Goal: Task Accomplishment & Management: Complete application form

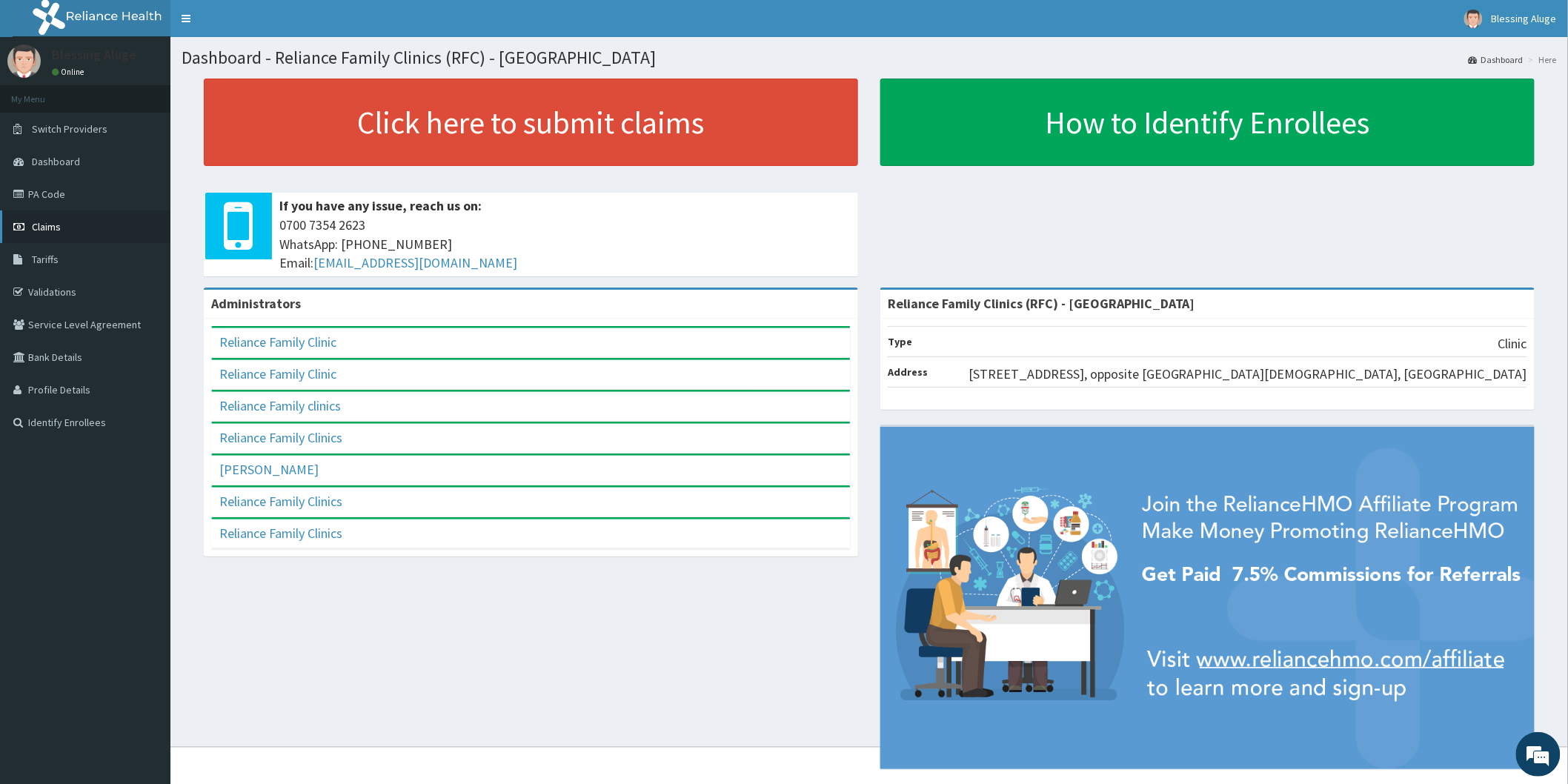
click at [61, 227] on link "Claims" at bounding box center [85, 227] width 171 height 33
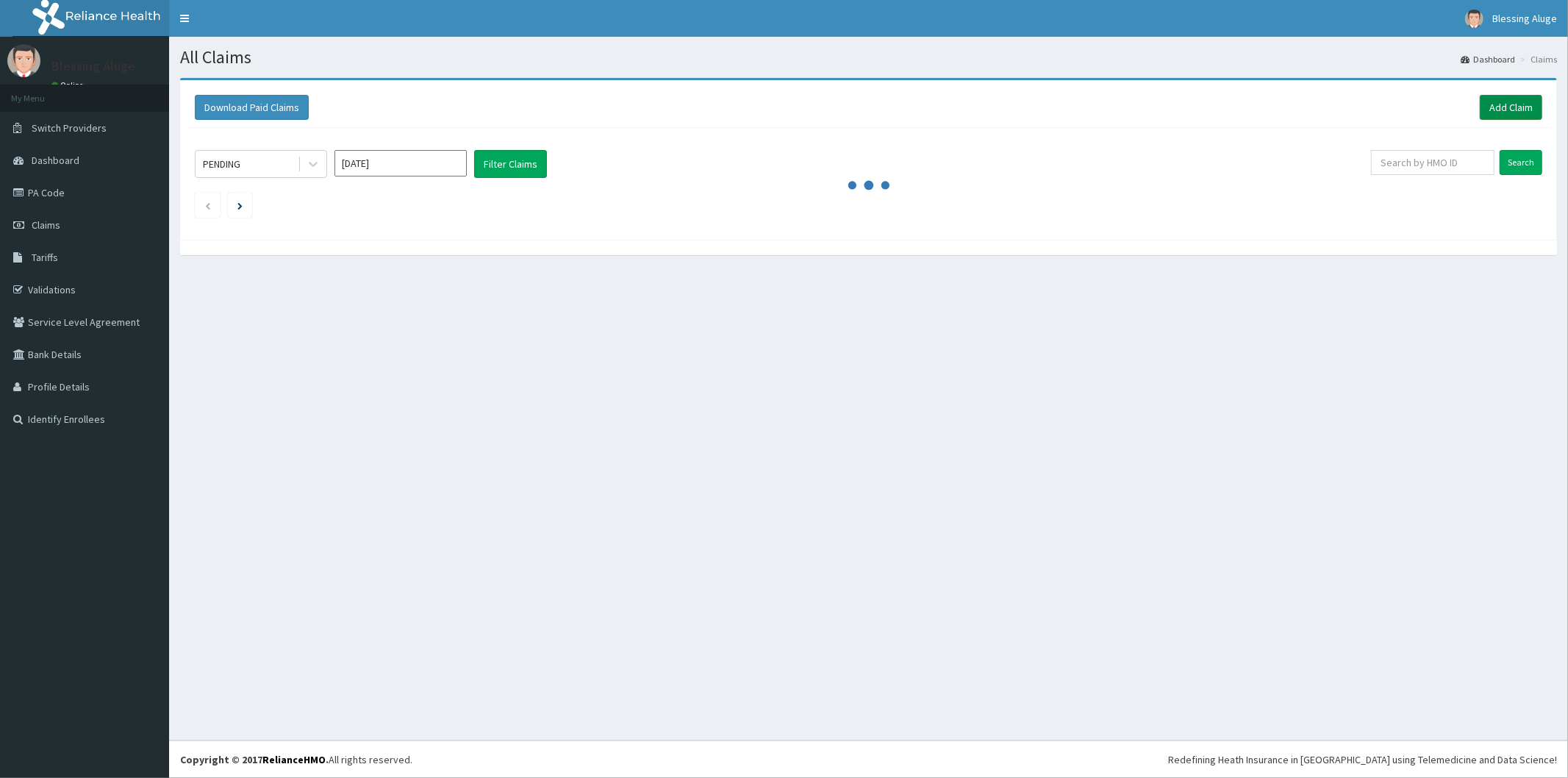
click at [1517, 102] on link "Add Claim" at bounding box center [1511, 107] width 62 height 25
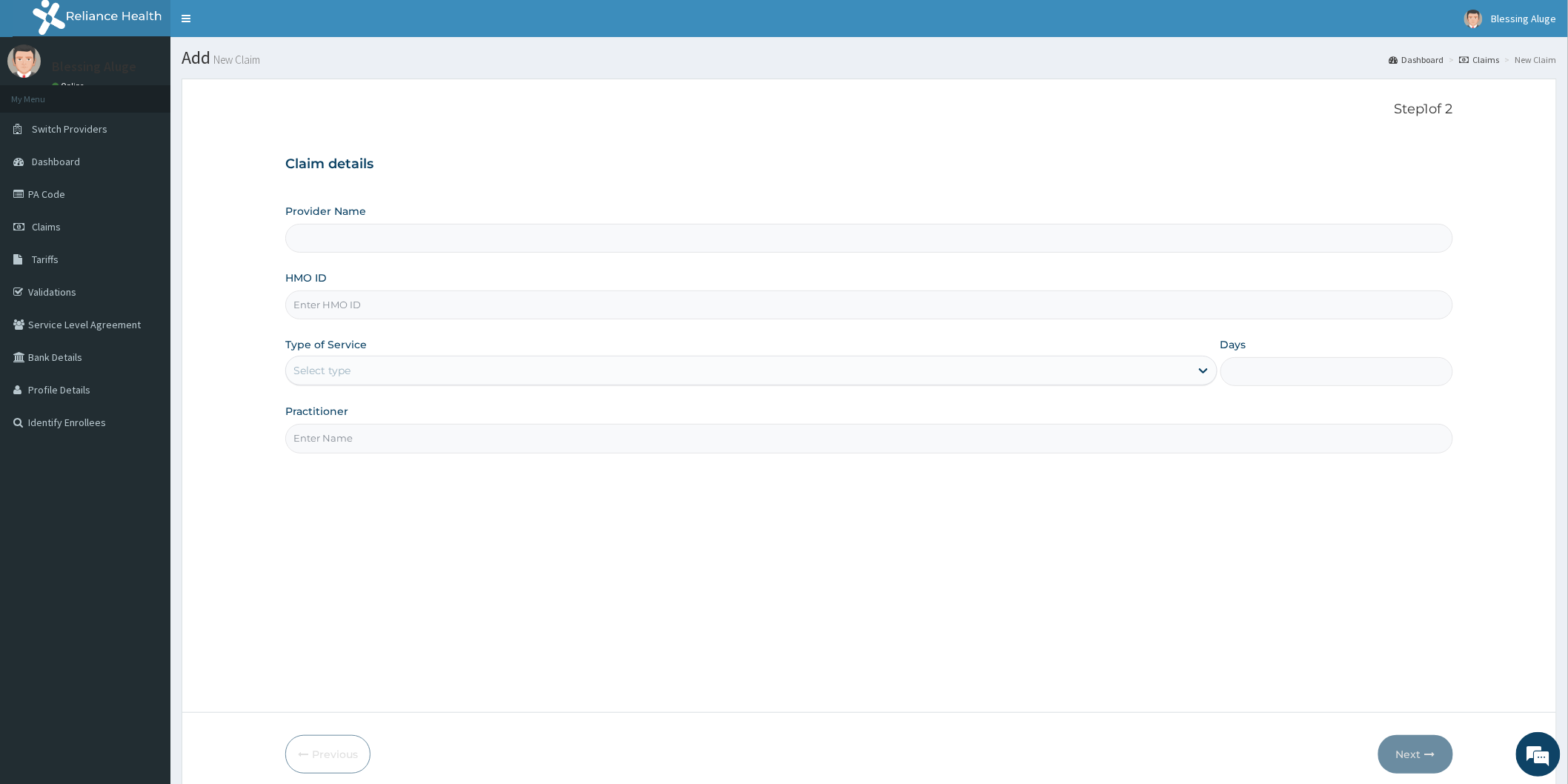
click at [449, 313] on input "HMO ID" at bounding box center [869, 305] width 1168 height 29
type input "Reliance Family Clinics (RFC) - [GEOGRAPHIC_DATA]"
paste input "TMT/10219/D"
type input "TMT/10219/D"
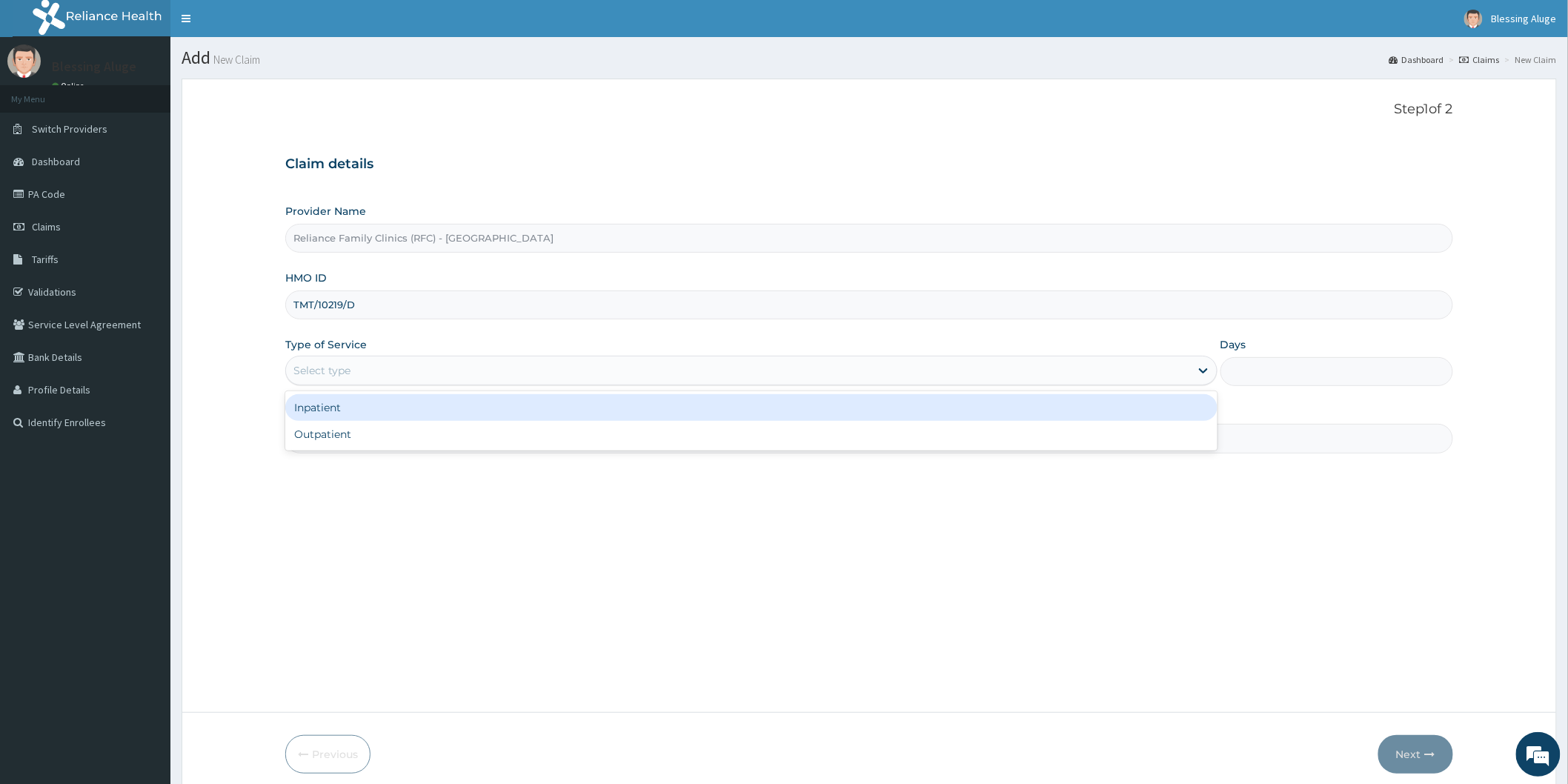
click at [947, 375] on div "Select type" at bounding box center [737, 370] width 904 height 24
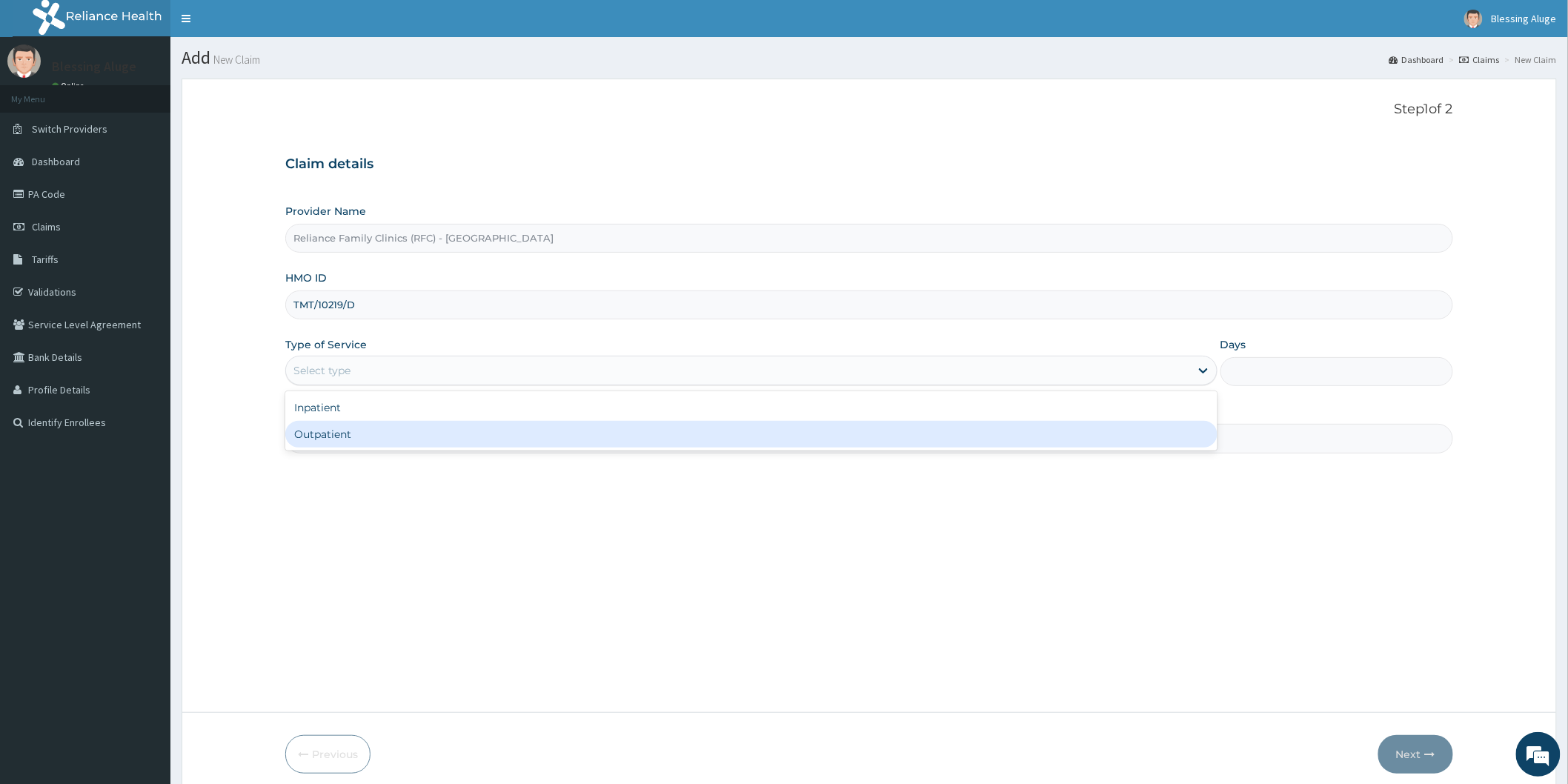
click at [908, 438] on div "Outpatient" at bounding box center [751, 434] width 932 height 27
type input "1"
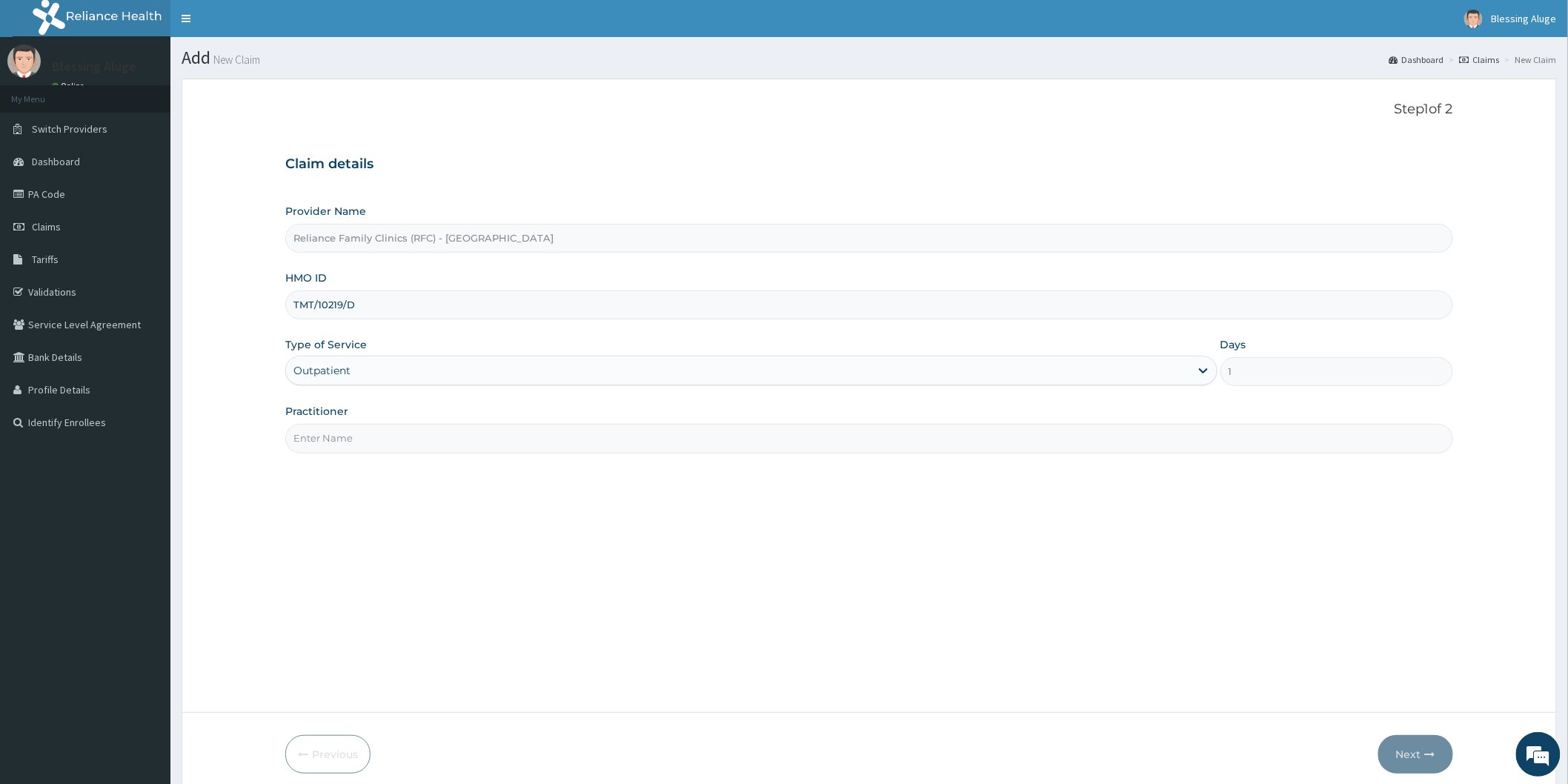
click at [895, 447] on input "Practitioner" at bounding box center [869, 438] width 1168 height 29
type input "Dr Maduka (Pediatrician)"
click at [1416, 757] on button "Next" at bounding box center [1415, 754] width 75 height 39
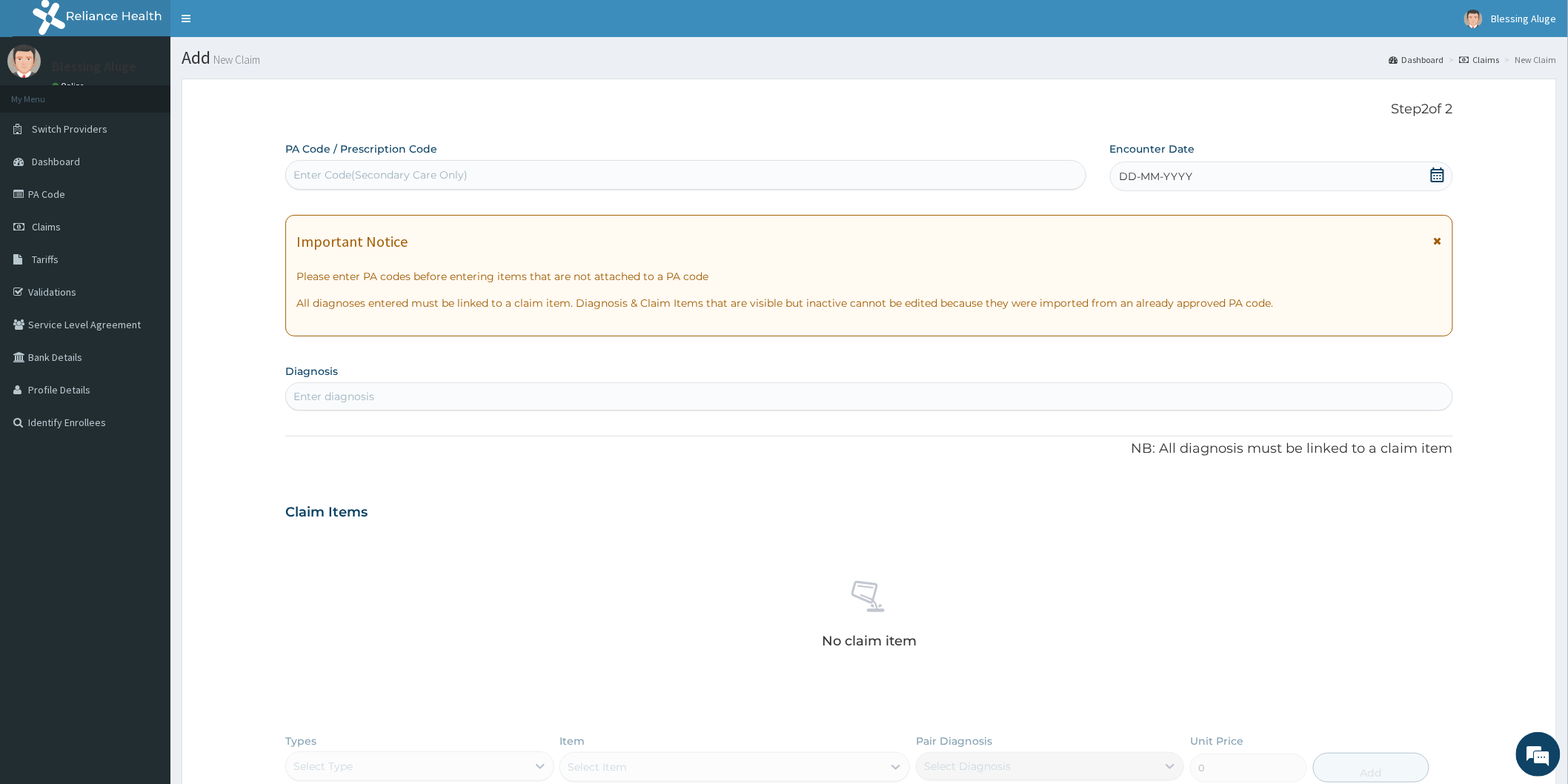
click at [1194, 171] on div "DD-MM-YYYY" at bounding box center [1282, 176] width 343 height 30
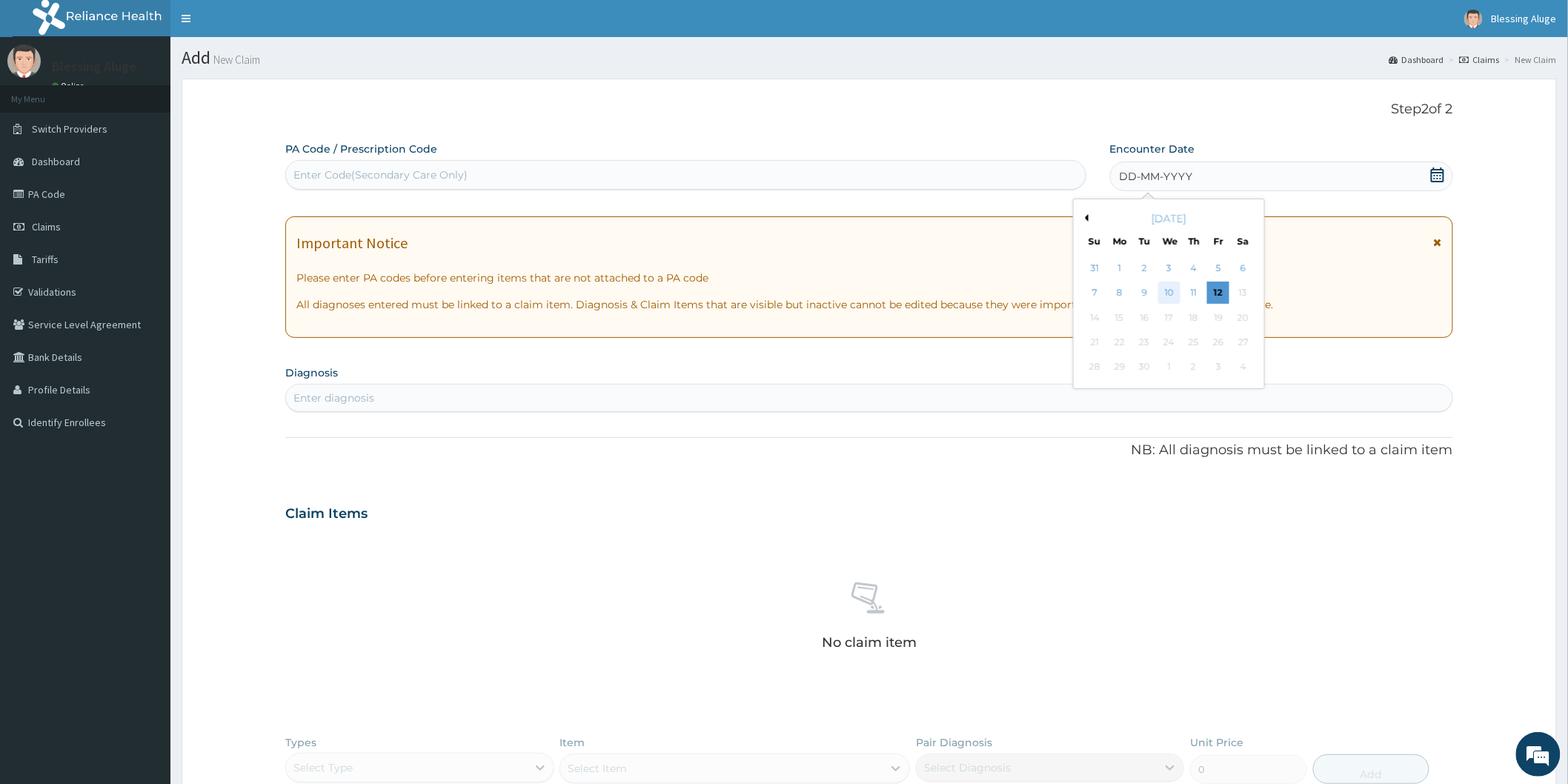
click at [1171, 293] on div "10" at bounding box center [1168, 293] width 22 height 22
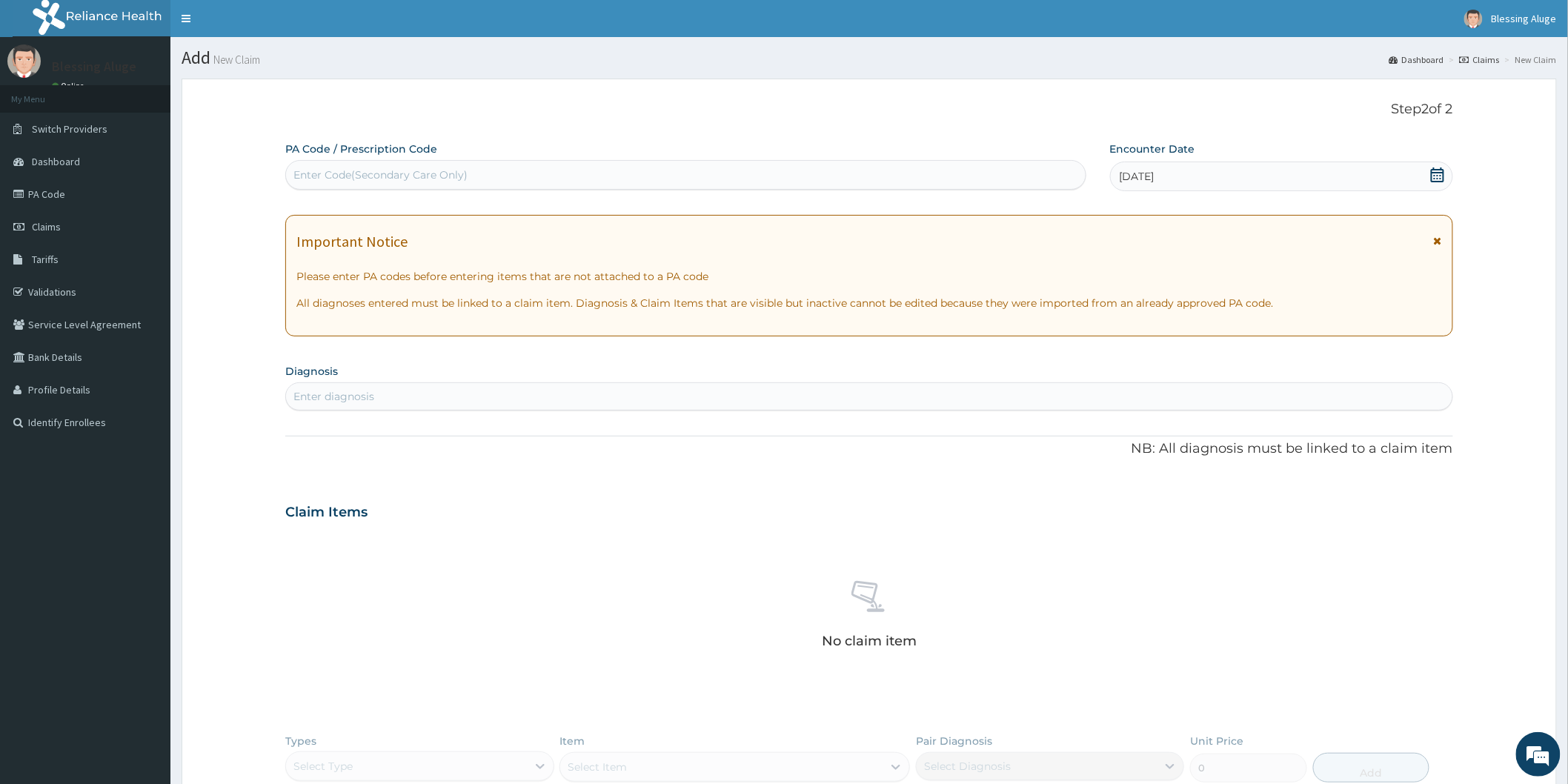
click at [650, 394] on div "Enter diagnosis" at bounding box center [869, 396] width 1166 height 24
type input "fungal skin"
click at [427, 440] on div "Neonatal fungal infection of skin Neonatal fungal infection of skin" at bounding box center [365, 438] width 143 height 26
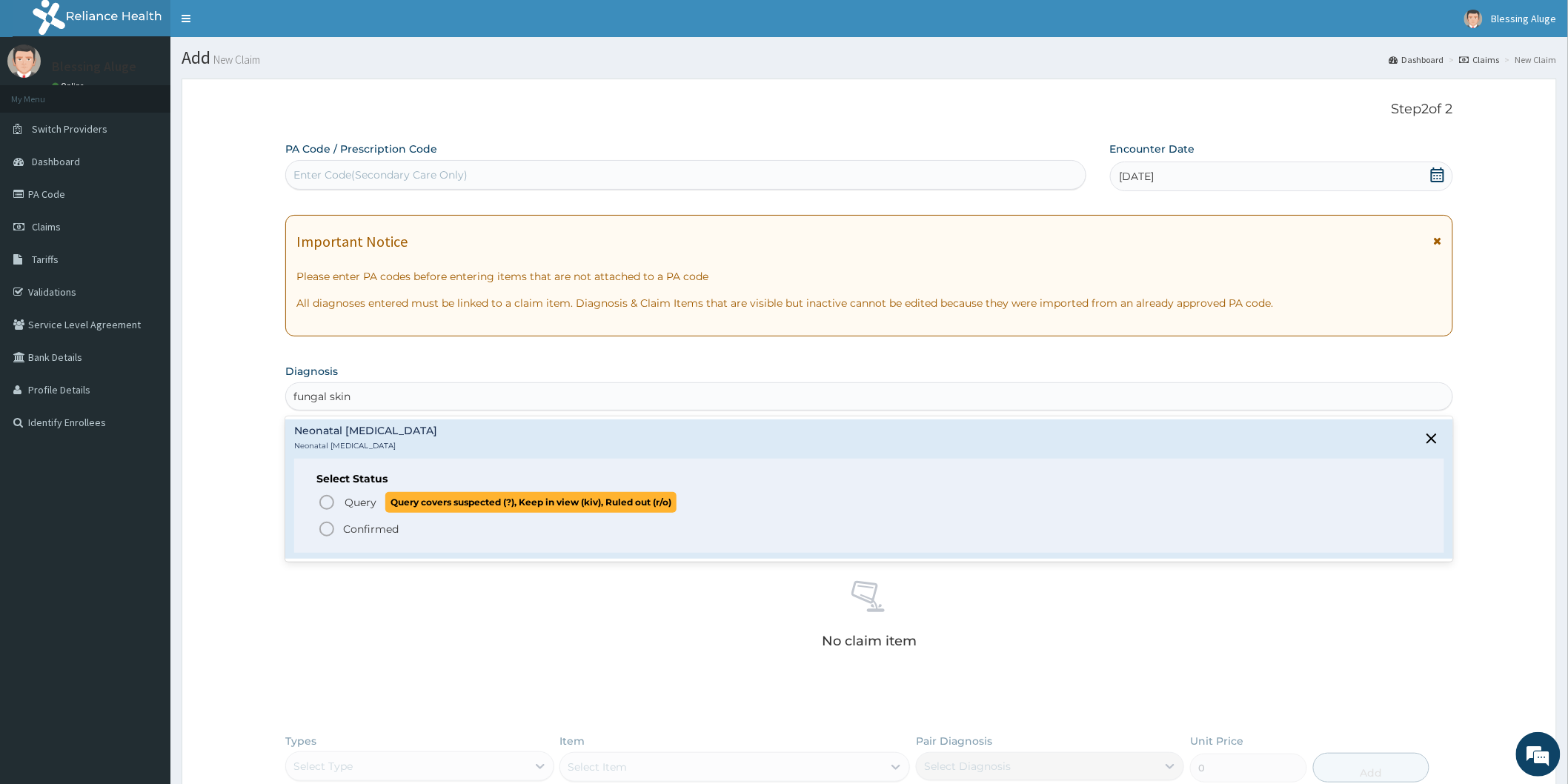
click at [324, 503] on icon "status option query" at bounding box center [326, 502] width 17 height 17
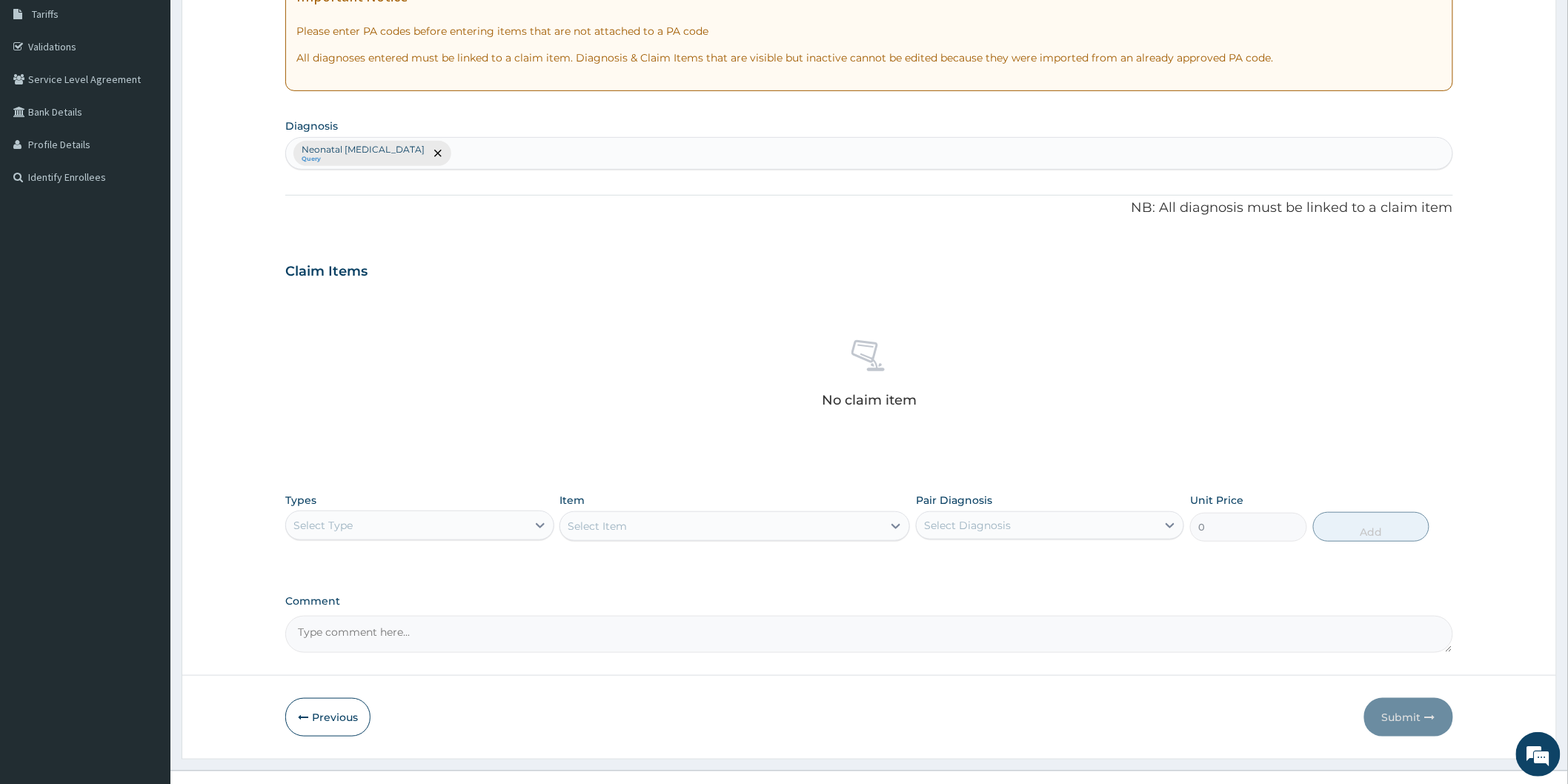
scroll to position [247, 0]
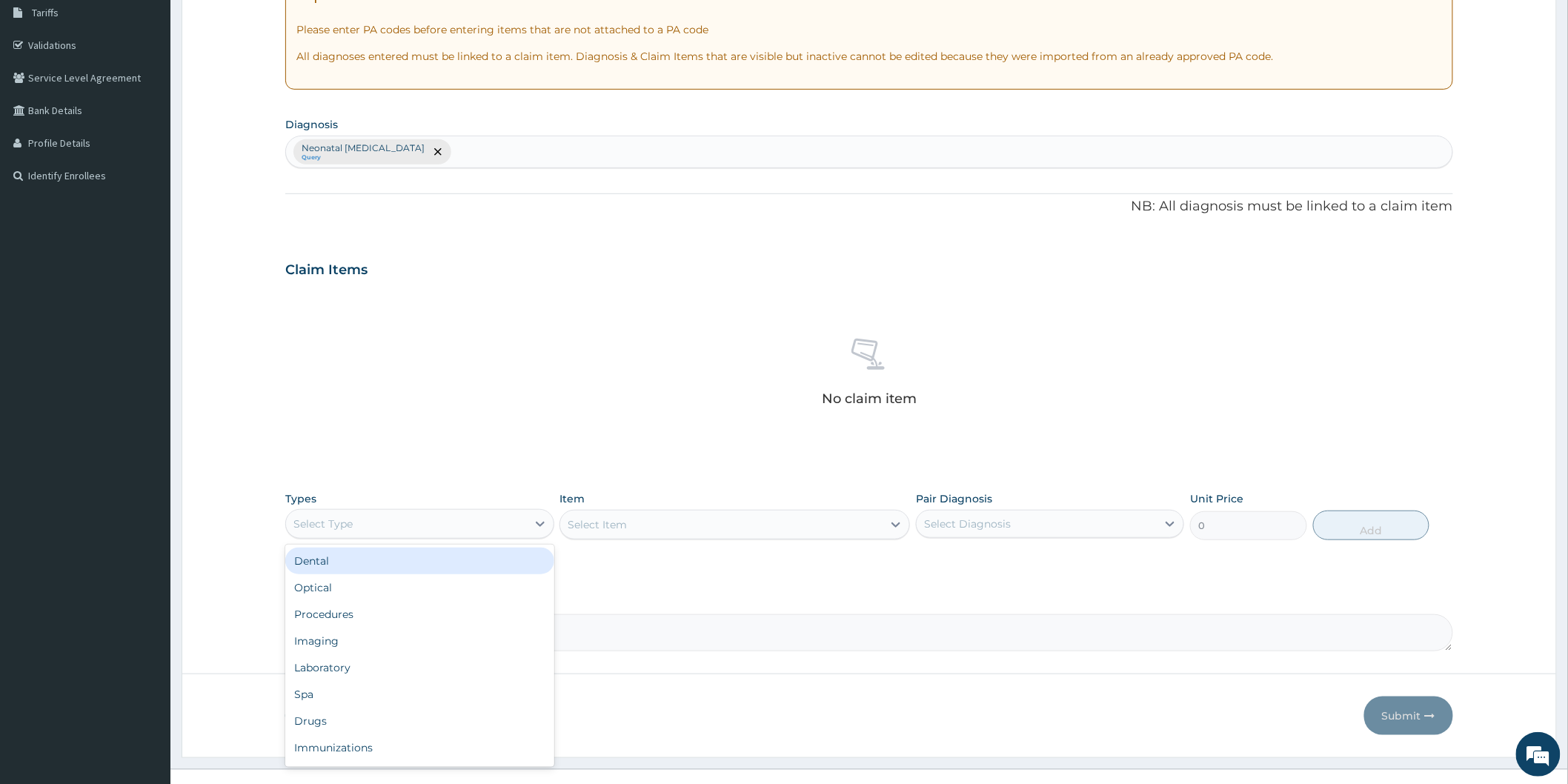
click at [501, 527] on div "Select Type" at bounding box center [405, 524] width 240 height 24
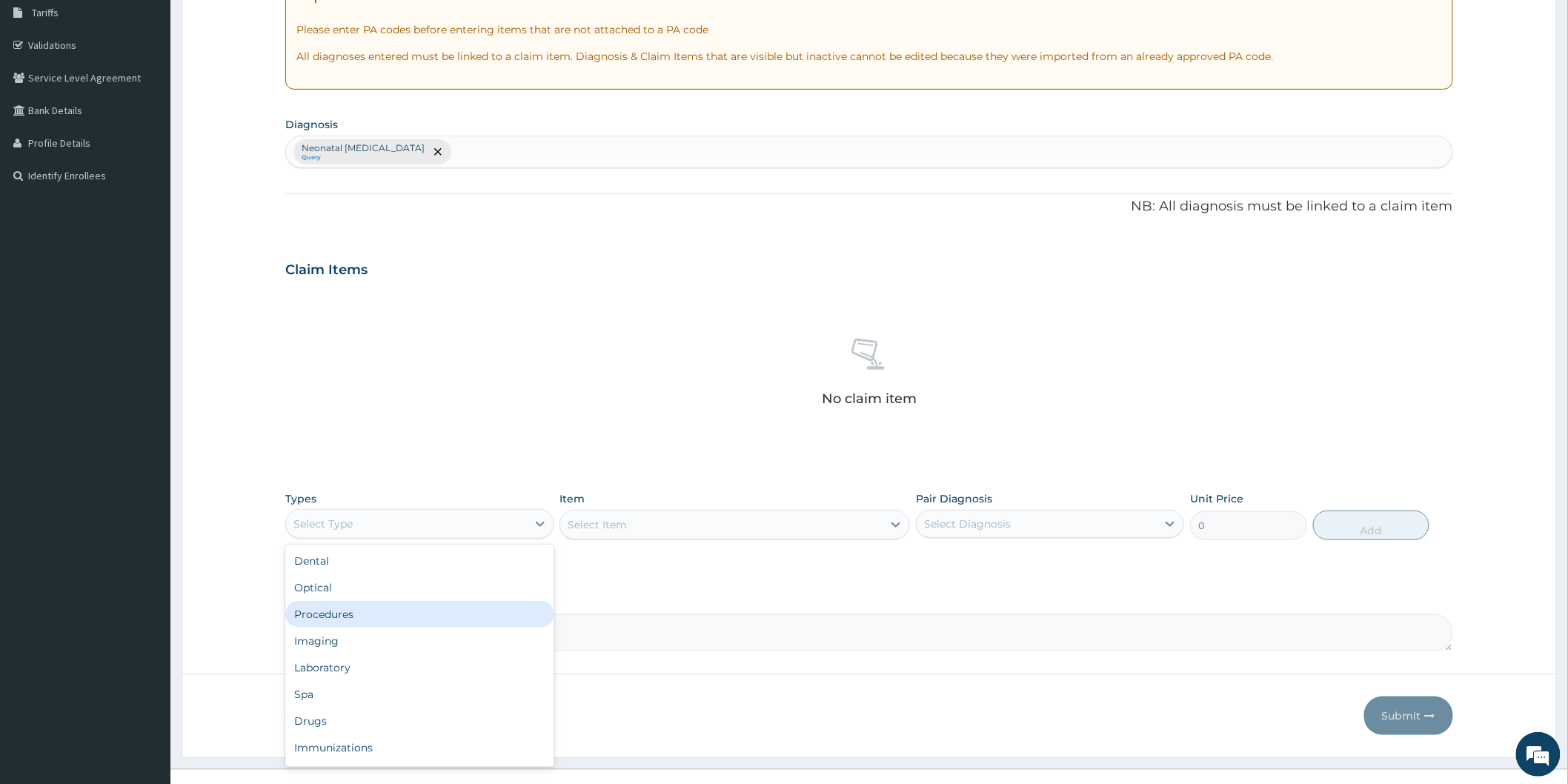
click at [422, 610] on div "Procedures" at bounding box center [419, 614] width 268 height 27
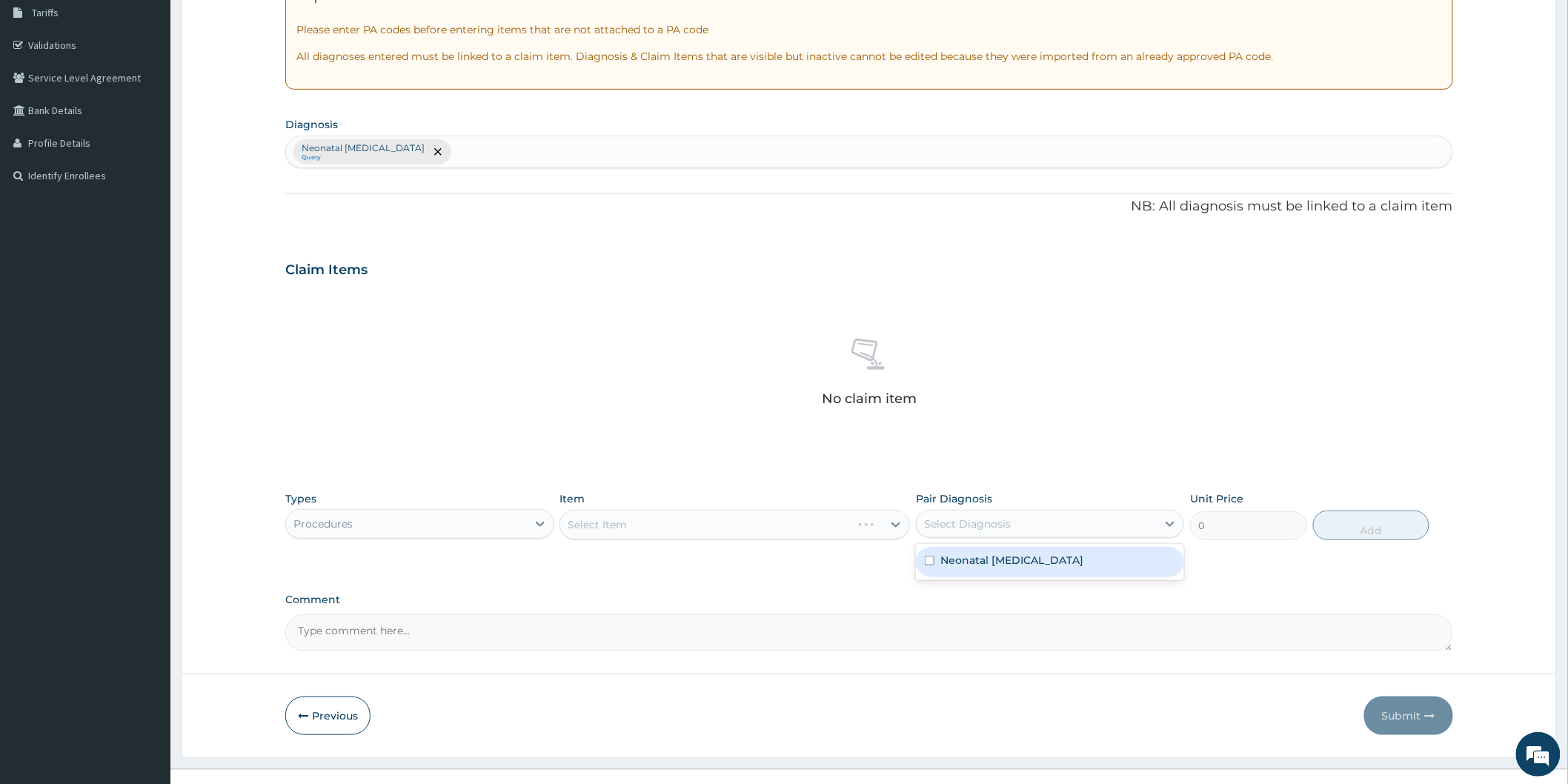
click at [982, 517] on div "Select Diagnosis" at bounding box center [967, 524] width 86 height 15
click at [957, 564] on label "Neonatal fungal infection of skin" at bounding box center [1012, 560] width 143 height 15
checkbox input "true"
click at [825, 528] on div "Select Item" at bounding box center [734, 525] width 350 height 30
click at [662, 532] on div "Select Item" at bounding box center [721, 525] width 322 height 24
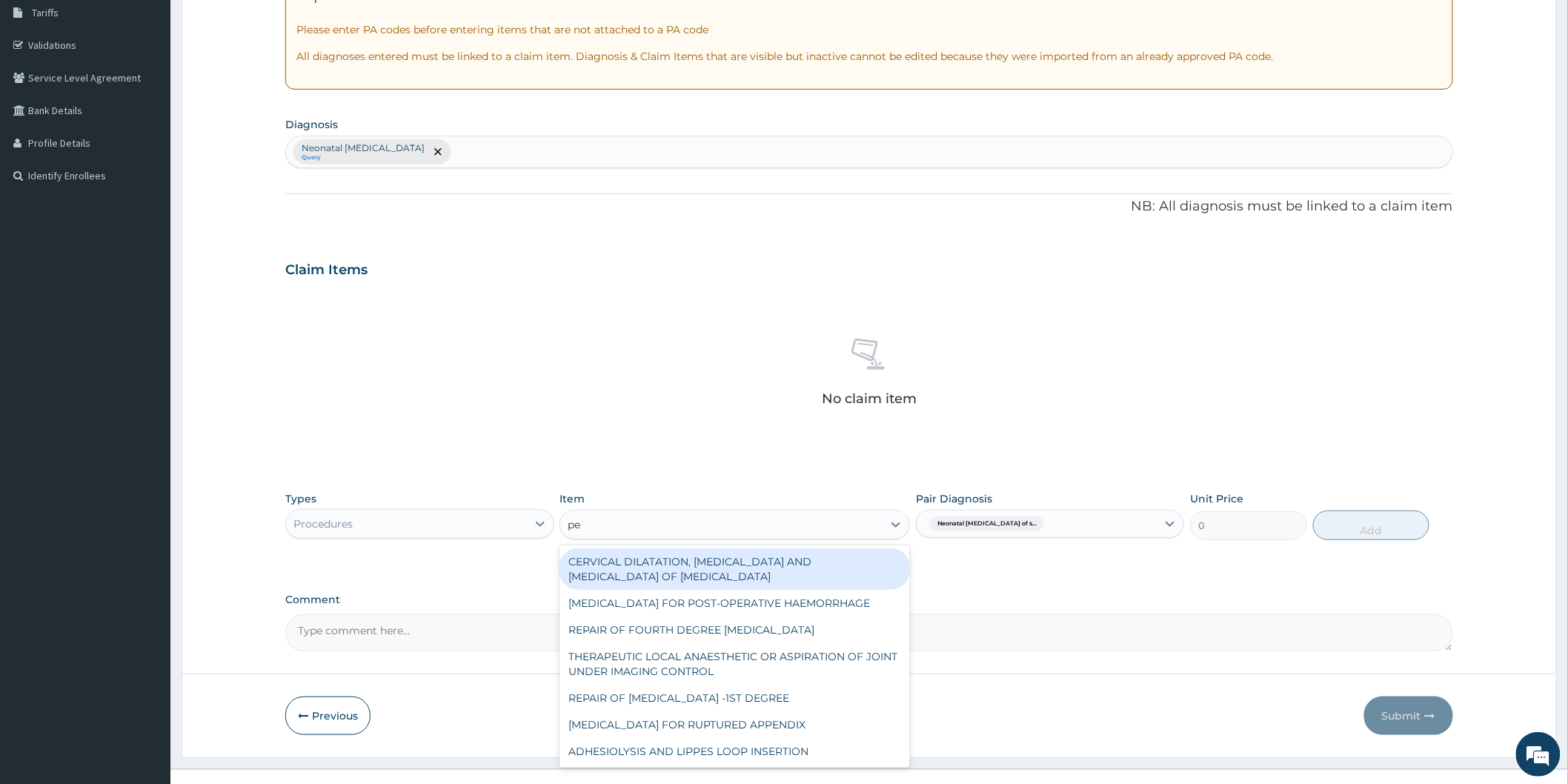
type input "ped"
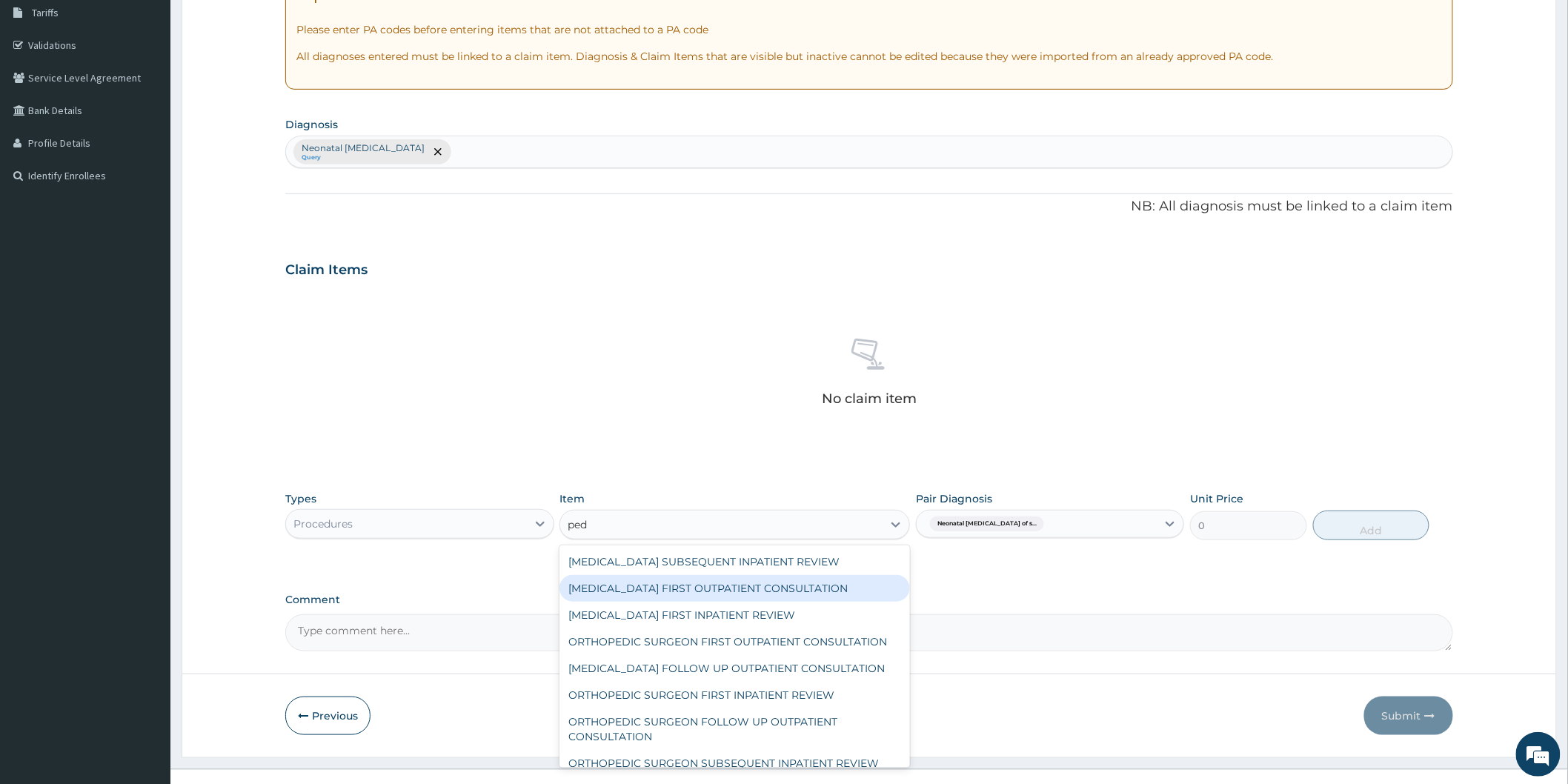
click at [704, 594] on div "[MEDICAL_DATA] FIRST OUTPATIENT CONSULTATION" at bounding box center [734, 588] width 350 height 27
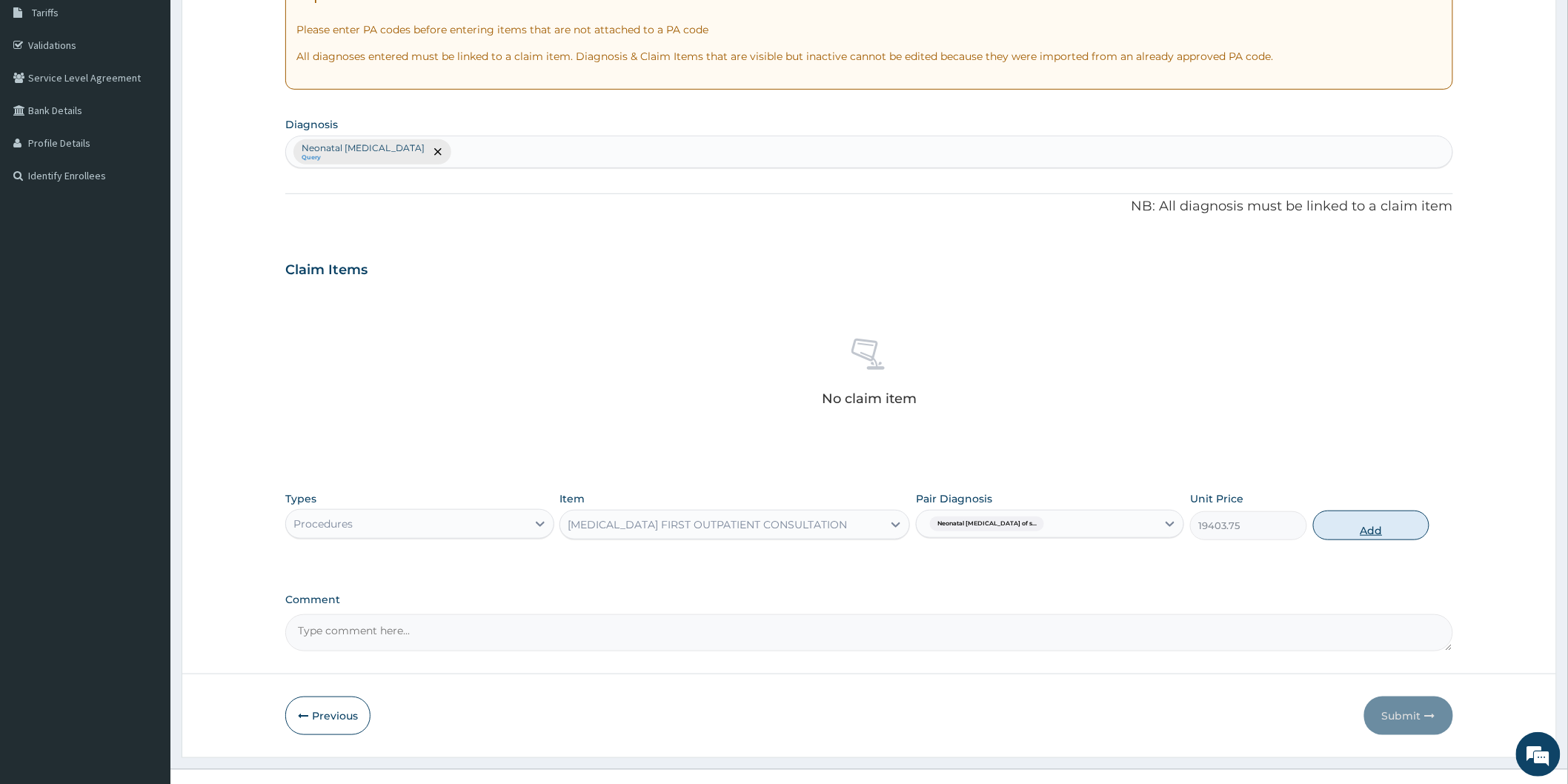
click at [1369, 532] on button "Add" at bounding box center [1371, 525] width 117 height 30
type input "0"
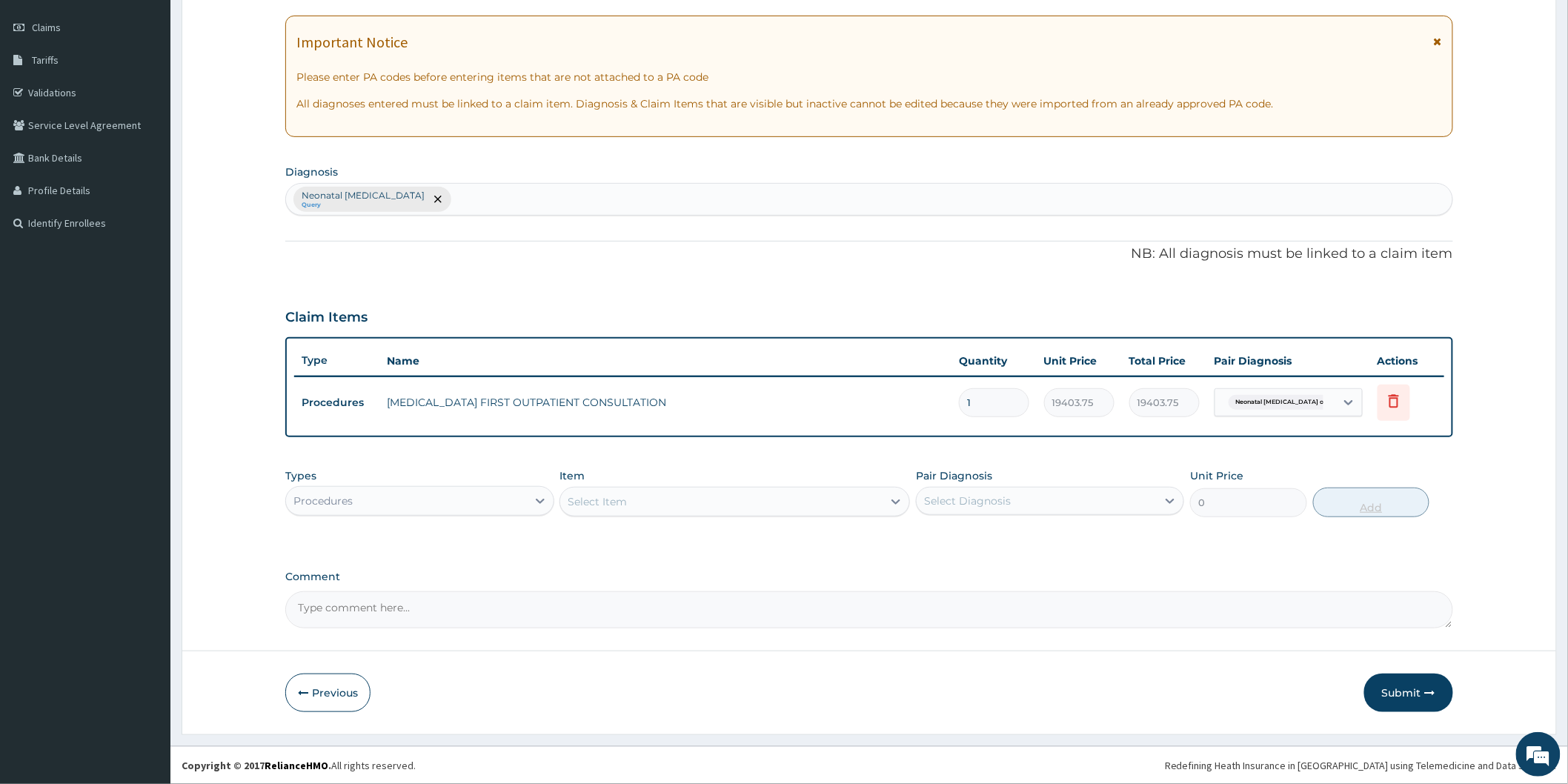
scroll to position [197, 0]
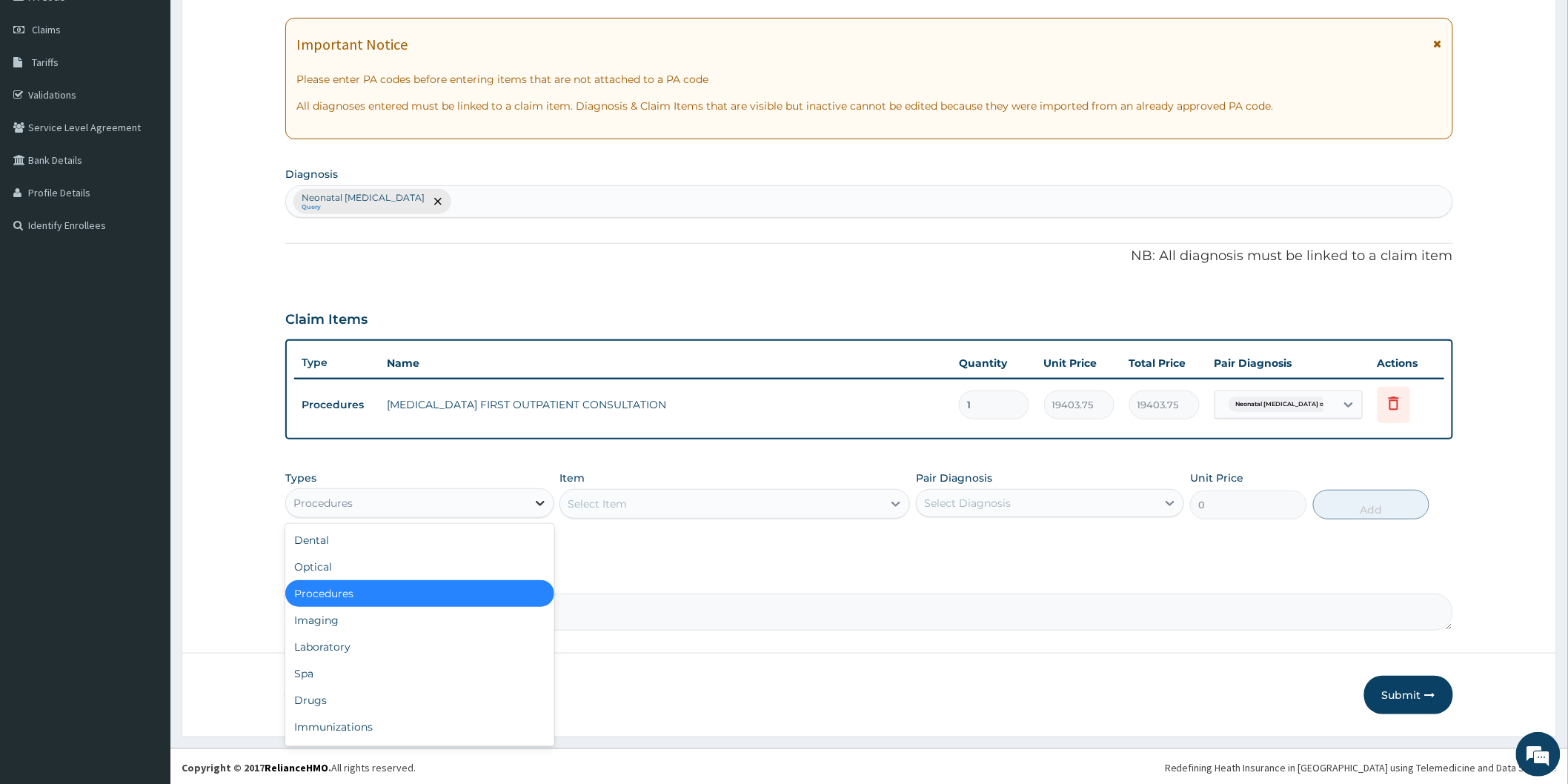
click at [529, 502] on div at bounding box center [540, 503] width 27 height 27
click at [462, 691] on div "Drugs" at bounding box center [419, 700] width 268 height 27
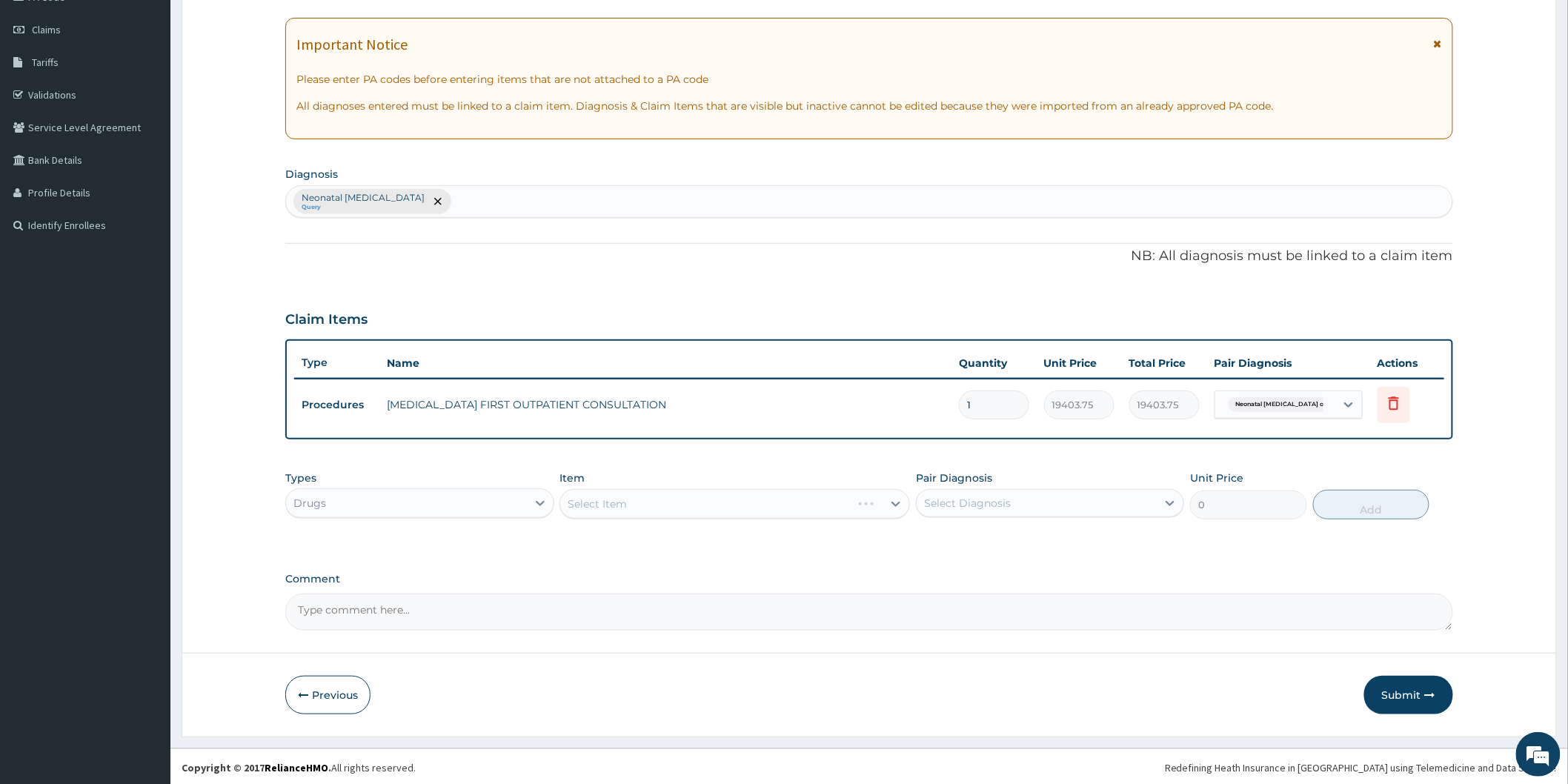
click at [708, 512] on div "Select Item" at bounding box center [734, 503] width 350 height 30
click at [946, 506] on div "Select Diagnosis" at bounding box center [967, 503] width 86 height 15
click at [953, 540] on label "Neonatal fungal infection of skin" at bounding box center [1012, 540] width 143 height 15
checkbox input "true"
click at [800, 501] on div "Select Item" at bounding box center [734, 503] width 350 height 30
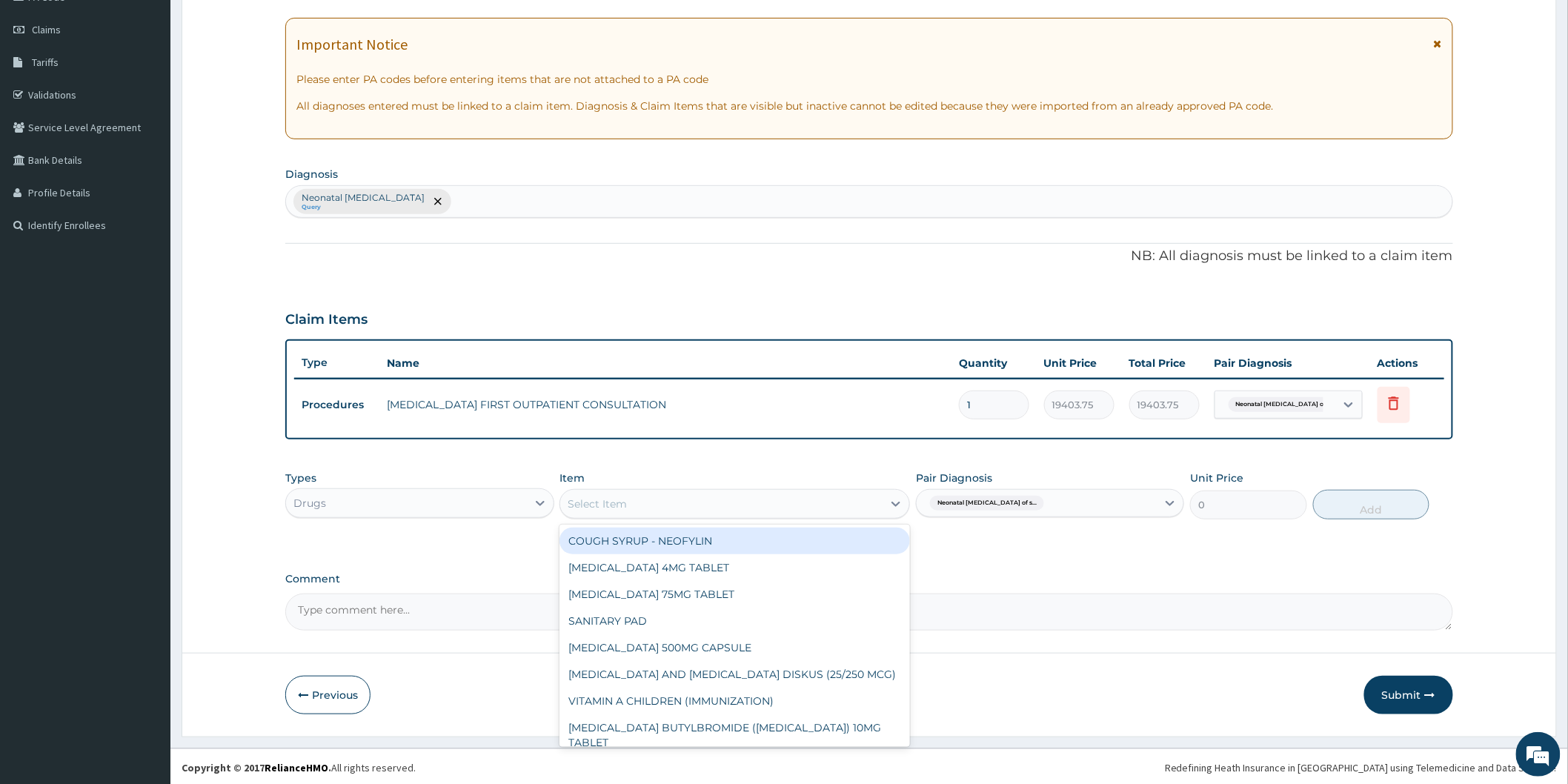
click at [653, 513] on div "Select Item" at bounding box center [721, 503] width 322 height 24
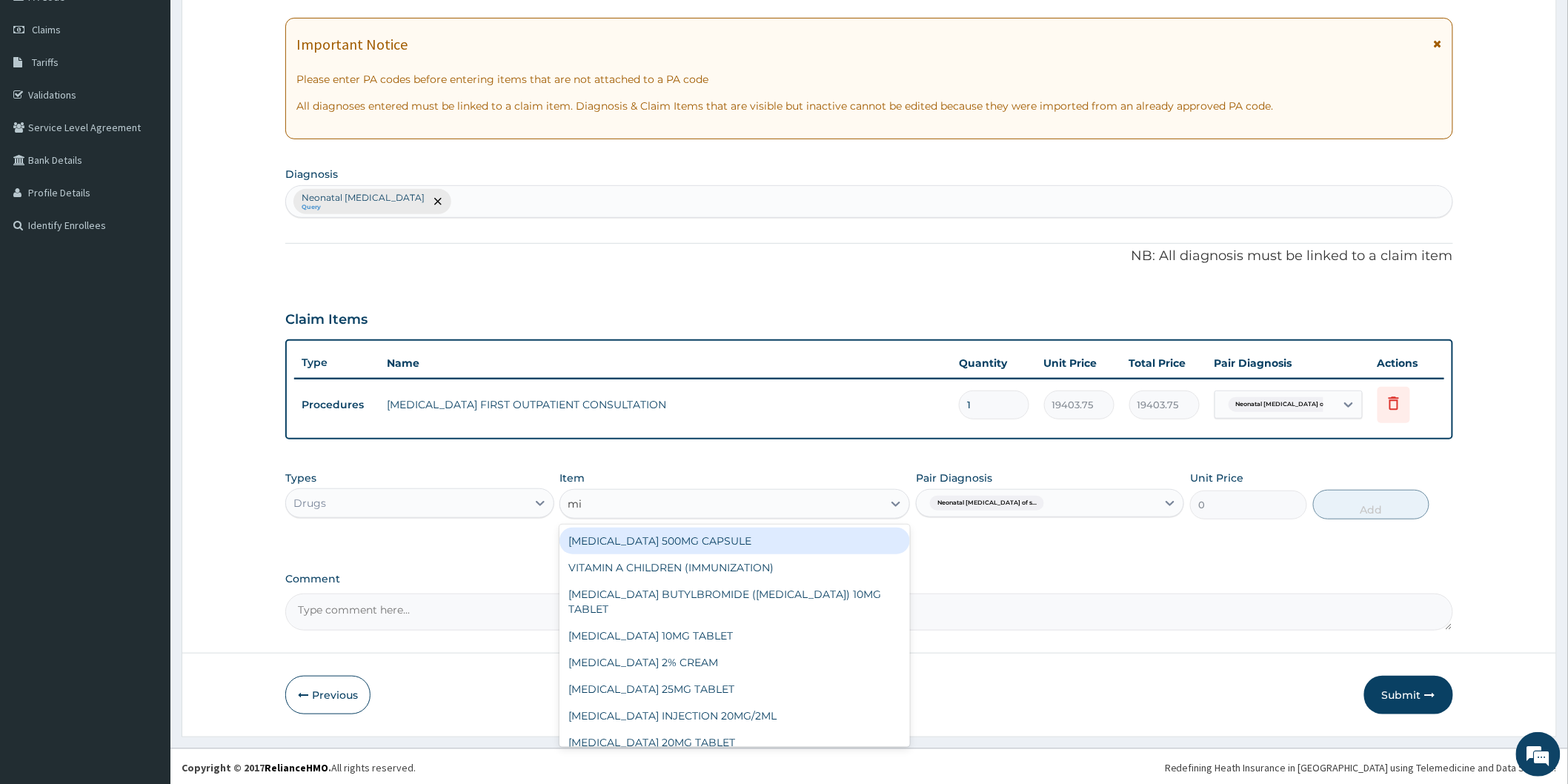
type input "m"
type input "clot"
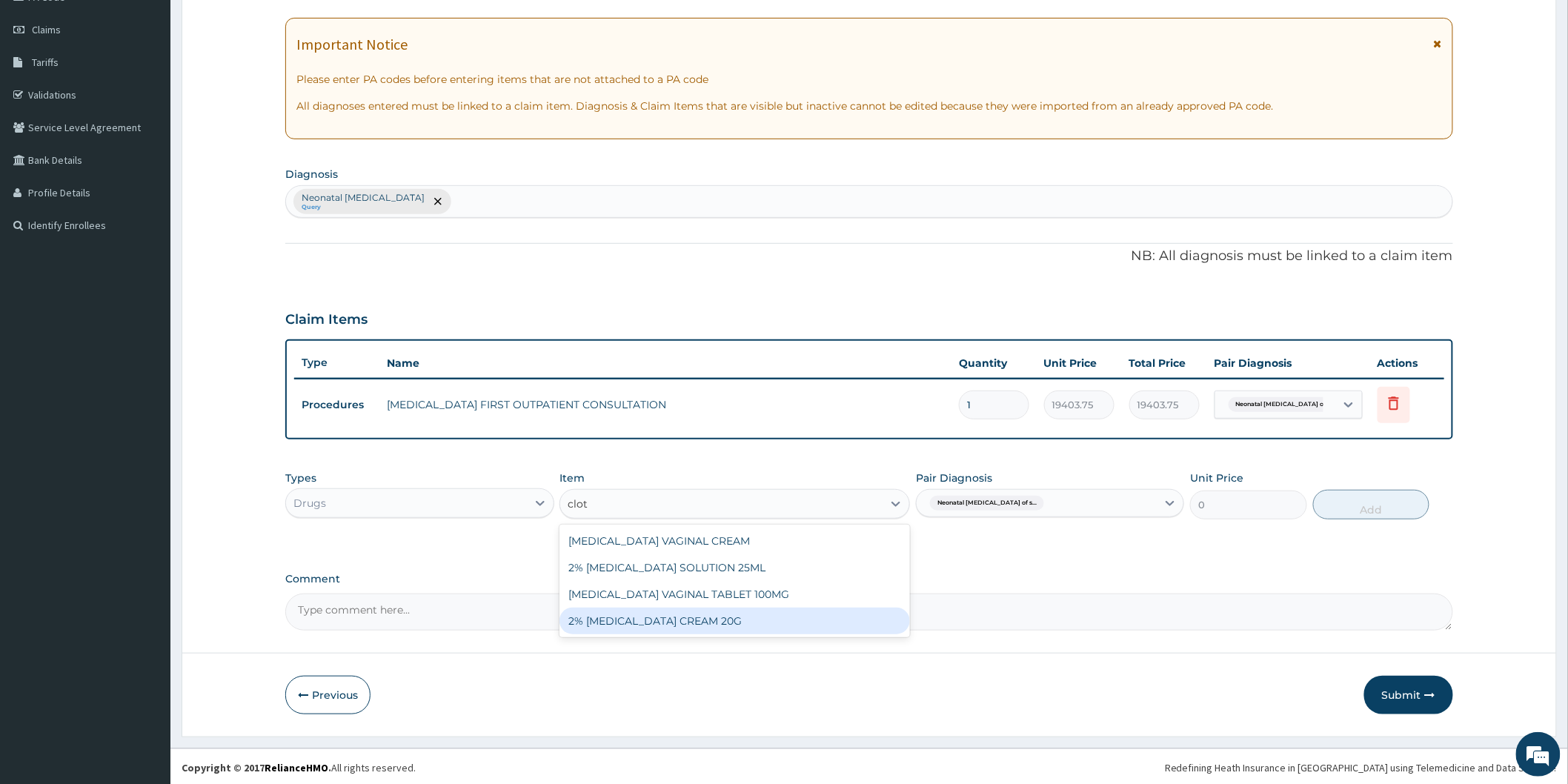
click at [681, 626] on div "2% CLOTRIMAZOLE CREAM 20G" at bounding box center [734, 621] width 350 height 27
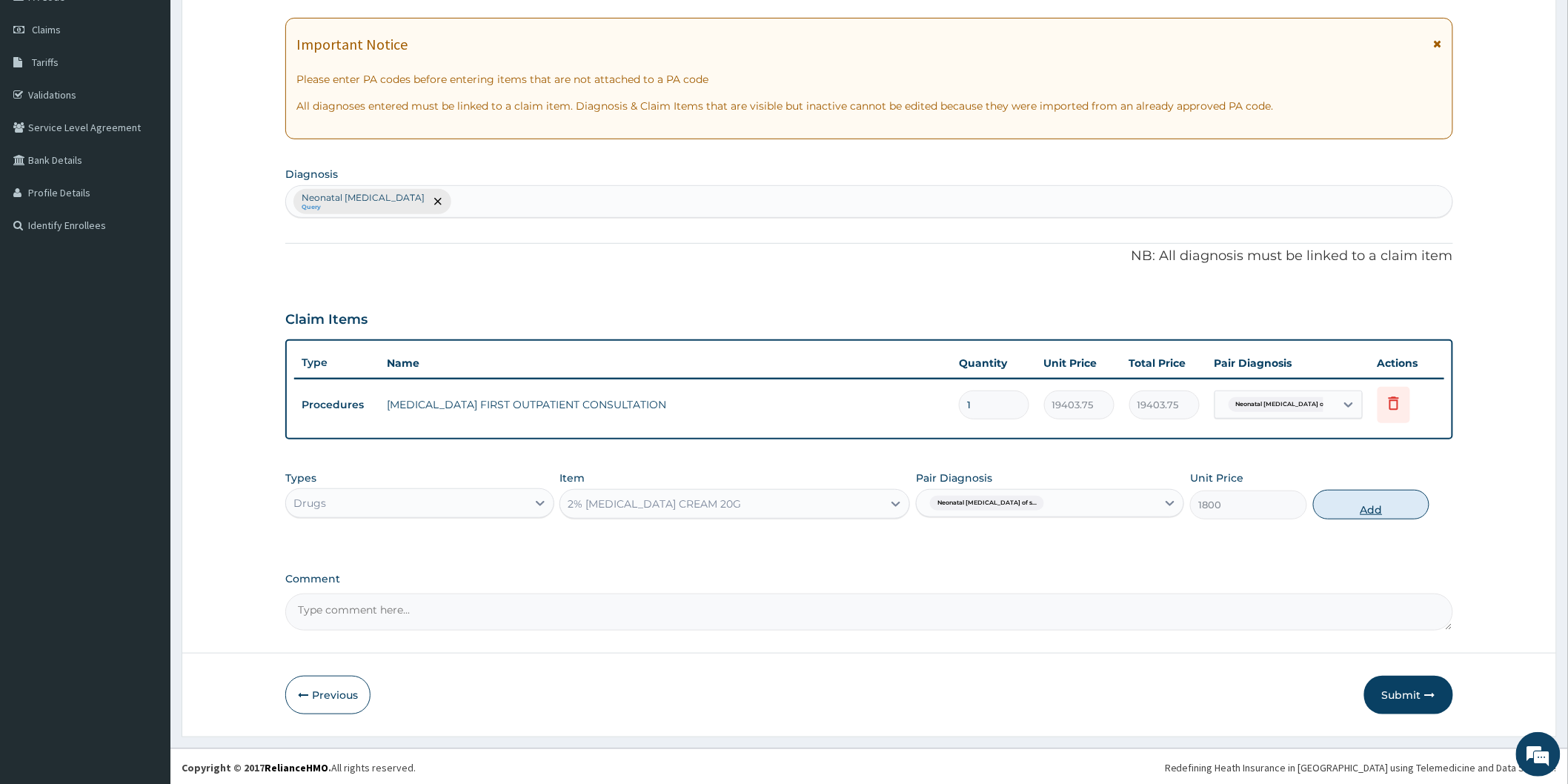
click at [1369, 504] on button "Add" at bounding box center [1371, 504] width 117 height 30
type input "0"
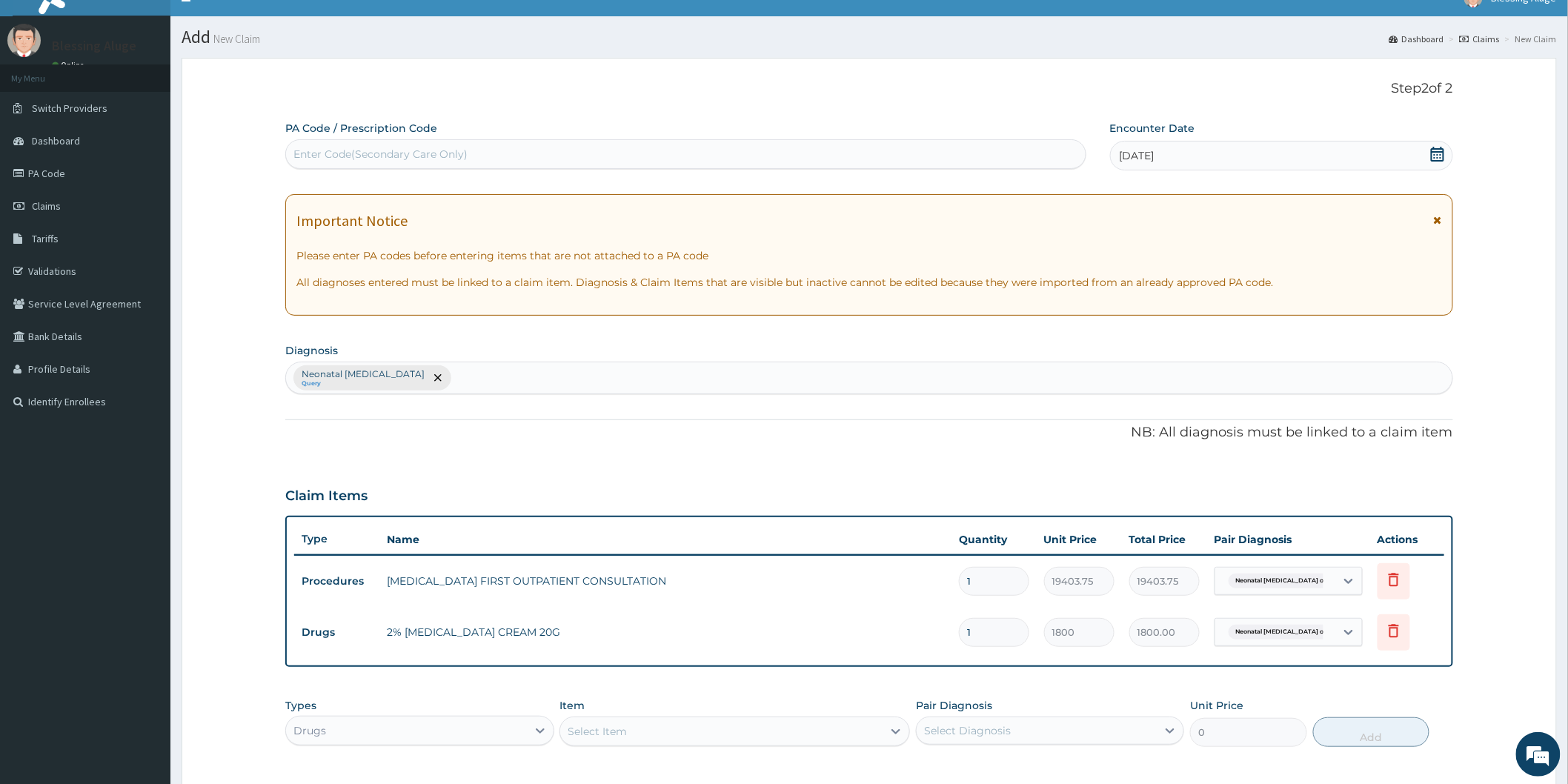
scroll to position [0, 0]
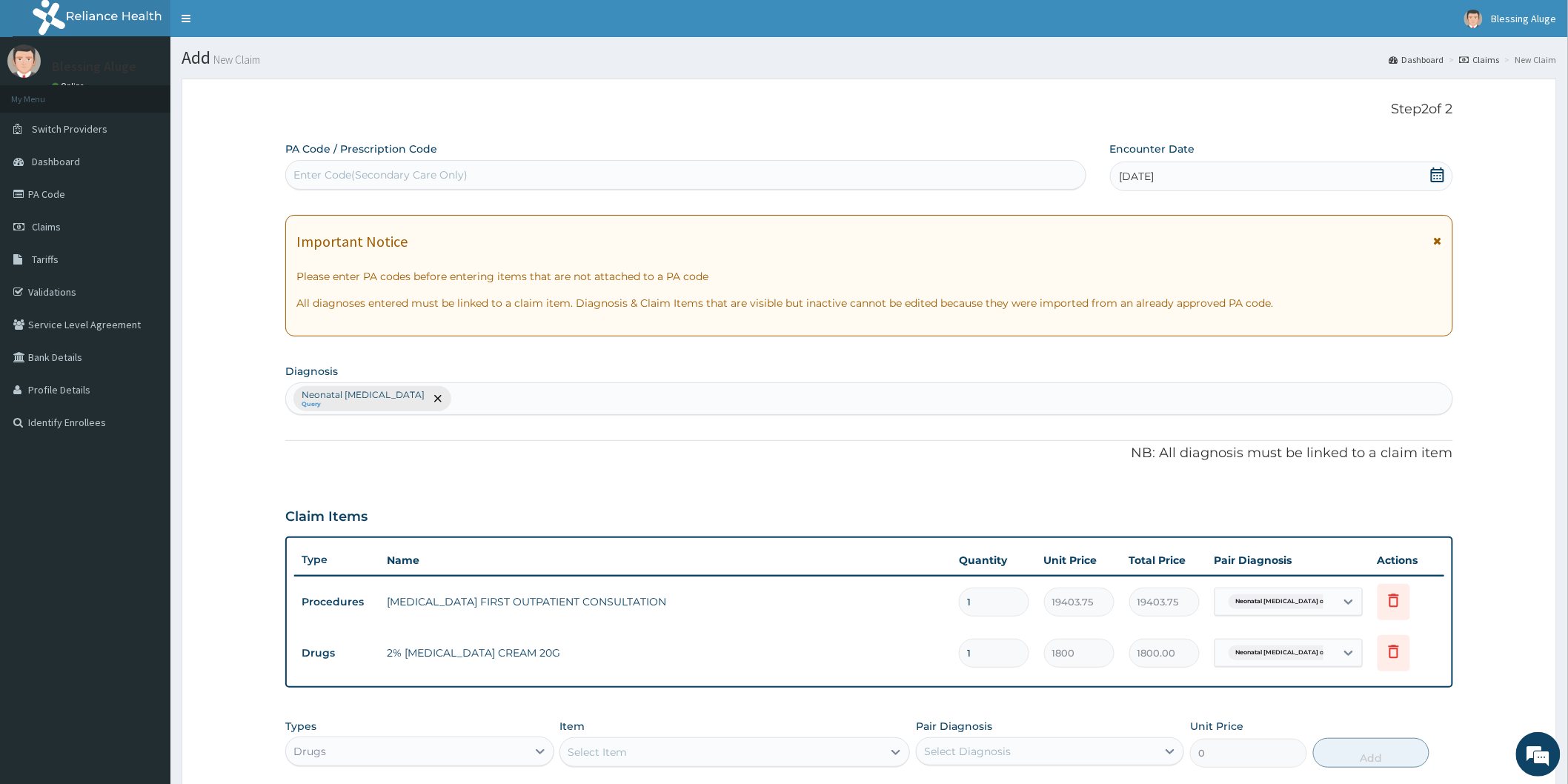
click at [599, 171] on div "Enter Code(Secondary Care Only)" at bounding box center [685, 174] width 800 height 24
paste input "PA/A43C5C"
type input "PA/A43C5C"
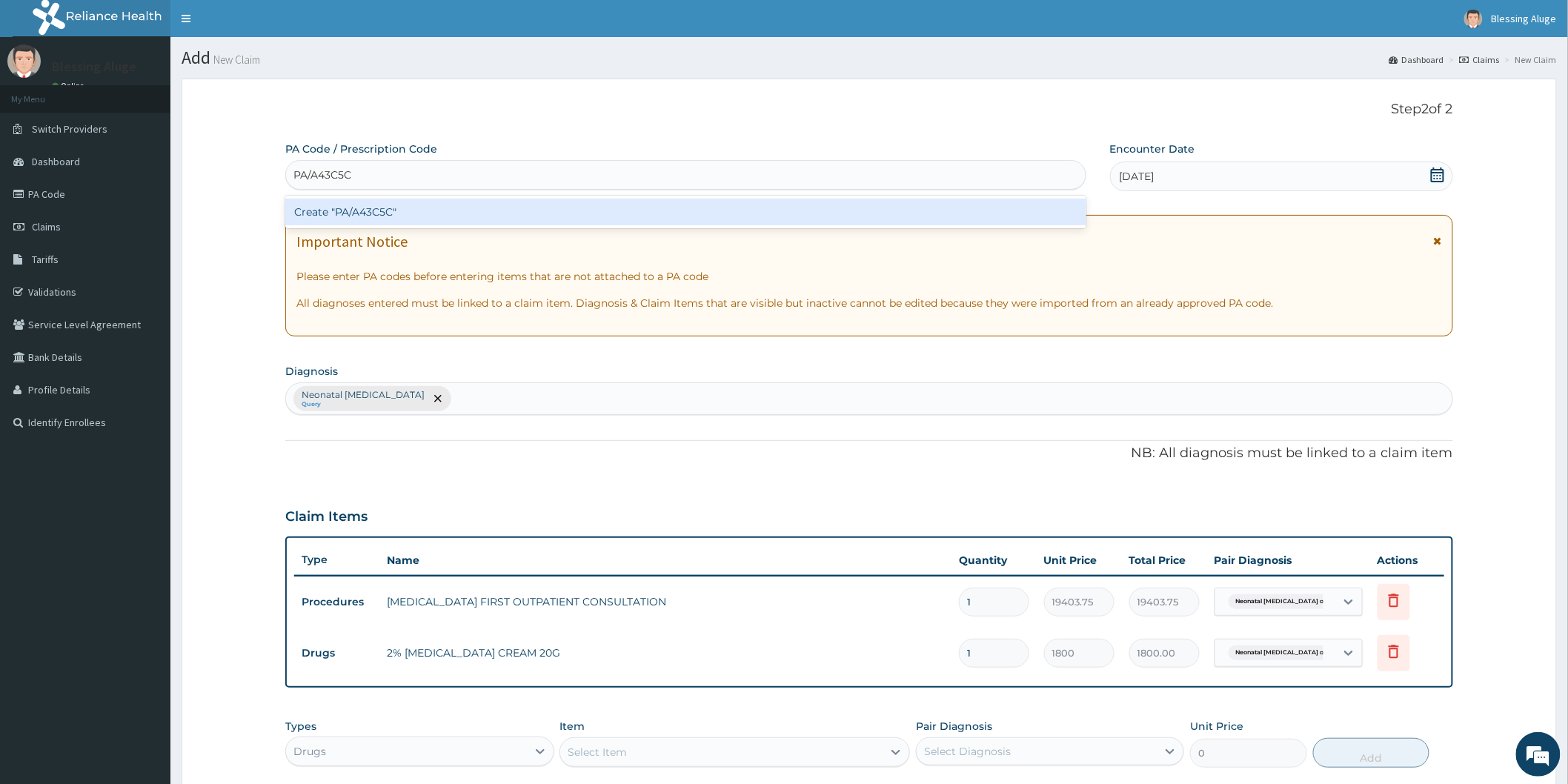
click at [602, 218] on div "Create "PA/A43C5C"" at bounding box center [685, 212] width 801 height 27
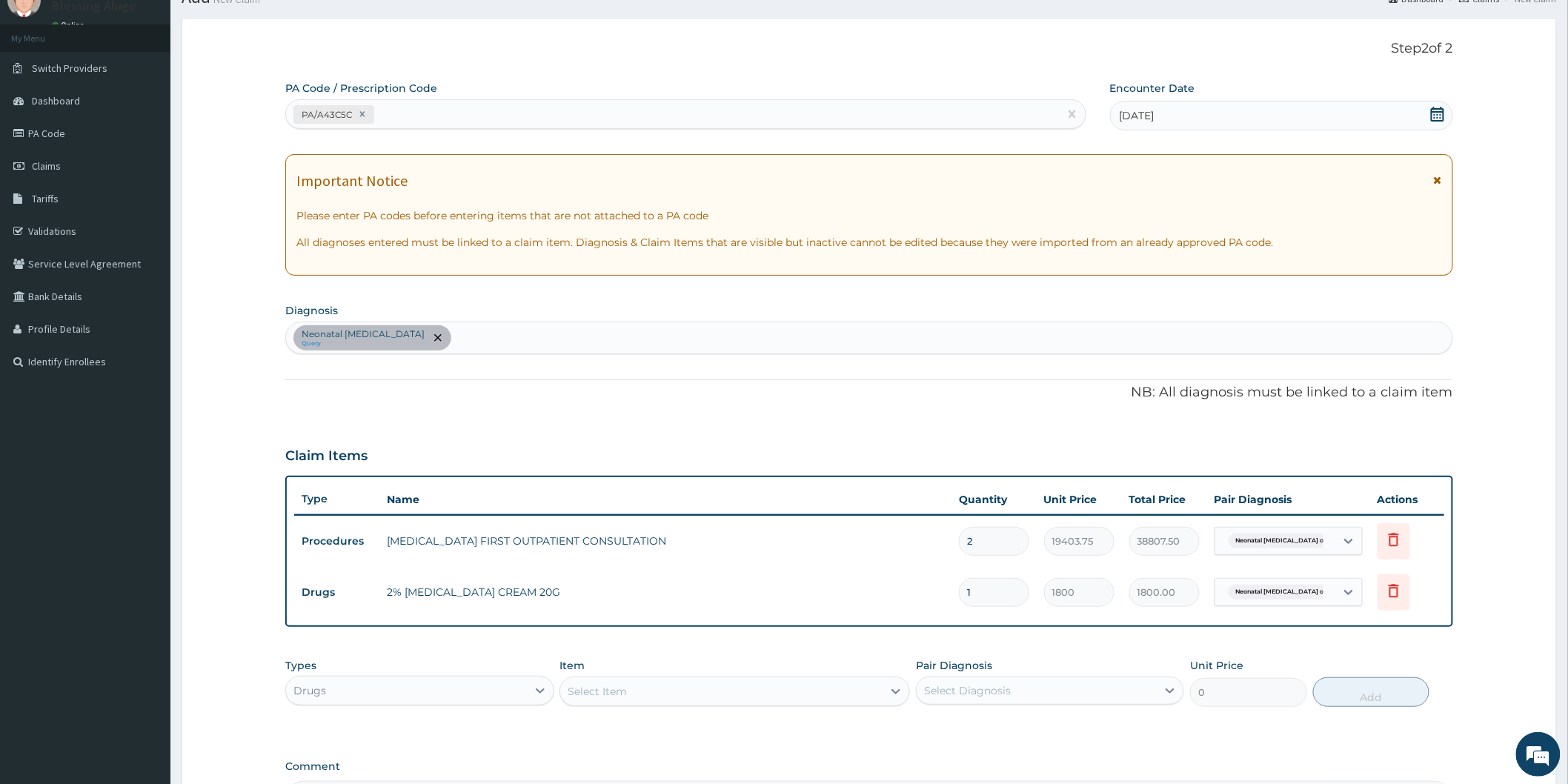
scroll to position [247, 0]
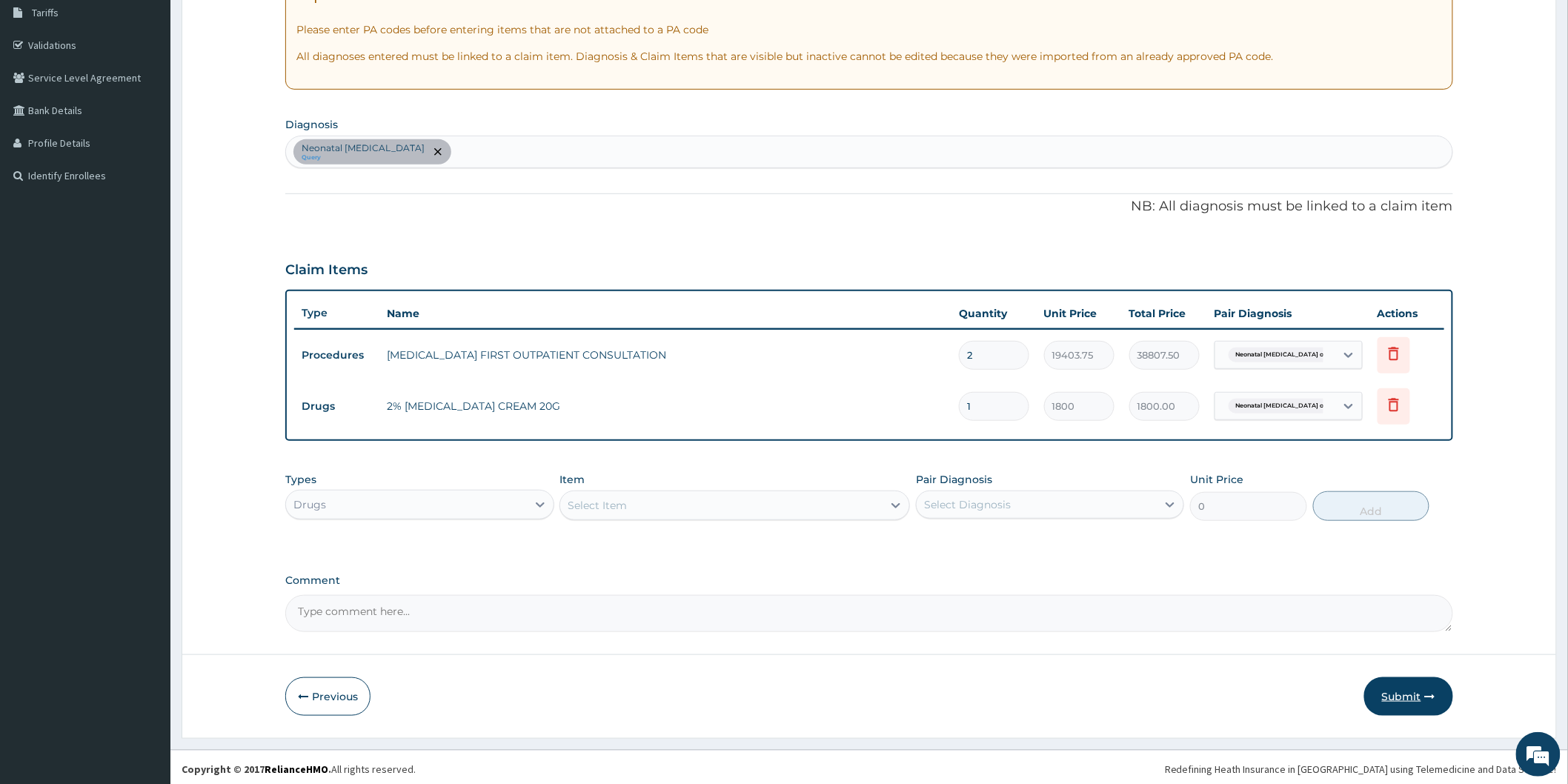
click at [1413, 694] on button "Submit" at bounding box center [1408, 697] width 89 height 39
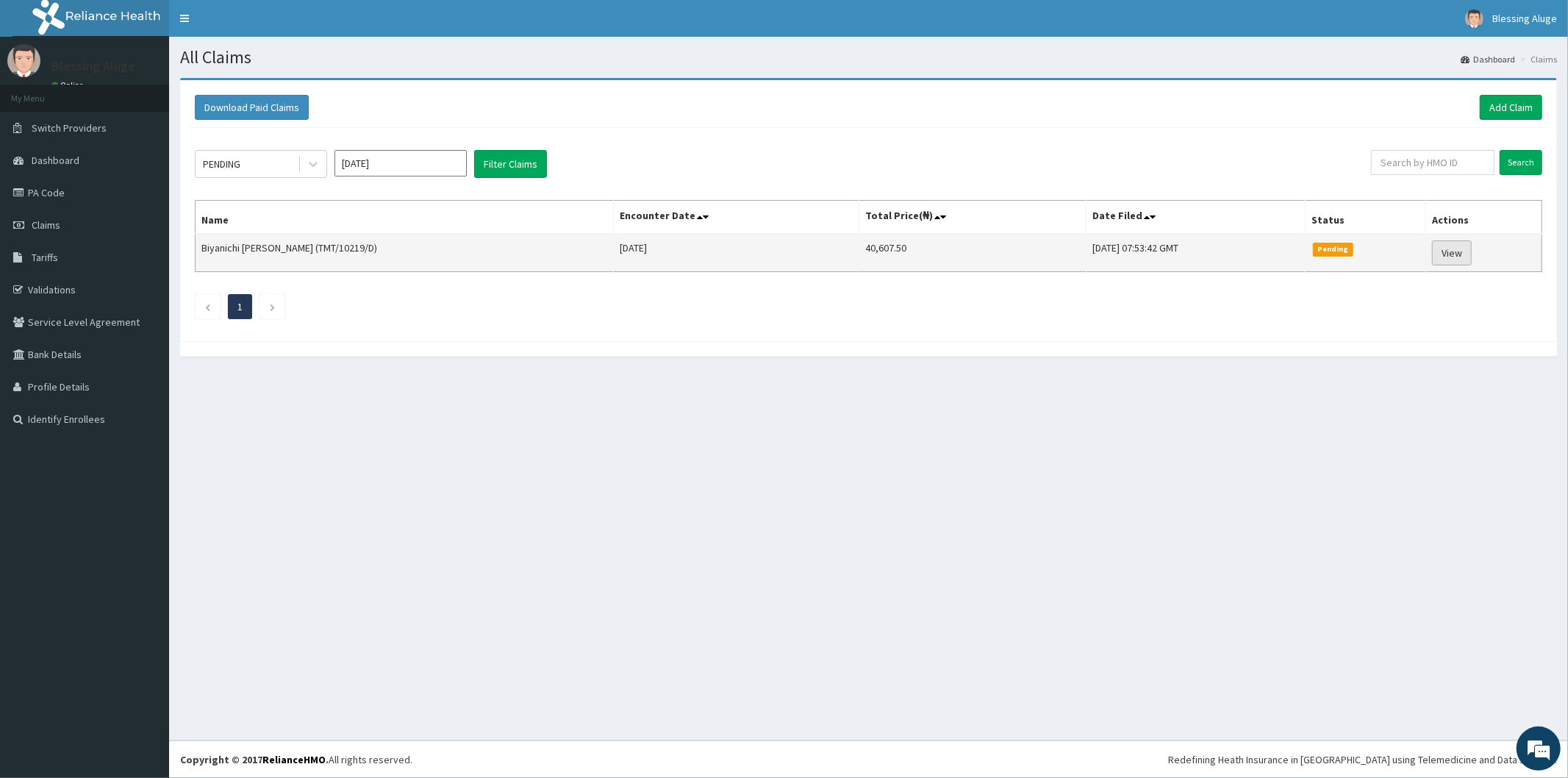
click at [1463, 259] on link "View" at bounding box center [1452, 253] width 40 height 25
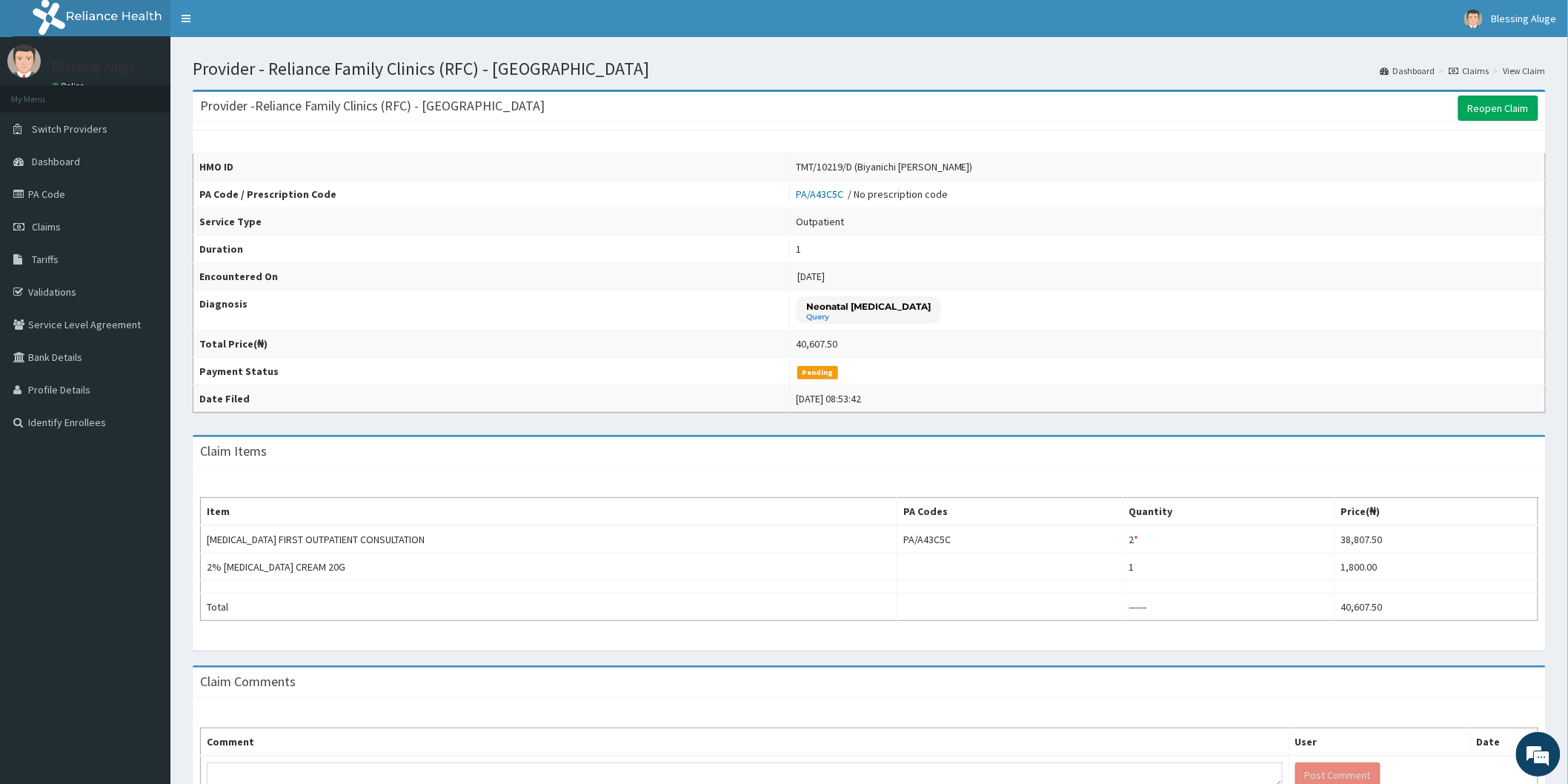
click at [797, 280] on span "[DATE]" at bounding box center [811, 277] width 27 height 14
click at [1480, 116] on link "Reopen Claim" at bounding box center [1498, 108] width 80 height 25
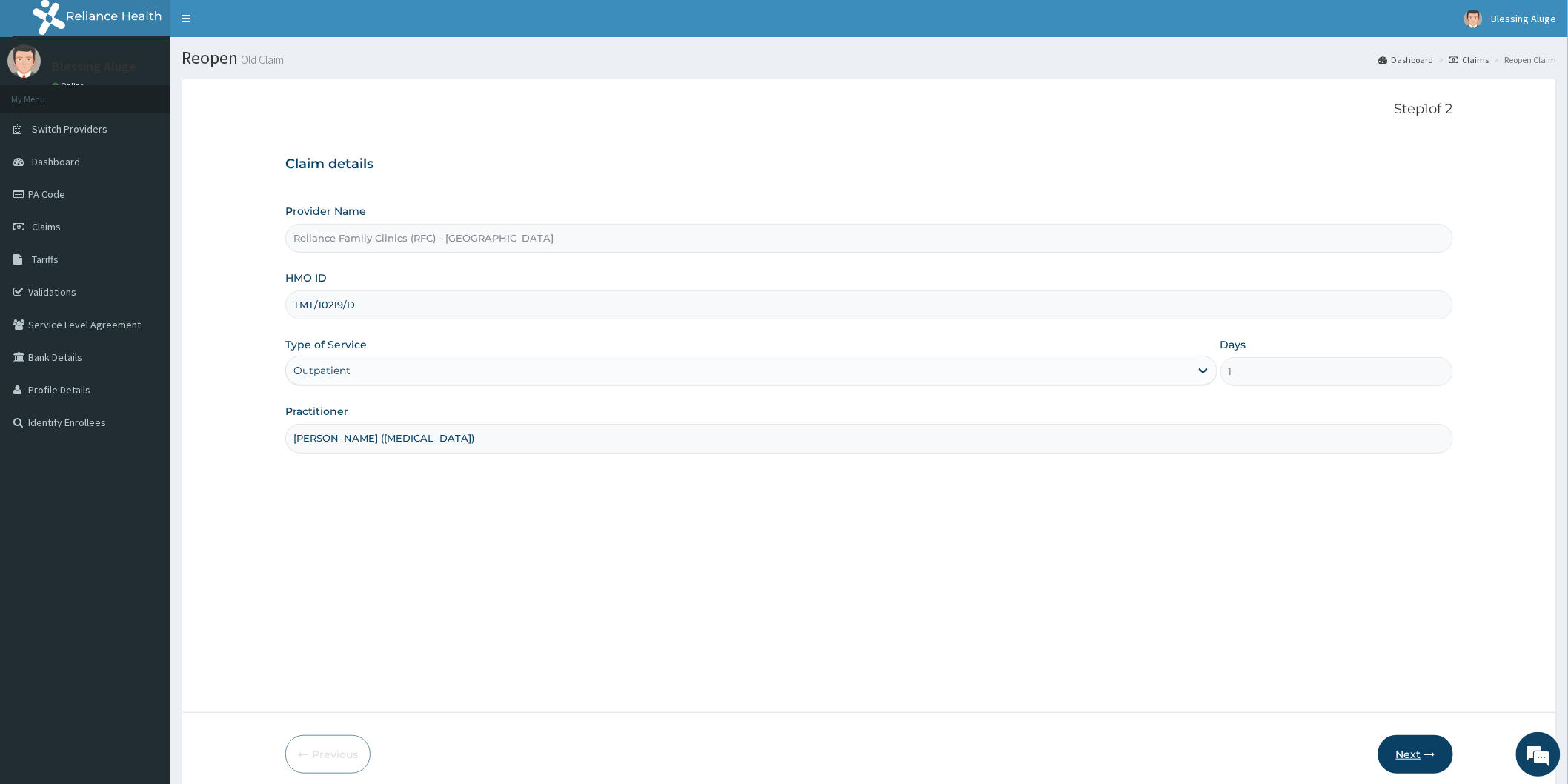
click at [1404, 749] on button "Next" at bounding box center [1415, 754] width 75 height 39
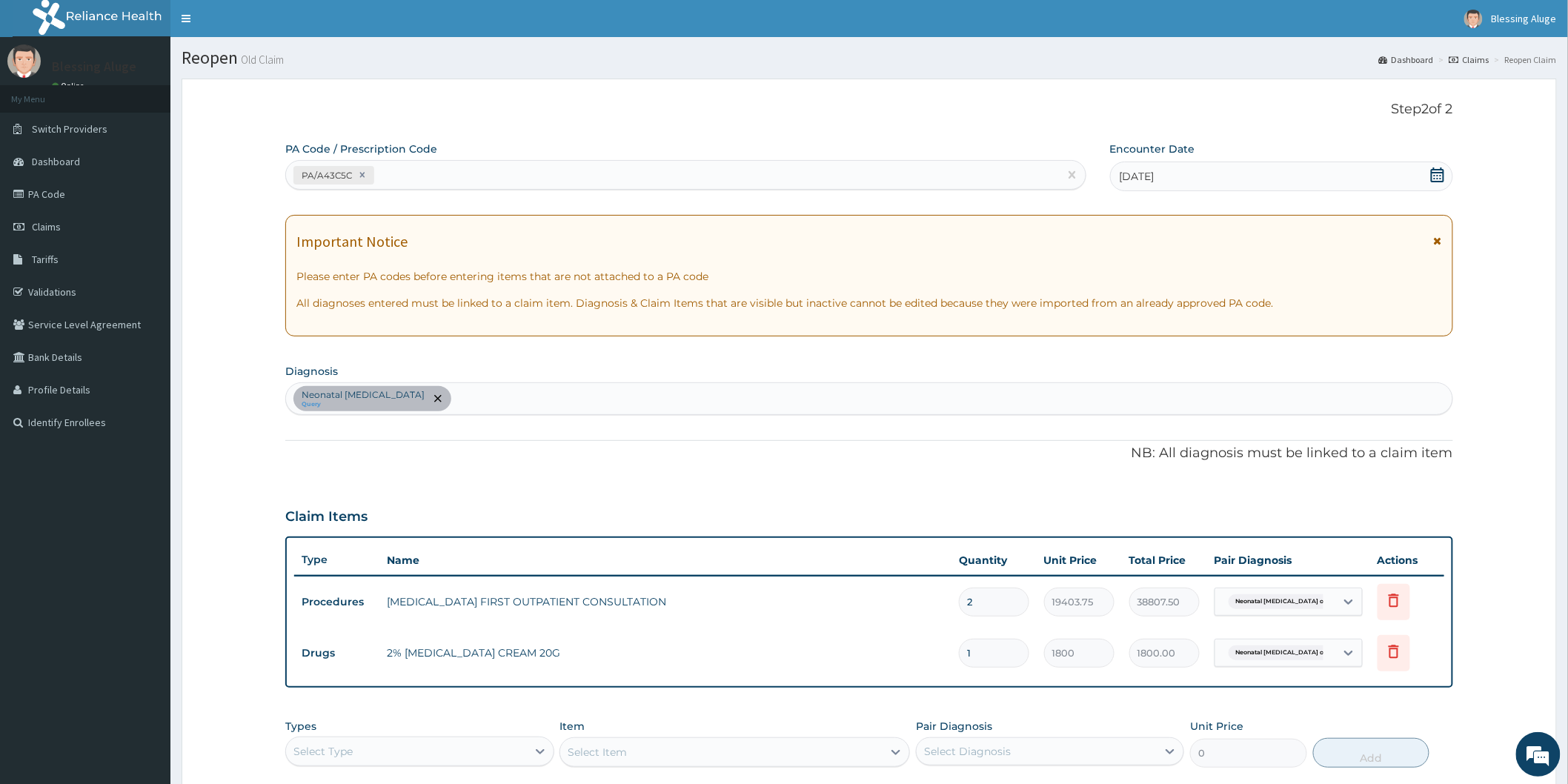
click at [1398, 176] on div "12-09-2025" at bounding box center [1282, 176] width 343 height 30
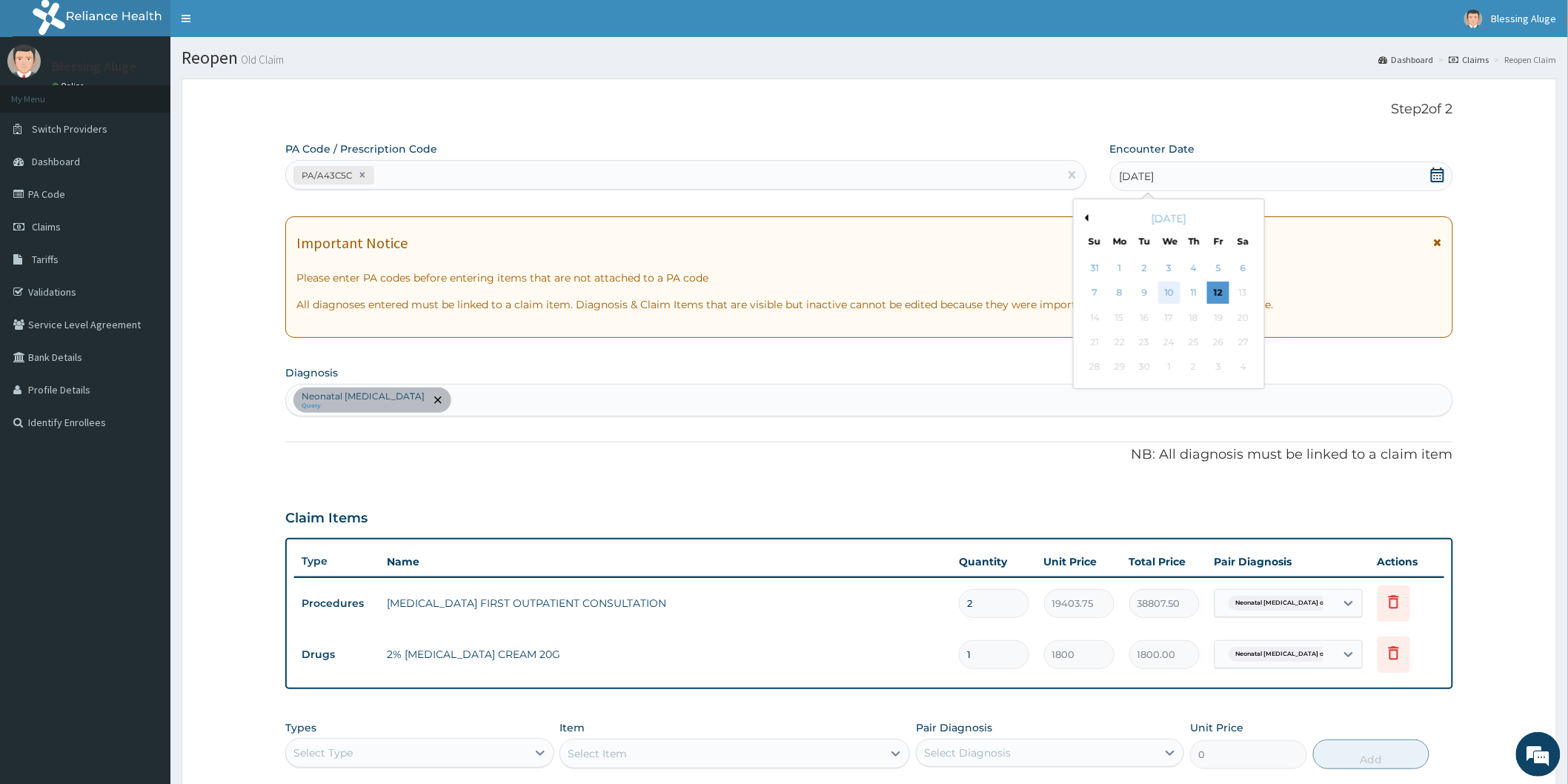
click at [1167, 291] on div "10" at bounding box center [1168, 293] width 22 height 22
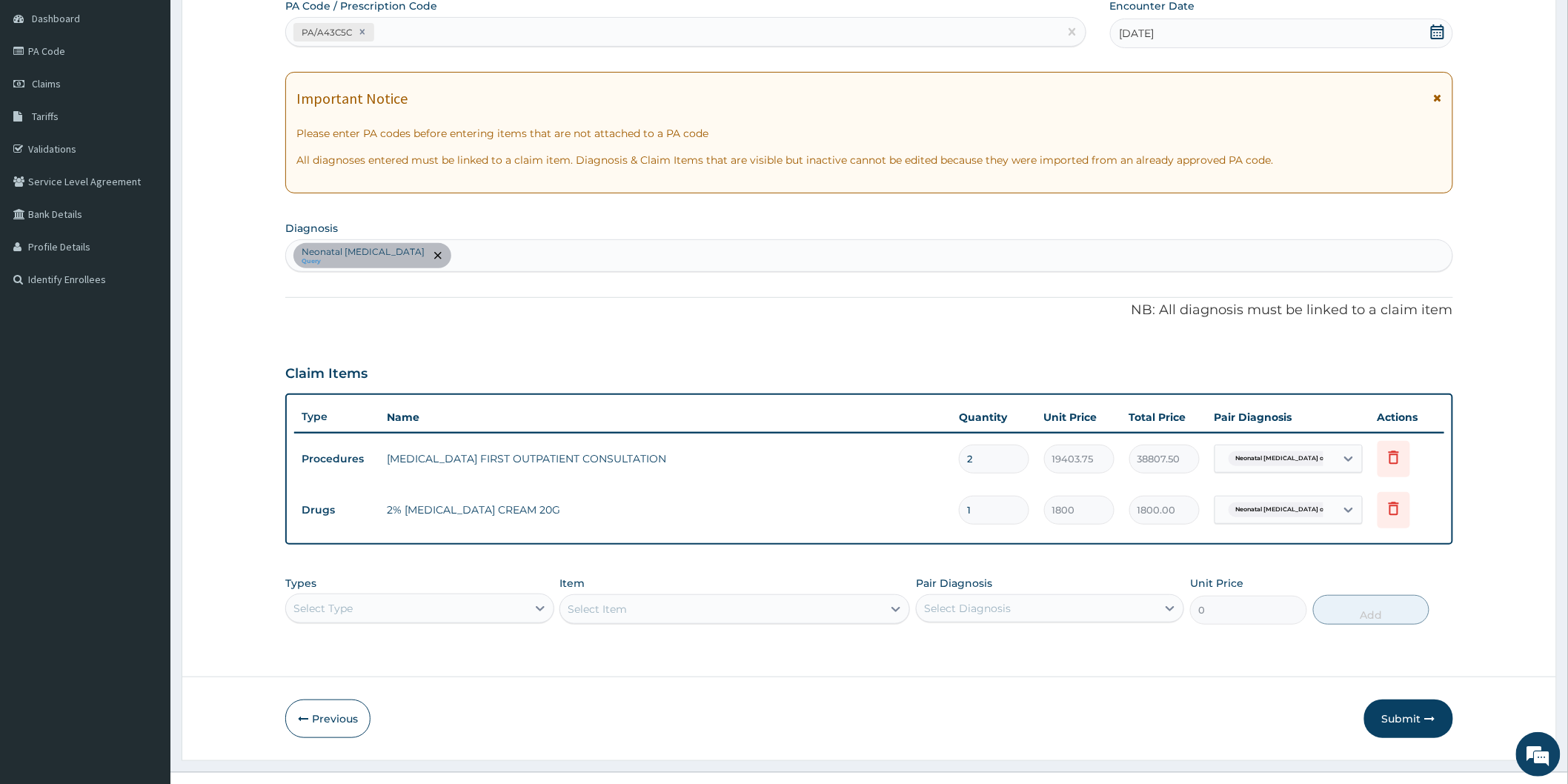
scroll to position [167, 0]
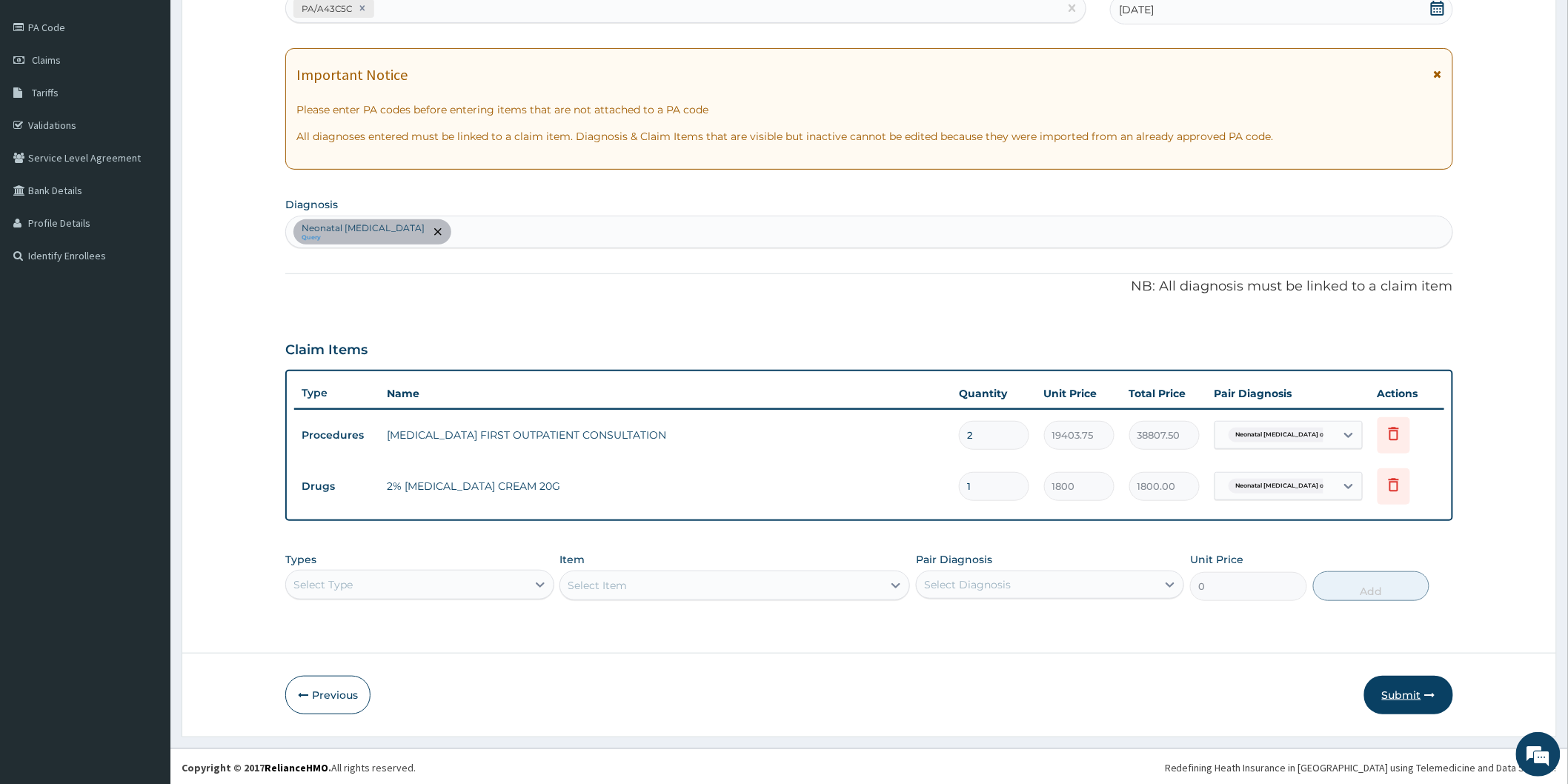
click at [1389, 698] on button "Submit" at bounding box center [1408, 695] width 89 height 39
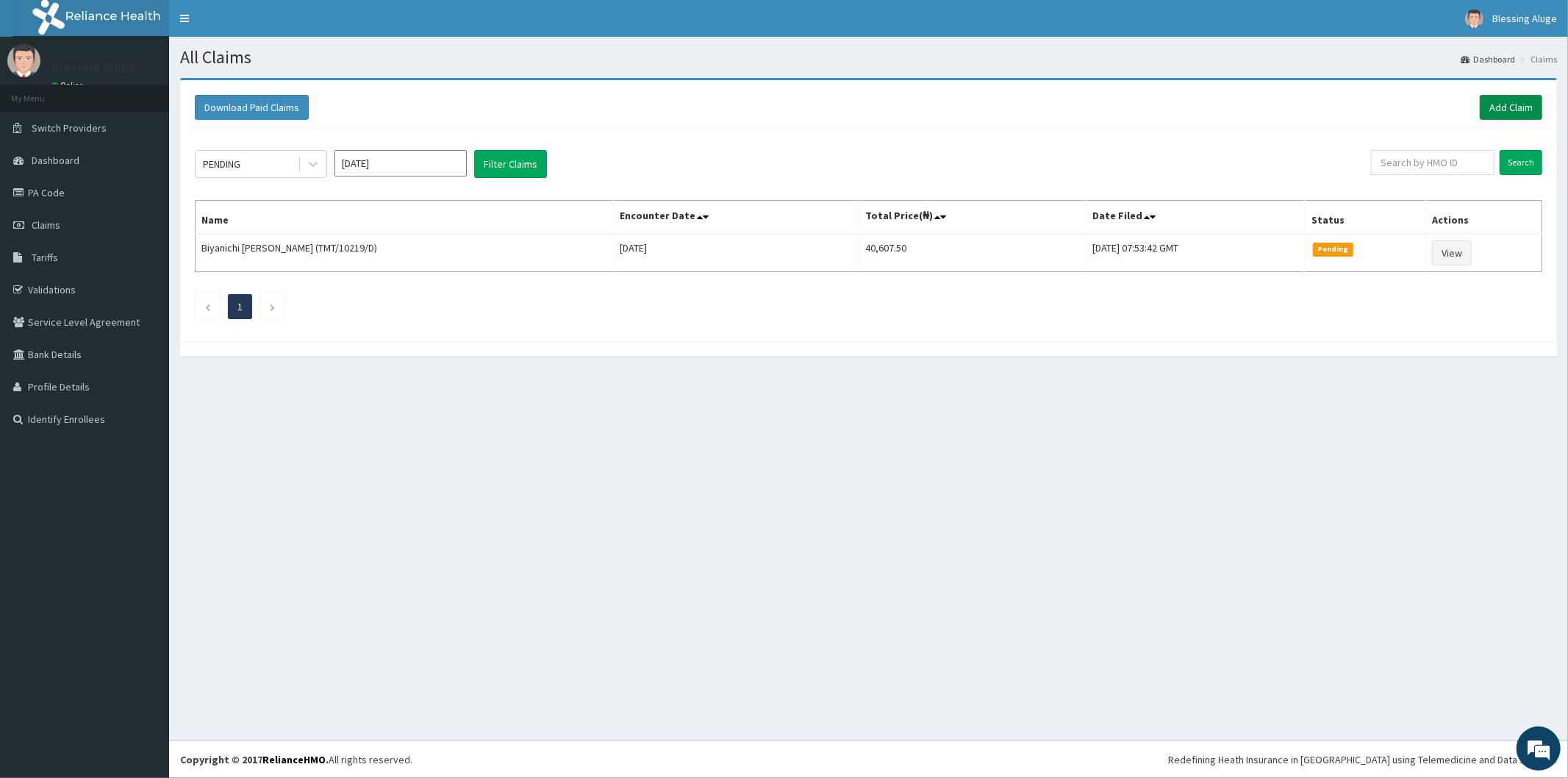
click at [1507, 98] on link "Add Claim" at bounding box center [1511, 107] width 62 height 25
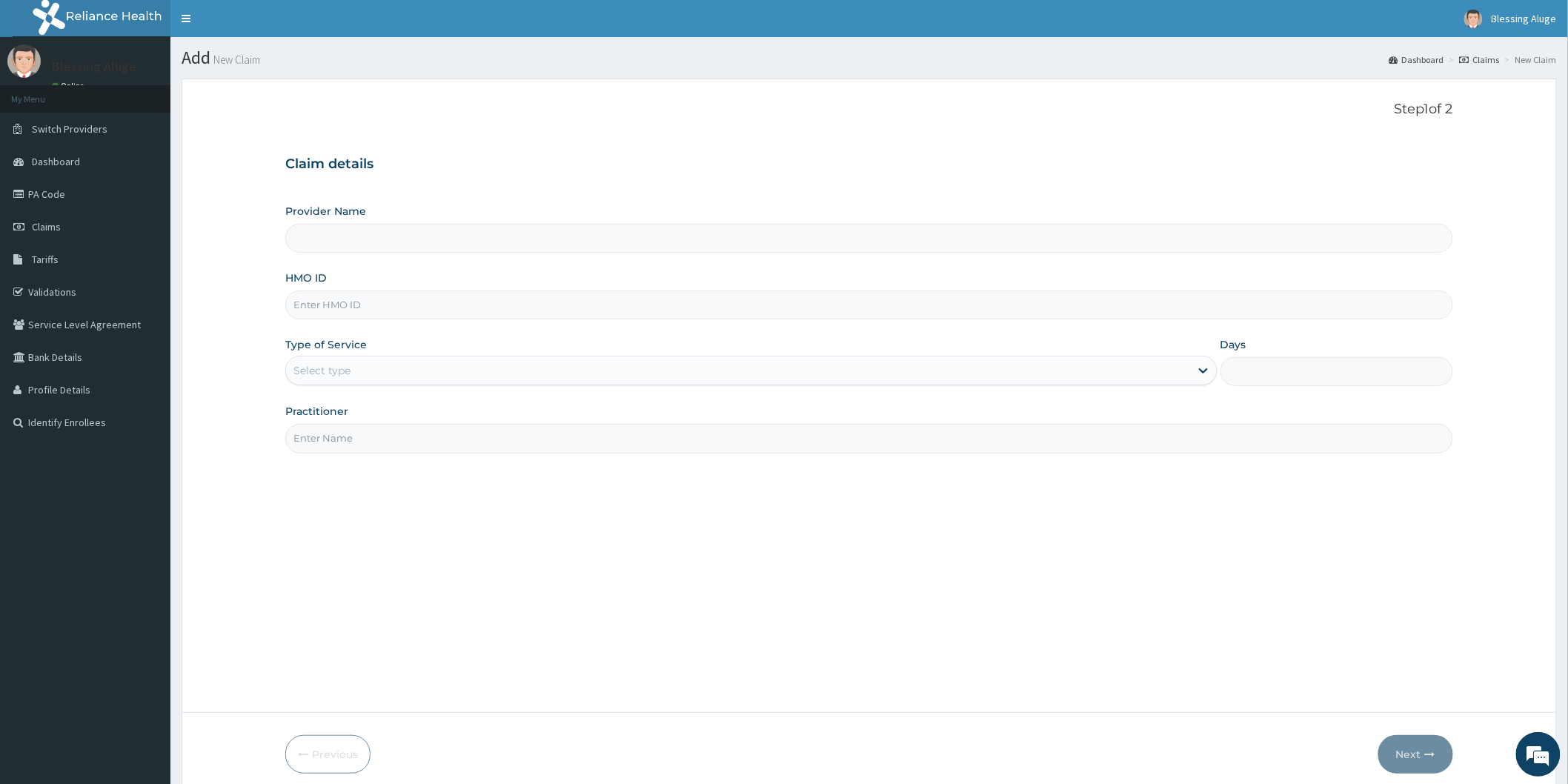
click at [447, 304] on input "HMO ID" at bounding box center [869, 305] width 1168 height 29
paste input "HII/10175/A"
type input "HII/10175/A"
click at [559, 380] on div "Select type" at bounding box center [737, 370] width 904 height 24
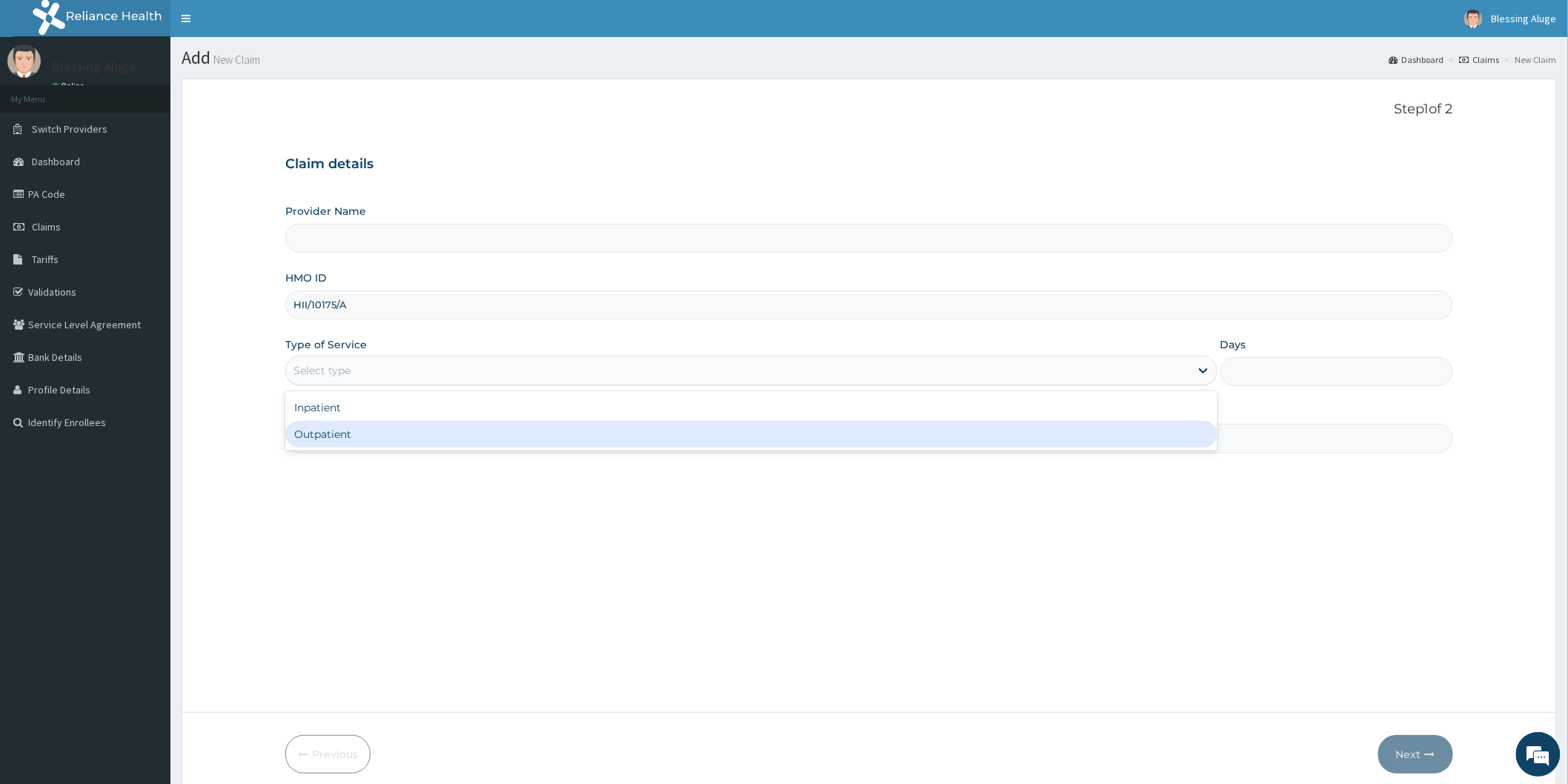
click at [556, 436] on div "Outpatient" at bounding box center [751, 434] width 932 height 27
type input "1"
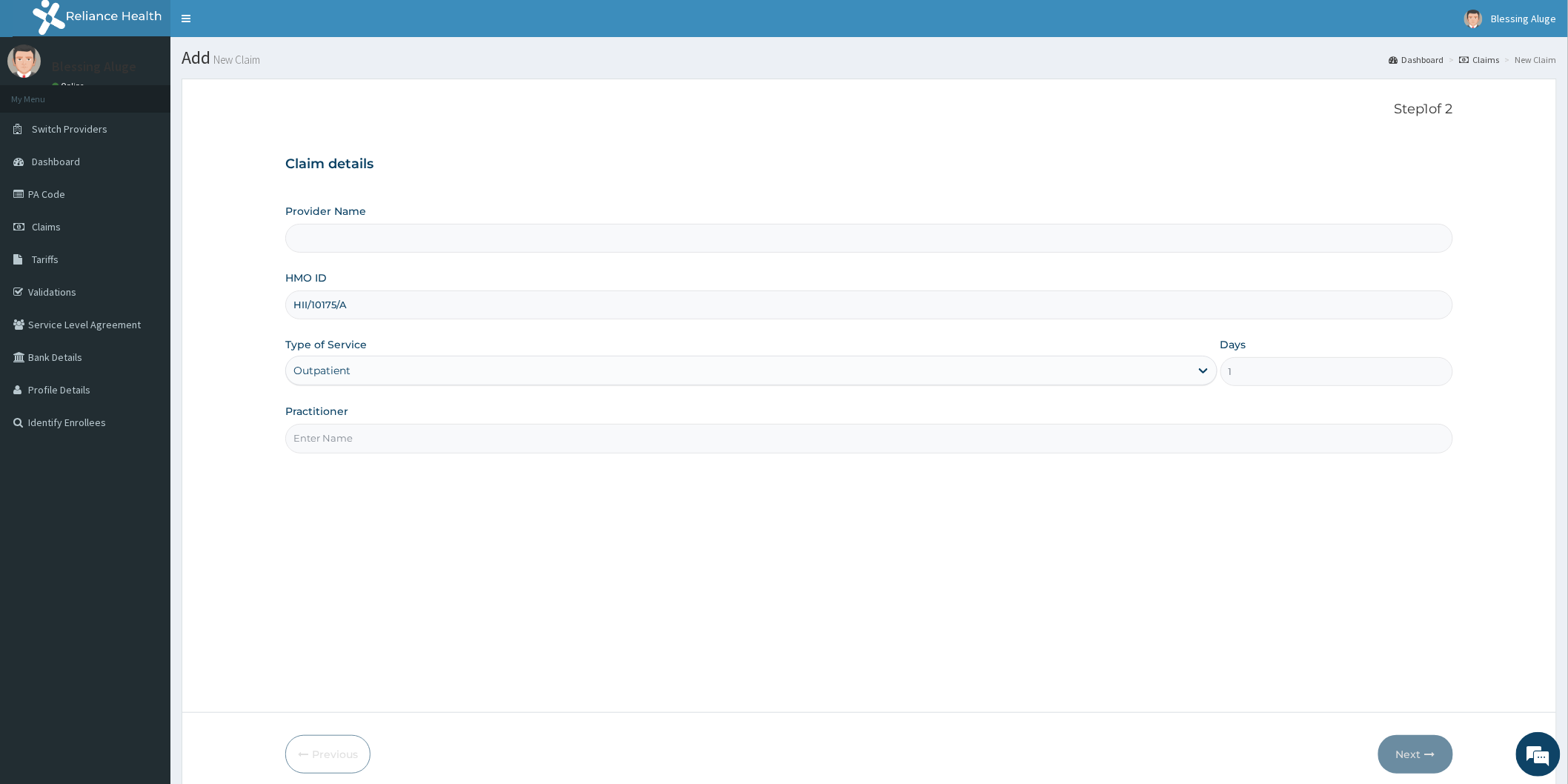
click at [583, 240] on input "Provider Name" at bounding box center [869, 238] width 1168 height 29
click at [537, 232] on input "Provider Name" at bounding box center [869, 238] width 1168 height 29
click at [371, 447] on input "Practitioner" at bounding box center [869, 438] width 1168 height 29
type input "Dr Locum"
click at [618, 236] on input "Provider Name" at bounding box center [869, 238] width 1168 height 29
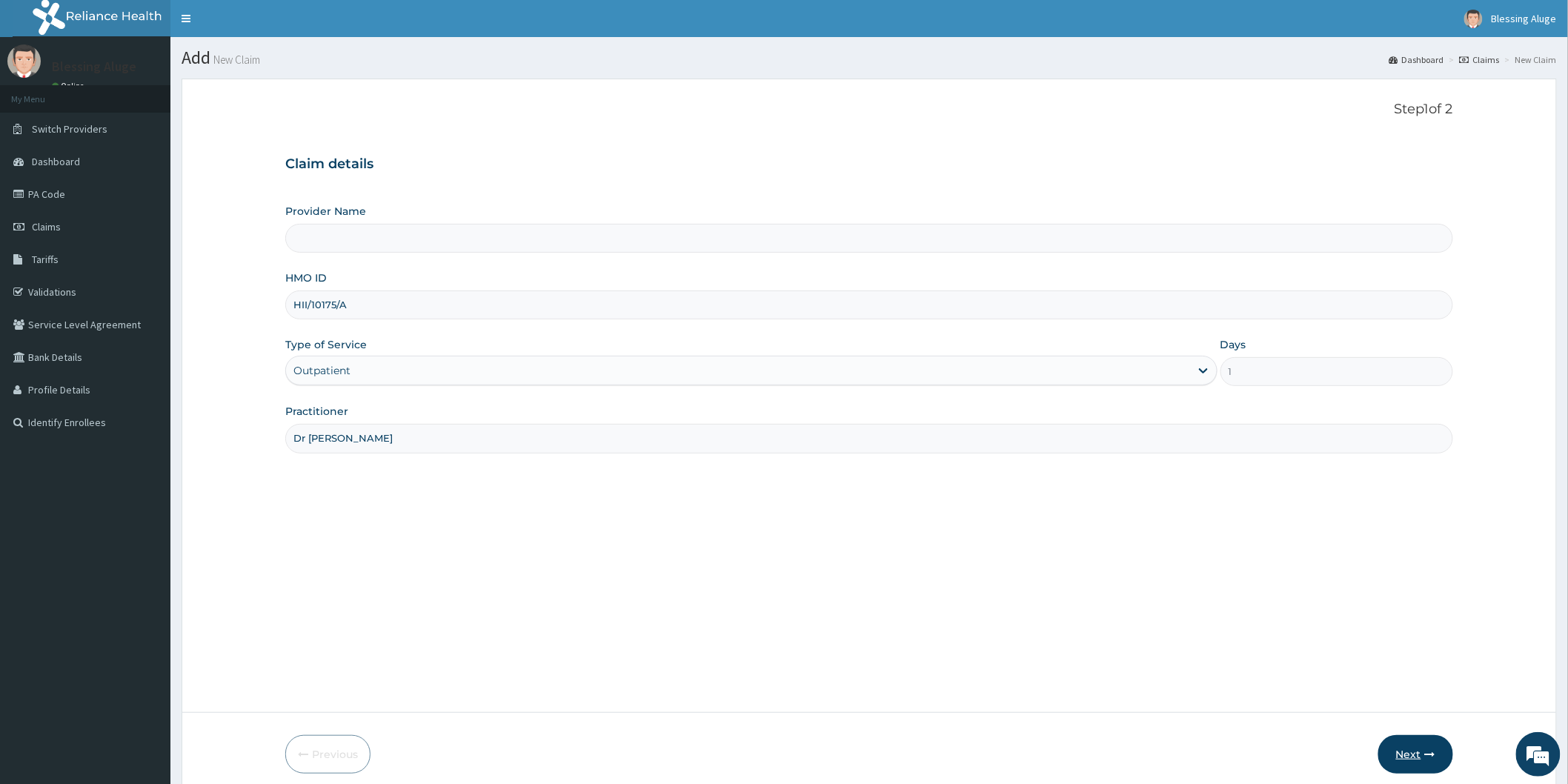
click at [1411, 756] on button "Next" at bounding box center [1415, 754] width 75 height 39
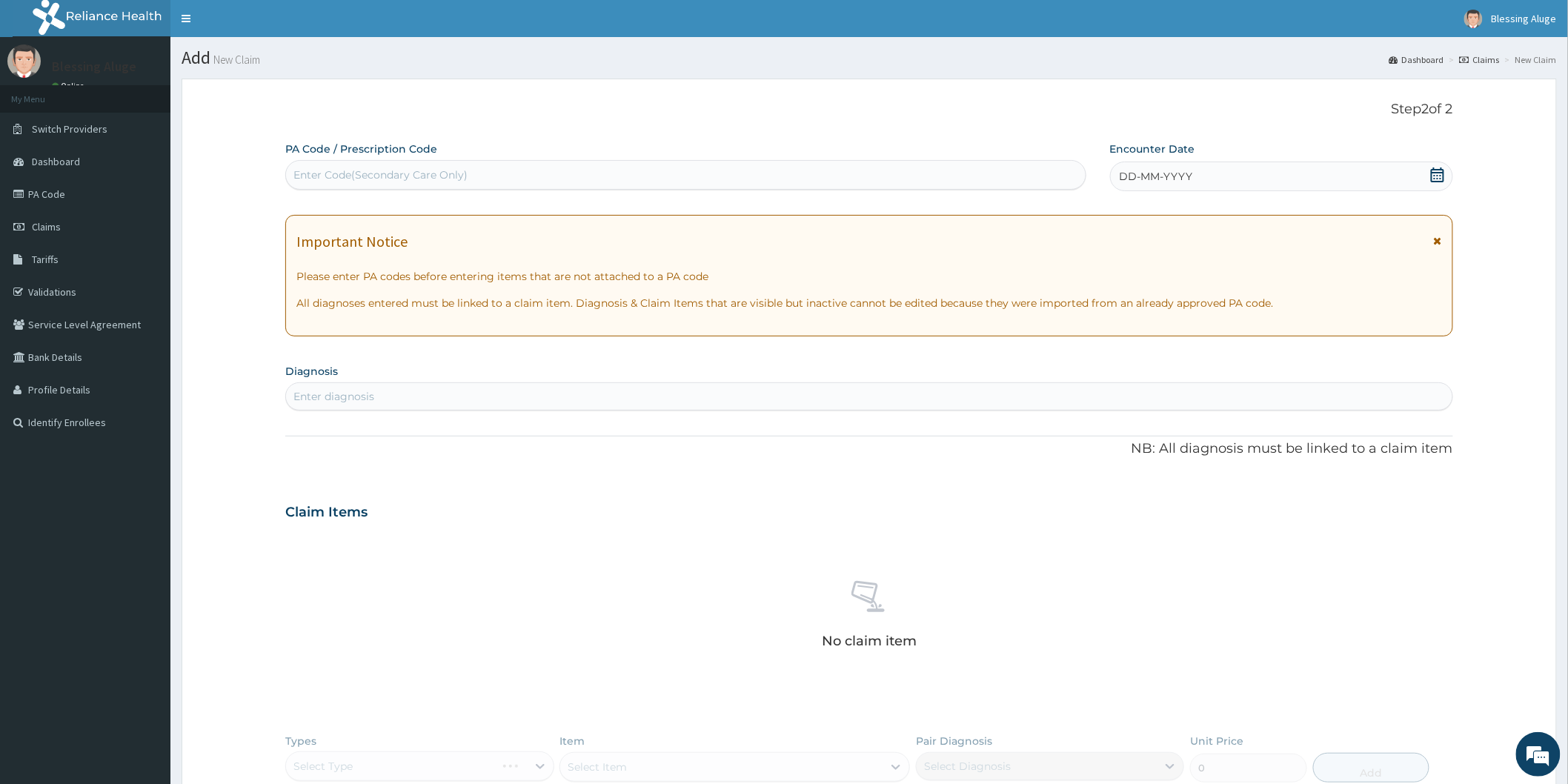
click at [1319, 180] on div "DD-MM-YYYY" at bounding box center [1282, 176] width 343 height 30
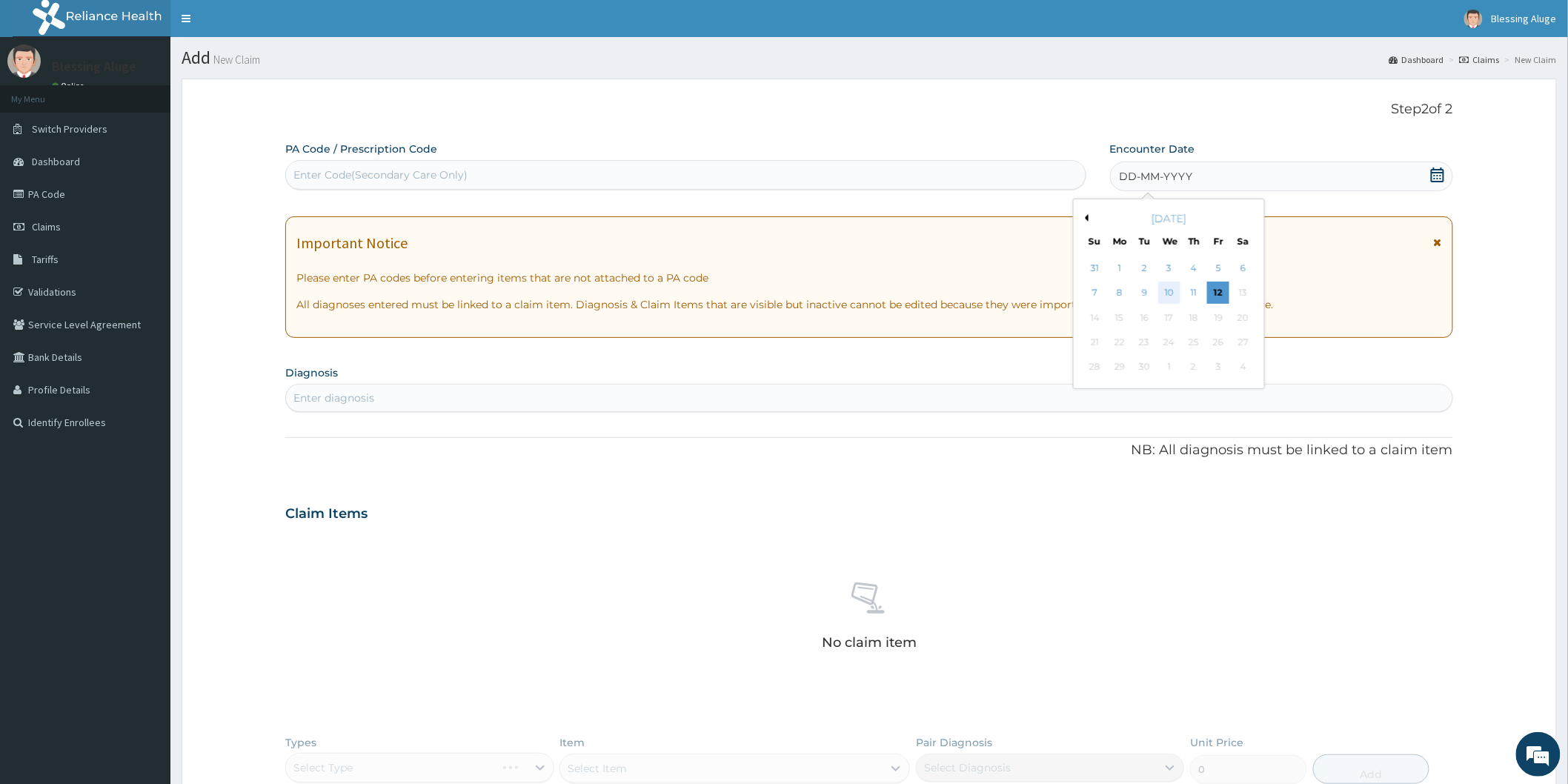
click at [1169, 289] on div "10" at bounding box center [1168, 293] width 22 height 22
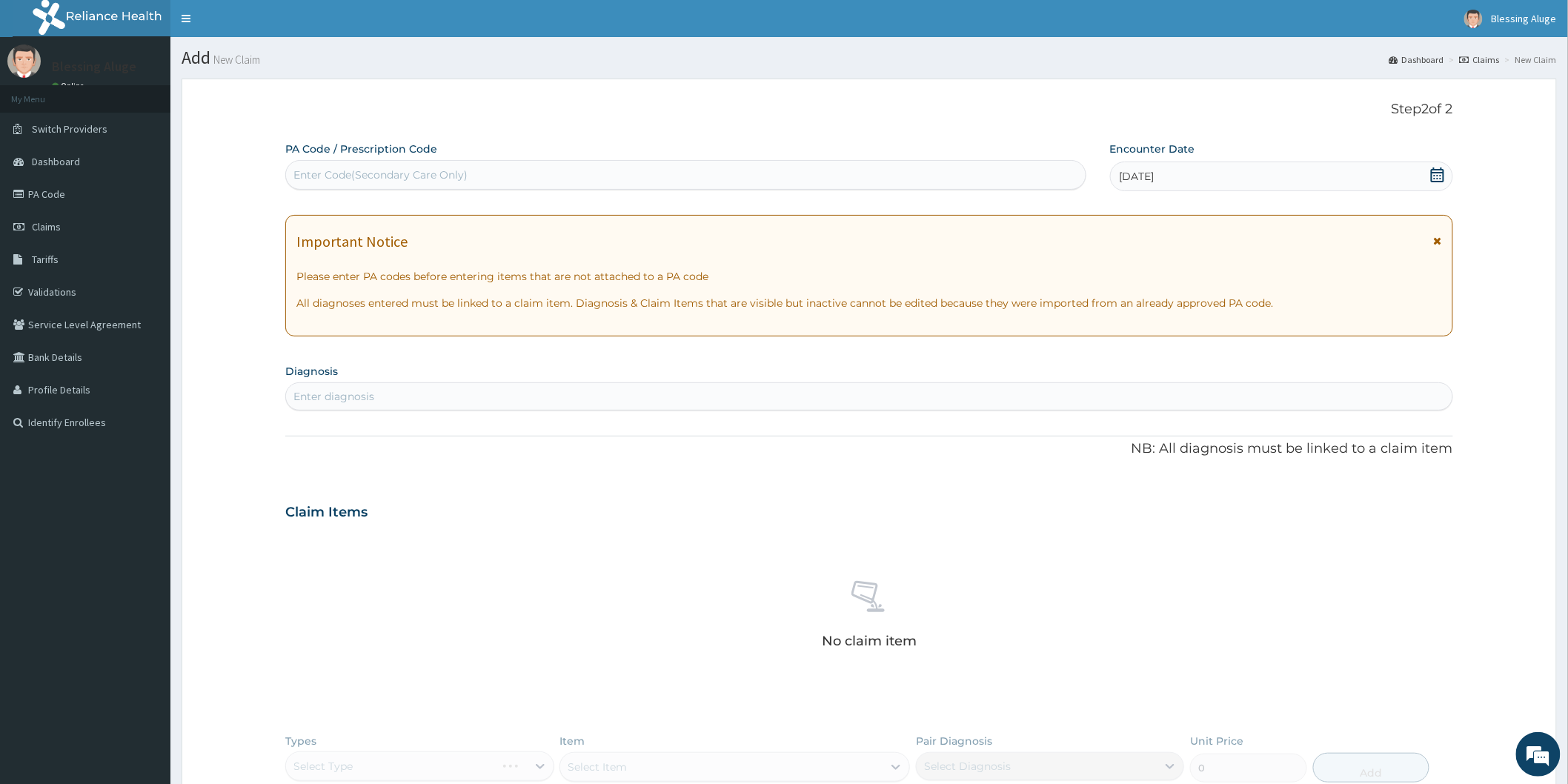
click at [857, 396] on div "Enter diagnosis" at bounding box center [869, 396] width 1166 height 24
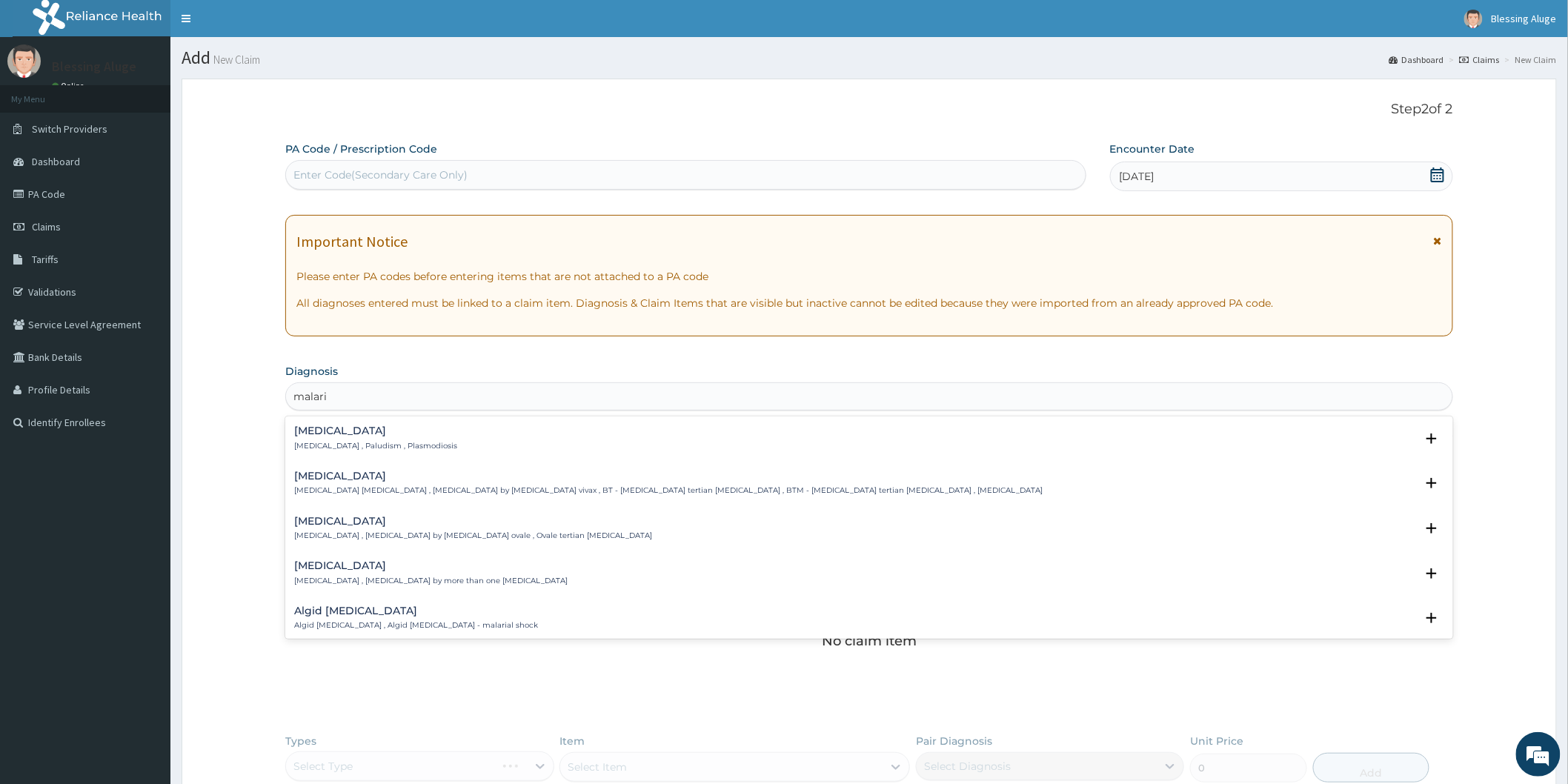
type input "malaria"
click at [828, 447] on div "Malaria Malaria , Paludism , Plasmodiosis" at bounding box center [869, 438] width 1150 height 26
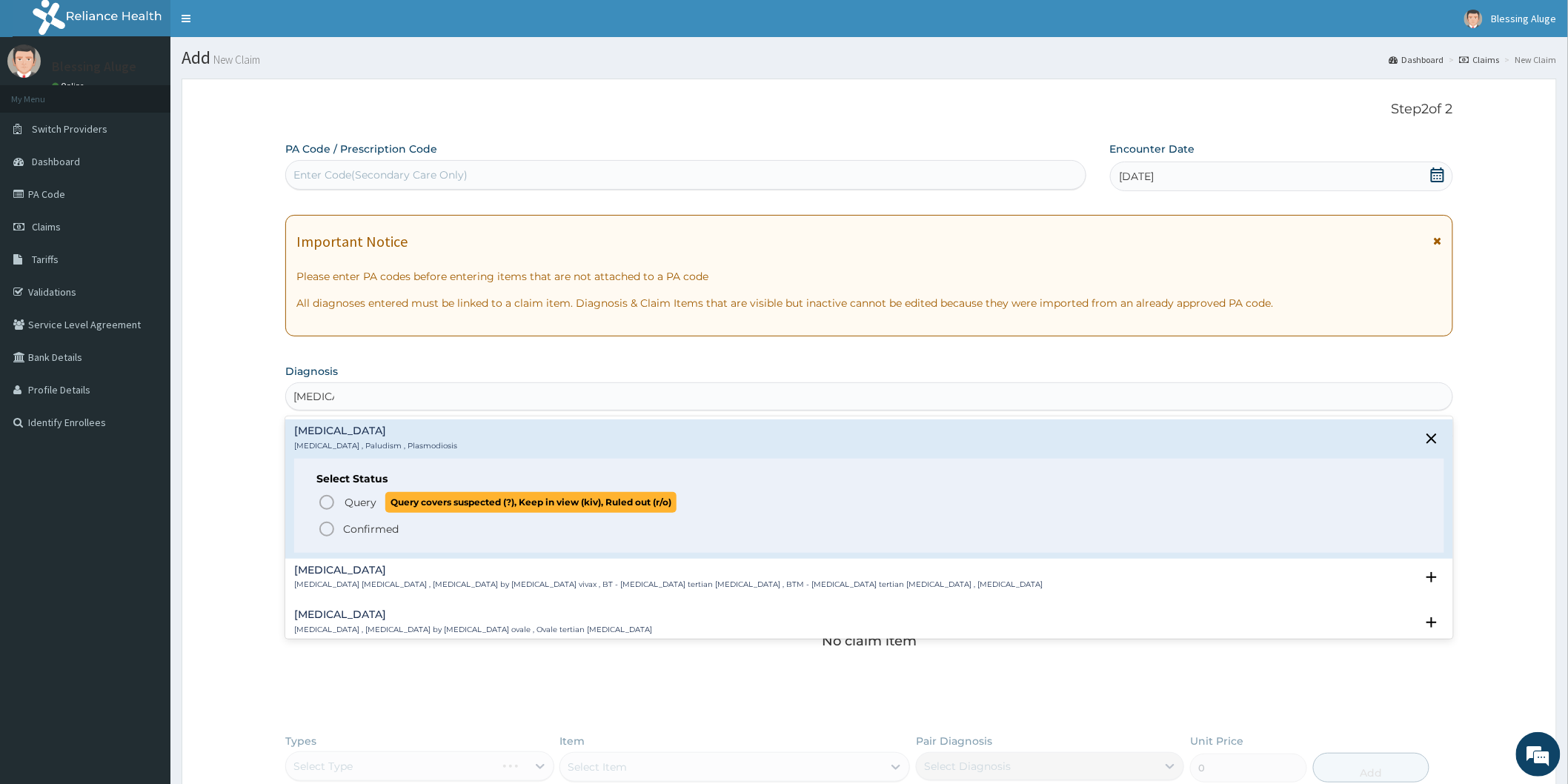
click at [323, 505] on icon "status option query" at bounding box center [326, 502] width 17 height 17
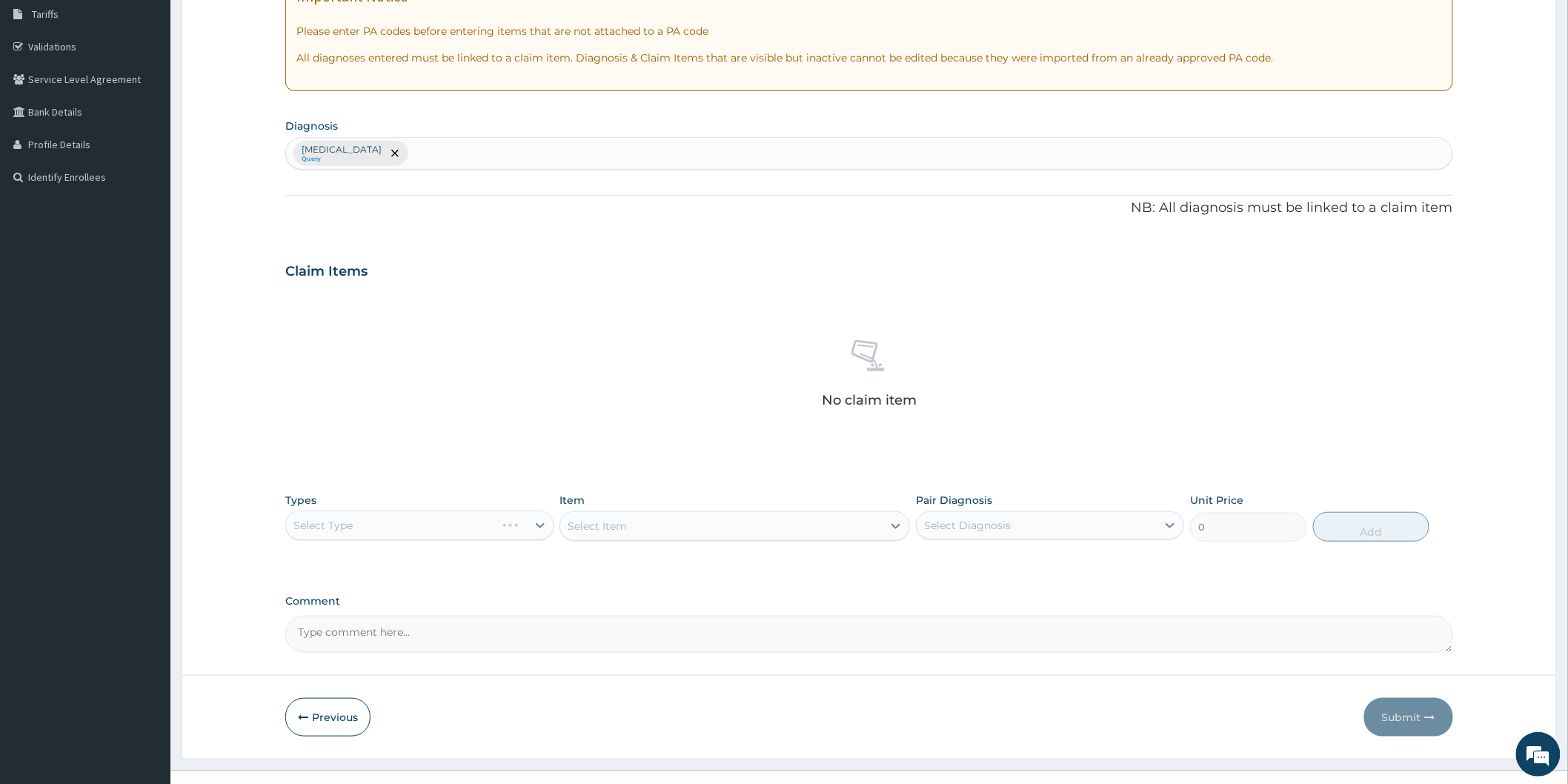
scroll to position [247, 0]
click at [355, 524] on div "Select Type" at bounding box center [419, 524] width 268 height 30
click at [388, 528] on div "Select Type" at bounding box center [419, 524] width 268 height 30
click at [661, 535] on div "Select Item" at bounding box center [734, 525] width 350 height 30
click at [1175, 526] on icon at bounding box center [1170, 524] width 15 height 15
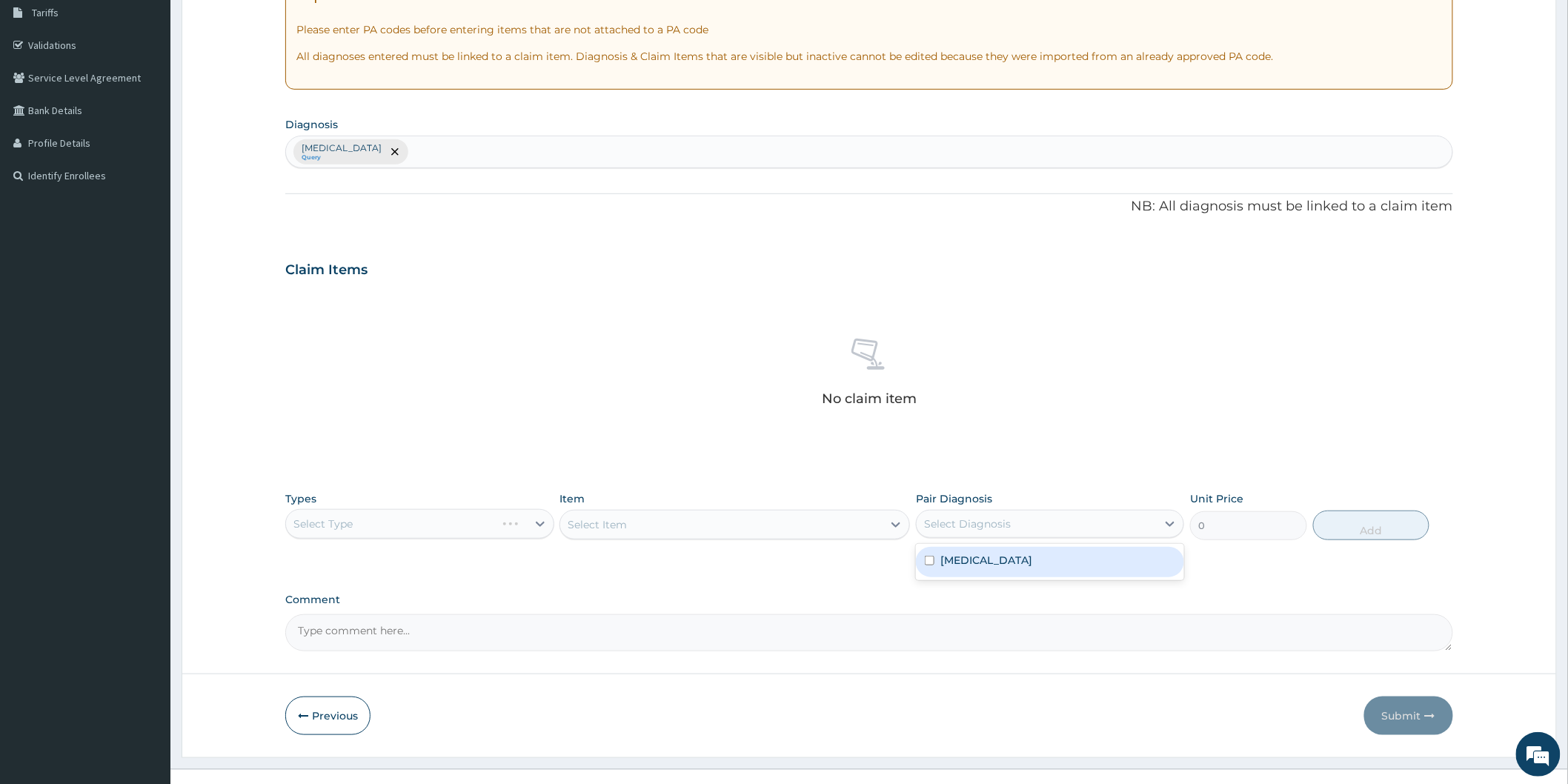
click at [1137, 564] on div "Malaria" at bounding box center [1050, 563] width 268 height 30
checkbox input "true"
click at [693, 527] on div "Select Item" at bounding box center [734, 525] width 350 height 30
drag, startPoint x: 671, startPoint y: 528, endPoint x: 534, endPoint y: 515, distance: 137.6
click at [665, 528] on div "Select Item" at bounding box center [734, 525] width 350 height 30
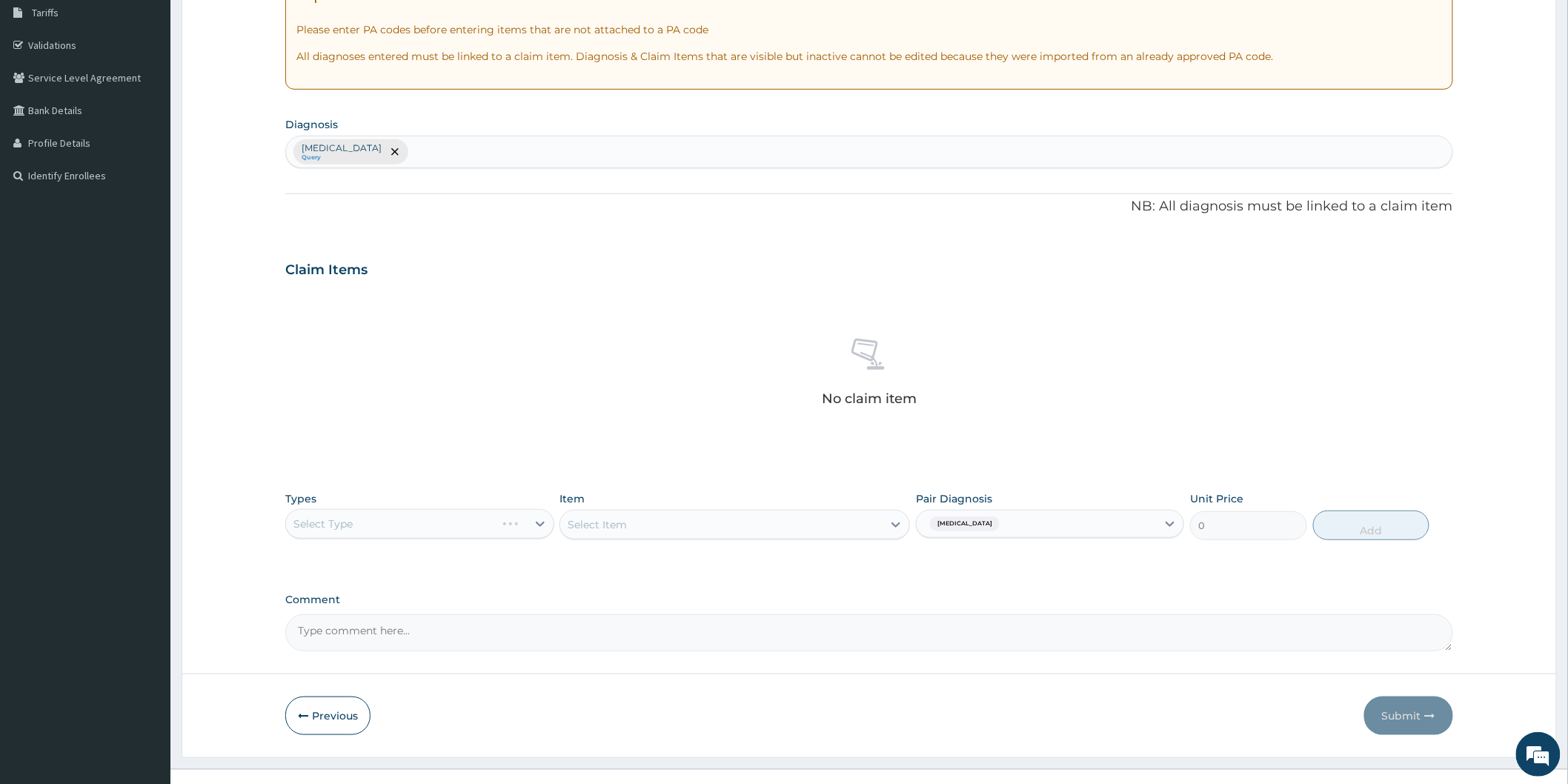
click at [541, 522] on div "Select Type" at bounding box center [419, 524] width 268 height 30
click at [344, 719] on button "Previous" at bounding box center [327, 716] width 85 height 39
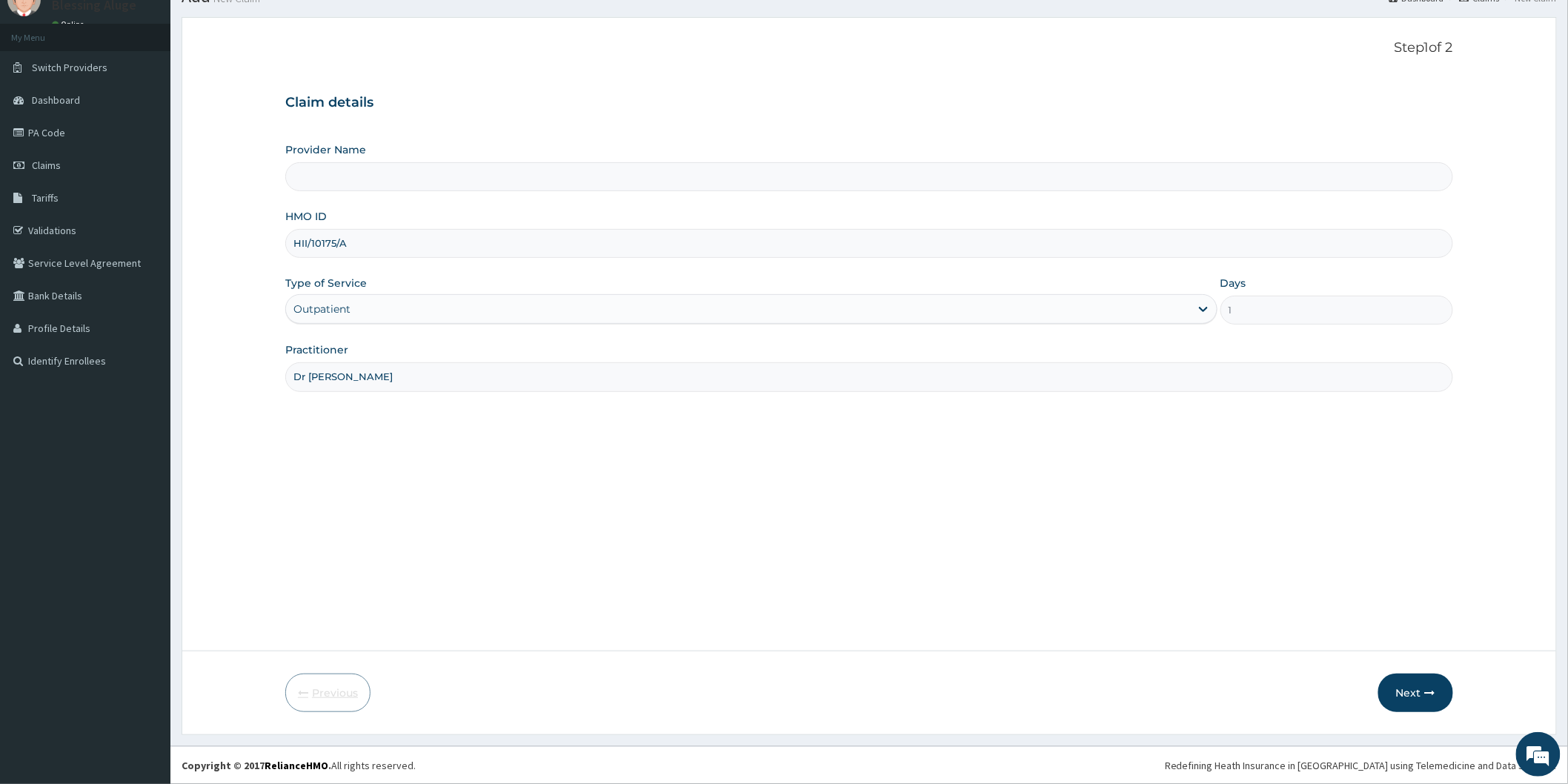
scroll to position [61, 0]
type input "Reliance Family Clinics (RFC) - [GEOGRAPHIC_DATA]"
click at [1426, 694] on icon "button" at bounding box center [1430, 693] width 11 height 11
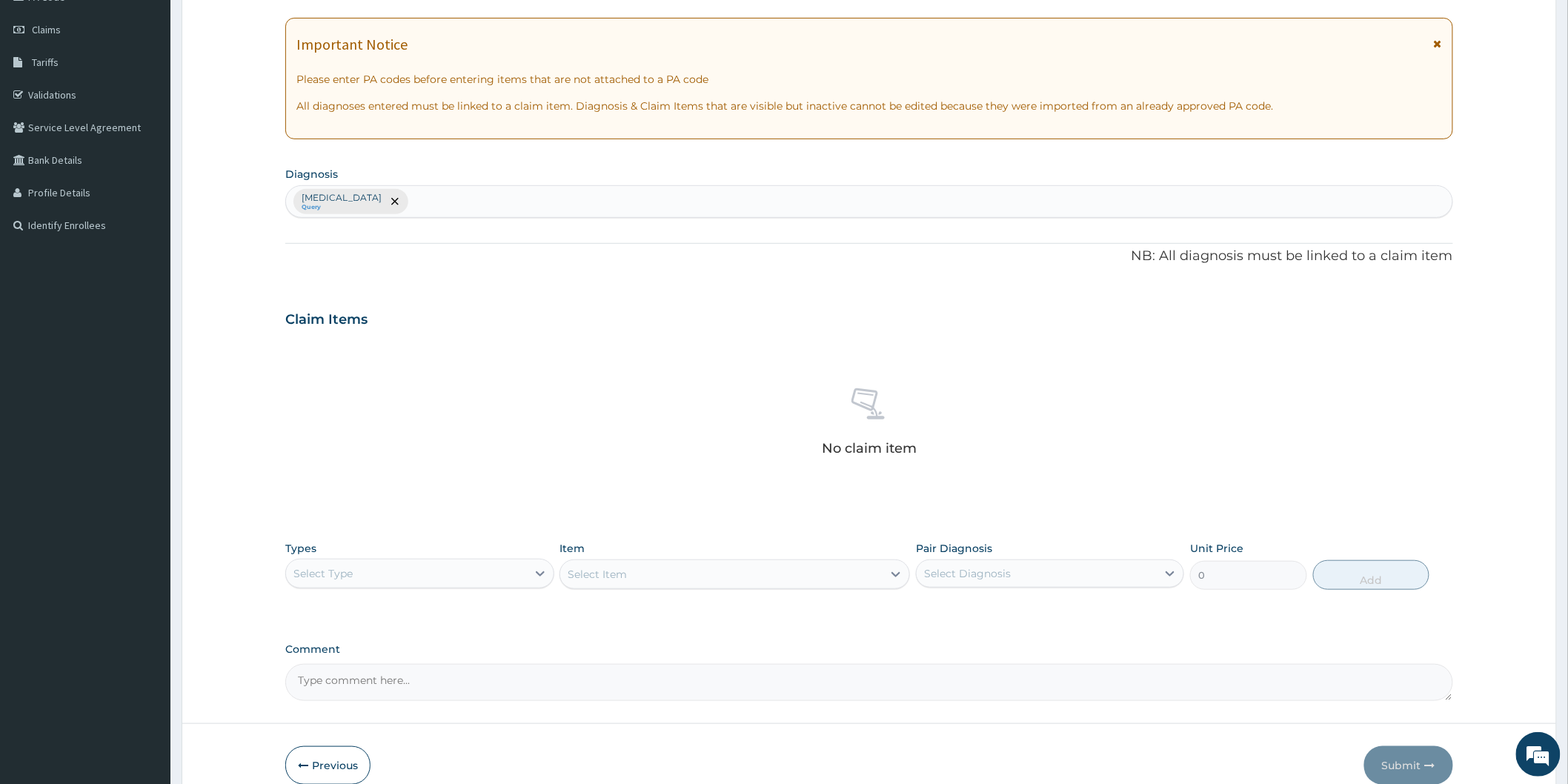
scroll to position [269, 0]
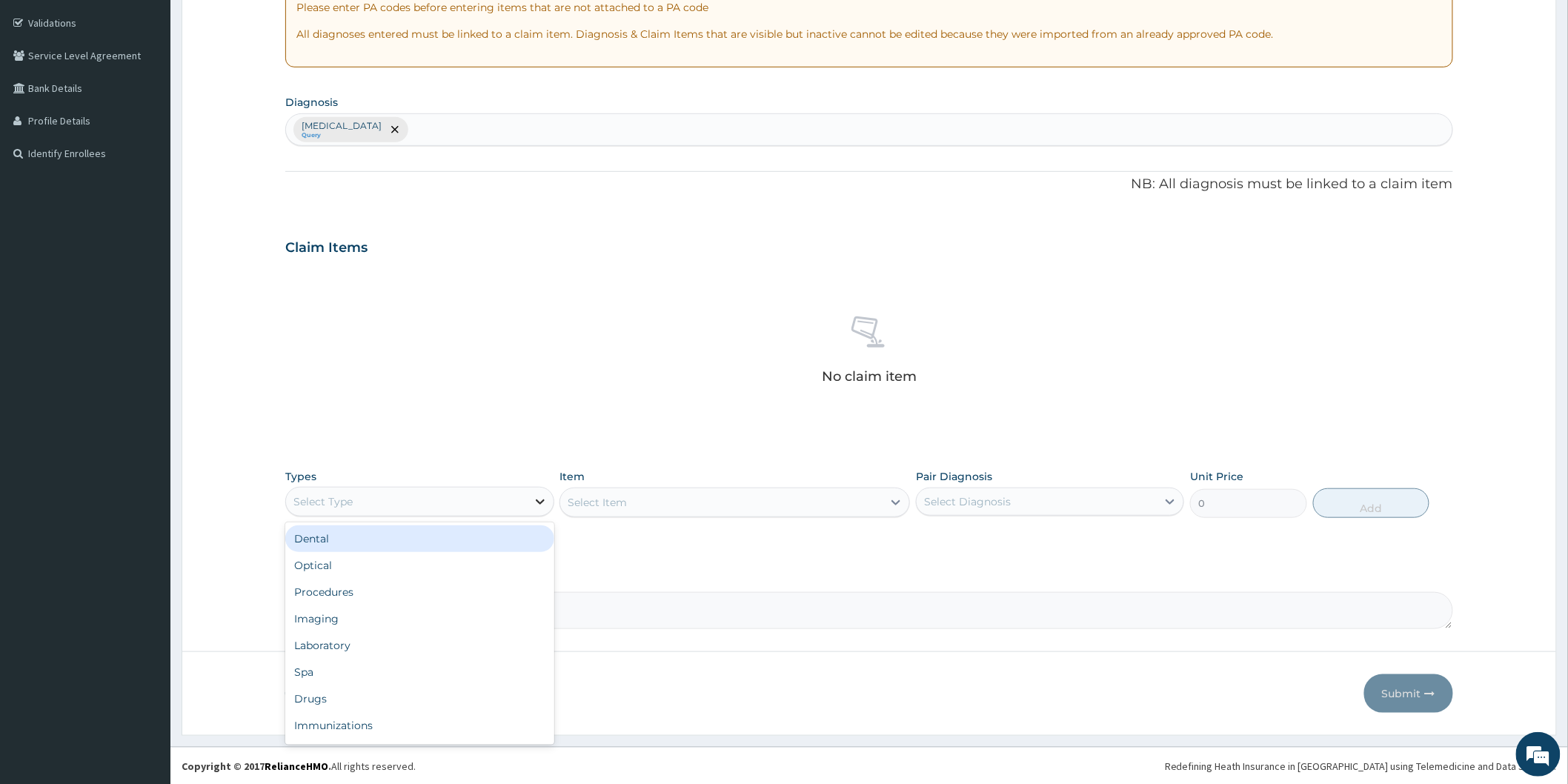
click at [537, 503] on icon at bounding box center [540, 502] width 15 height 15
click at [509, 583] on div "Procedures" at bounding box center [419, 592] width 268 height 27
click at [680, 513] on div "Select Item" at bounding box center [734, 502] width 350 height 30
click at [982, 507] on div "Select Diagnosis" at bounding box center [967, 502] width 86 height 15
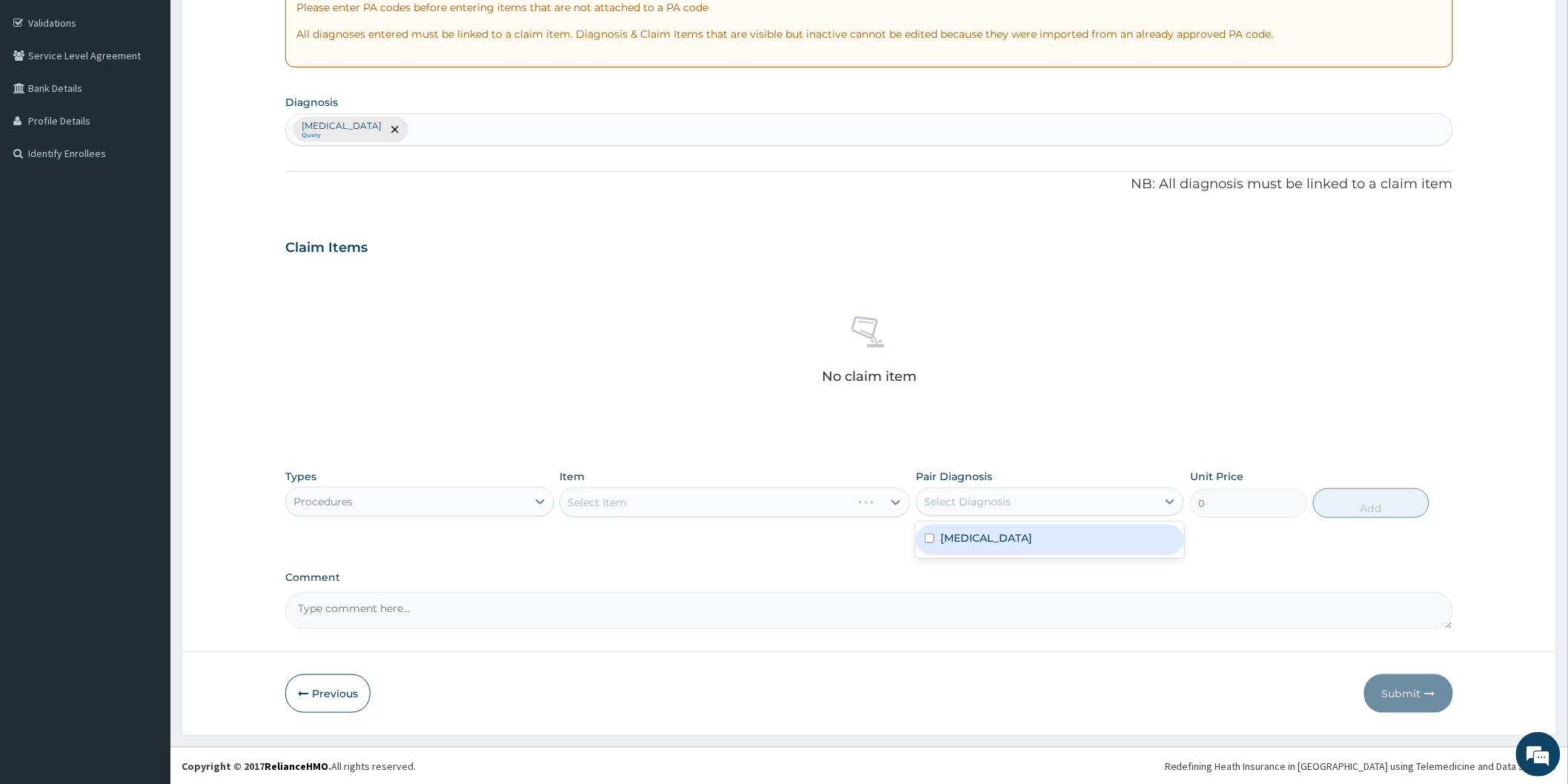
click at [976, 543] on label "Malaria" at bounding box center [986, 538] width 92 height 15
checkbox input "true"
click at [828, 495] on div "Select Item" at bounding box center [734, 502] width 350 height 30
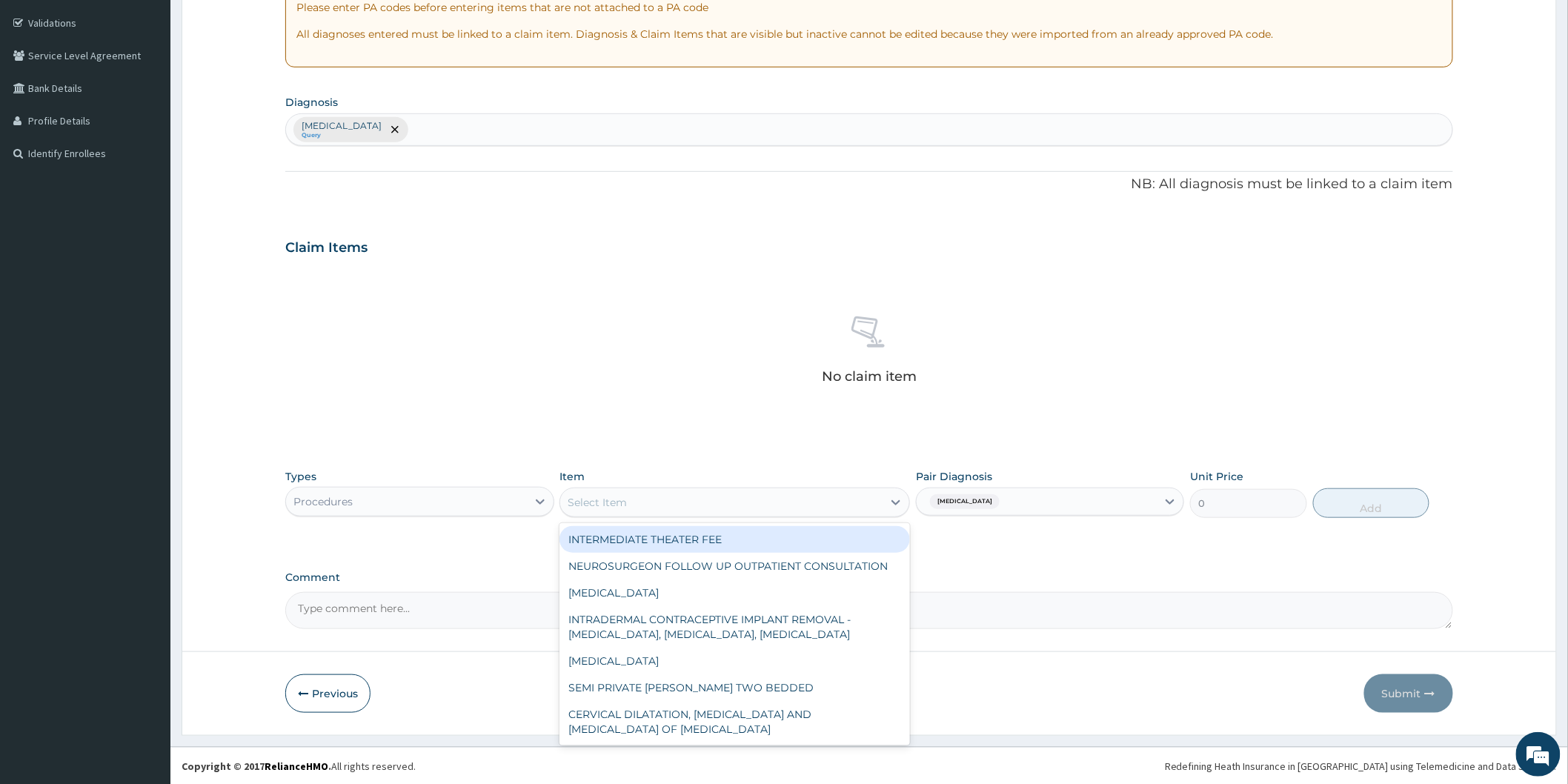
click at [823, 508] on div "Select Item" at bounding box center [721, 502] width 322 height 24
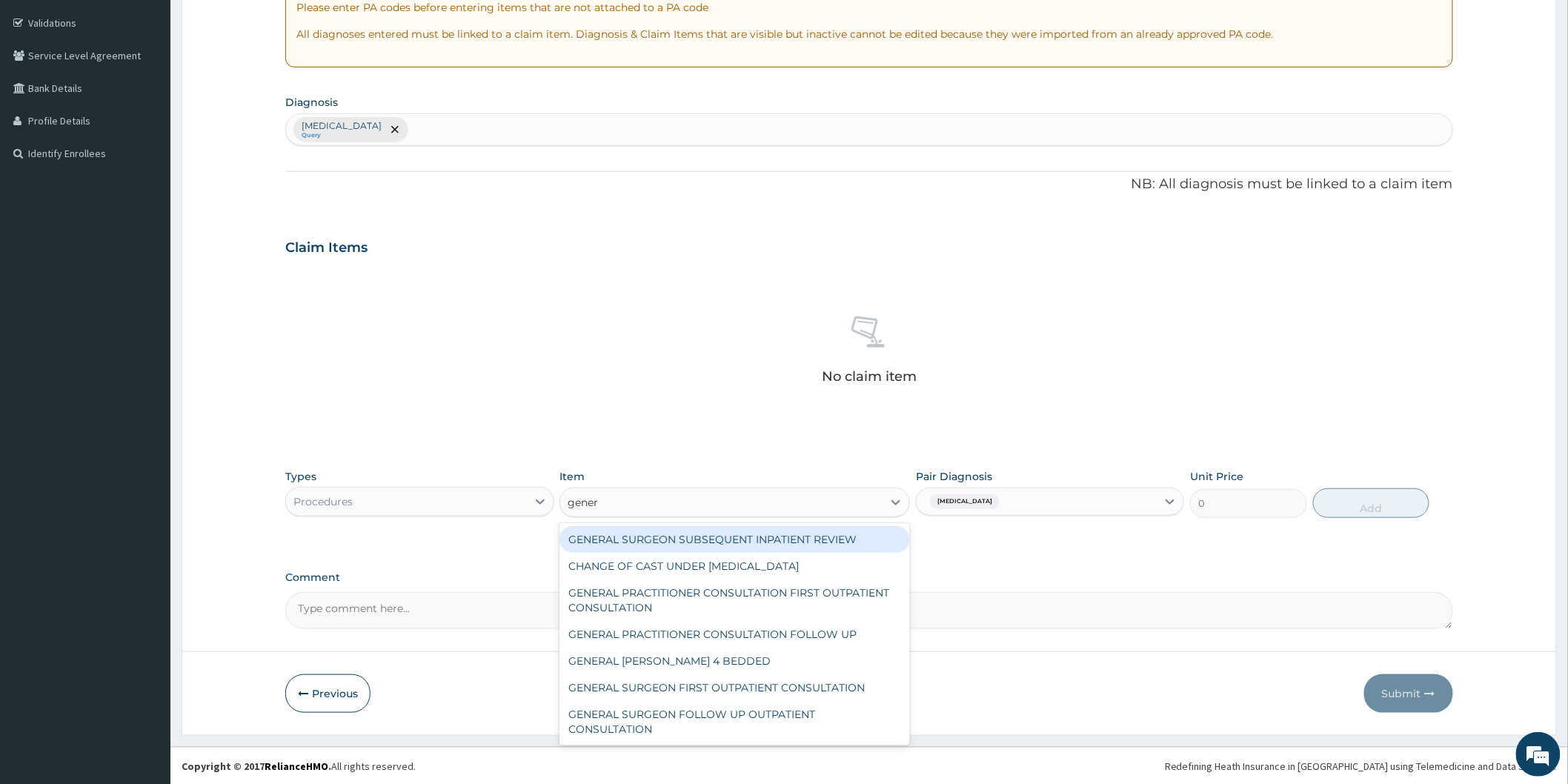
type input "genera"
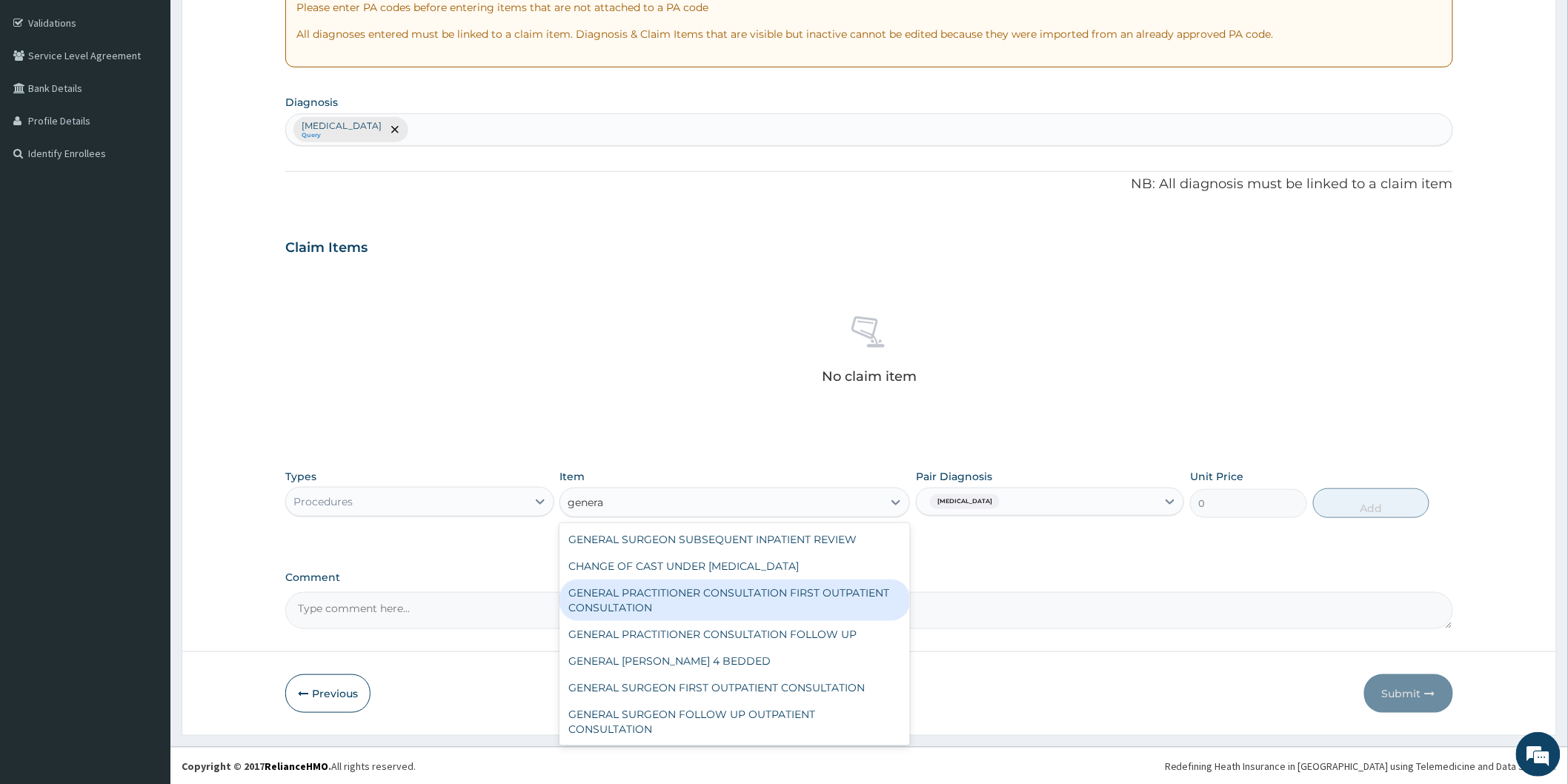
click at [670, 605] on div "GENERAL PRACTITIONER CONSULTATION FIRST OUTPATIENT CONSULTATION" at bounding box center [734, 601] width 350 height 42
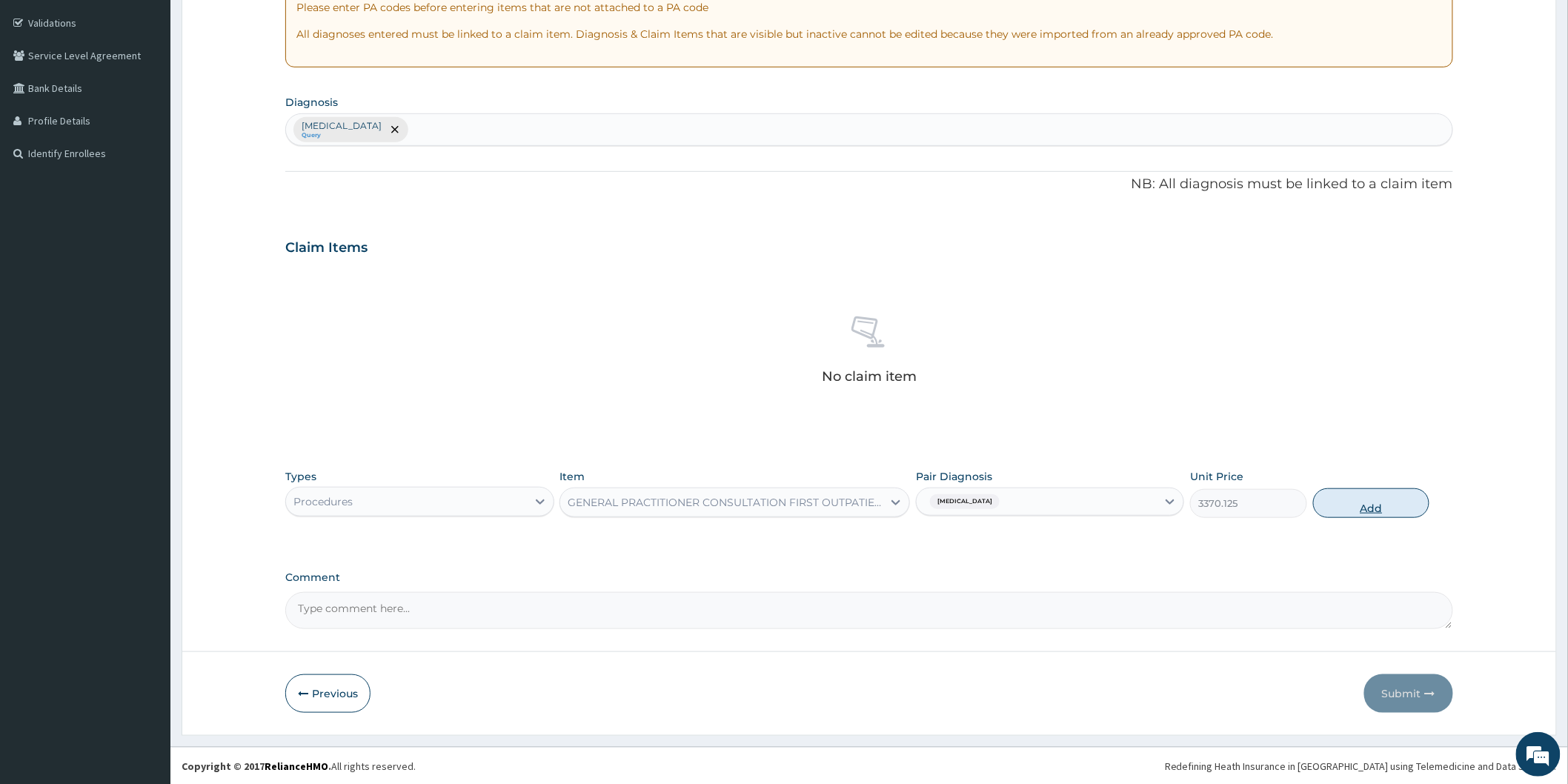
click at [1372, 505] on button "Add" at bounding box center [1371, 503] width 117 height 30
type input "0"
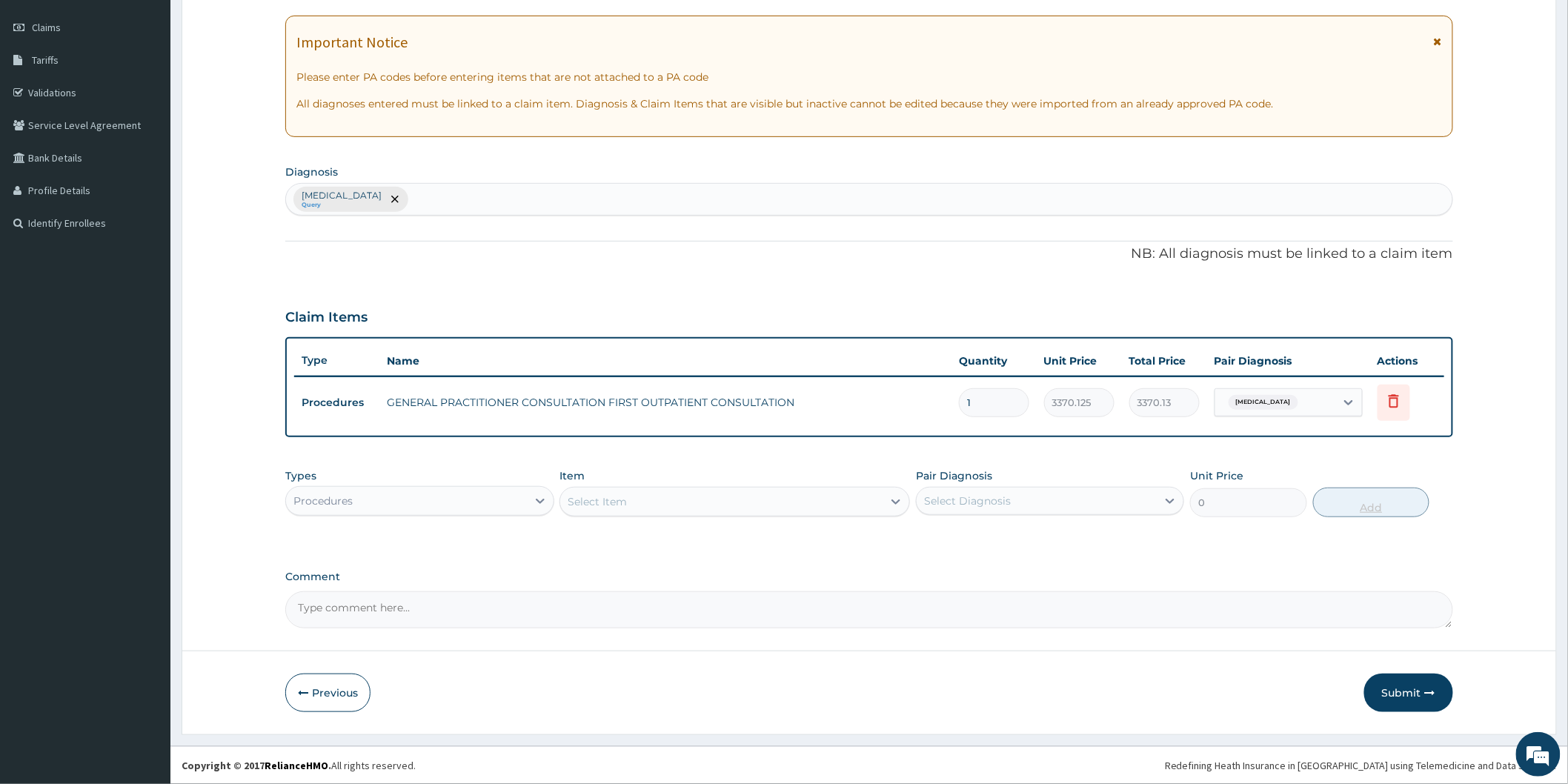
scroll to position [197, 0]
click at [507, 505] on div "Procedures" at bounding box center [405, 503] width 240 height 24
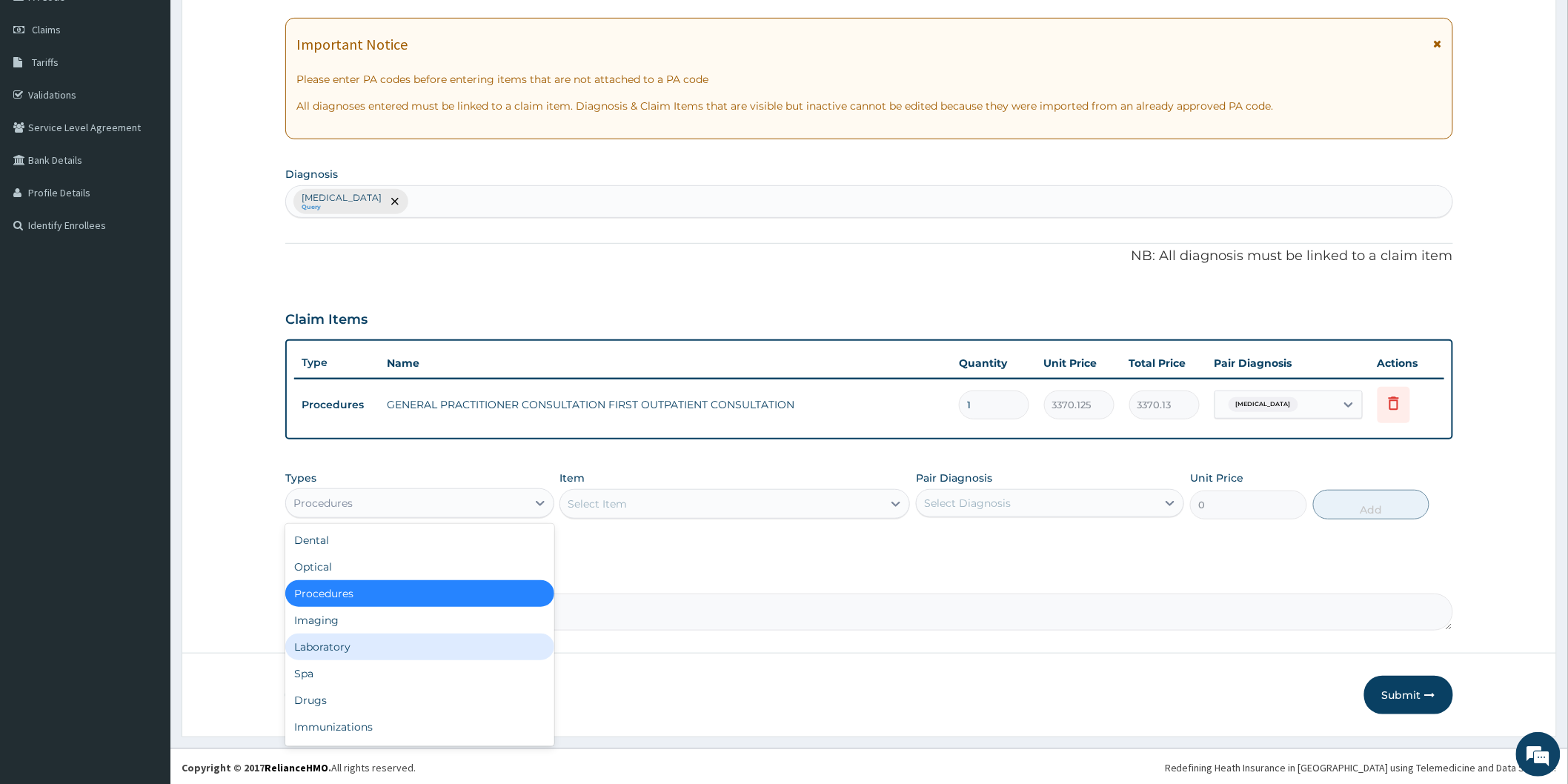
click at [452, 639] on div "Laboratory" at bounding box center [419, 647] width 268 height 27
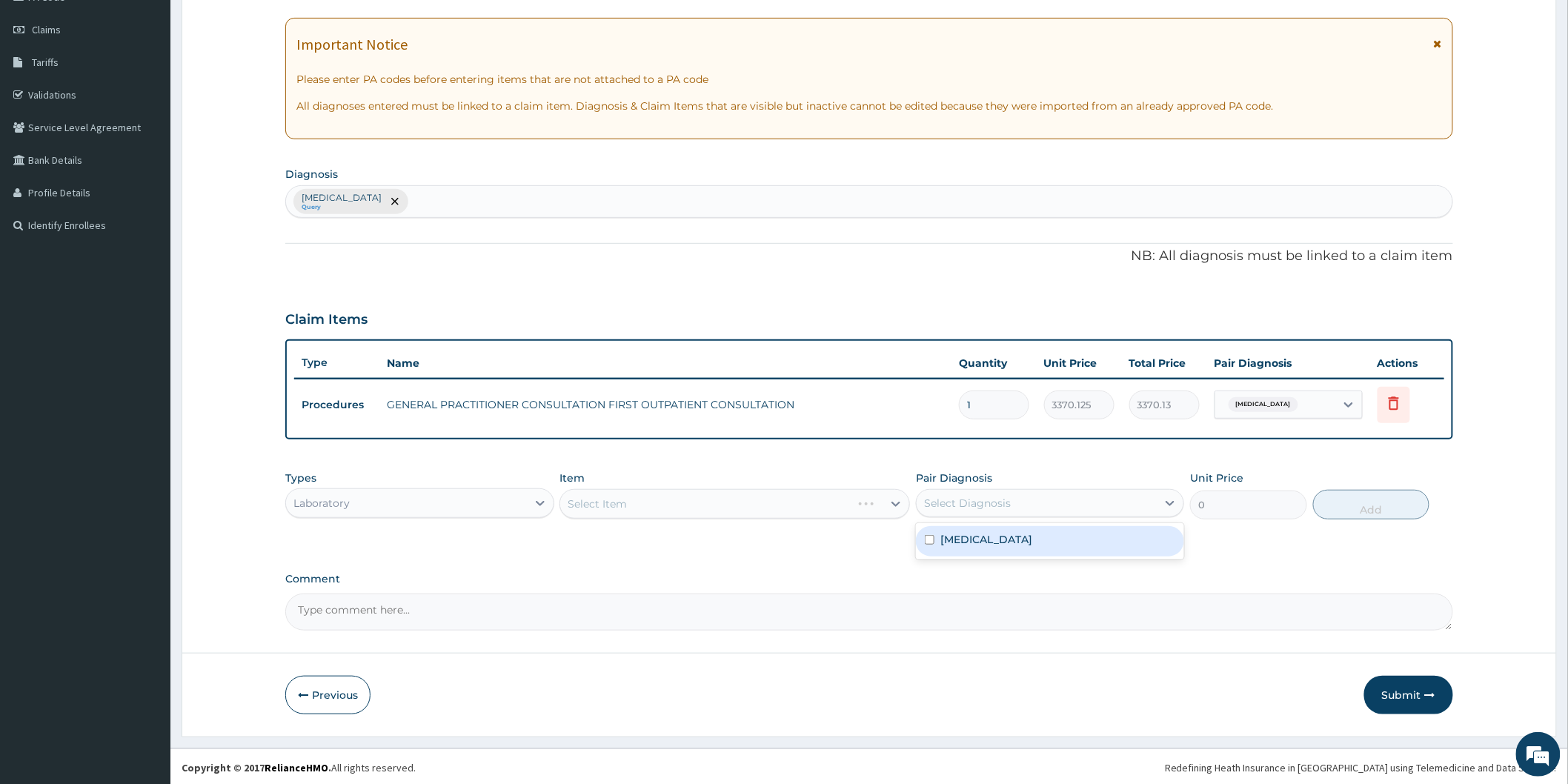
click at [1078, 497] on div "Select Diagnosis" at bounding box center [1036, 503] width 240 height 24
click at [1023, 550] on div "Malaria" at bounding box center [1050, 541] width 268 height 30
checkbox input "true"
click at [813, 508] on div "Select Item" at bounding box center [734, 503] width 350 height 30
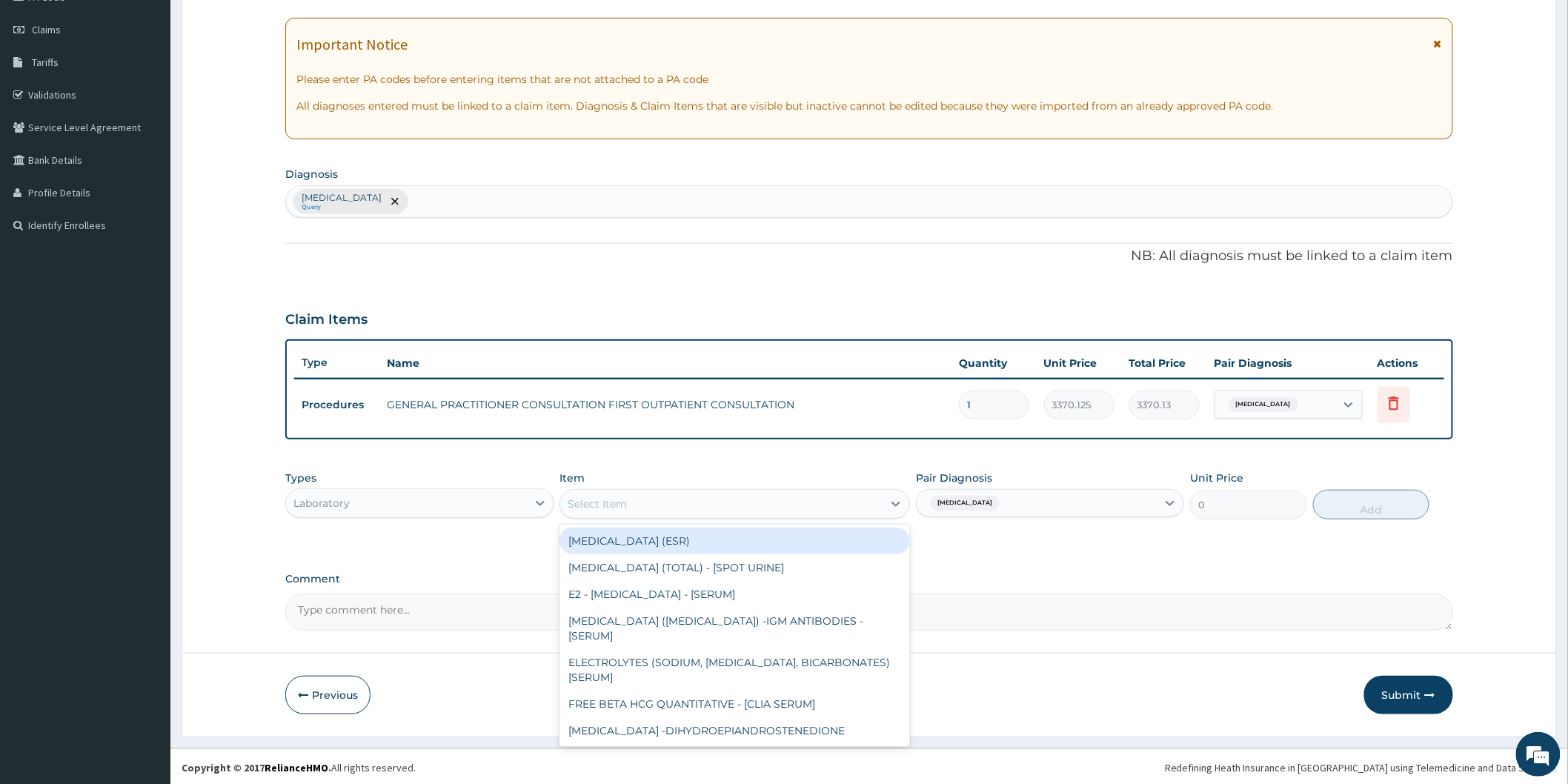
click at [853, 500] on div "Select Item" at bounding box center [721, 503] width 322 height 24
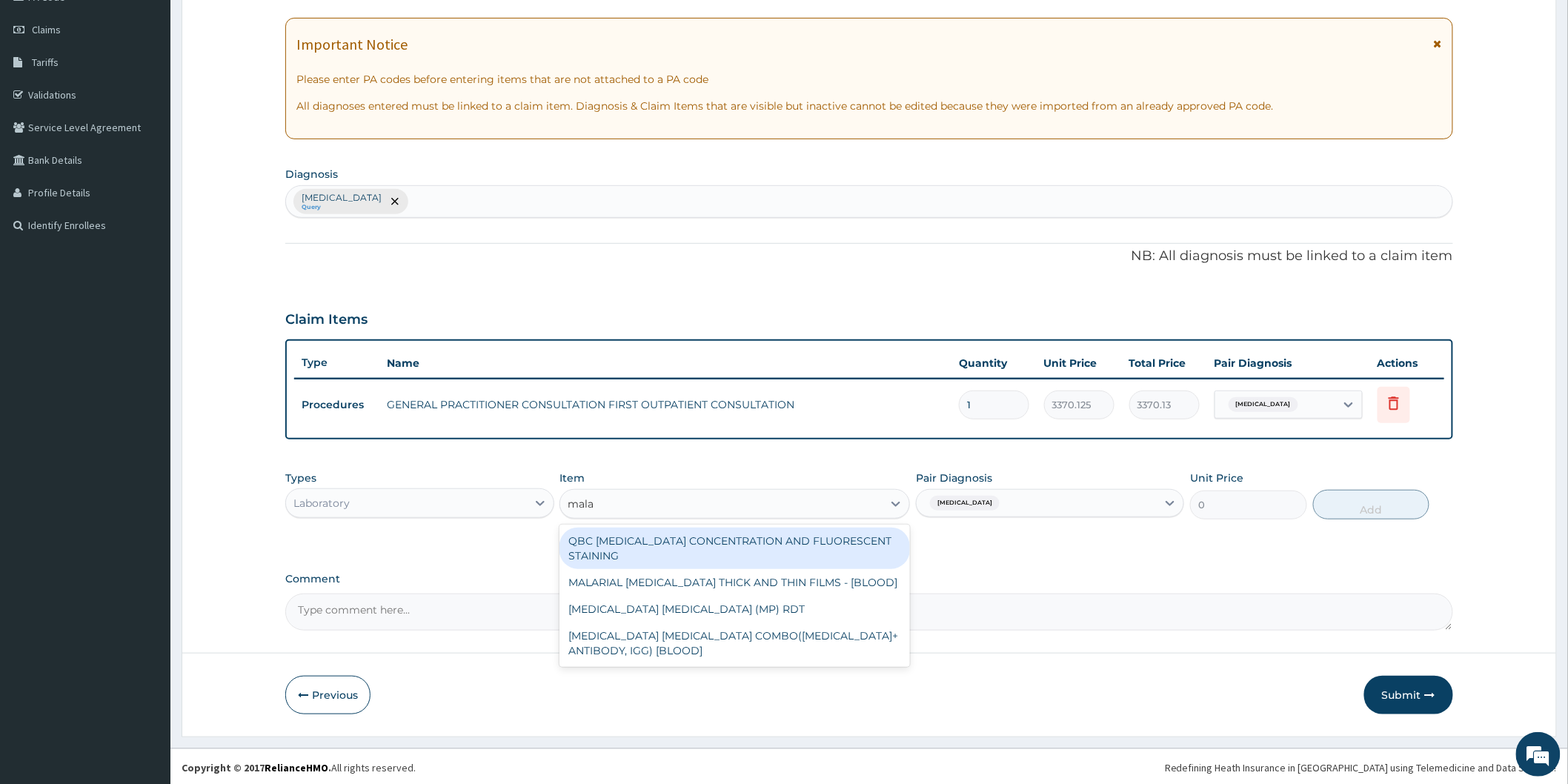
type input "malar"
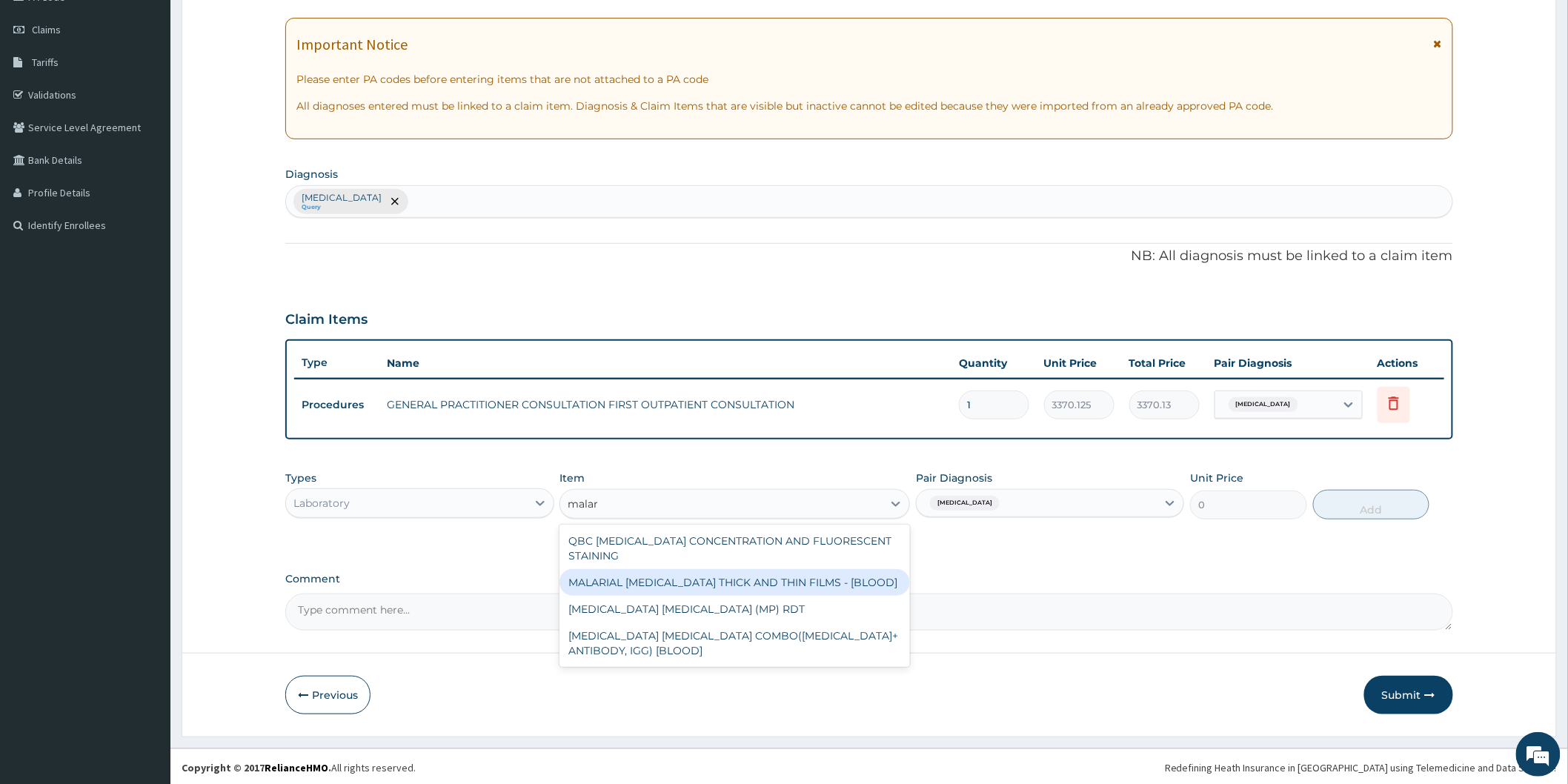
click at [801, 576] on div "MALARIAL PARASITE THICK AND THIN FILMS - [BLOOD]" at bounding box center [734, 582] width 350 height 27
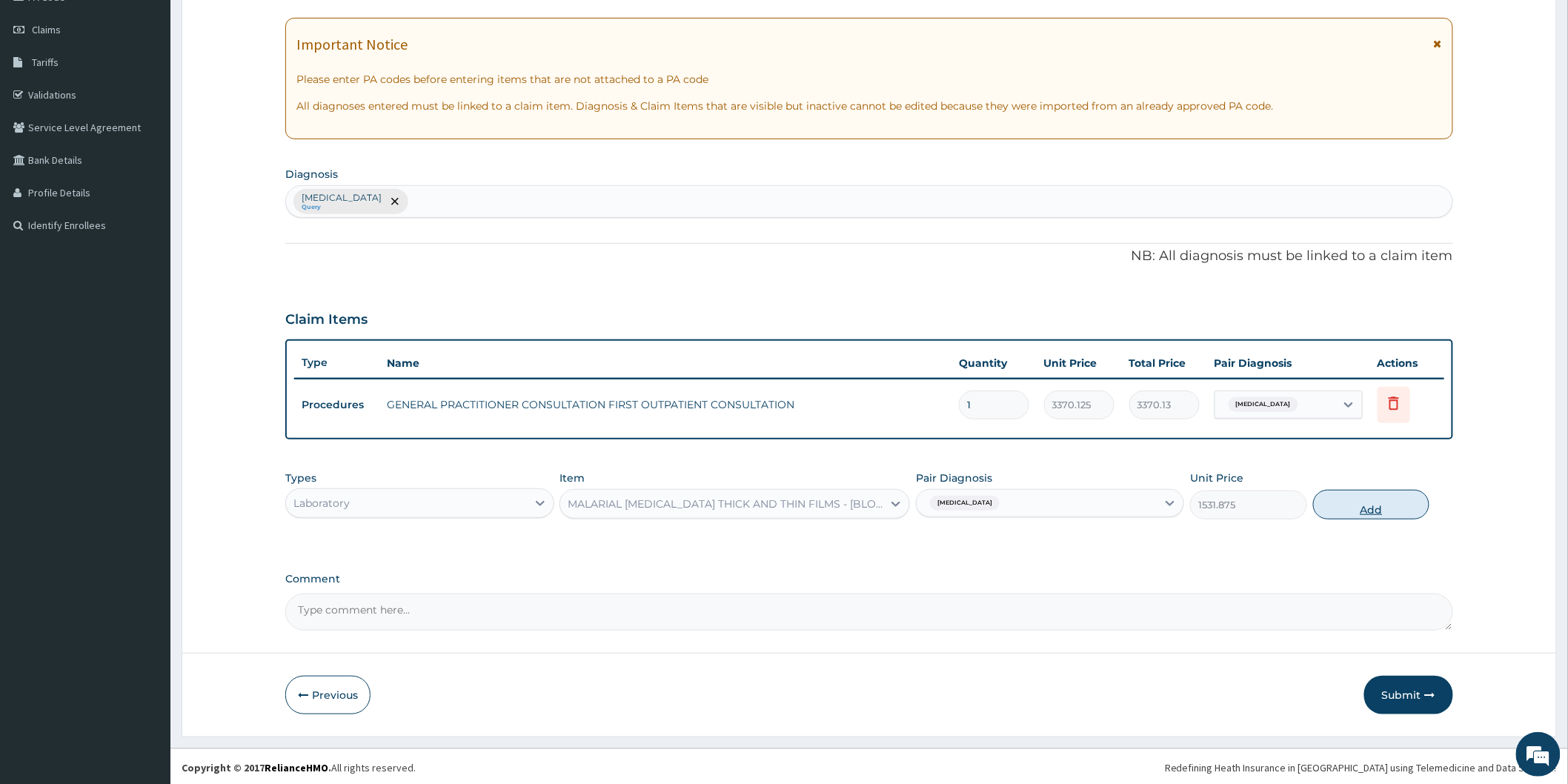
click at [1385, 506] on button "Add" at bounding box center [1371, 504] width 117 height 30
type input "0"
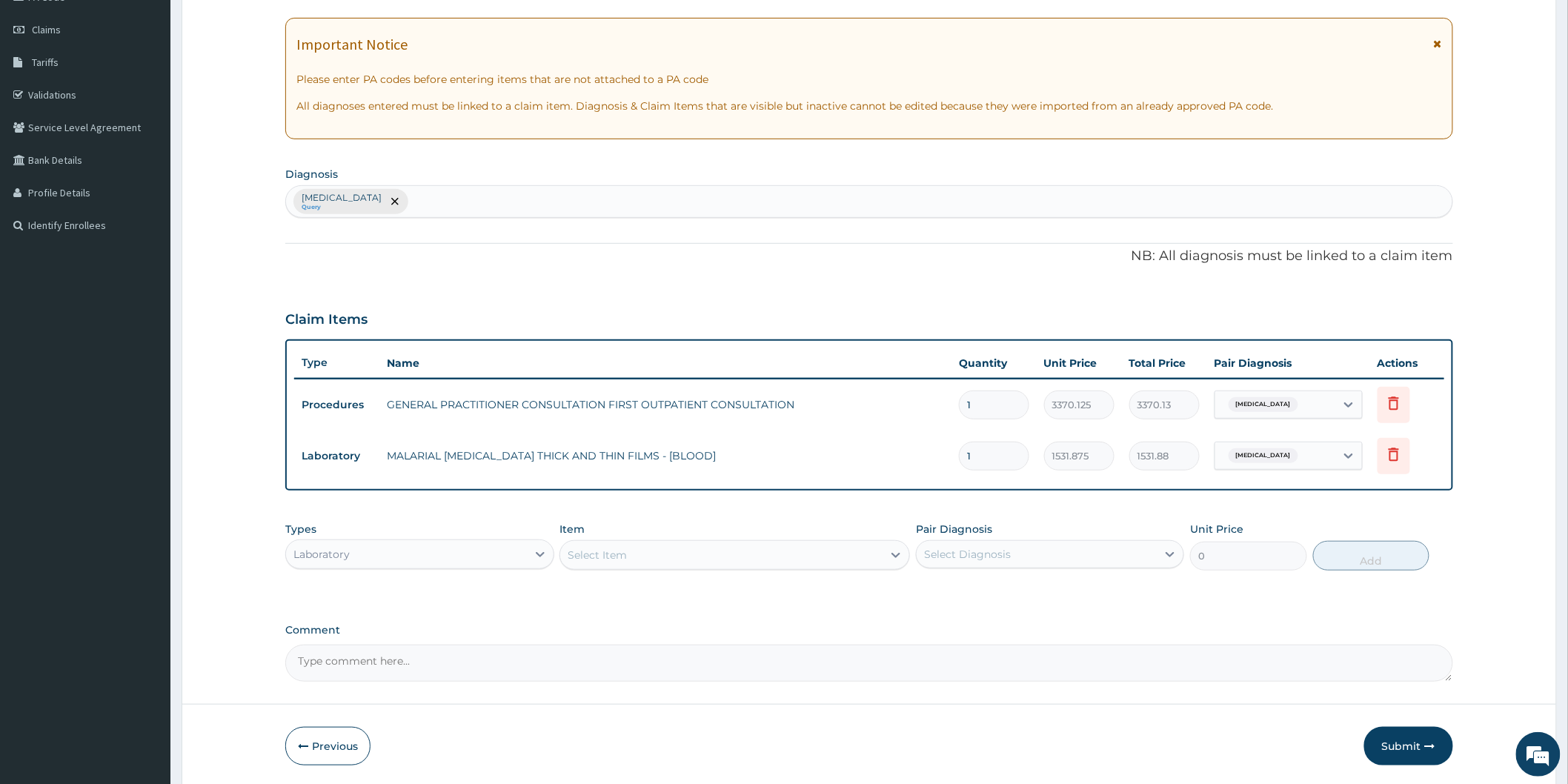
click at [495, 554] on div "Laboratory" at bounding box center [405, 554] width 240 height 24
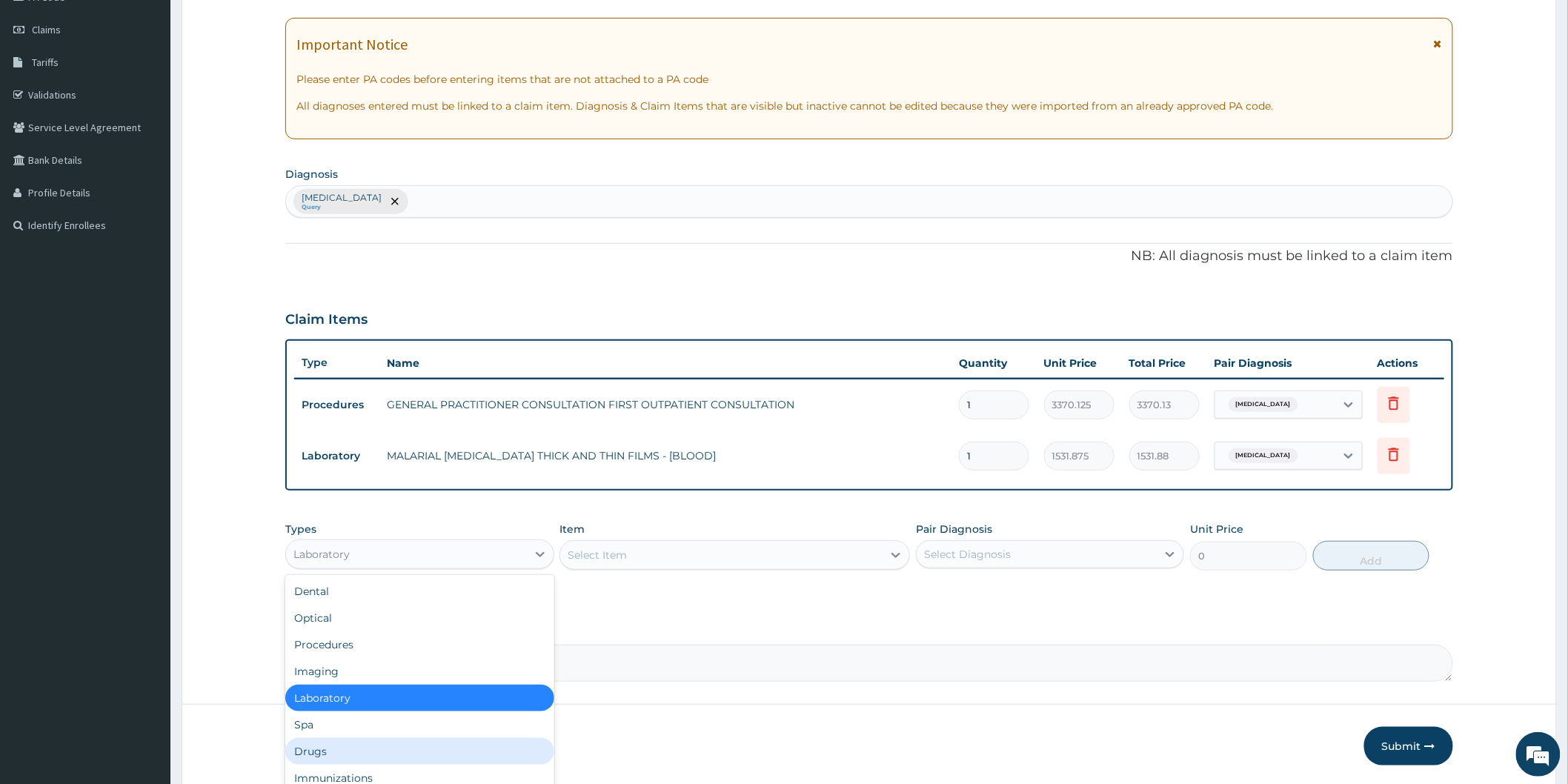
click at [424, 744] on div "Drugs" at bounding box center [419, 751] width 268 height 27
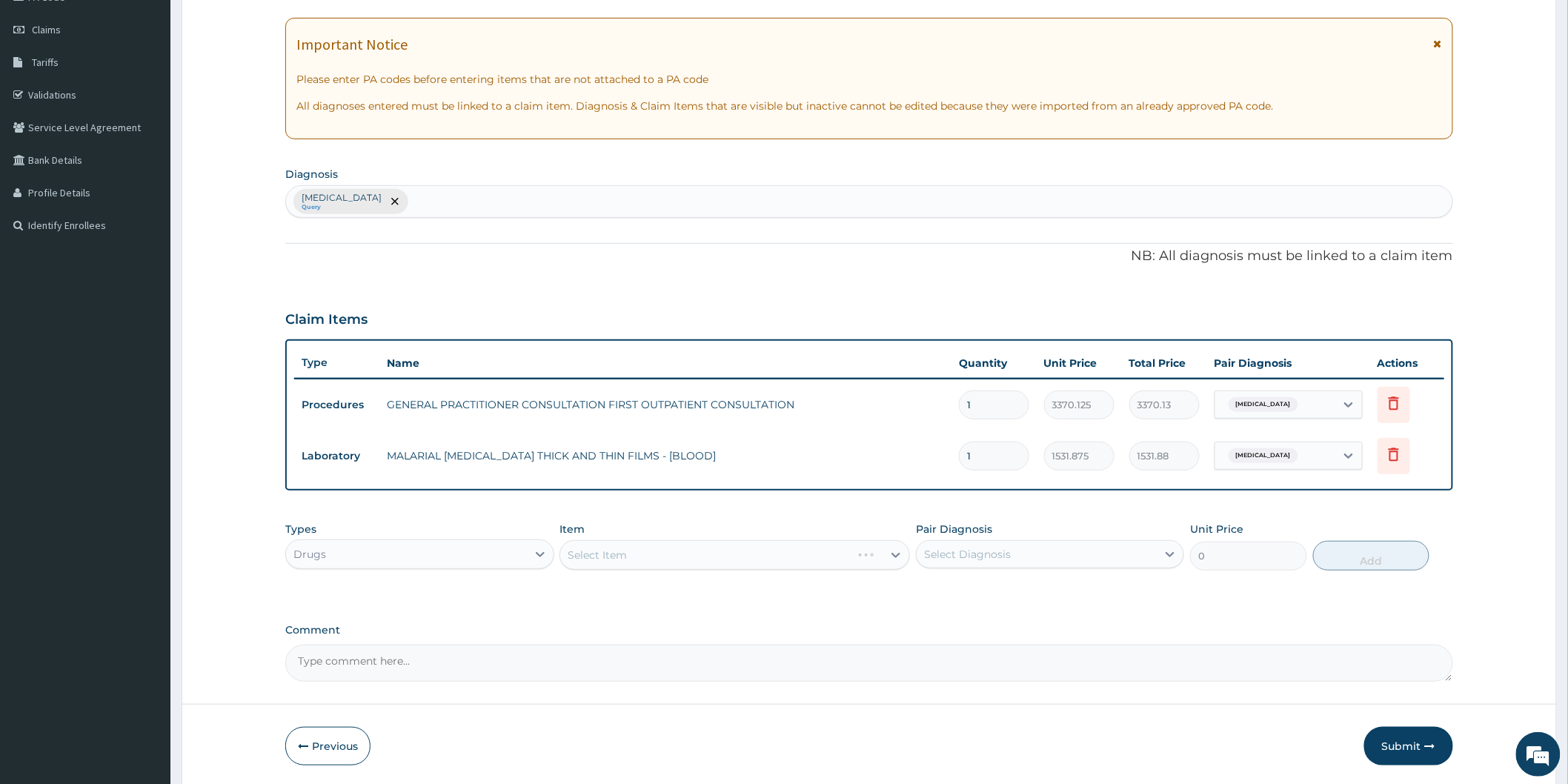
click at [954, 554] on div "Select Diagnosis" at bounding box center [967, 555] width 86 height 15
click at [956, 588] on label "Malaria" at bounding box center [986, 591] width 92 height 15
checkbox input "true"
click at [731, 550] on div "Select Item" at bounding box center [734, 555] width 350 height 30
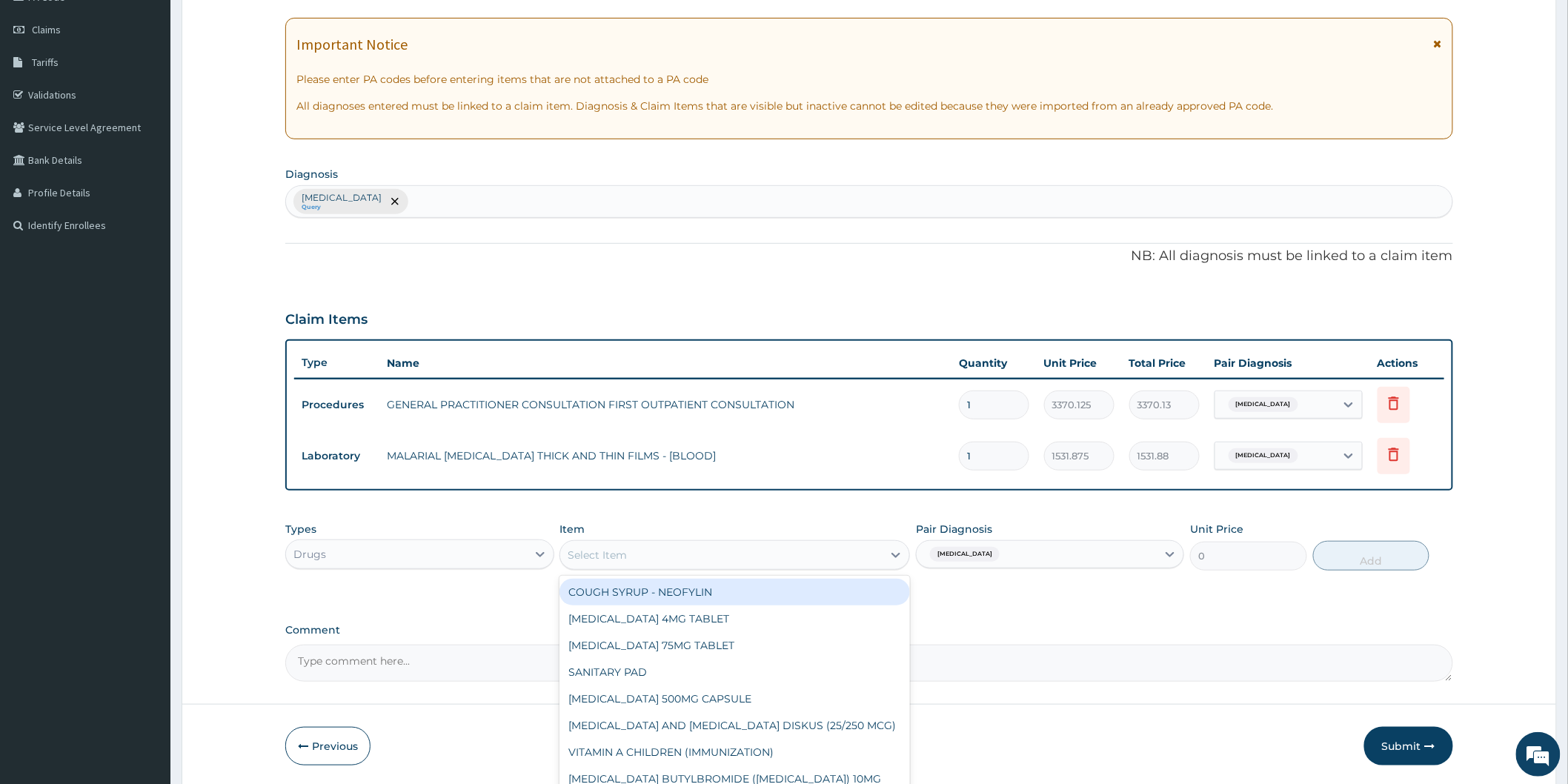
click at [724, 556] on div "Select Item" at bounding box center [721, 555] width 322 height 24
type input "art"
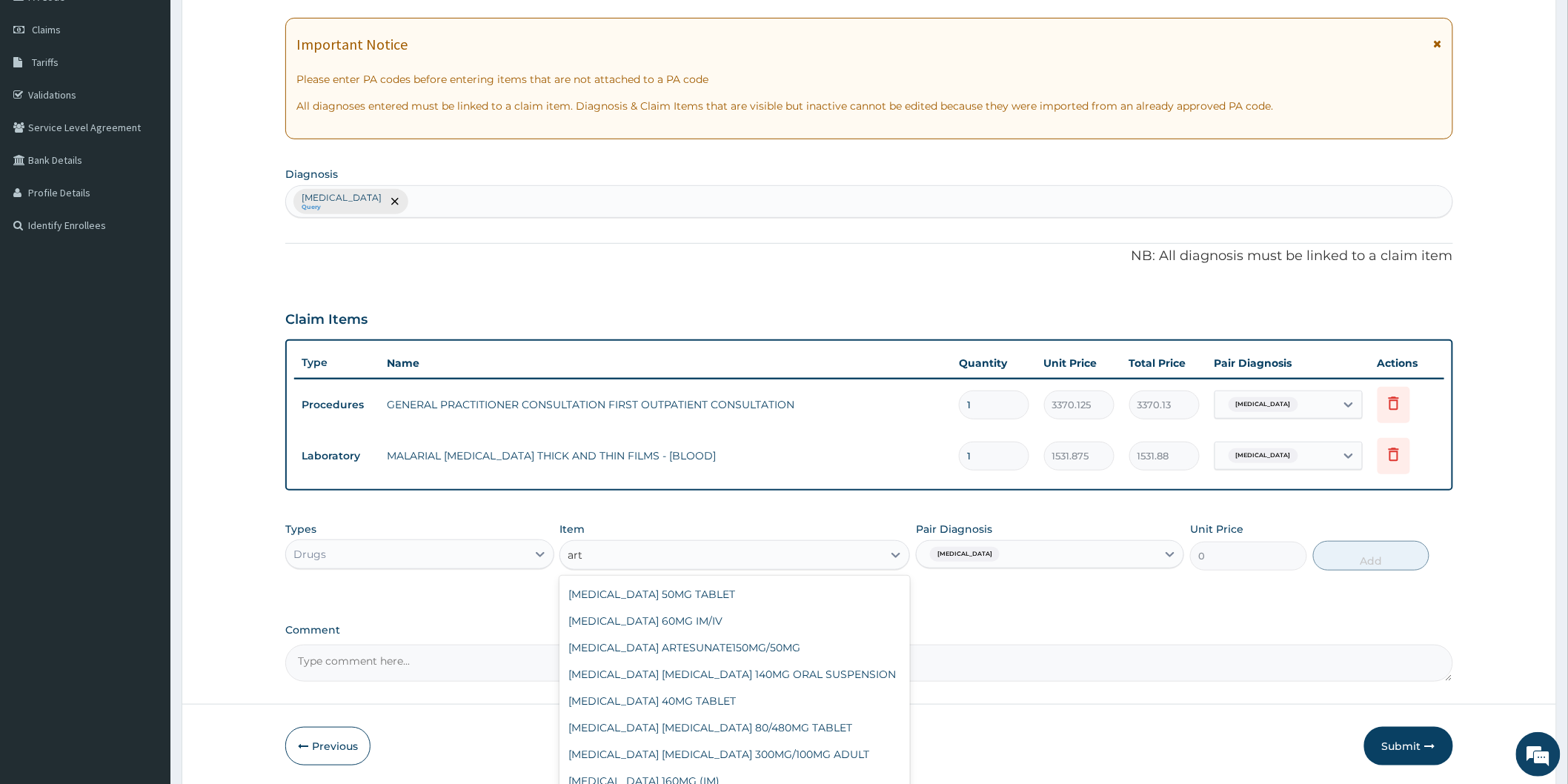
scroll to position [165, 0]
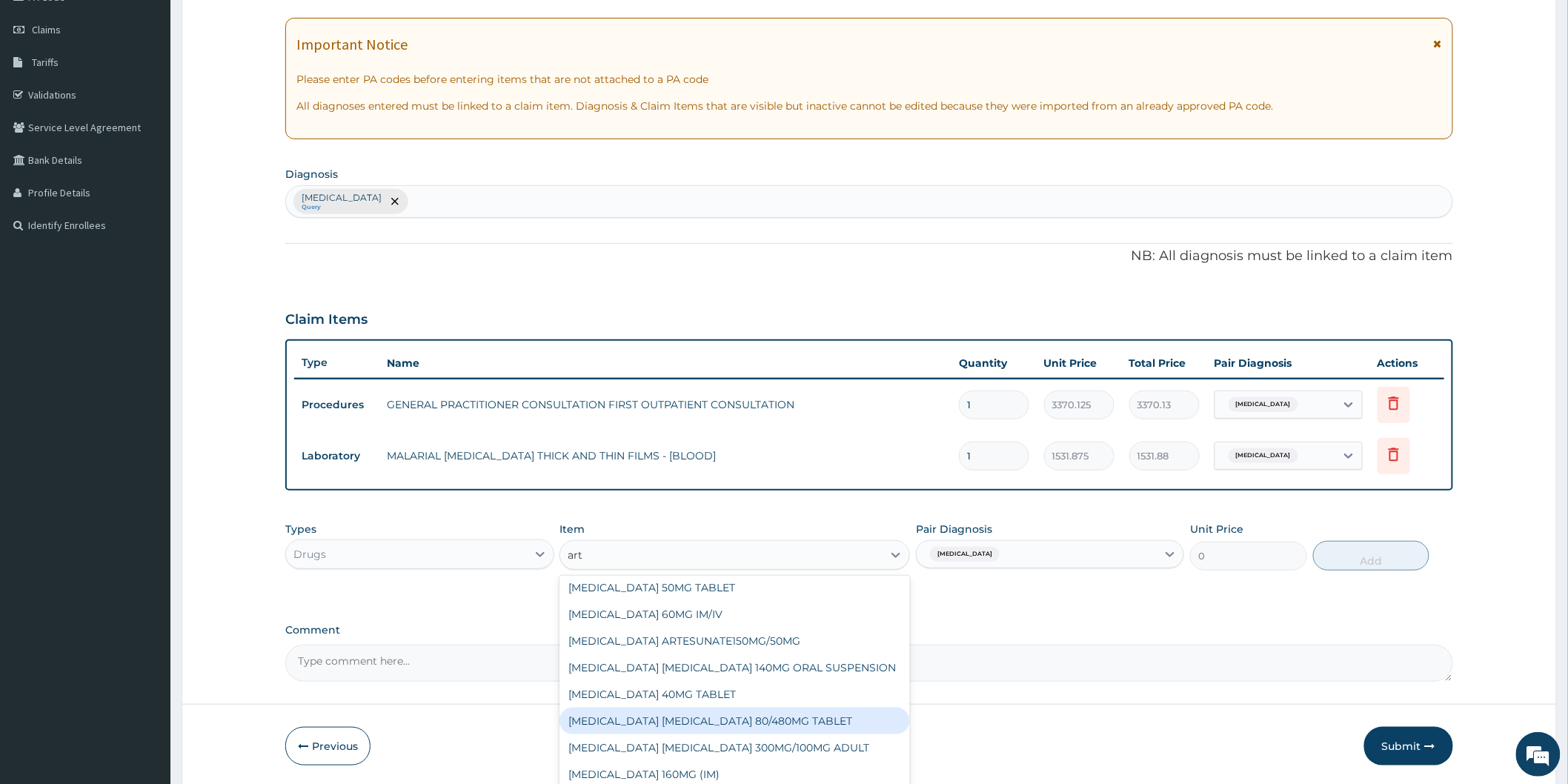
click at [723, 722] on div "ARTEMETHER LUMEFANTRINE 80/480MG TABLET" at bounding box center [734, 721] width 350 height 27
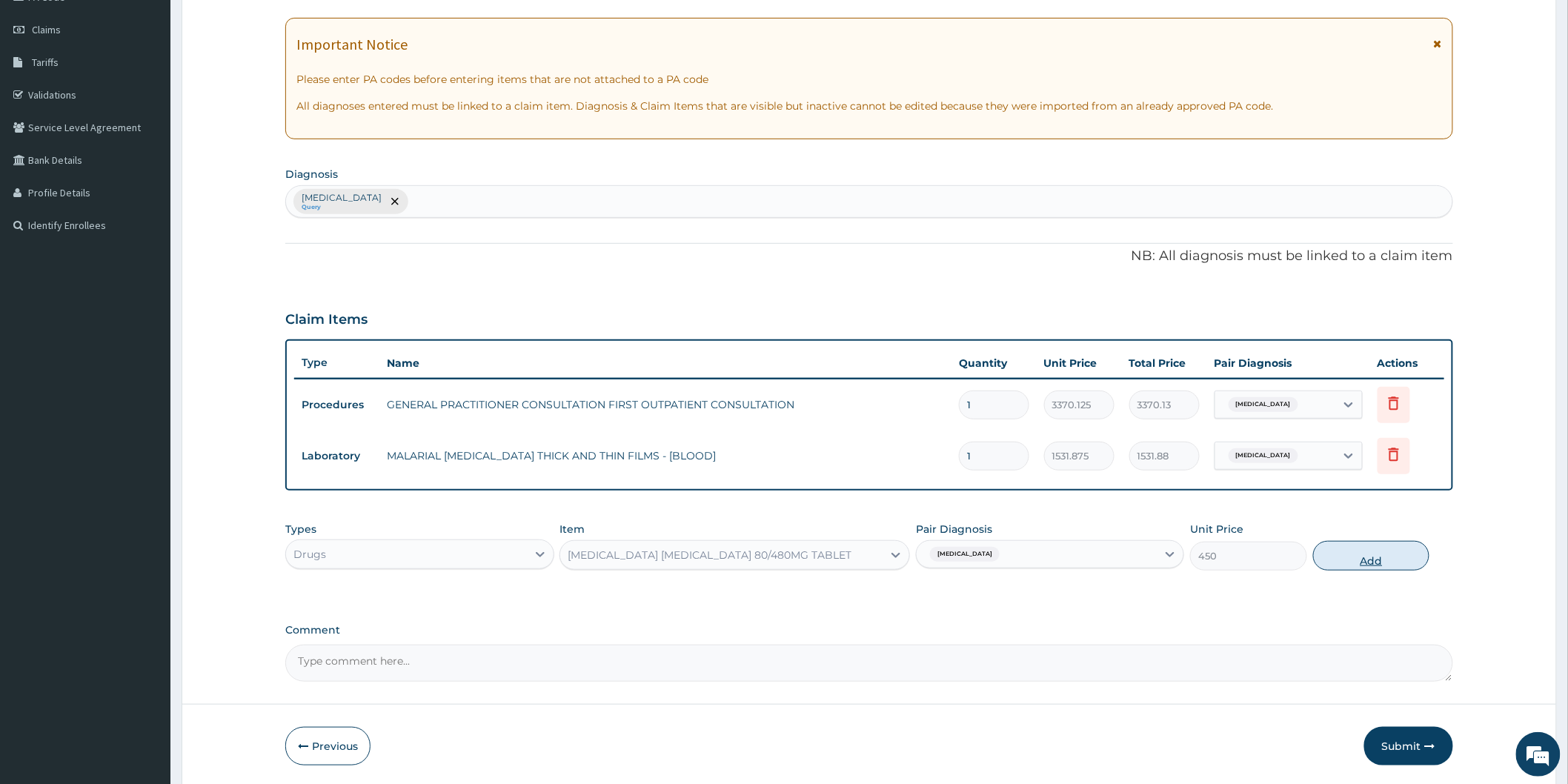
click at [1381, 557] on button "Add" at bounding box center [1371, 556] width 117 height 30
type input "0"
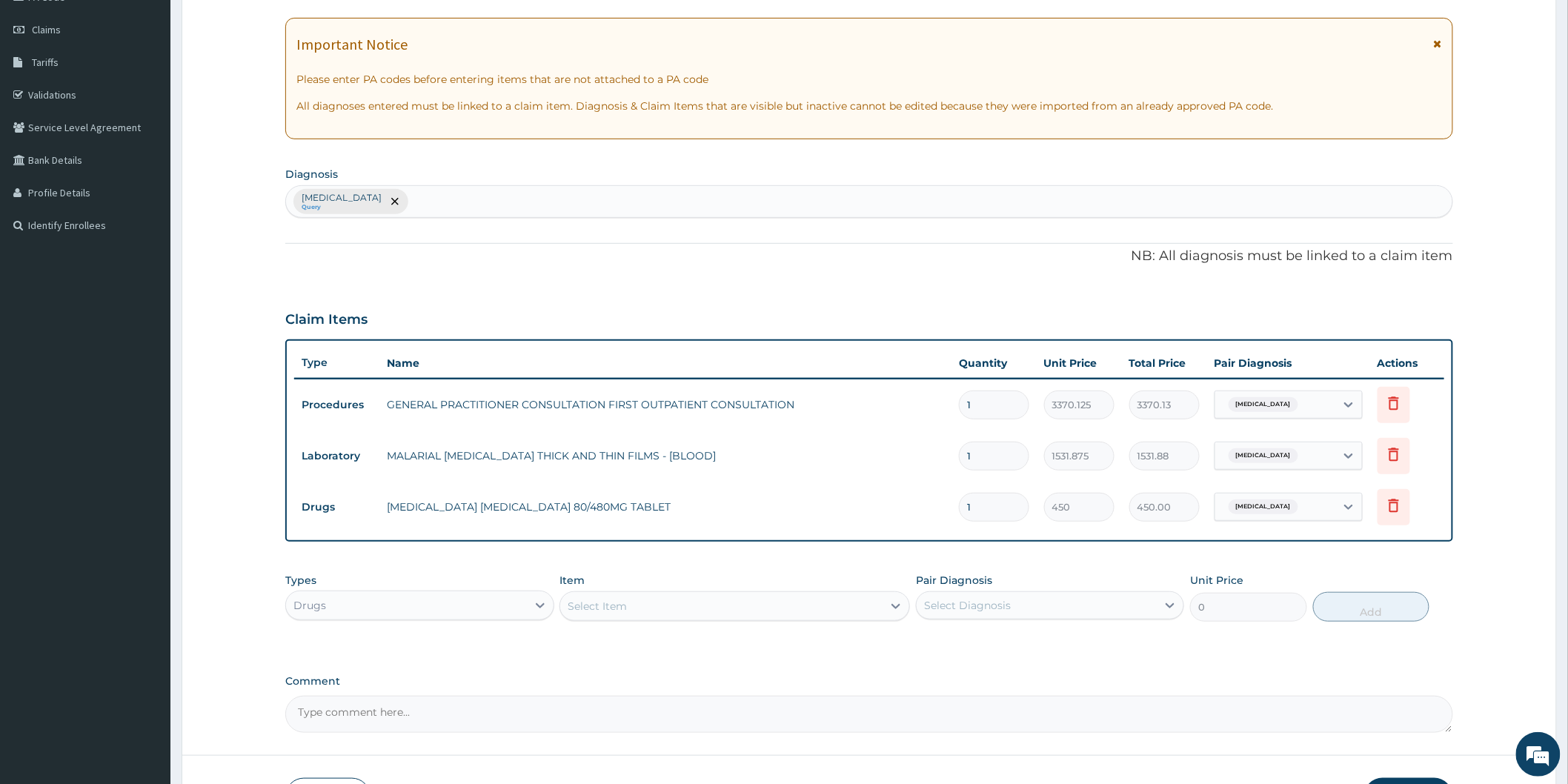
click at [742, 607] on div "Select Item" at bounding box center [721, 606] width 322 height 24
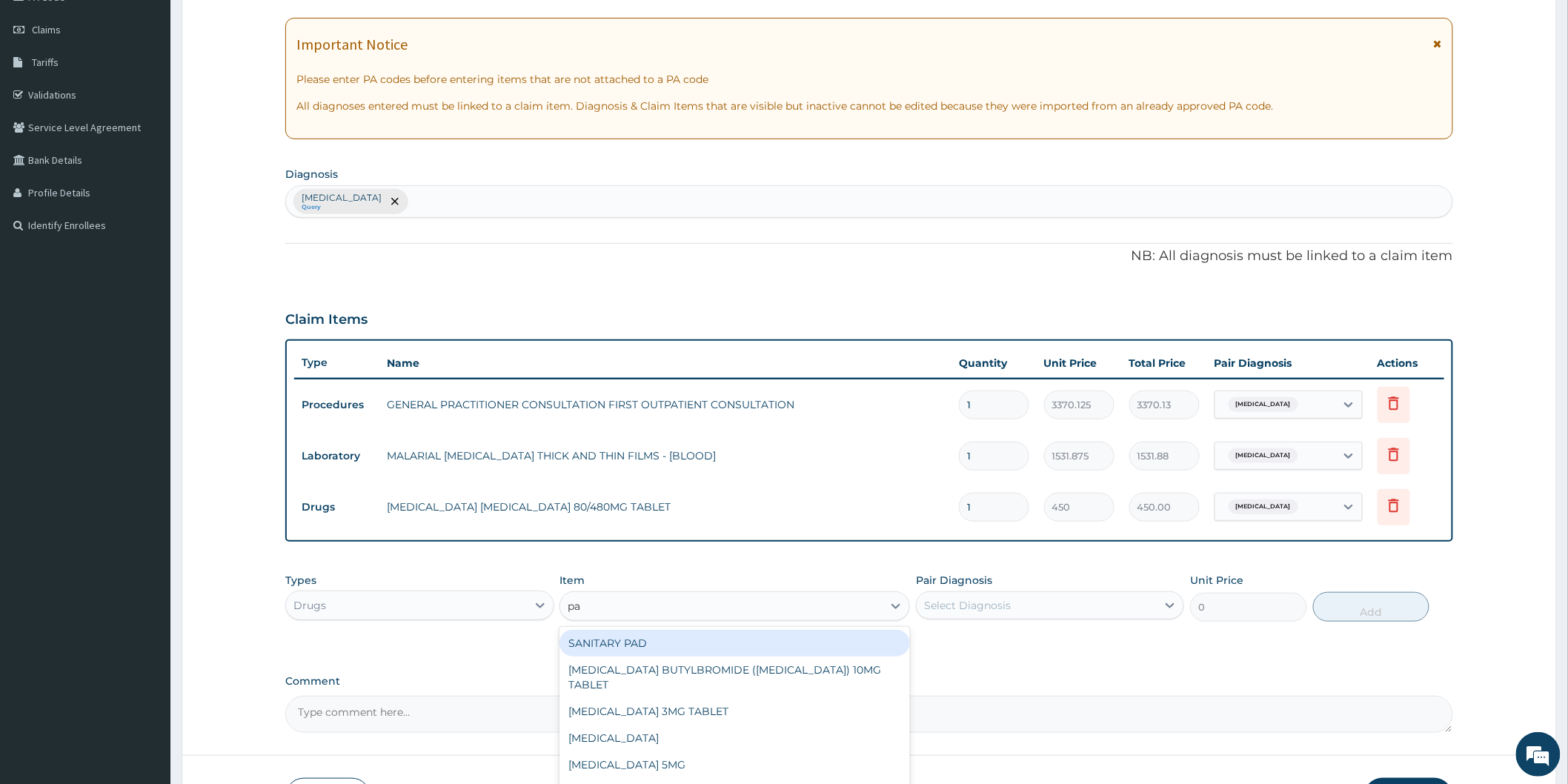
type input "par"
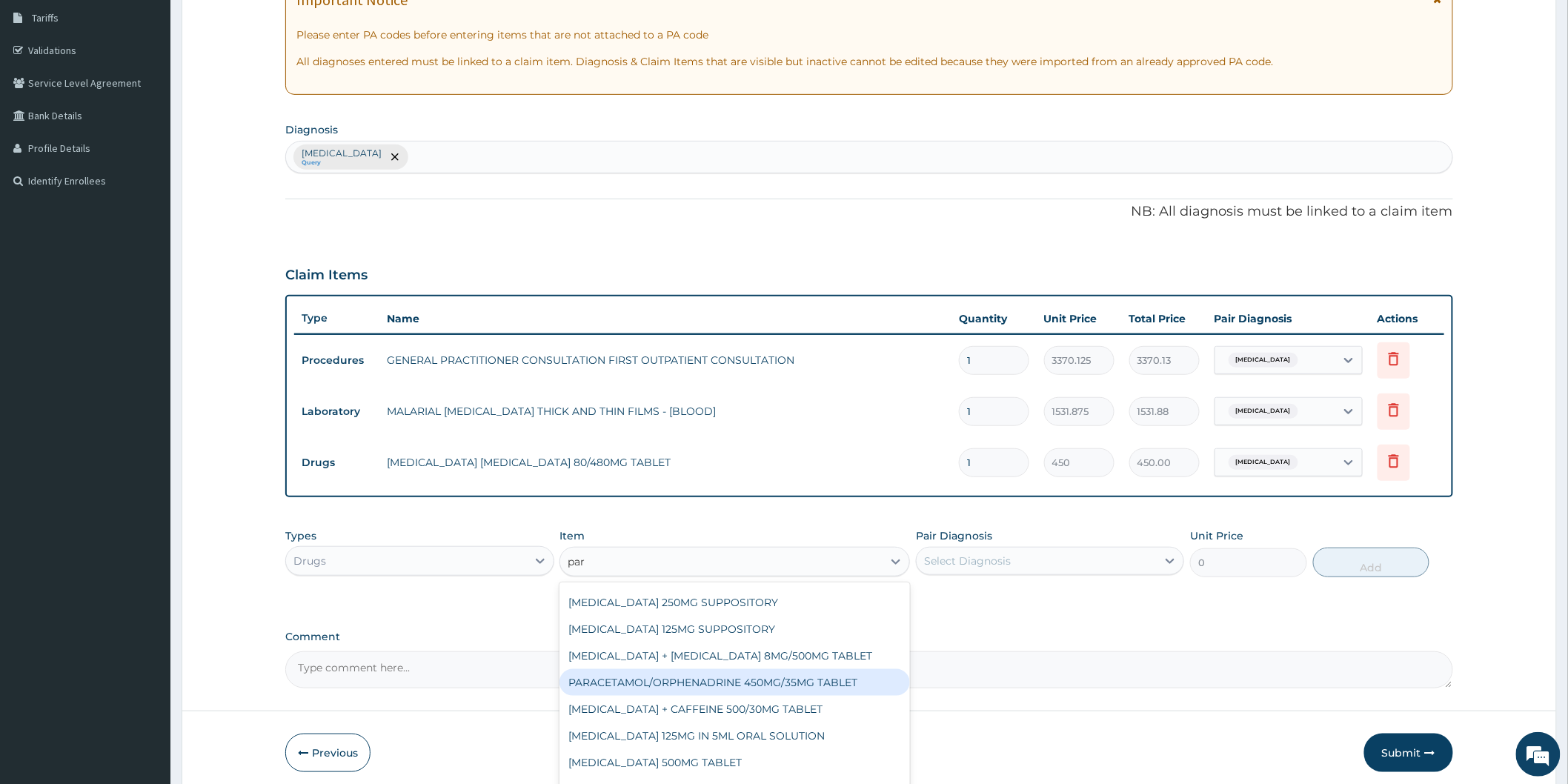
scroll to position [300, 0]
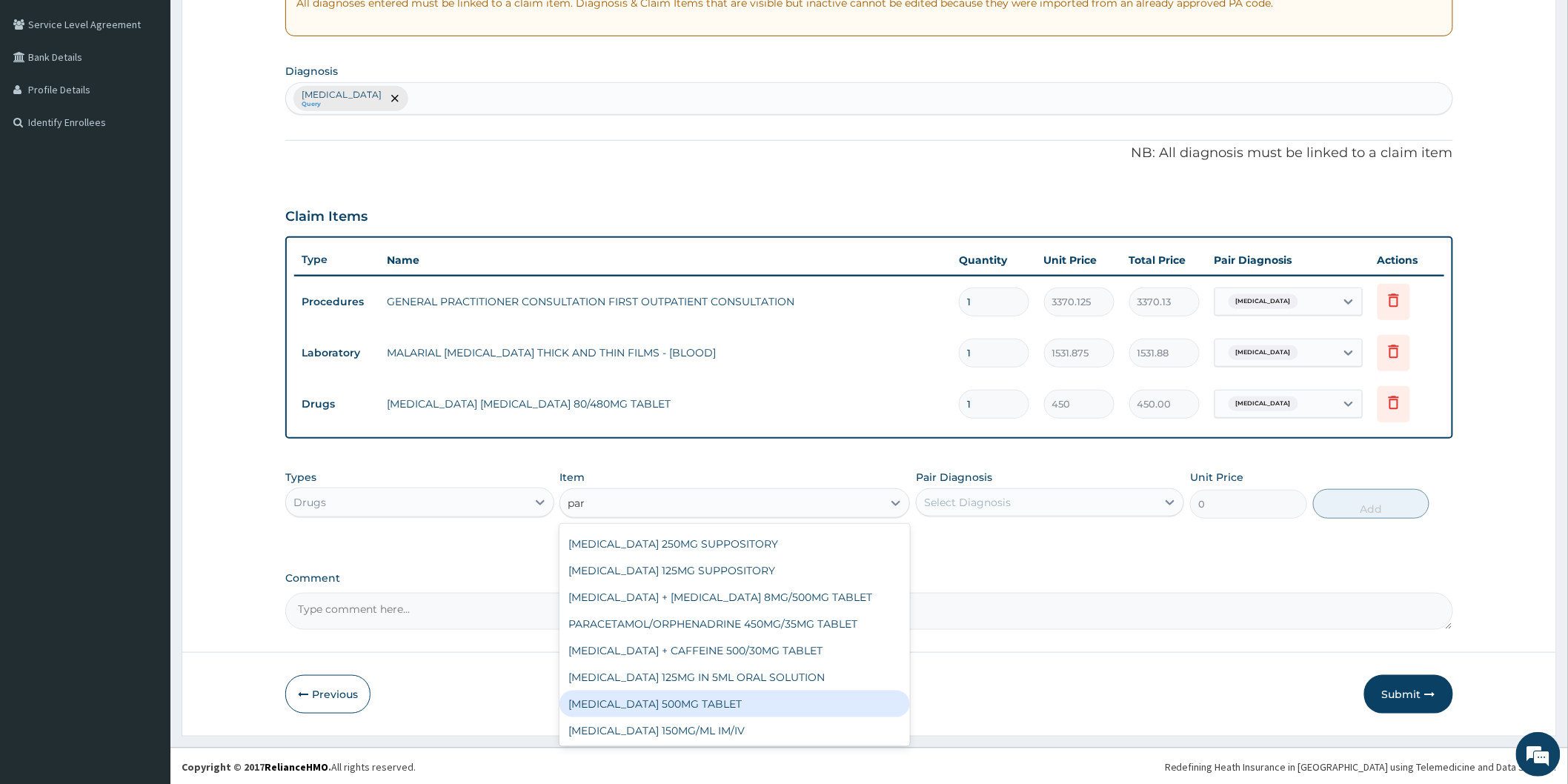
click at [809, 706] on div "PARACETAMOL 500MG TABLET" at bounding box center [734, 704] width 350 height 27
type input "30"
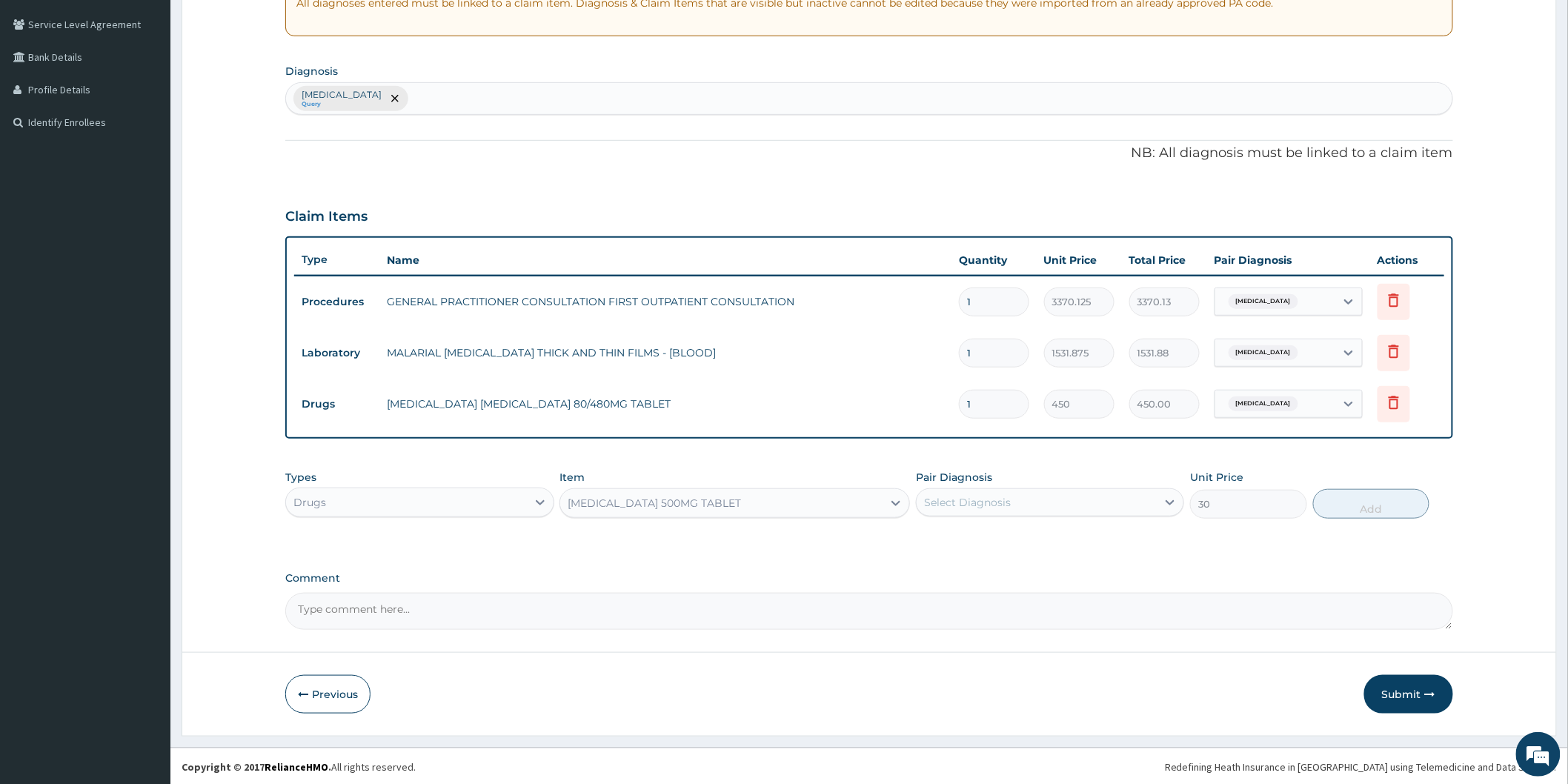
click at [1076, 506] on div "Select Diagnosis" at bounding box center [1036, 502] width 240 height 24
click at [1066, 547] on div "Malaria" at bounding box center [1050, 541] width 268 height 30
checkbox input "true"
click at [1326, 510] on button "Add" at bounding box center [1371, 503] width 117 height 30
type input "0"
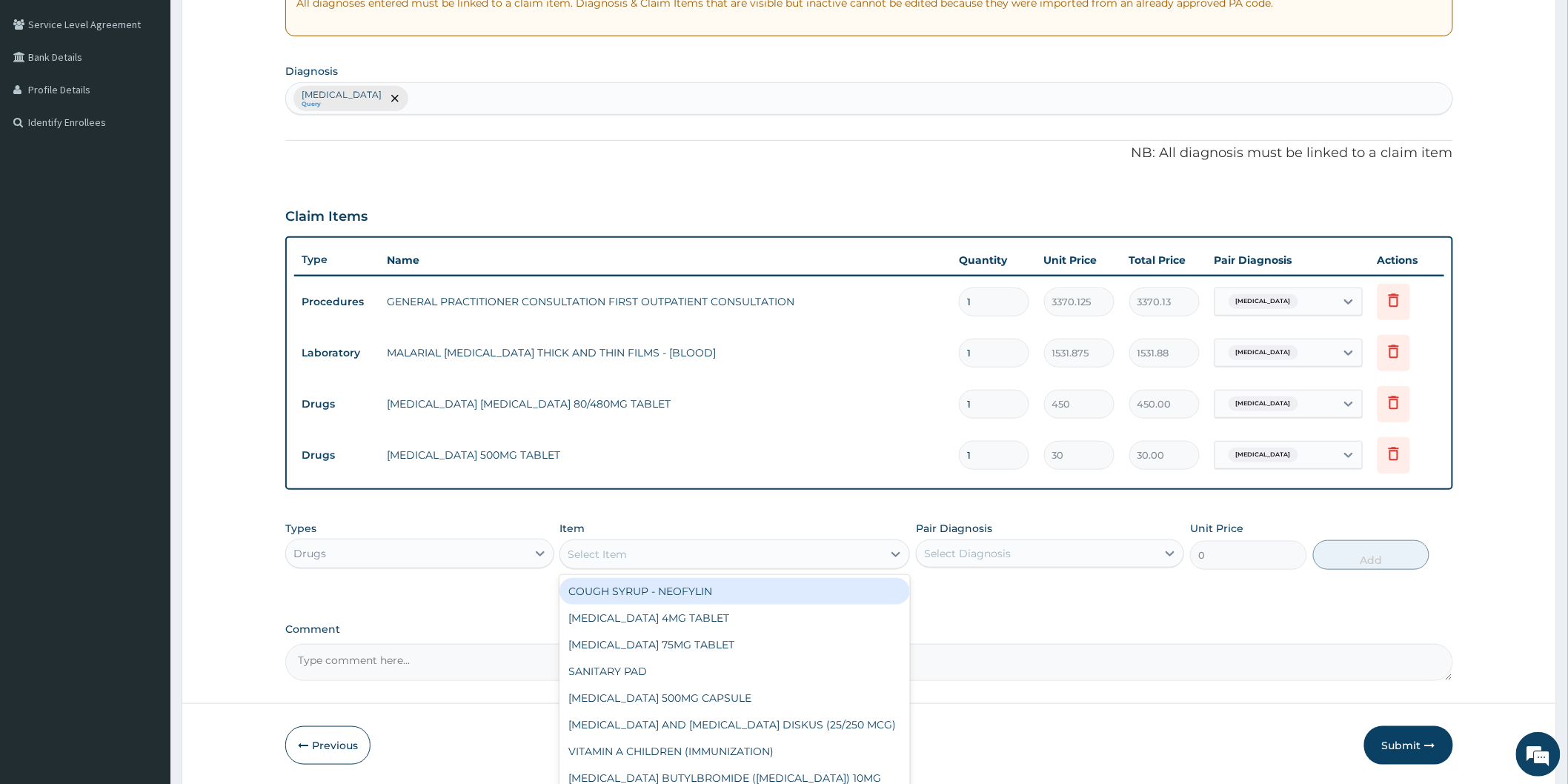
click at [606, 547] on div "Select Item" at bounding box center [597, 555] width 59 height 15
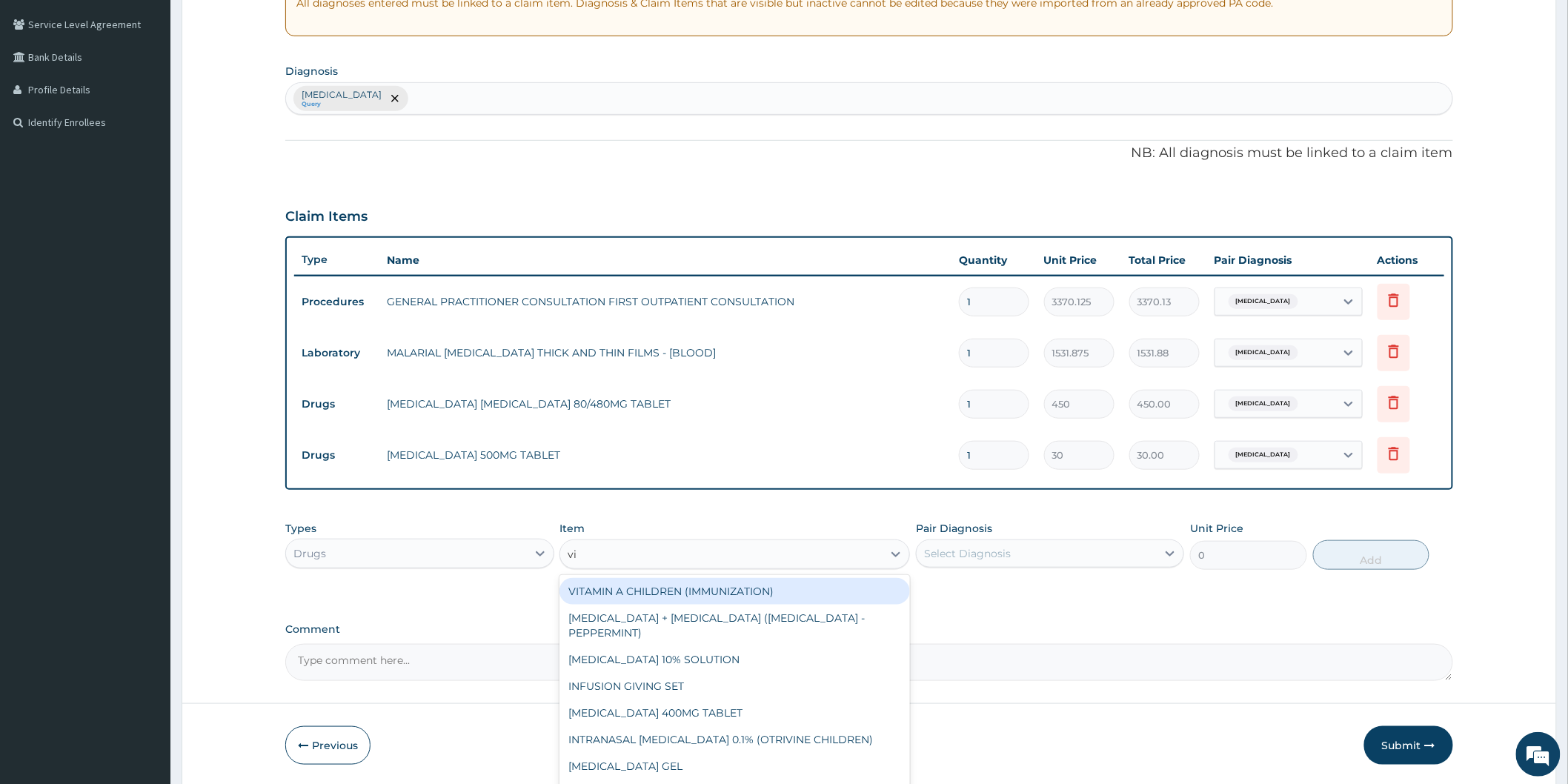
type input "vit"
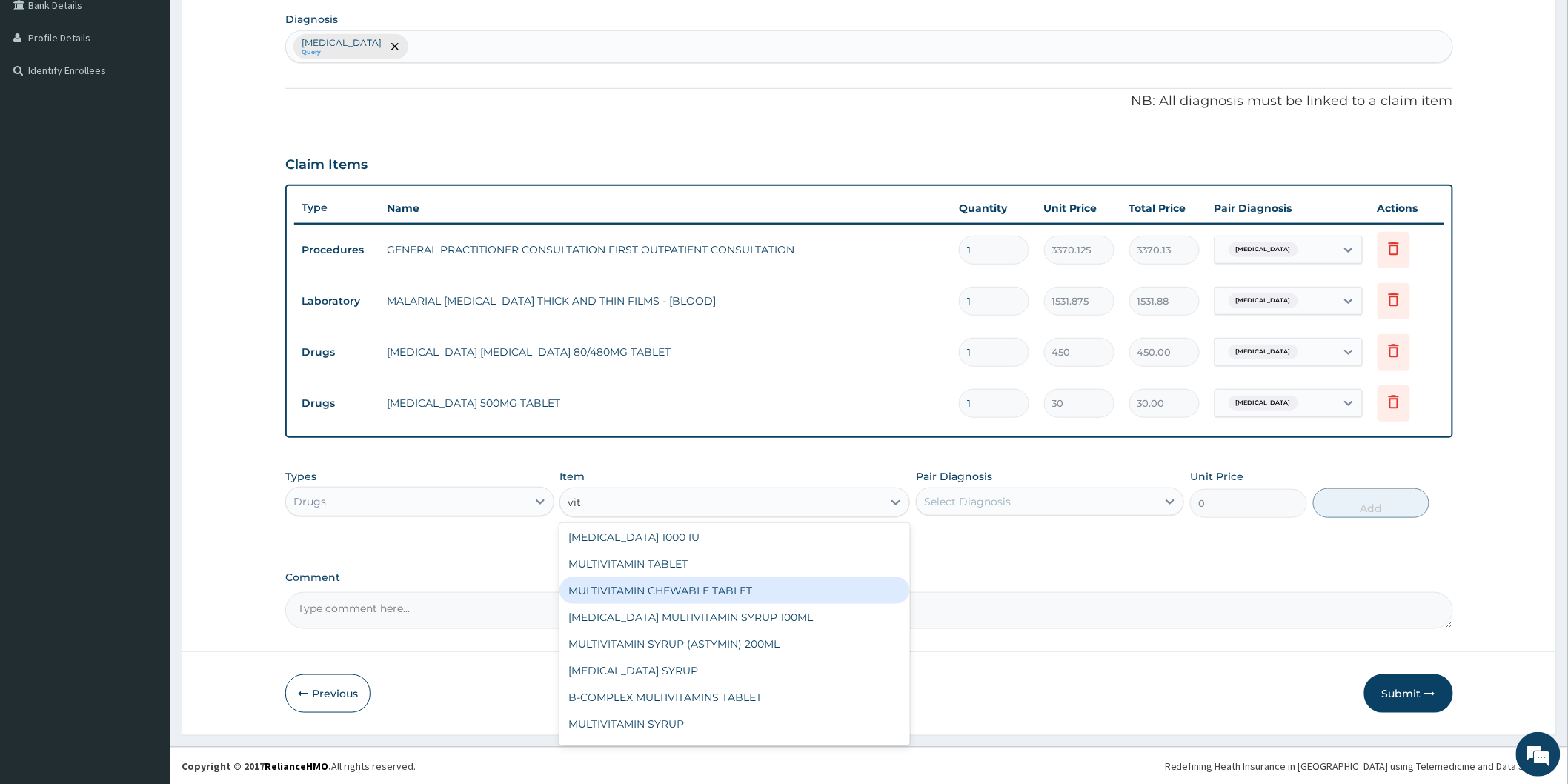
scroll to position [129, 0]
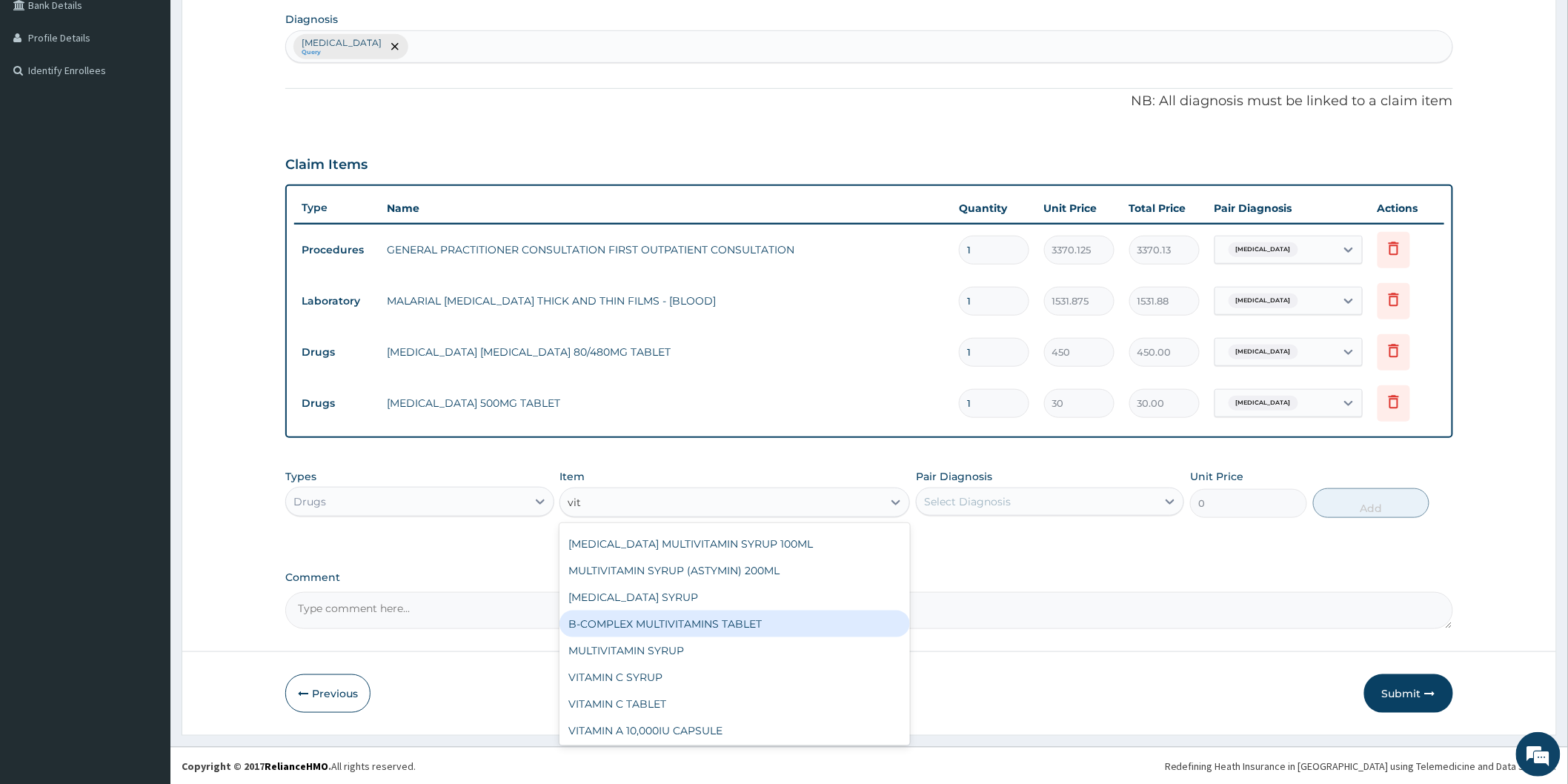
click at [767, 621] on div "B-COMPLEX MULTIVITAMINS TABLET" at bounding box center [734, 624] width 350 height 27
type input "31.04999923706055"
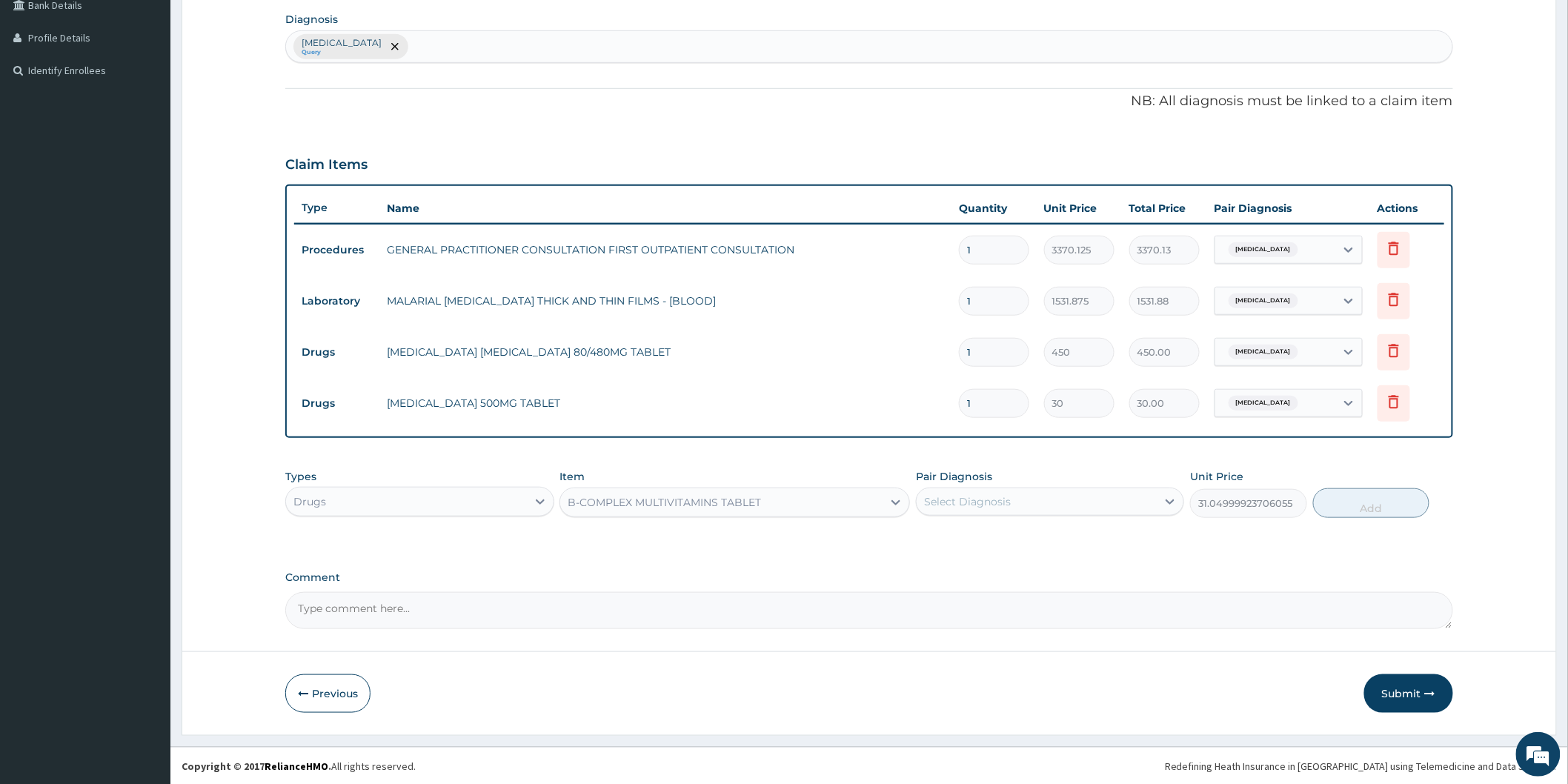
click at [1106, 506] on div "Select Diagnosis" at bounding box center [1036, 501] width 240 height 24
click at [1109, 540] on div "Malaria" at bounding box center [1050, 540] width 268 height 30
checkbox input "true"
click at [1364, 506] on button "Add" at bounding box center [1371, 503] width 117 height 30
type input "0"
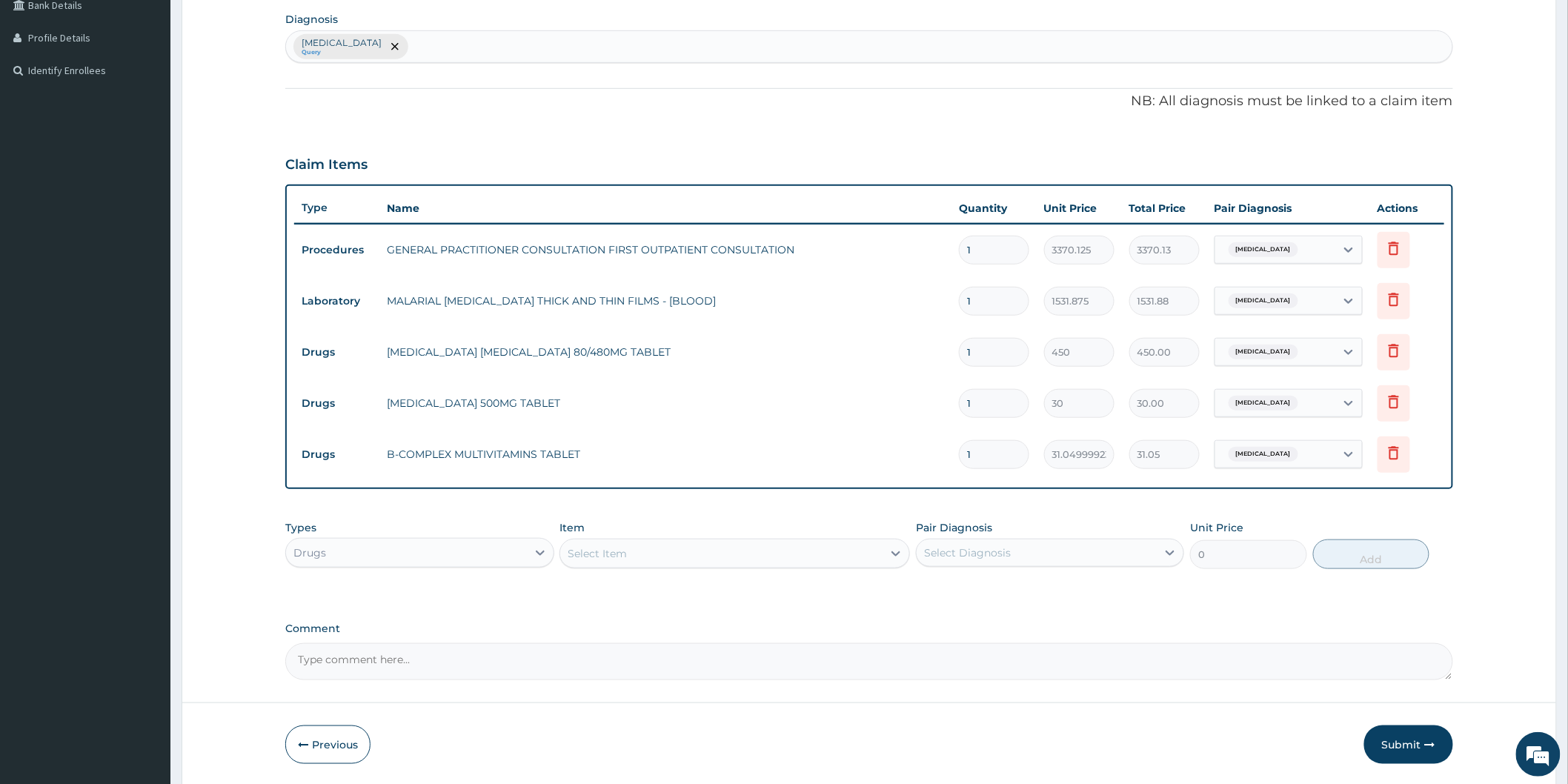
click at [984, 409] on input "1" at bounding box center [994, 403] width 70 height 29
type input "18"
type input "540.00"
type input "18"
click at [986, 357] on input "1" at bounding box center [994, 353] width 70 height 29
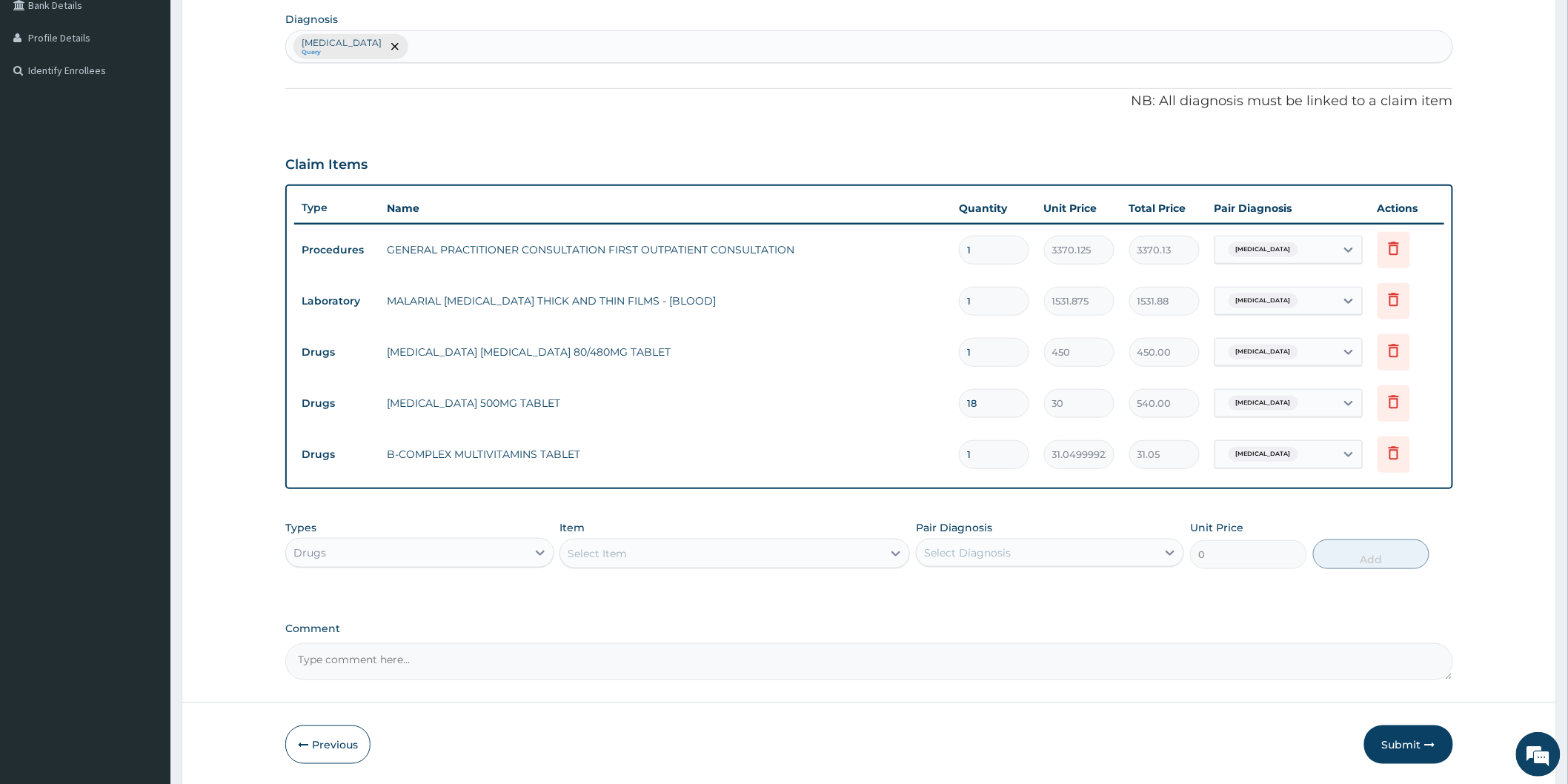
type input "0.00"
type input "6"
type input "2700.00"
type input "6"
click at [1003, 456] on input "1" at bounding box center [994, 455] width 70 height 29
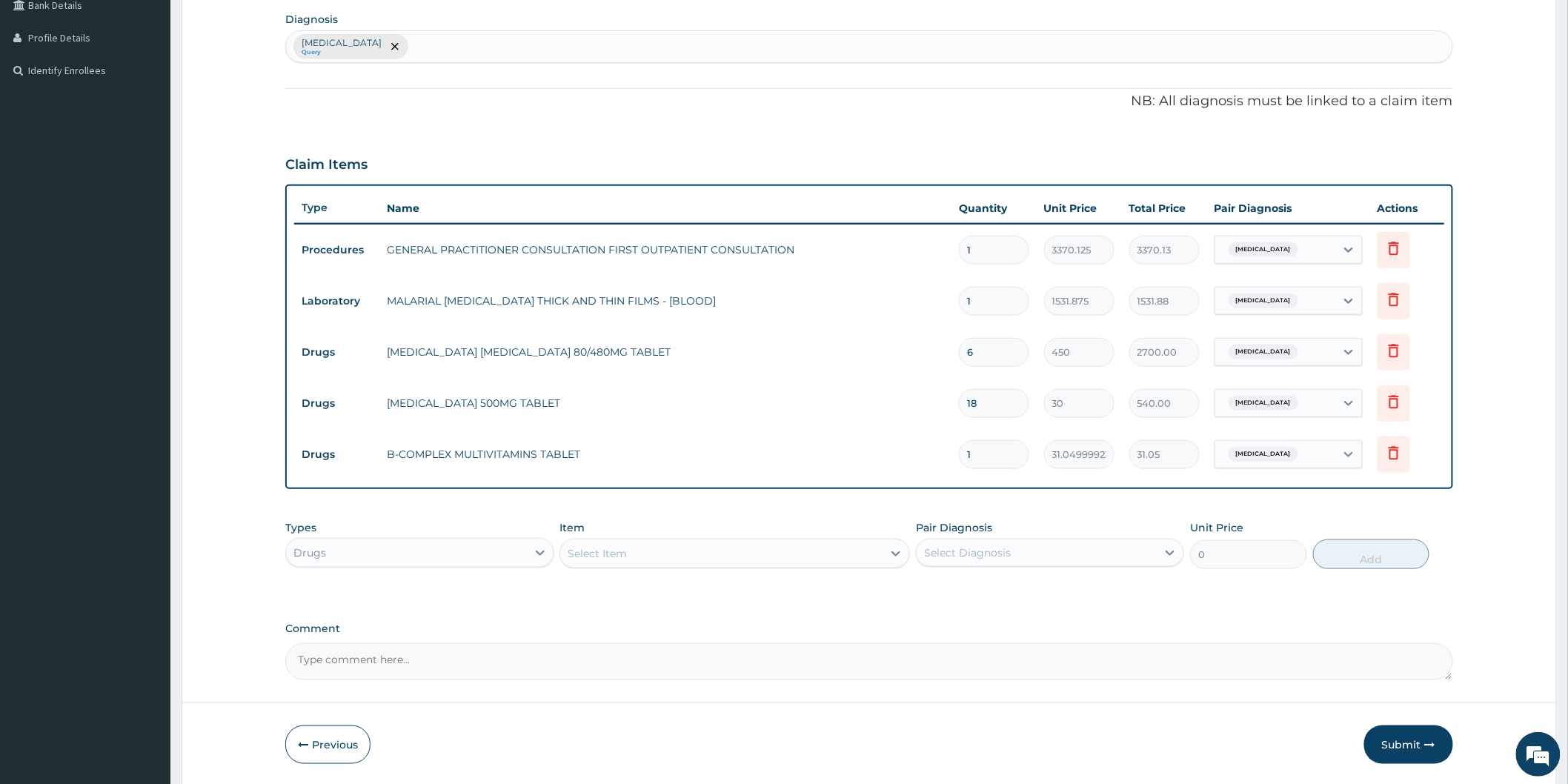
type input "0.00"
type input "2"
type input "62.10"
type input "20"
type input "621.00"
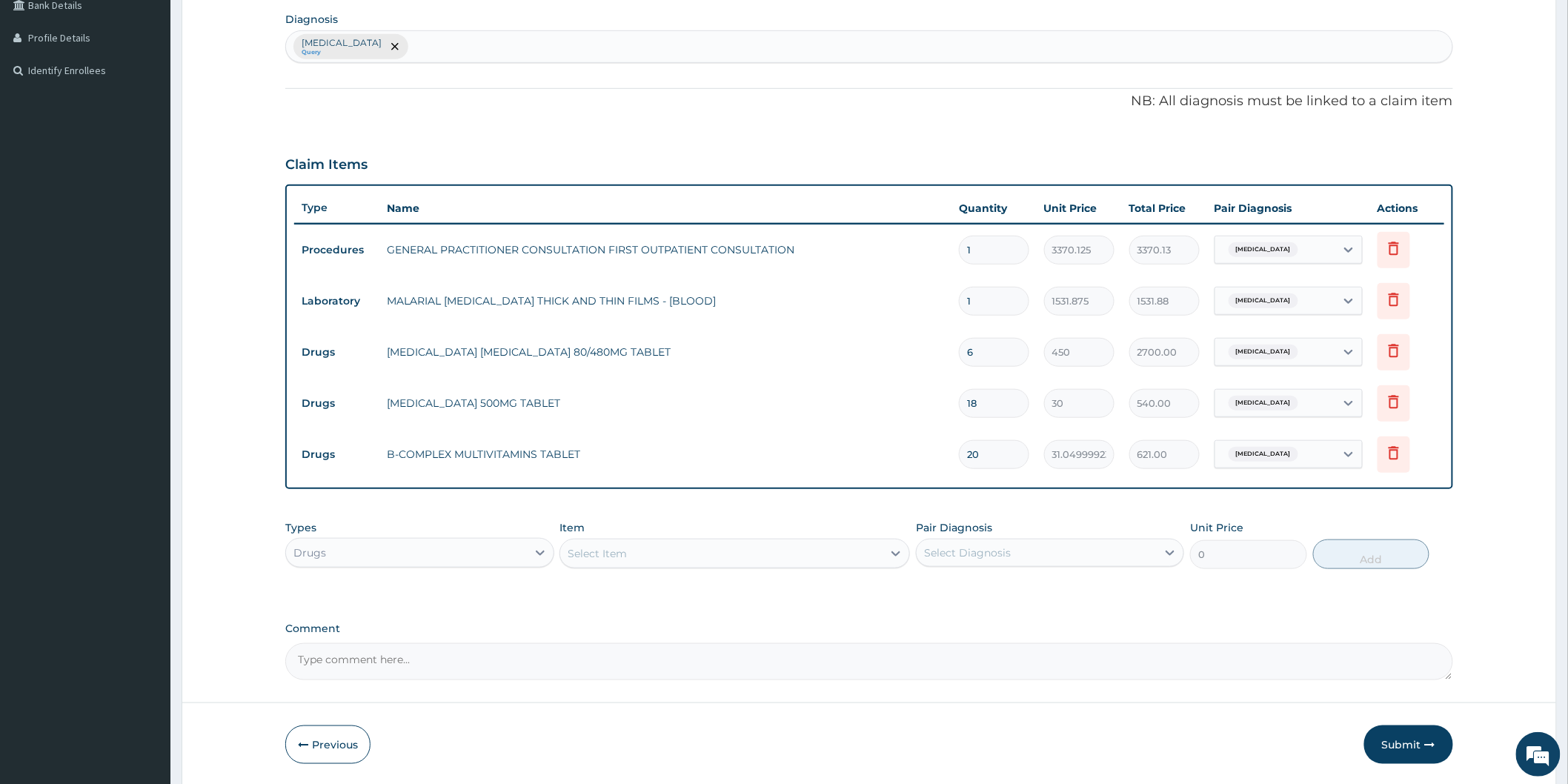
type input "20"
click at [1401, 747] on button "Submit" at bounding box center [1408, 745] width 89 height 39
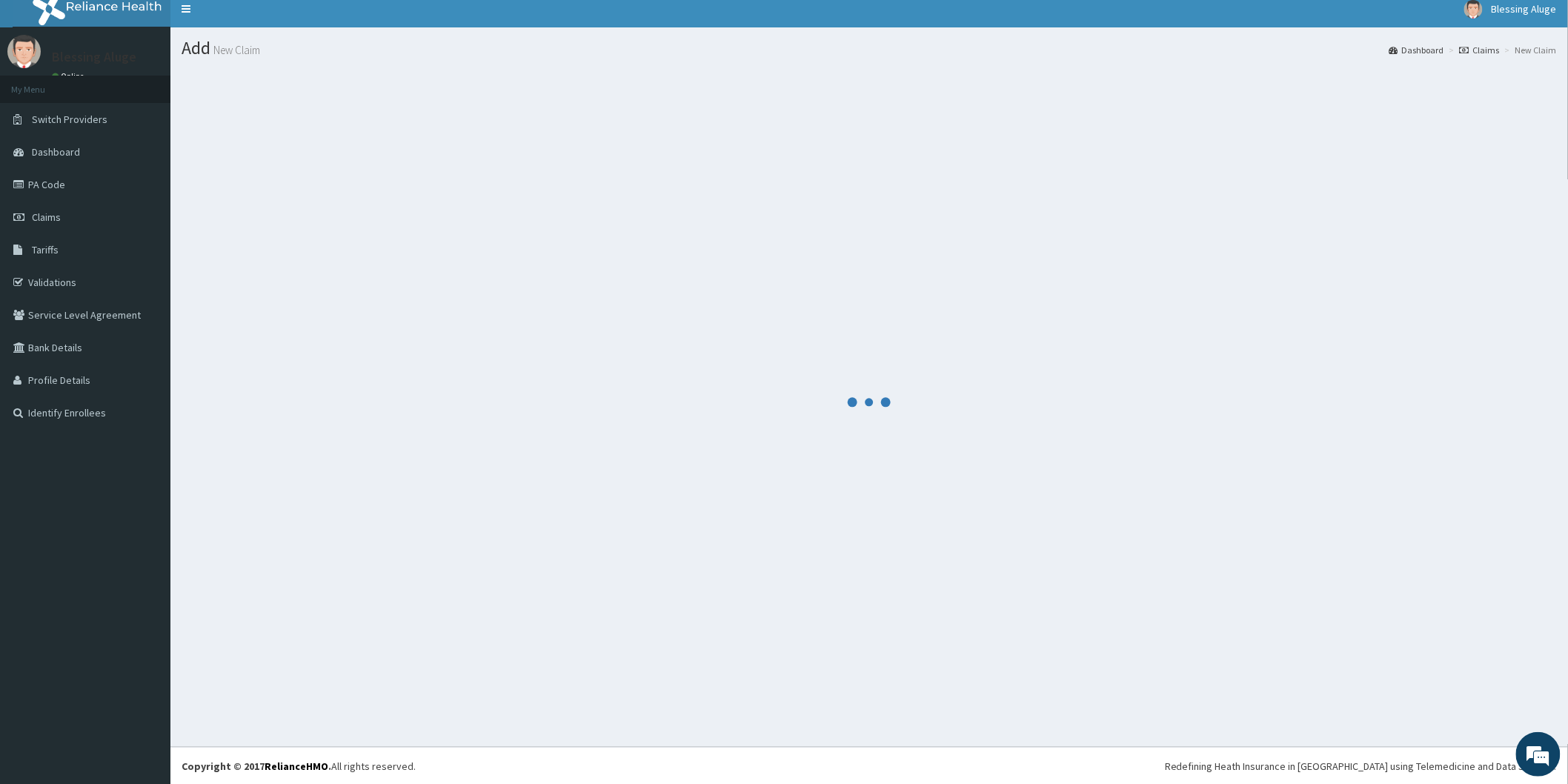
scroll to position [352, 0]
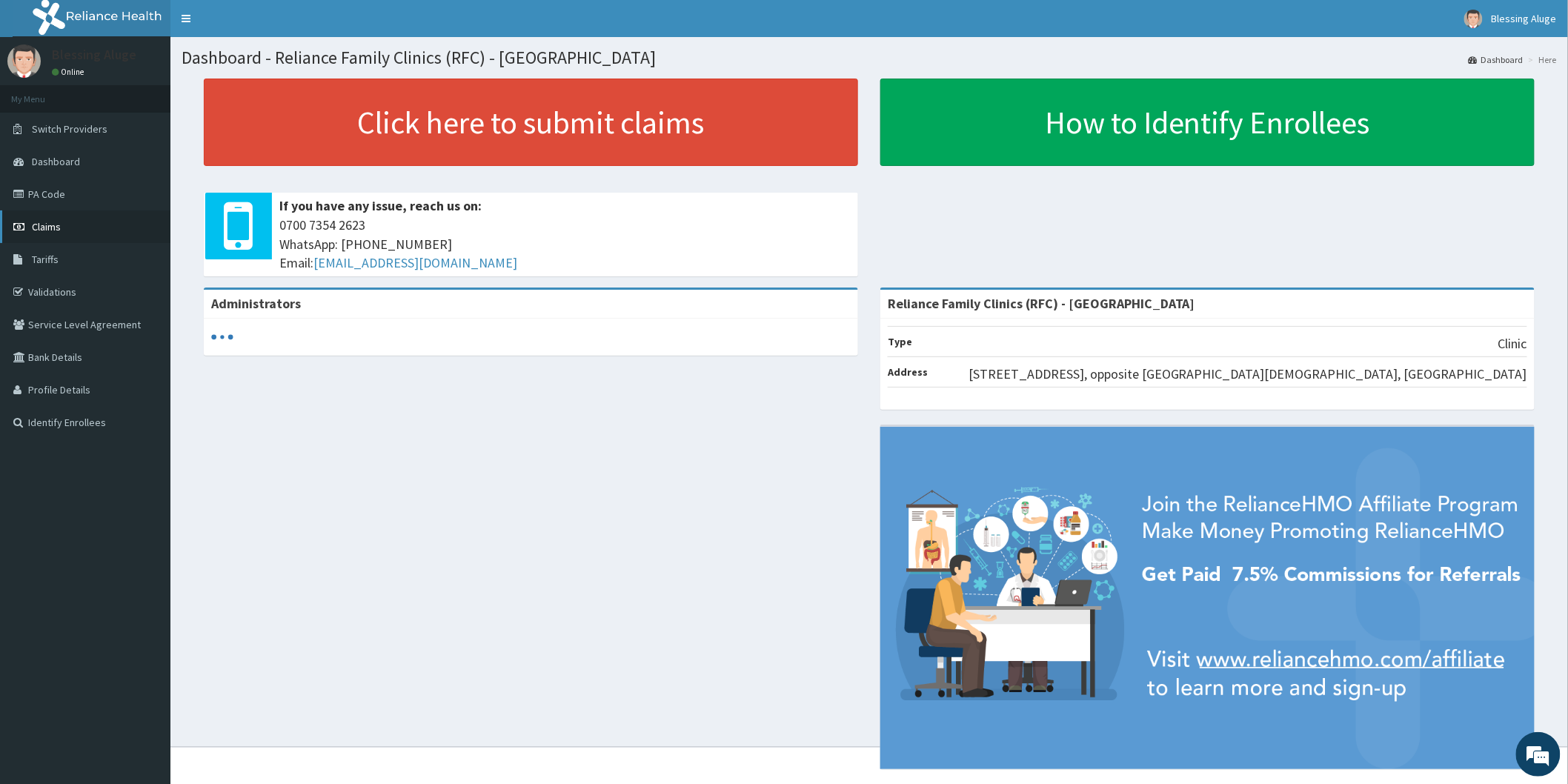
click at [50, 224] on span "Claims" at bounding box center [46, 227] width 29 height 14
click at [73, 230] on link "Claims" at bounding box center [85, 227] width 171 height 33
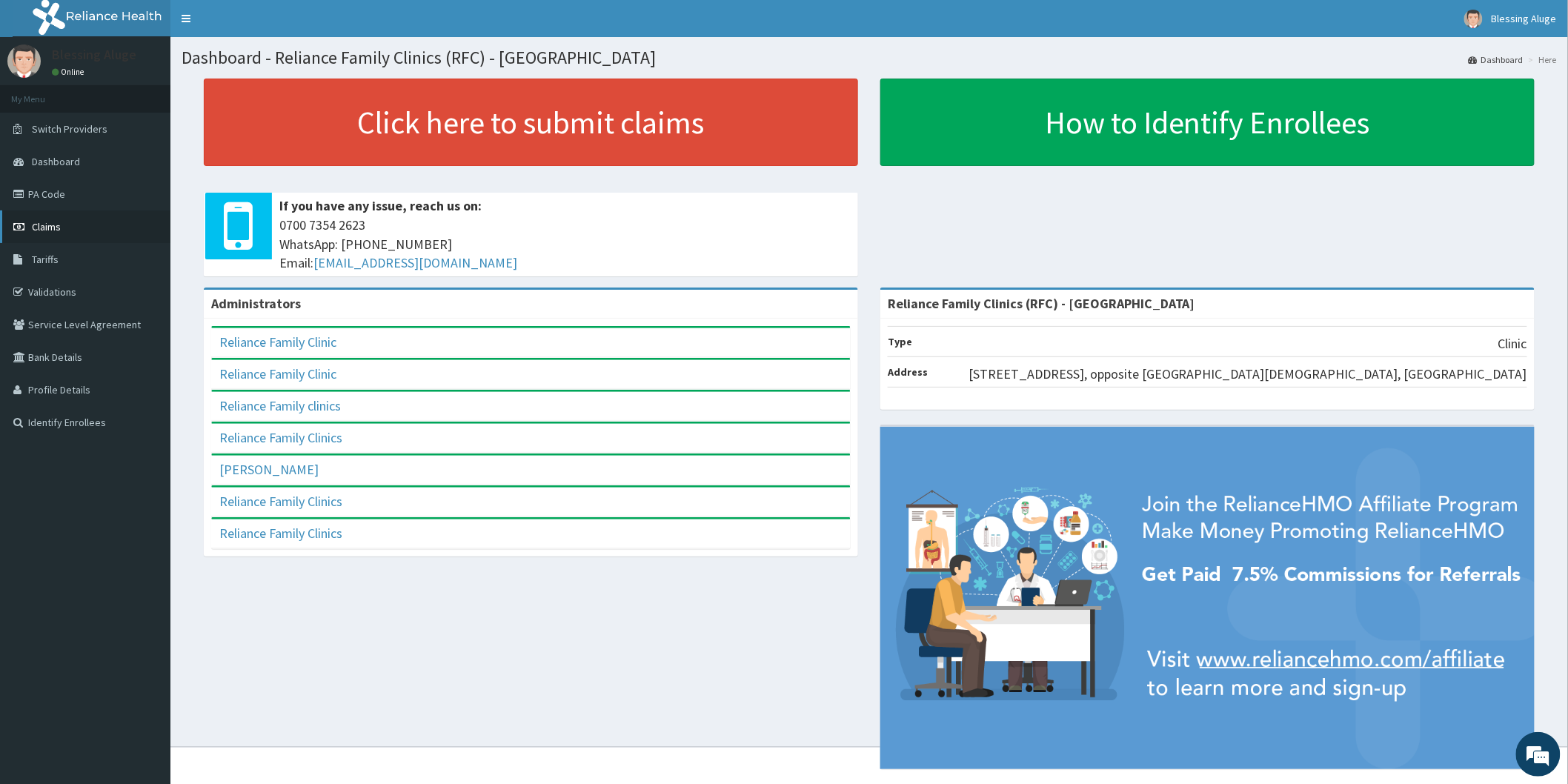
click at [86, 219] on link "Claims" at bounding box center [85, 227] width 171 height 33
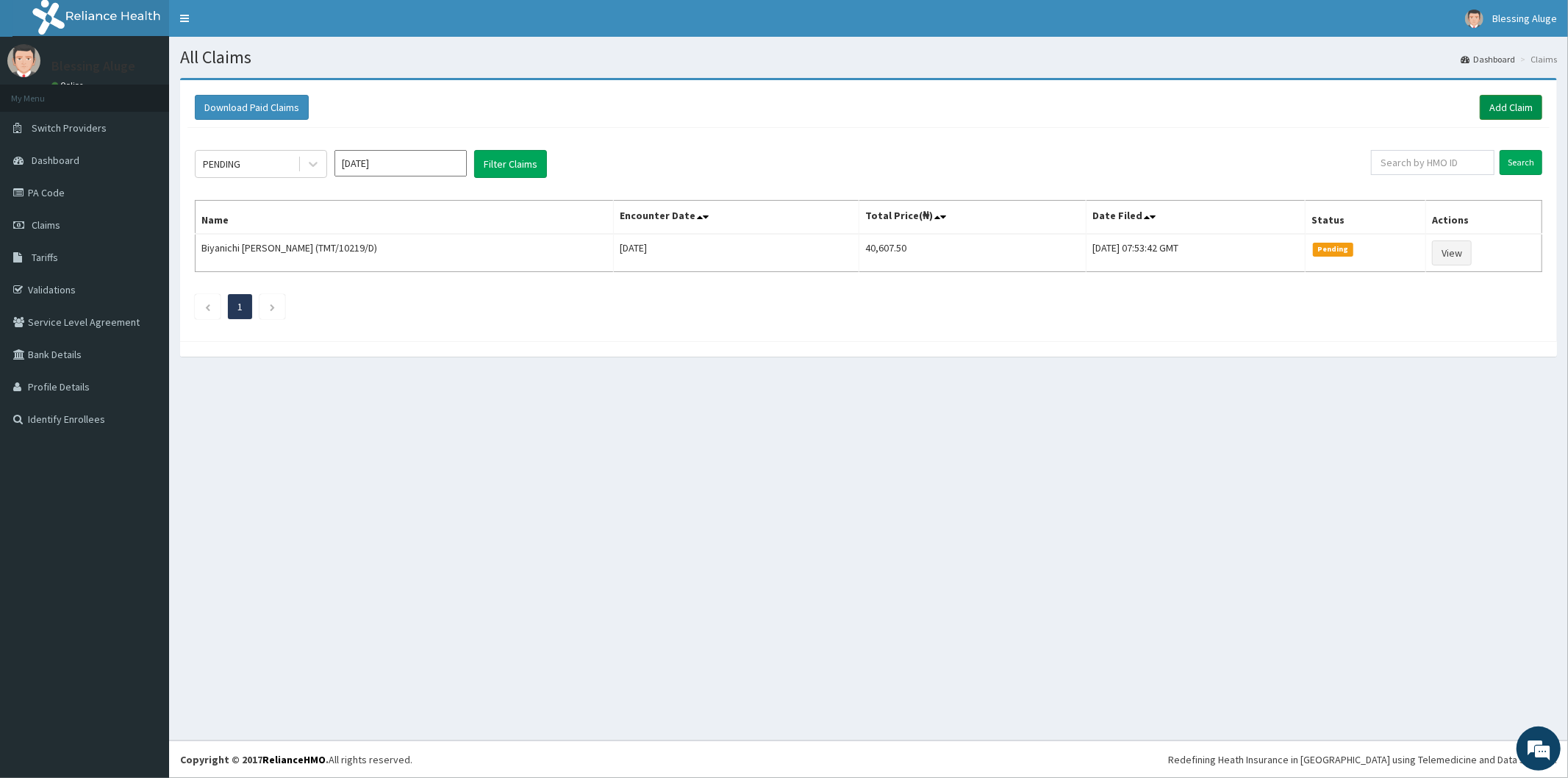
click at [1515, 101] on link "Add Claim" at bounding box center [1511, 107] width 62 height 25
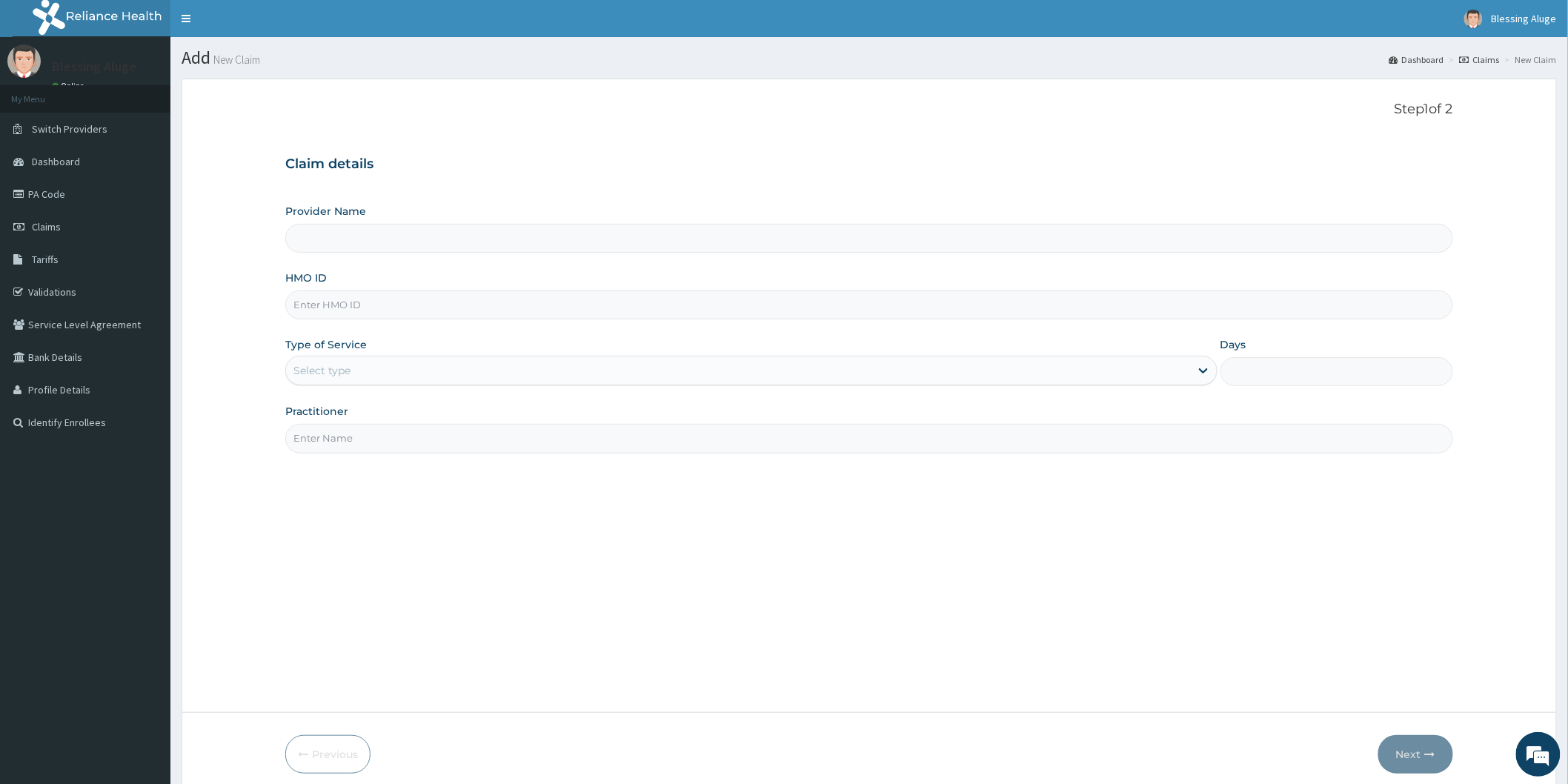
type input "Reliance Family Clinics (RFC) - [GEOGRAPHIC_DATA]"
click at [514, 306] on input "HMO ID" at bounding box center [869, 305] width 1168 height 29
paste input "HII/10175/A"
type input "HII/10175/A"
click at [576, 375] on div "Select type" at bounding box center [737, 370] width 904 height 24
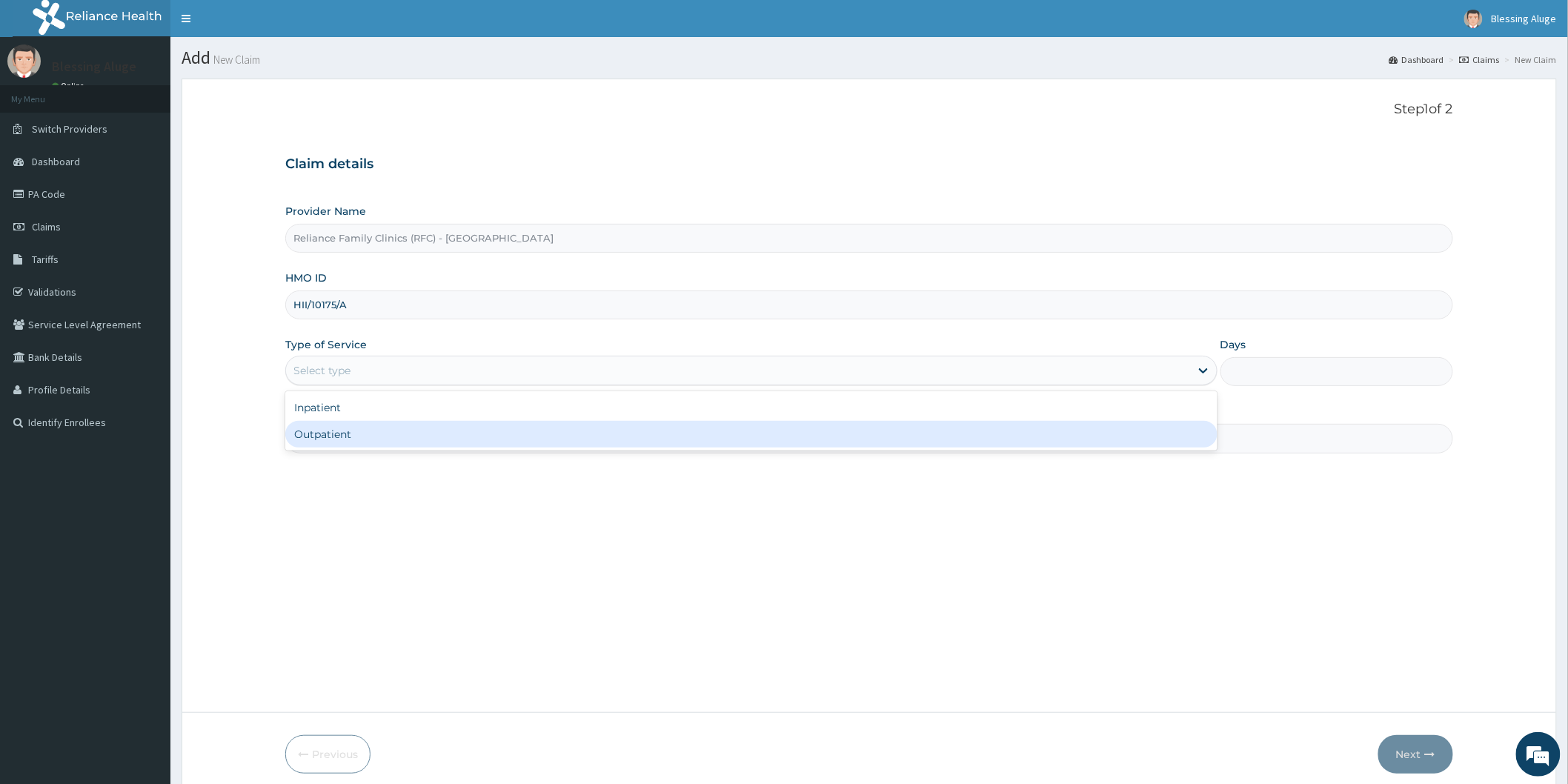
click at [558, 430] on div "Outpatient" at bounding box center [751, 434] width 932 height 27
type input "1"
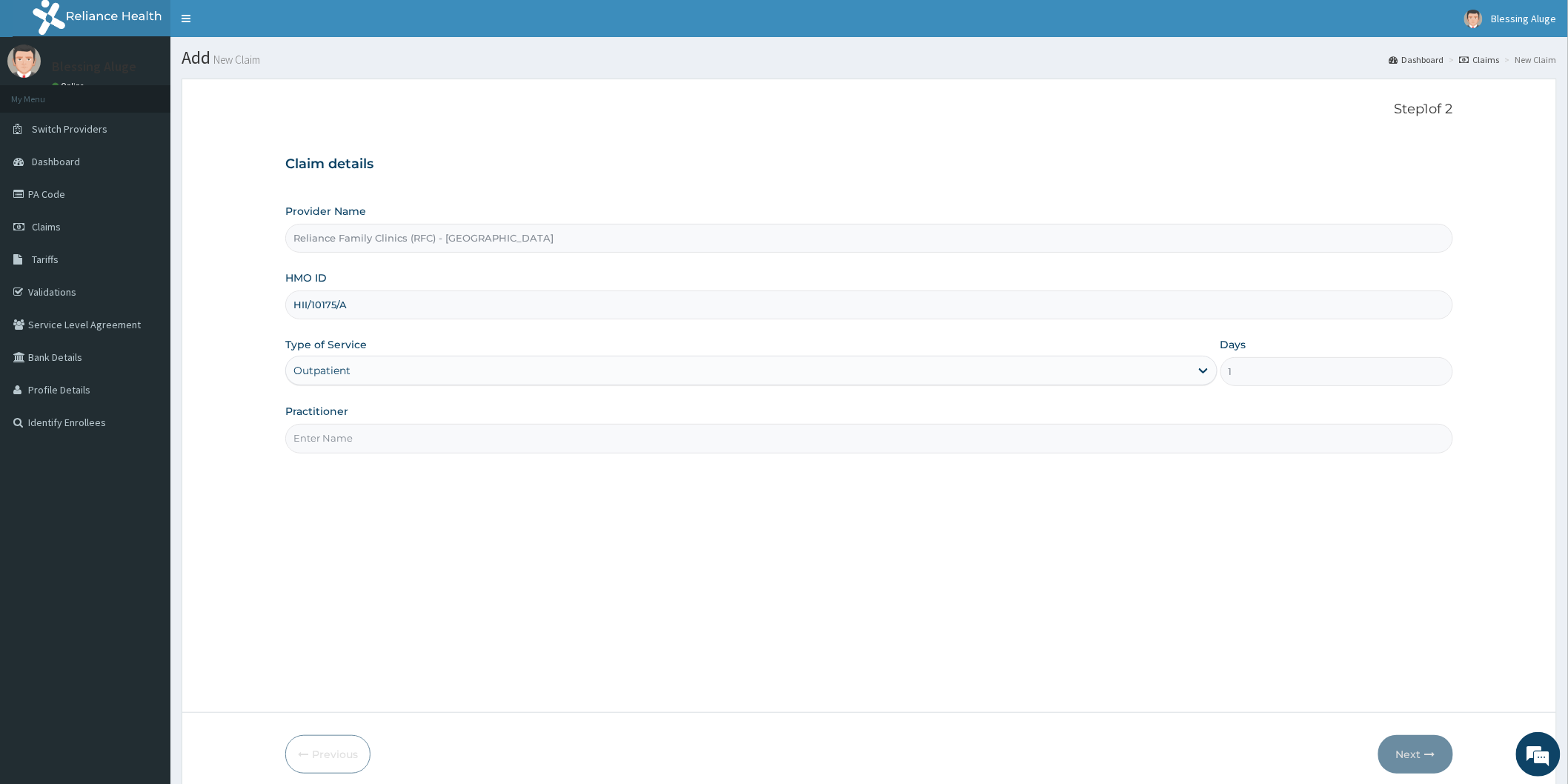
click at [560, 444] on input "Practitioner" at bounding box center [869, 438] width 1168 height 29
type input "Dr Locum"
click at [1410, 758] on button "Next" at bounding box center [1415, 754] width 75 height 39
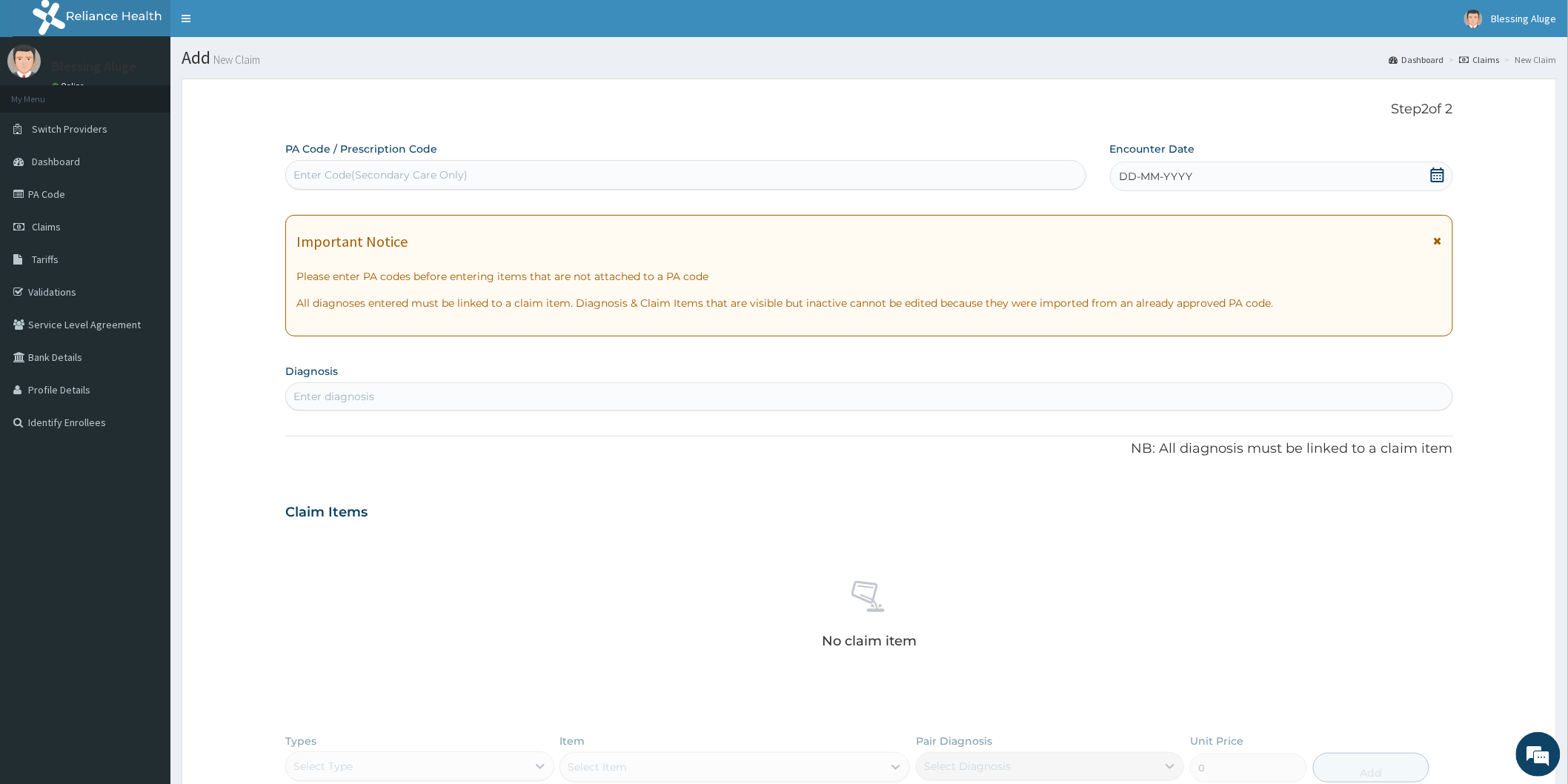
click at [1166, 169] on span "DD-MM-YYYY" at bounding box center [1156, 177] width 74 height 15
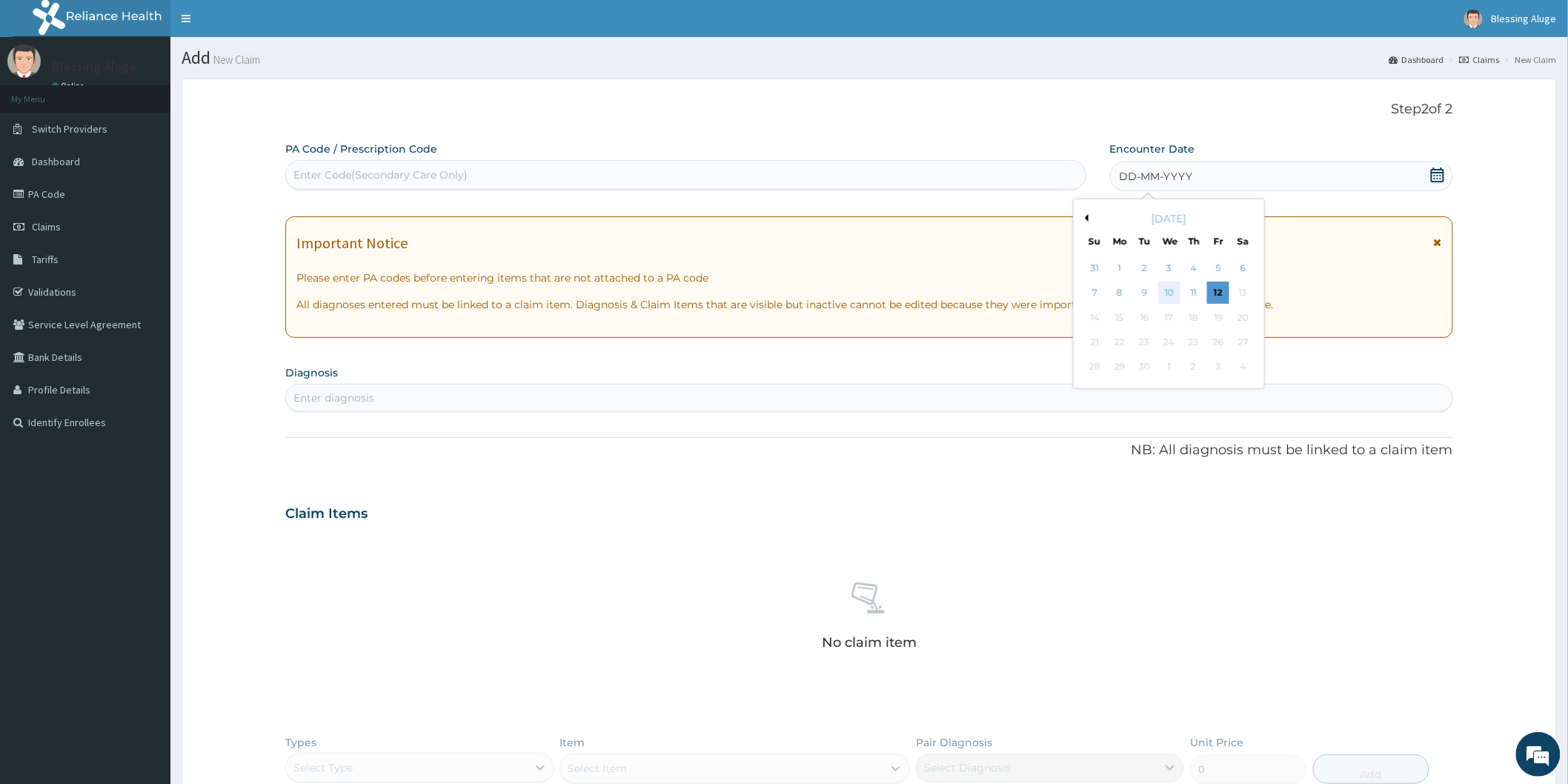
click at [1168, 290] on div "10" at bounding box center [1168, 293] width 22 height 22
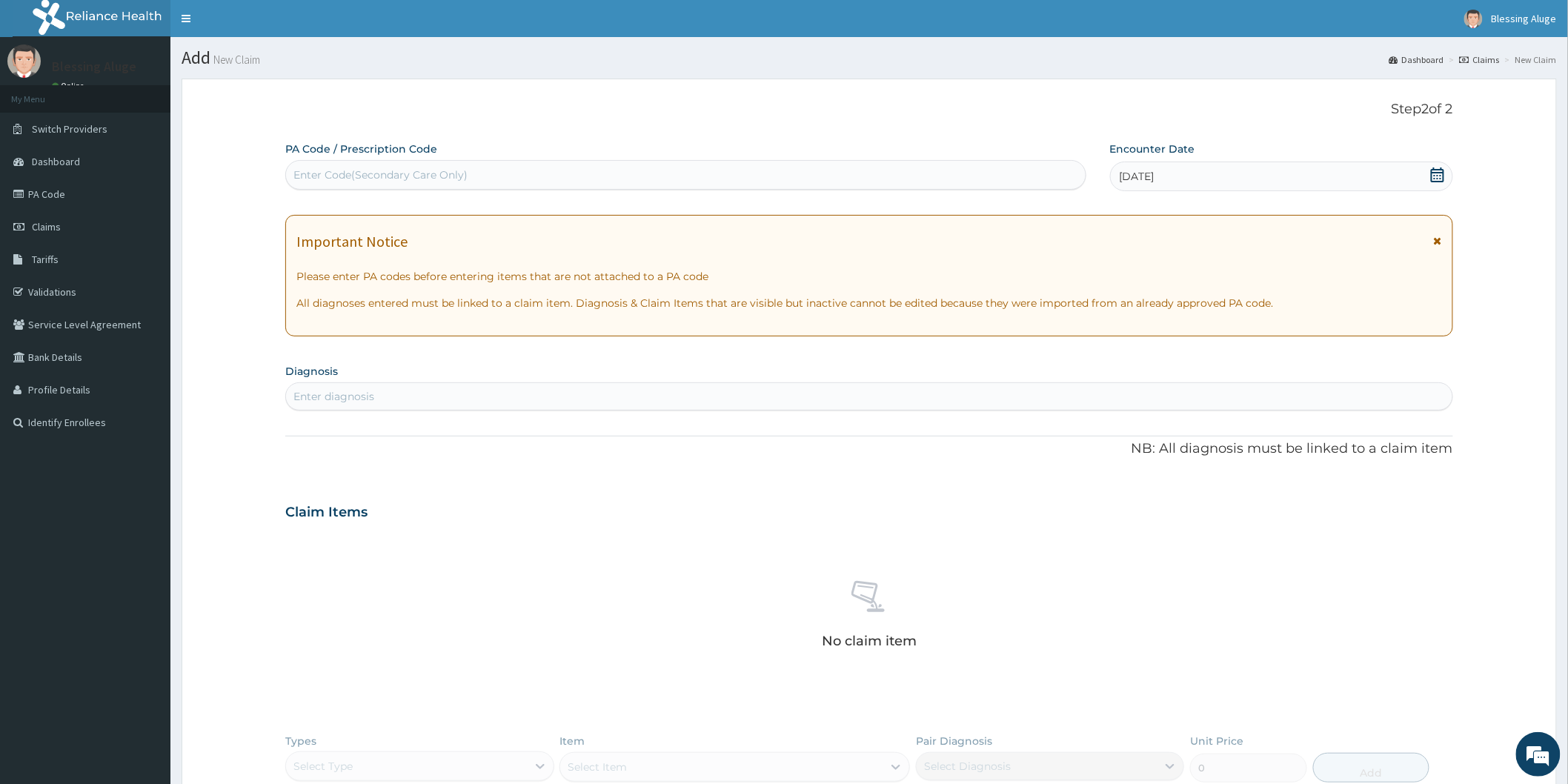
click at [898, 394] on div "Enter diagnosis" at bounding box center [869, 396] width 1166 height 24
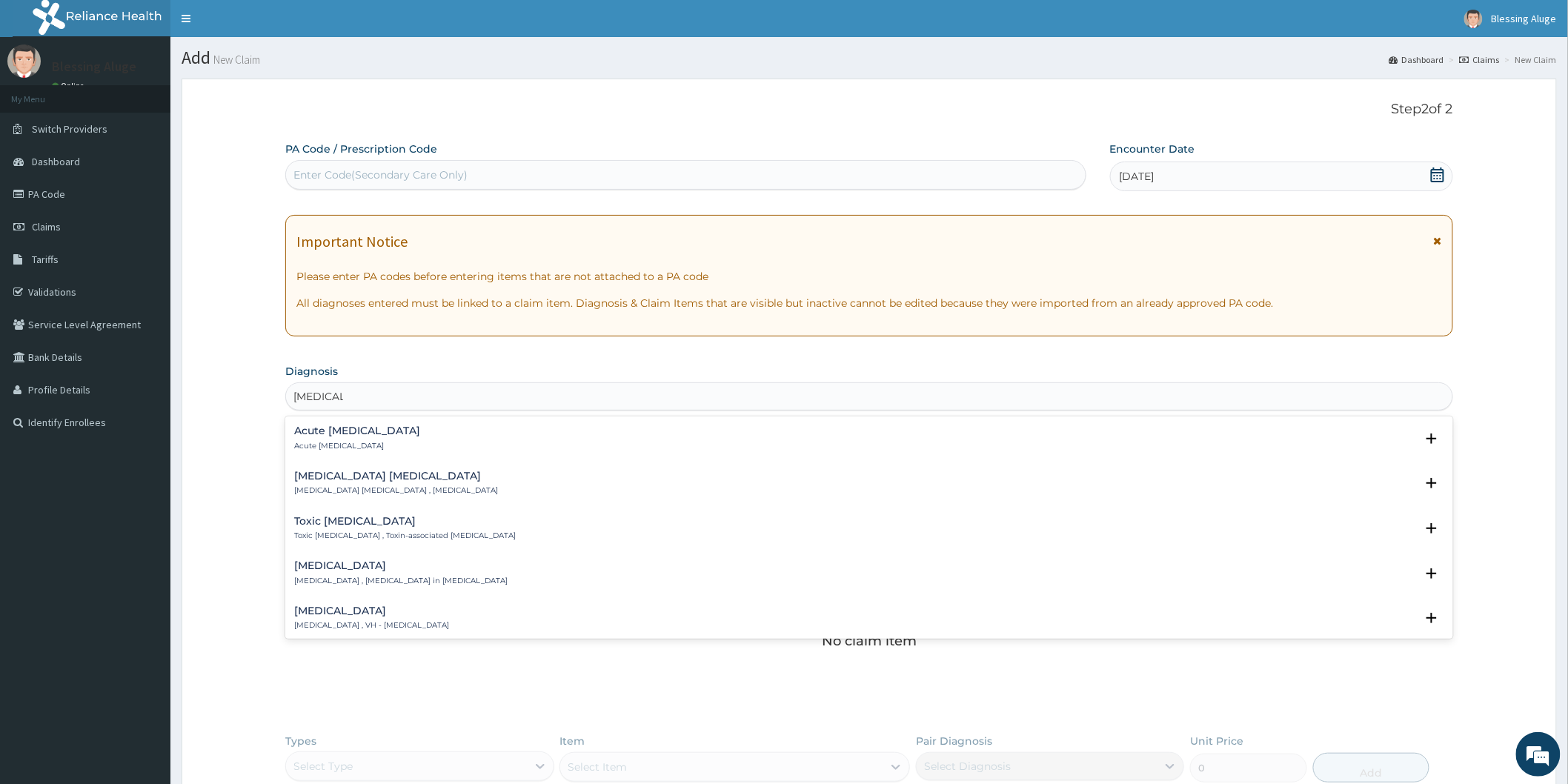
type input "hepatitis 2"
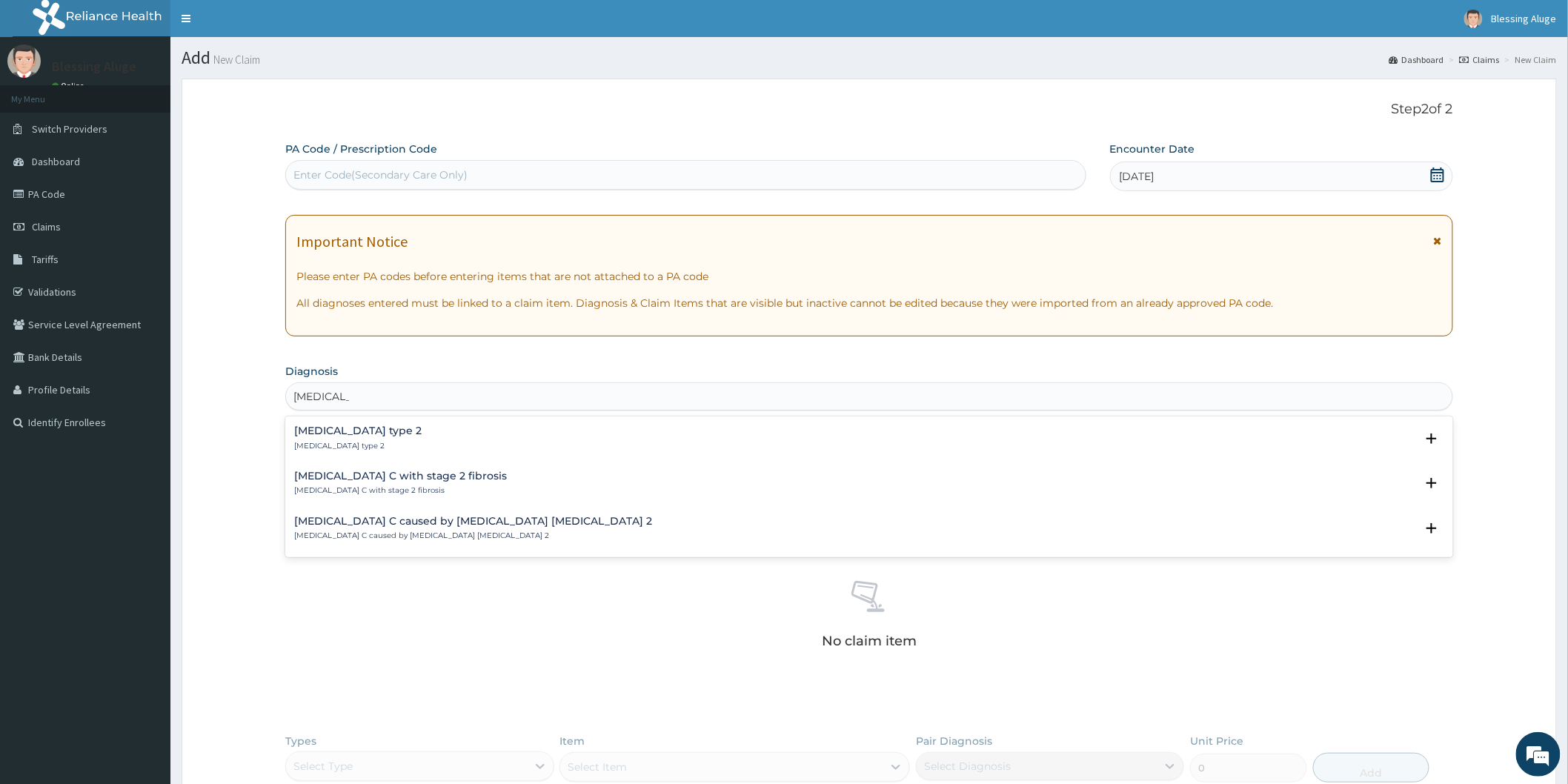
click at [405, 431] on h4 "Autoimmune hepatitis type 2" at bounding box center [358, 431] width 127 height 11
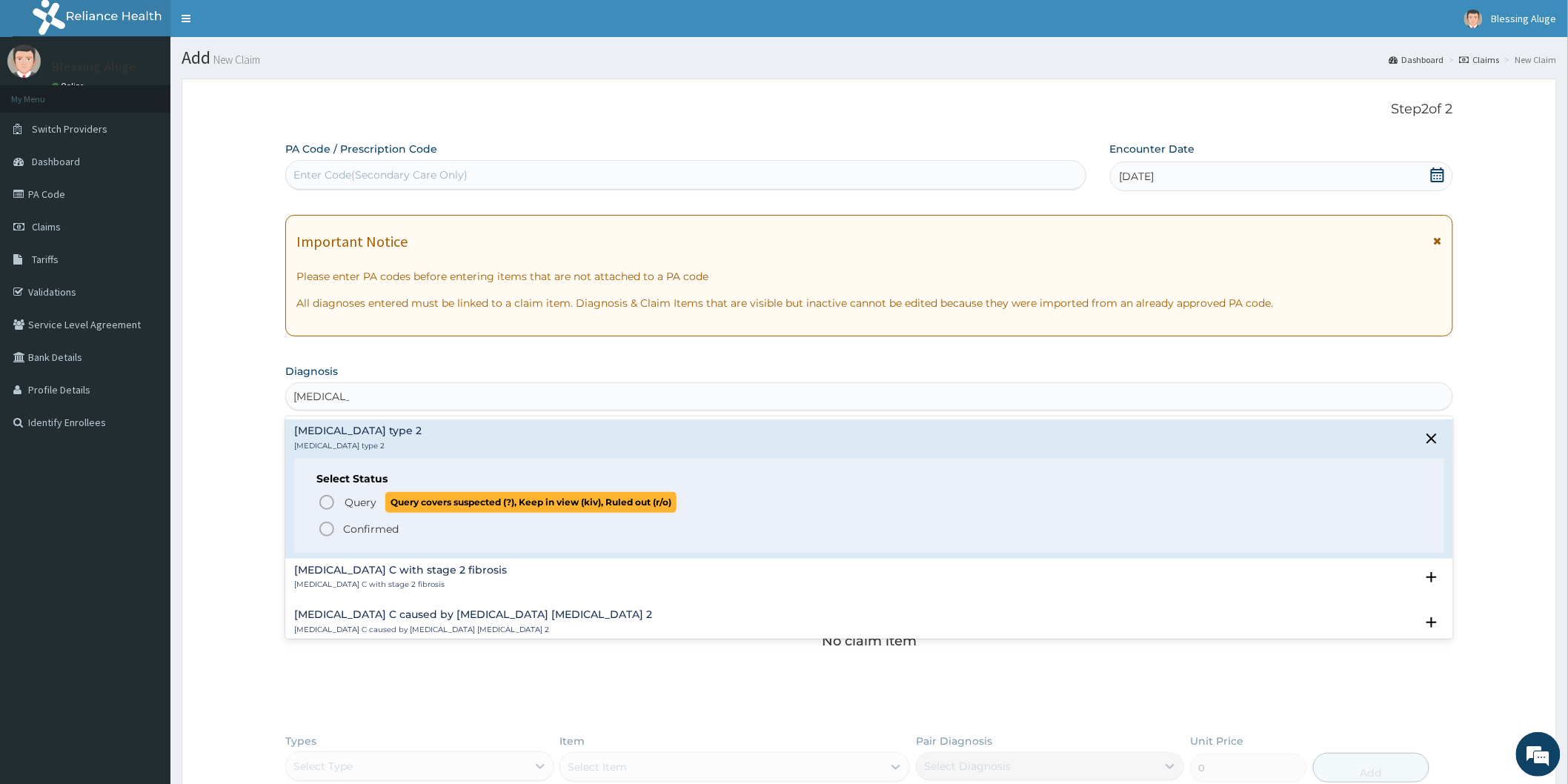
click at [326, 501] on icon "status option query" at bounding box center [326, 502] width 17 height 17
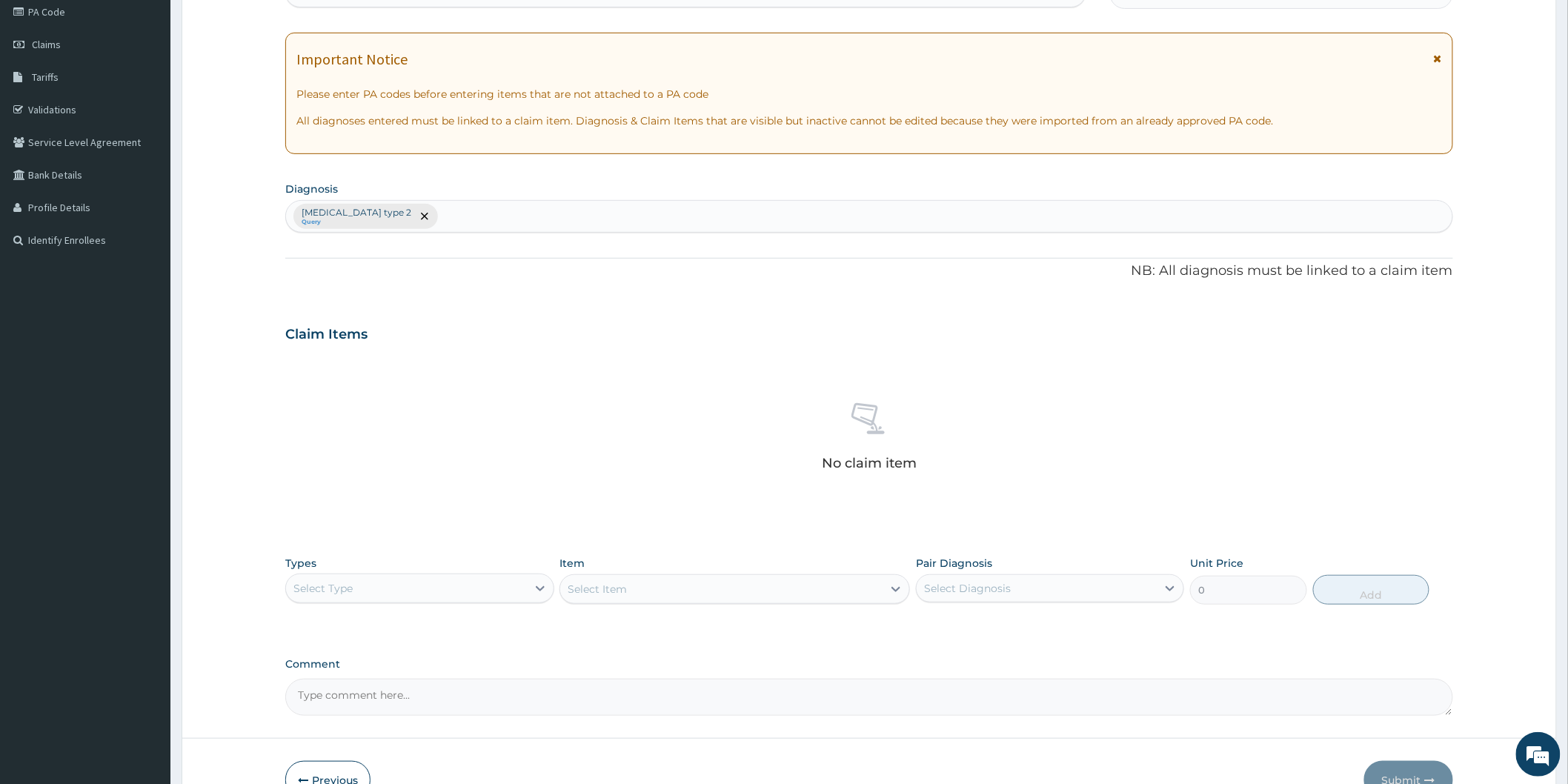
scroll to position [247, 0]
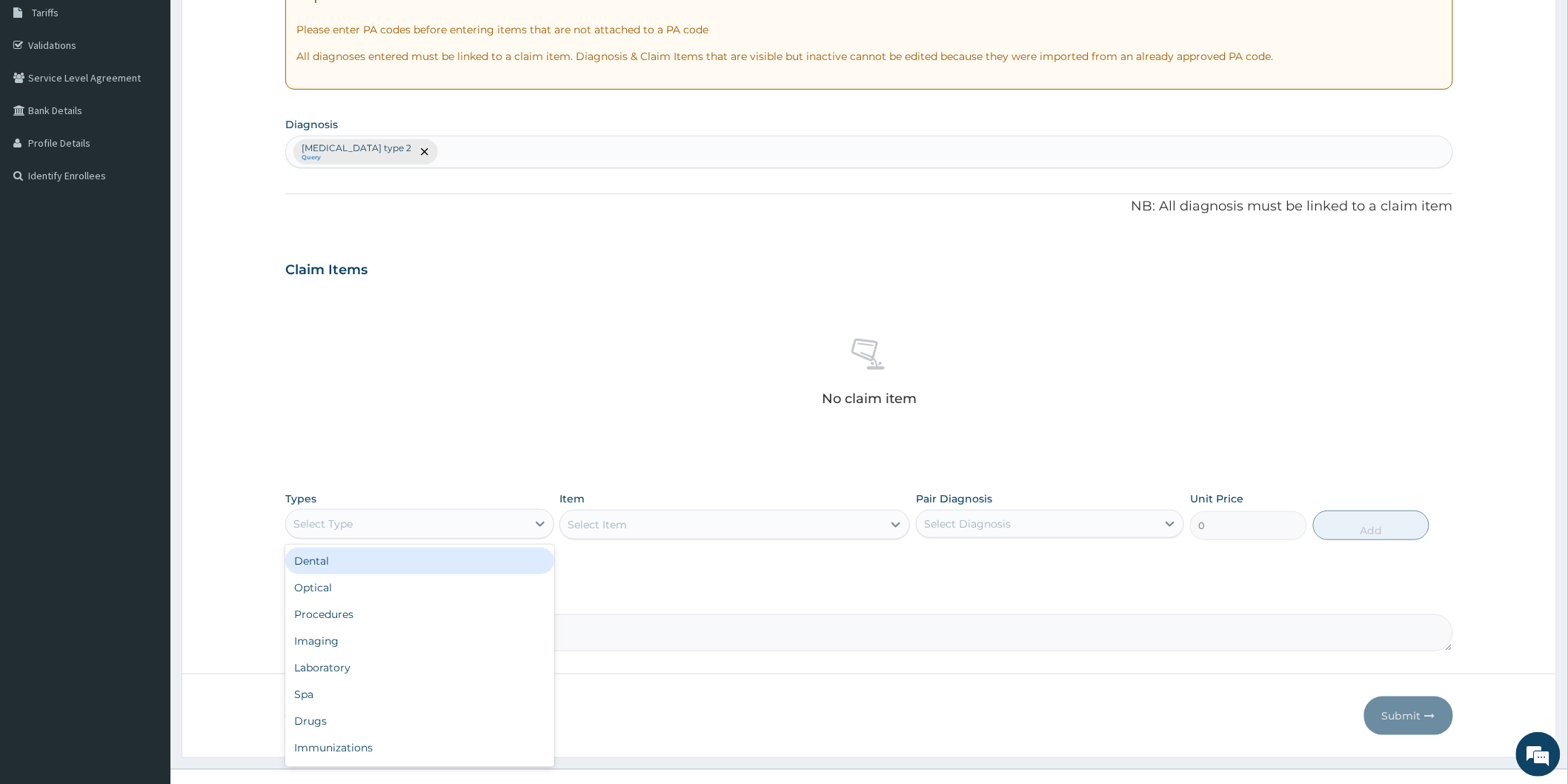
click at [454, 528] on div "Select Type" at bounding box center [405, 524] width 240 height 24
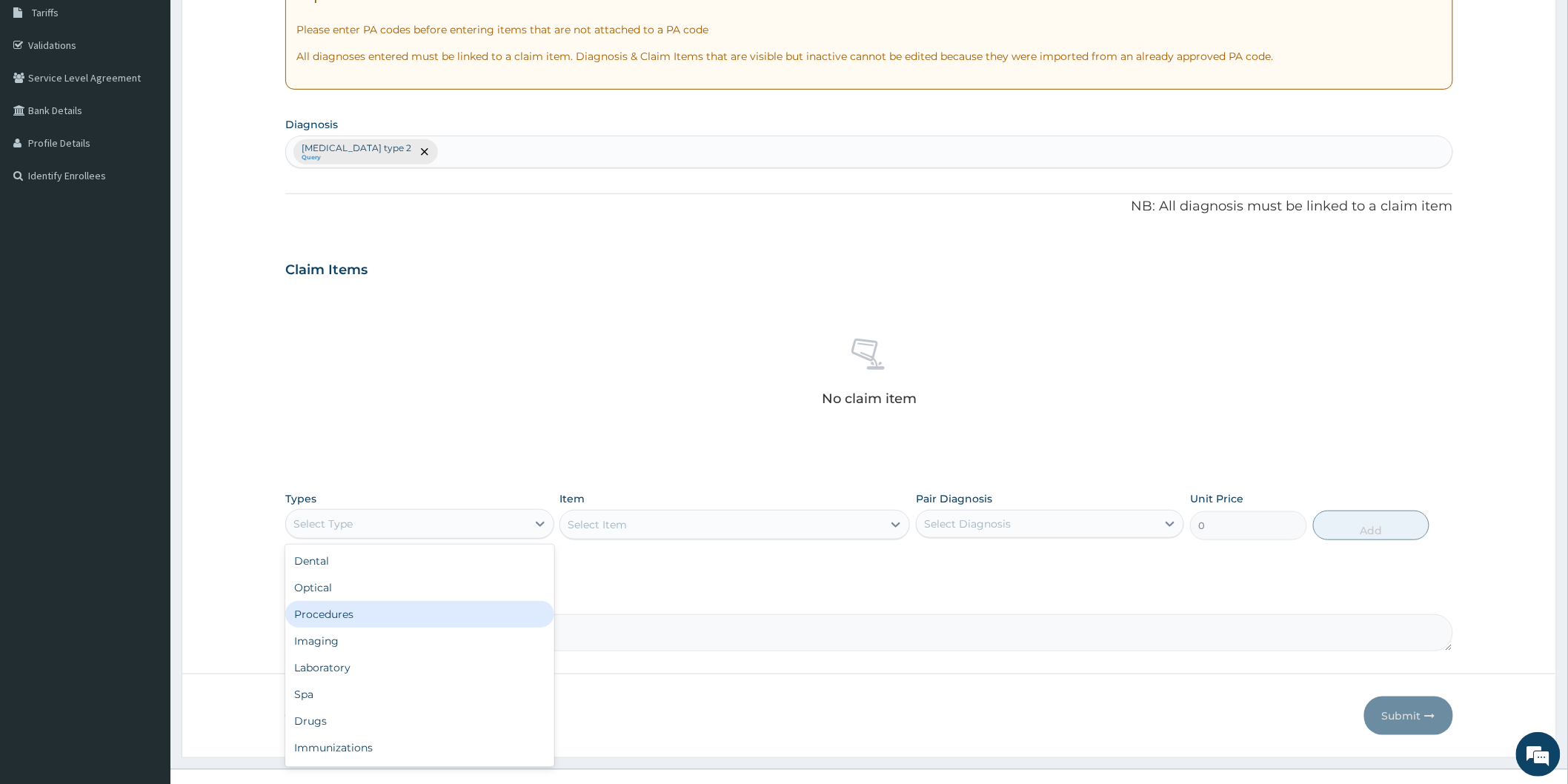
click at [424, 610] on div "Procedures" at bounding box center [419, 614] width 268 height 27
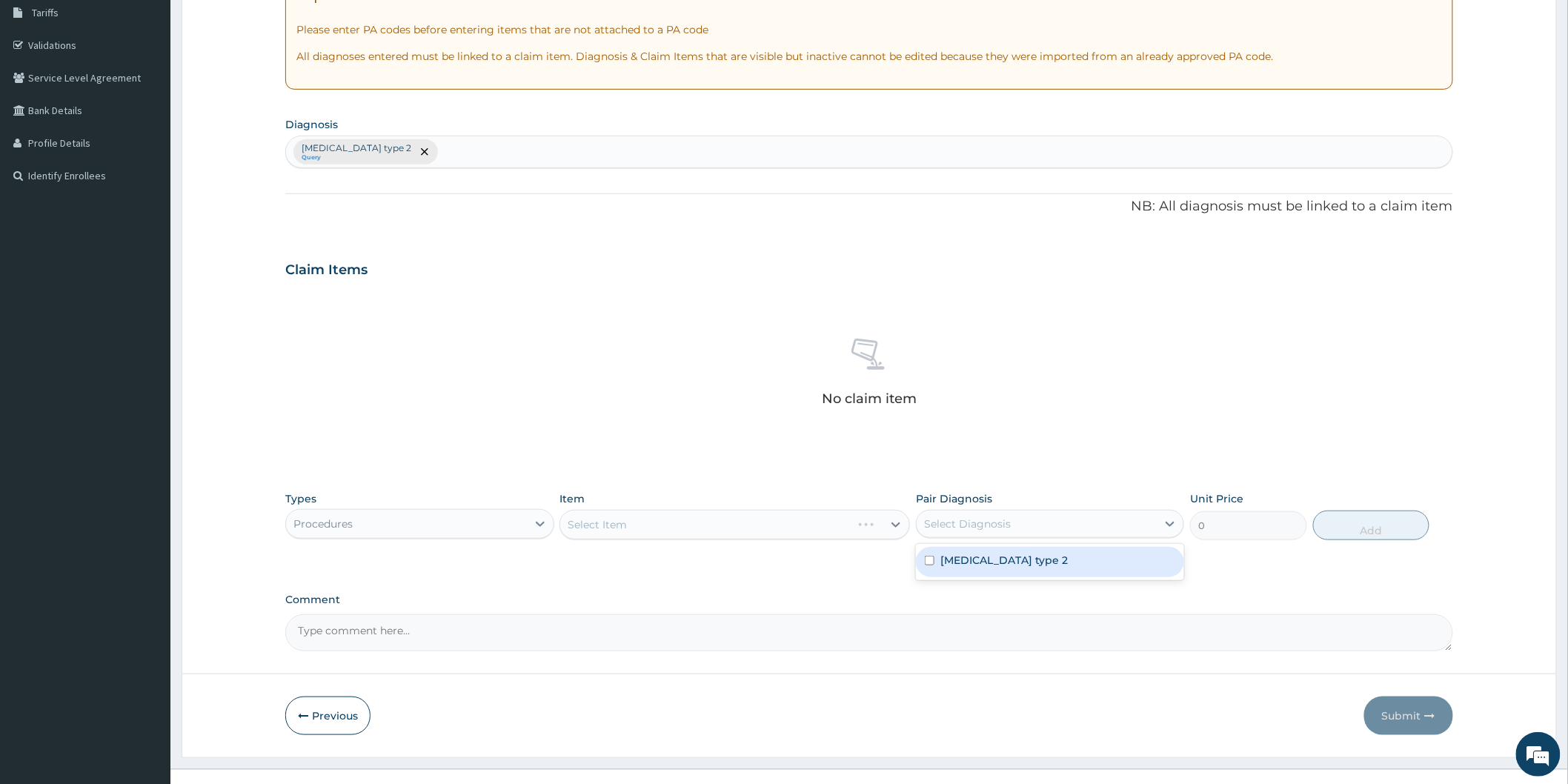
click at [1064, 526] on div "Select Diagnosis" at bounding box center [1036, 524] width 240 height 24
click at [1047, 563] on label "Autoimmune hepatitis type 2" at bounding box center [1004, 560] width 127 height 15
checkbox input "true"
click at [699, 524] on div "Select Item" at bounding box center [734, 525] width 350 height 30
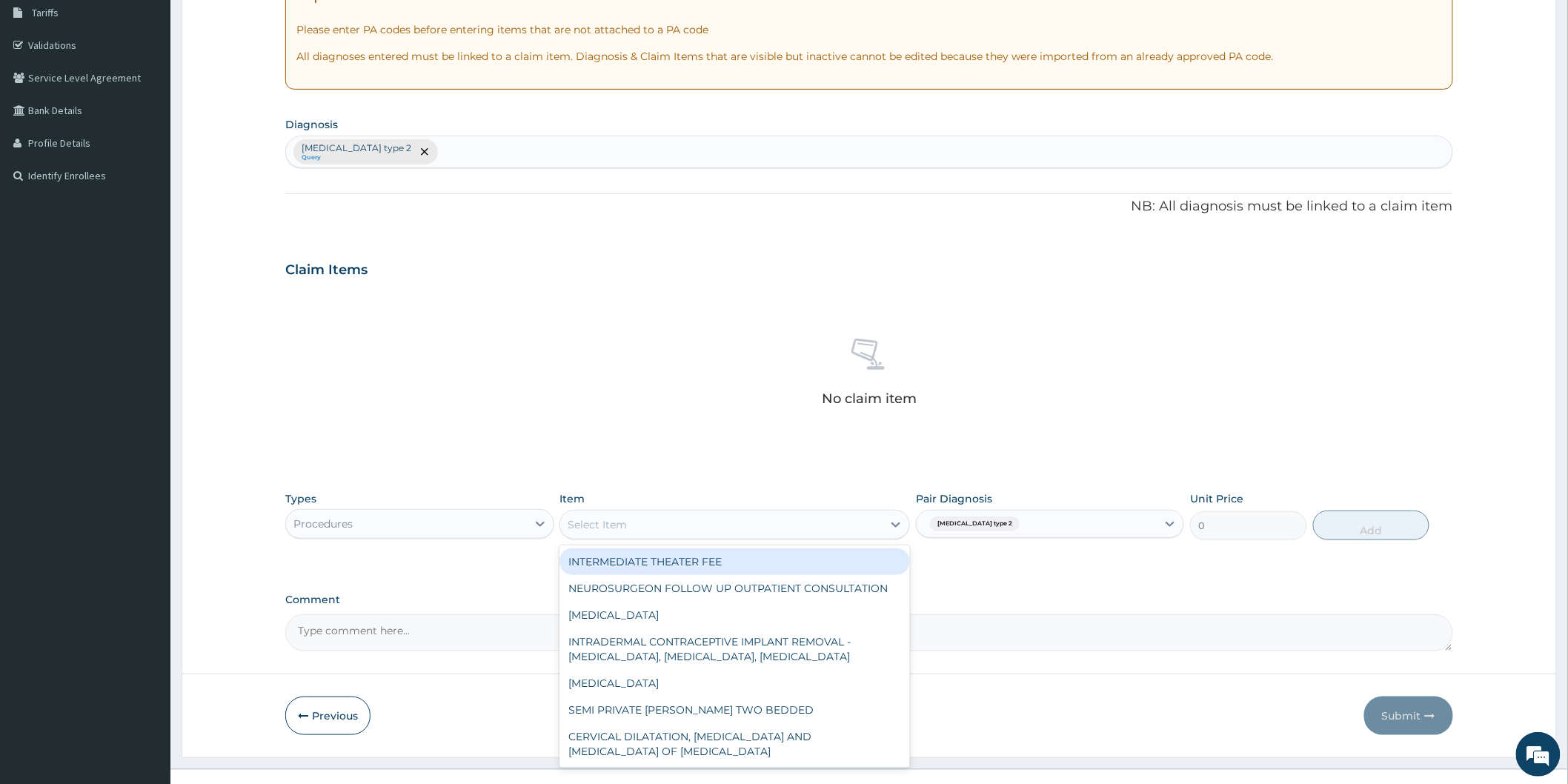
click at [701, 524] on div "Select Item" at bounding box center [721, 525] width 322 height 24
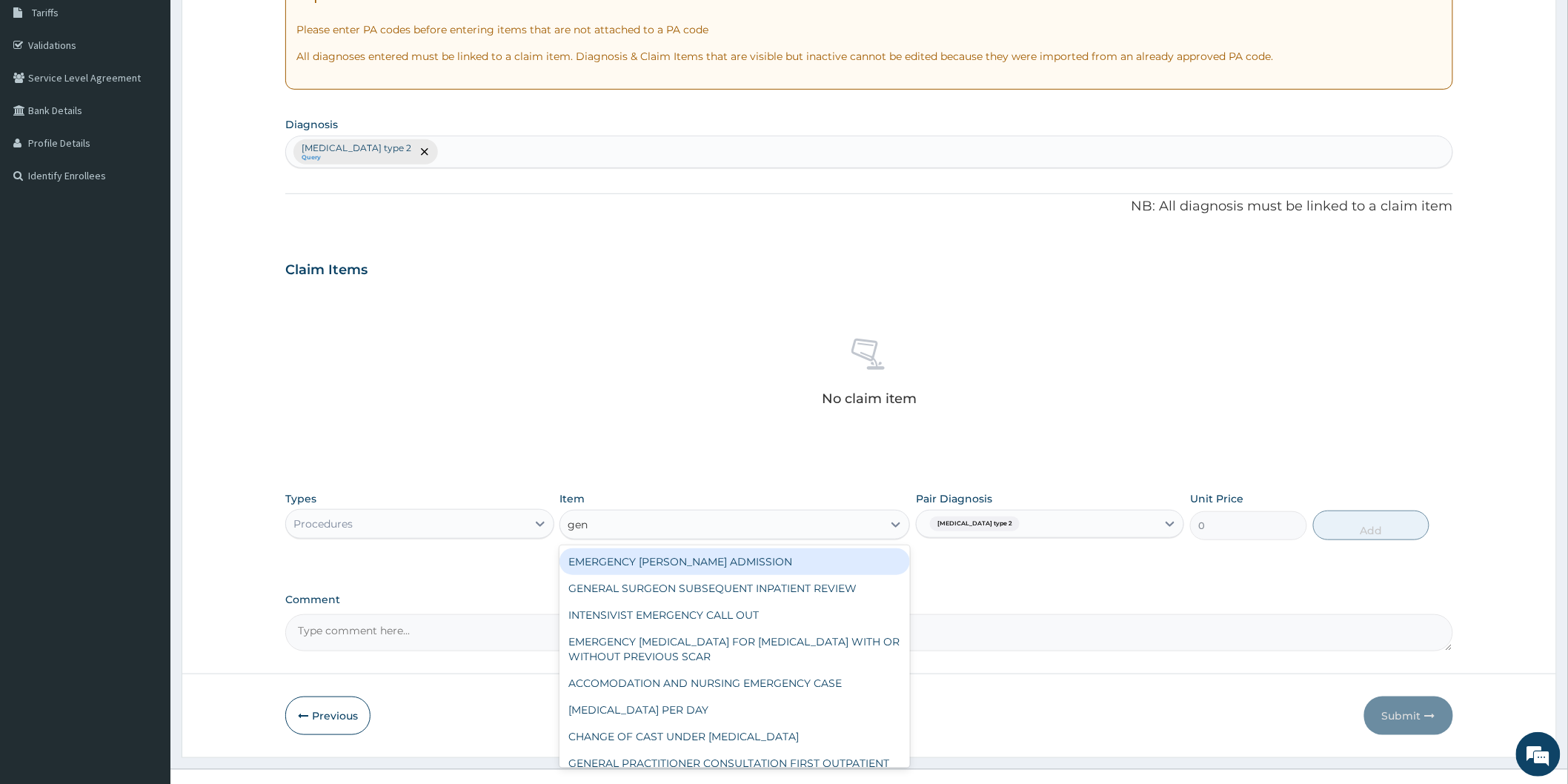
type input "gene"
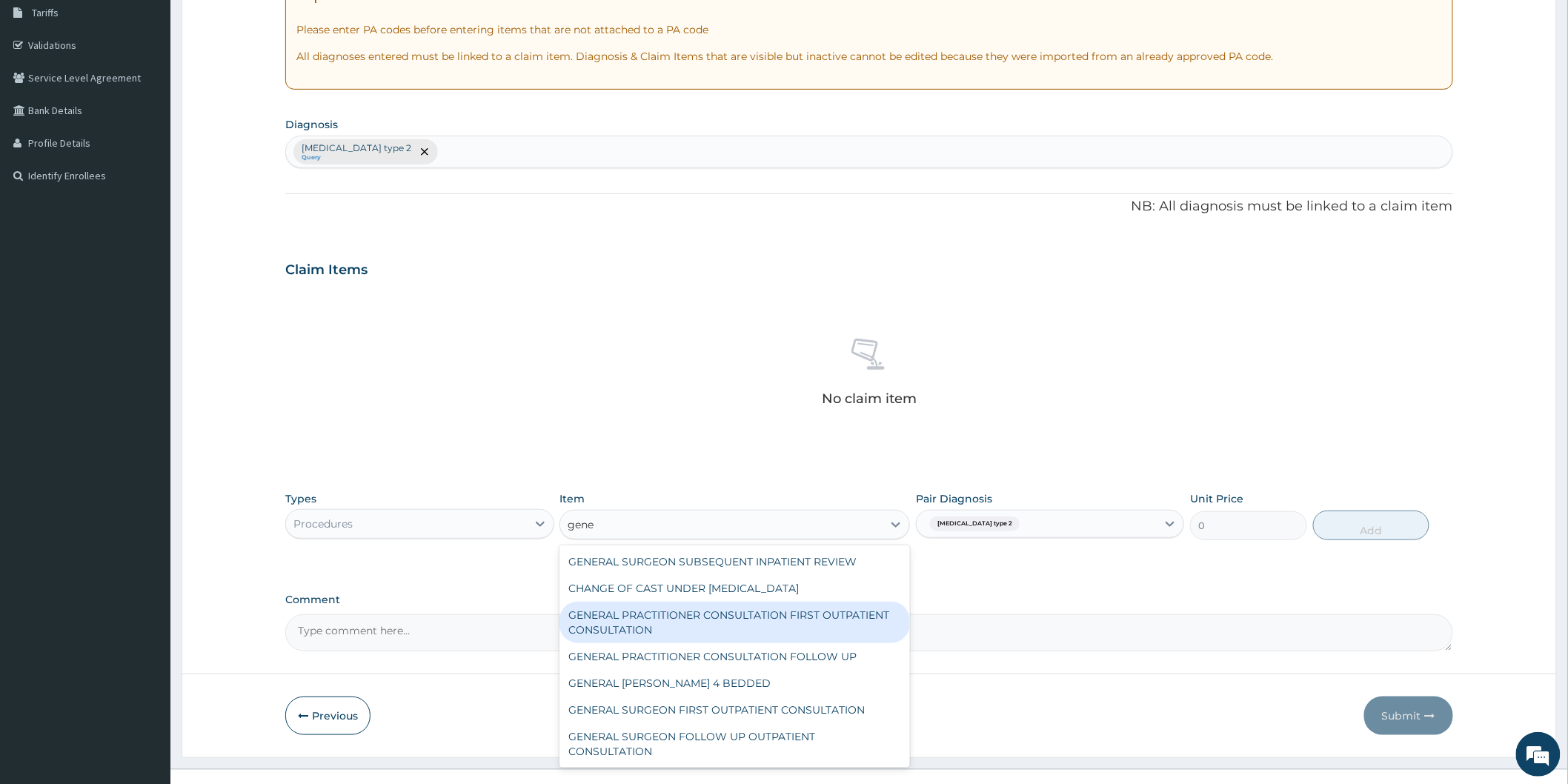
click at [697, 619] on div "GENERAL PRACTITIONER CONSULTATION FIRST OUTPATIENT CONSULTATION" at bounding box center [734, 622] width 350 height 42
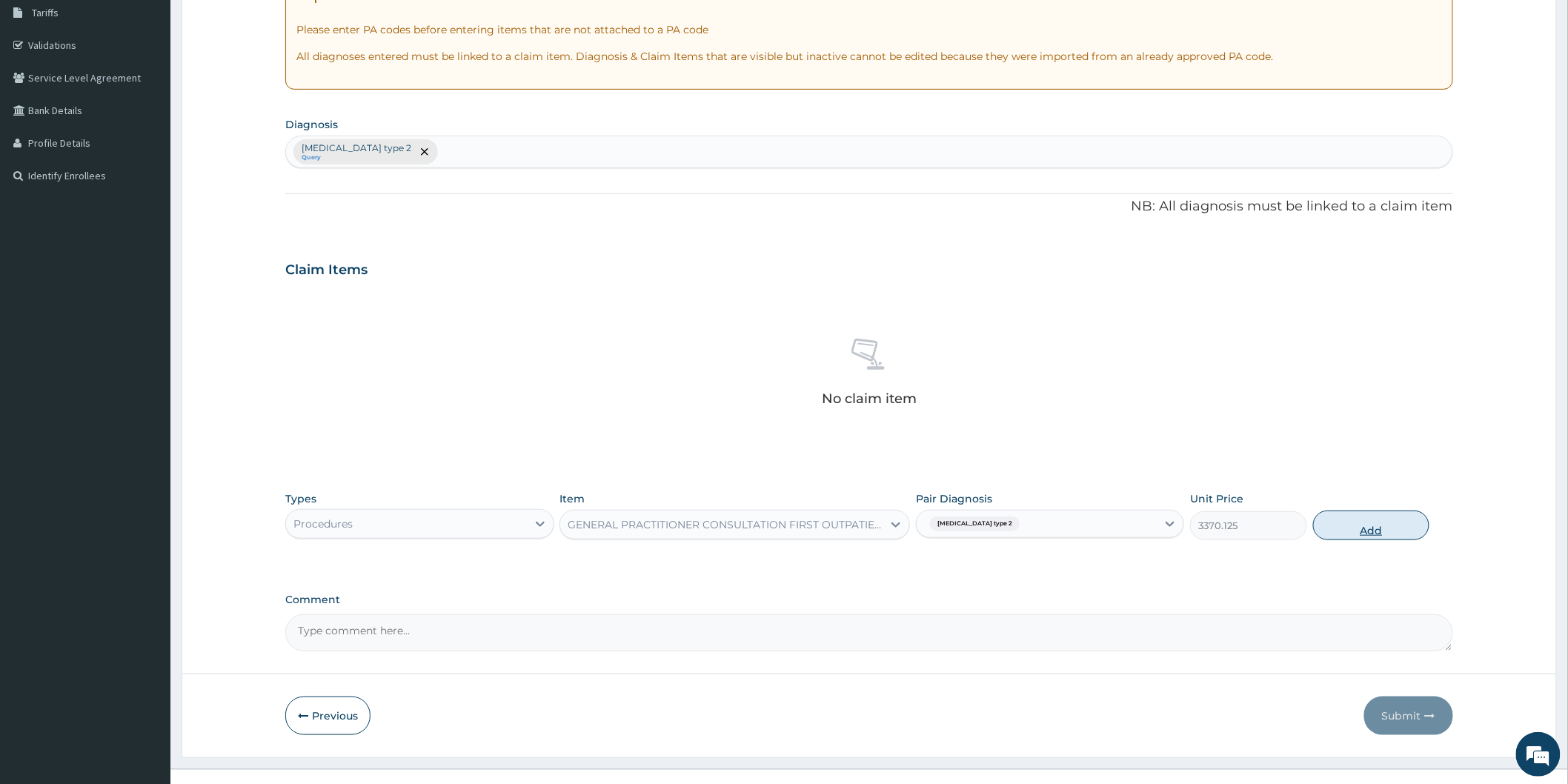
click at [1361, 531] on button "Add" at bounding box center [1371, 525] width 117 height 30
type input "0"
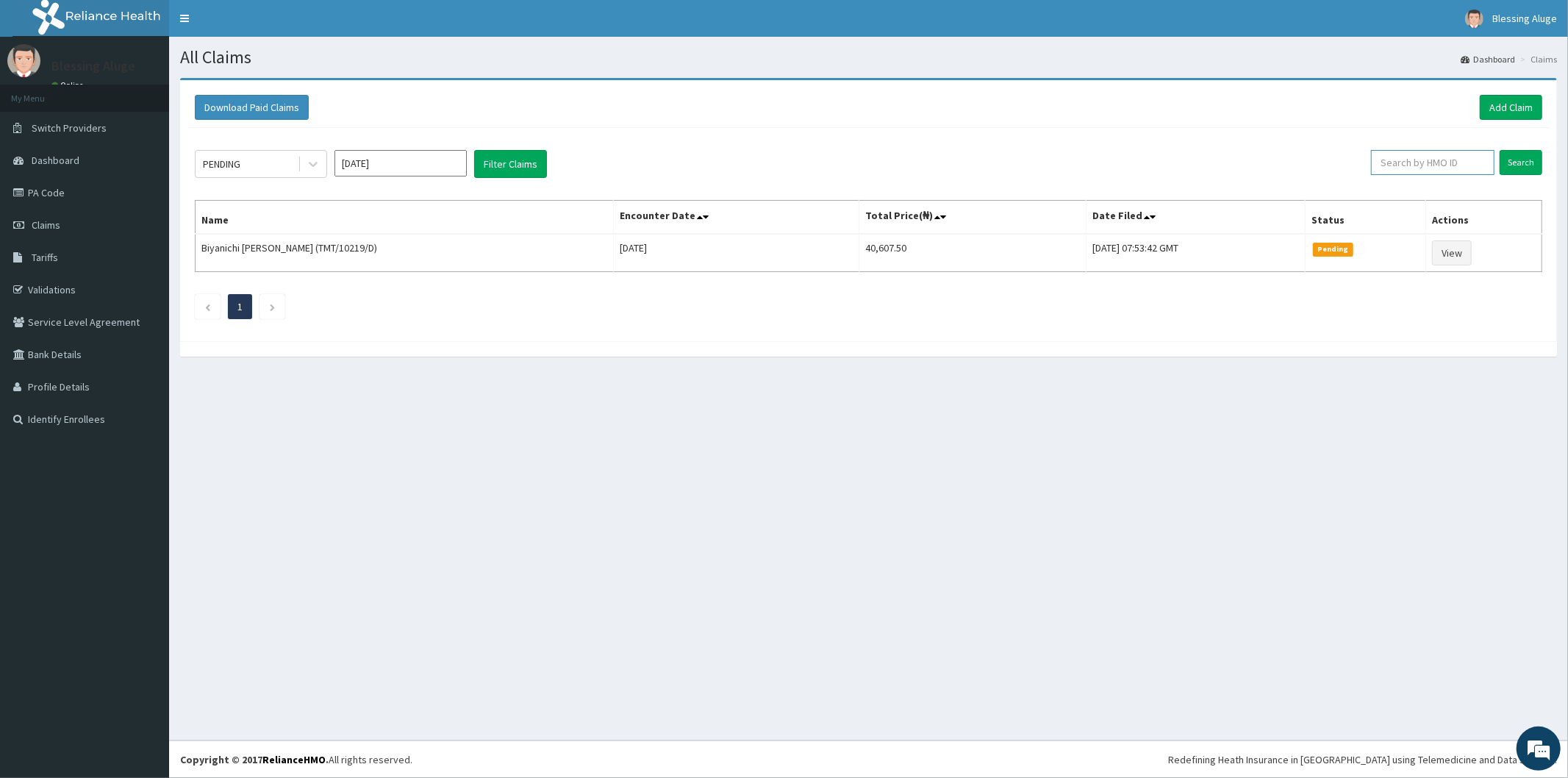
click at [1461, 167] on input "text" at bounding box center [1433, 162] width 123 height 25
paste input "HII/10175/A"
type input "HII/10175/A"
click at [1500, 150] on input "Search" at bounding box center [1521, 162] width 43 height 25
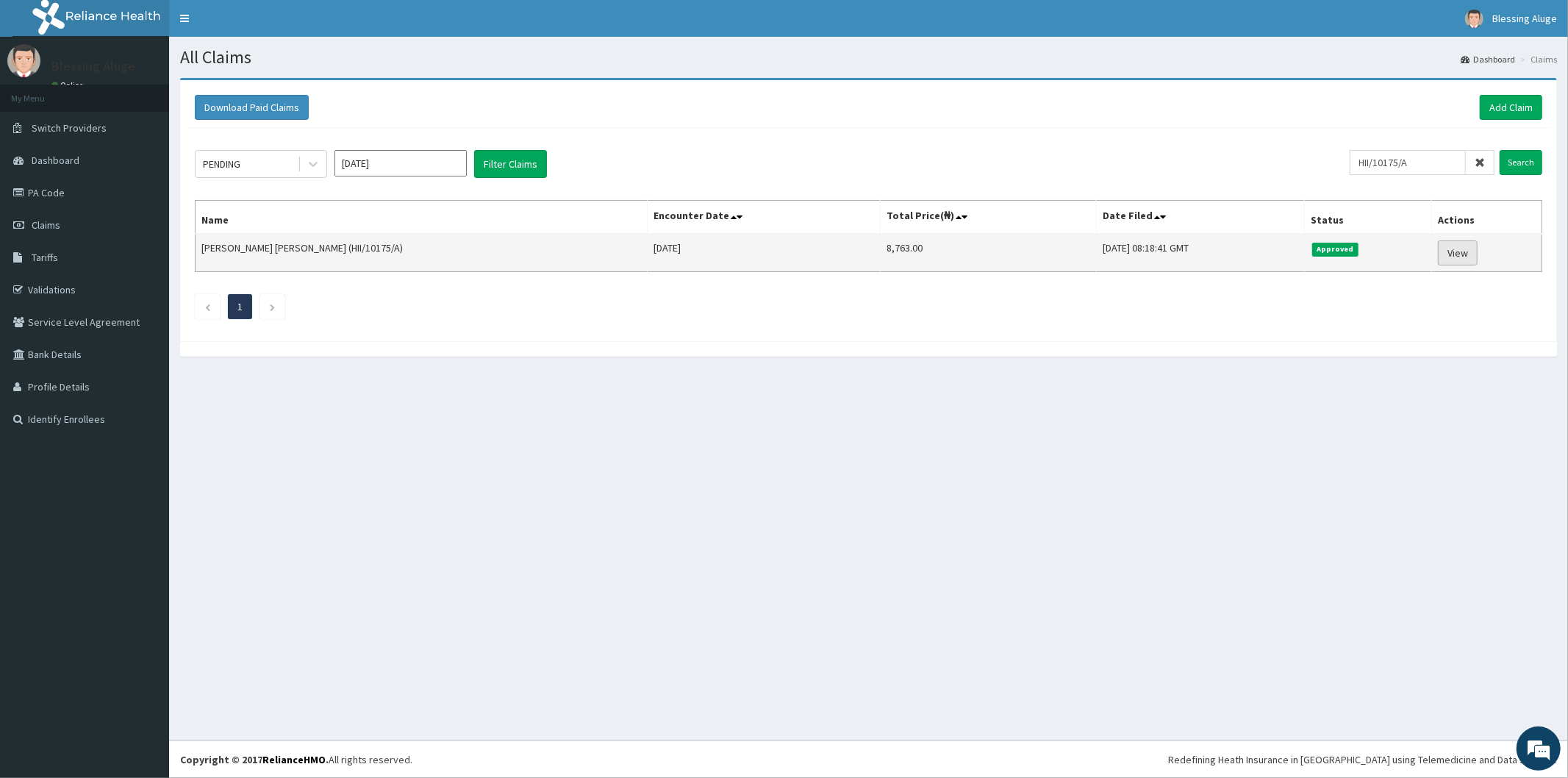
click at [1452, 254] on link "View" at bounding box center [1457, 253] width 40 height 25
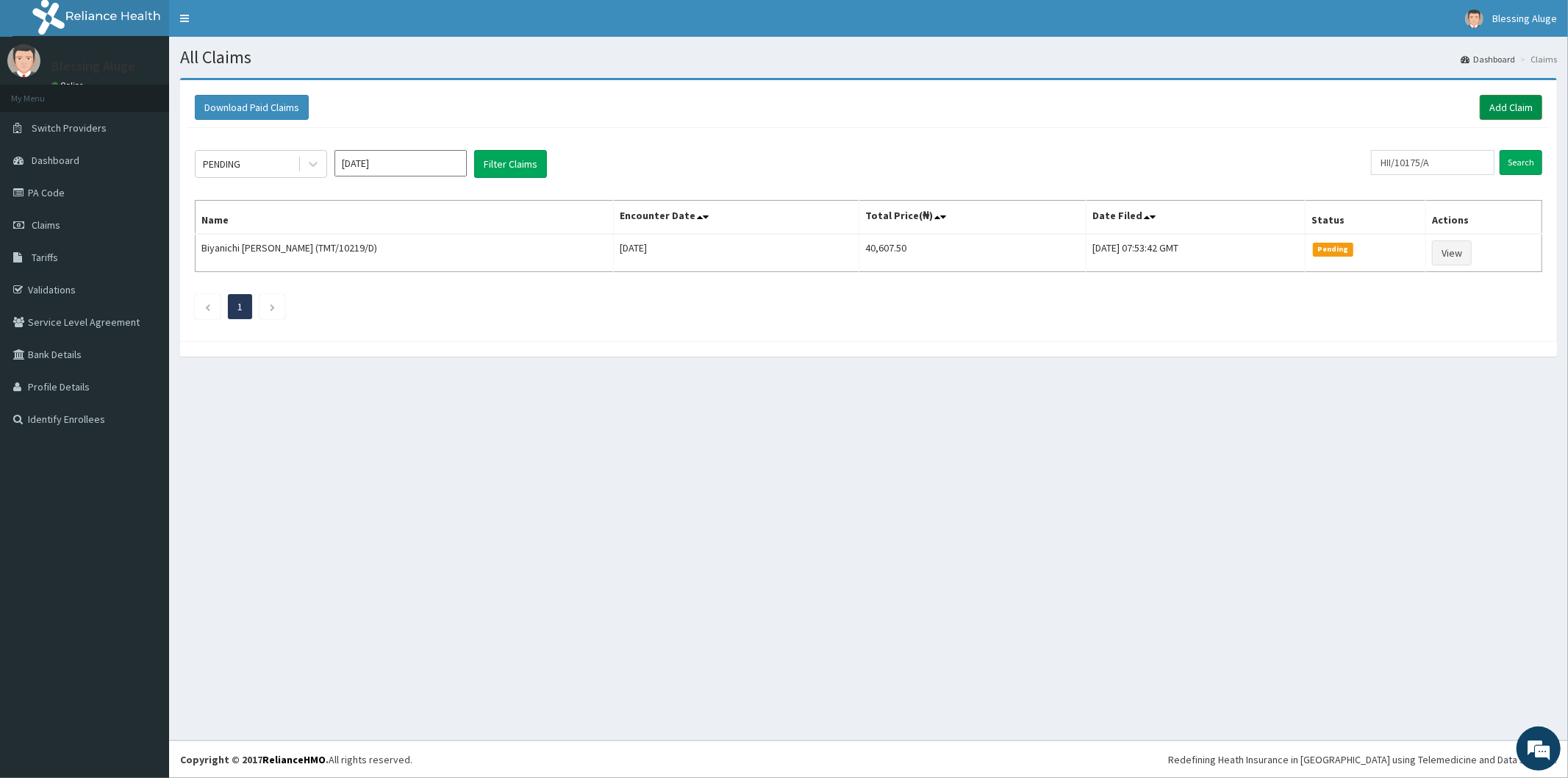
click at [1482, 98] on link "Add Claim" at bounding box center [1511, 107] width 62 height 25
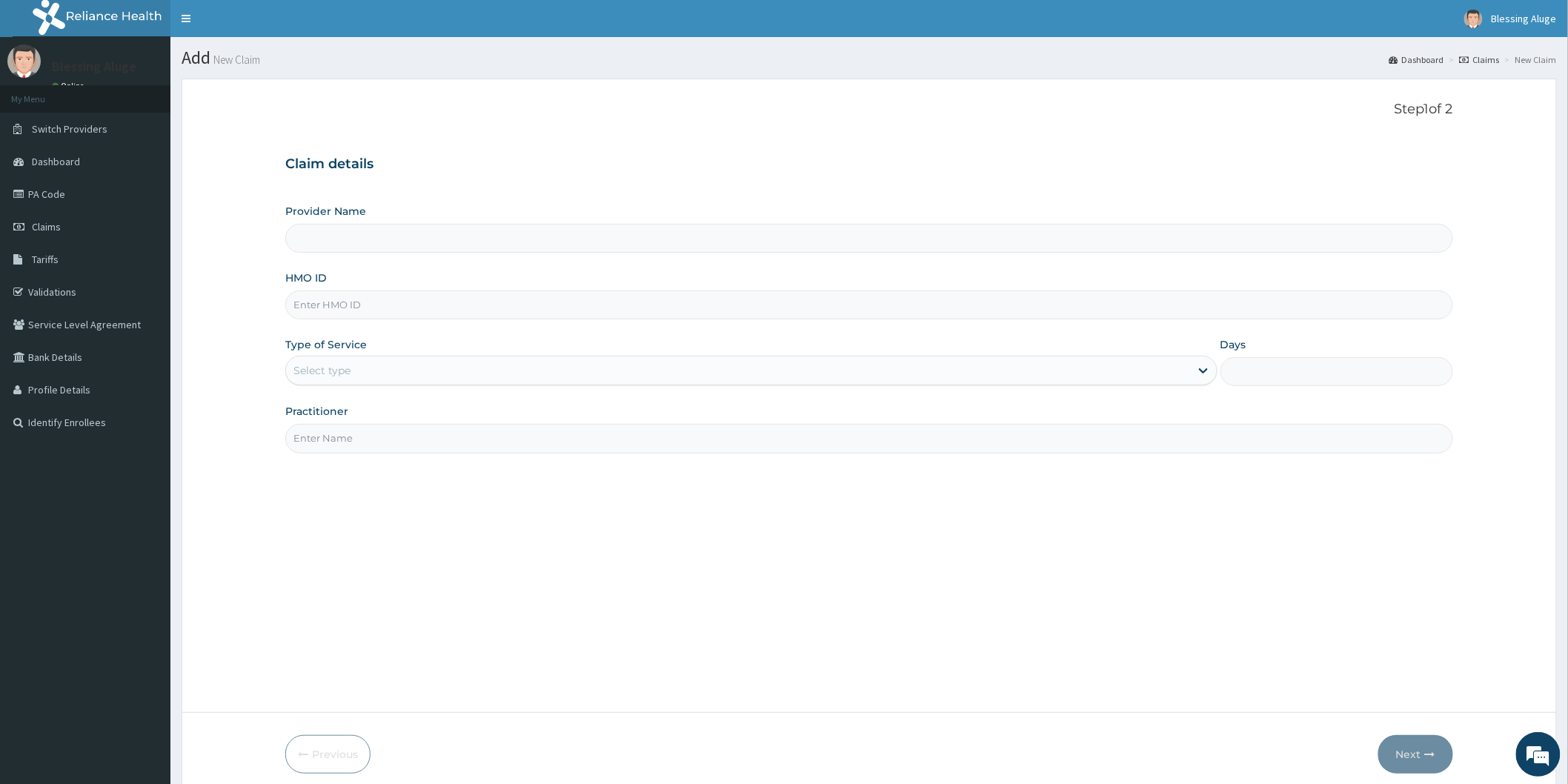
type input "Reliance Family Clinics (RFC) - [GEOGRAPHIC_DATA]"
click at [708, 304] on input "HMO ID" at bounding box center [869, 305] width 1168 height 29
paste input "SVS/10053/A"
type input "SVS/10053/A"
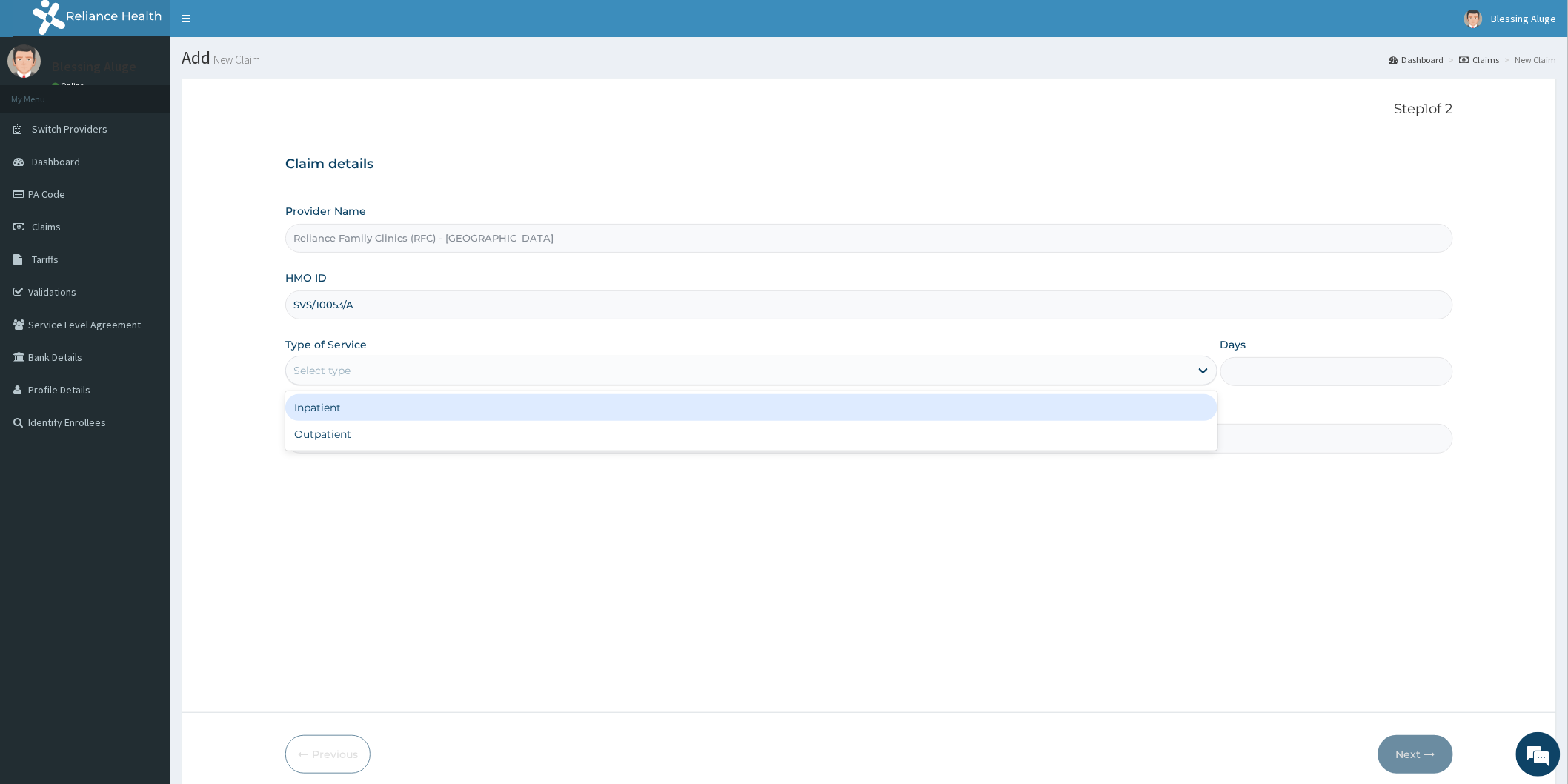
click at [728, 382] on div "Select type" at bounding box center [737, 370] width 904 height 24
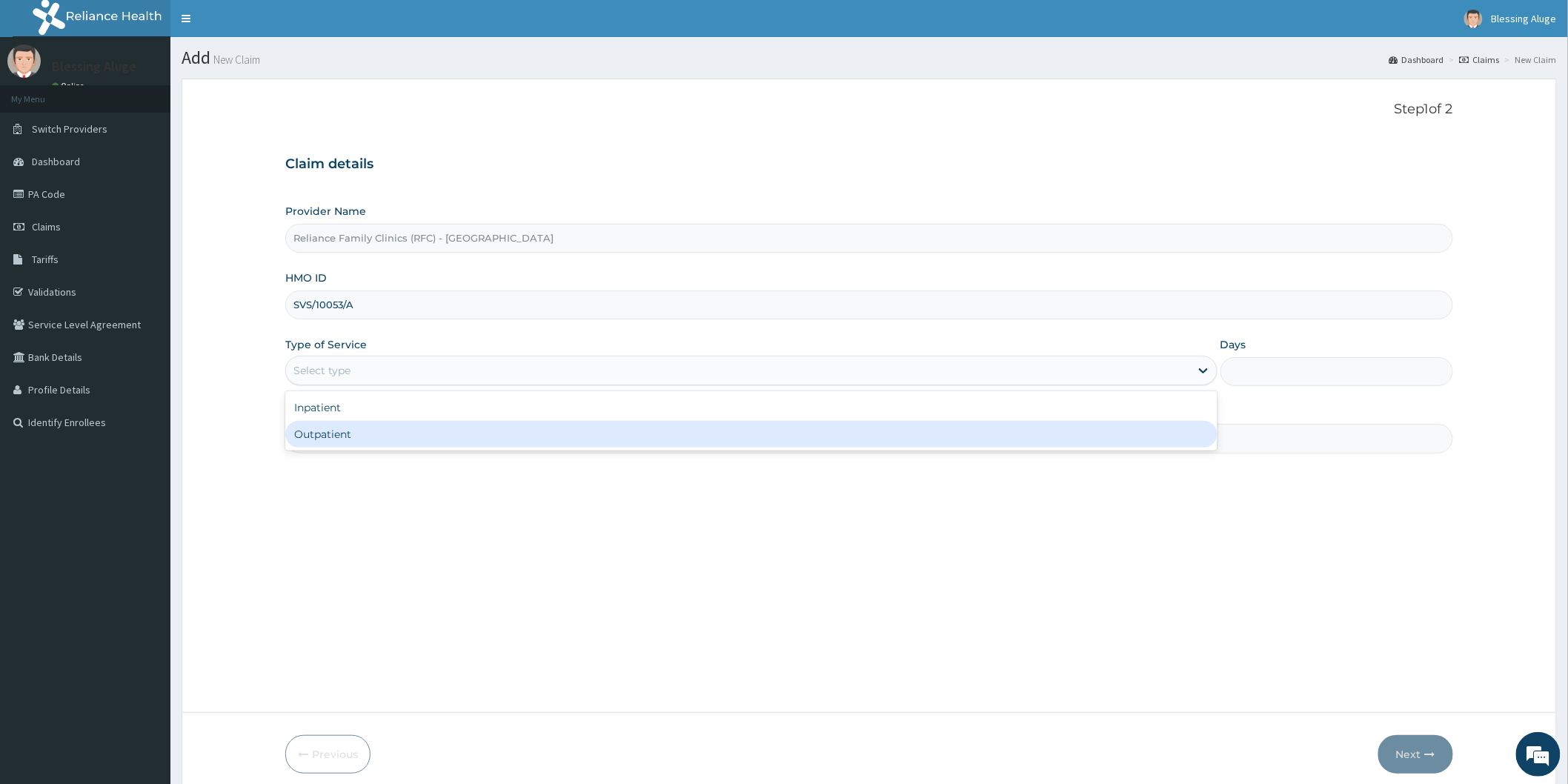
click at [717, 442] on div "Outpatient" at bounding box center [751, 434] width 932 height 27
type input "1"
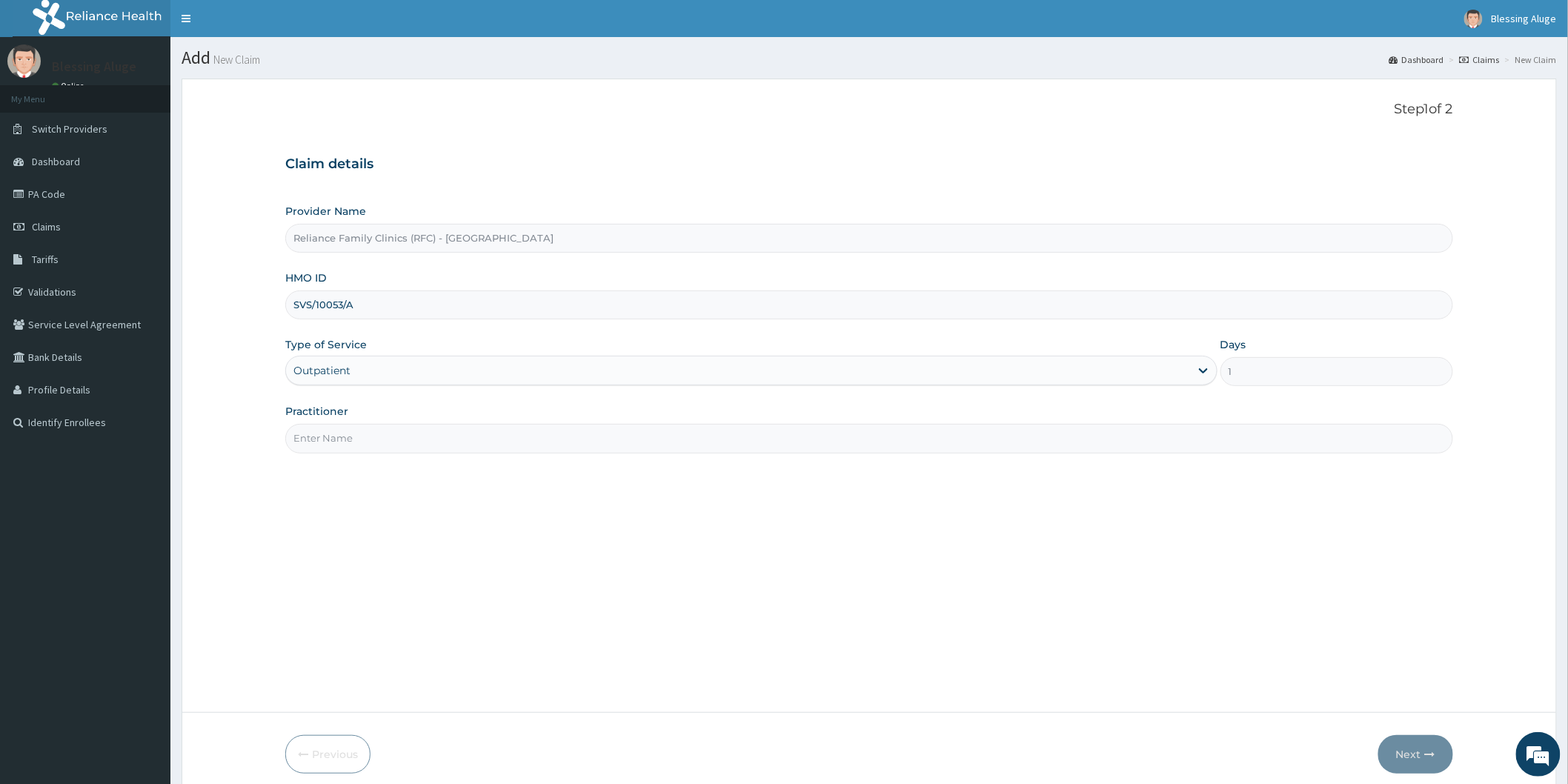
click at [695, 442] on input "Practitioner" at bounding box center [869, 438] width 1168 height 29
type input "Dr [PERSON_NAME]"
click at [1415, 753] on button "Next" at bounding box center [1415, 754] width 75 height 39
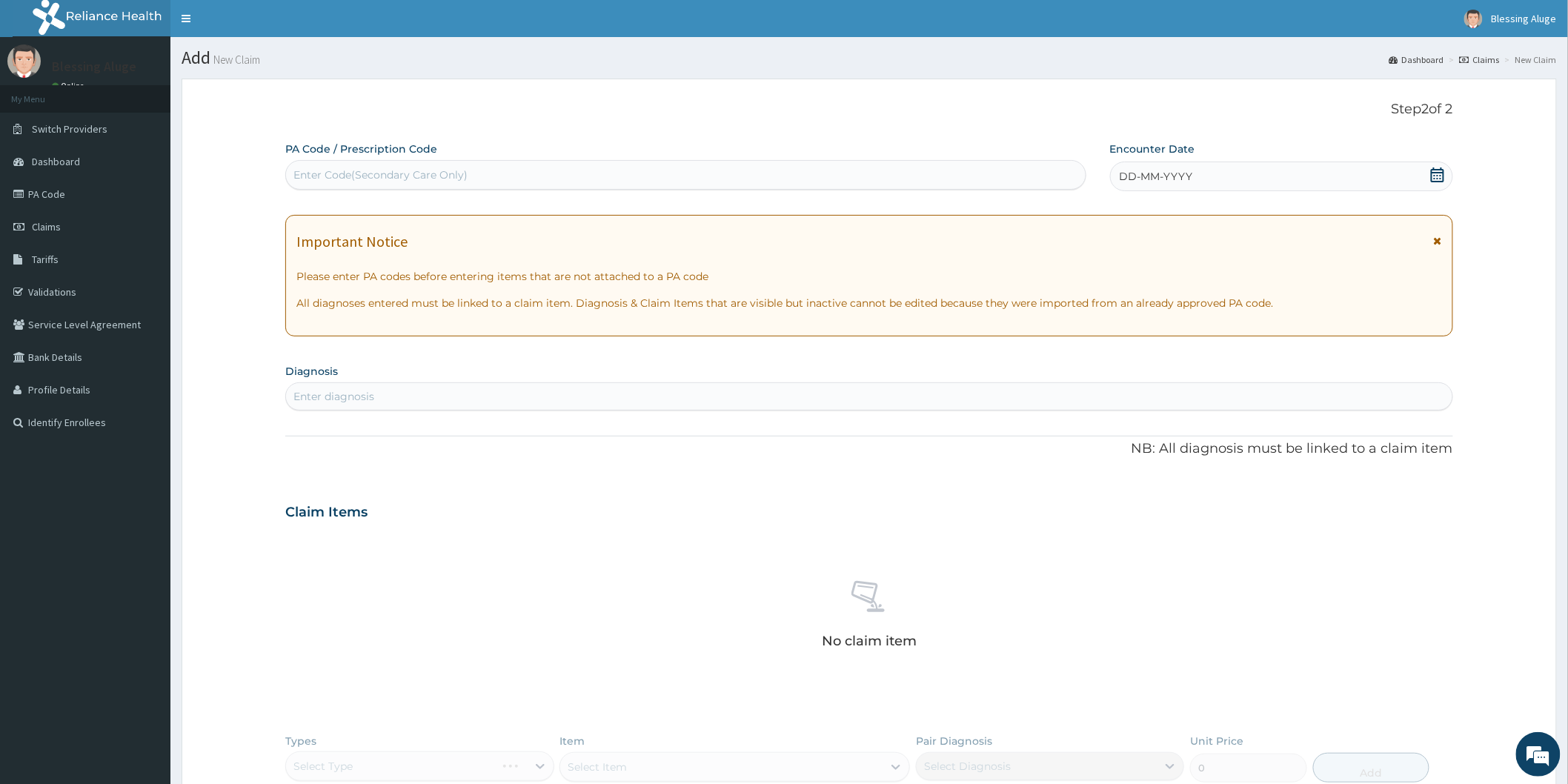
click at [1356, 178] on div "DD-MM-YYYY" at bounding box center [1282, 176] width 343 height 30
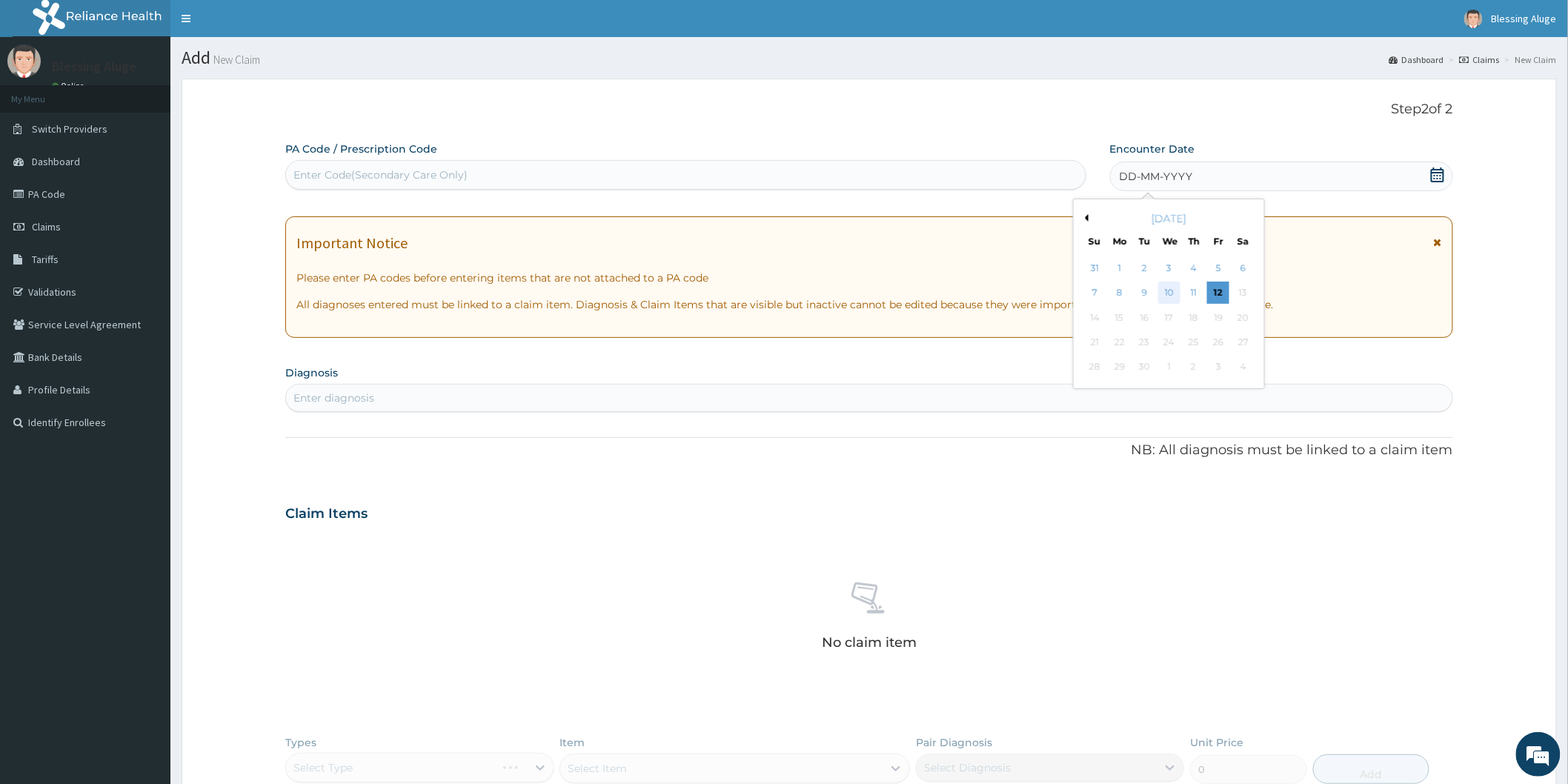
click at [1172, 292] on div "10" at bounding box center [1168, 293] width 22 height 22
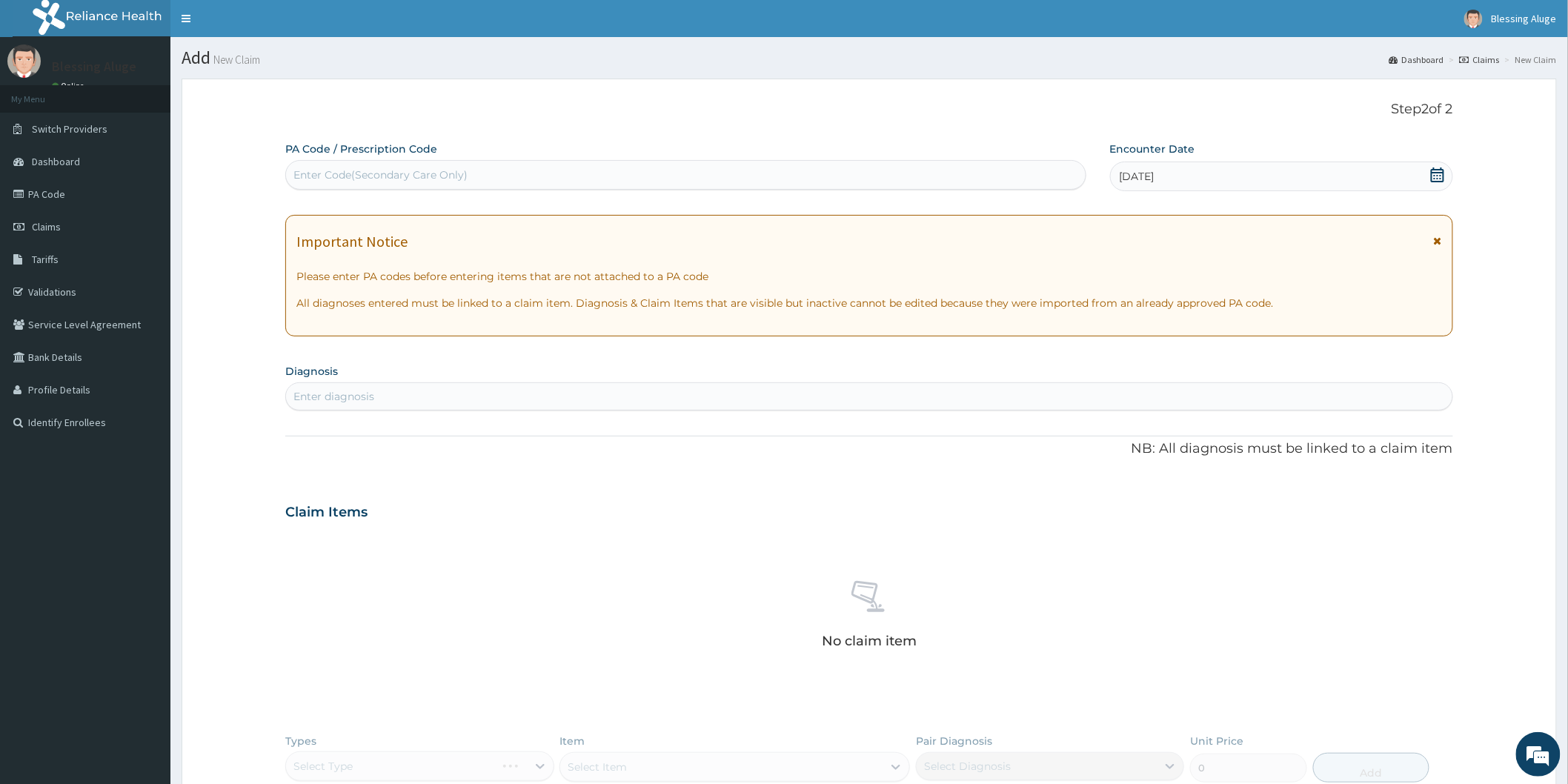
click at [431, 401] on div "Enter diagnosis" at bounding box center [869, 396] width 1166 height 24
click at [433, 396] on div "Enter diagnosis" at bounding box center [869, 396] width 1166 height 24
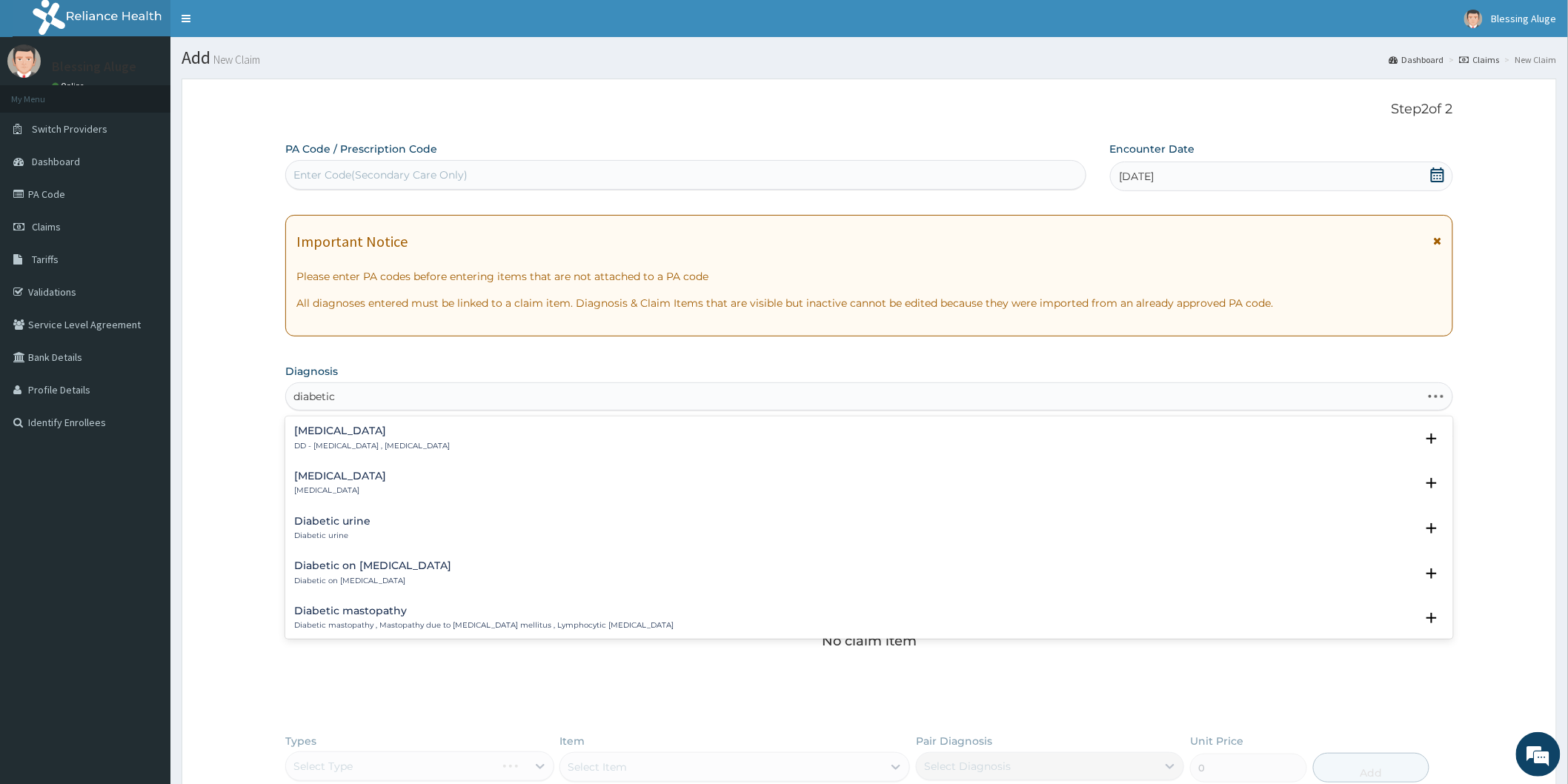
type input "diabetic 2"
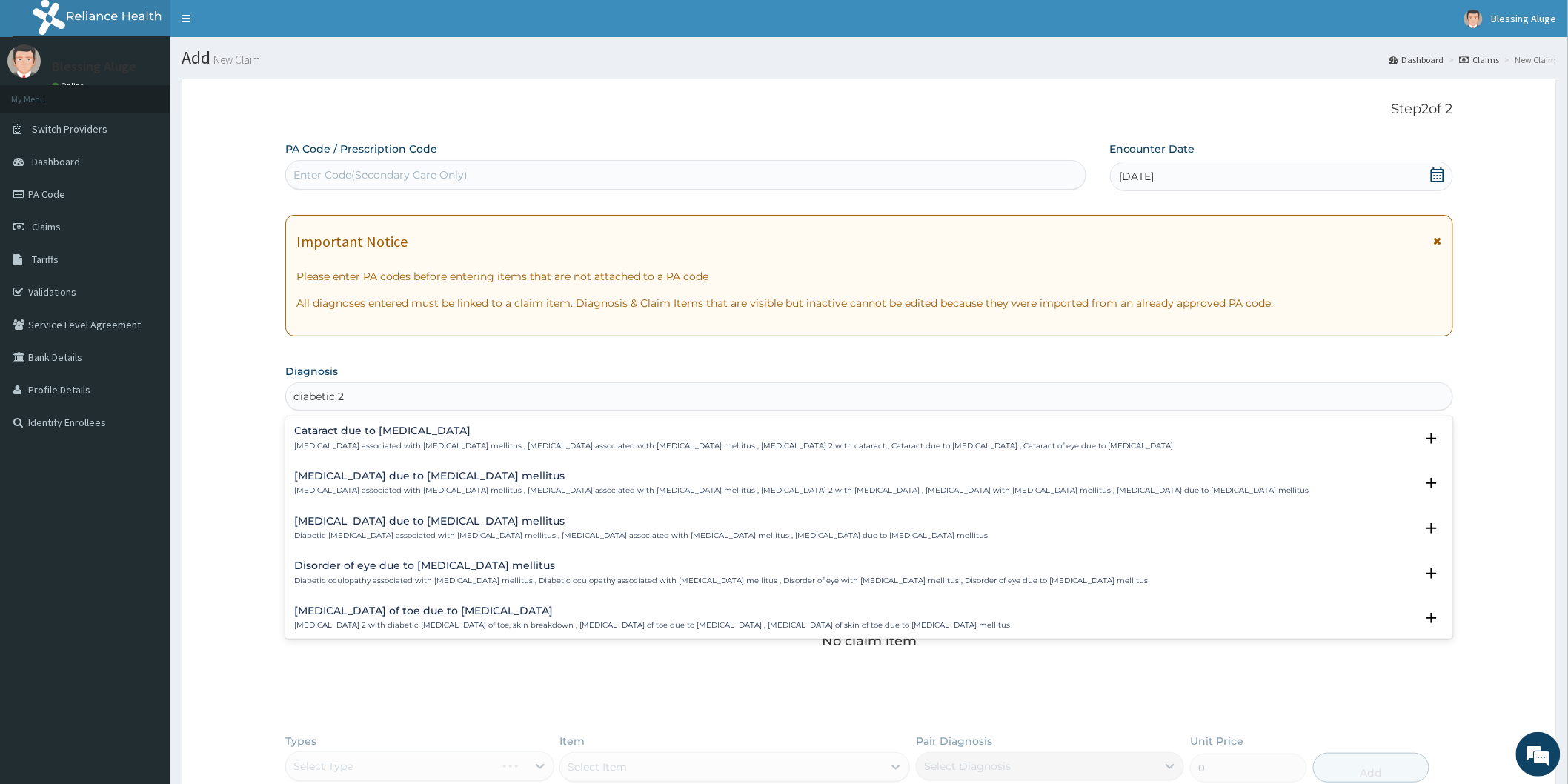
click at [415, 486] on p "[MEDICAL_DATA] associated with [MEDICAL_DATA] mellitus , [MEDICAL_DATA] associa…" at bounding box center [801, 491] width 1015 height 11
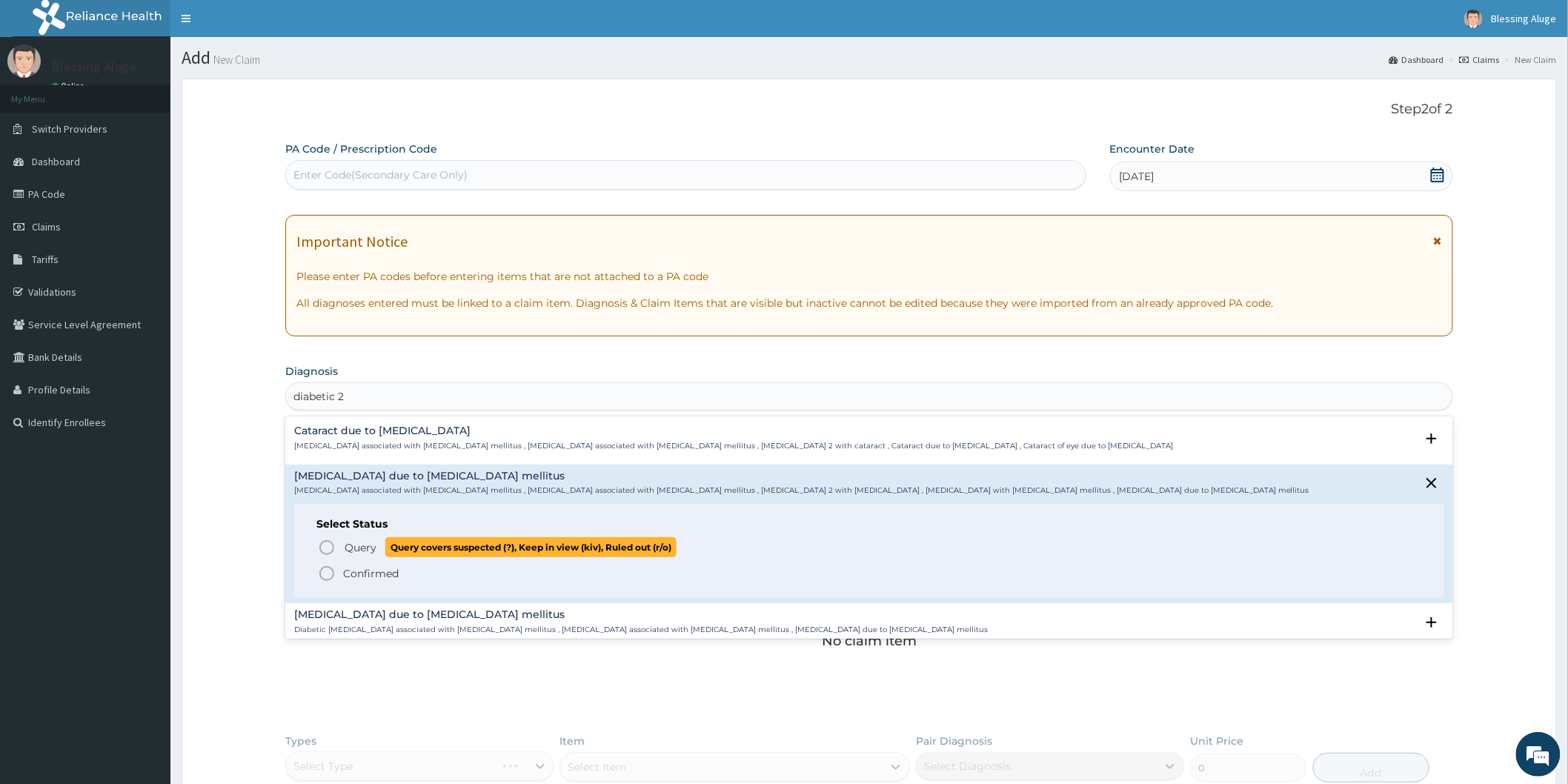
click at [326, 549] on icon "status option query" at bounding box center [326, 547] width 17 height 17
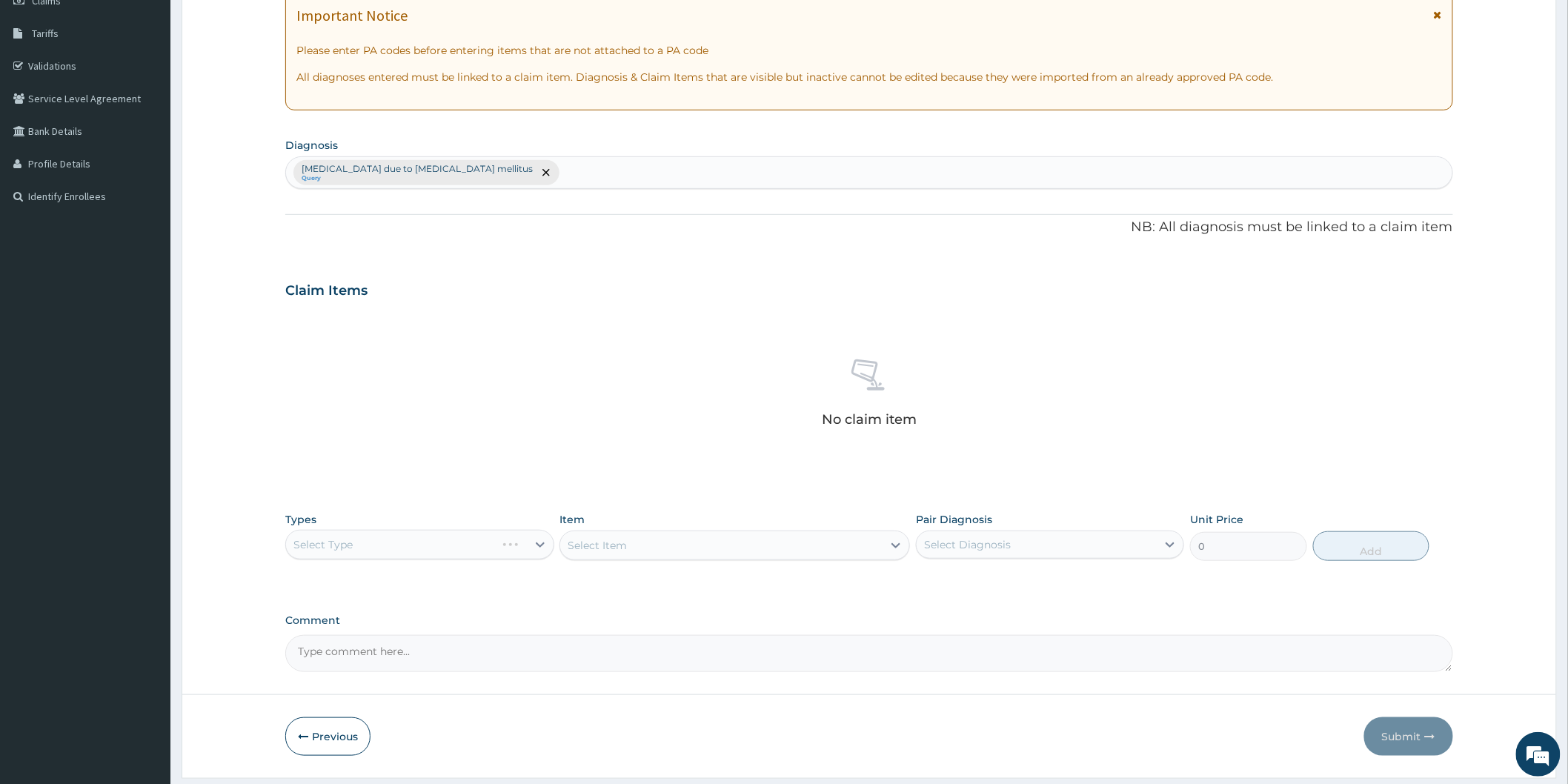
scroll to position [269, 0]
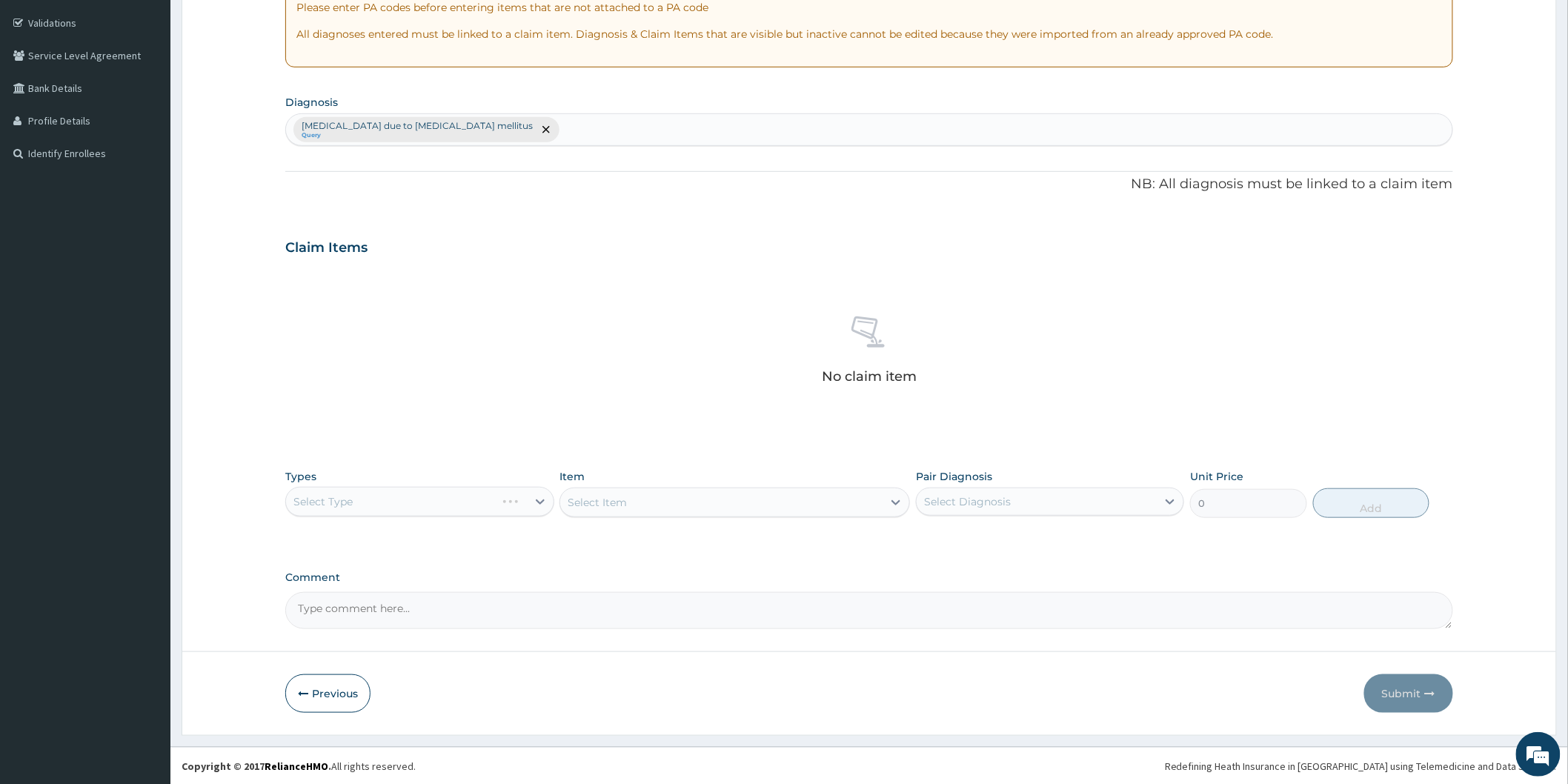
click at [529, 504] on div "Select Type" at bounding box center [419, 501] width 268 height 30
drag, startPoint x: 1157, startPoint y: 494, endPoint x: 1144, endPoint y: 526, distance: 34.5
click at [1157, 494] on div at bounding box center [1169, 501] width 27 height 27
click at [1126, 540] on label "[MEDICAL_DATA] due to [MEDICAL_DATA] mellitus" at bounding box center [1058, 545] width 235 height 30
checkbox input "true"
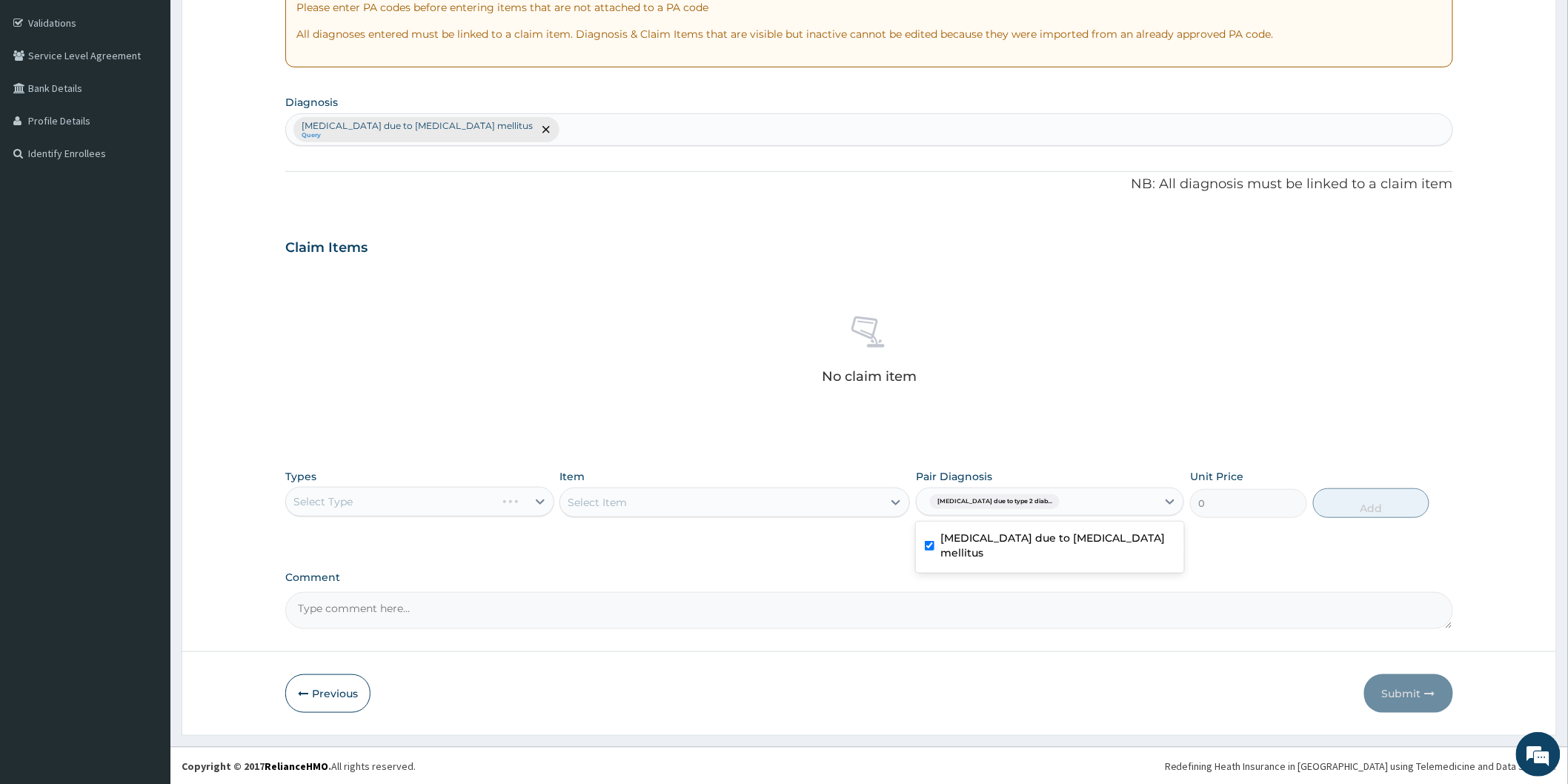
click at [712, 509] on div "Select Item" at bounding box center [734, 502] width 350 height 30
click at [530, 503] on div "Select Type" at bounding box center [419, 501] width 268 height 30
click at [530, 506] on div "Select Type" at bounding box center [419, 501] width 268 height 30
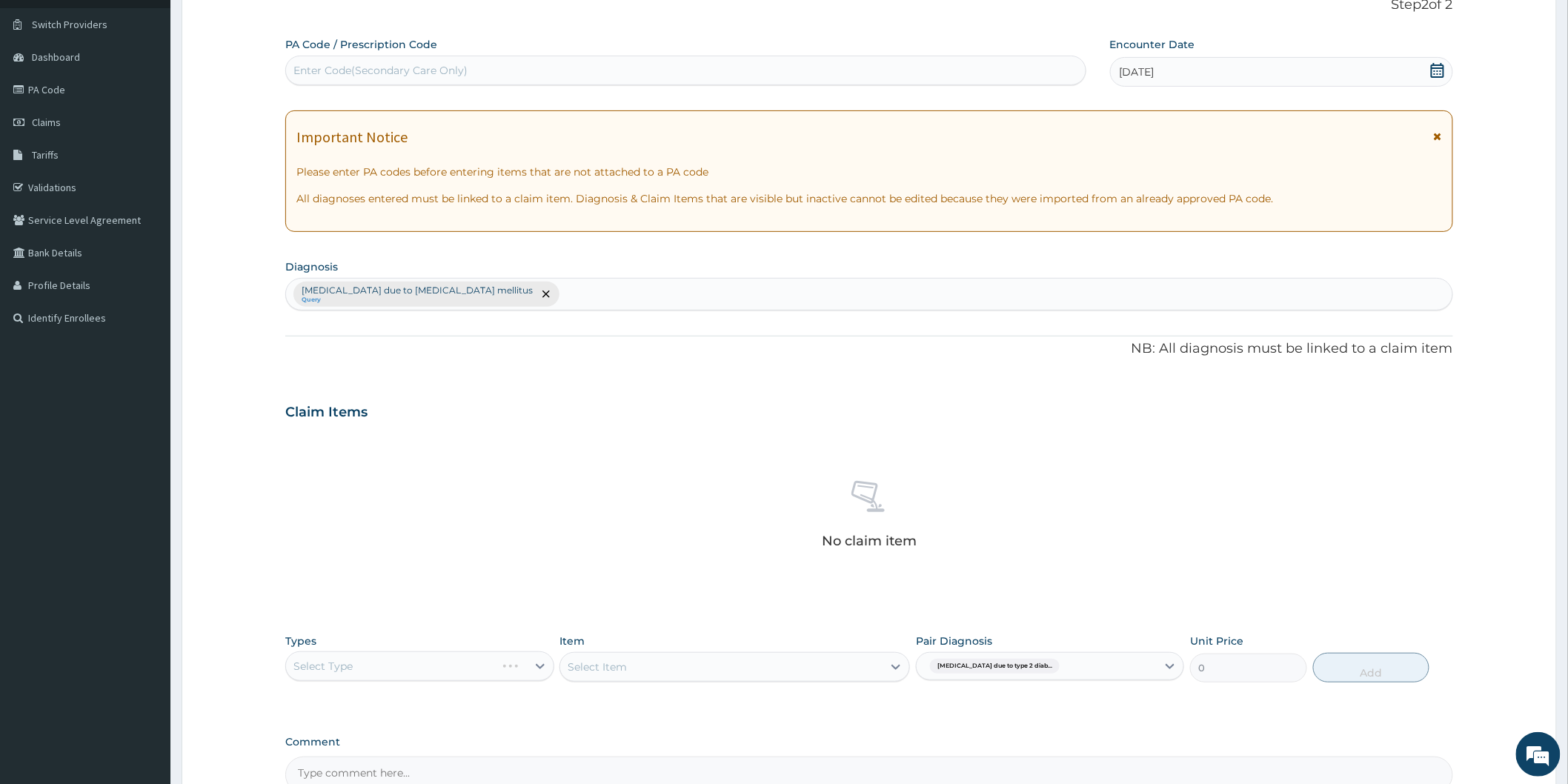
scroll to position [0, 0]
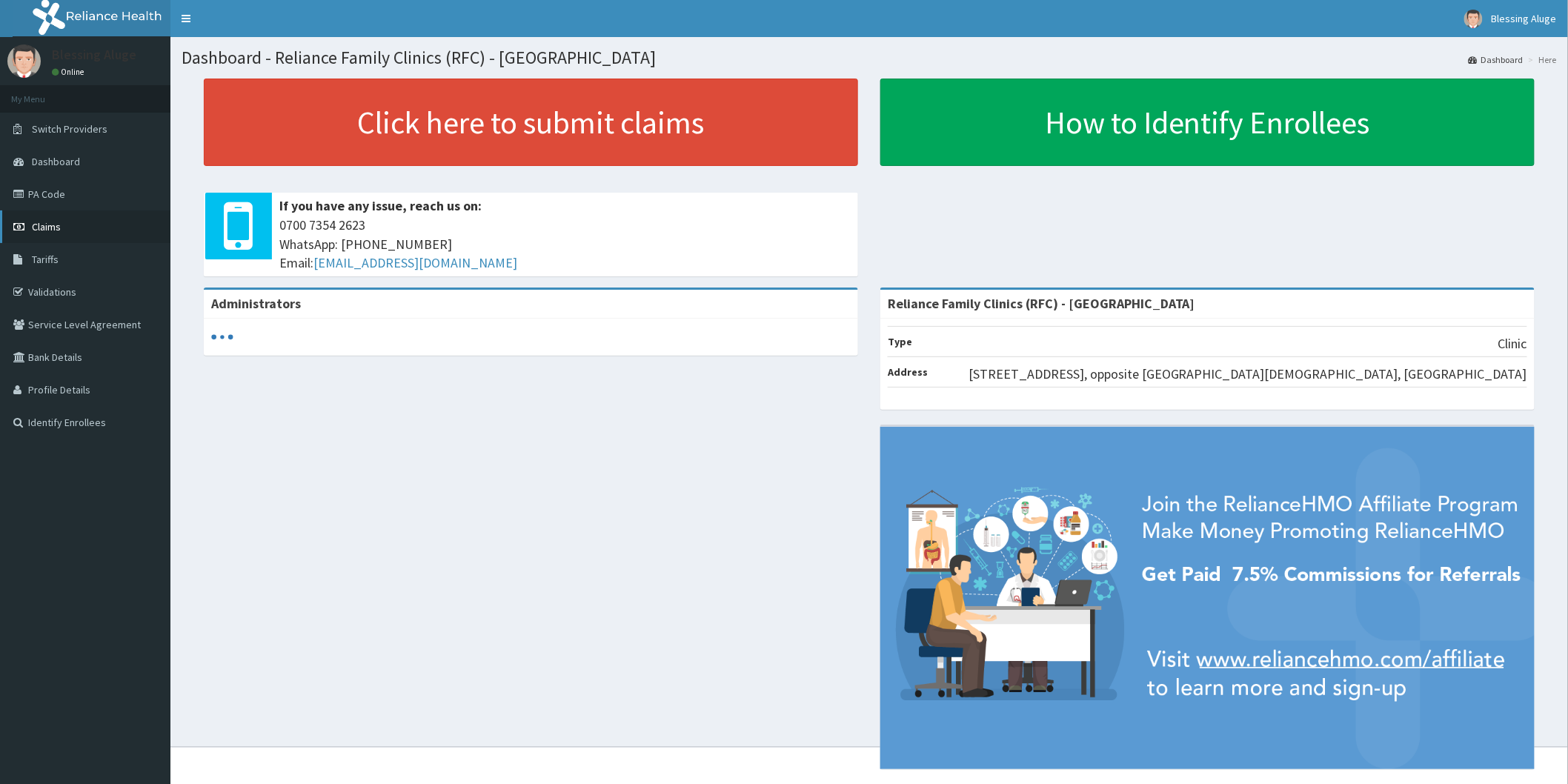
click at [90, 224] on link "Claims" at bounding box center [85, 227] width 171 height 33
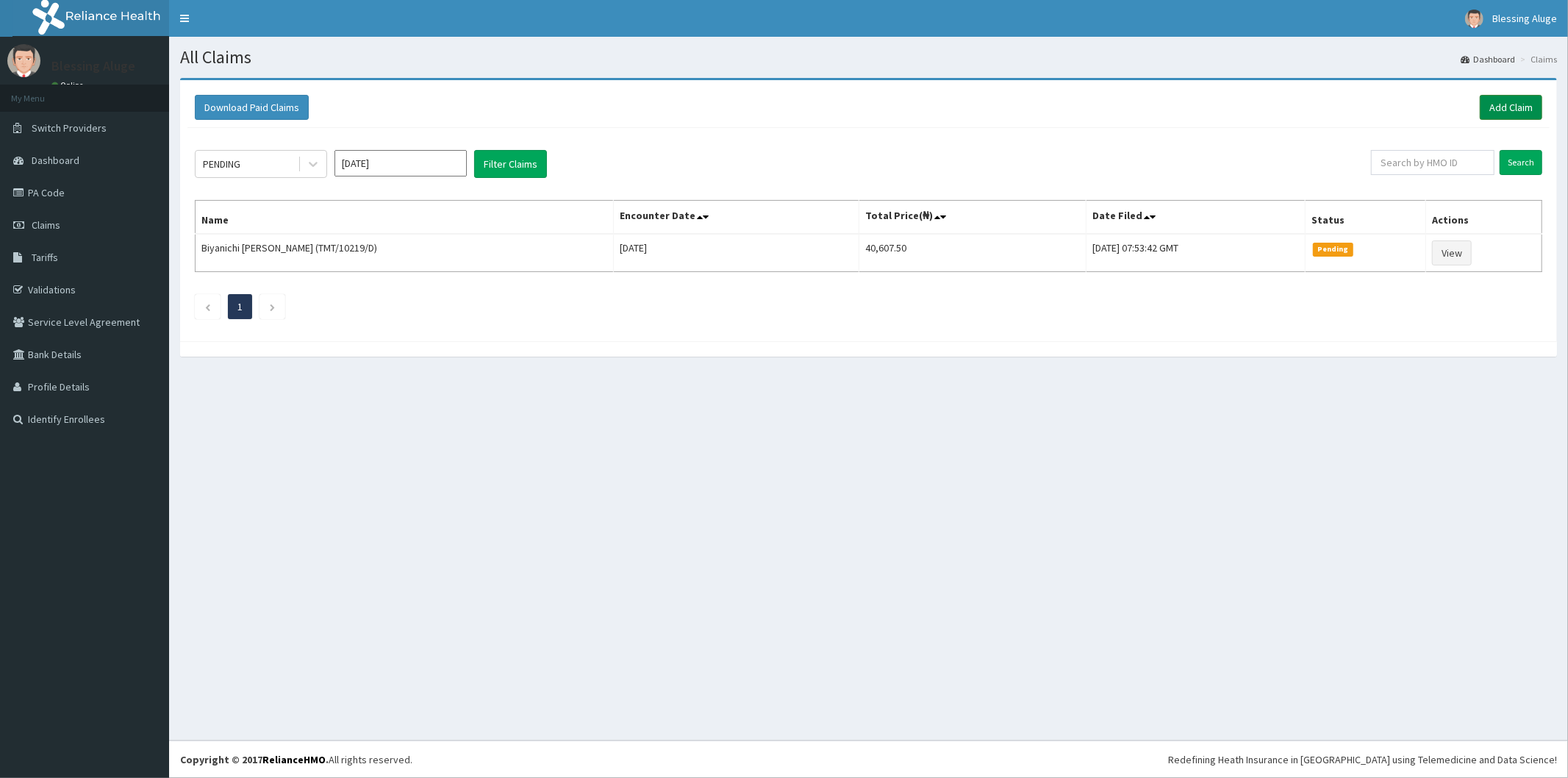
click at [1494, 108] on link "Add Claim" at bounding box center [1511, 107] width 62 height 25
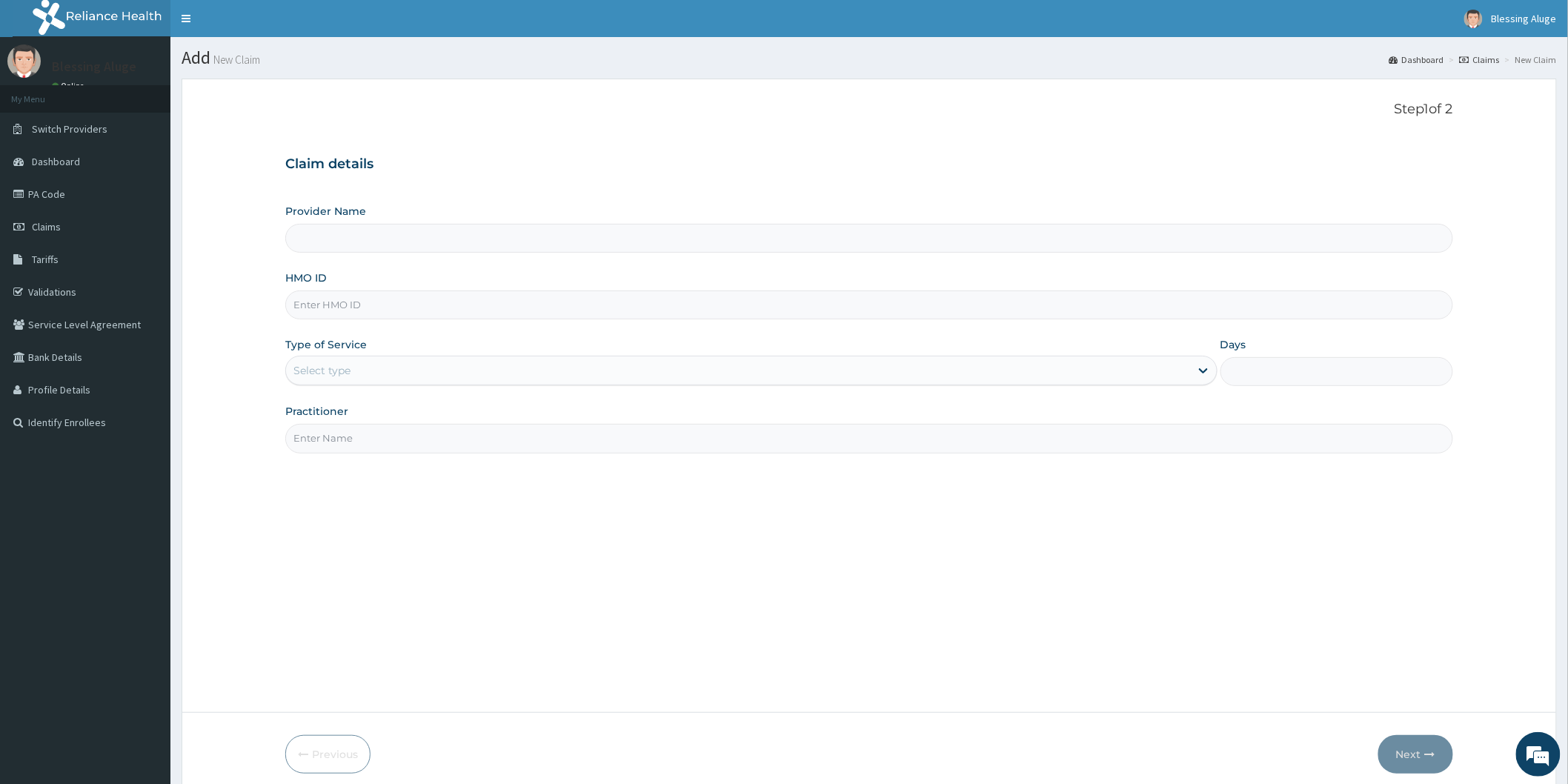
type input "Reliance Family Clinics (RFC) - [GEOGRAPHIC_DATA]"
click at [485, 308] on input "HMO ID" at bounding box center [869, 305] width 1168 height 29
paste input "SVS/10053/A"
type input "SVS/10053/A"
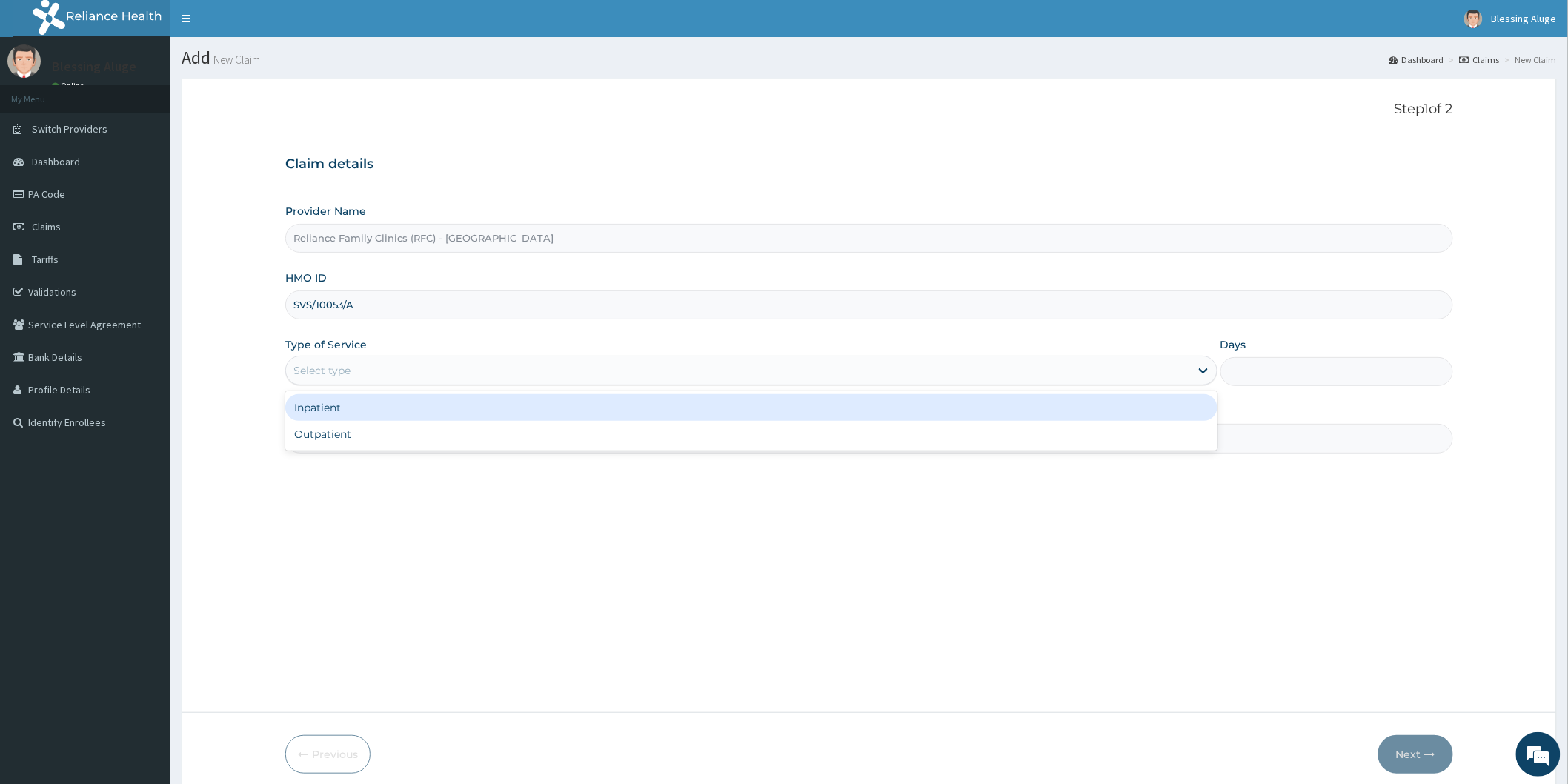
click at [642, 371] on div "Select type" at bounding box center [737, 370] width 904 height 24
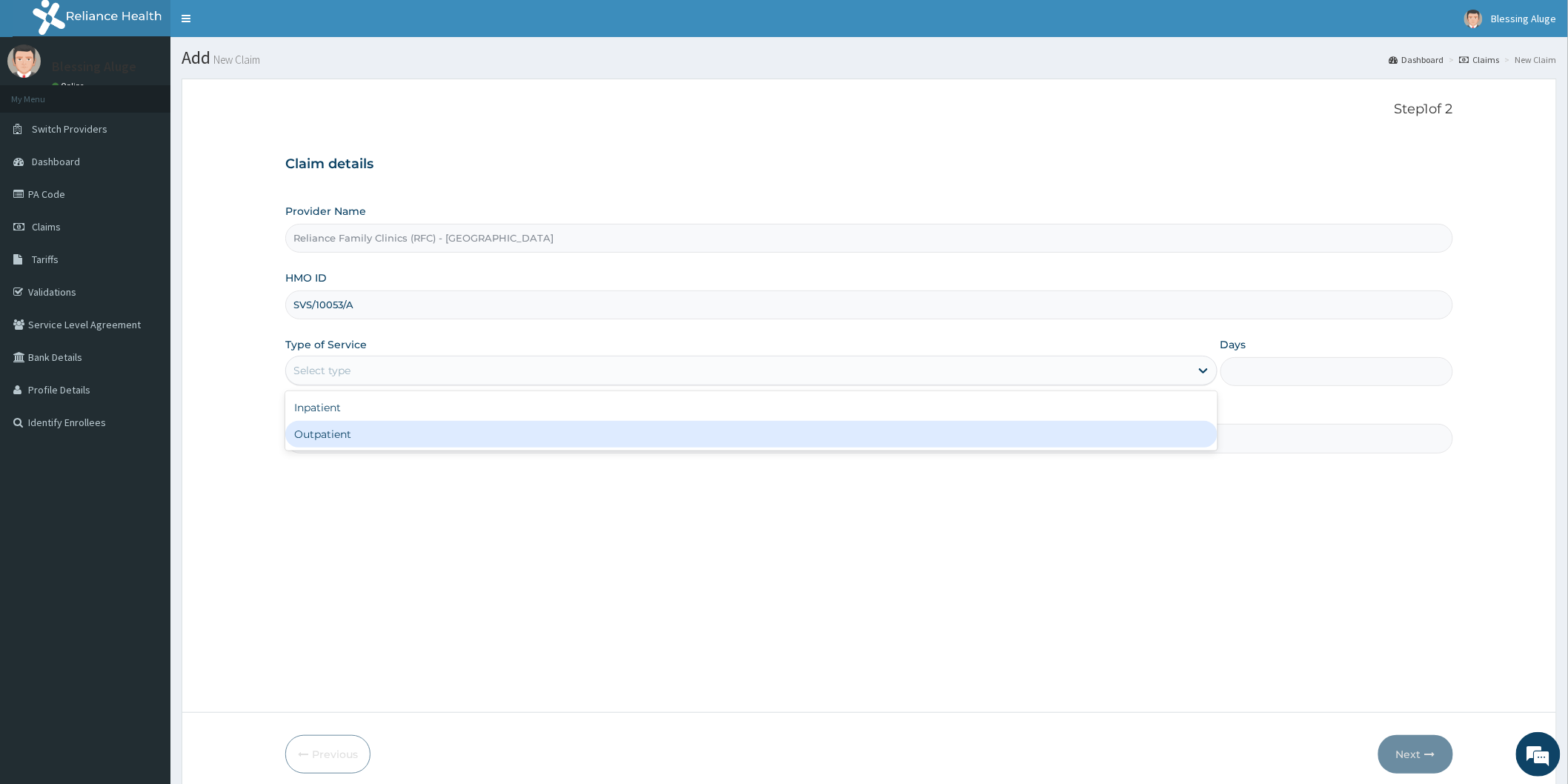
click at [635, 443] on div "Outpatient" at bounding box center [751, 434] width 932 height 27
type input "1"
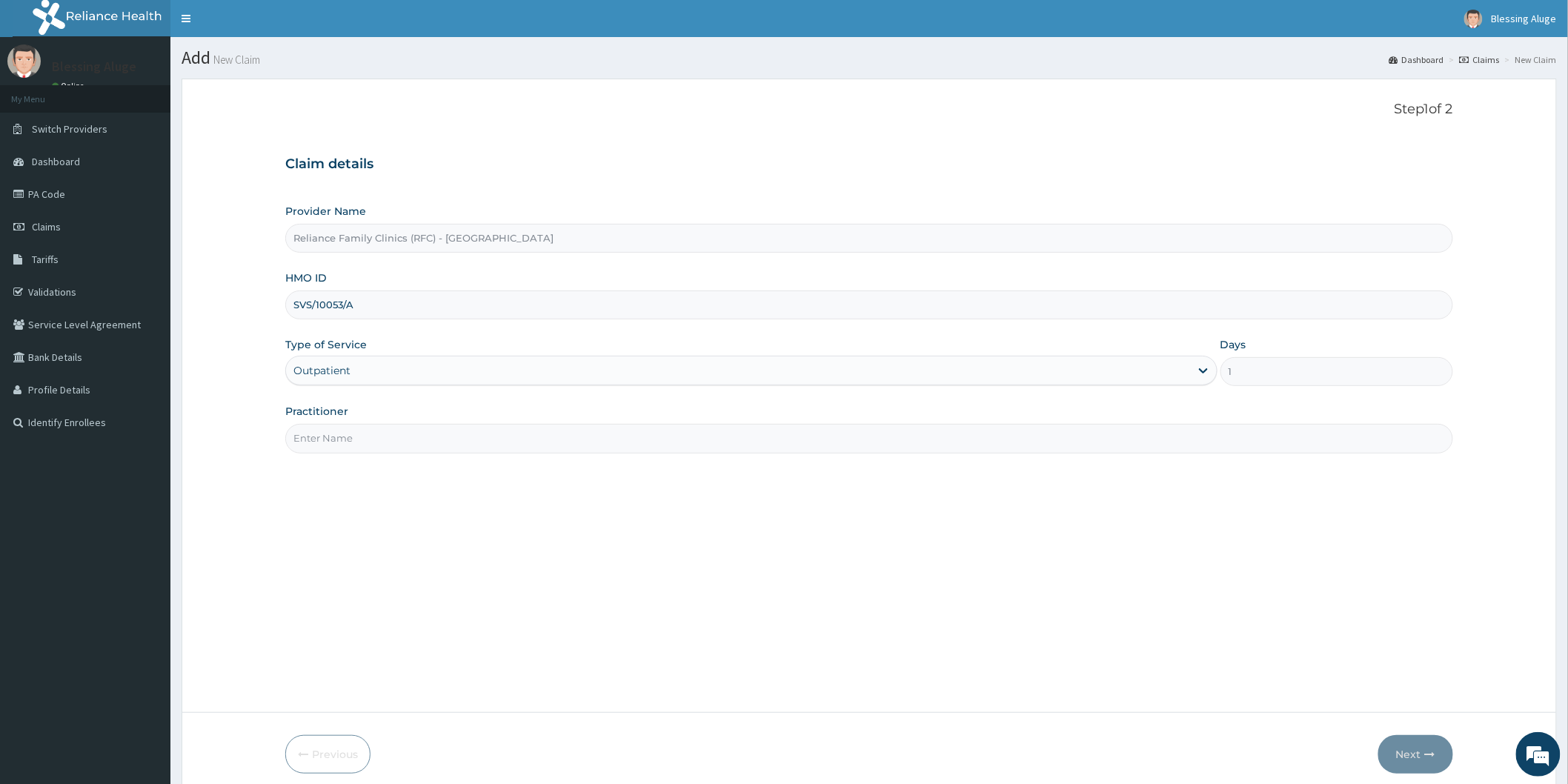
click at [641, 448] on input "Practitioner" at bounding box center [869, 438] width 1168 height 29
type input "Dr [PERSON_NAME]"
click at [1404, 753] on button "Next" at bounding box center [1415, 754] width 75 height 39
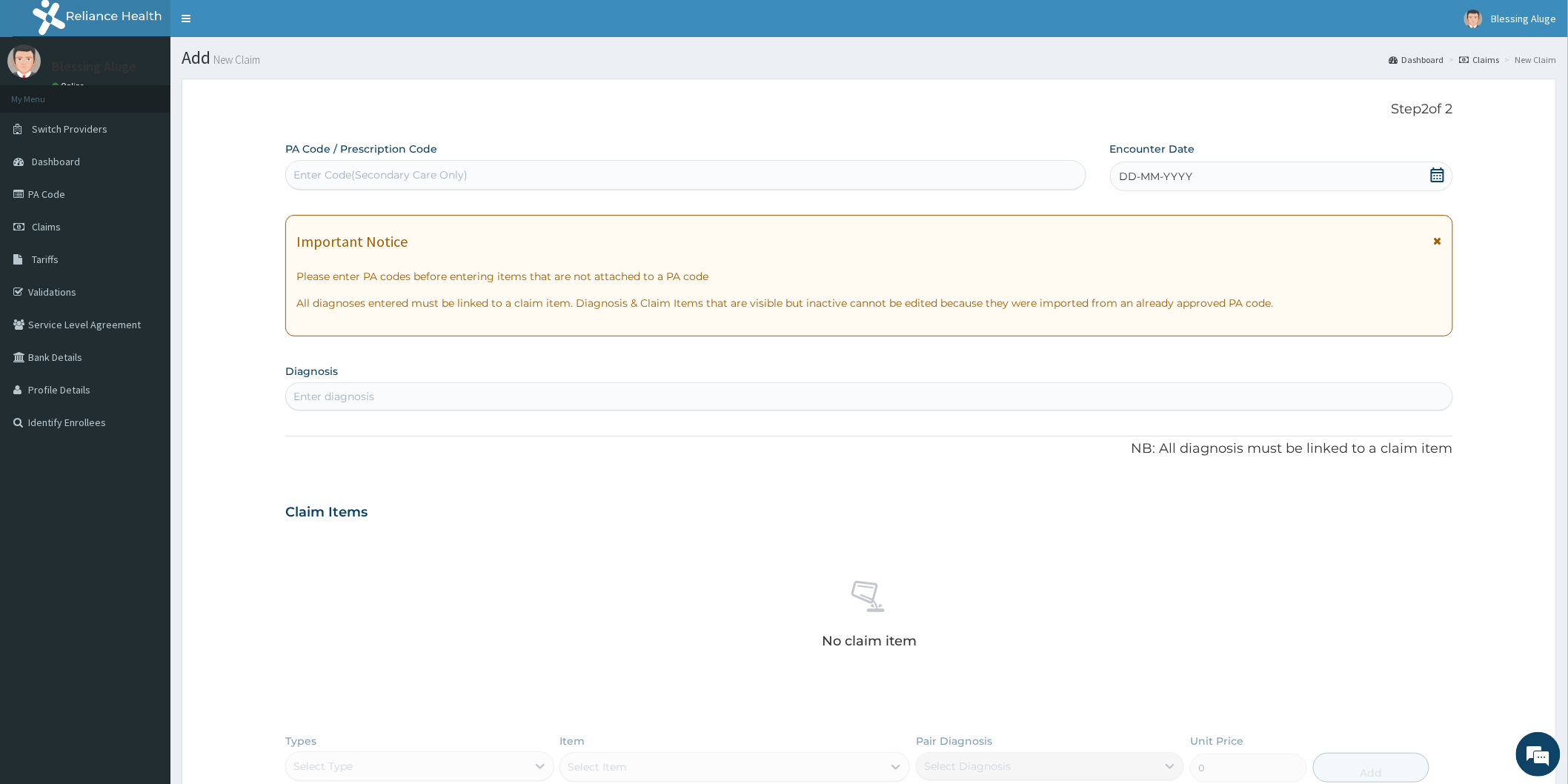
click at [1271, 186] on div "DD-MM-YYYY" at bounding box center [1282, 176] width 343 height 30
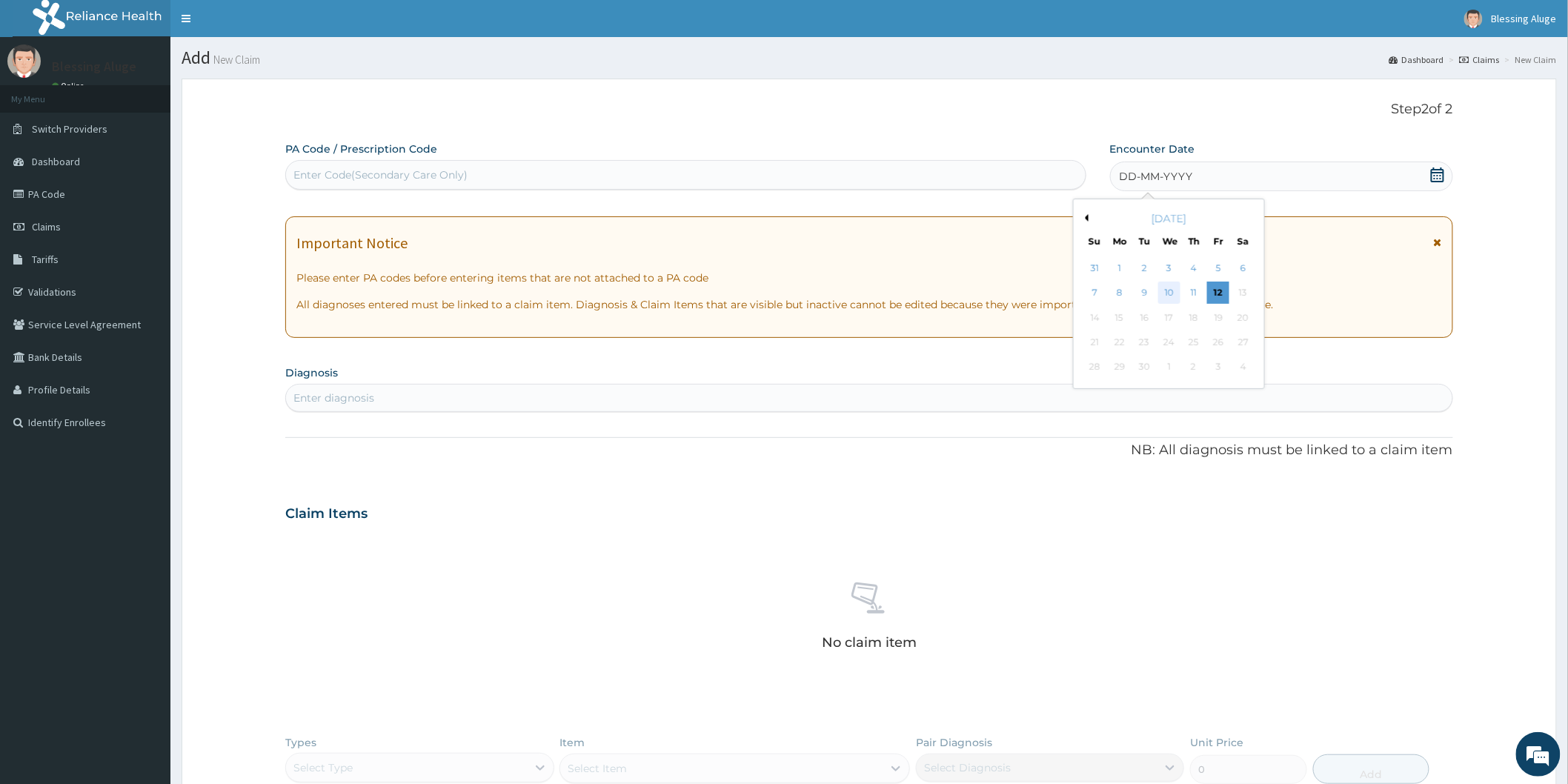
click at [1161, 293] on div "10" at bounding box center [1168, 293] width 22 height 22
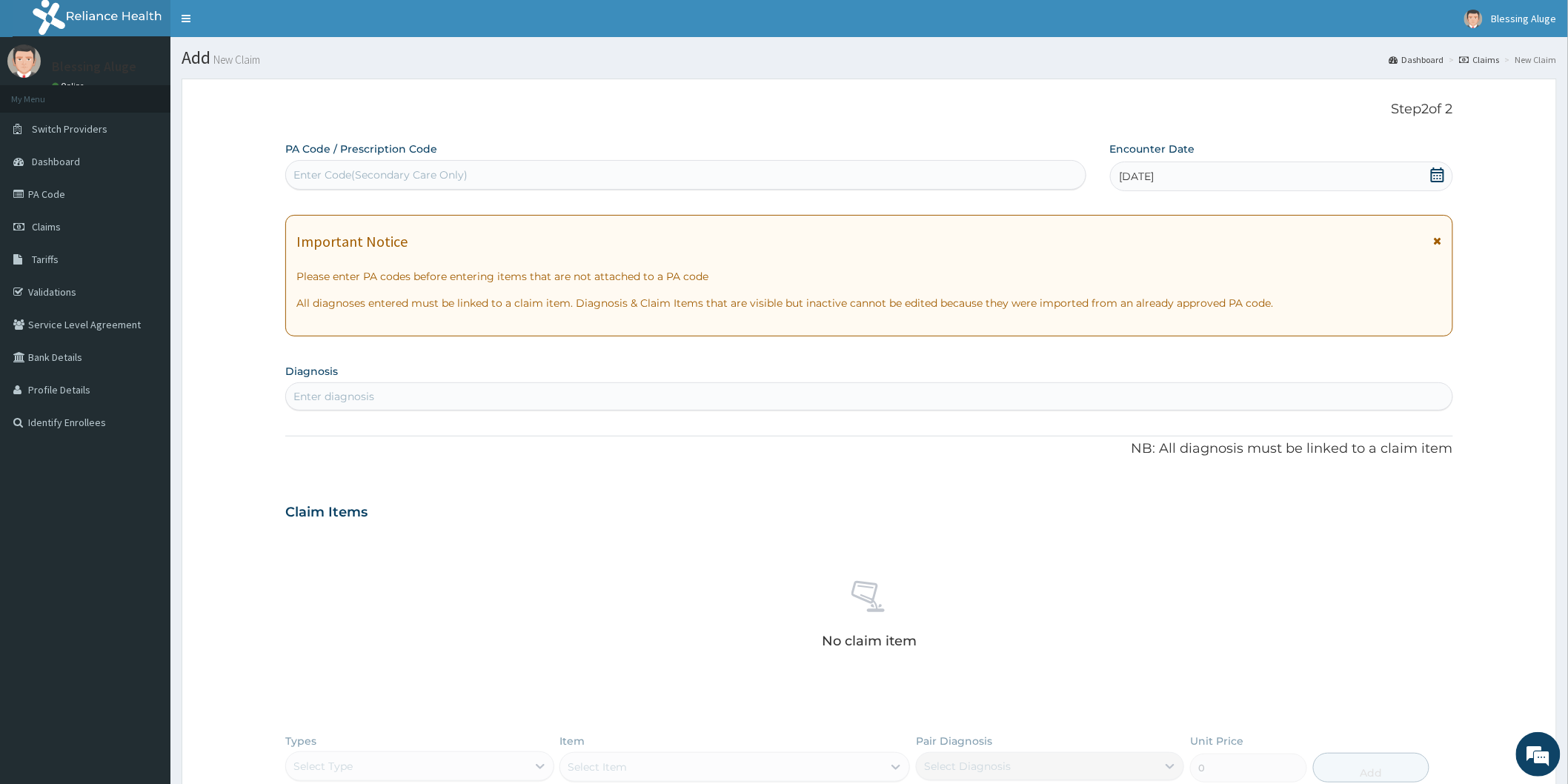
click at [662, 404] on div "Enter diagnosis" at bounding box center [869, 396] width 1166 height 24
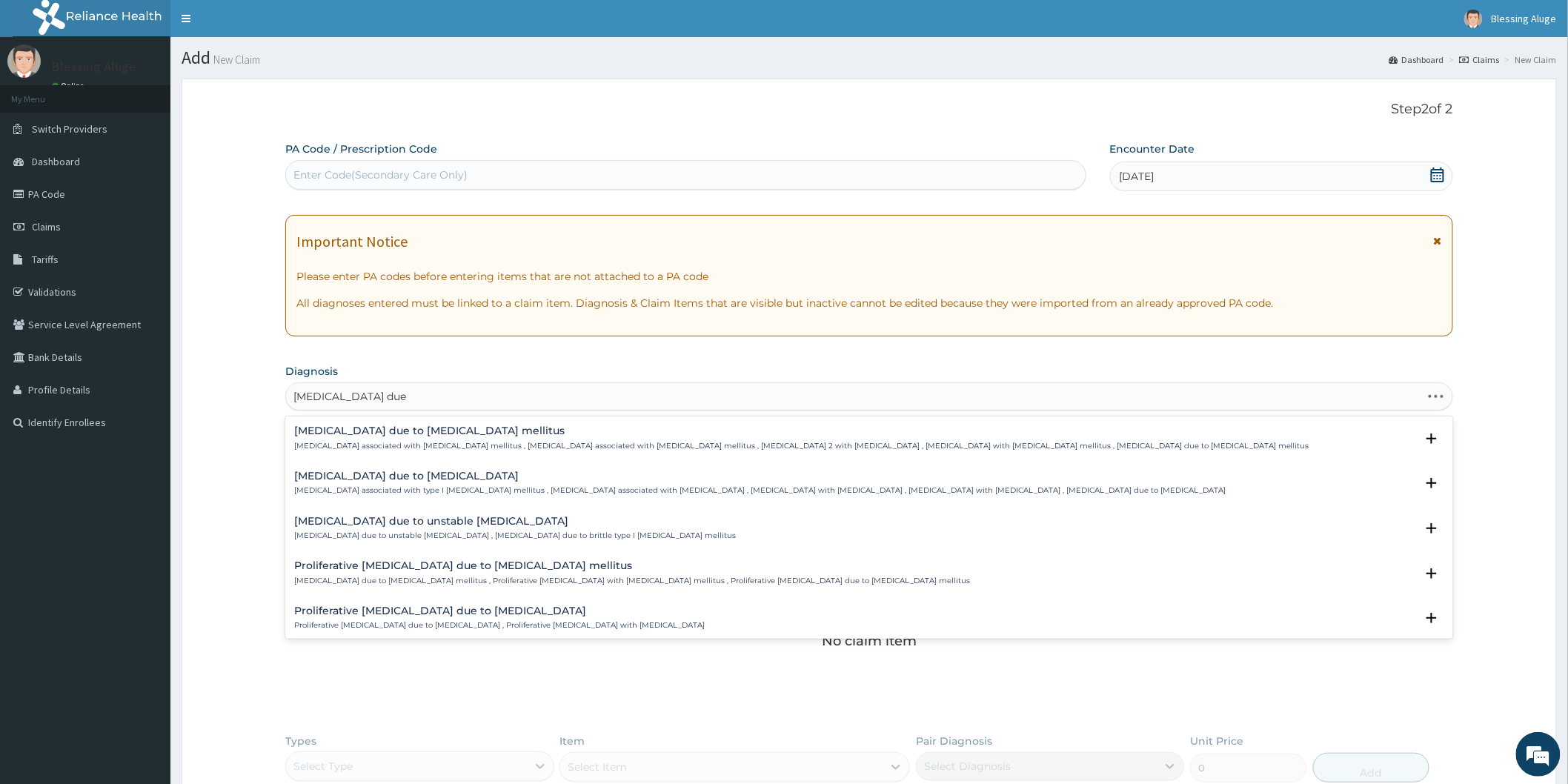
type input "[MEDICAL_DATA] due type"
click at [649, 446] on p "[MEDICAL_DATA] associated with [MEDICAL_DATA] mellitus , [MEDICAL_DATA] associa…" at bounding box center [801, 447] width 1015 height 11
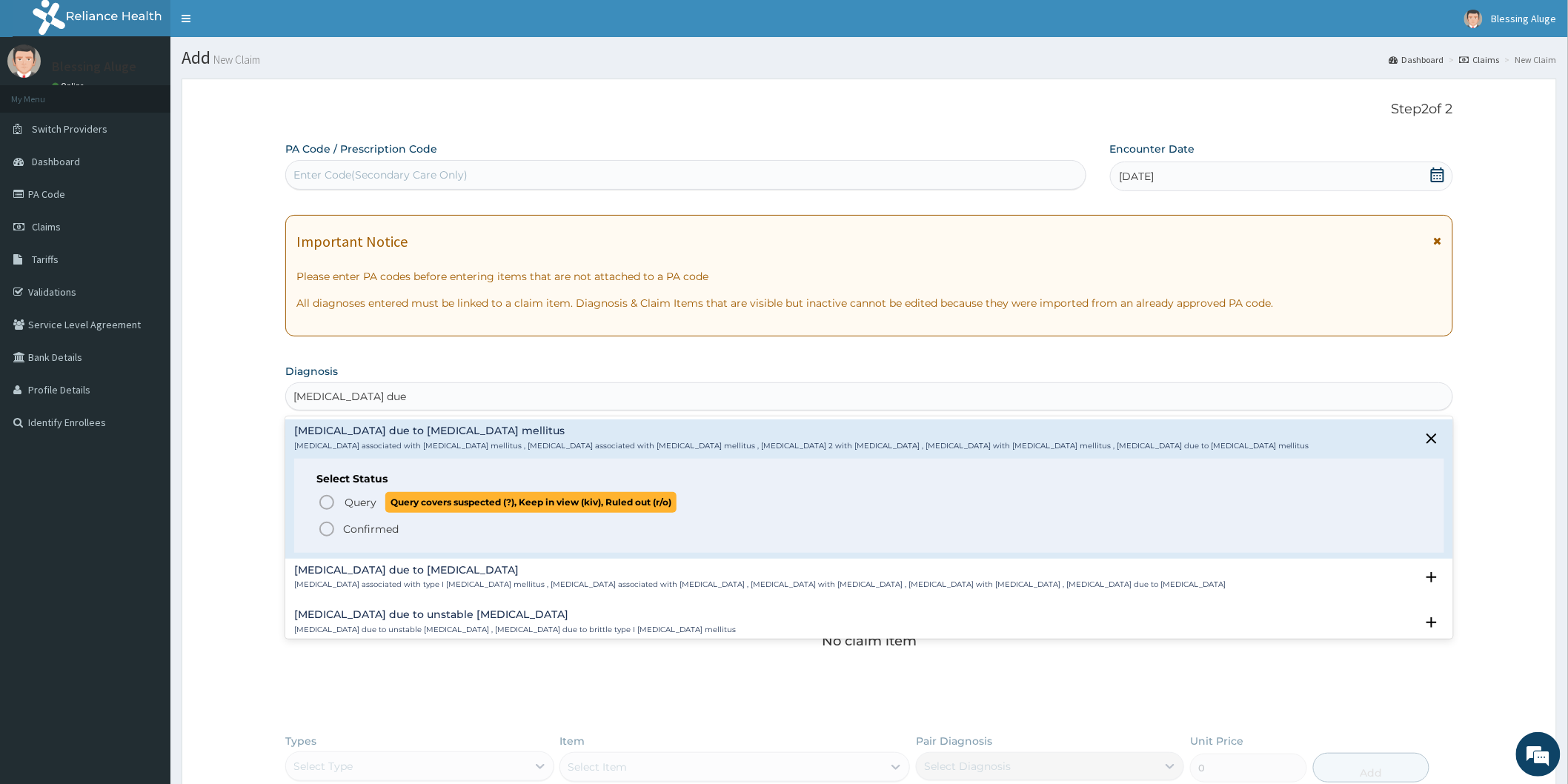
click at [327, 503] on icon "status option query" at bounding box center [326, 502] width 17 height 17
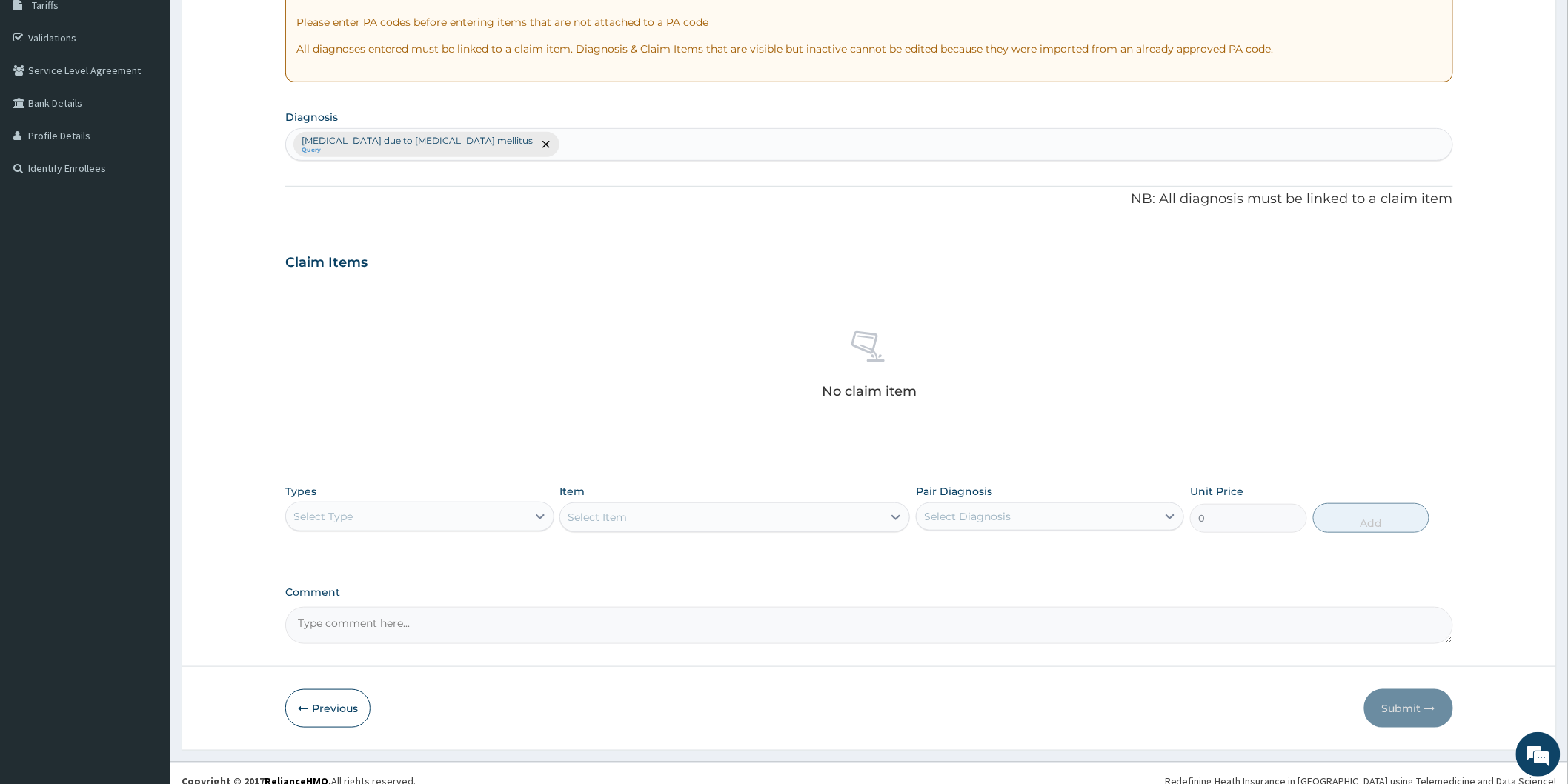
scroll to position [269, 0]
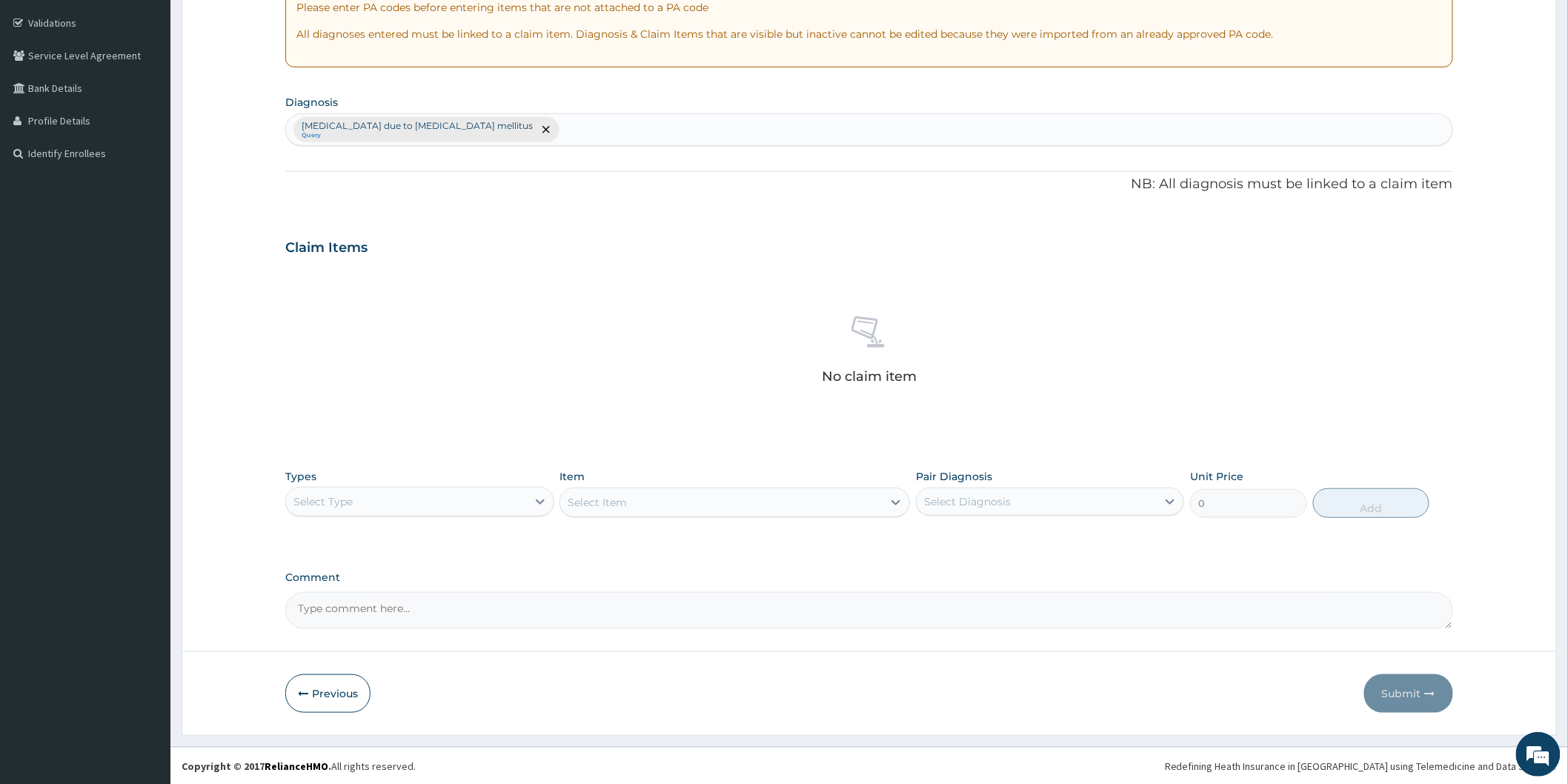
click at [458, 500] on div "Select Type" at bounding box center [405, 501] width 240 height 24
click at [365, 644] on div "Laboratory" at bounding box center [419, 645] width 268 height 27
click at [1164, 506] on icon at bounding box center [1170, 502] width 15 height 15
click at [1126, 544] on label "[MEDICAL_DATA] due to [MEDICAL_DATA] mellitus" at bounding box center [1058, 545] width 235 height 30
checkbox input "true"
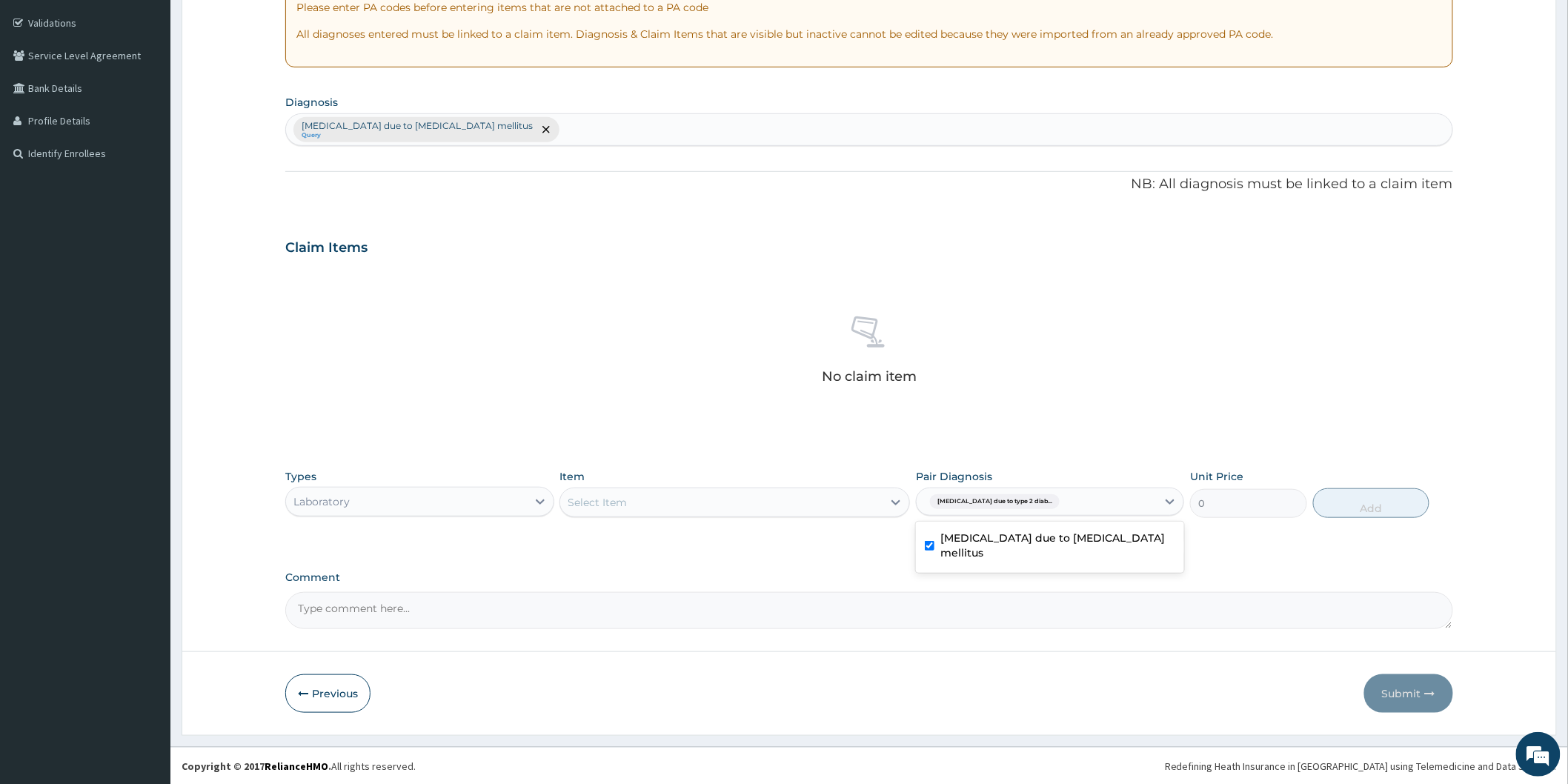
click at [797, 512] on div "Select Item" at bounding box center [721, 502] width 322 height 24
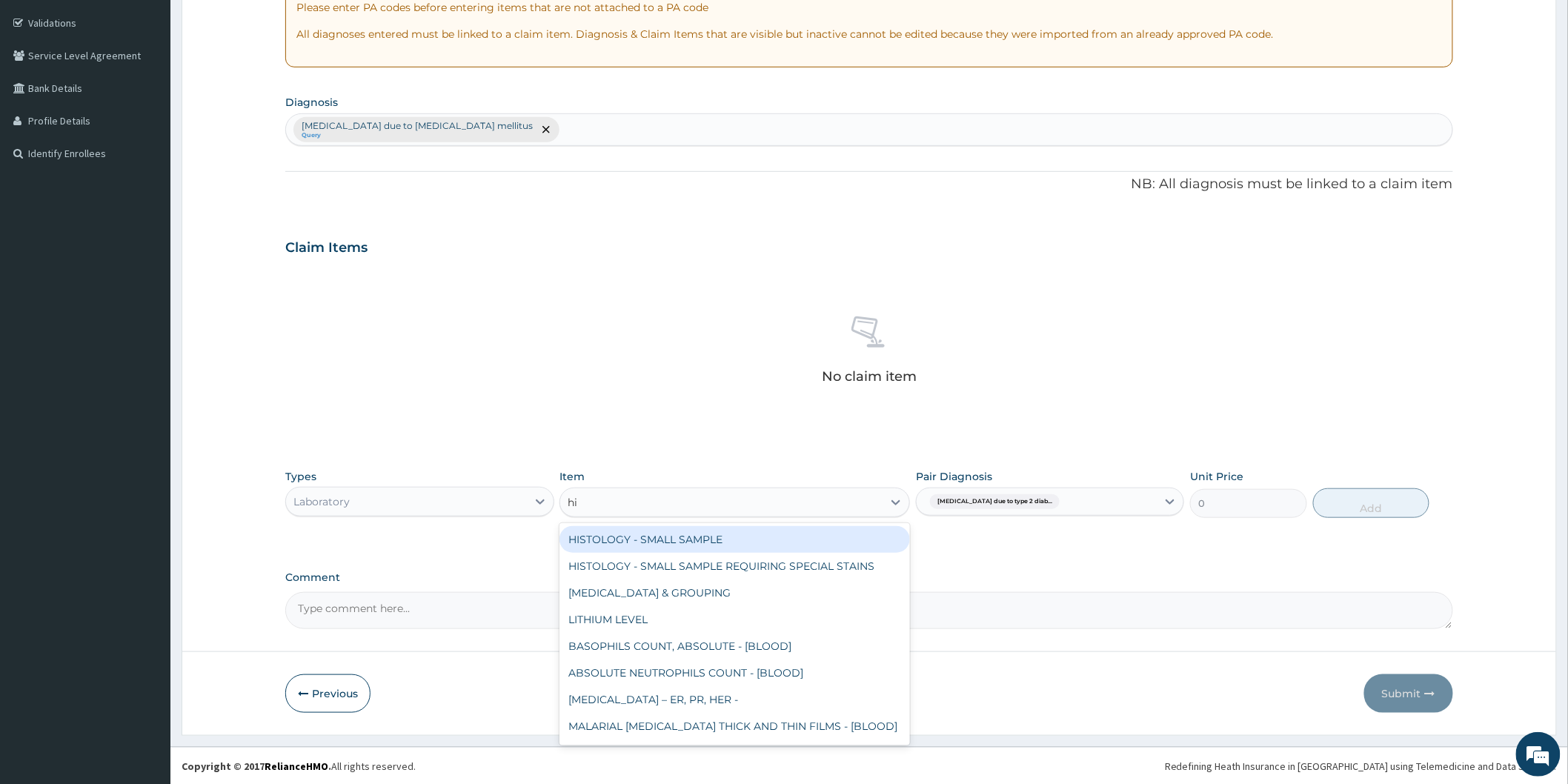
type input "[MEDICAL_DATA]"
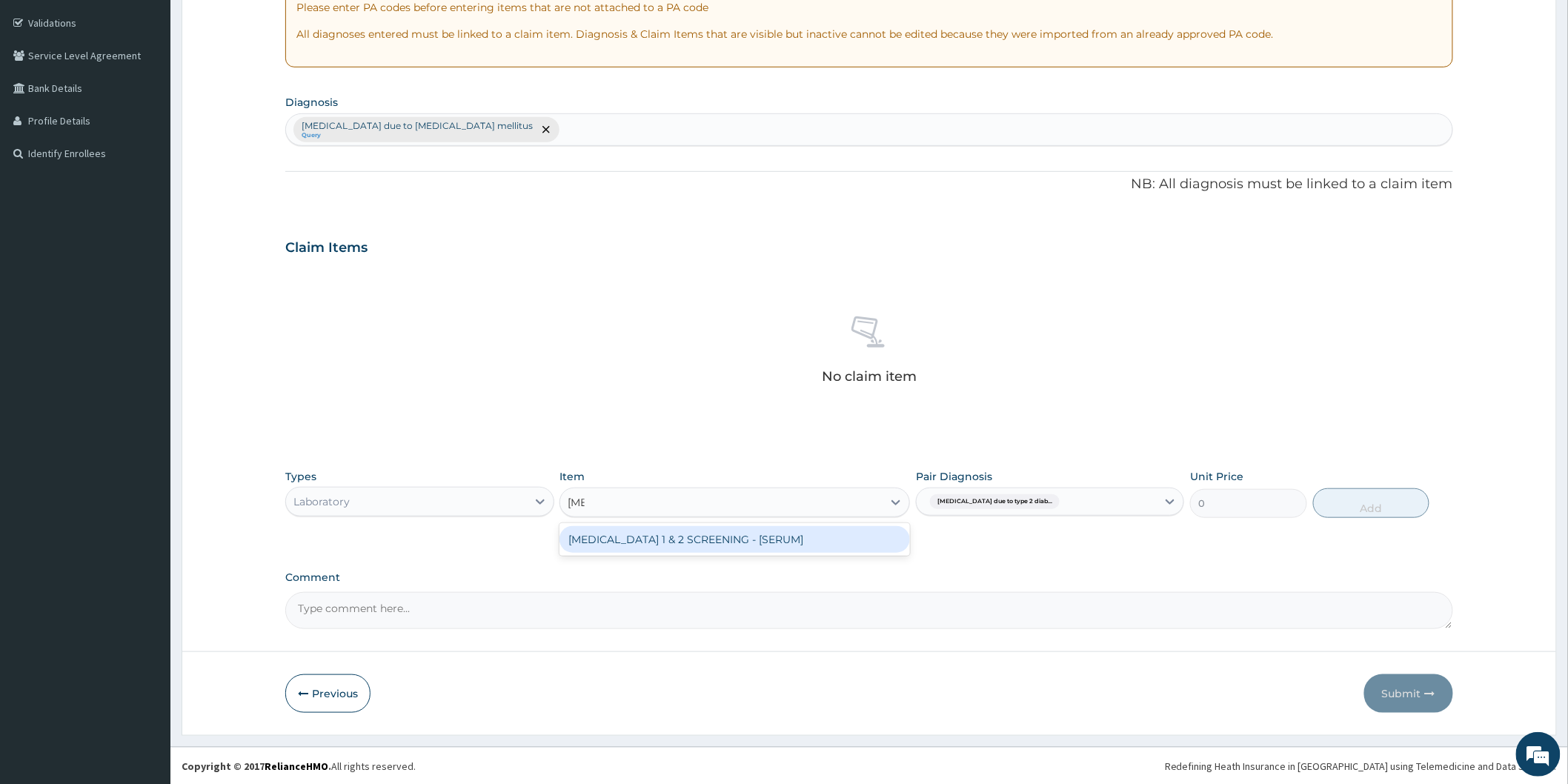
click at [809, 550] on div "[MEDICAL_DATA] 1 & 2 SCREENING - [SERUM]" at bounding box center [734, 539] width 350 height 27
click at [1383, 510] on button "Add" at bounding box center [1371, 503] width 117 height 30
type input "0"
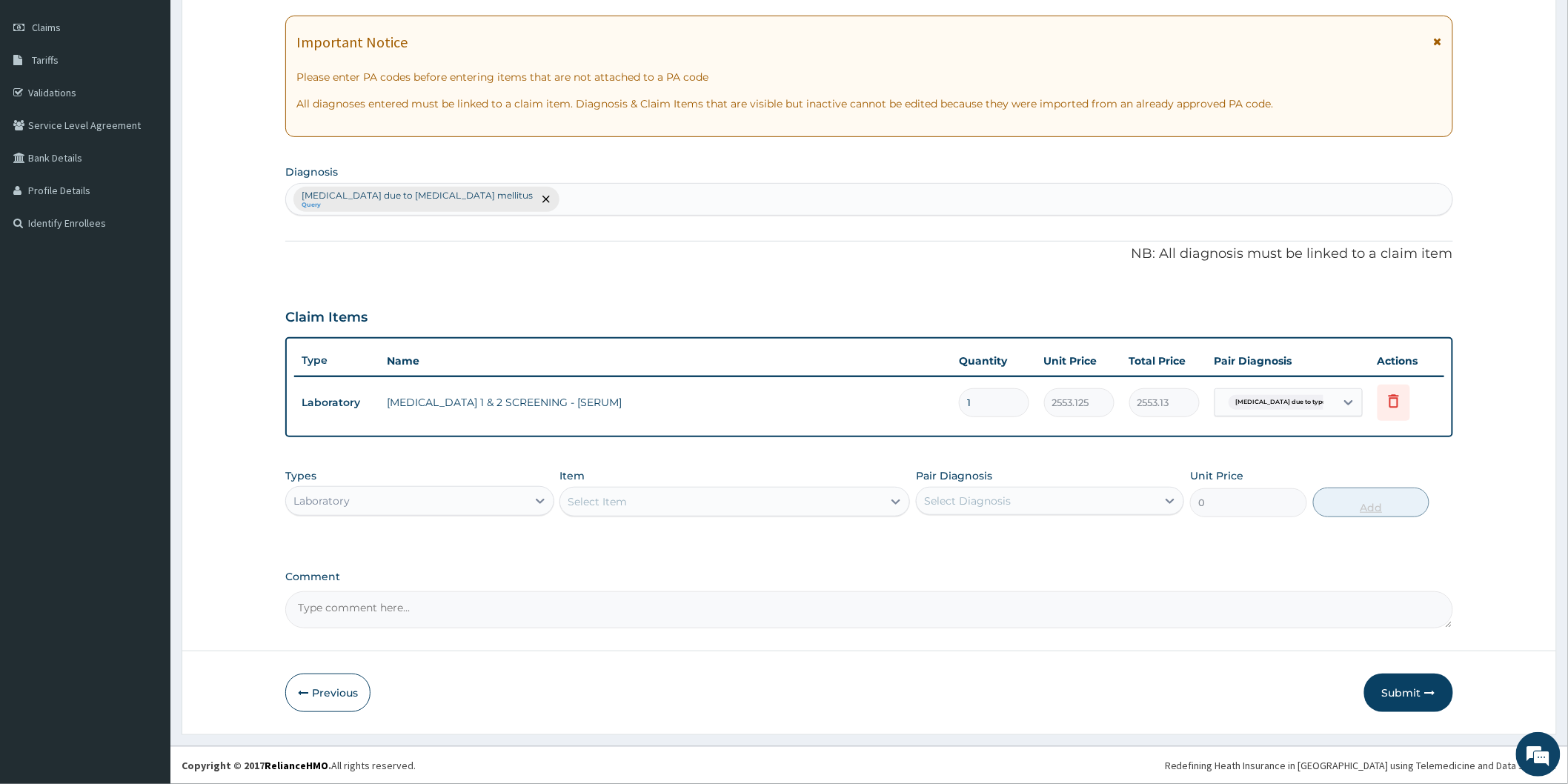
scroll to position [197, 0]
drag, startPoint x: 950, startPoint y: 506, endPoint x: 958, endPoint y: 528, distance: 23.4
click at [950, 508] on div "Select Diagnosis" at bounding box center [967, 503] width 86 height 15
click at [961, 539] on label "[MEDICAL_DATA] due to [MEDICAL_DATA] mellitus" at bounding box center [1058, 547] width 235 height 30
checkbox input "true"
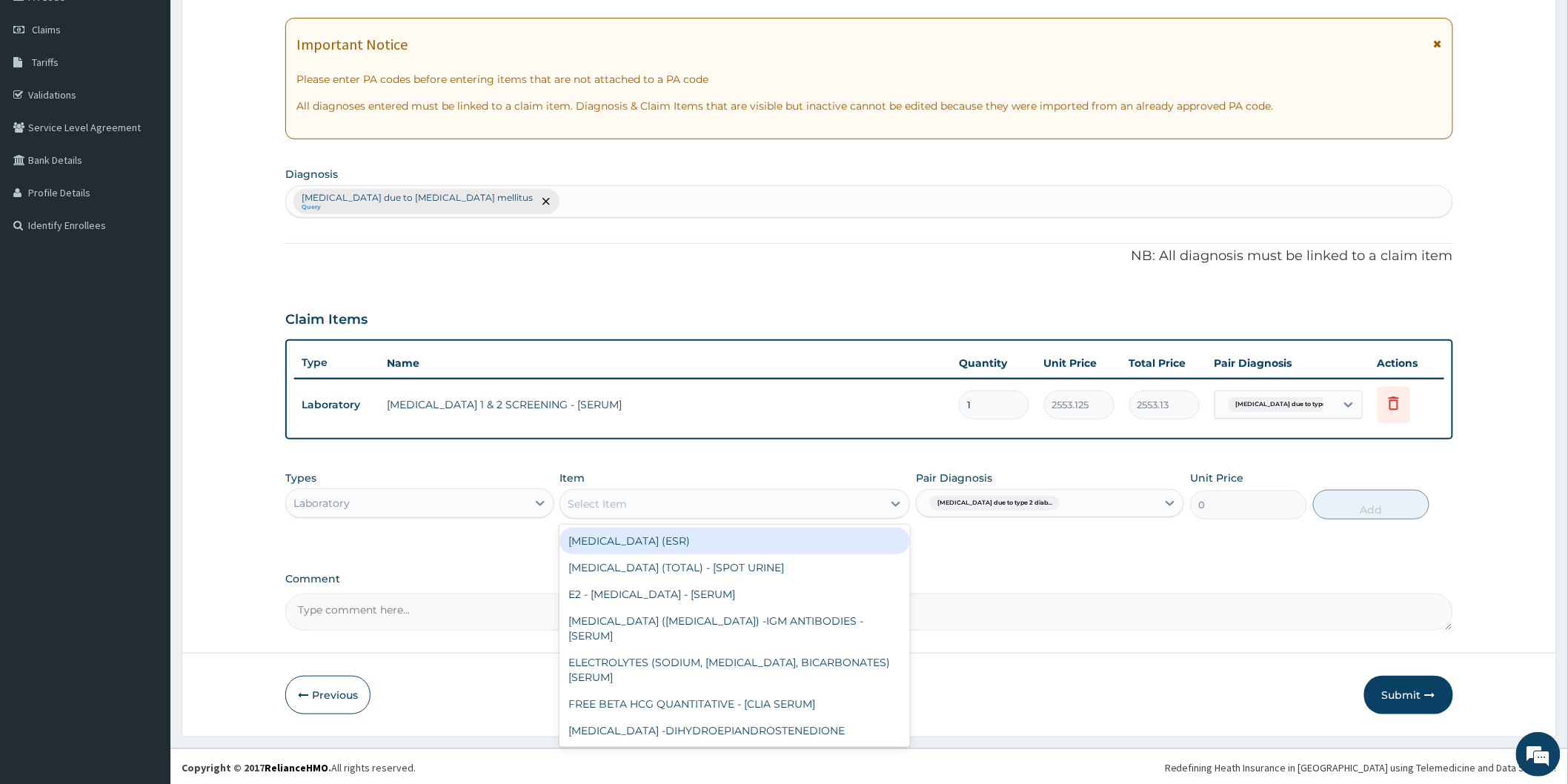
click at [843, 502] on div "Select Item" at bounding box center [721, 503] width 322 height 24
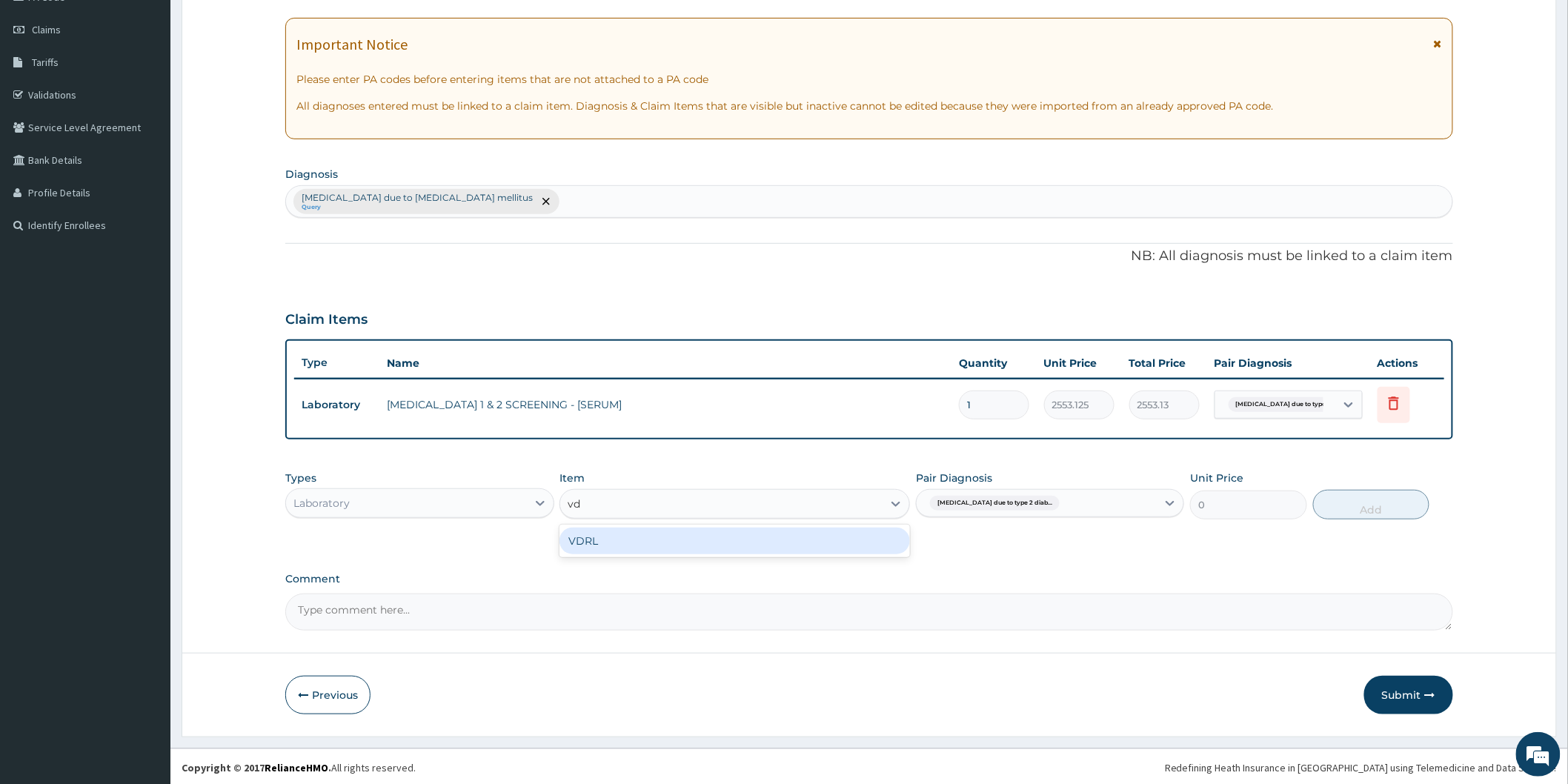
type input "vdr"
click at [830, 538] on div "VDRL" at bounding box center [734, 541] width 350 height 27
click at [1351, 507] on button "Add" at bounding box center [1371, 504] width 117 height 30
type input "0"
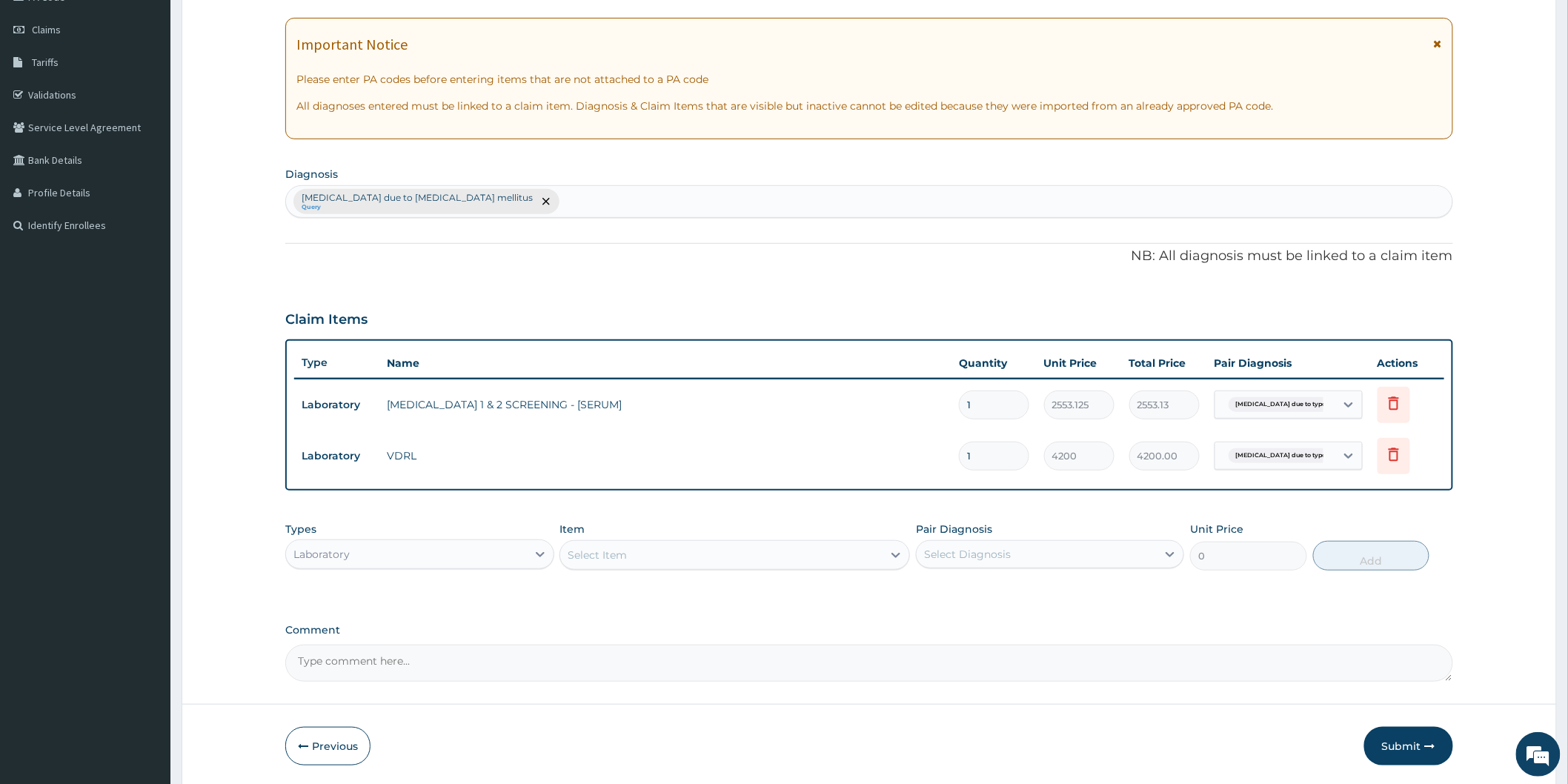
click at [760, 554] on div "Select Item" at bounding box center [721, 555] width 322 height 24
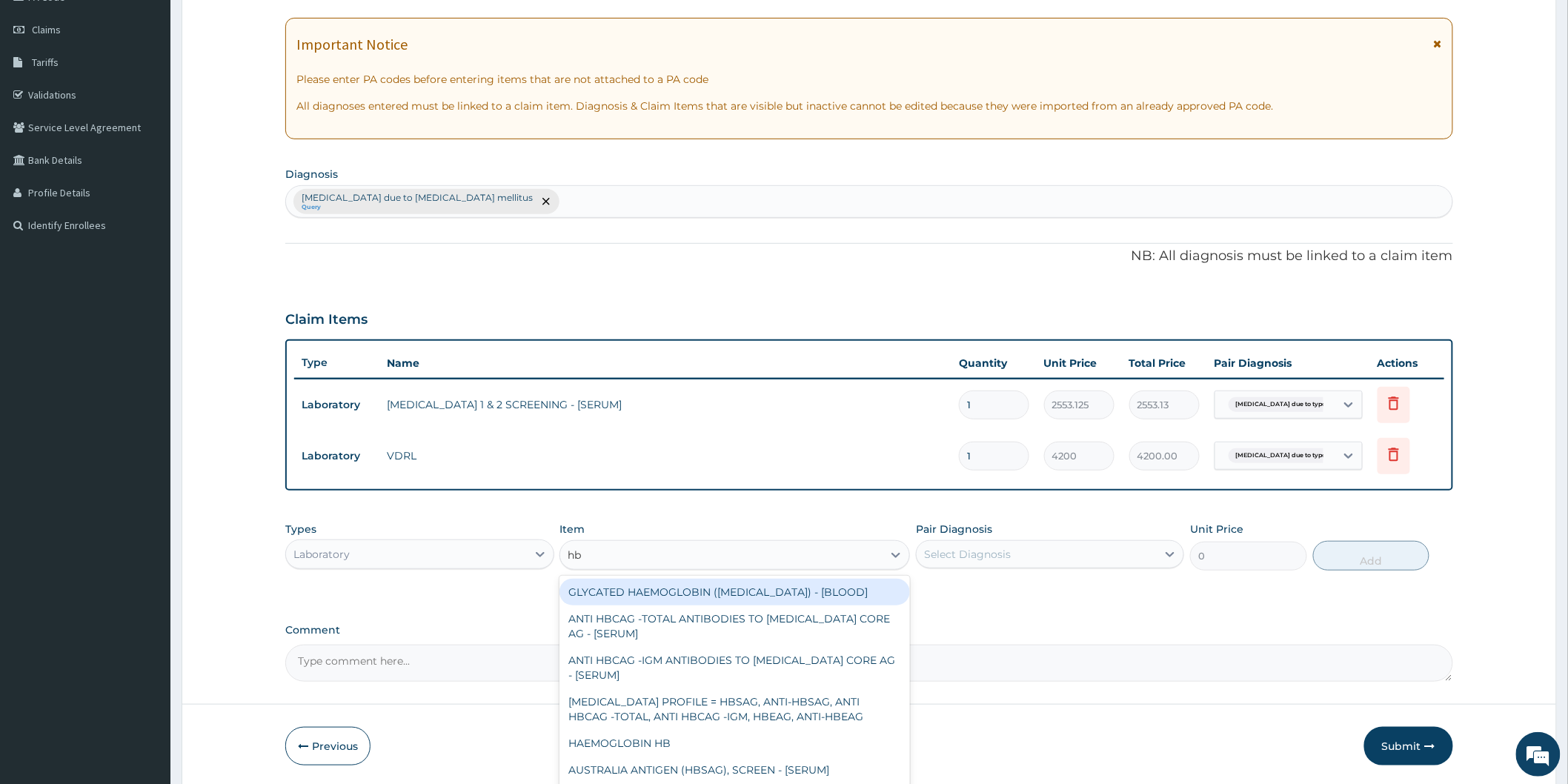
type input "hbc"
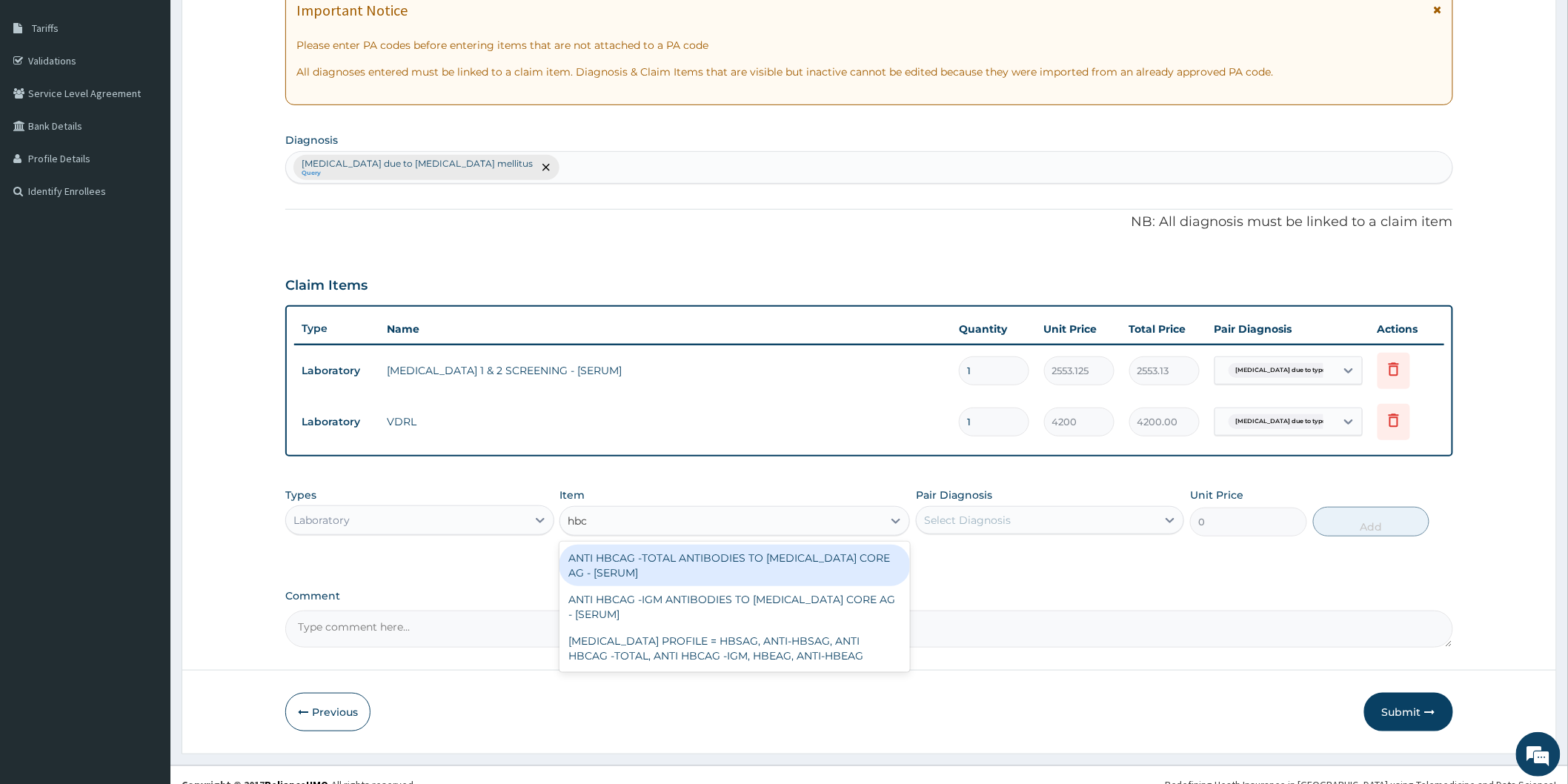
scroll to position [249, 0]
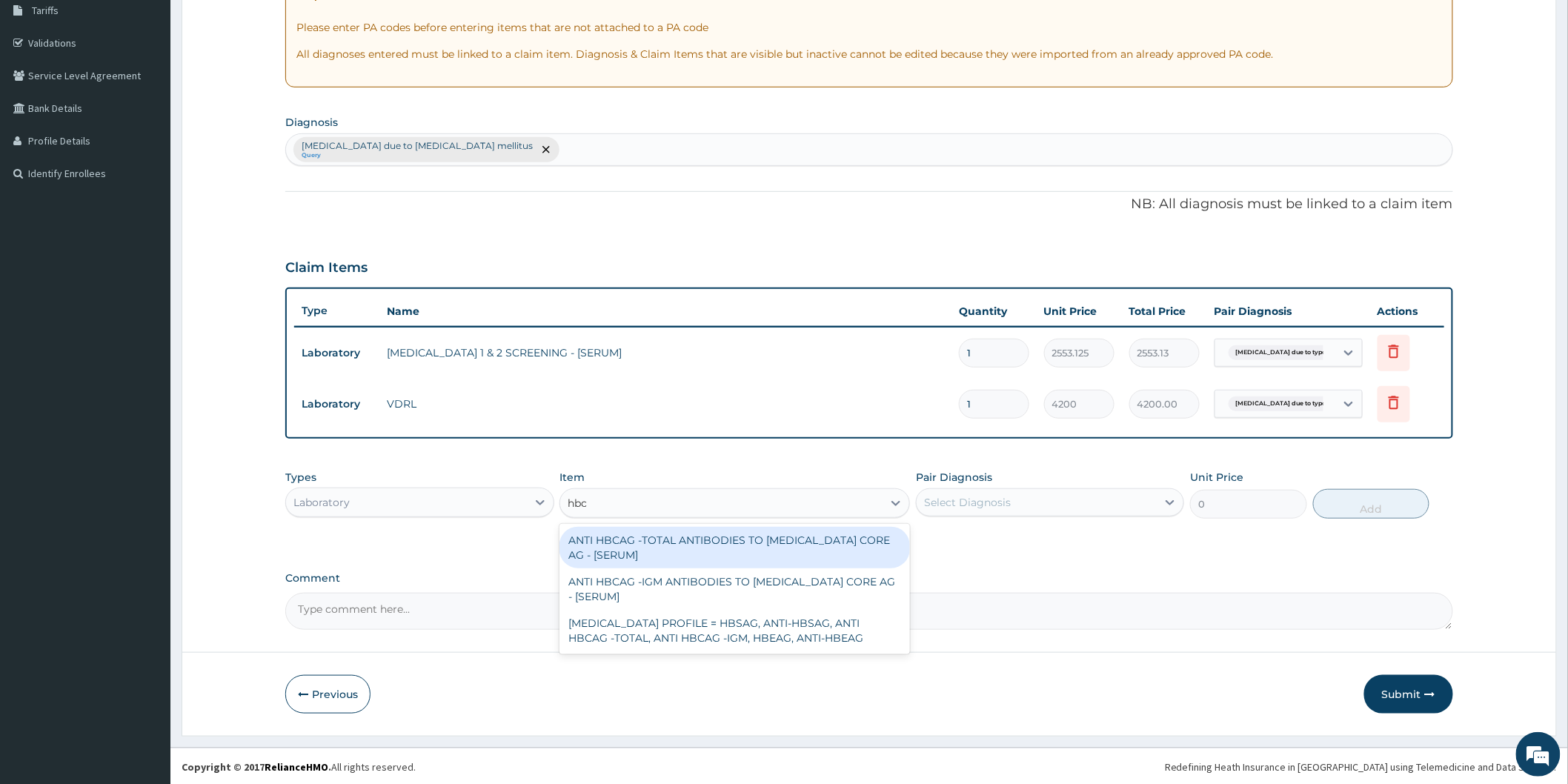
click at [749, 542] on div "ANTI HBCAG -TOTAL ANTIBODIES TO [MEDICAL_DATA] CORE AG - [SERUM]" at bounding box center [734, 547] width 350 height 42
type input "4085"
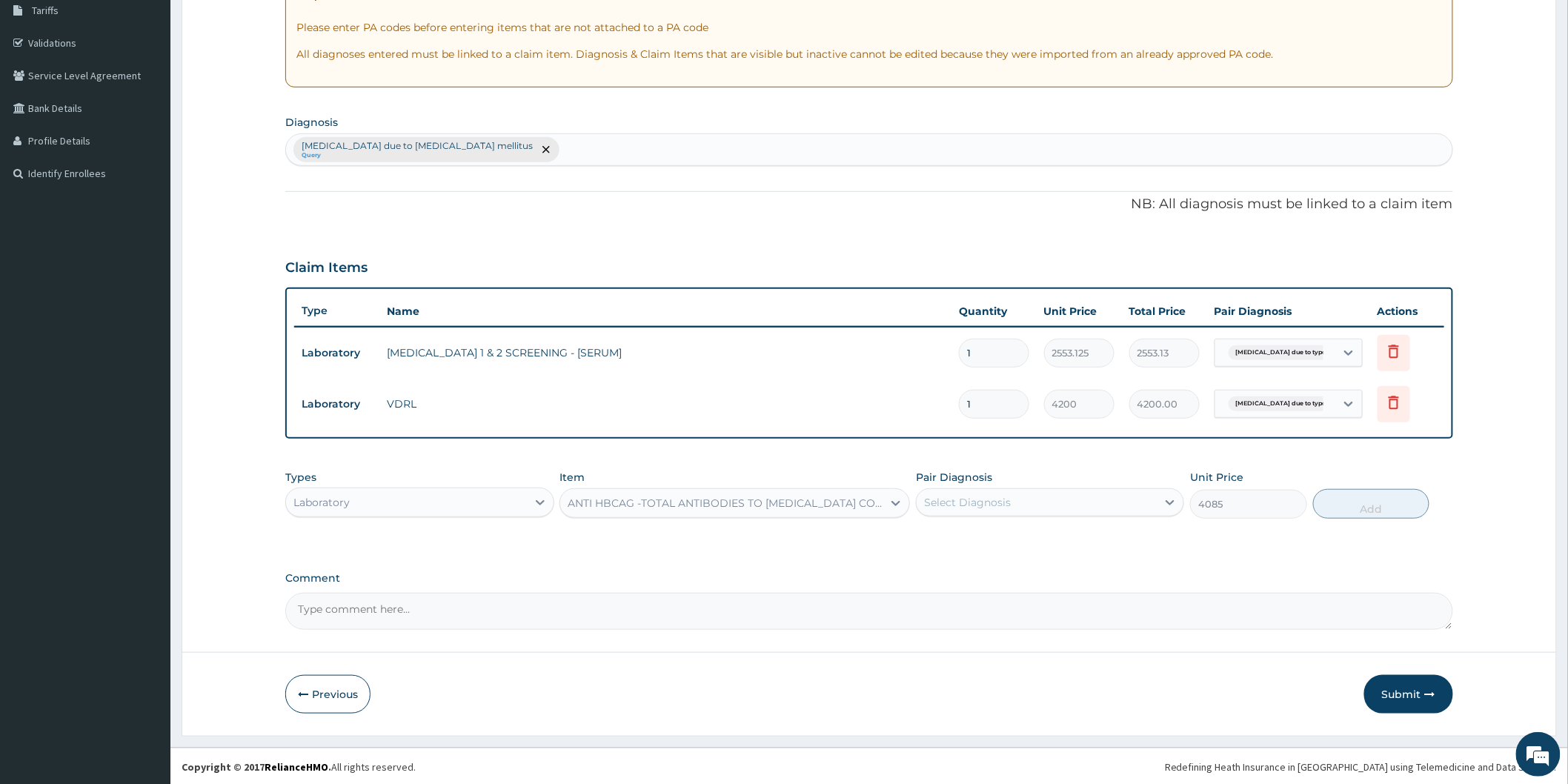
click at [1035, 503] on div "Select Diagnosis" at bounding box center [1036, 502] width 240 height 24
click at [1018, 542] on label "[MEDICAL_DATA] due to [MEDICAL_DATA] mellitus" at bounding box center [1058, 546] width 235 height 30
checkbox input "true"
click at [1366, 513] on button "Add" at bounding box center [1371, 503] width 117 height 30
type input "0"
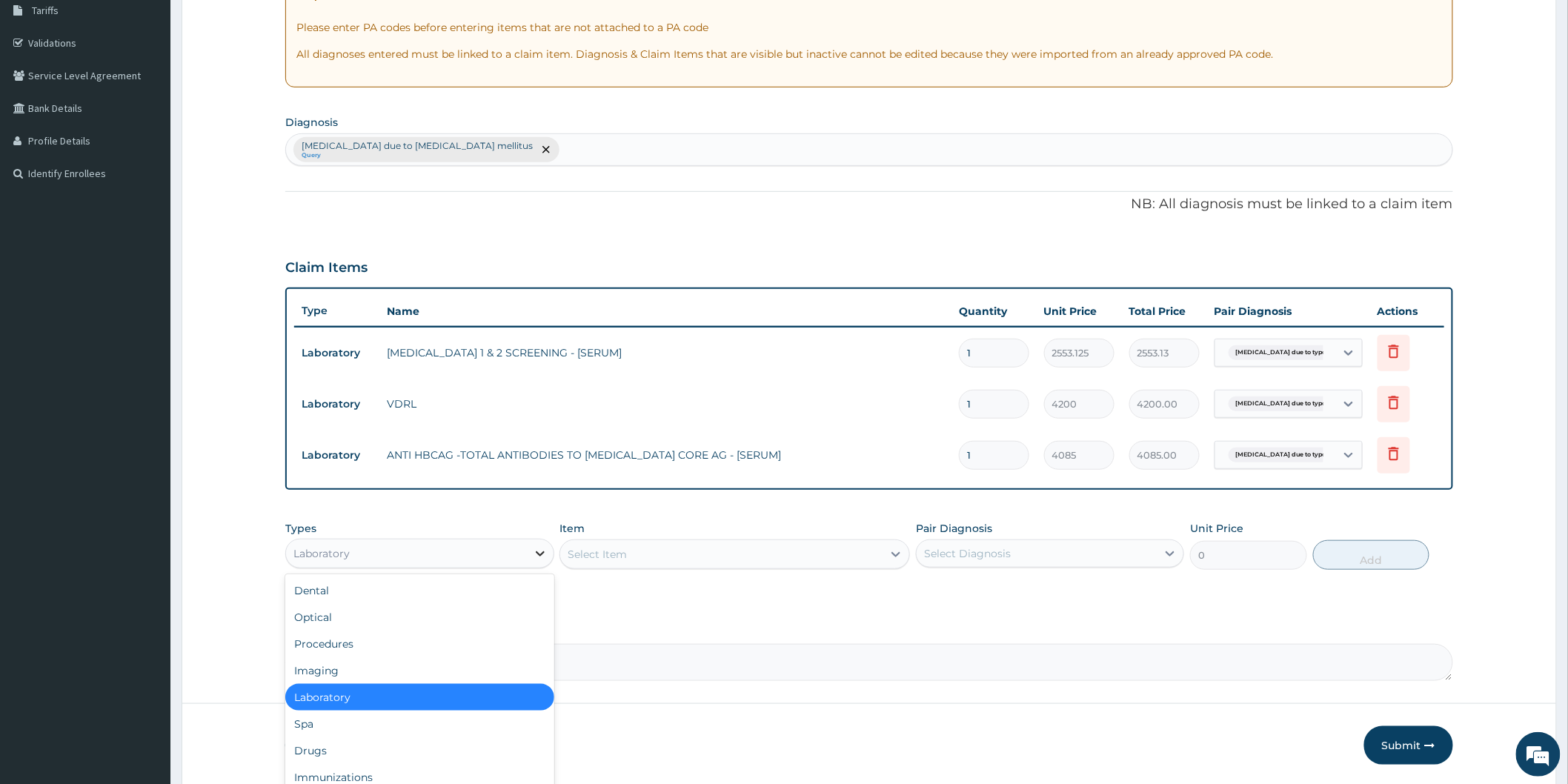
click at [539, 551] on icon at bounding box center [540, 554] width 15 height 15
click at [353, 646] on div "Procedures" at bounding box center [419, 644] width 268 height 27
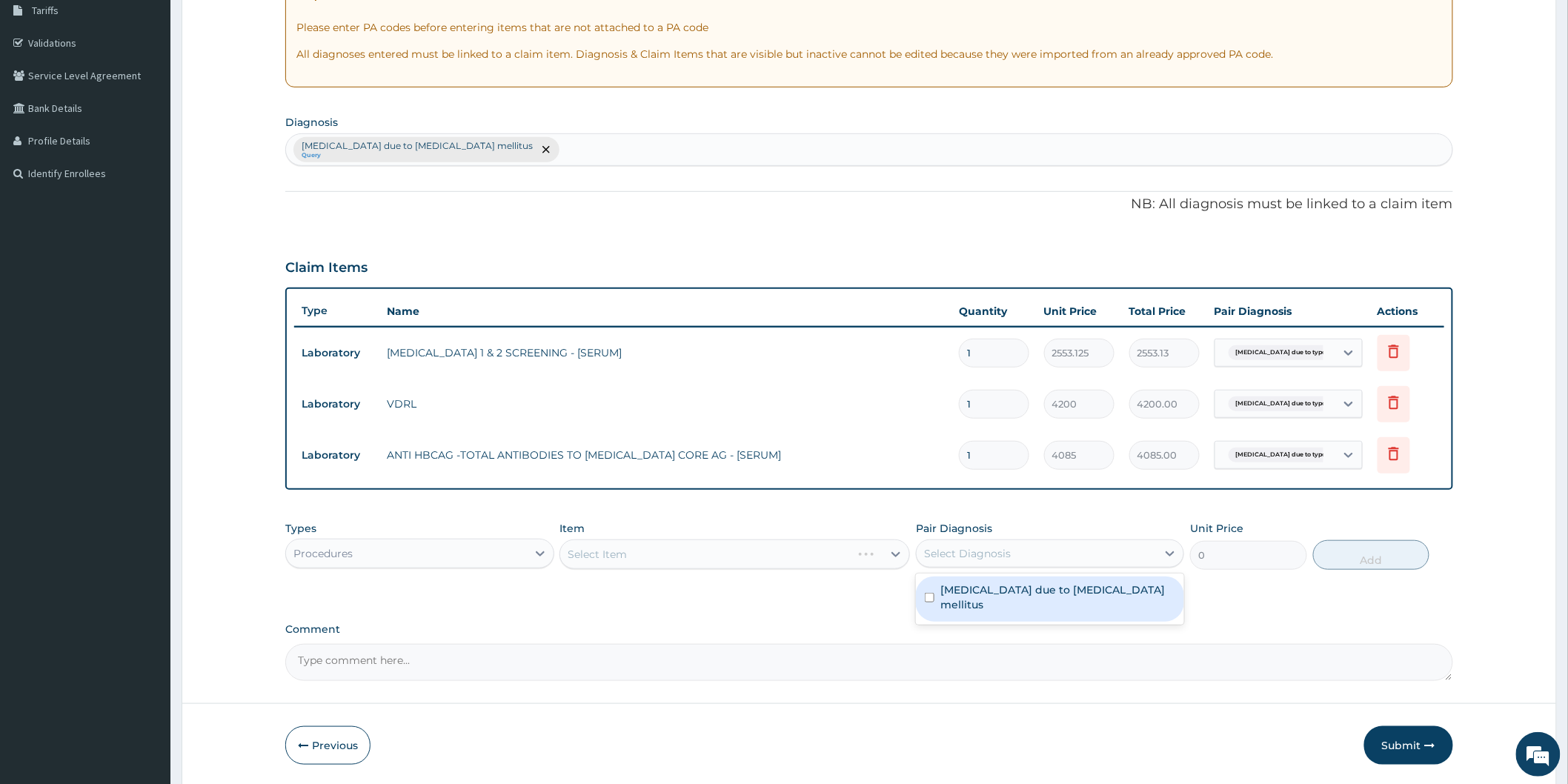
click at [966, 557] on div "Select Diagnosis" at bounding box center [967, 554] width 86 height 15
click at [969, 593] on label "[MEDICAL_DATA] due to [MEDICAL_DATA] mellitus" at bounding box center [1058, 597] width 235 height 30
checkbox input "true"
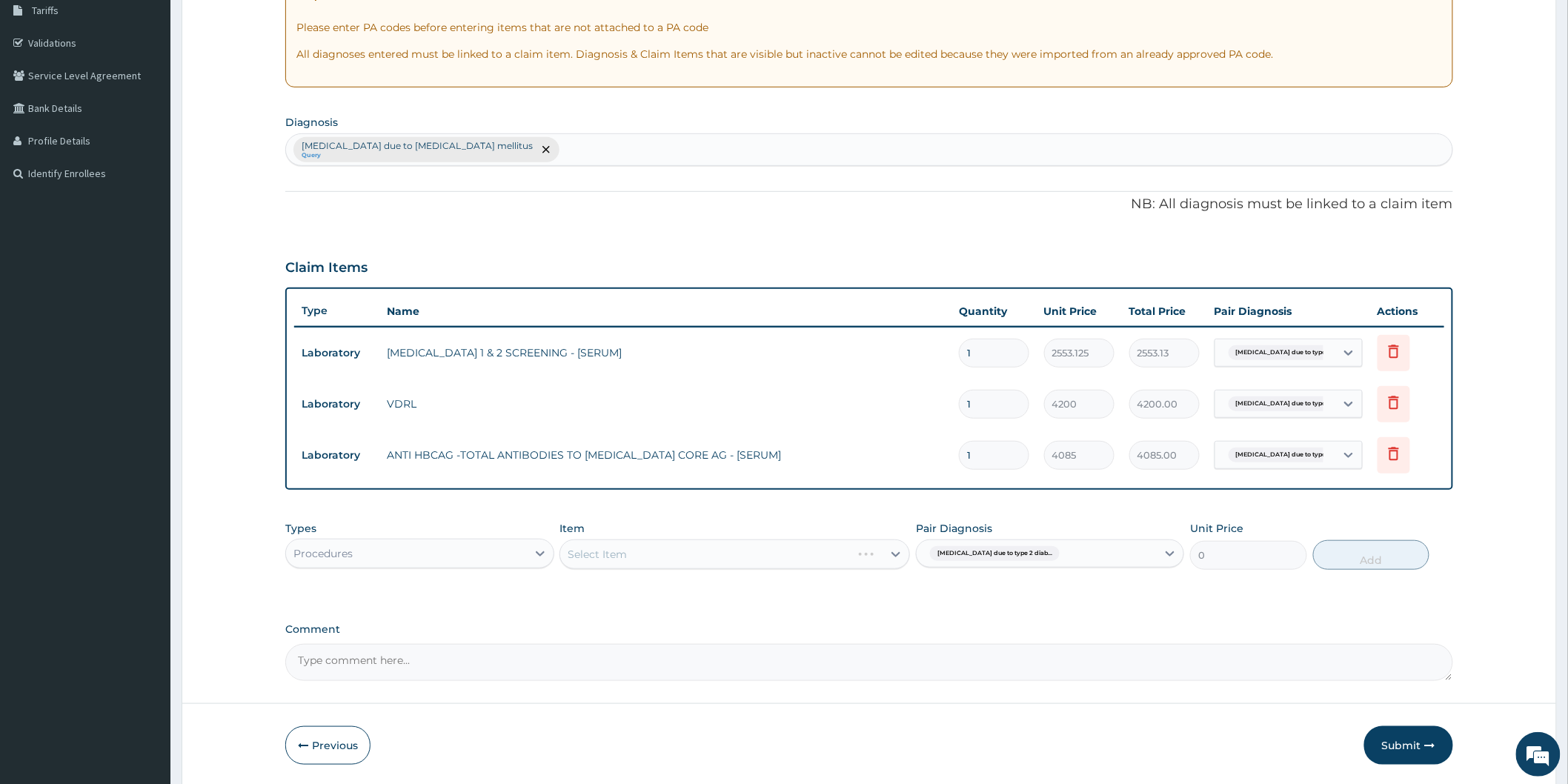
click at [764, 562] on div "Select Item" at bounding box center [734, 554] width 350 height 30
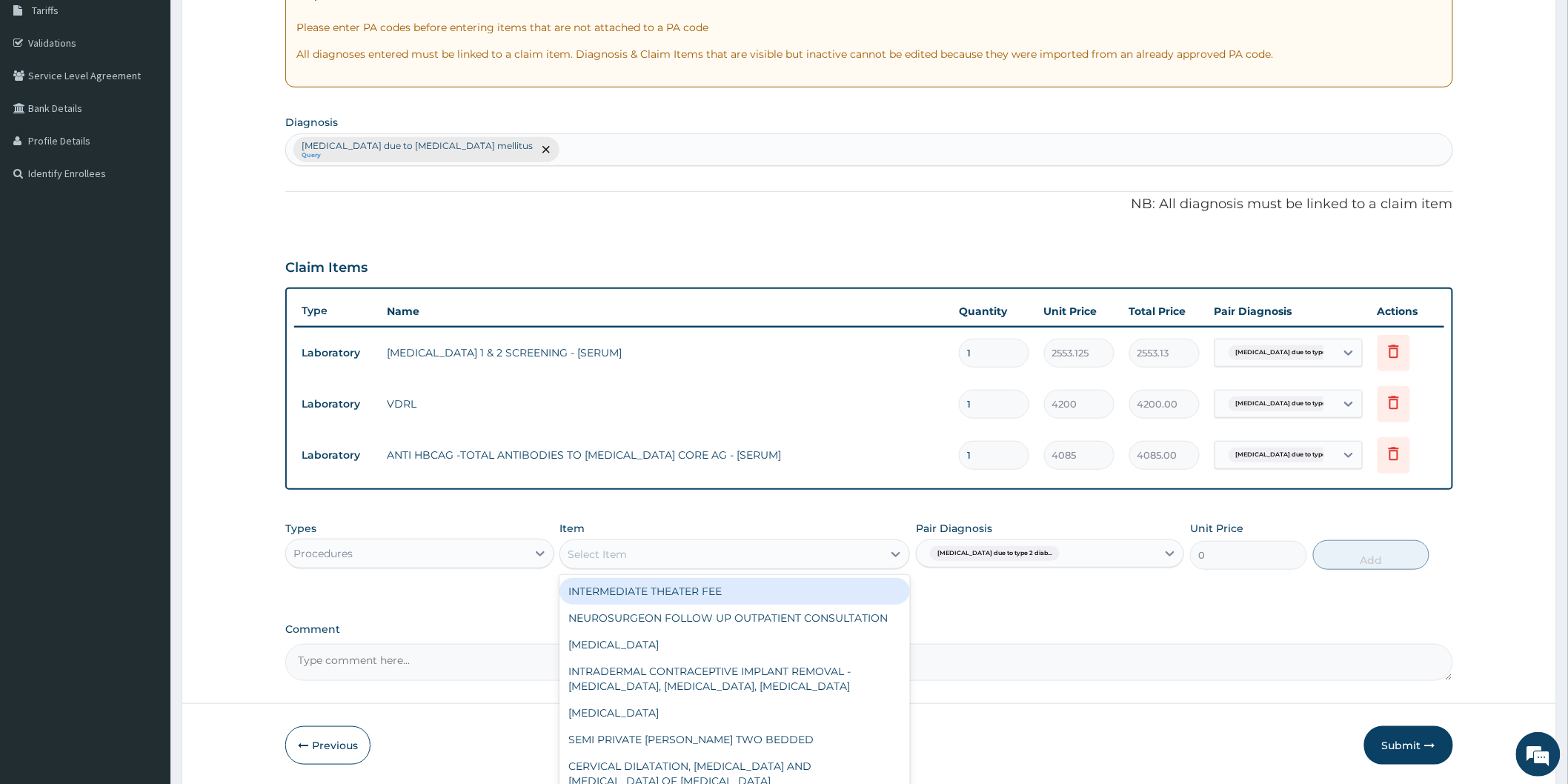
click at [771, 560] on div "Select Item" at bounding box center [721, 554] width 322 height 24
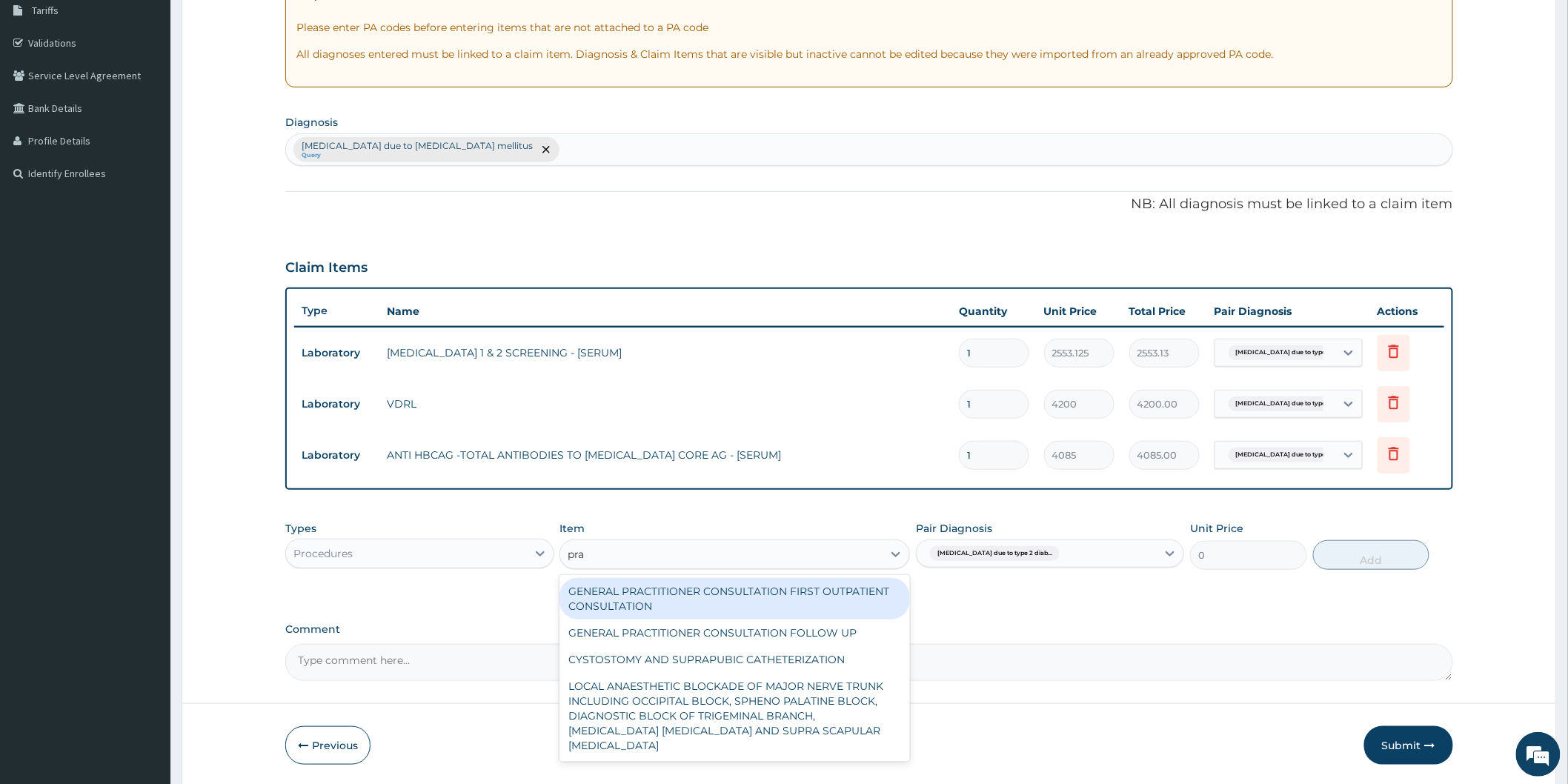
type input "prac"
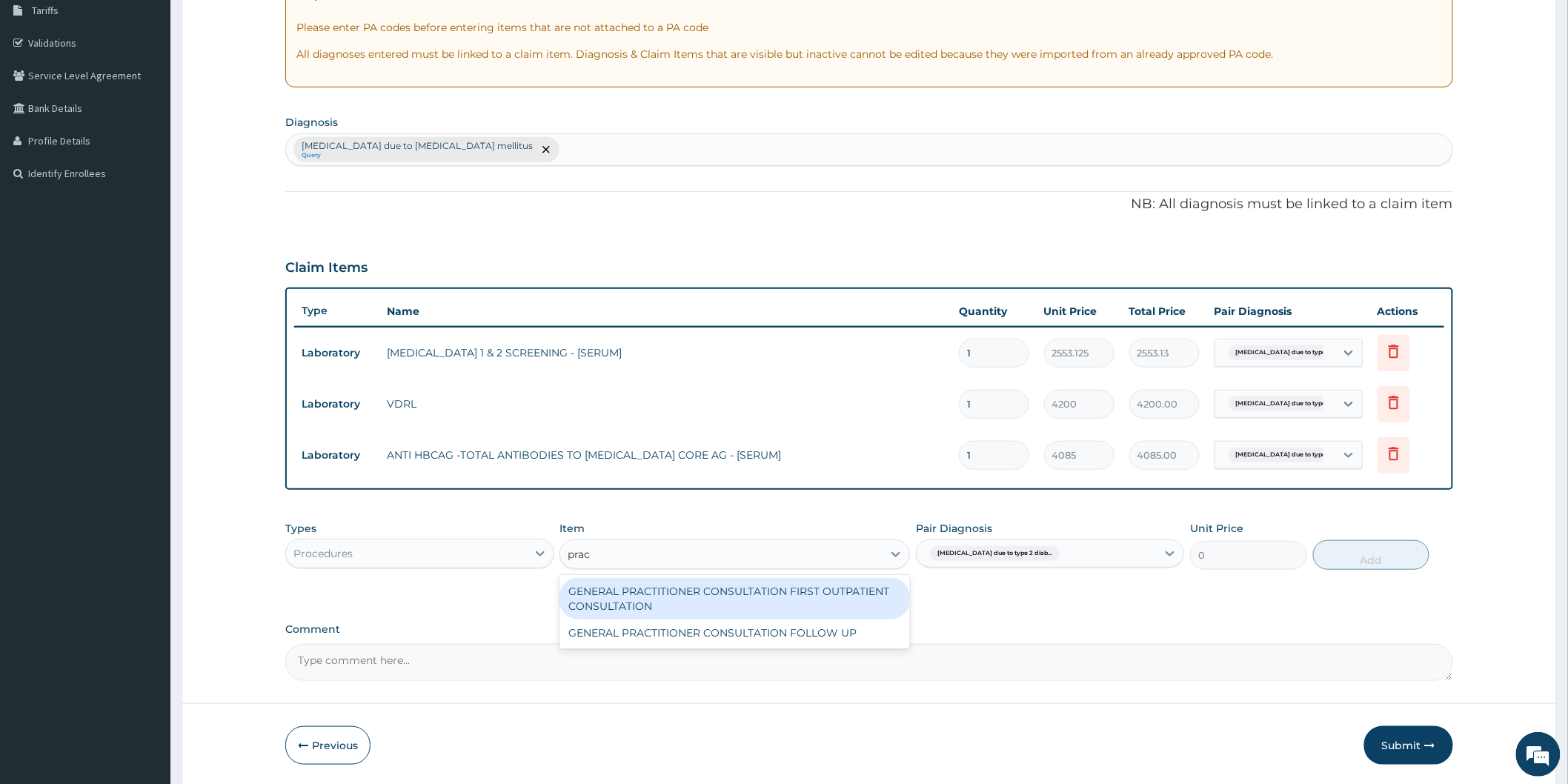
click at [791, 590] on div "GENERAL PRACTITIONER CONSULTATION FIRST OUTPATIENT CONSULTATION" at bounding box center [734, 599] width 350 height 42
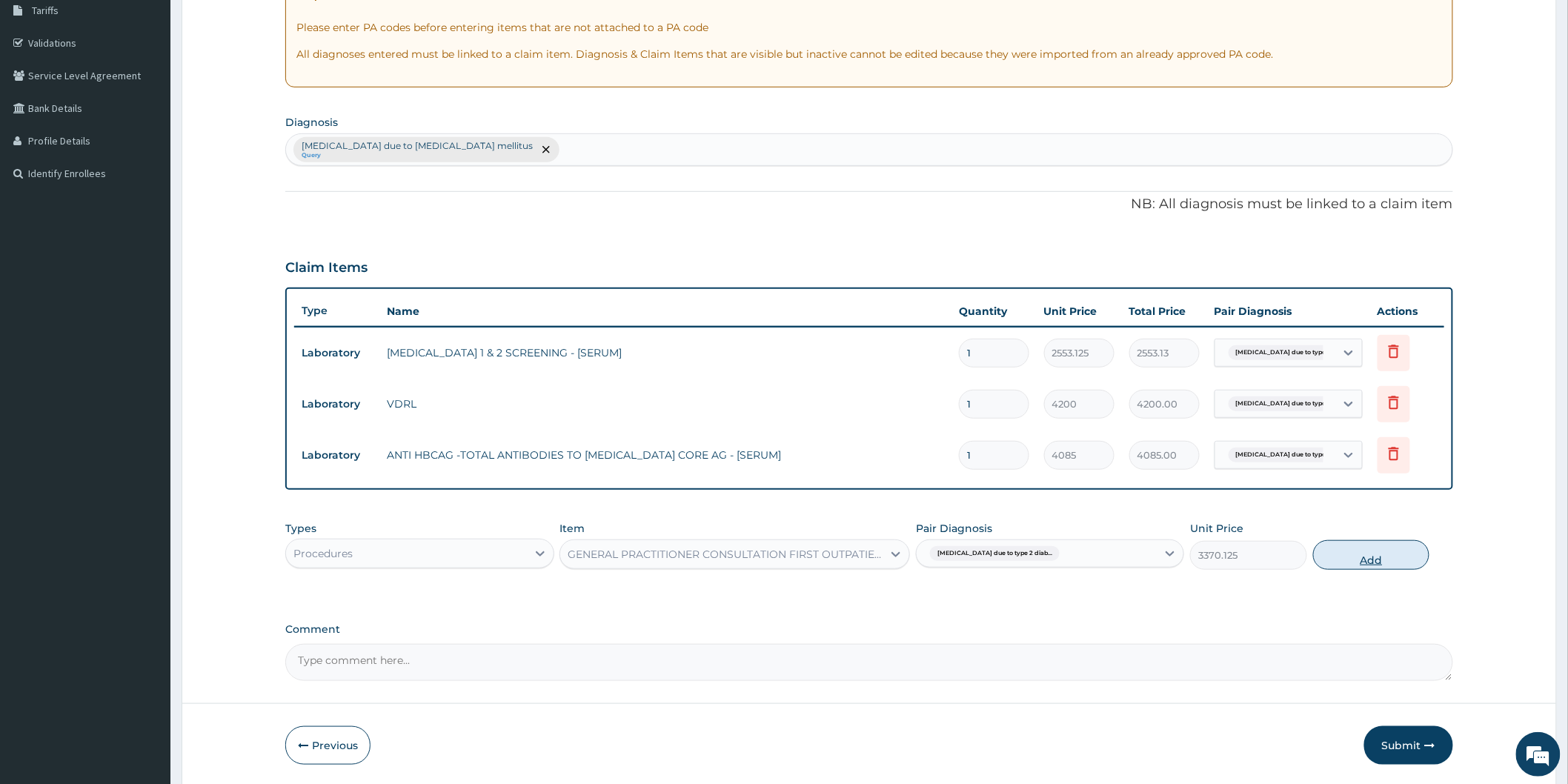
click at [1351, 550] on button "Add" at bounding box center [1371, 555] width 117 height 30
type input "0"
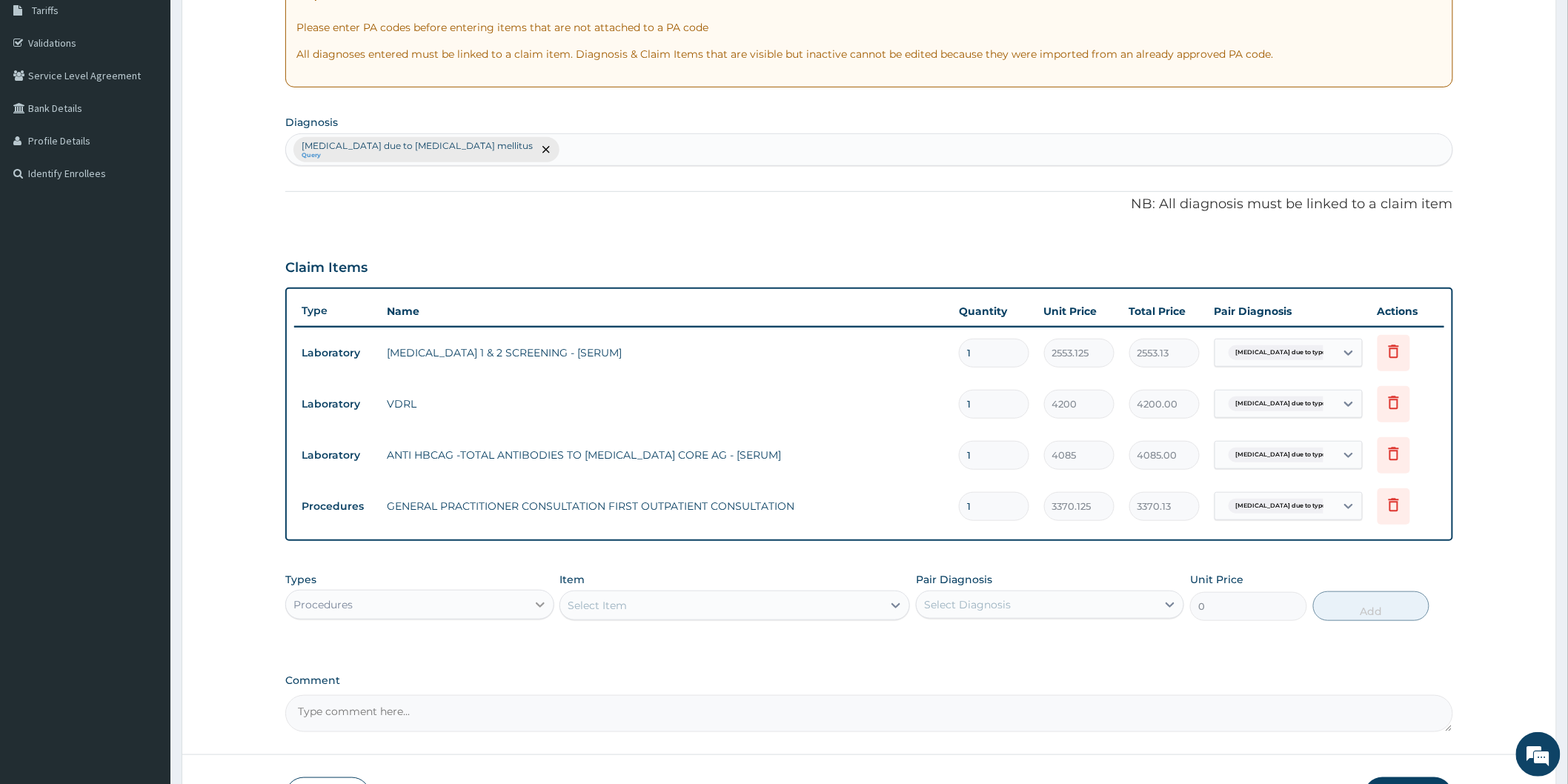
click at [540, 608] on icon at bounding box center [540, 605] width 15 height 15
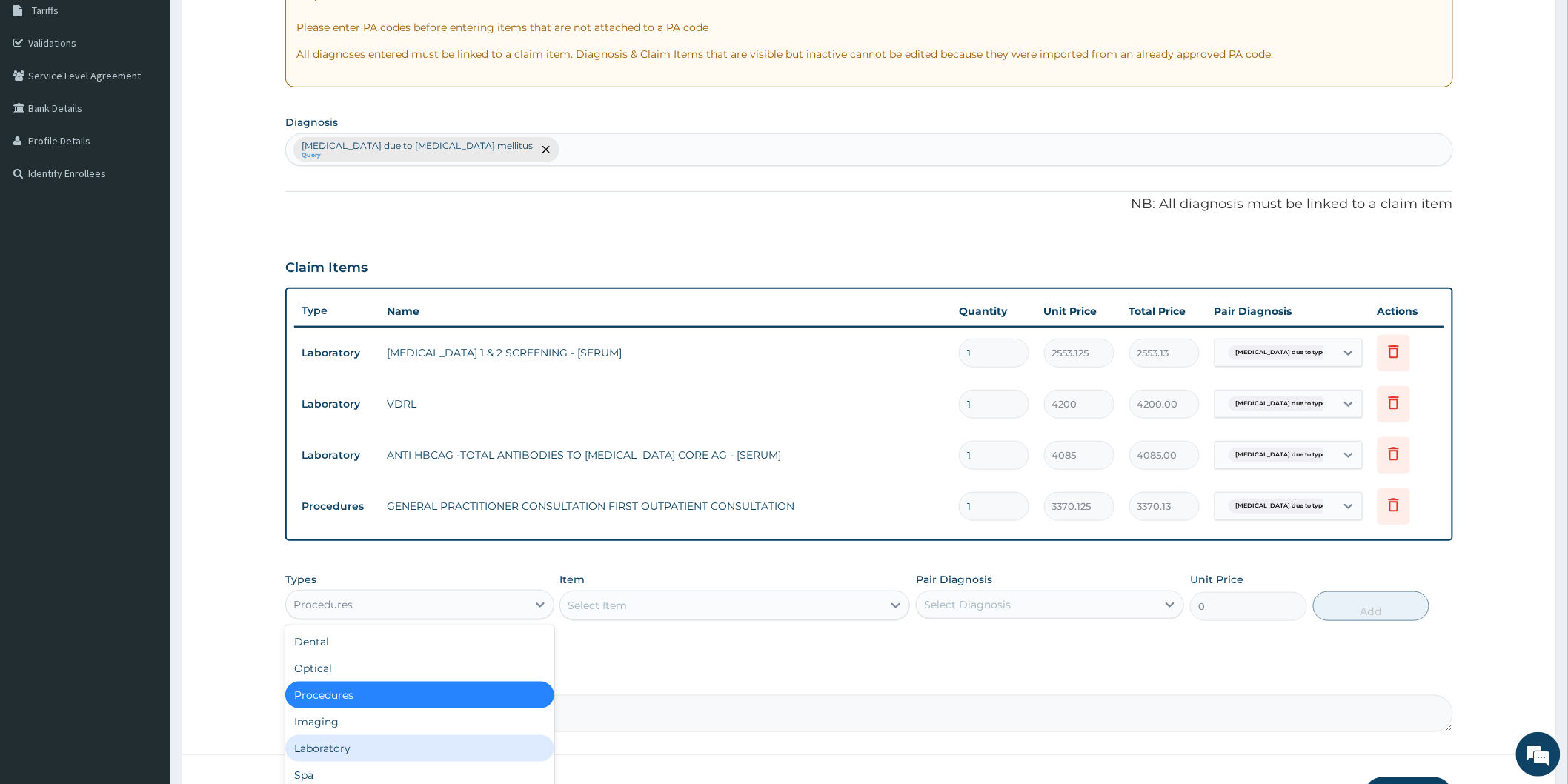
click at [501, 742] on div "Laboratory" at bounding box center [419, 748] width 268 height 27
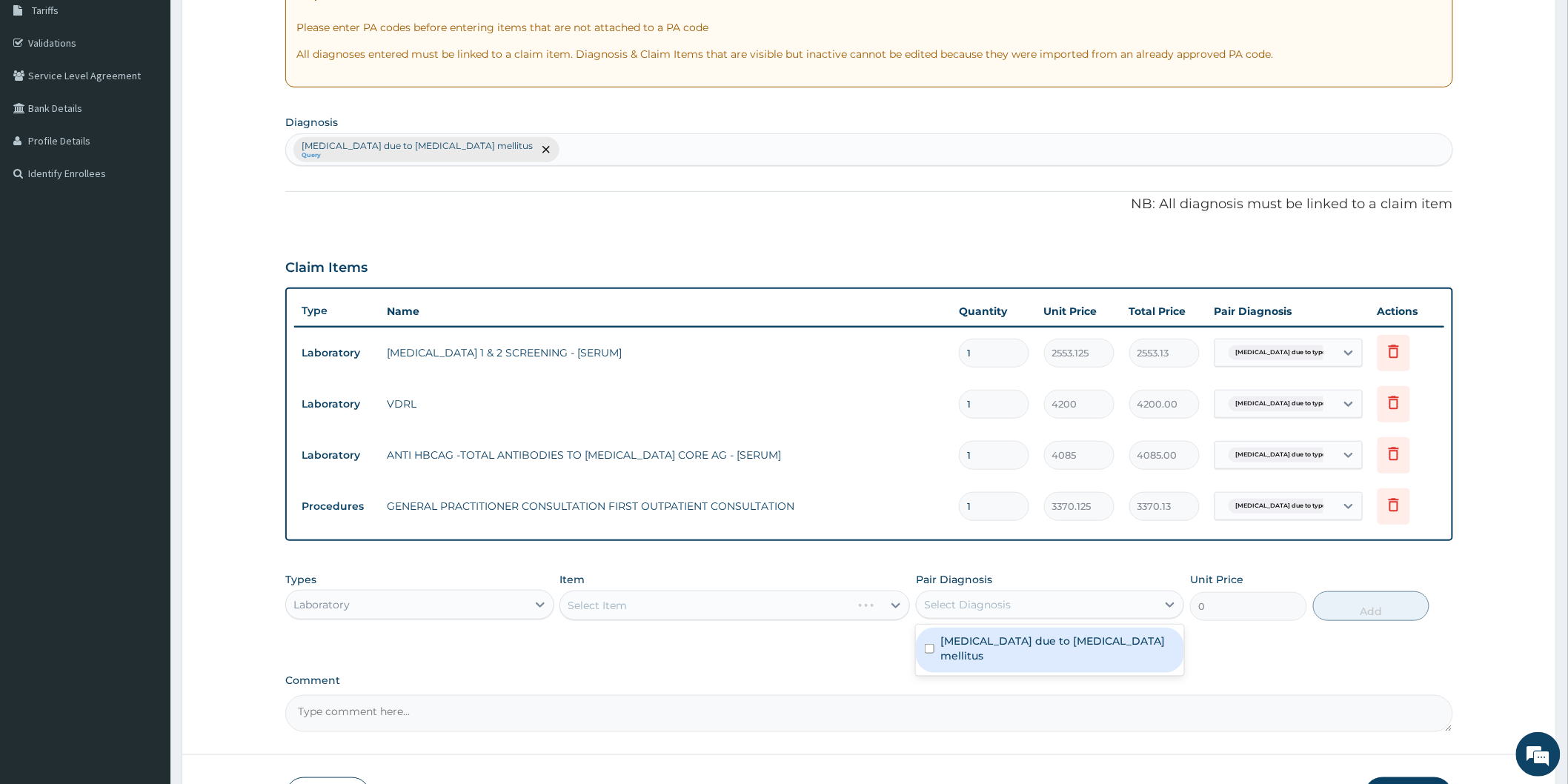
click at [975, 601] on div "Select Diagnosis" at bounding box center [967, 605] width 86 height 15
click at [967, 646] on label "[MEDICAL_DATA] due to [MEDICAL_DATA] mellitus" at bounding box center [1058, 648] width 235 height 30
checkbox input "true"
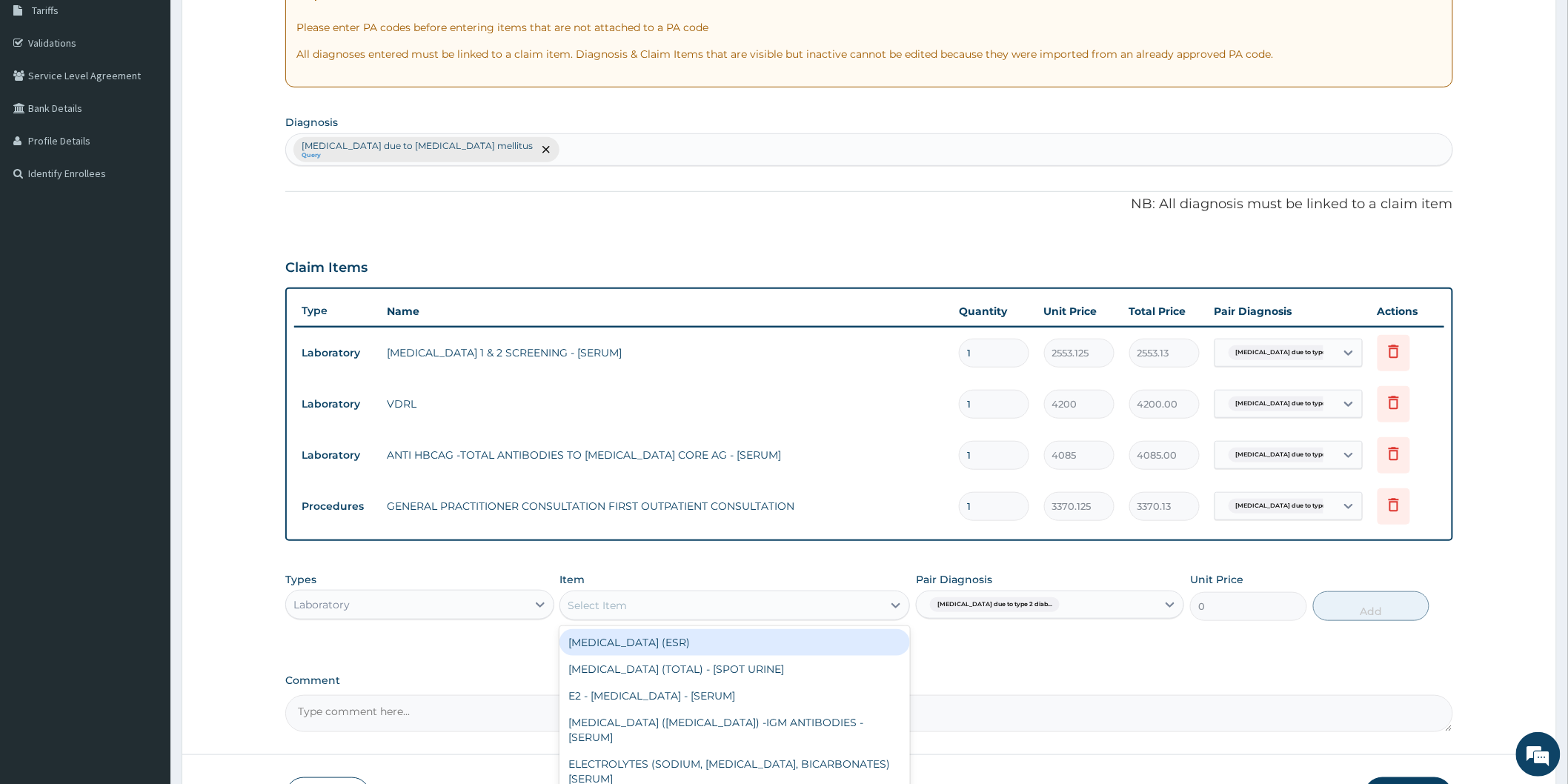
click at [820, 604] on div "Select Item" at bounding box center [721, 605] width 322 height 24
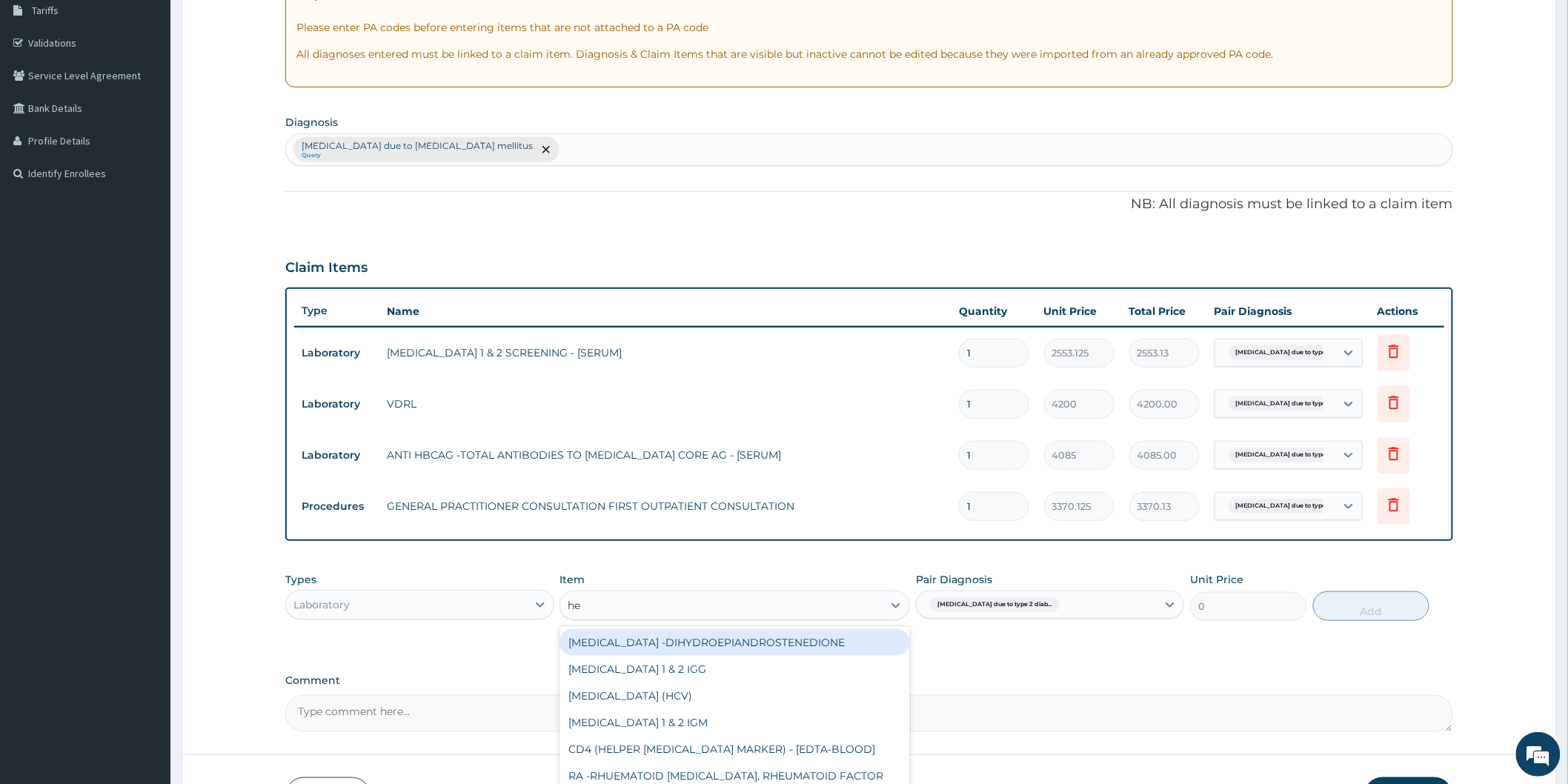
type input "hep"
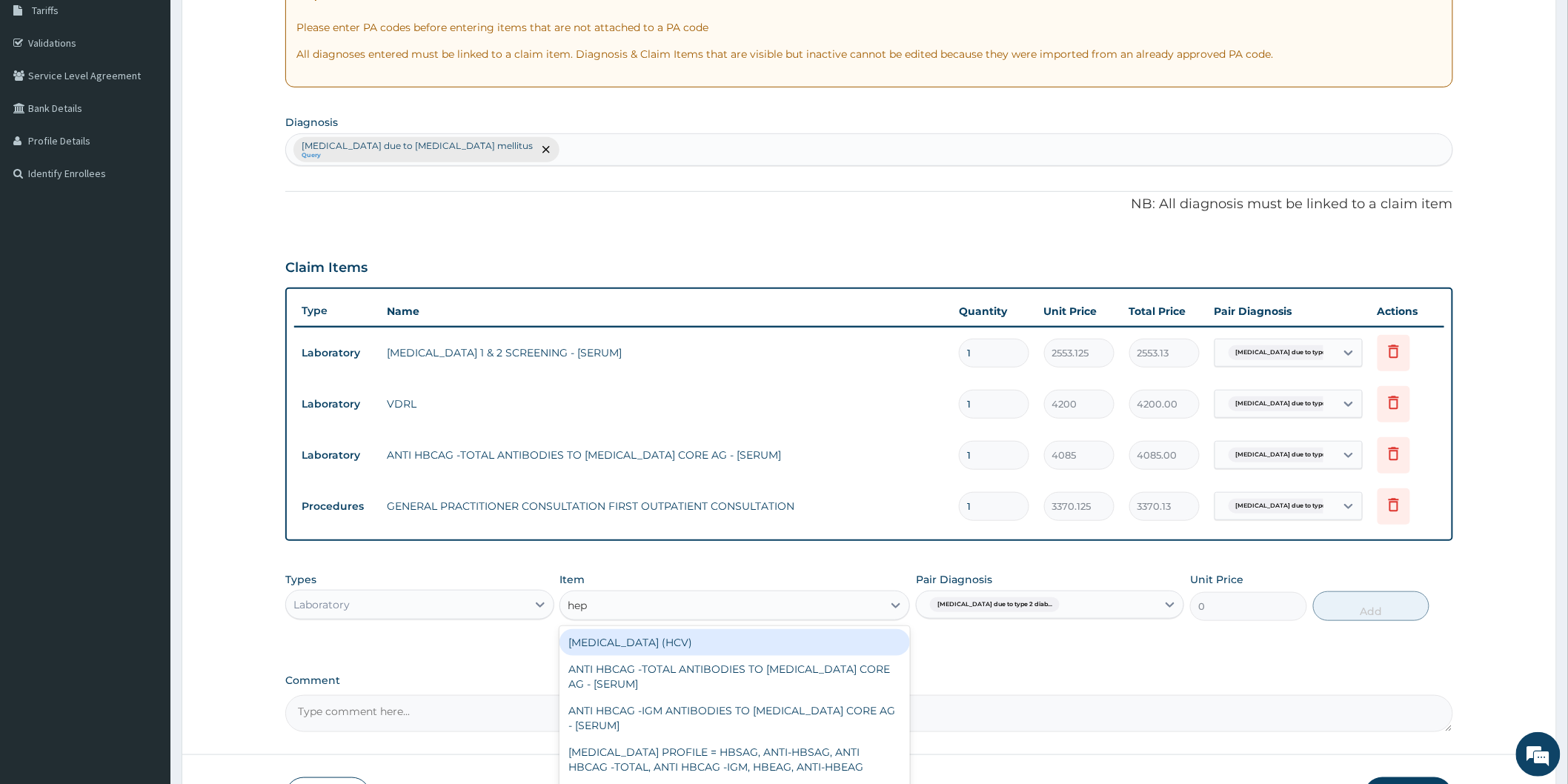
scroll to position [331, 0]
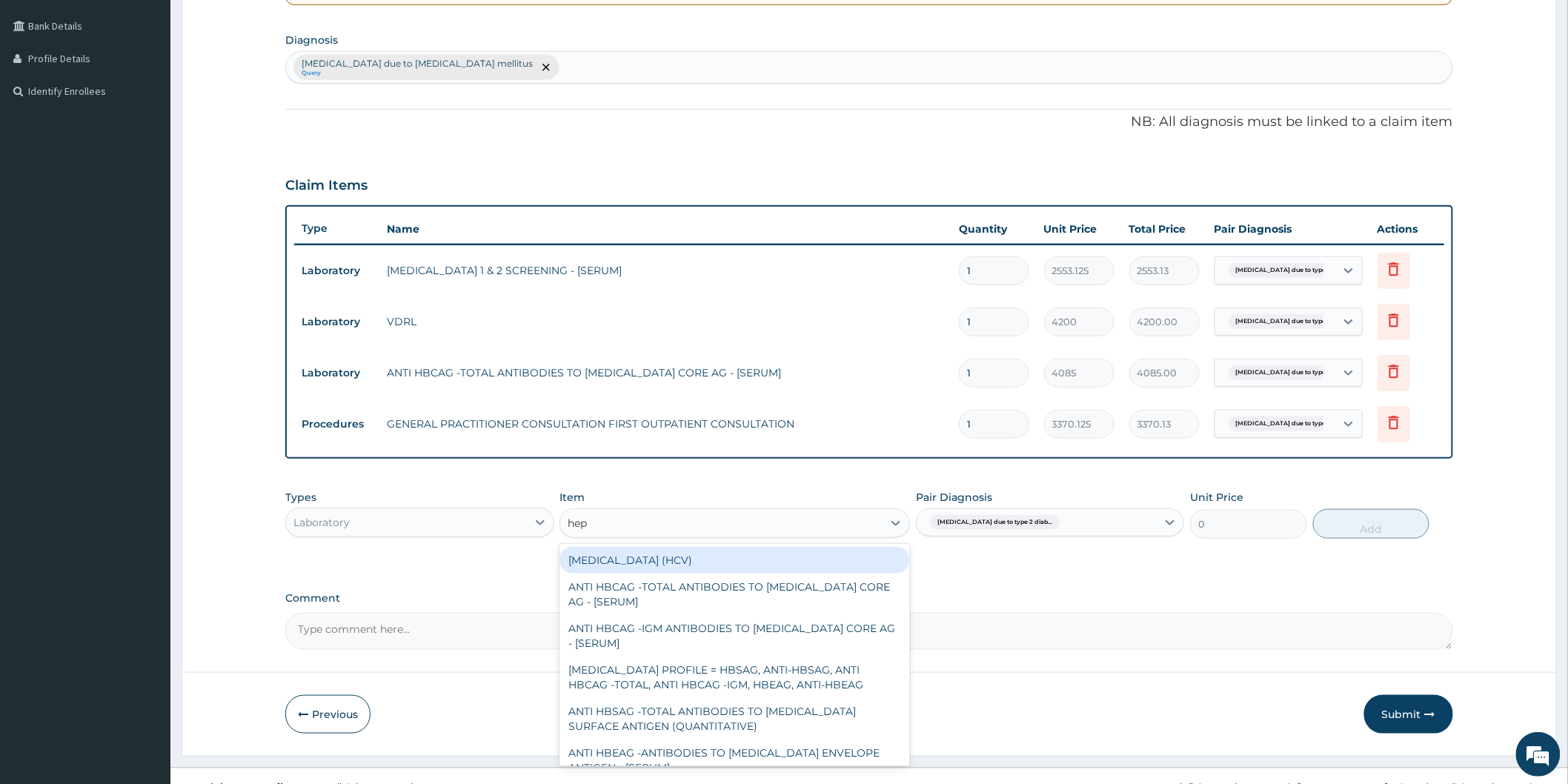
click at [754, 560] on div "[MEDICAL_DATA] (HCV)" at bounding box center [734, 560] width 350 height 27
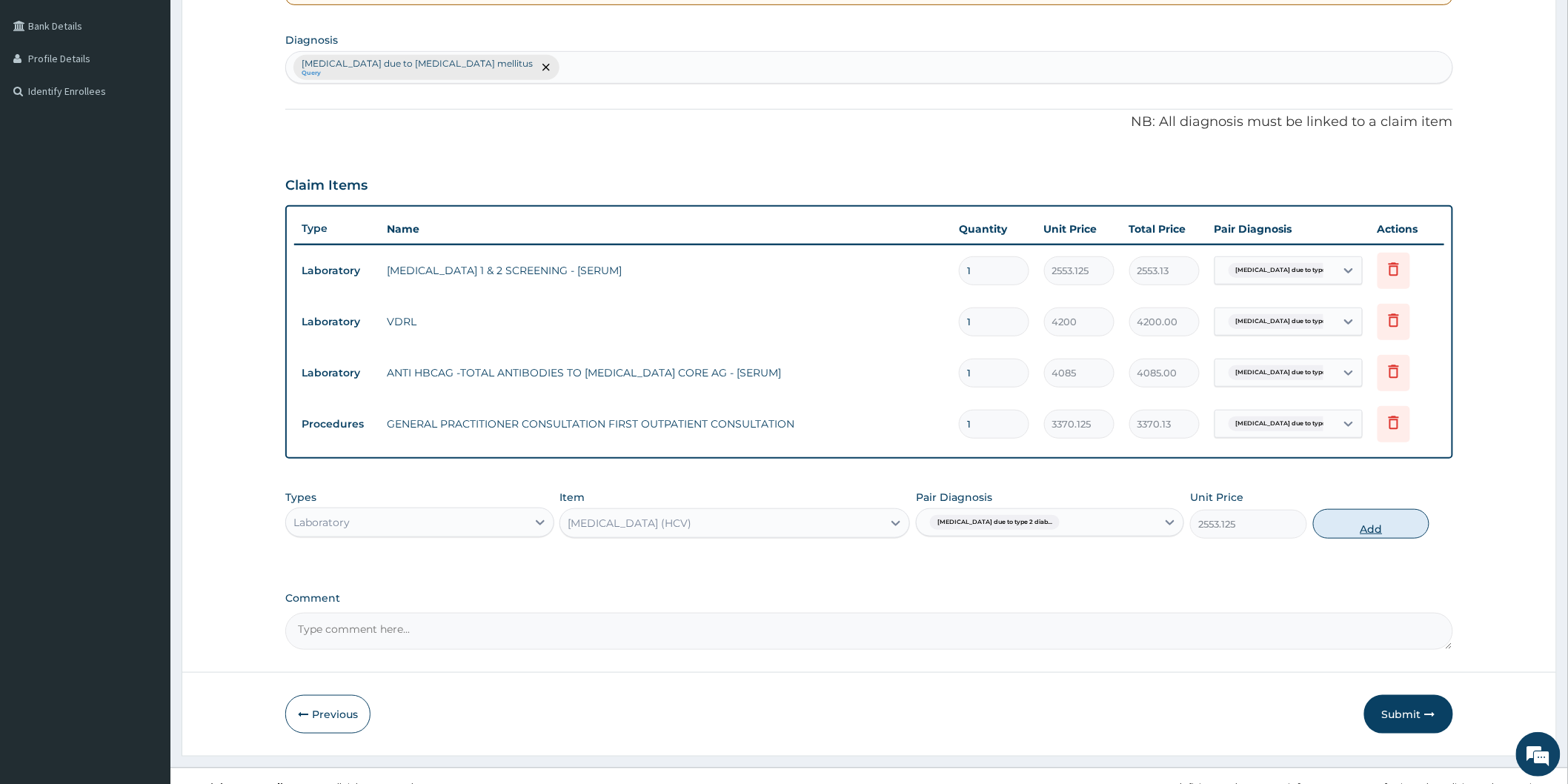
click at [1368, 519] on button "Add" at bounding box center [1371, 524] width 117 height 30
type input "0"
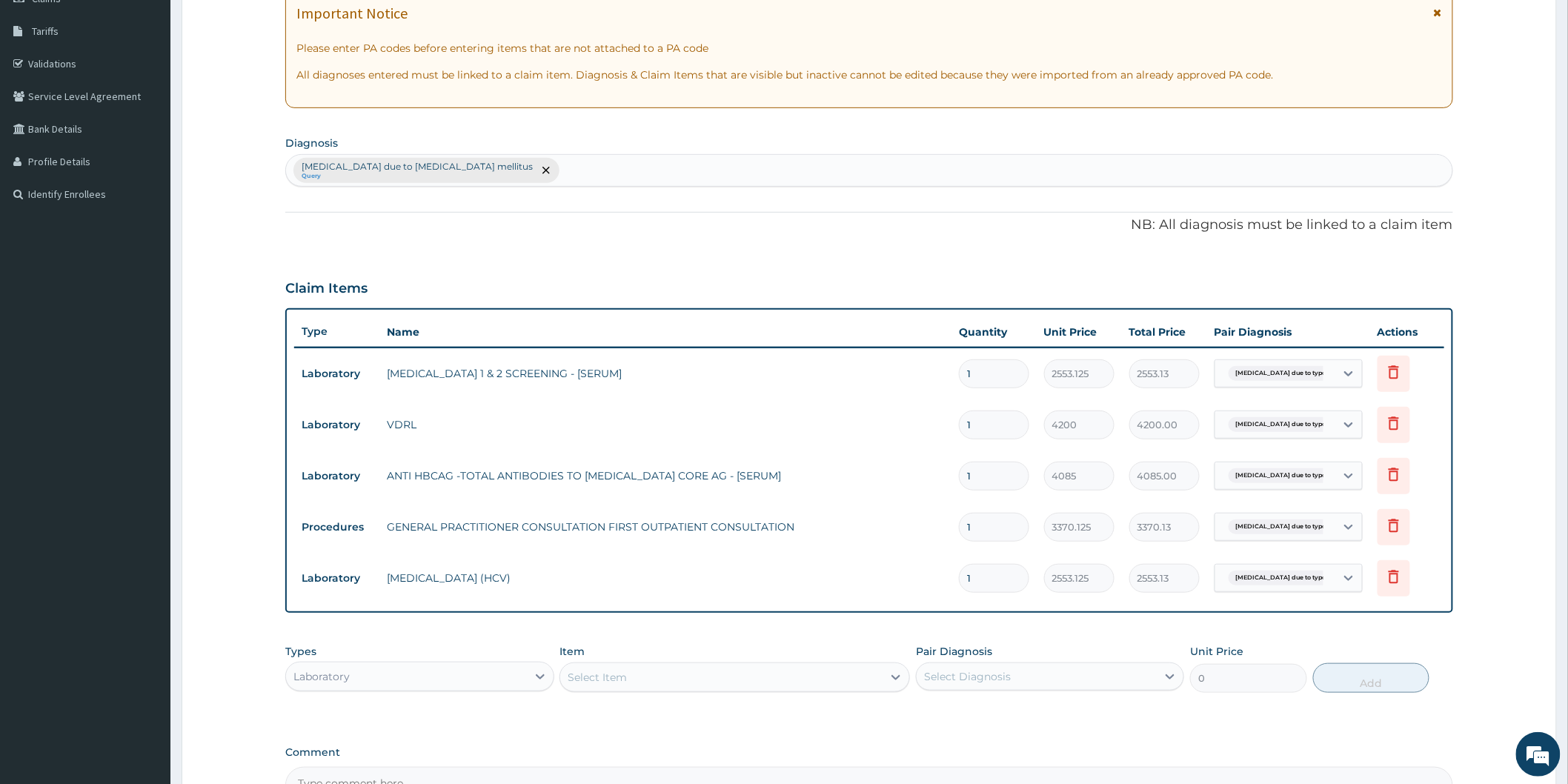
scroll to position [74, 0]
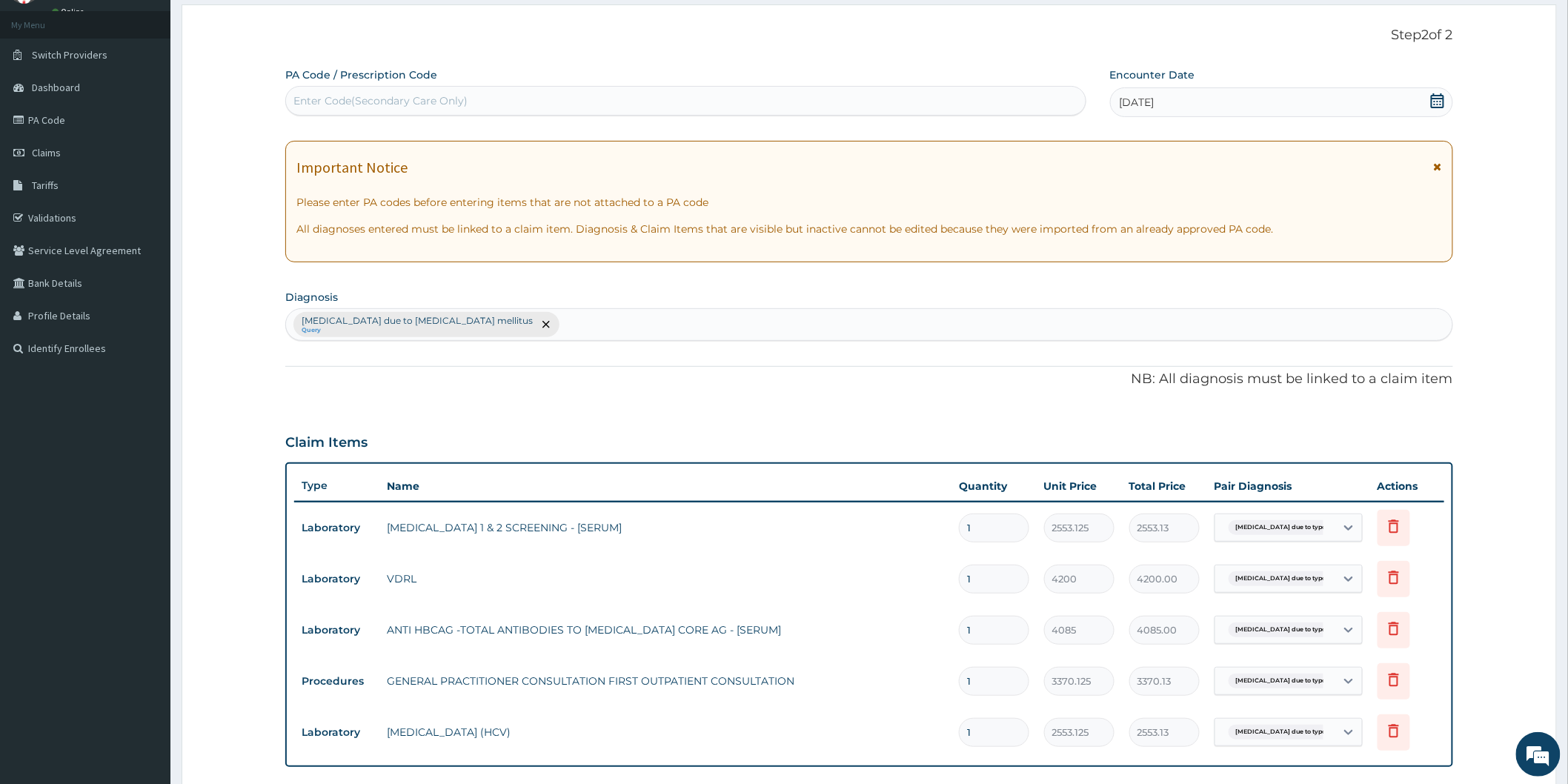
click at [663, 101] on div "Enter Code(Secondary Care Only)" at bounding box center [685, 100] width 800 height 24
paste input "PA/E7610F"
type input "PA/E7610F"
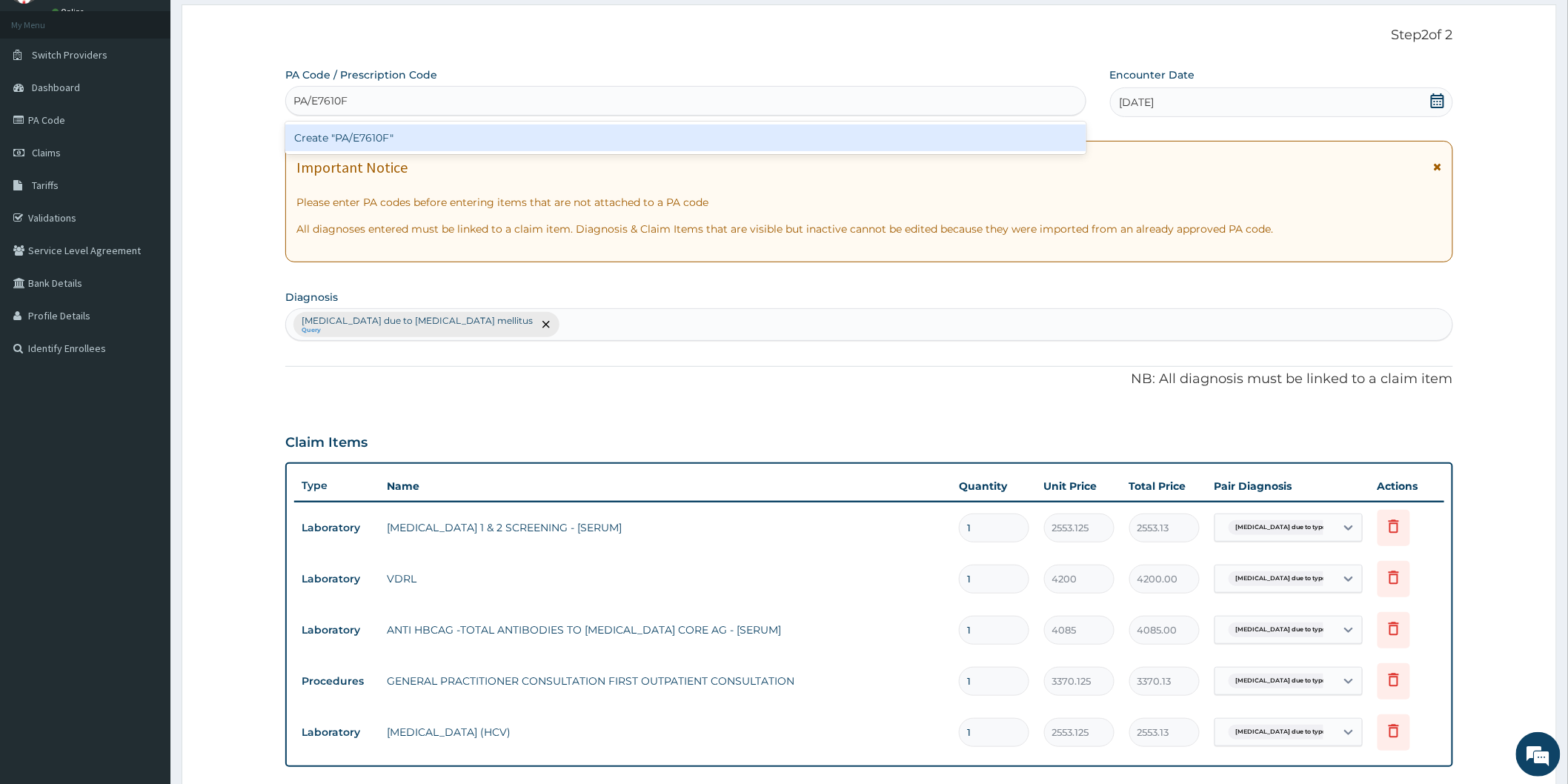
click at [635, 149] on div "Create "PA/E7610F"" at bounding box center [685, 137] width 801 height 27
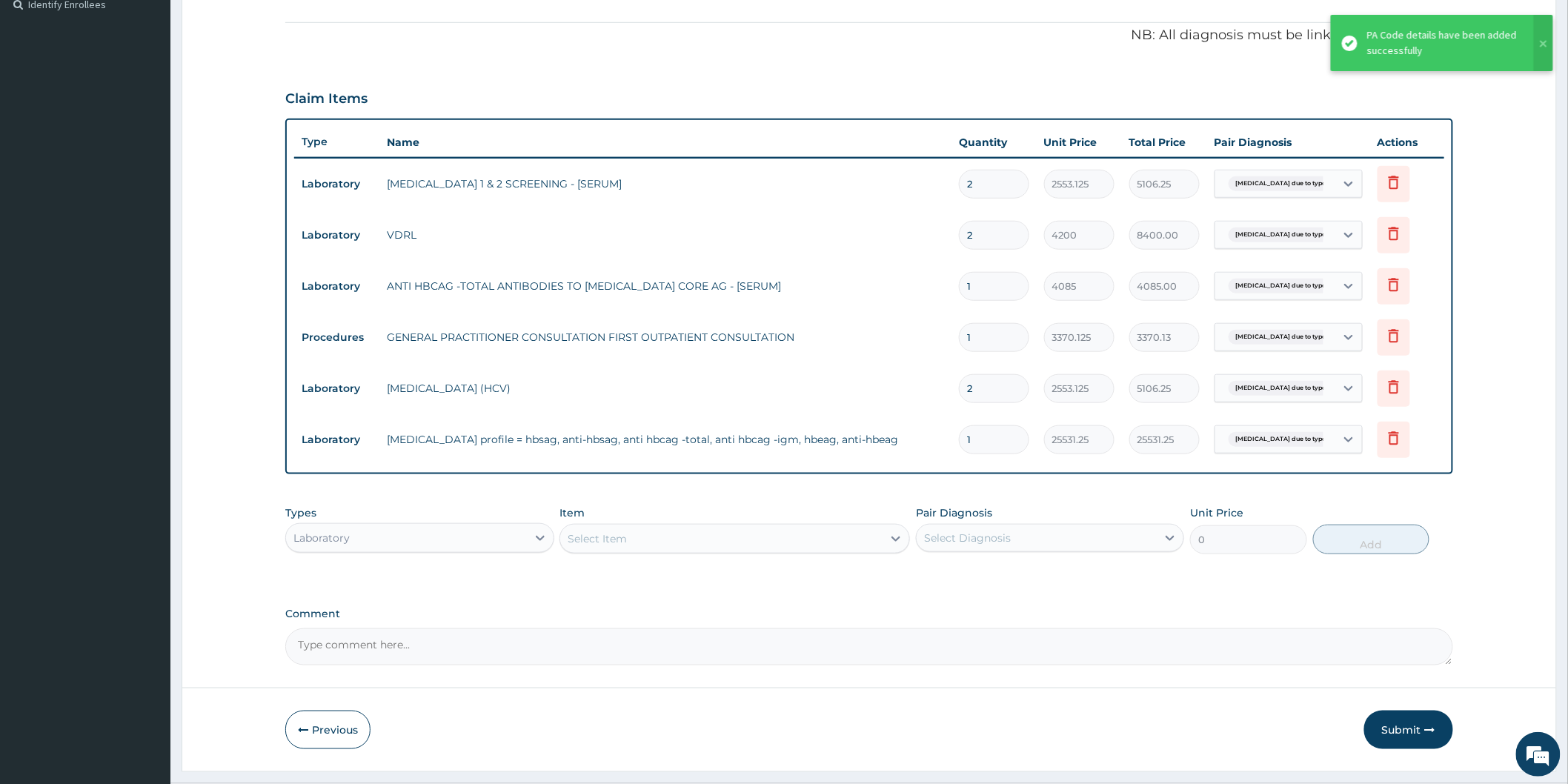
scroll to position [455, 0]
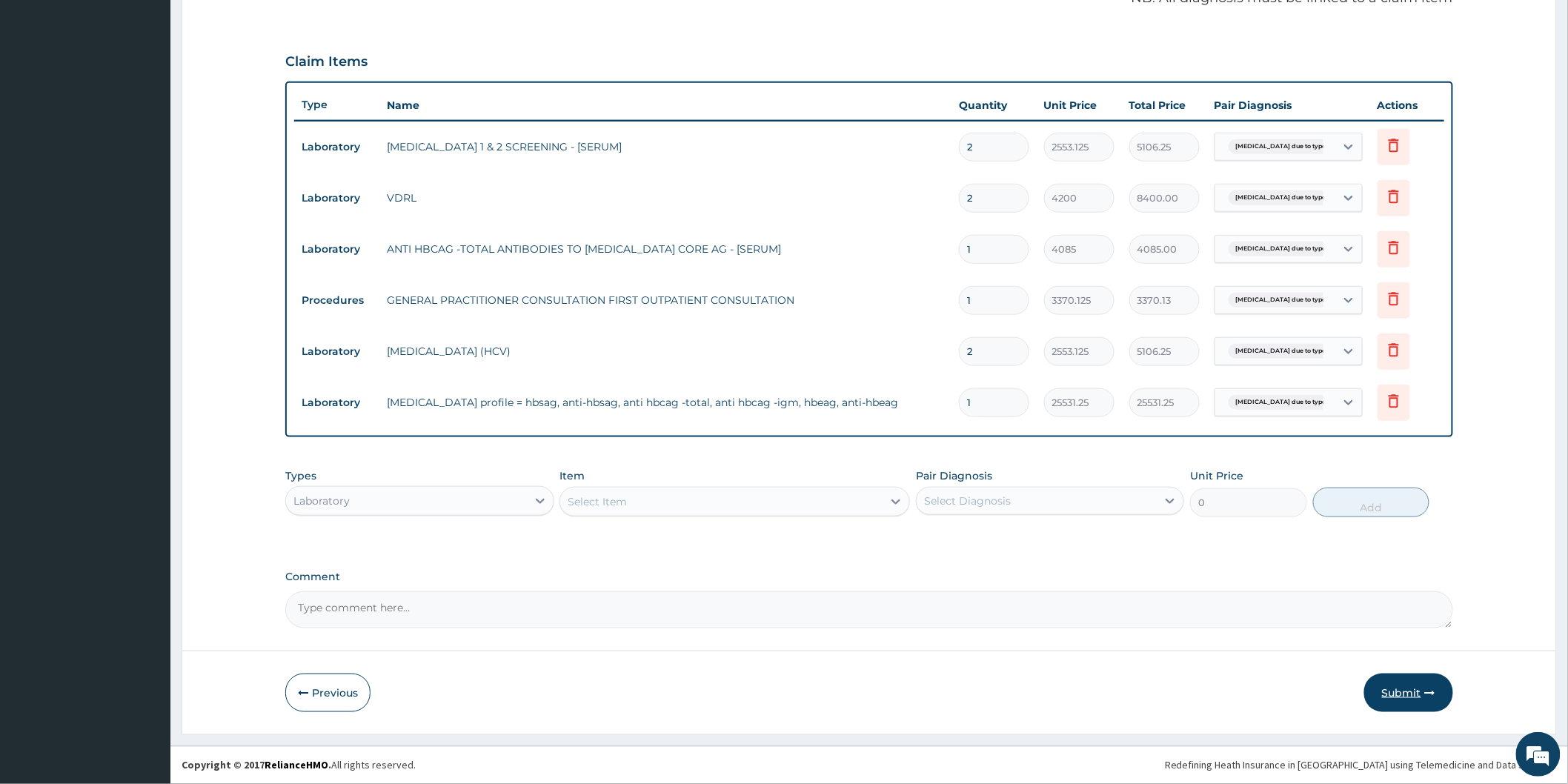
click at [1405, 687] on button "Submit" at bounding box center [1408, 693] width 89 height 39
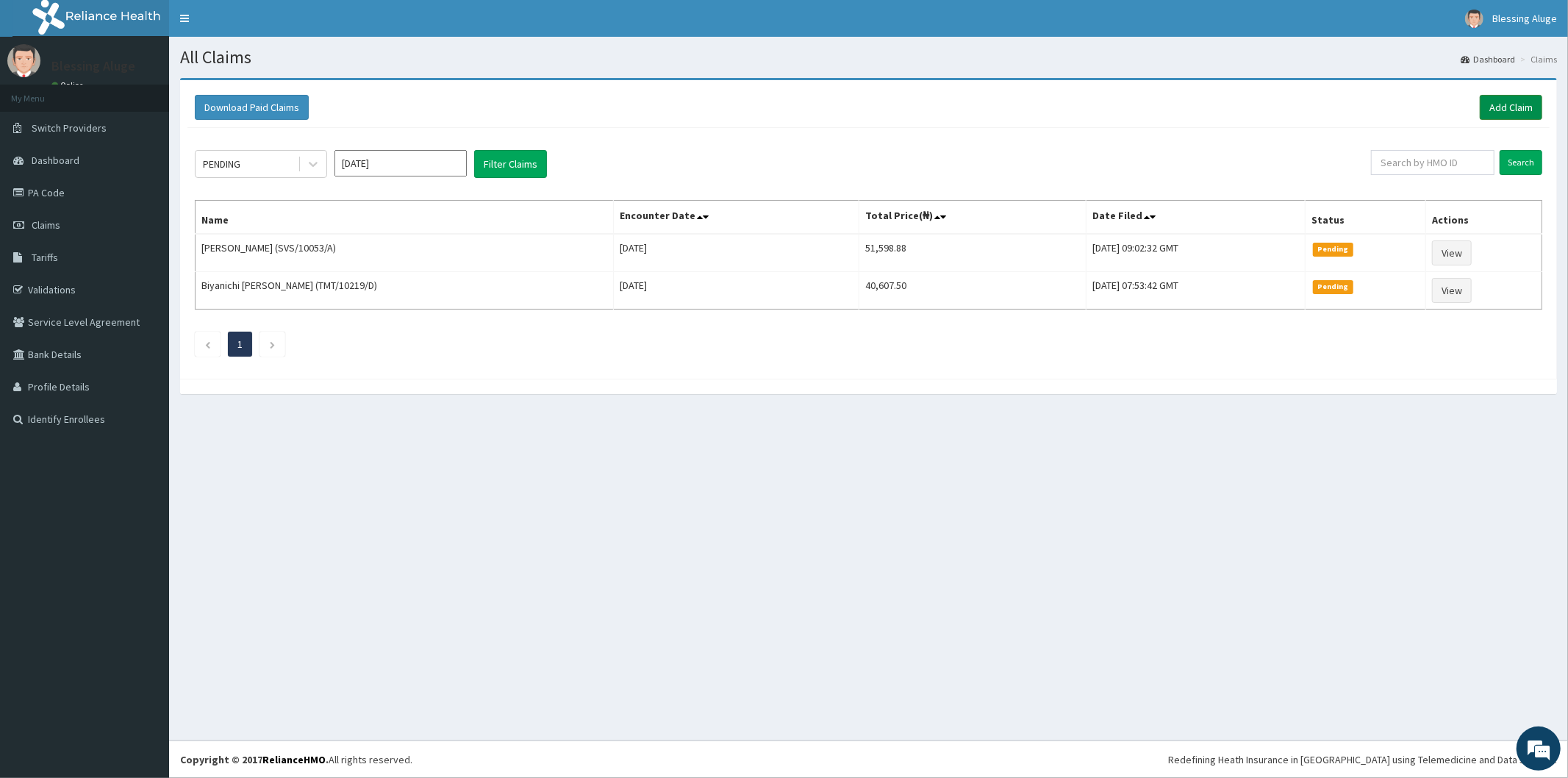
click at [1525, 108] on link "Add Claim" at bounding box center [1511, 107] width 62 height 25
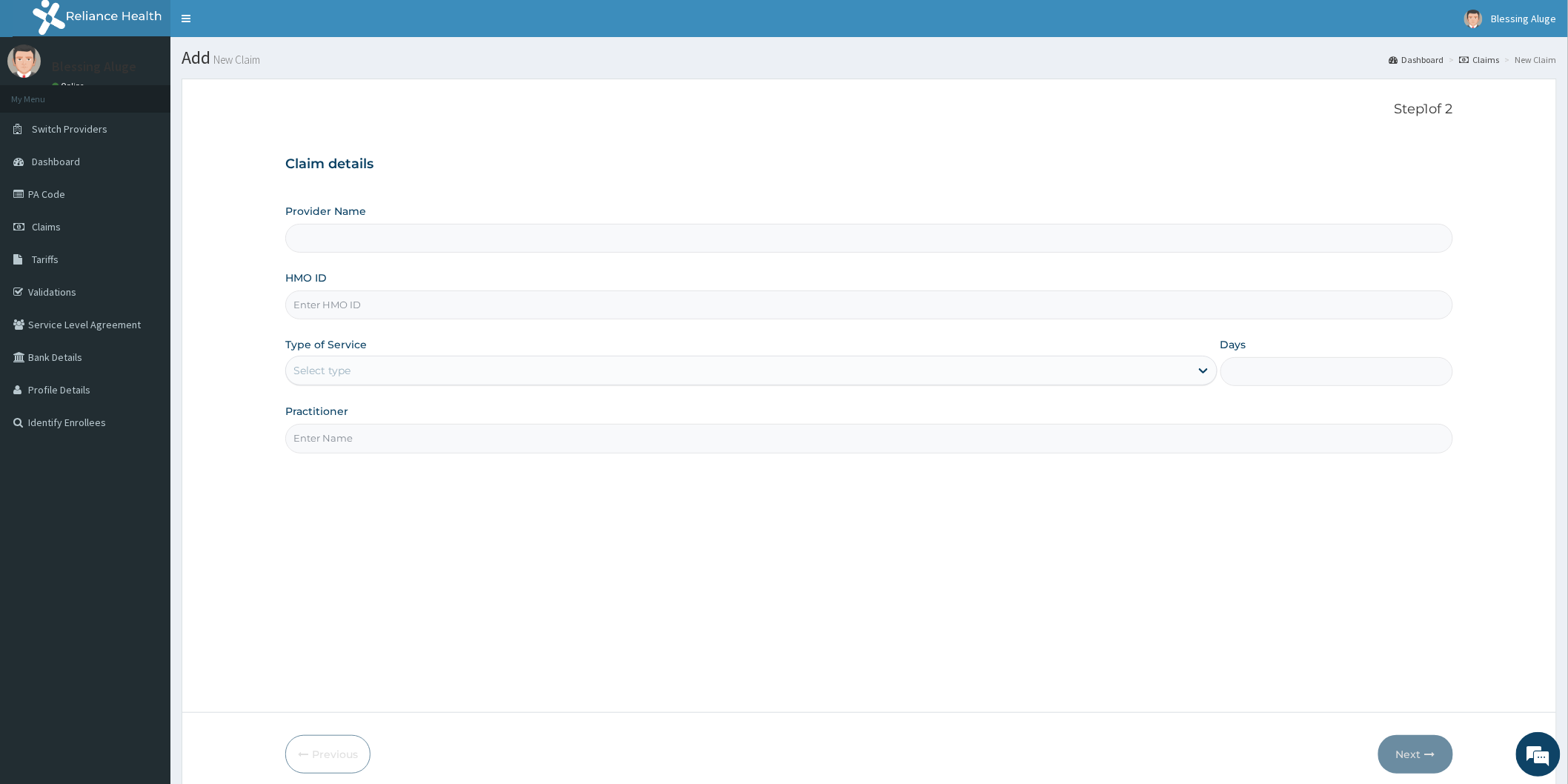
click at [846, 302] on input "HMO ID" at bounding box center [869, 305] width 1168 height 29
type input "Reliance Family Clinics (RFC) - [GEOGRAPHIC_DATA]"
paste input "REL/10382/A"
type input "REL/10382/A"
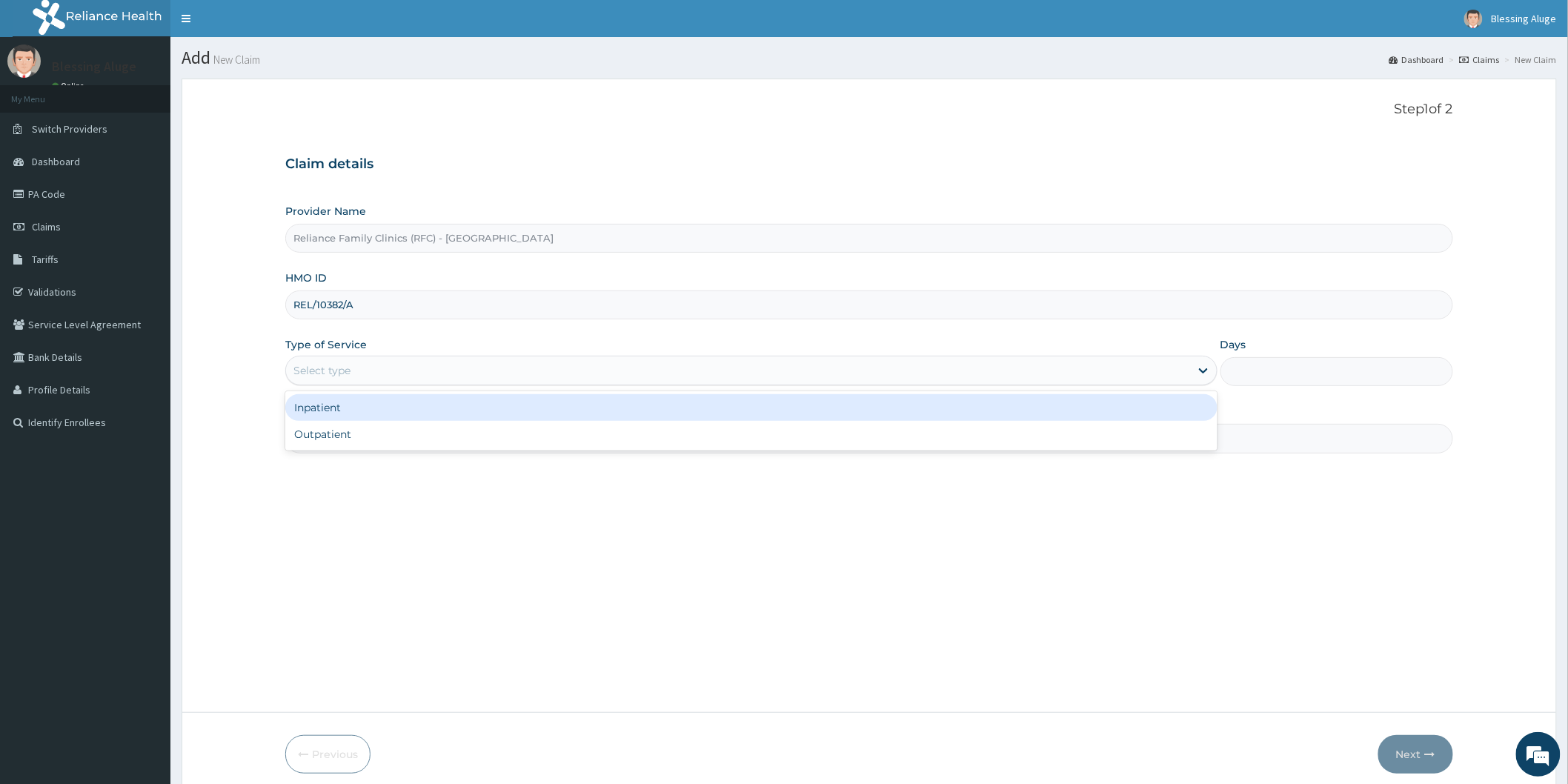
click at [815, 376] on div "Select type" at bounding box center [737, 370] width 904 height 24
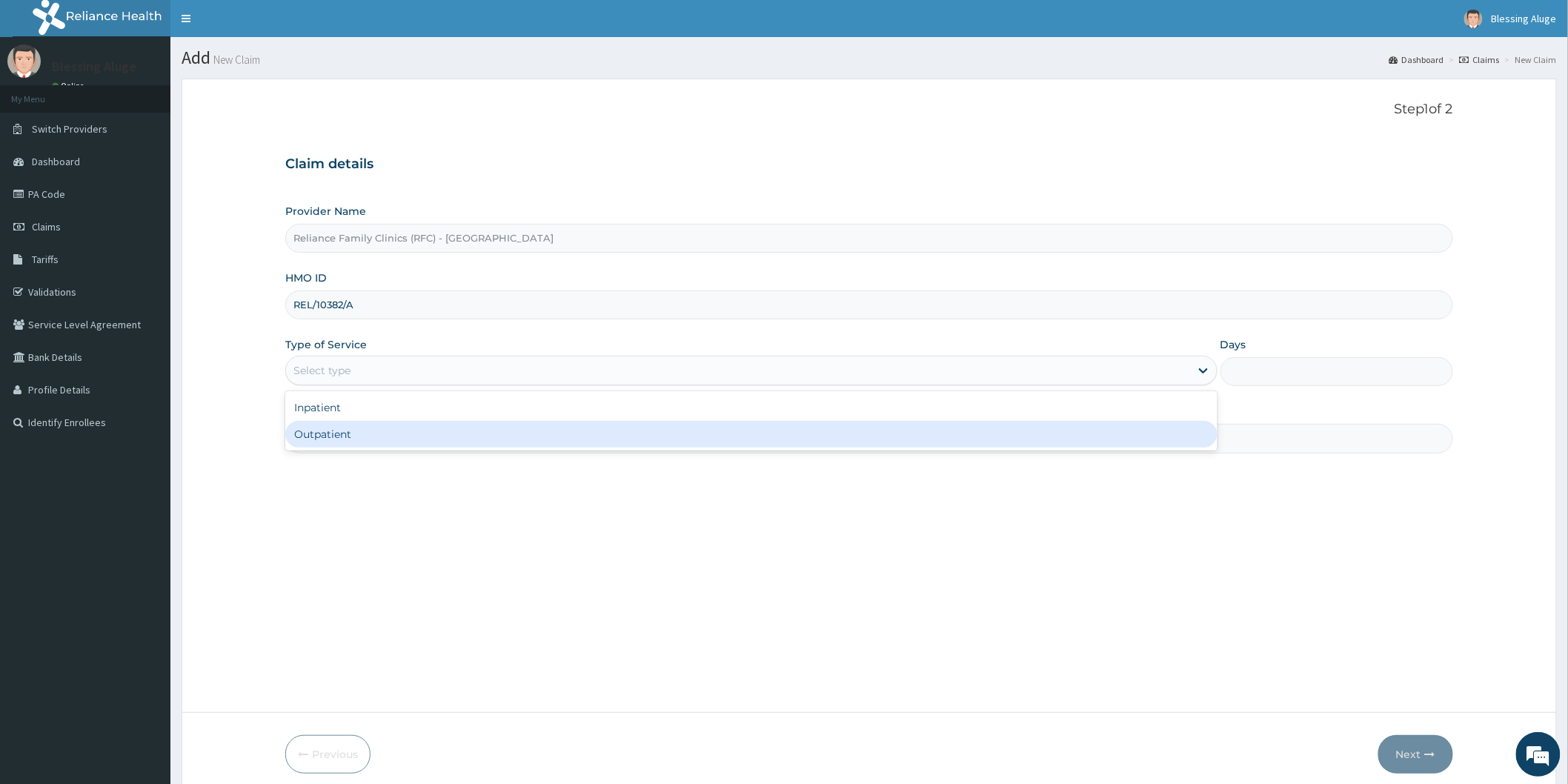
click at [805, 437] on div "Outpatient" at bounding box center [751, 434] width 932 height 27
type input "1"
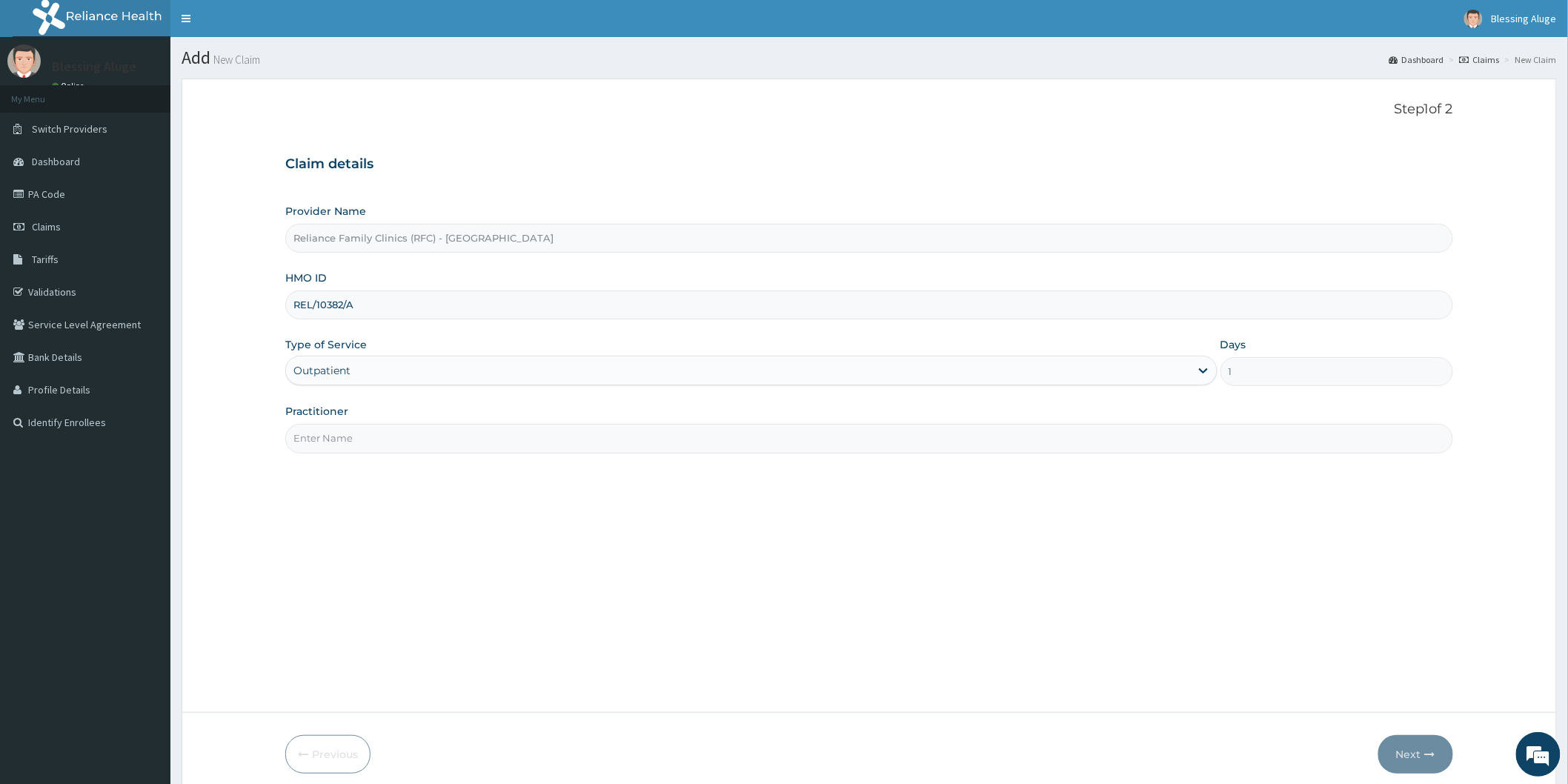
click at [703, 439] on input "Practitioner" at bounding box center [869, 438] width 1168 height 29
type input "Dr Locum"
click at [1404, 757] on button "Next" at bounding box center [1415, 754] width 75 height 39
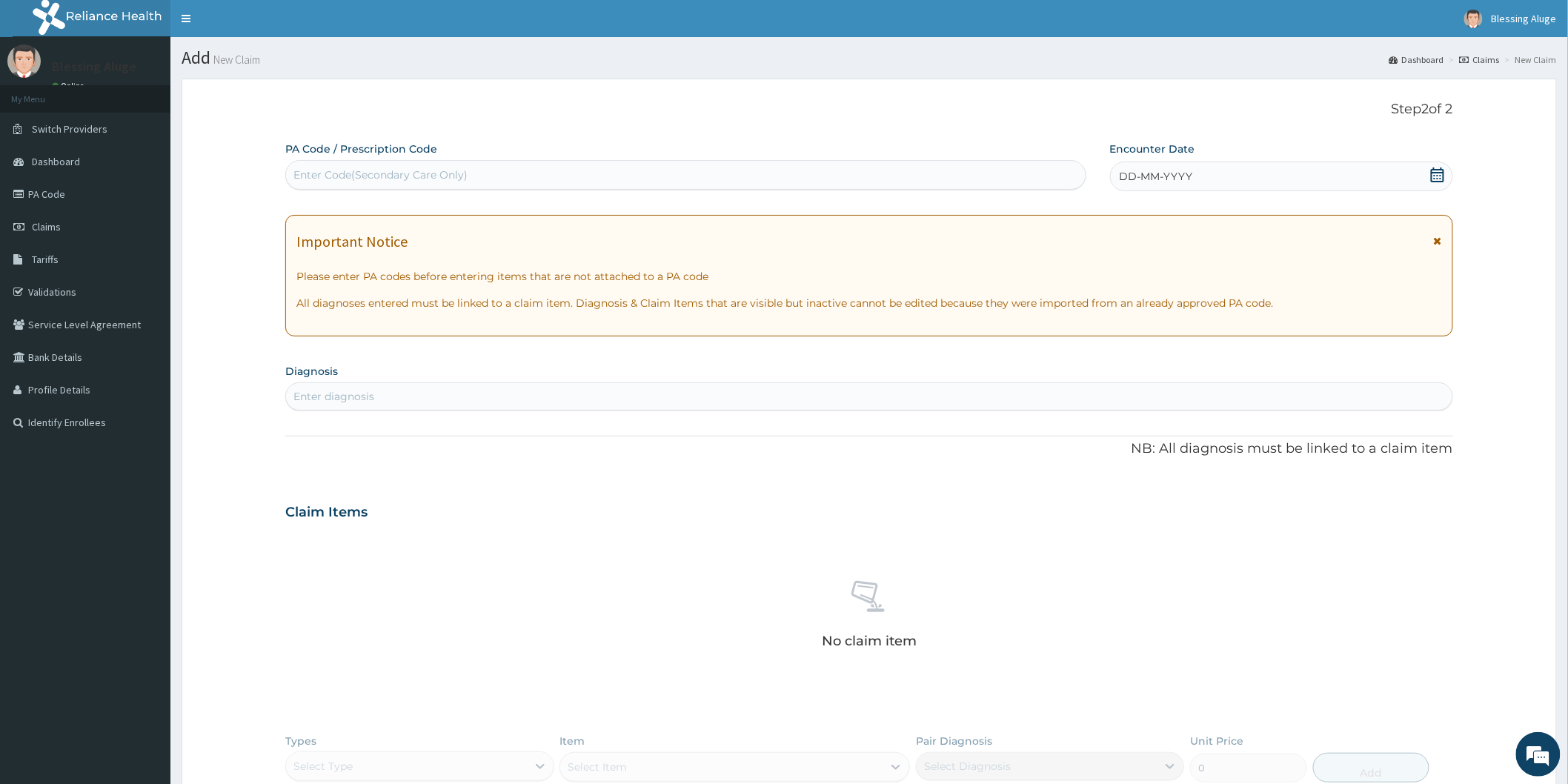
drag, startPoint x: 1142, startPoint y: 176, endPoint x: 1142, endPoint y: 183, distance: 7.0
click at [1142, 178] on span "DD-MM-YYYY" at bounding box center [1156, 177] width 74 height 15
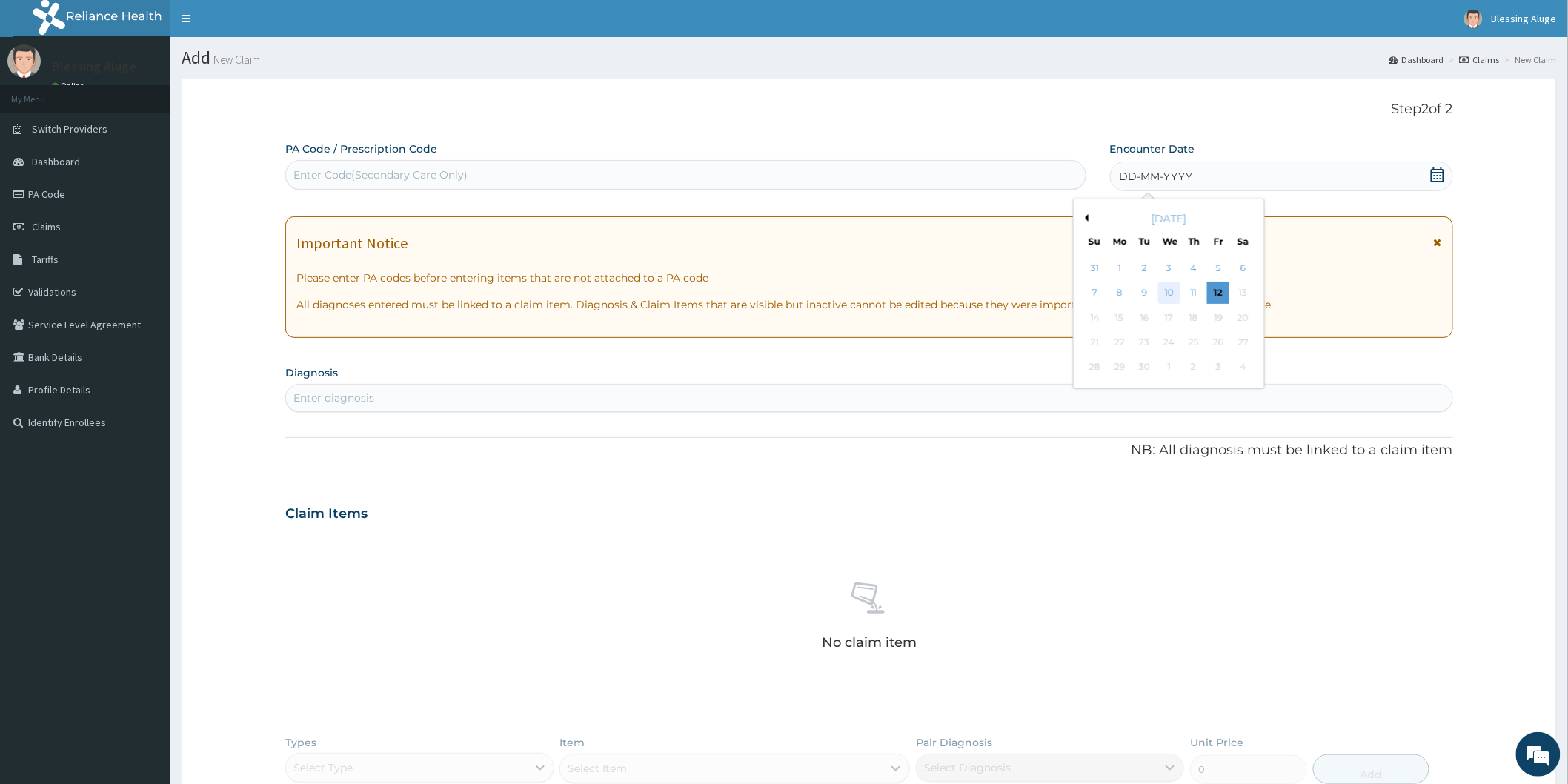
click at [1166, 293] on div "10" at bounding box center [1168, 293] width 22 height 22
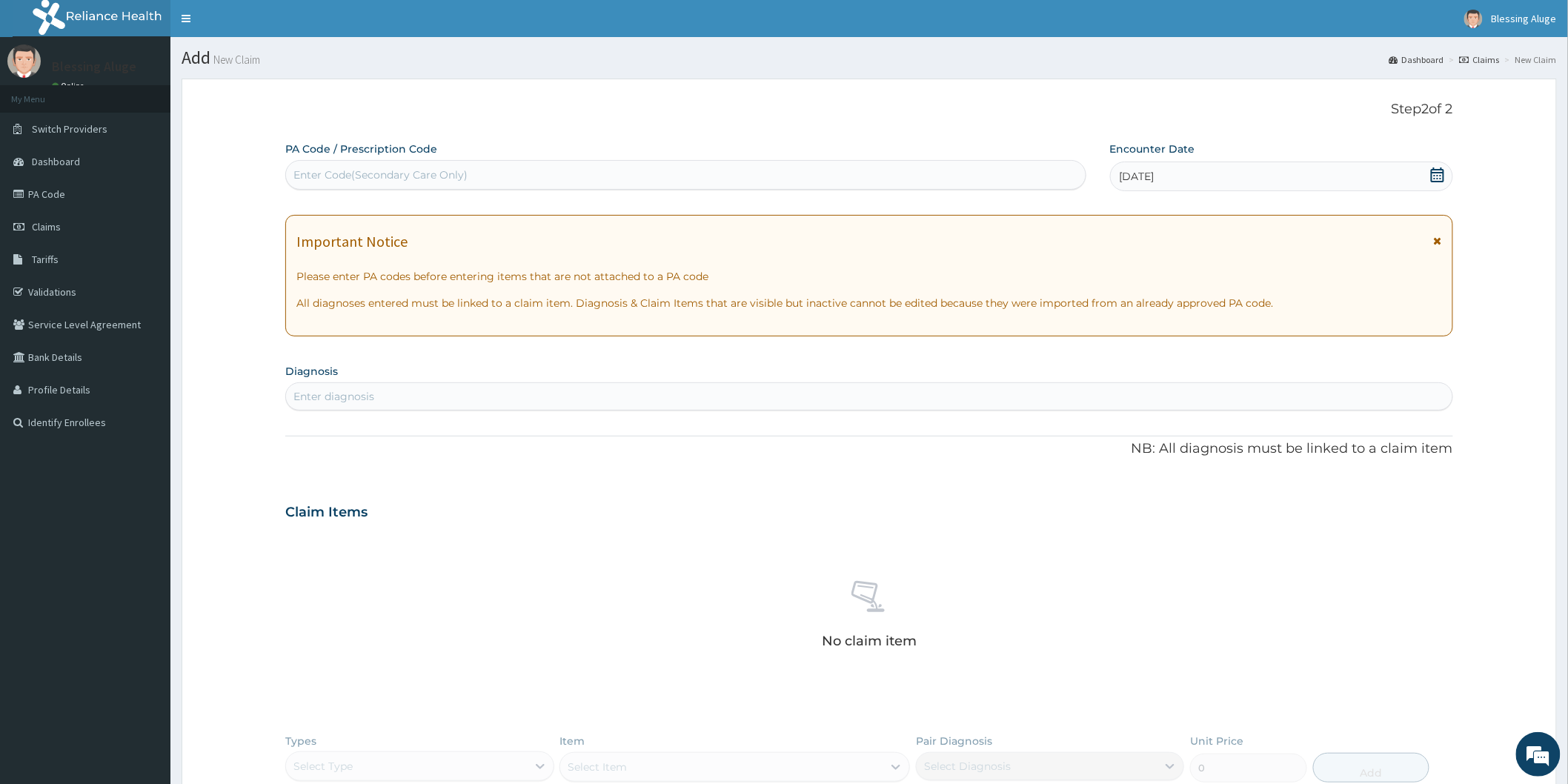
click at [965, 398] on div "Enter diagnosis" at bounding box center [869, 396] width 1166 height 24
type input "mala"
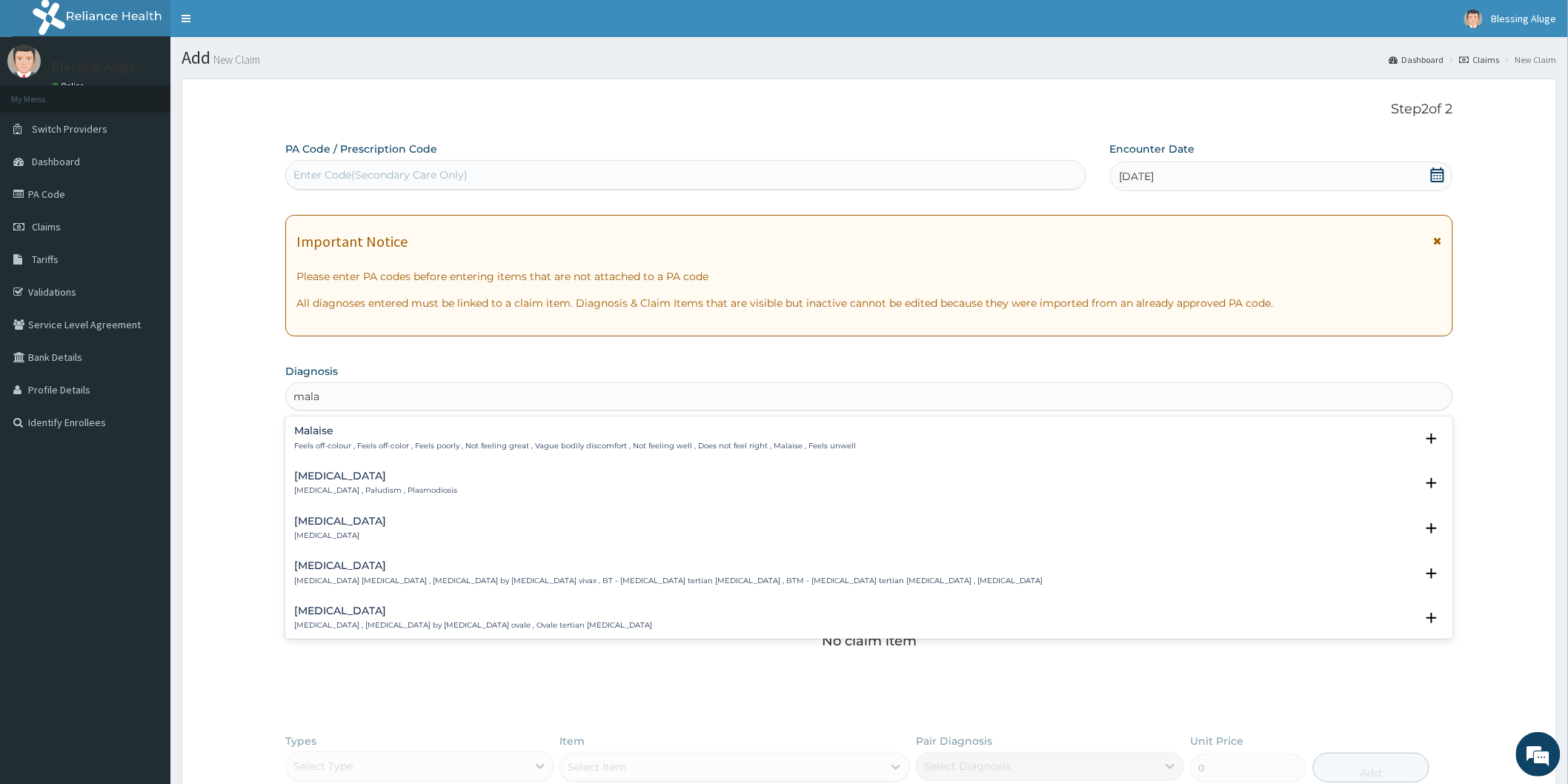
click at [339, 489] on p "Malaria , Paludism , Plasmodiosis" at bounding box center [375, 491] width 163 height 11
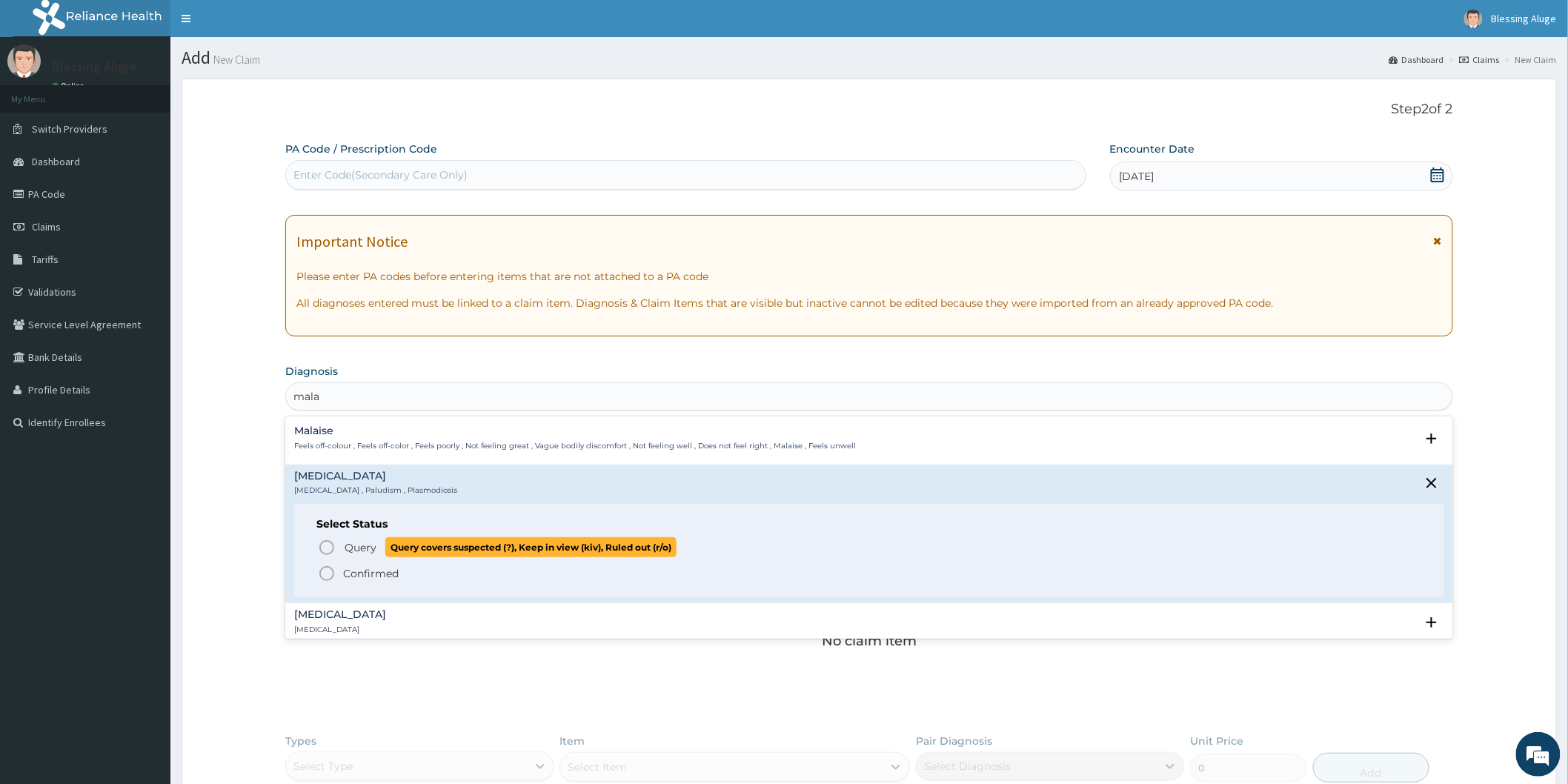
click at [327, 548] on icon "status option query" at bounding box center [326, 547] width 17 height 17
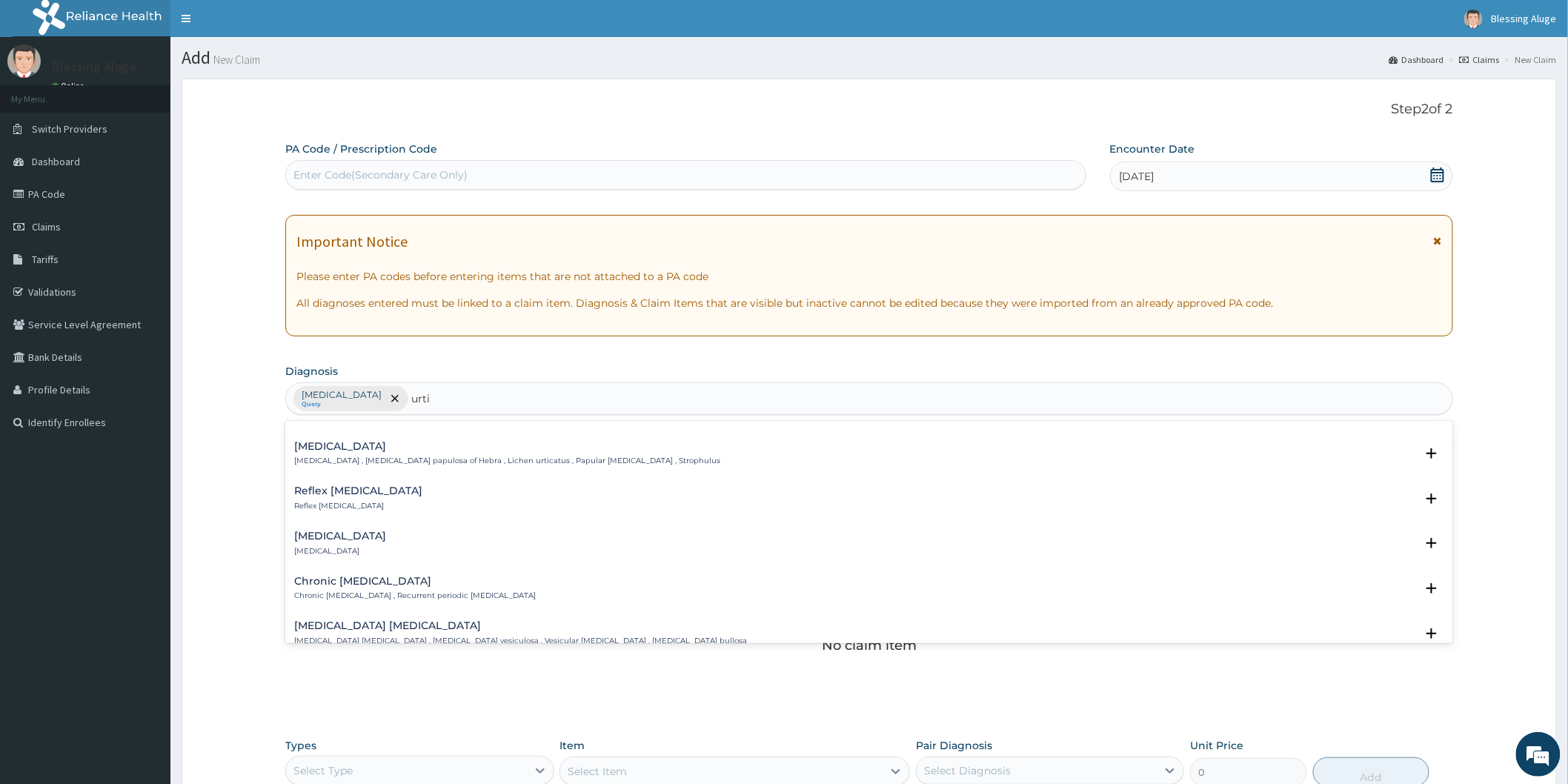
scroll to position [83, 0]
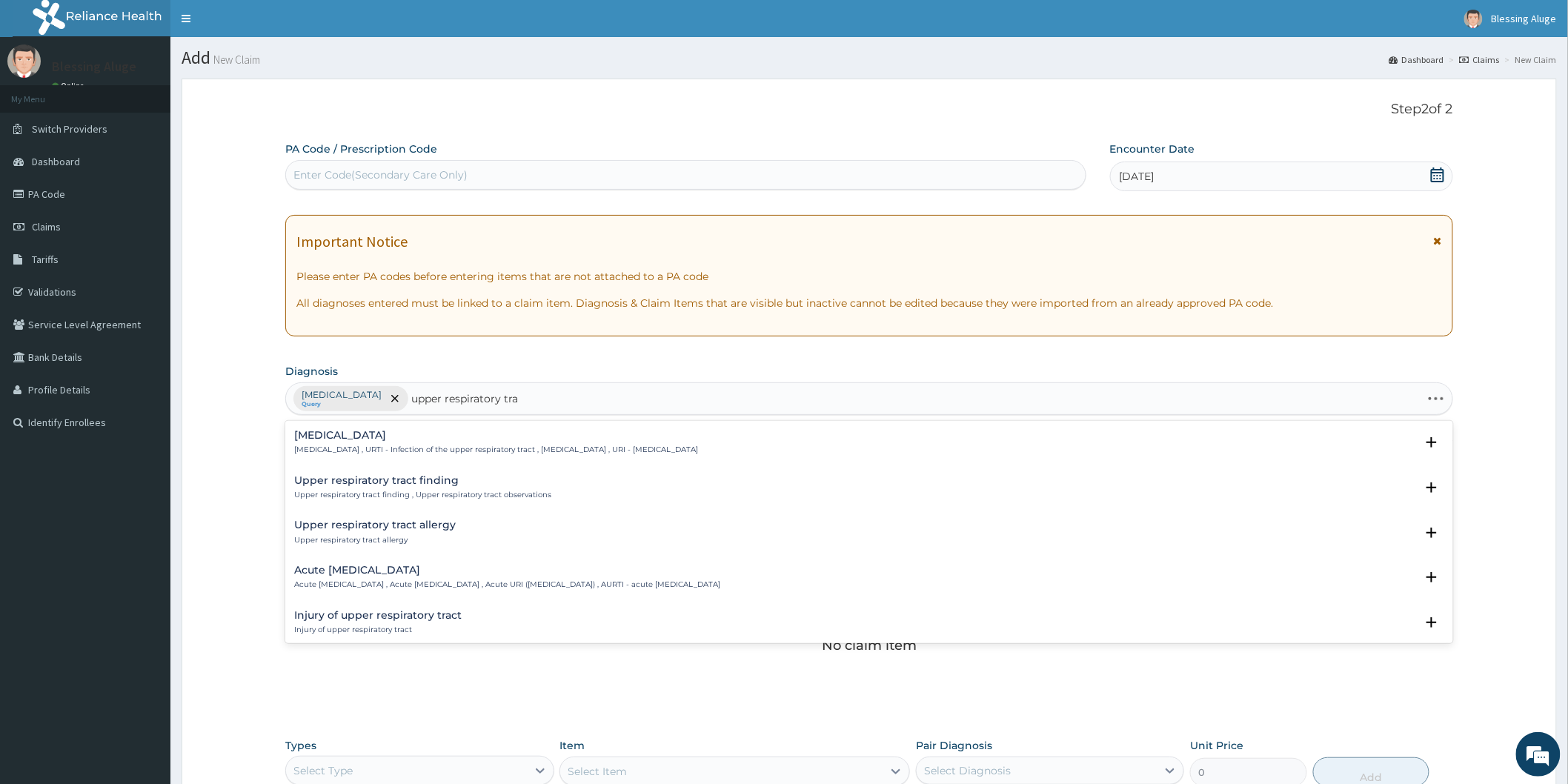
type input "upper respiratory trac"
click at [449, 444] on div "Upper respiratory infection Upper respiratory infection , URTI - Infection of t…" at bounding box center [496, 443] width 404 height 26
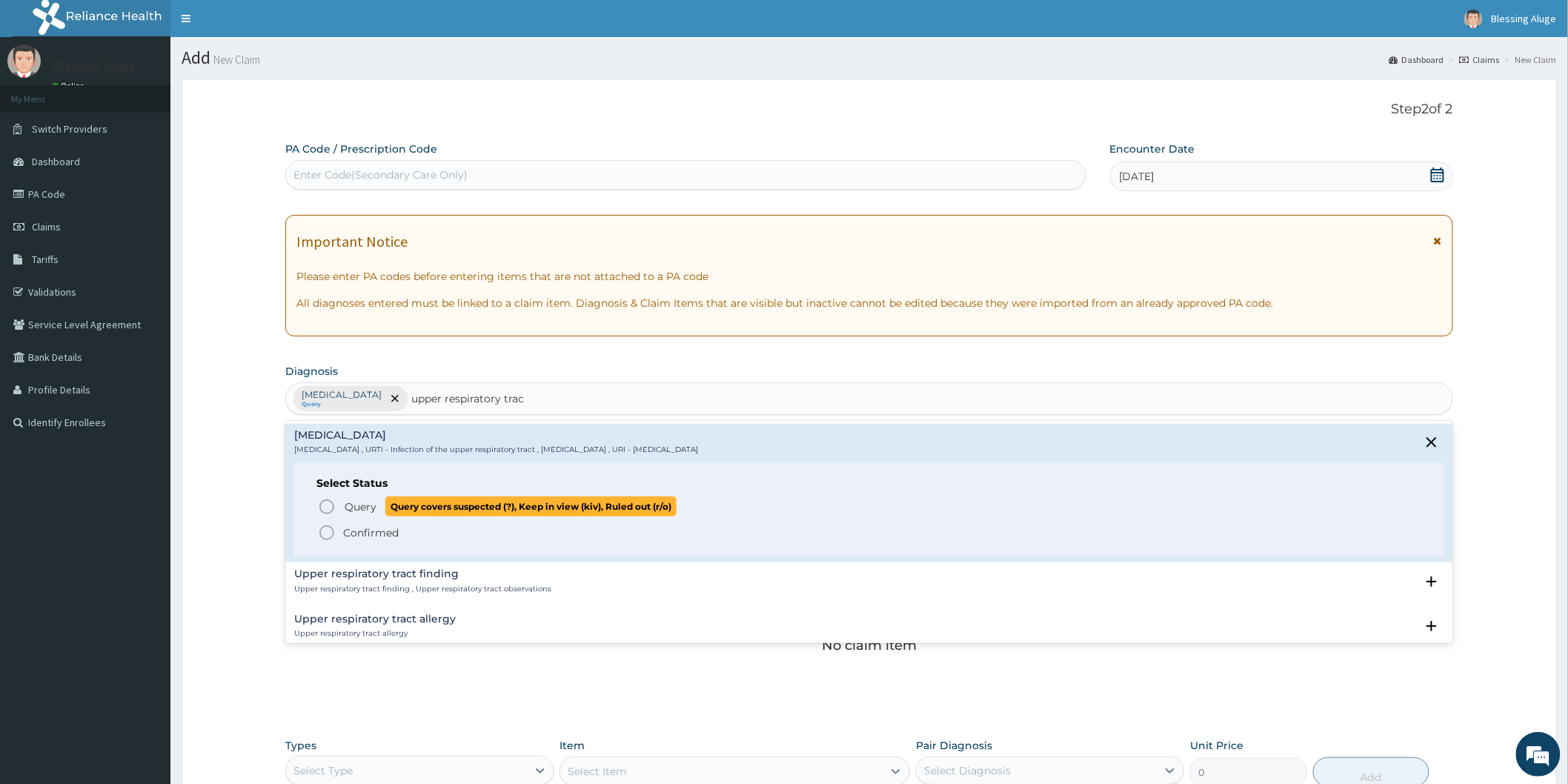
click at [324, 510] on icon "status option query" at bounding box center [326, 506] width 17 height 17
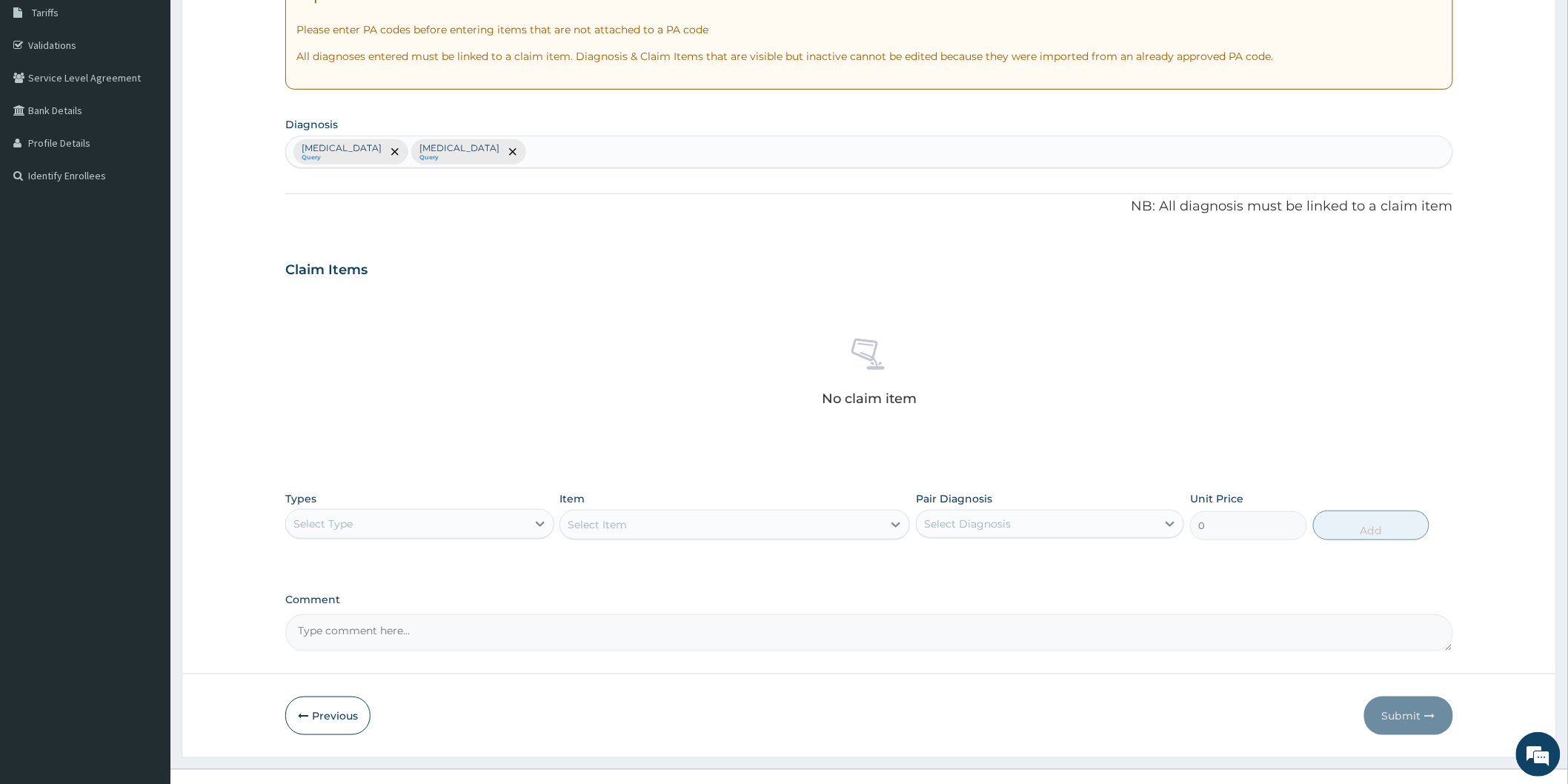
scroll to position [269, 0]
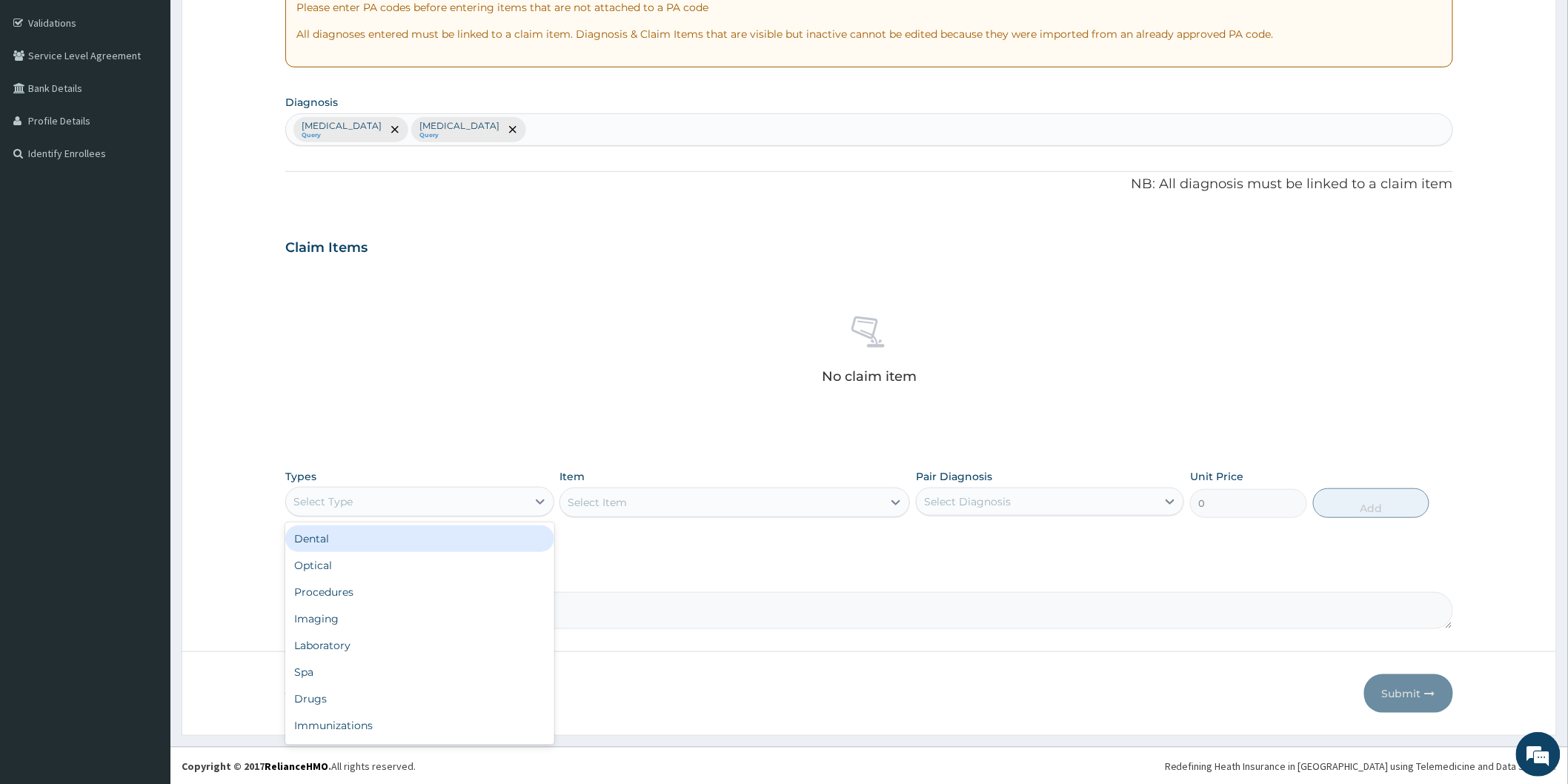
click at [418, 503] on div "Select Type" at bounding box center [405, 501] width 240 height 24
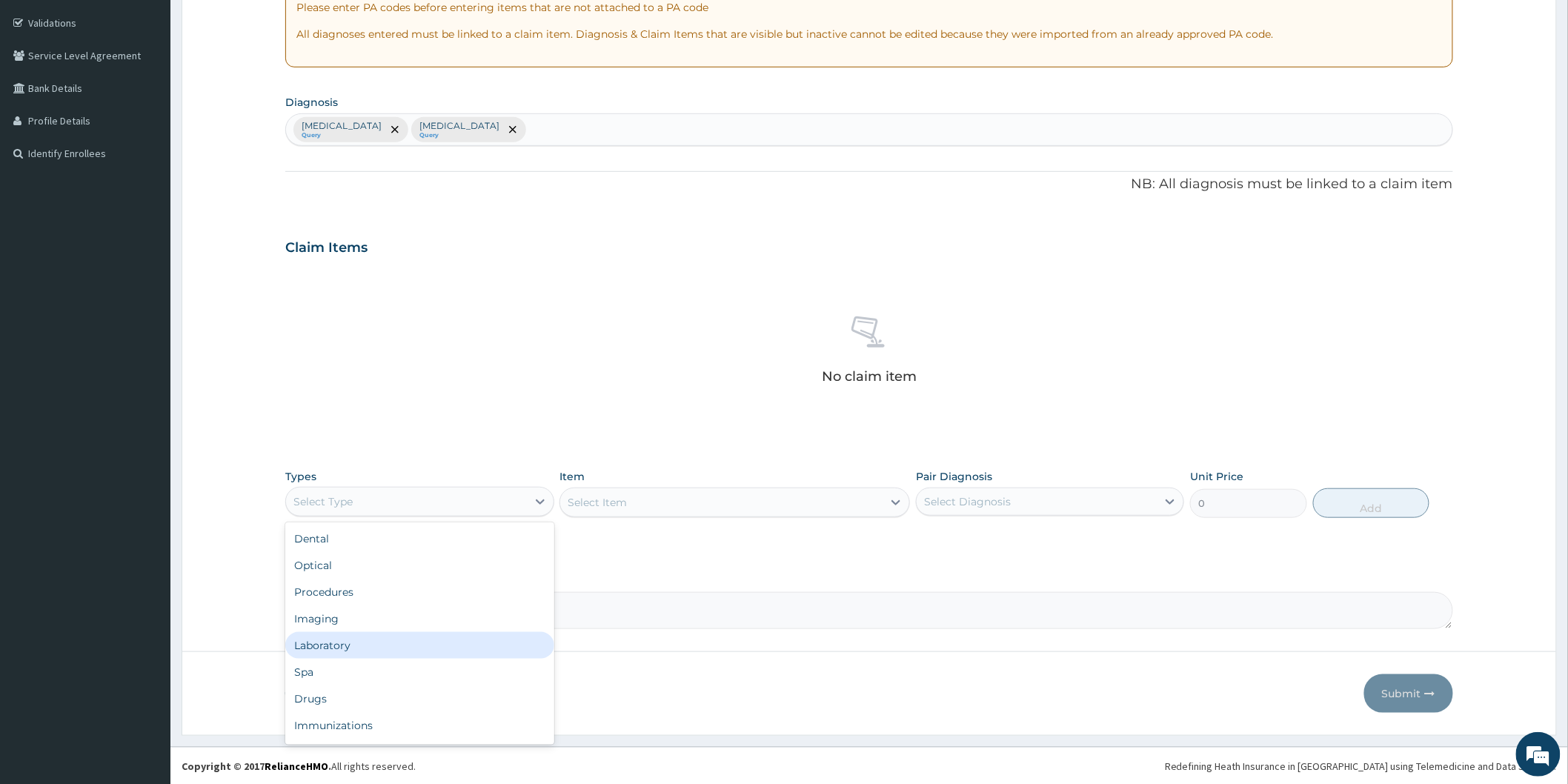
click at [401, 651] on div "Laboratory" at bounding box center [419, 645] width 268 height 27
click at [612, 513] on div "Select Item" at bounding box center [734, 502] width 350 height 30
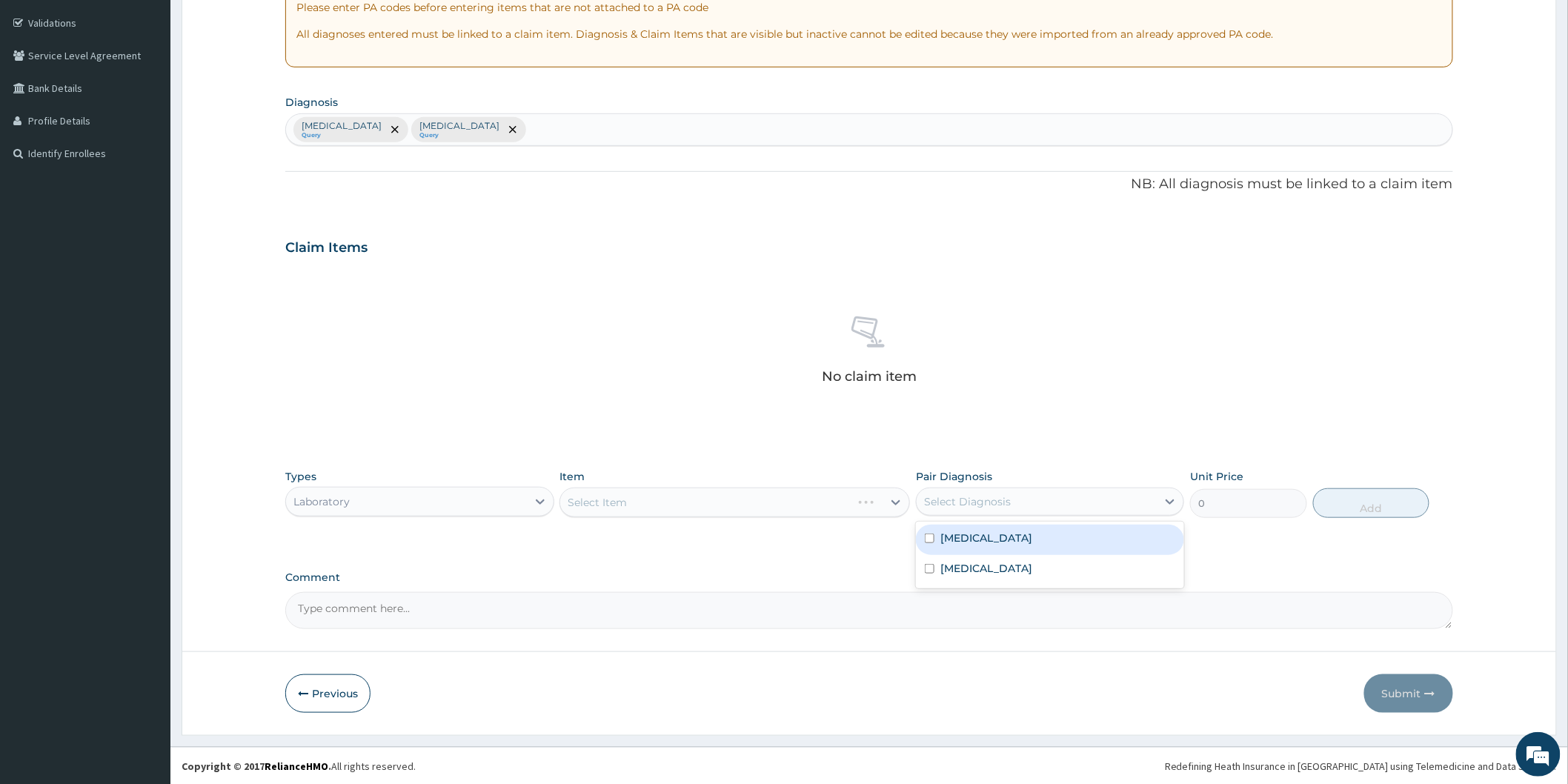
click at [1020, 501] on div "Select Diagnosis" at bounding box center [1036, 501] width 240 height 24
click at [987, 540] on div "Malaria" at bounding box center [1050, 540] width 268 height 30
checkbox input "true"
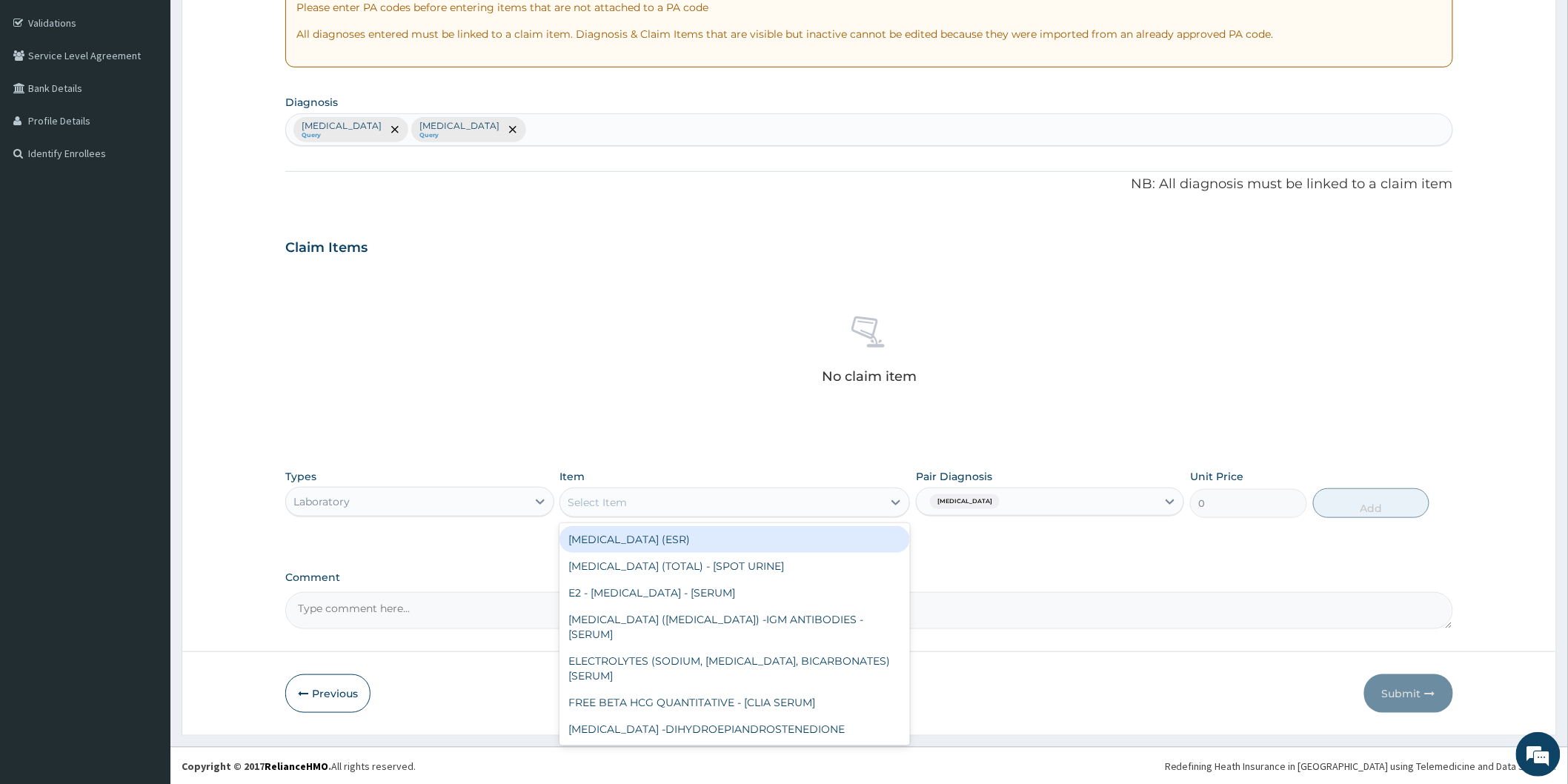
click at [824, 510] on div "Select Item" at bounding box center [721, 502] width 322 height 24
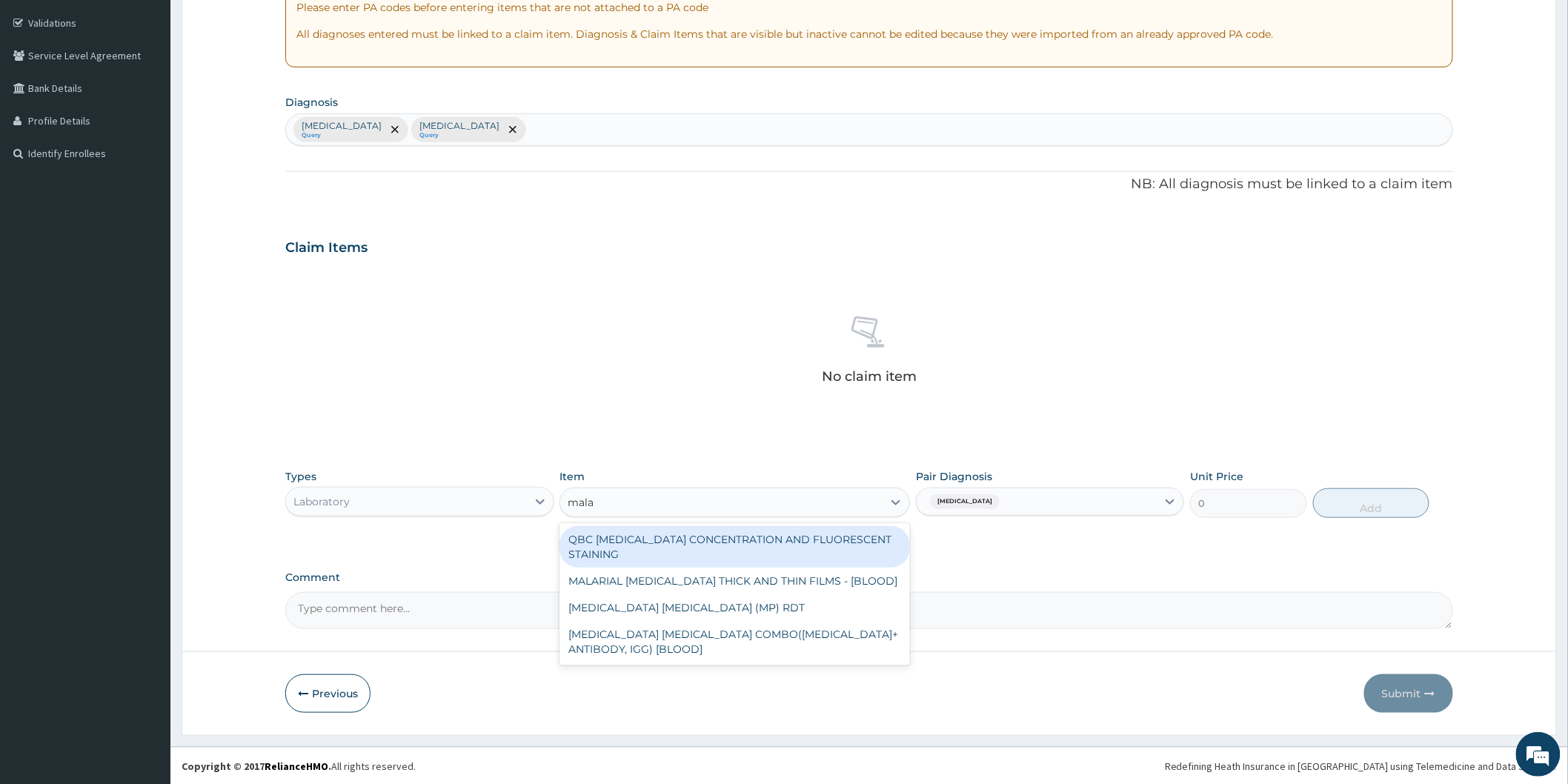
type input "malar"
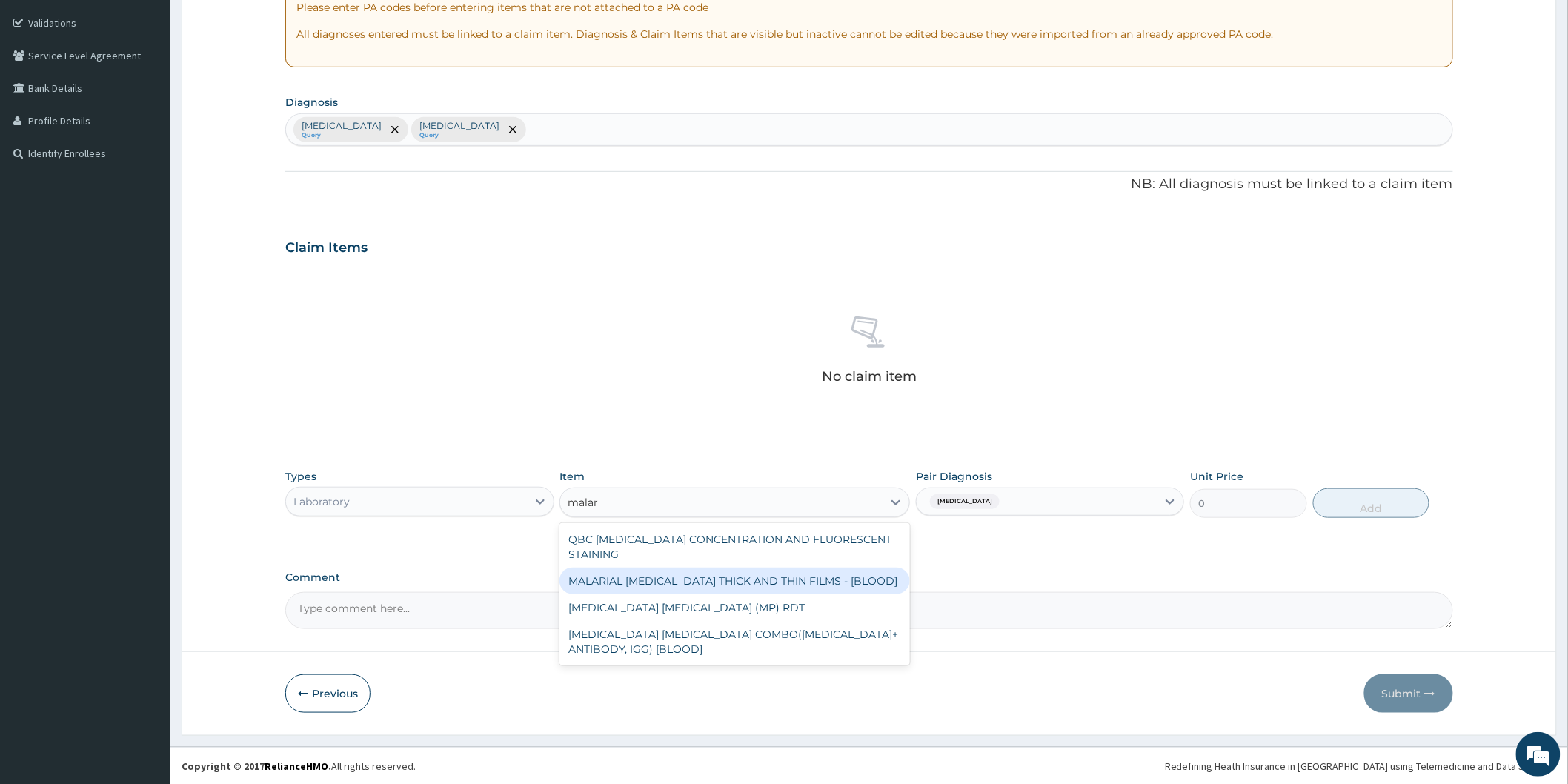
click at [821, 582] on div "MALARIAL PARASITE THICK AND THIN FILMS - [BLOOD]" at bounding box center [734, 581] width 350 height 27
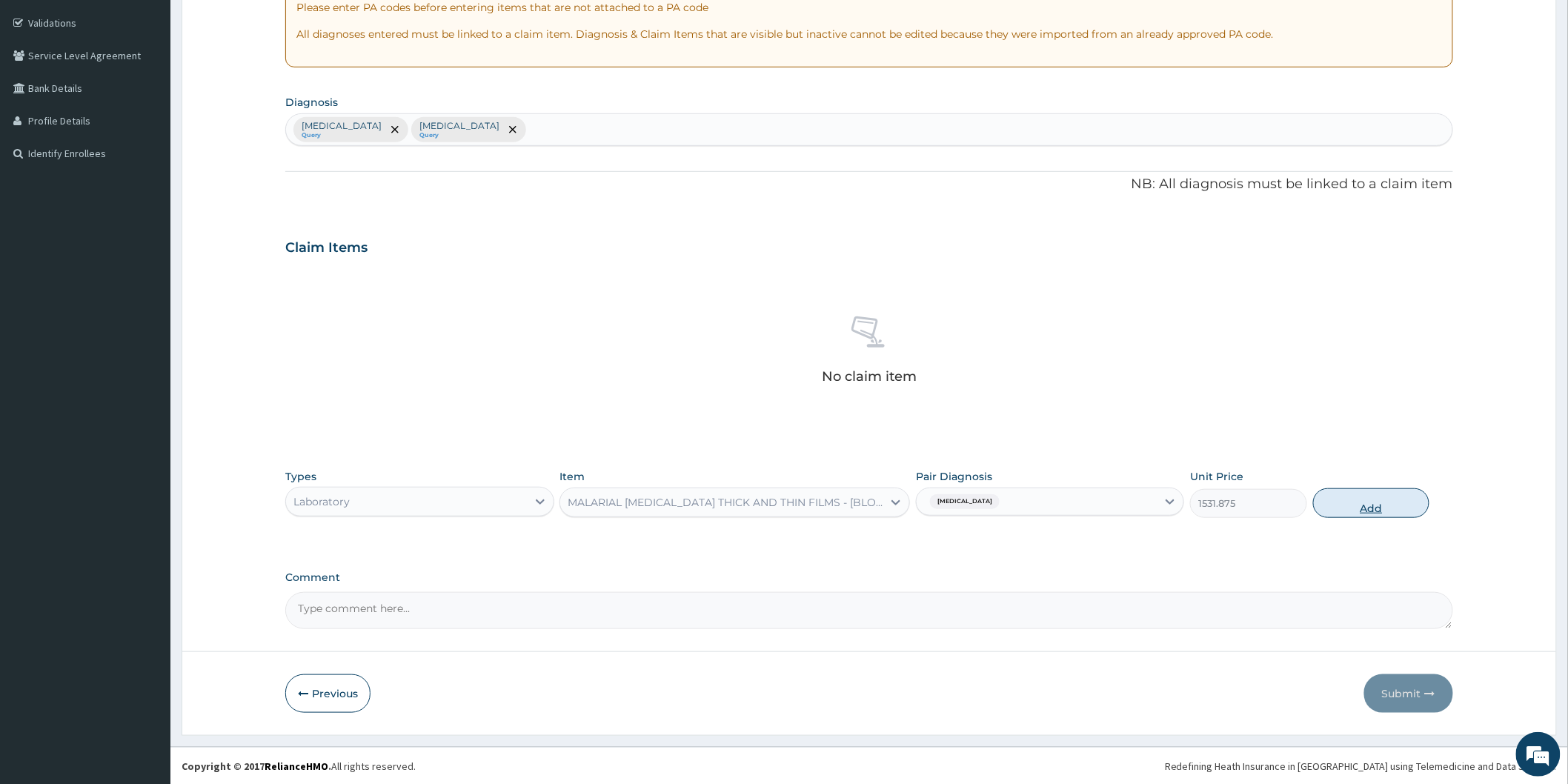
click at [1353, 513] on button "Add" at bounding box center [1371, 503] width 117 height 30
type input "0"
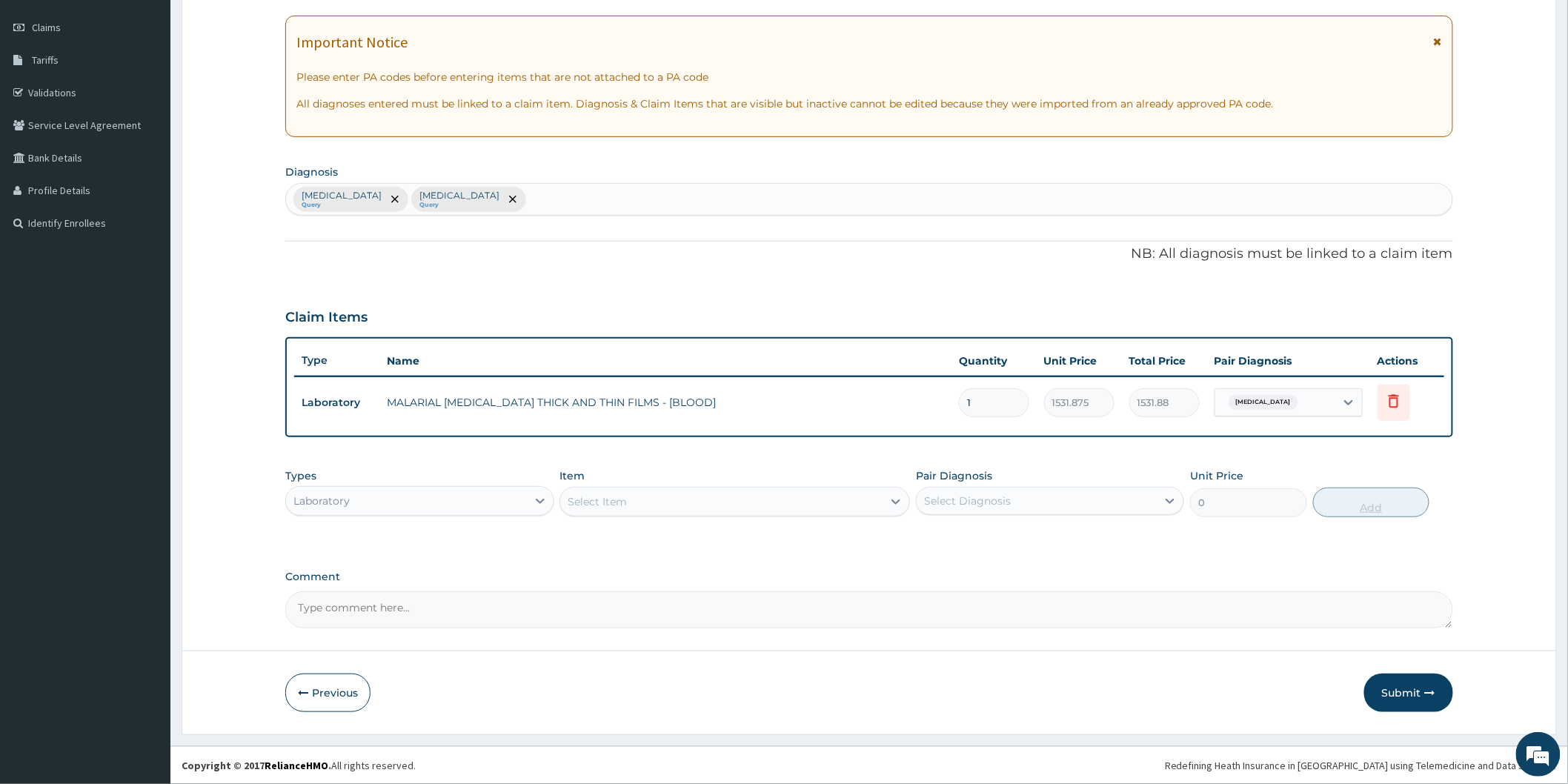
scroll to position [197, 0]
click at [537, 497] on icon at bounding box center [540, 503] width 15 height 15
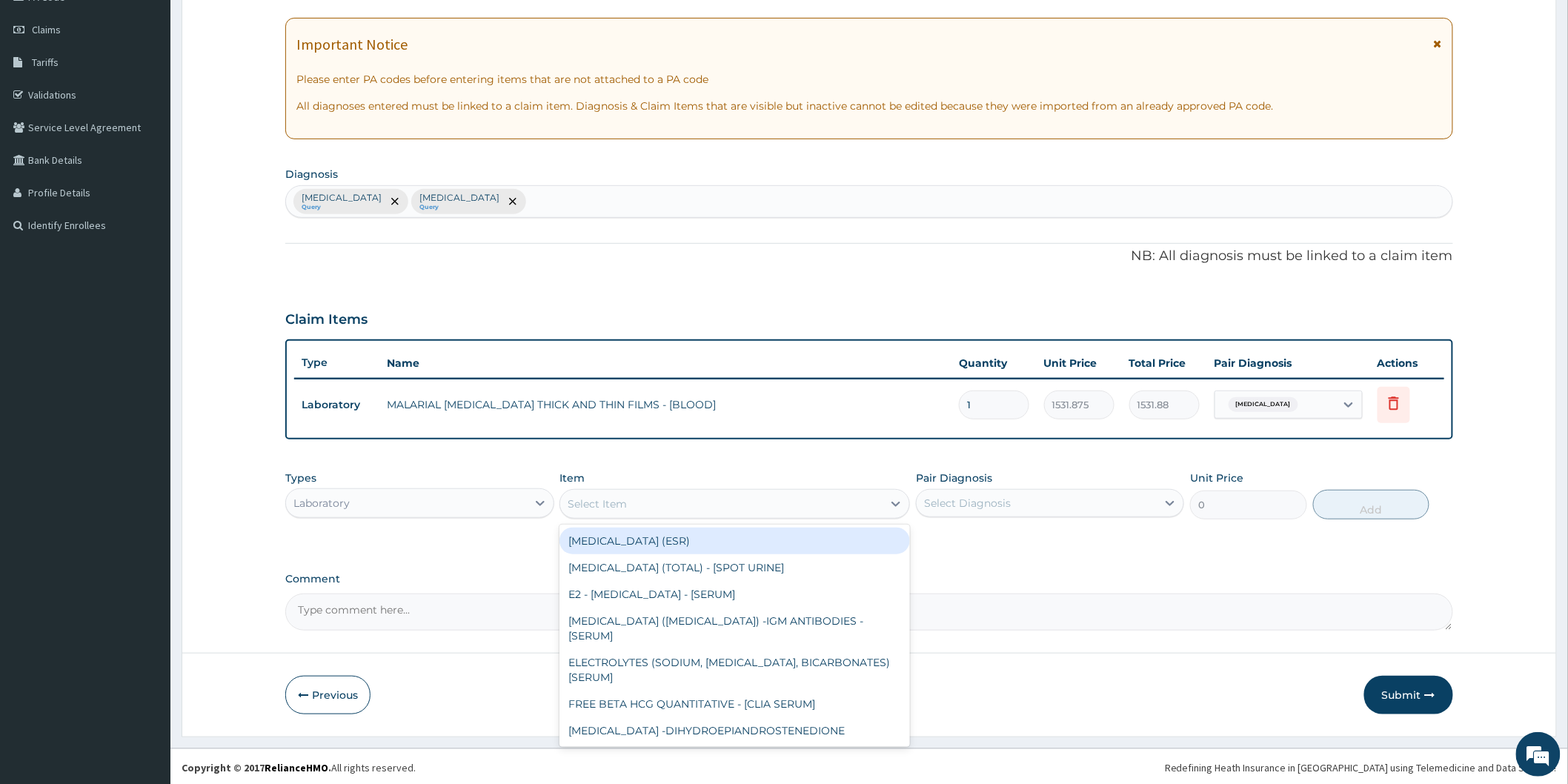
click at [756, 498] on div "Select Item" at bounding box center [721, 503] width 322 height 24
type input "f"
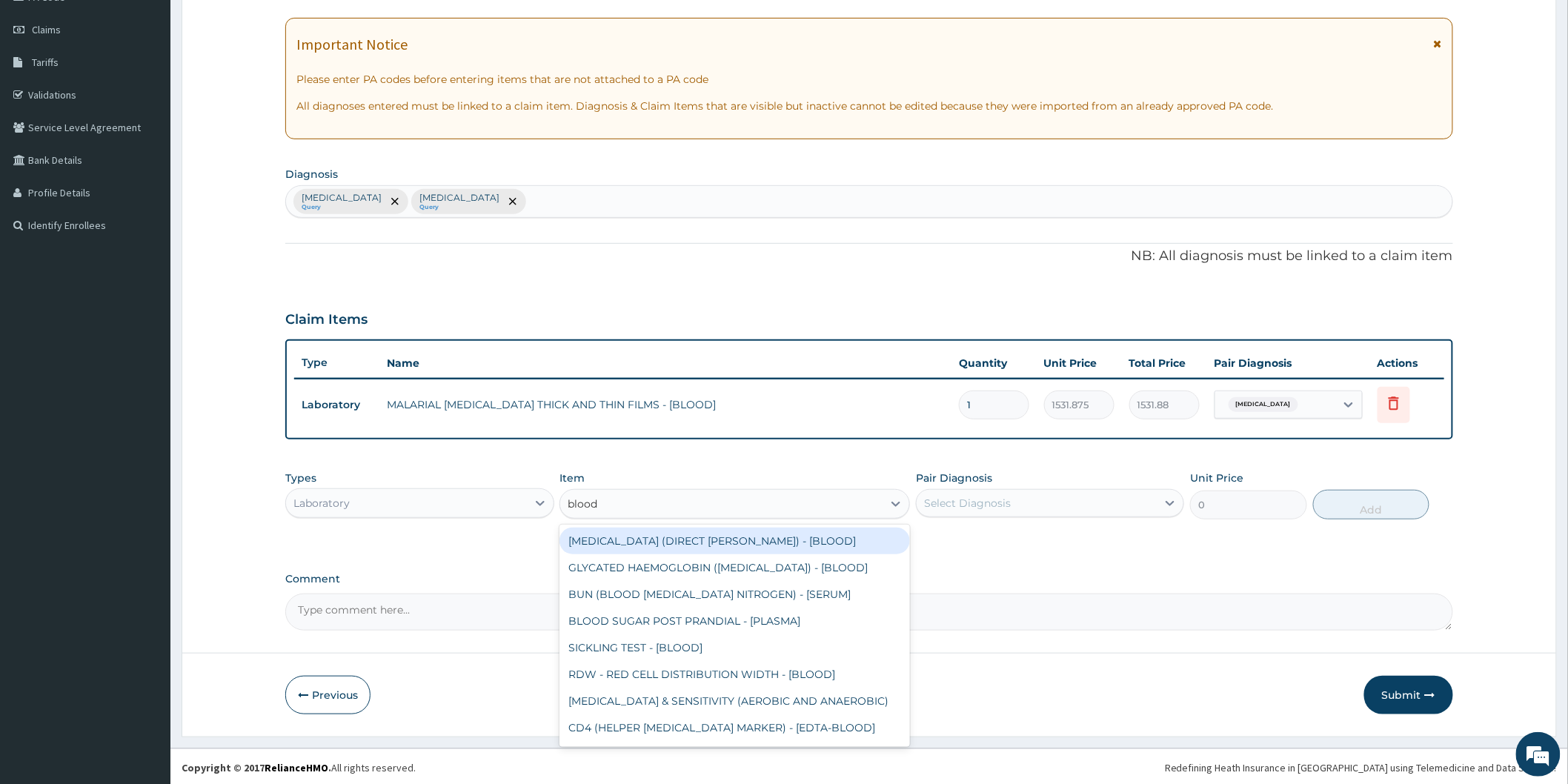
type input "blood c"
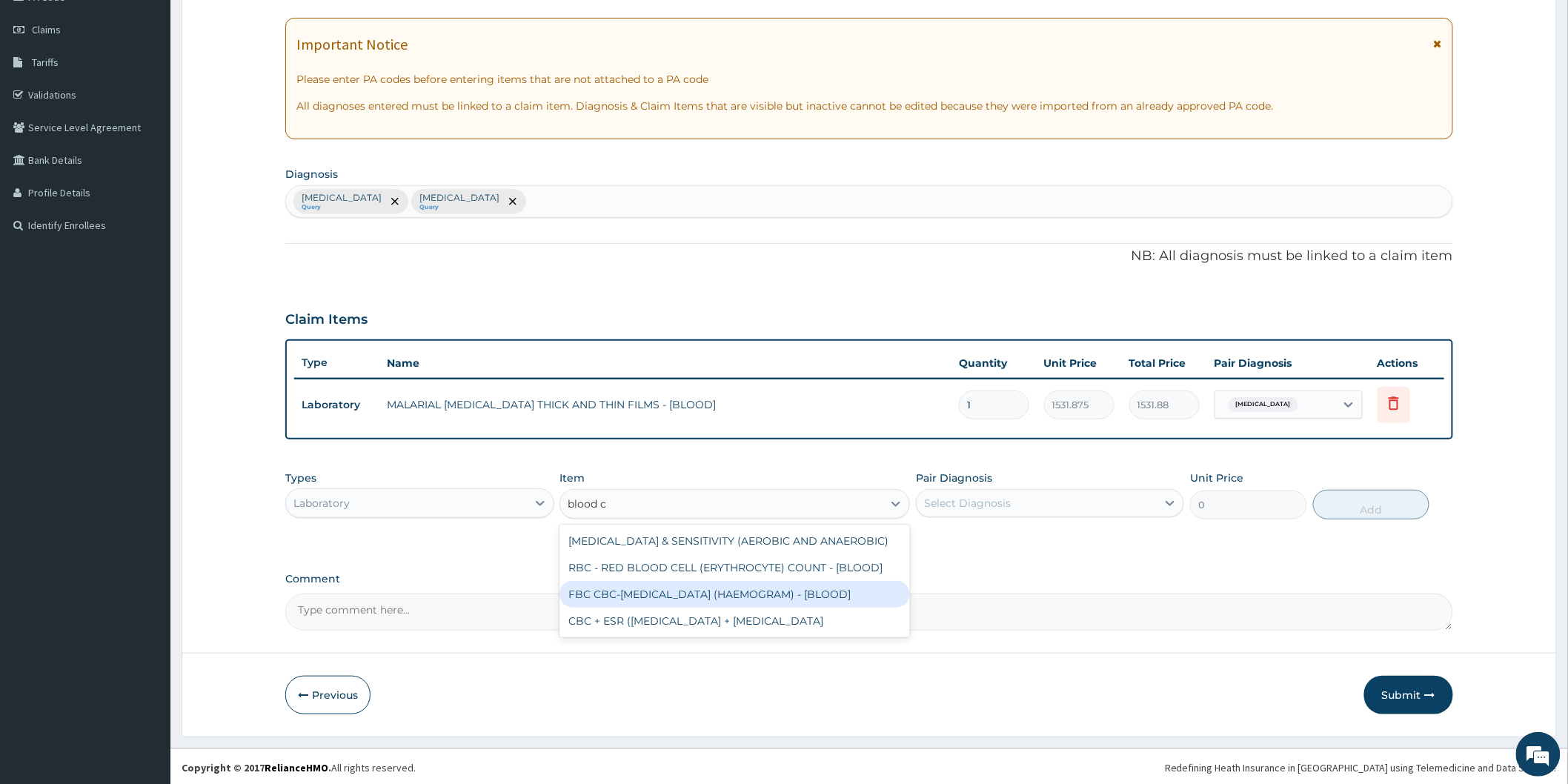
click at [743, 588] on div "FBC CBC-COMPLETE BLOOD COUNT (HAEMOGRAM) - [BLOOD]" at bounding box center [734, 594] width 350 height 27
type input "4085"
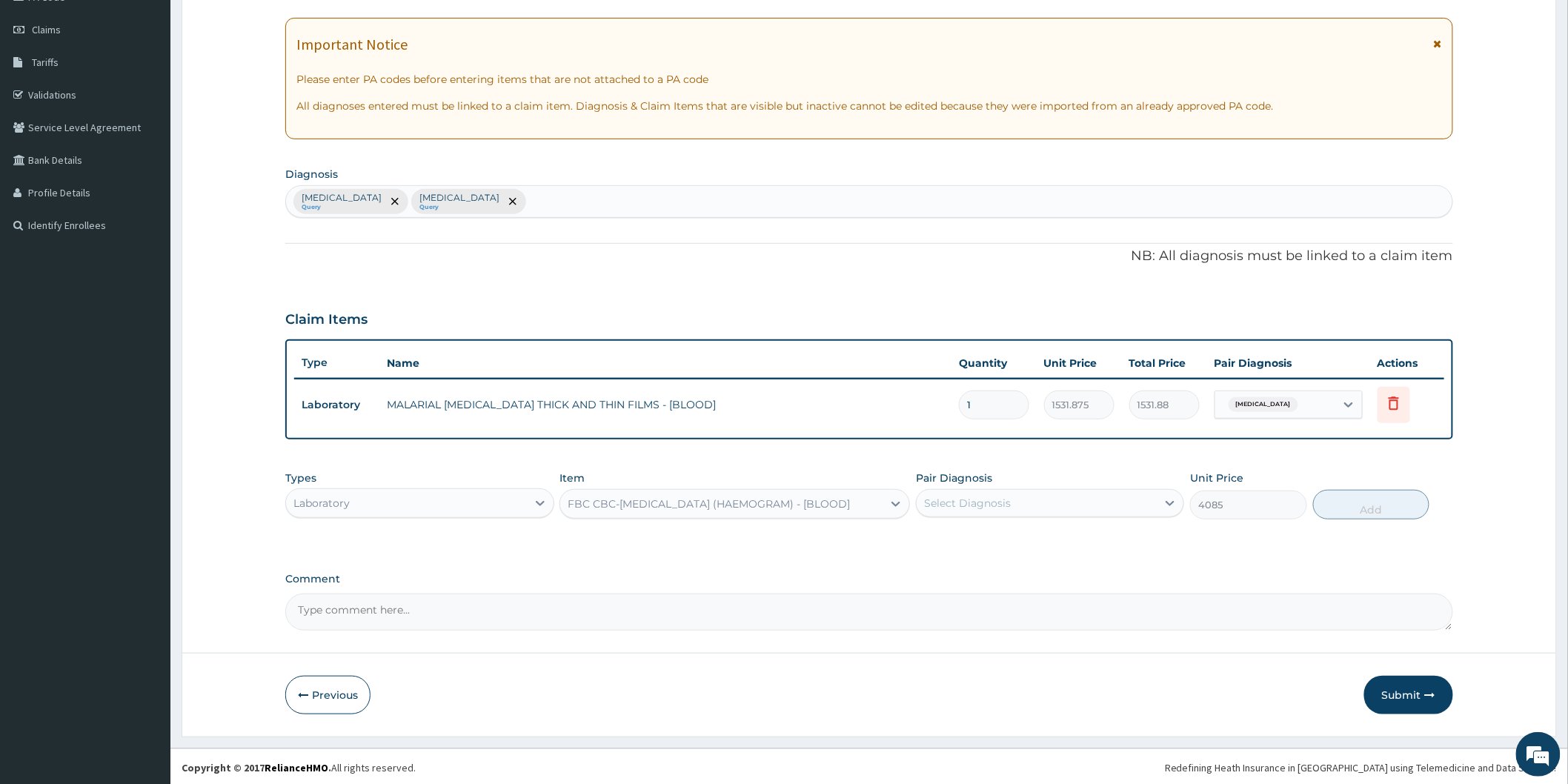
click at [1041, 509] on div "Select Diagnosis" at bounding box center [1036, 503] width 240 height 24
click at [1032, 566] on label "Upper respiratory infection" at bounding box center [986, 570] width 92 height 15
checkbox input "true"
click at [1360, 500] on button "Add" at bounding box center [1371, 504] width 117 height 30
type input "0"
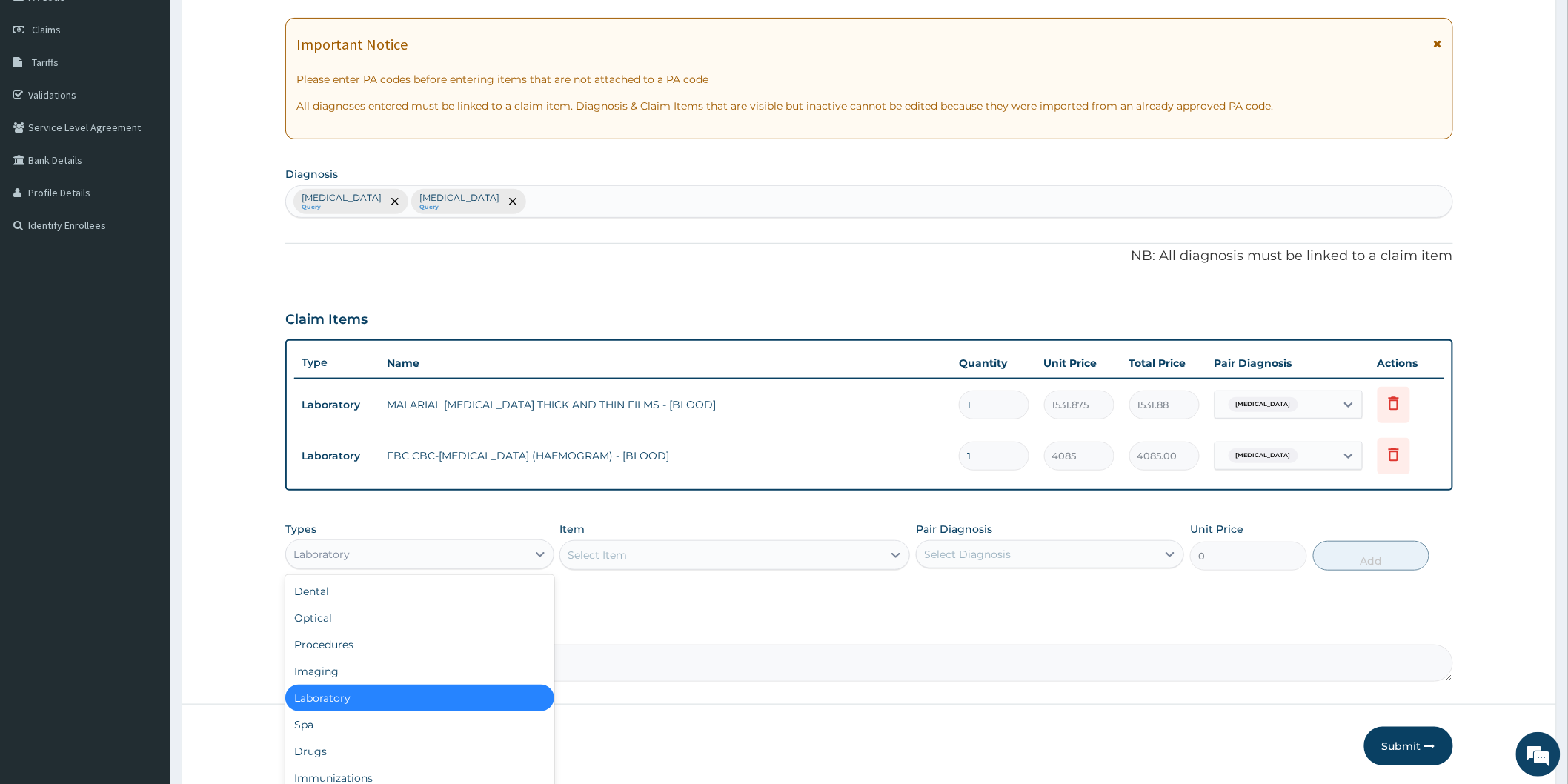
click at [480, 553] on div "Laboratory" at bounding box center [405, 554] width 240 height 24
click at [441, 635] on div "Procedures" at bounding box center [419, 644] width 268 height 27
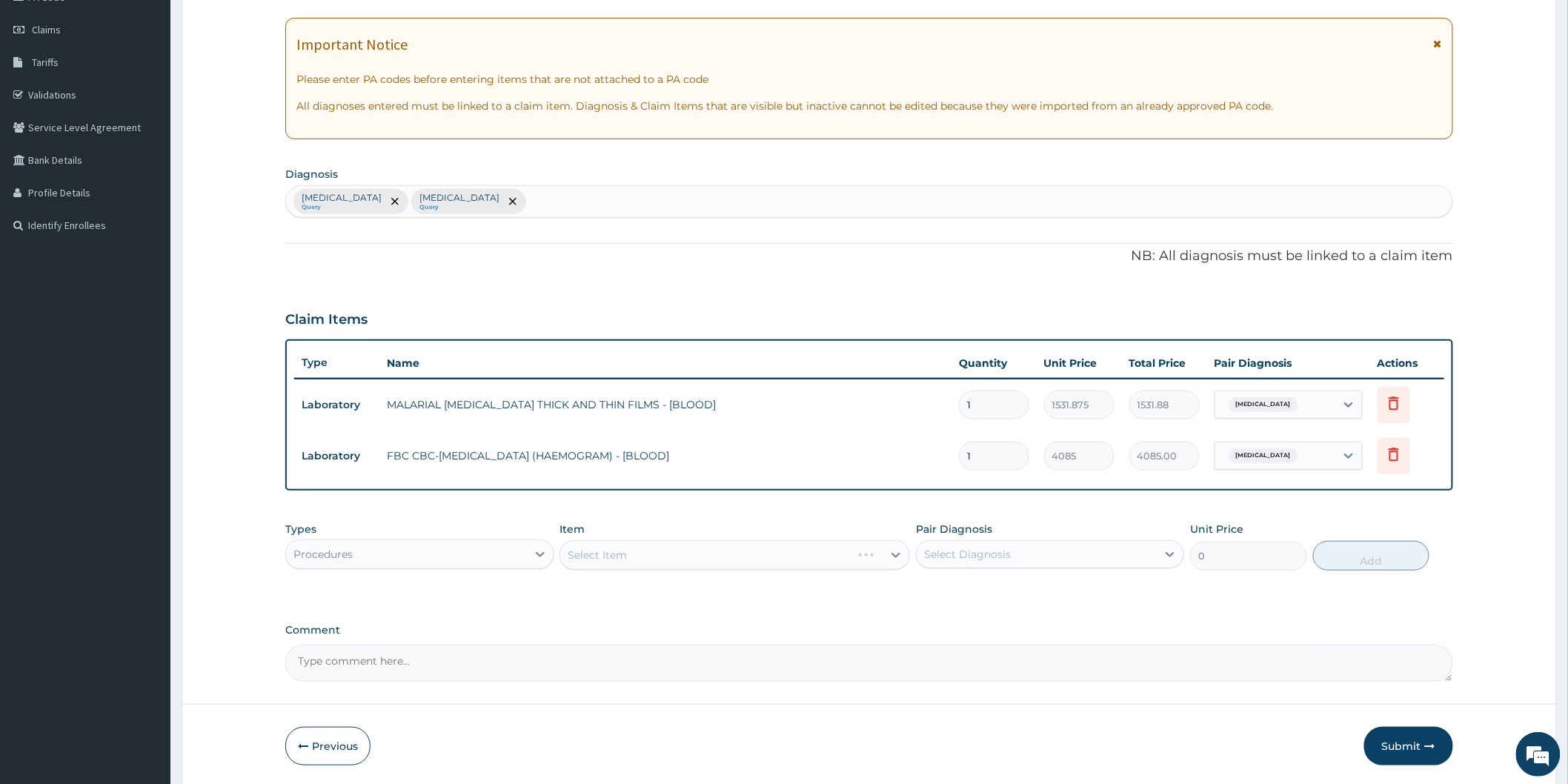
click at [665, 547] on div "Select Item" at bounding box center [734, 555] width 350 height 30
click at [949, 552] on div "Select Diagnosis" at bounding box center [967, 555] width 86 height 15
click at [950, 590] on label "Malaria" at bounding box center [986, 591] width 92 height 15
checkbox input "true"
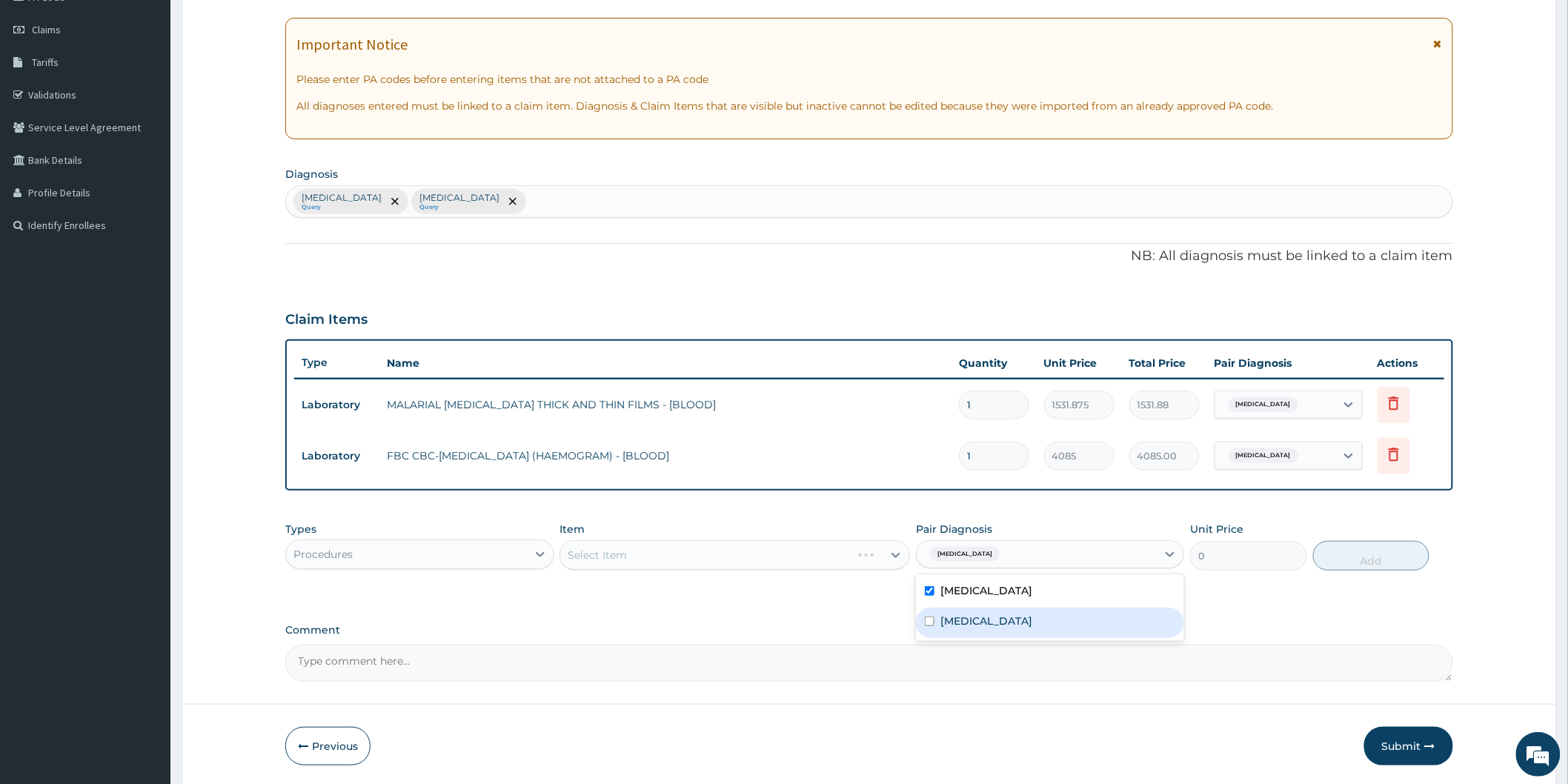
click at [950, 620] on label "Upper respiratory infection" at bounding box center [986, 622] width 92 height 15
checkbox input "true"
click at [819, 551] on div "Select Item" at bounding box center [734, 555] width 350 height 30
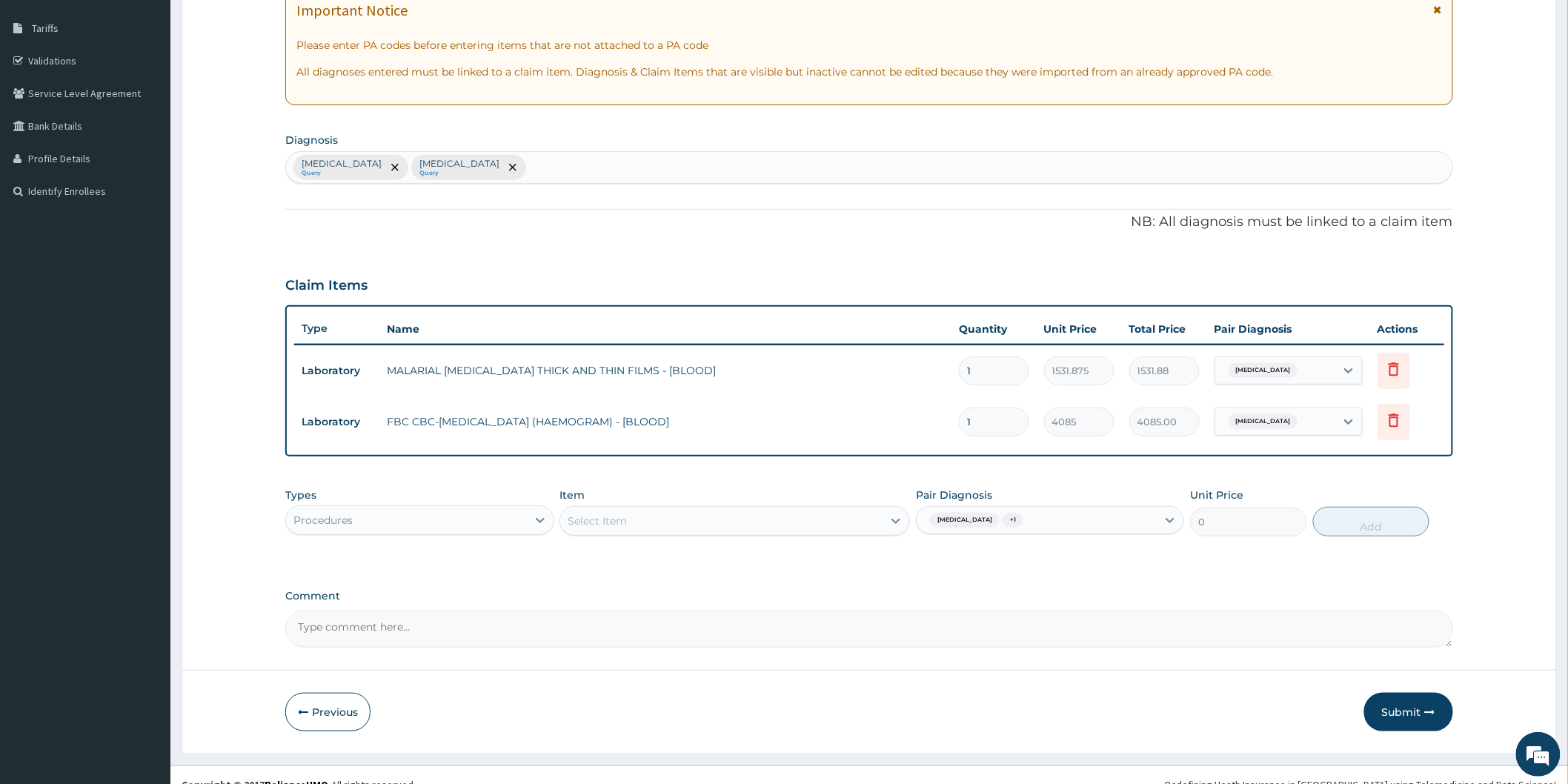
scroll to position [249, 0]
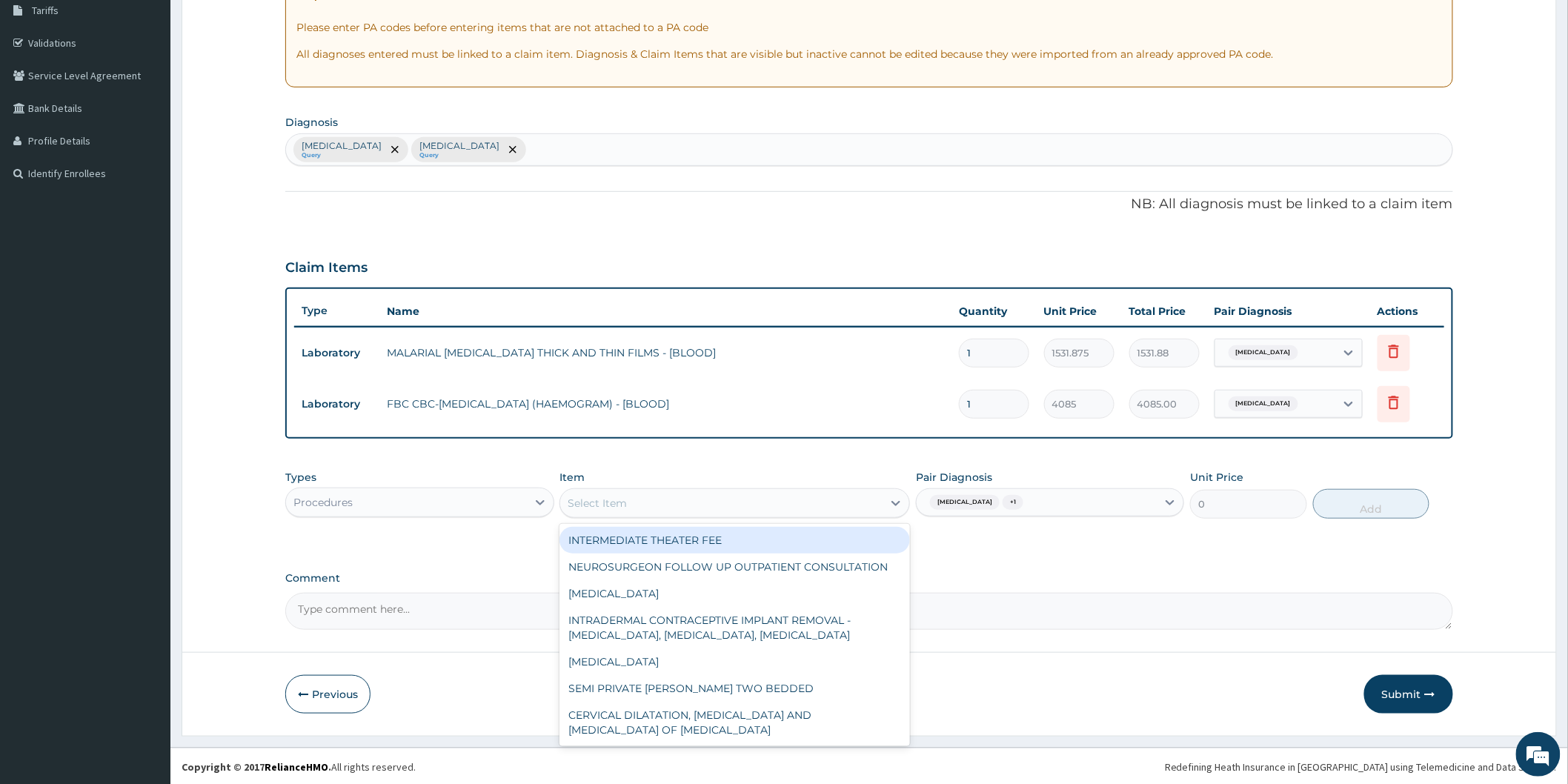
click at [737, 510] on div "Select Item" at bounding box center [721, 503] width 322 height 24
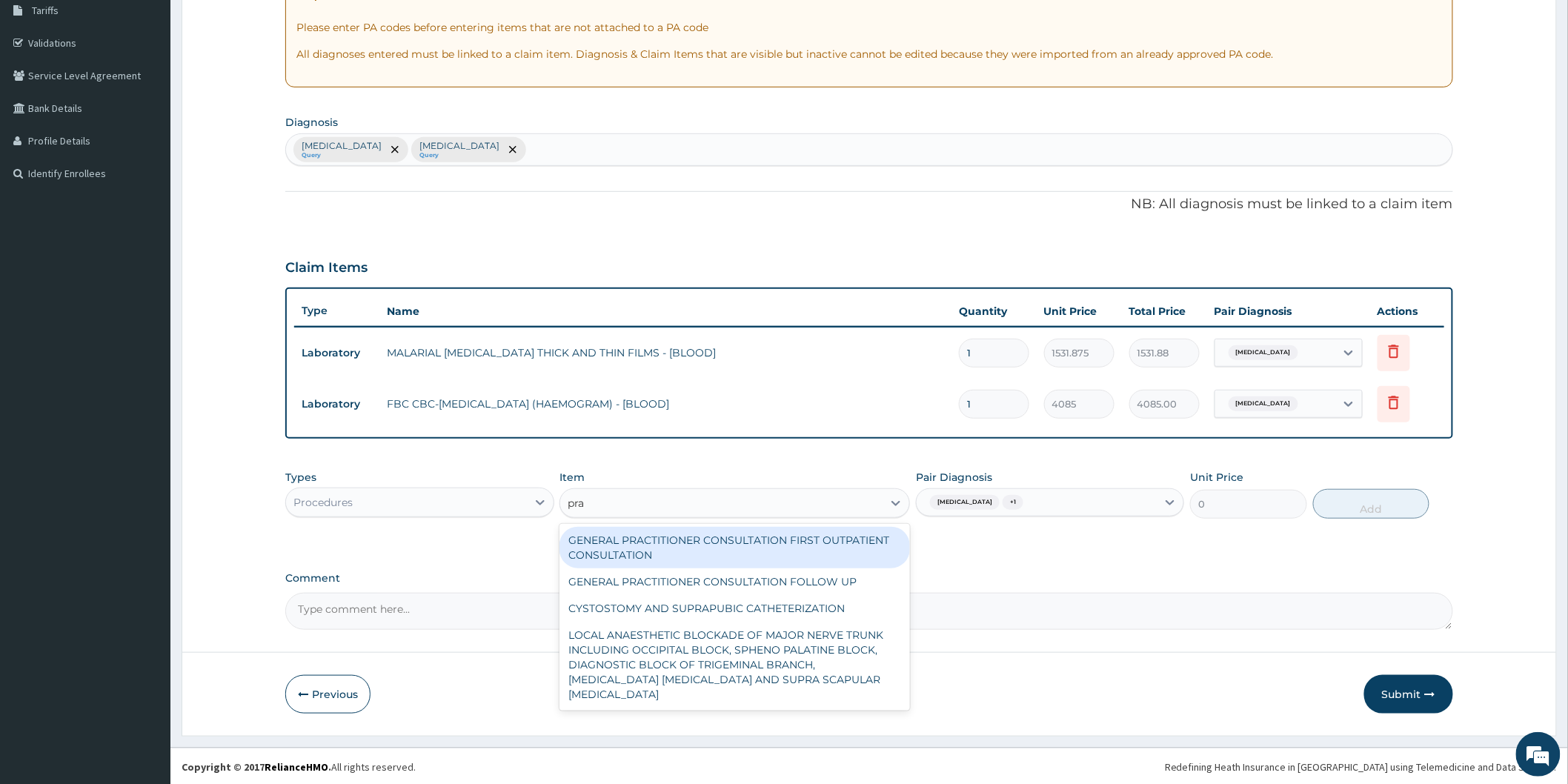
type input "prac"
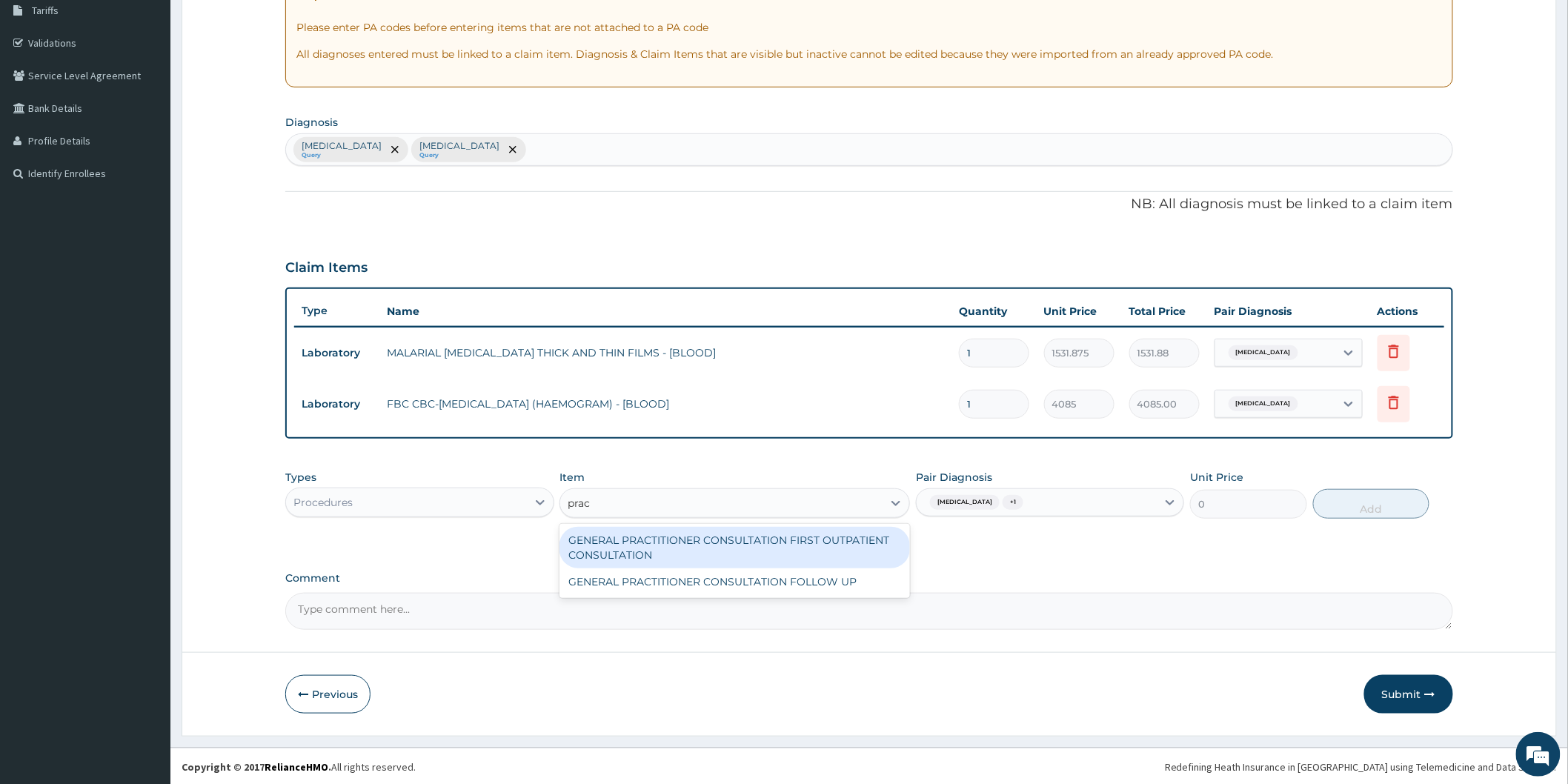
click at [725, 538] on div "GENERAL PRACTITIONER CONSULTATION FIRST OUTPATIENT CONSULTATION" at bounding box center [734, 547] width 350 height 42
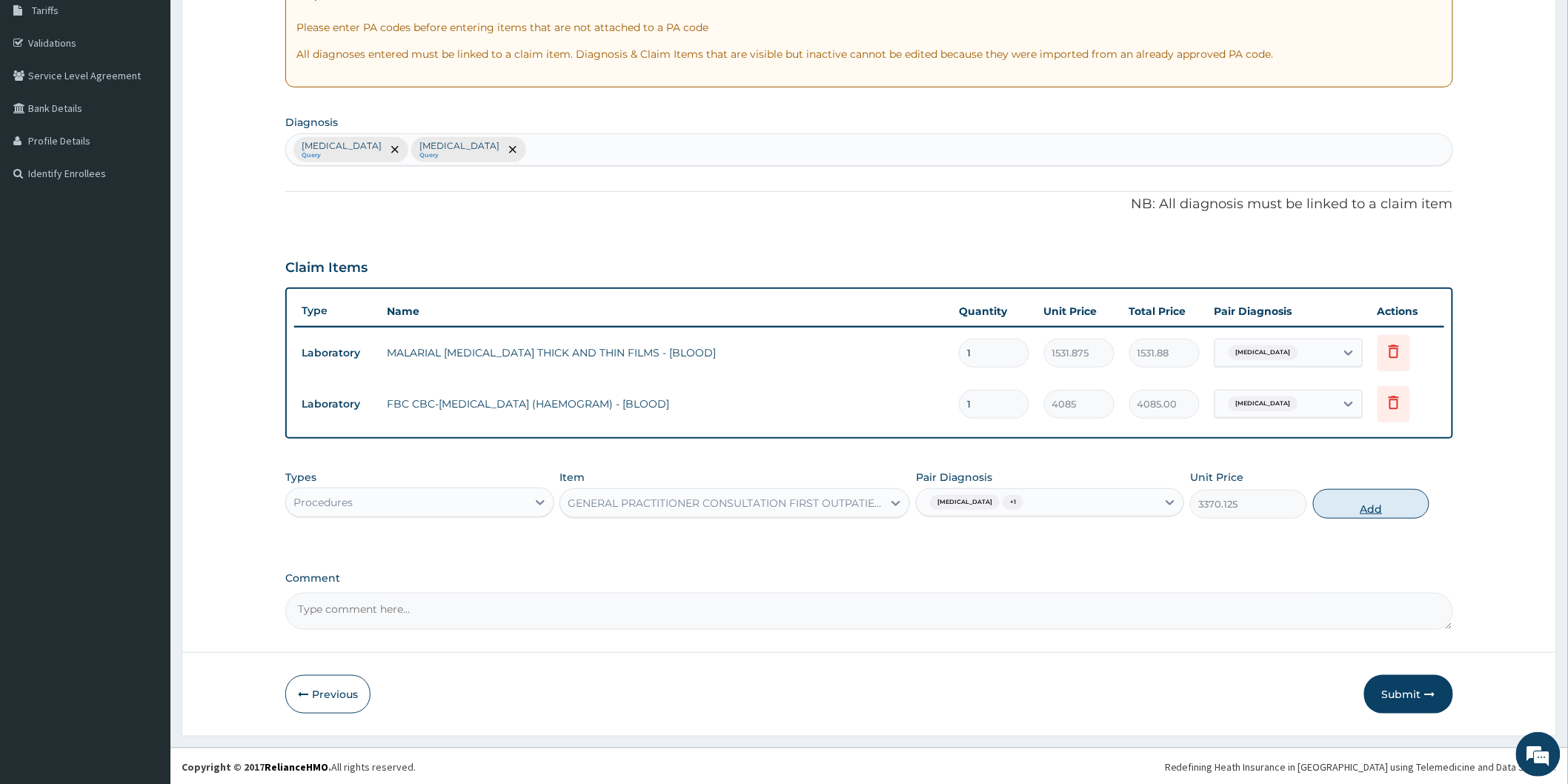
click at [1361, 513] on button "Add" at bounding box center [1371, 503] width 117 height 30
type input "0"
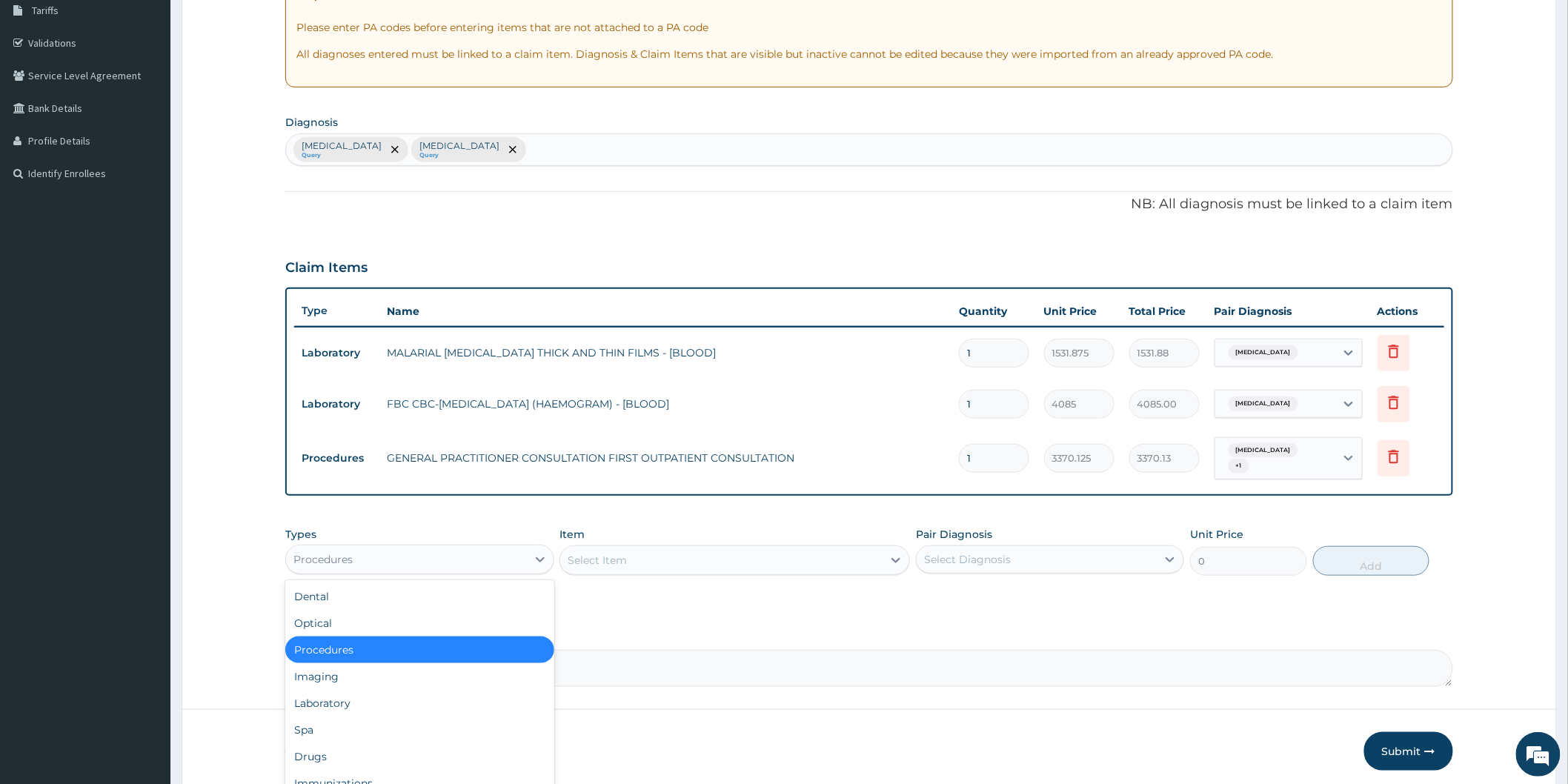
click at [508, 553] on div "Procedures" at bounding box center [405, 560] width 240 height 24
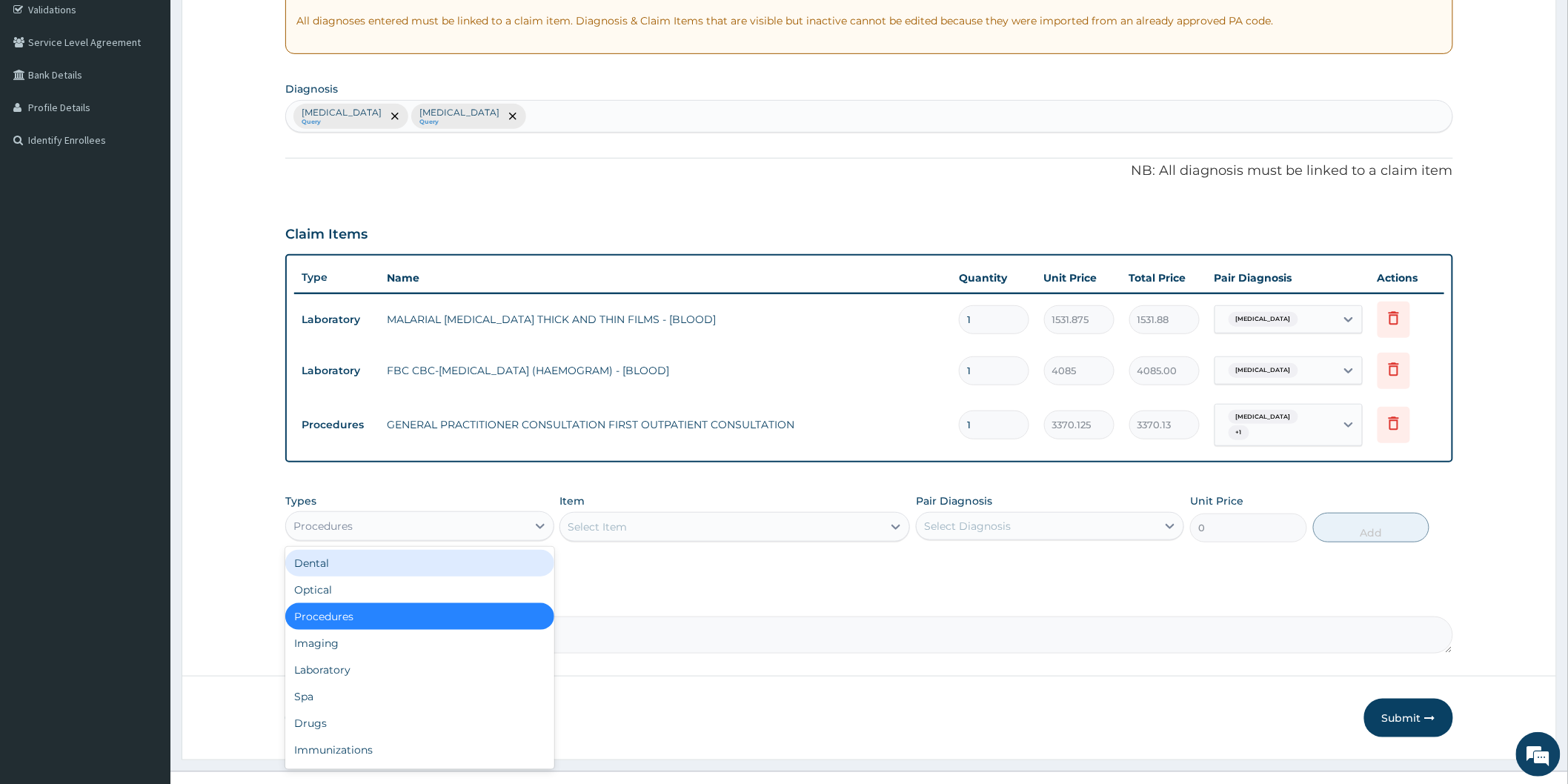
scroll to position [300, 0]
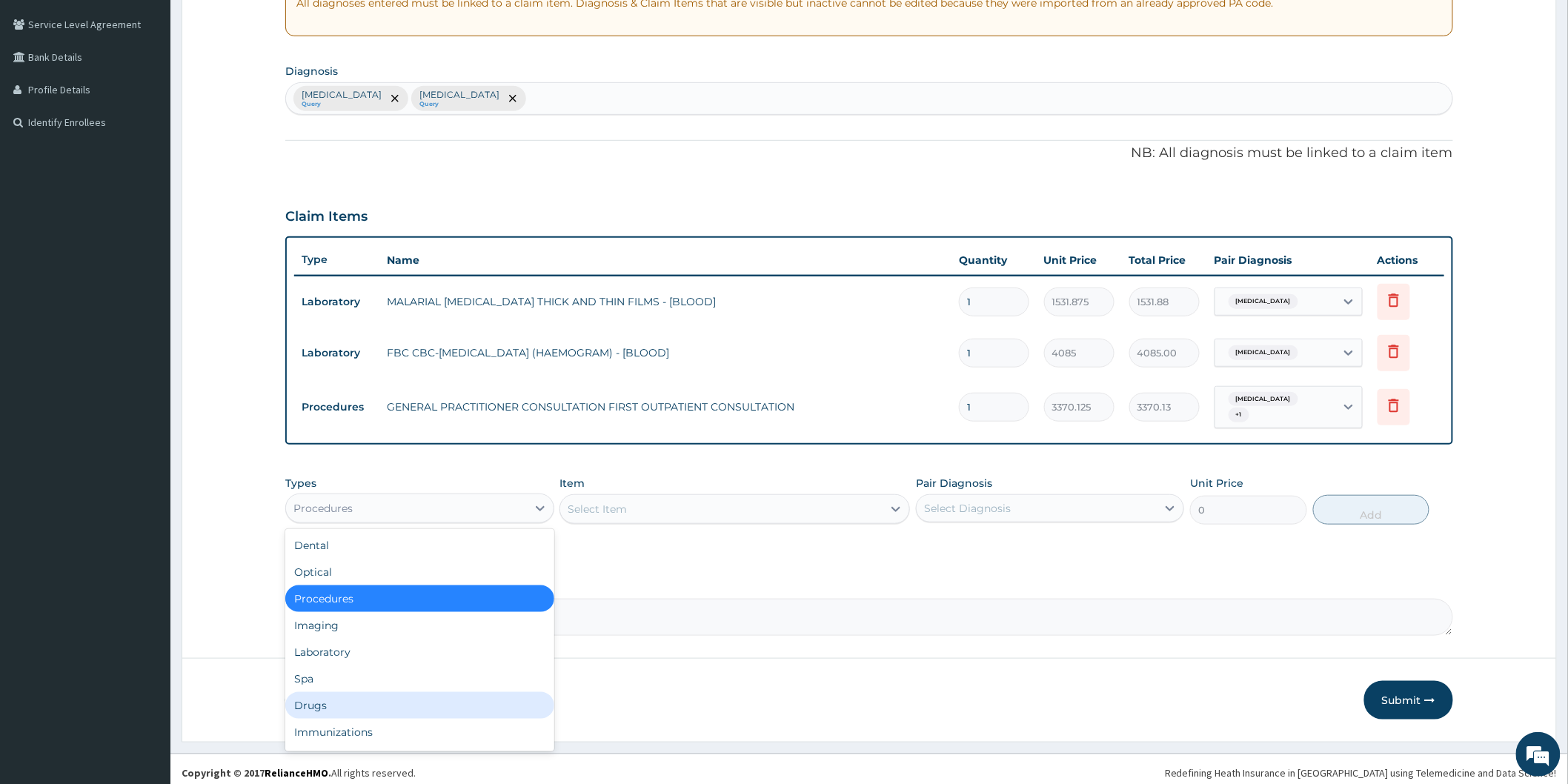
click at [315, 695] on div "Drugs" at bounding box center [419, 705] width 268 height 27
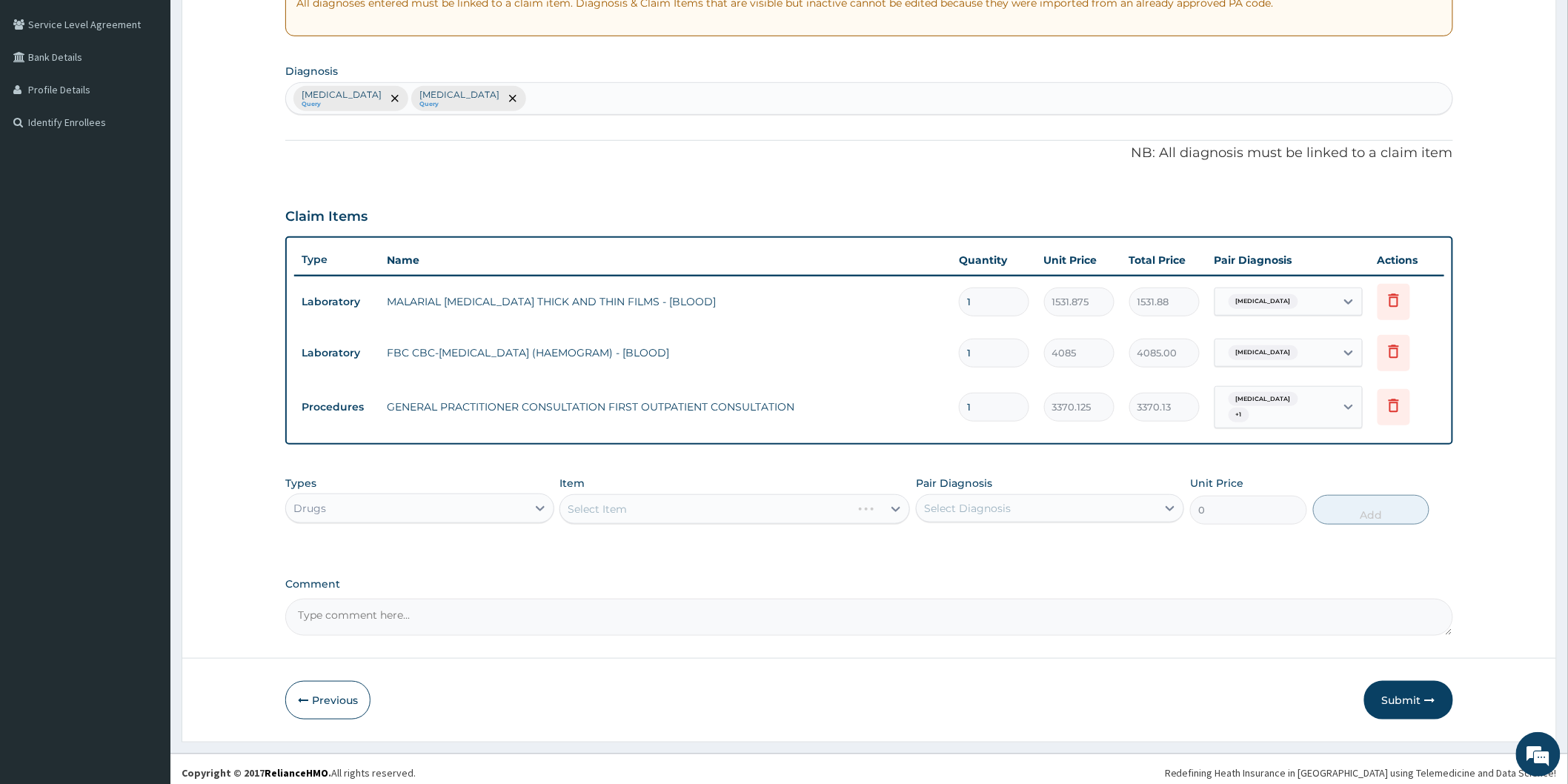
click at [993, 508] on div "Select Diagnosis" at bounding box center [967, 509] width 86 height 15
click at [977, 541] on label "Malaria" at bounding box center [986, 545] width 92 height 15
checkbox input "true"
click at [799, 500] on div "Select Item" at bounding box center [734, 509] width 350 height 30
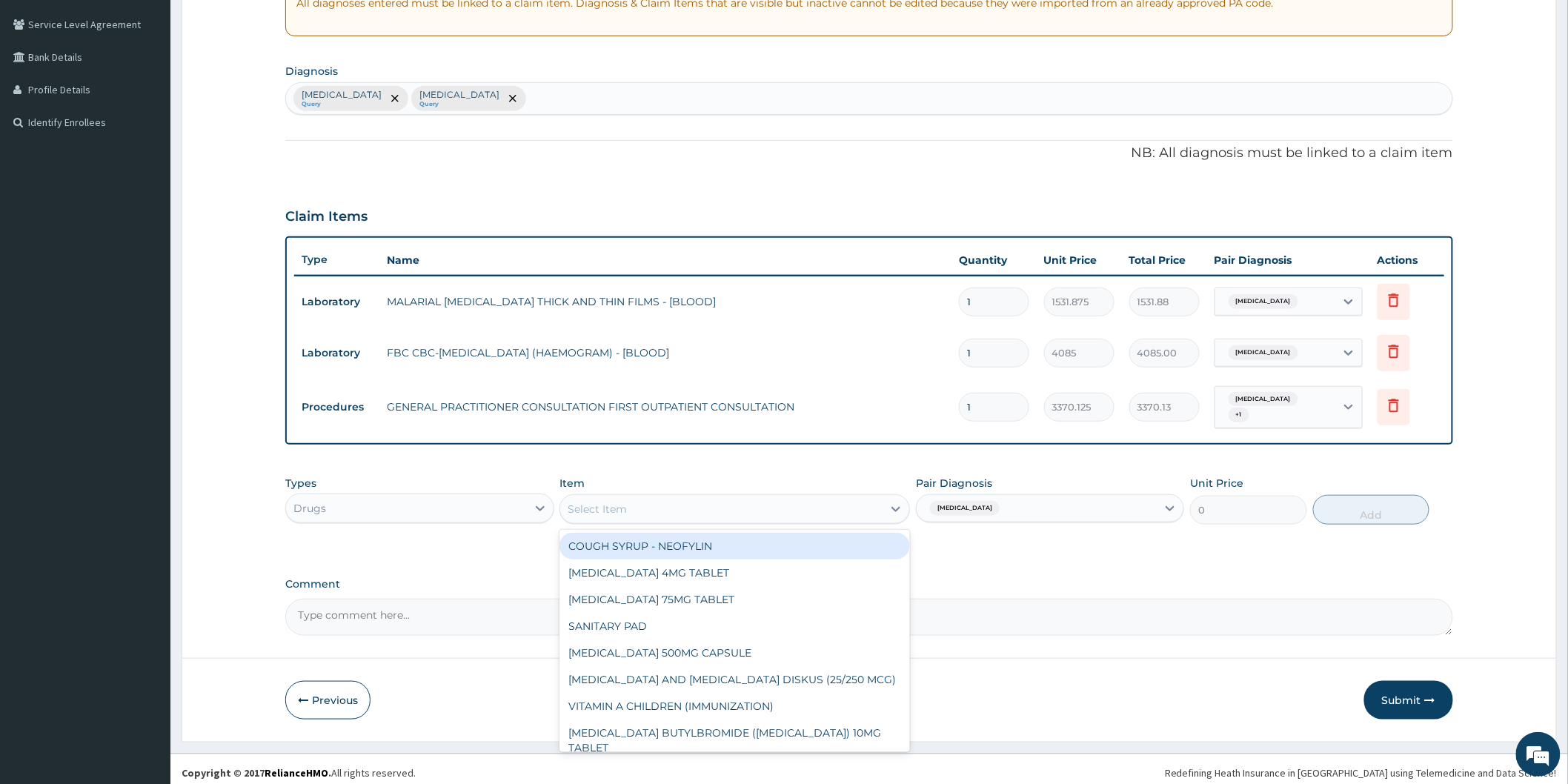
click at [787, 507] on div "Select Item" at bounding box center [721, 509] width 322 height 24
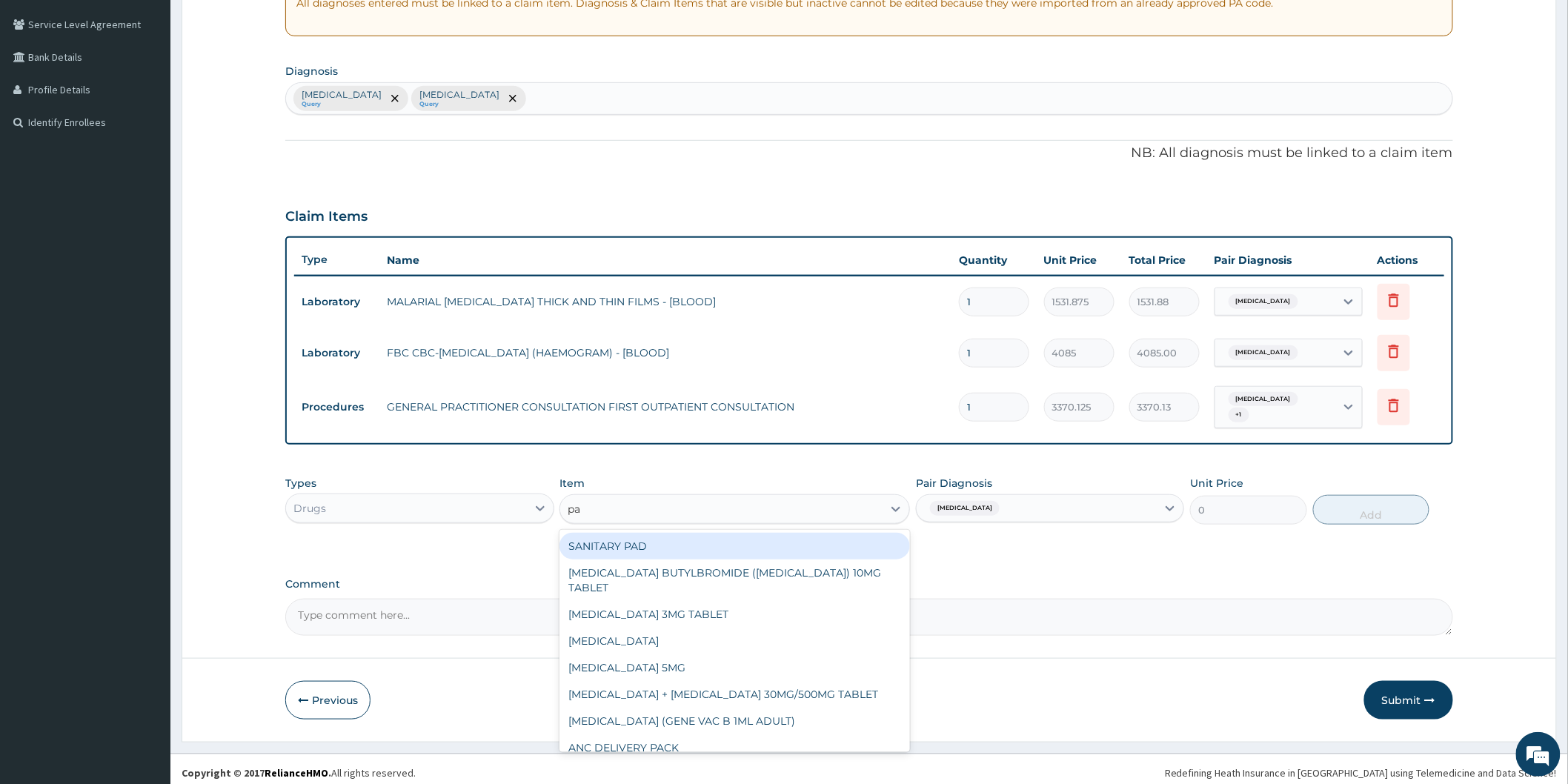
type input "par"
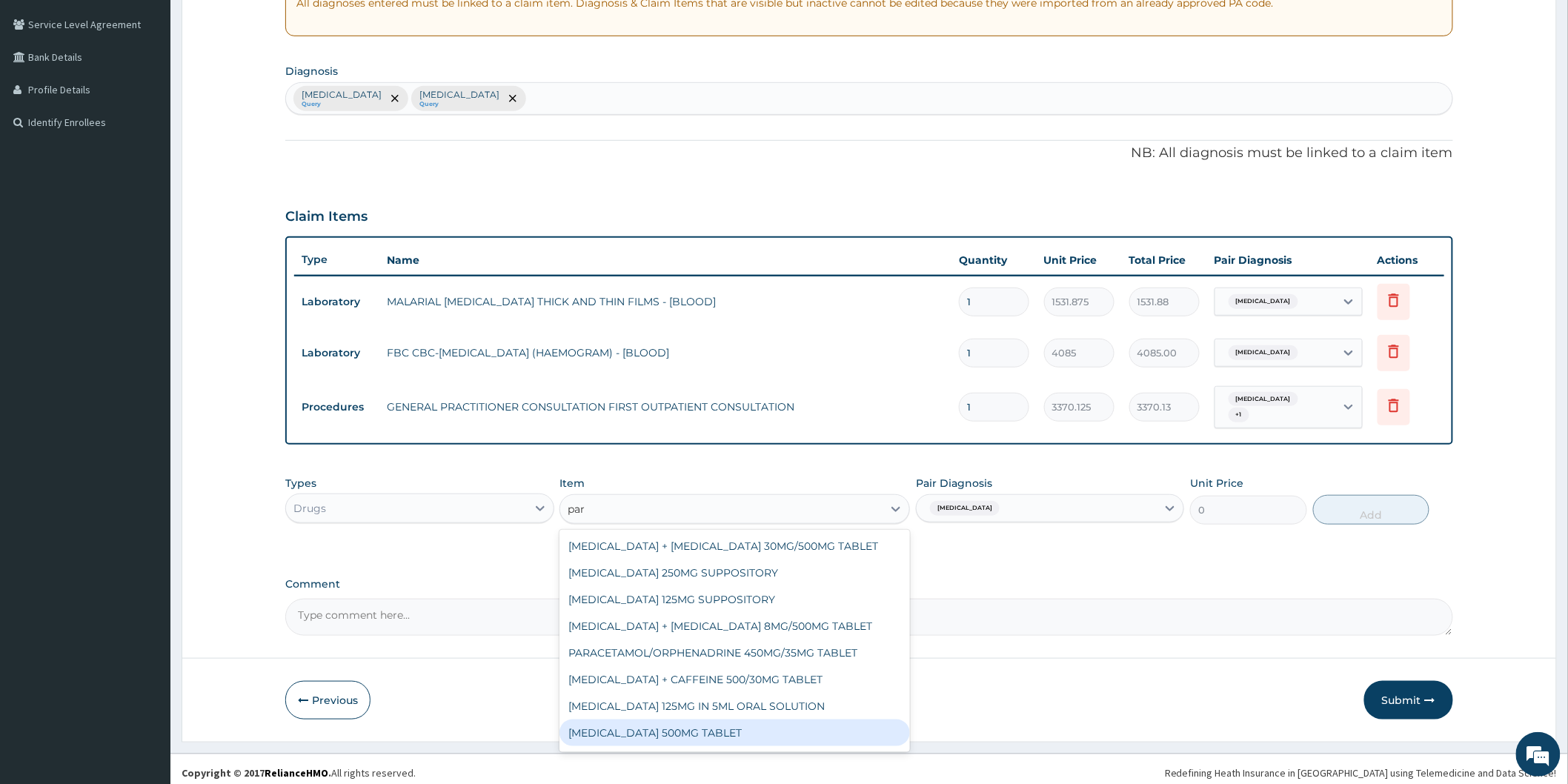
click at [826, 731] on div "PARACETAMOL 500MG TABLET" at bounding box center [734, 732] width 350 height 27
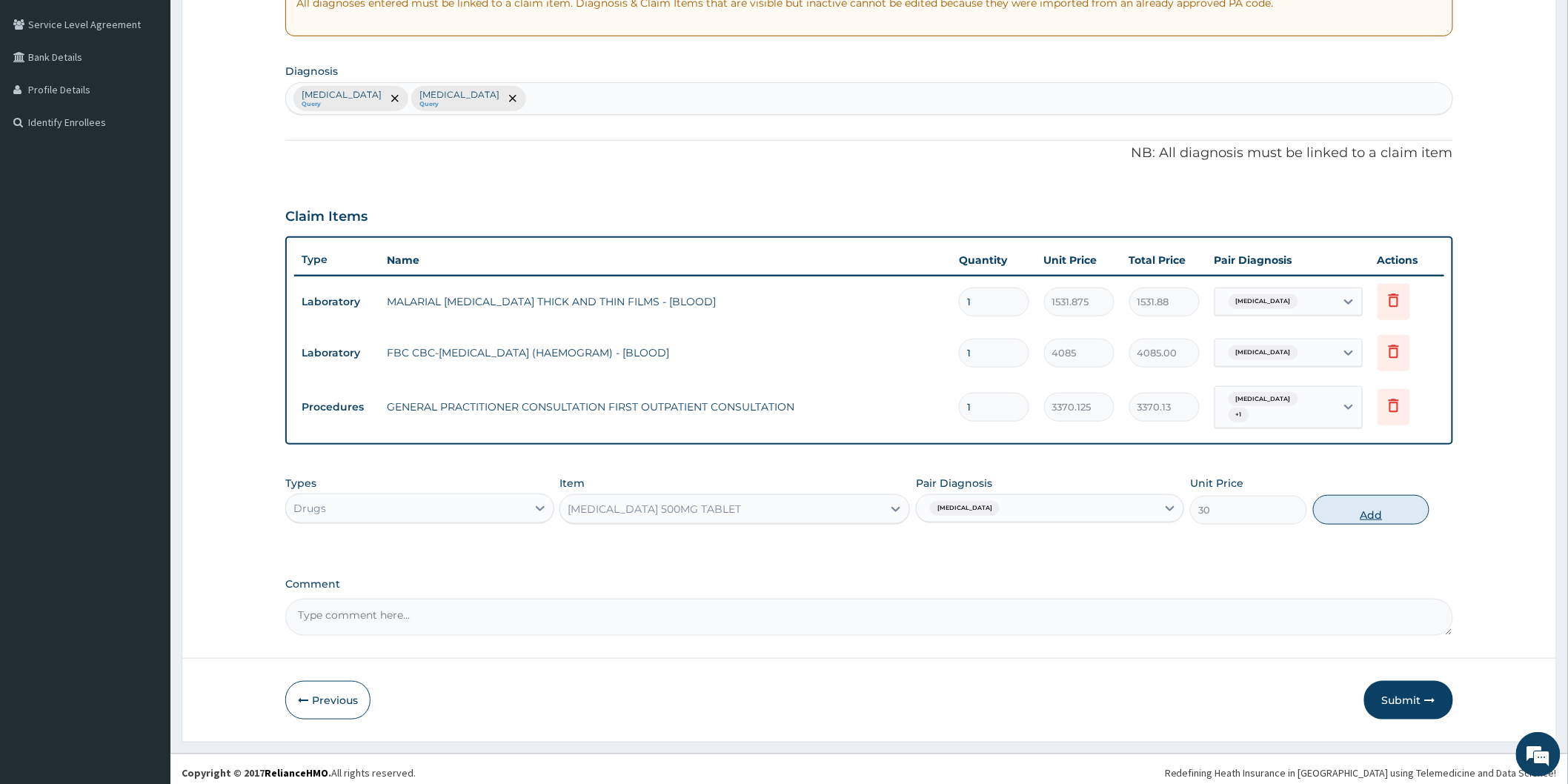
click at [1378, 507] on button "Add" at bounding box center [1371, 510] width 117 height 30
type input "0"
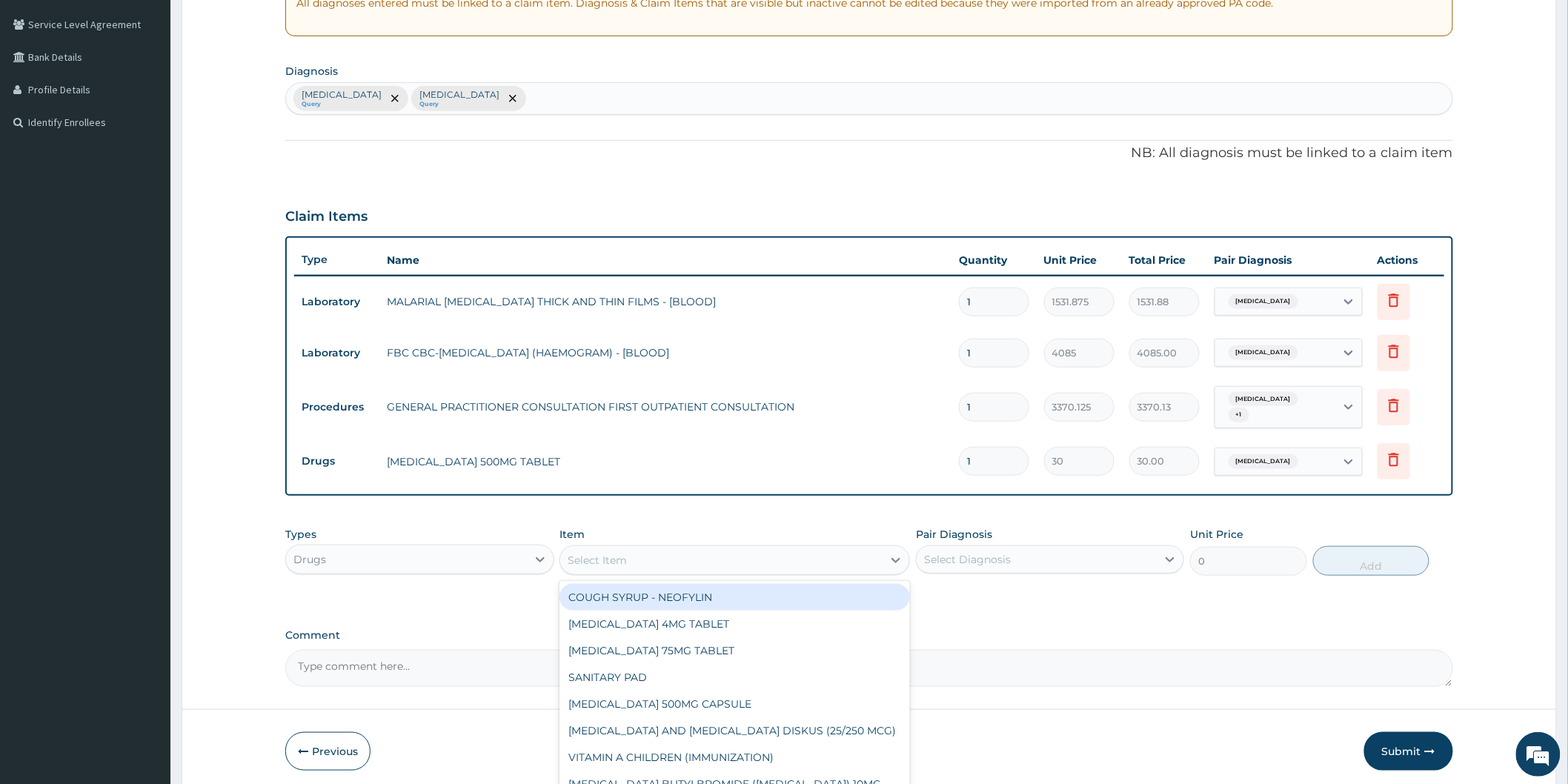
click at [628, 554] on div "Select Item" at bounding box center [721, 560] width 322 height 24
type input "amo"
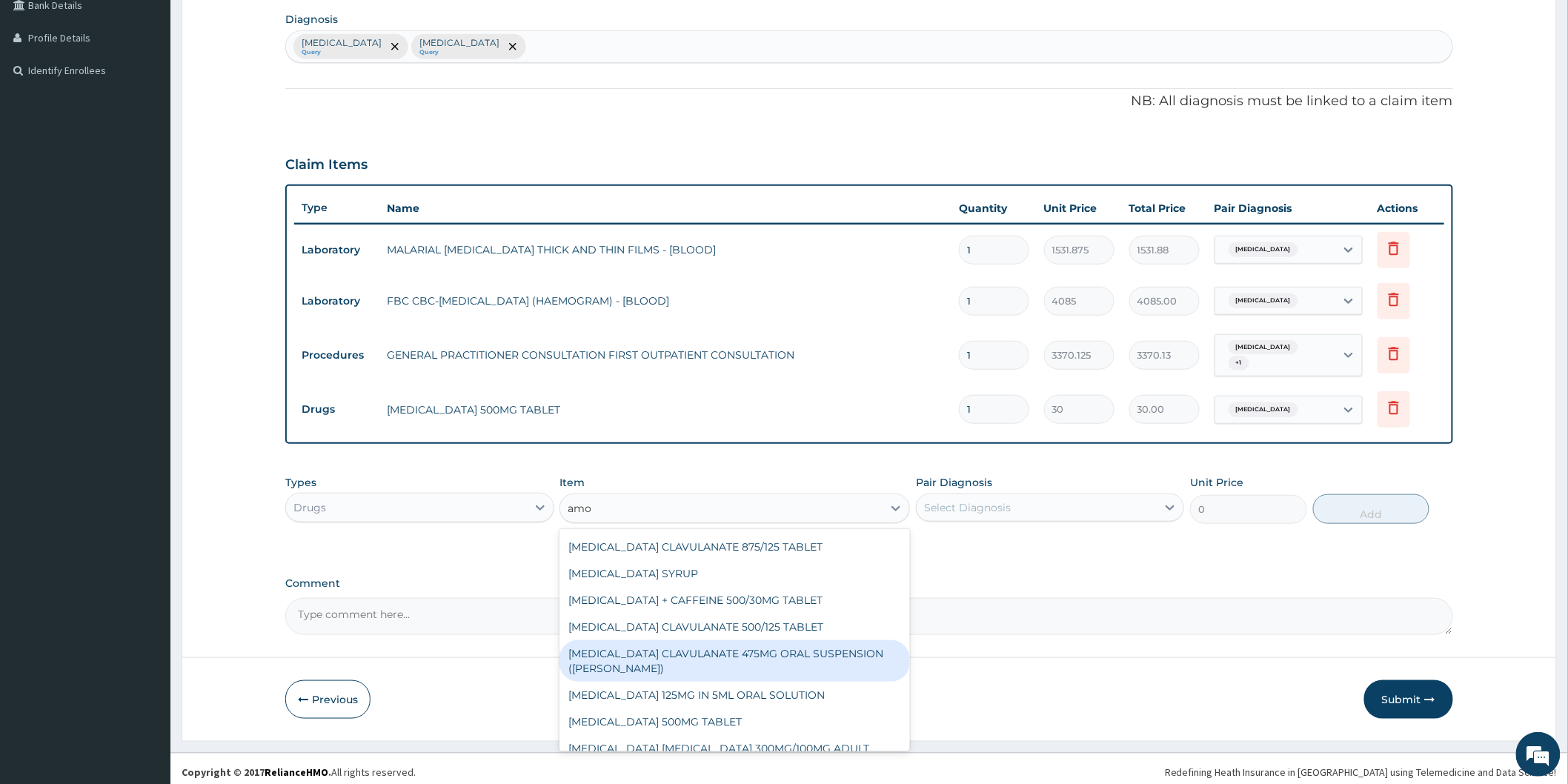
scroll to position [576, 0]
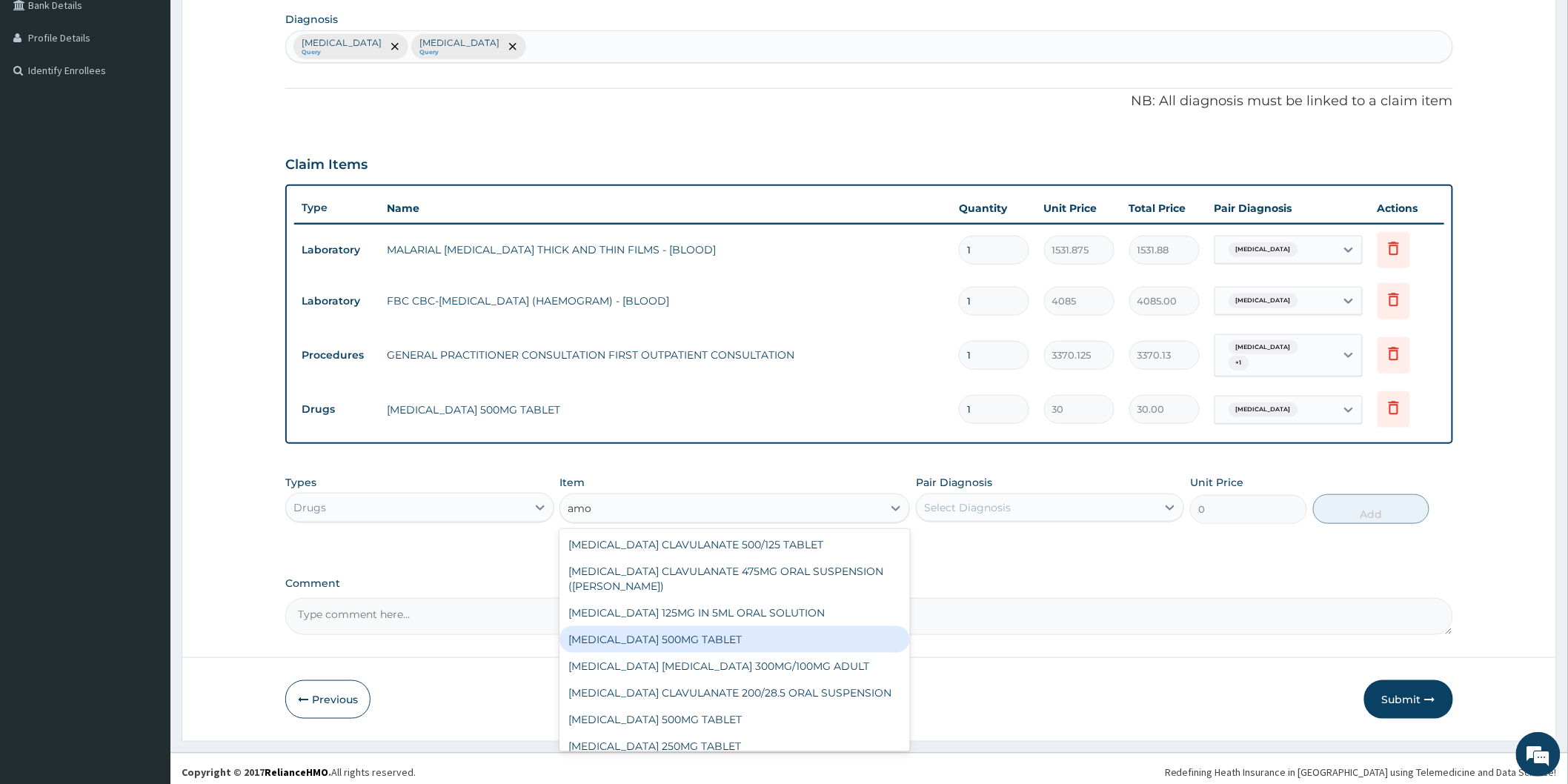
click at [697, 626] on div "AMOXICILLIN 500MG TABLET" at bounding box center [734, 639] width 350 height 27
type input "150"
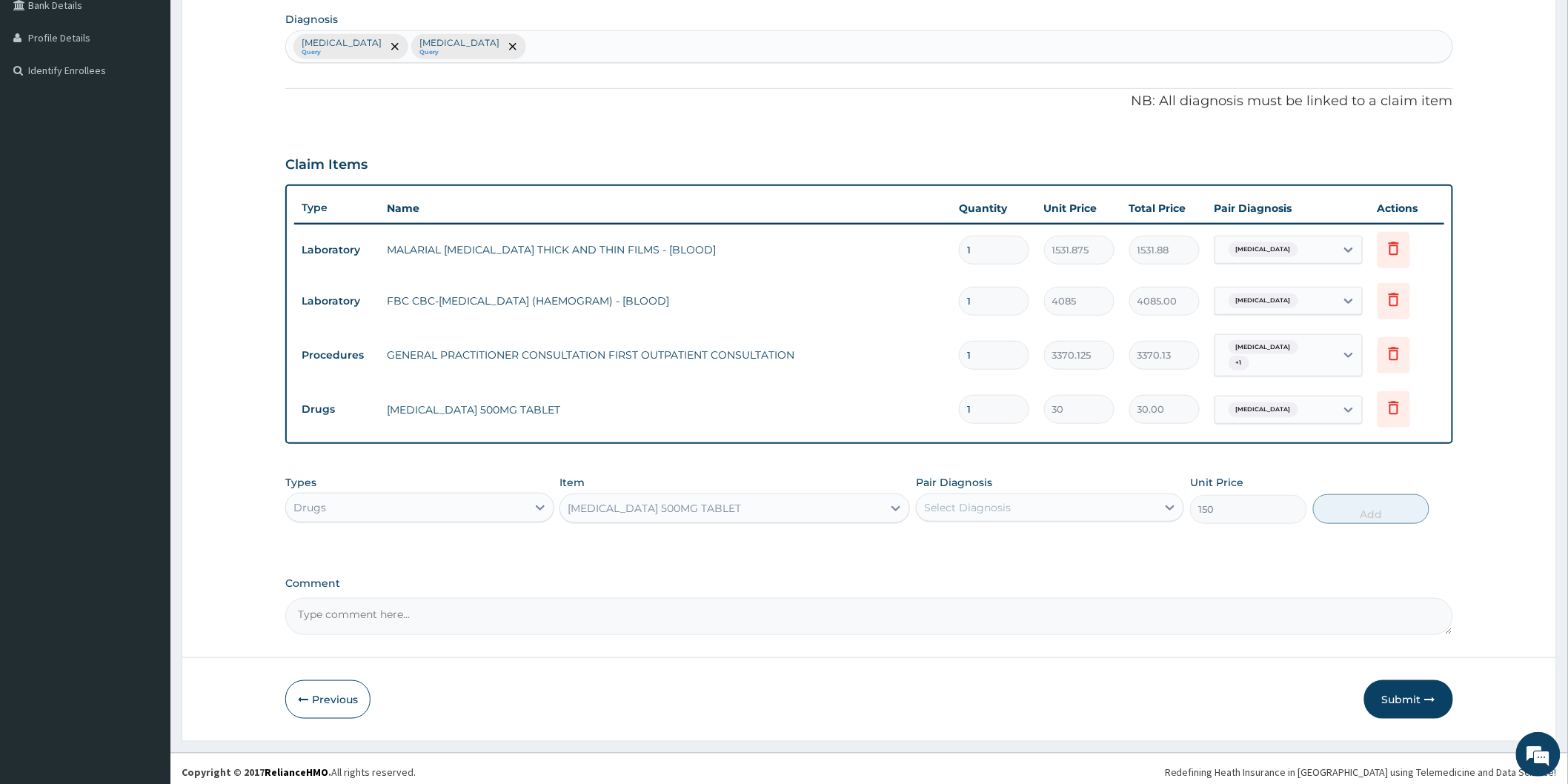
click at [999, 500] on div "Select Diagnosis" at bounding box center [967, 508] width 86 height 15
click at [983, 572] on label "Upper respiratory infection" at bounding box center [986, 575] width 92 height 15
checkbox input "true"
click at [1359, 510] on button "Add" at bounding box center [1371, 509] width 117 height 30
type input "0"
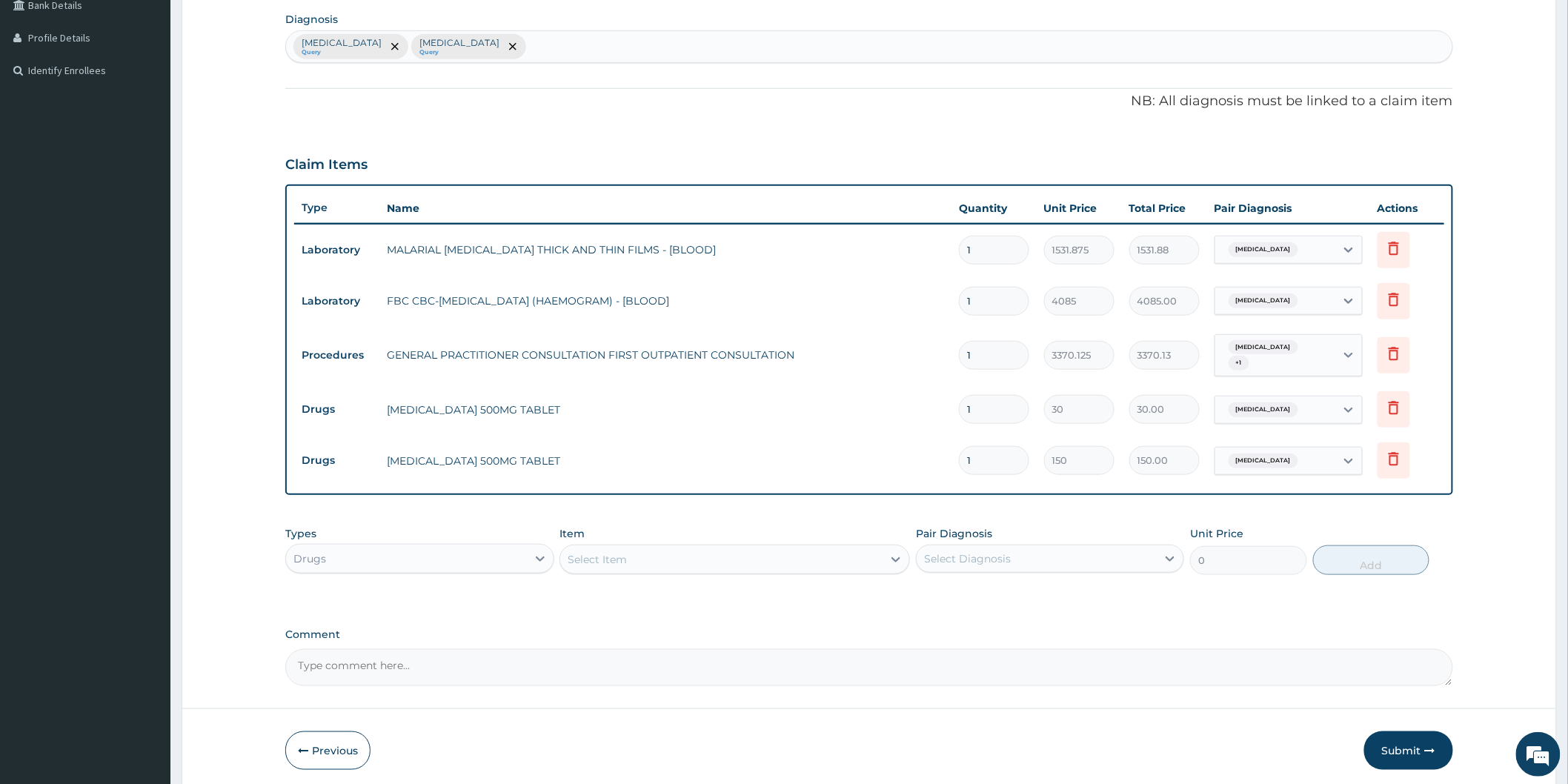
click at [665, 559] on div "Select Item" at bounding box center [721, 560] width 322 height 24
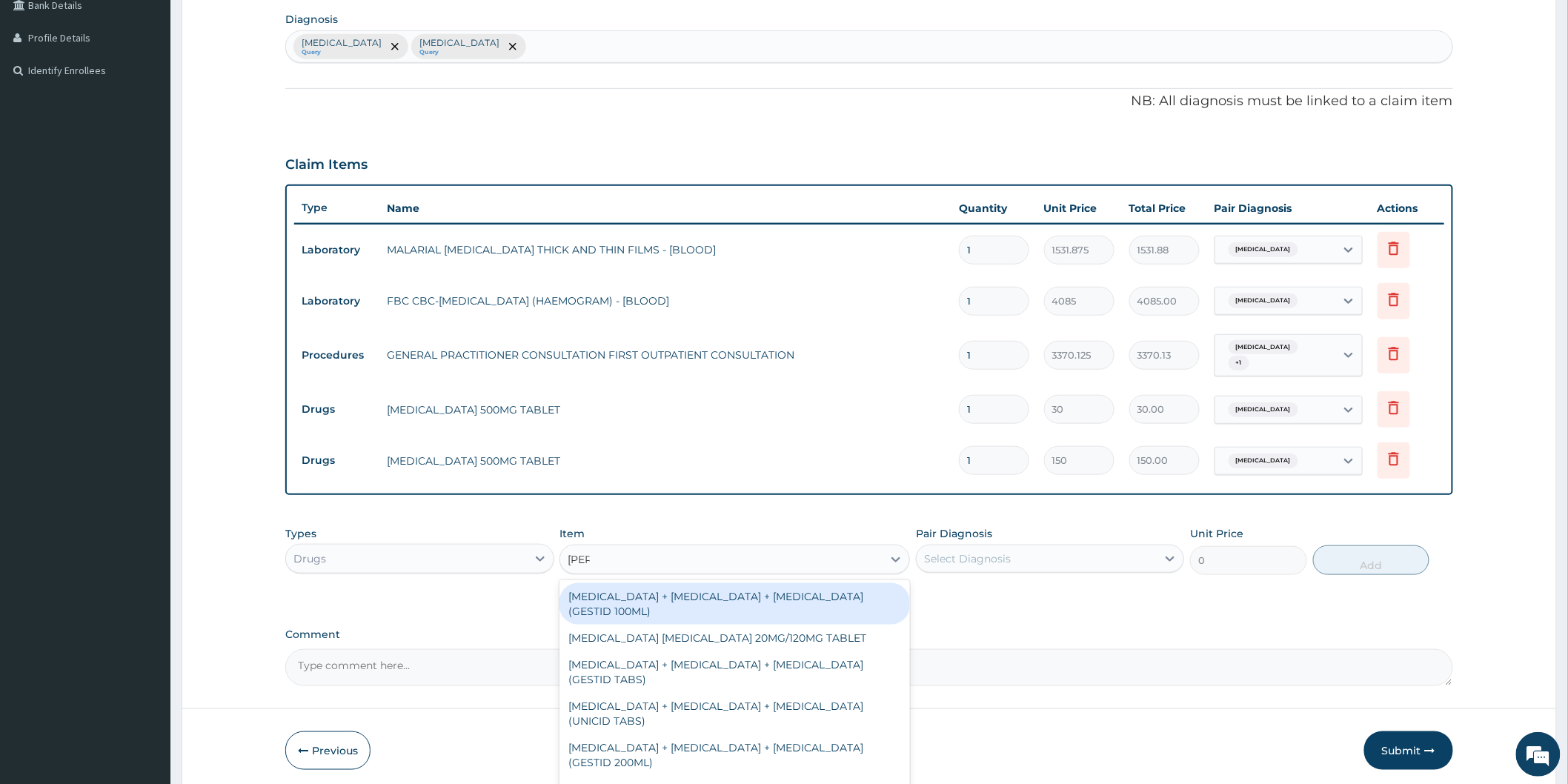
type input "lume"
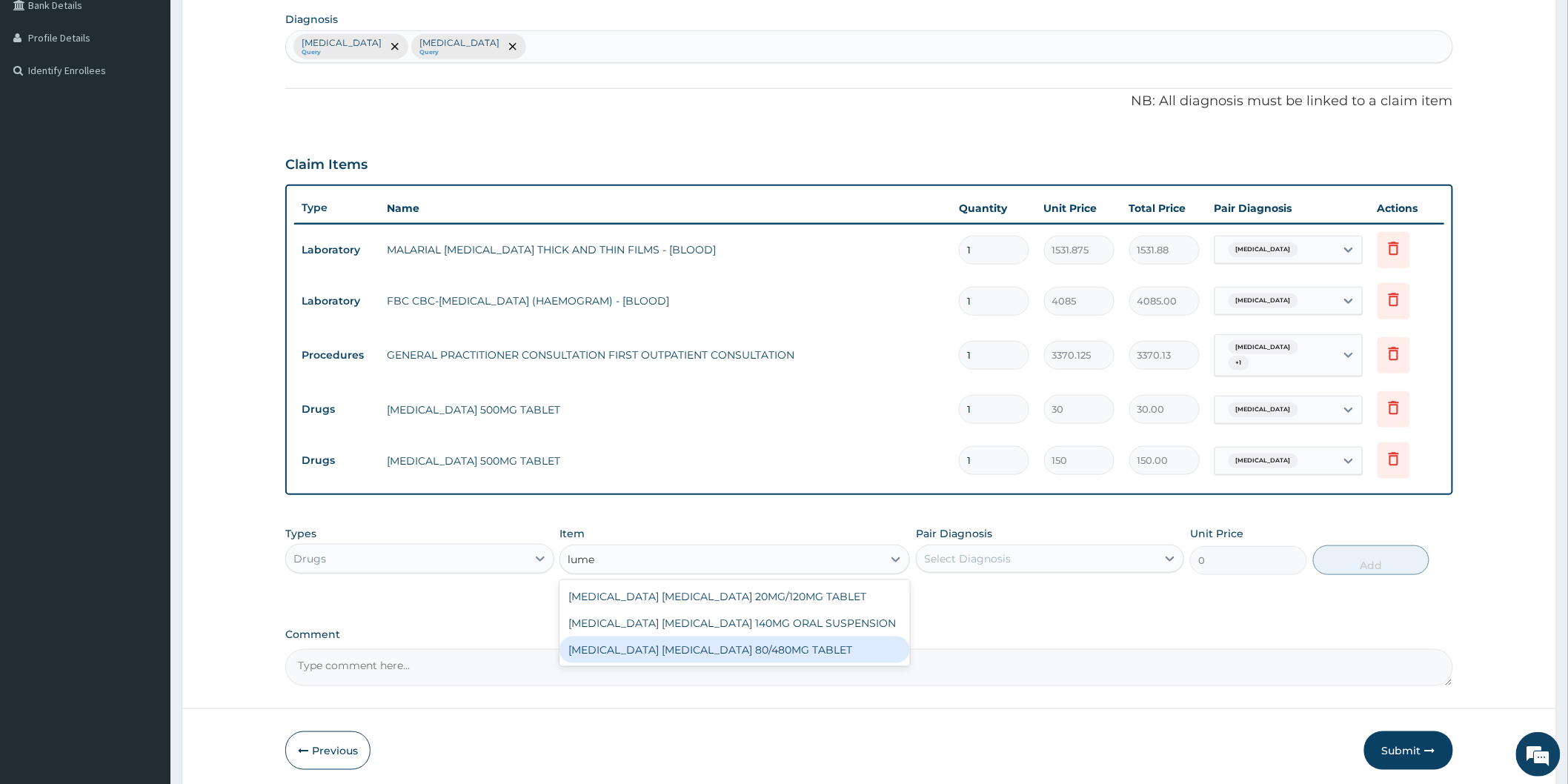
click at [687, 646] on div "ARTEMETHER LUMEFANTRINE 80/480MG TABLET" at bounding box center [734, 650] width 350 height 27
type input "450"
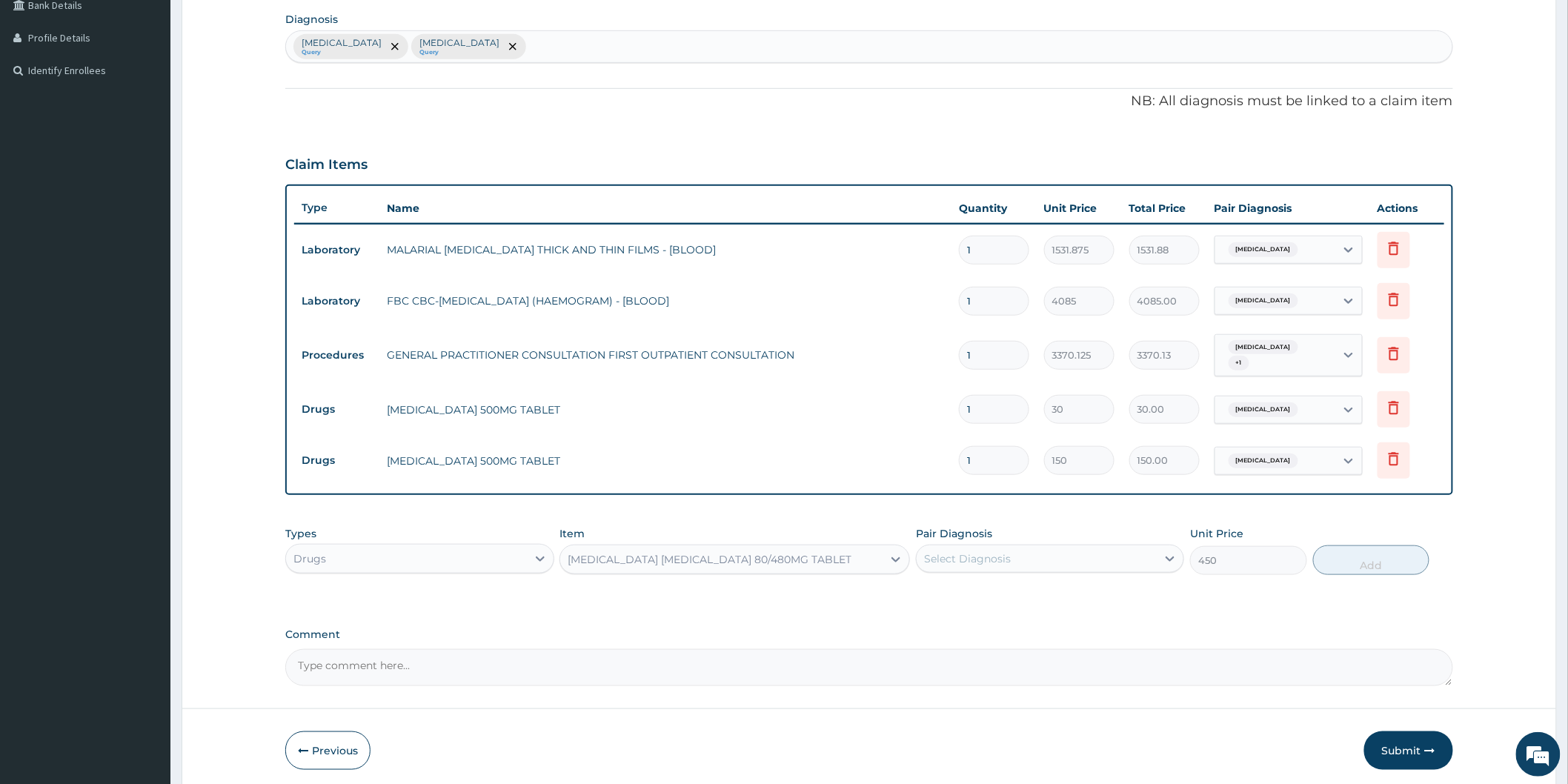
click at [1053, 557] on div "Select Diagnosis" at bounding box center [1036, 559] width 240 height 24
click at [1038, 593] on div "Malaria" at bounding box center [1050, 597] width 268 height 30
checkbox input "true"
click at [1387, 557] on button "Add" at bounding box center [1371, 560] width 117 height 30
type input "0"
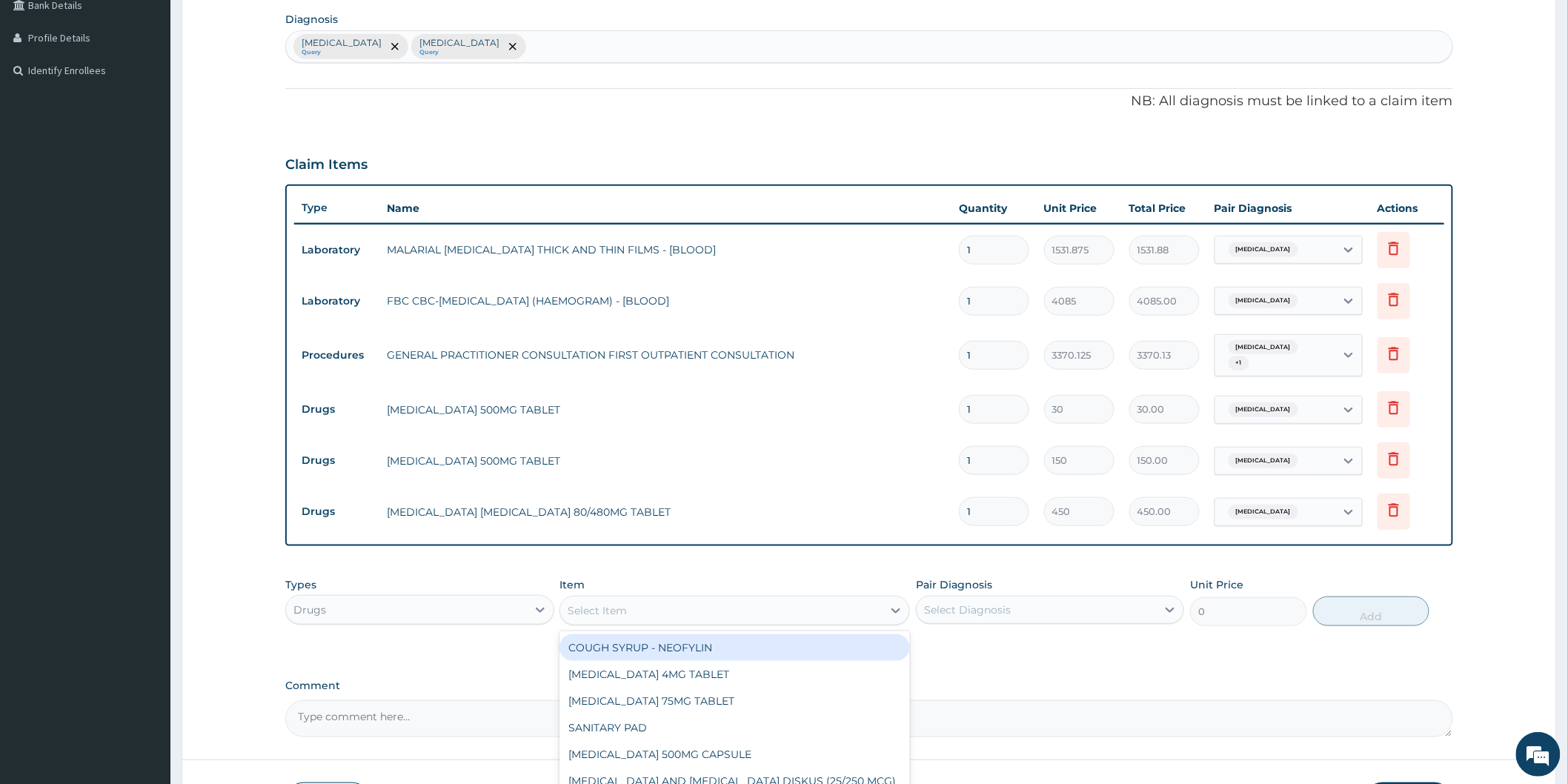
click at [596, 607] on div "Select Item" at bounding box center [597, 611] width 59 height 15
type input "lor"
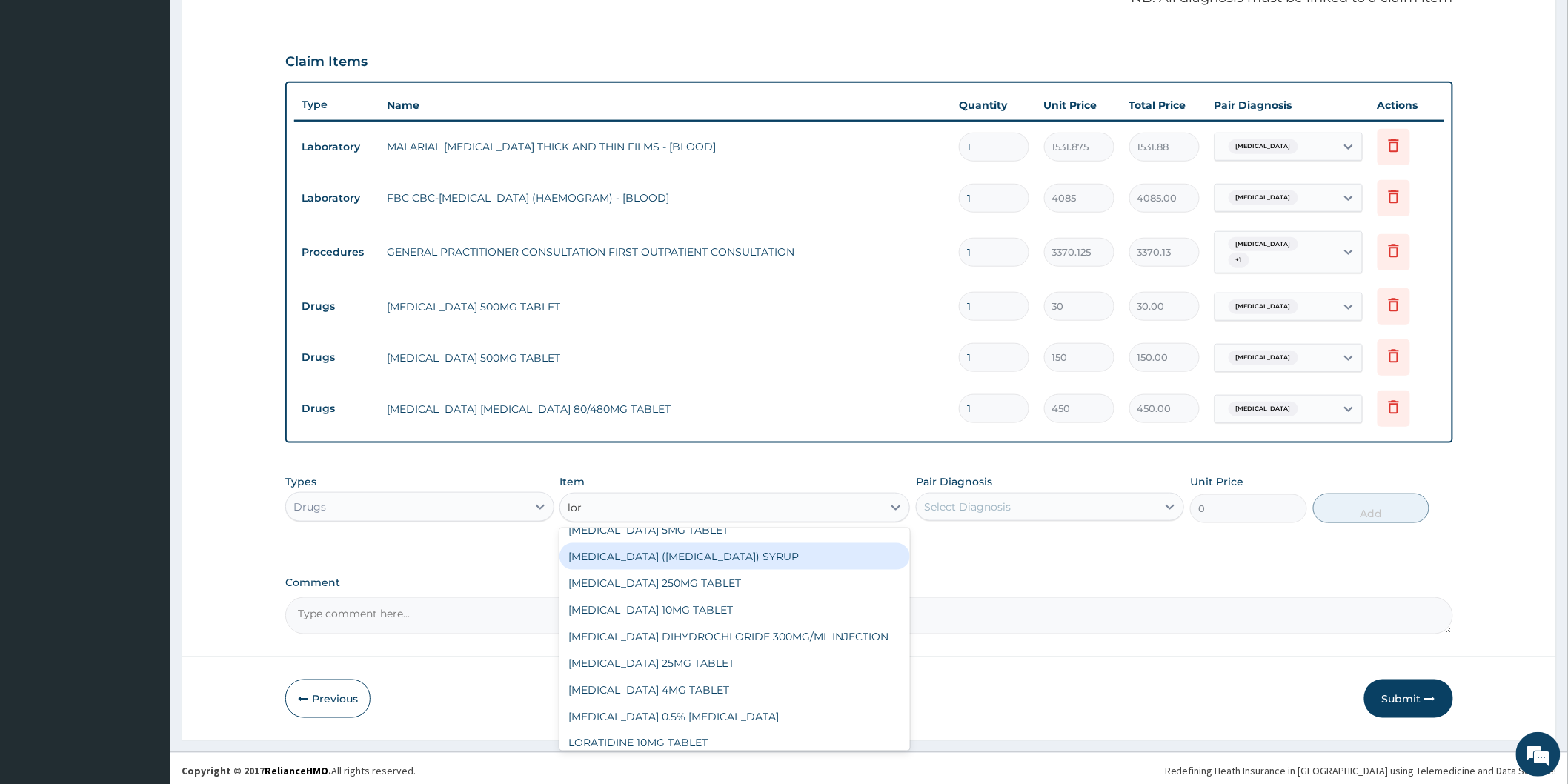
scroll to position [83, 0]
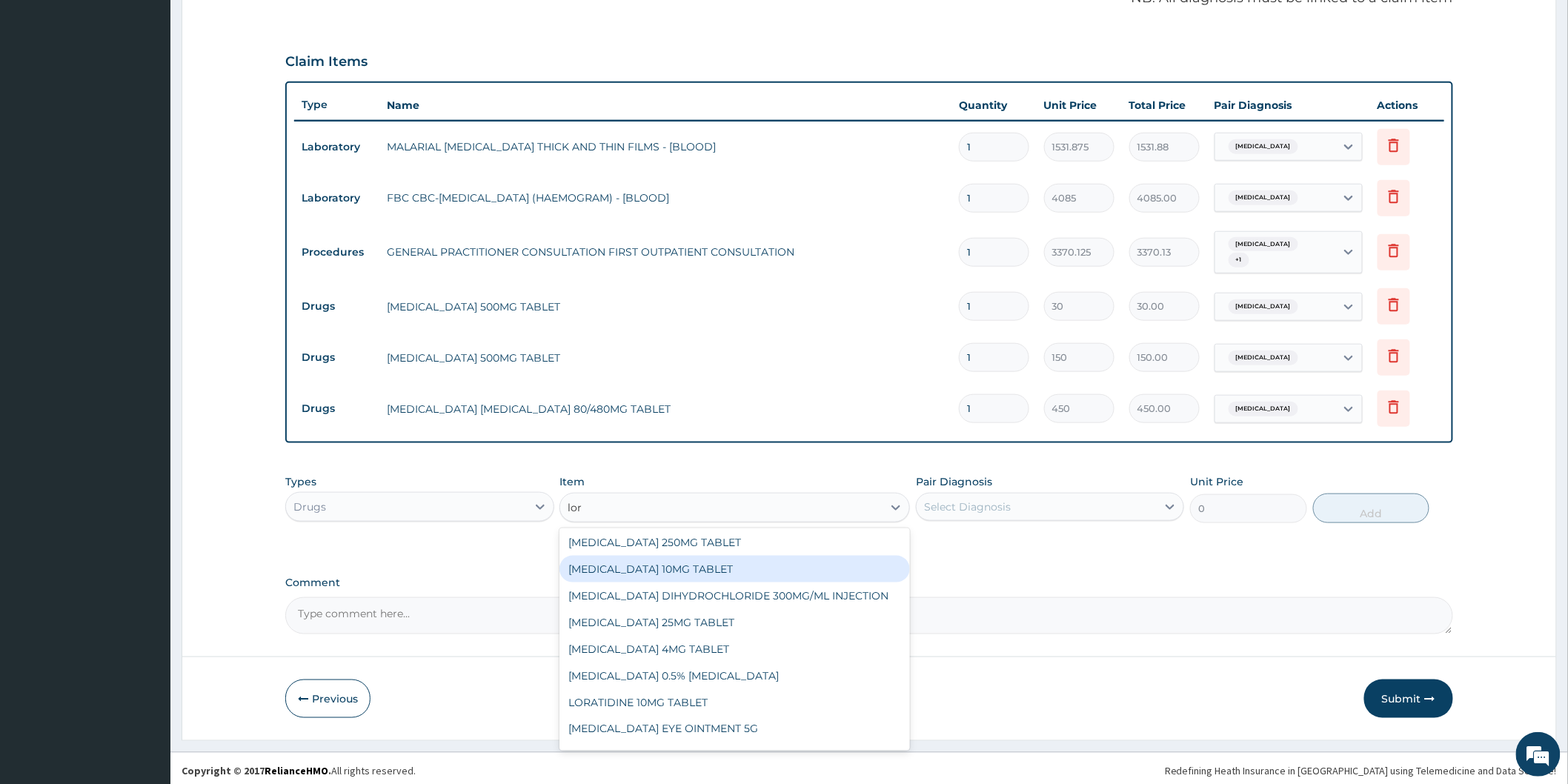
click at [671, 556] on div "LORATADINE 10MG TABLET" at bounding box center [734, 569] width 350 height 27
type input "86.25"
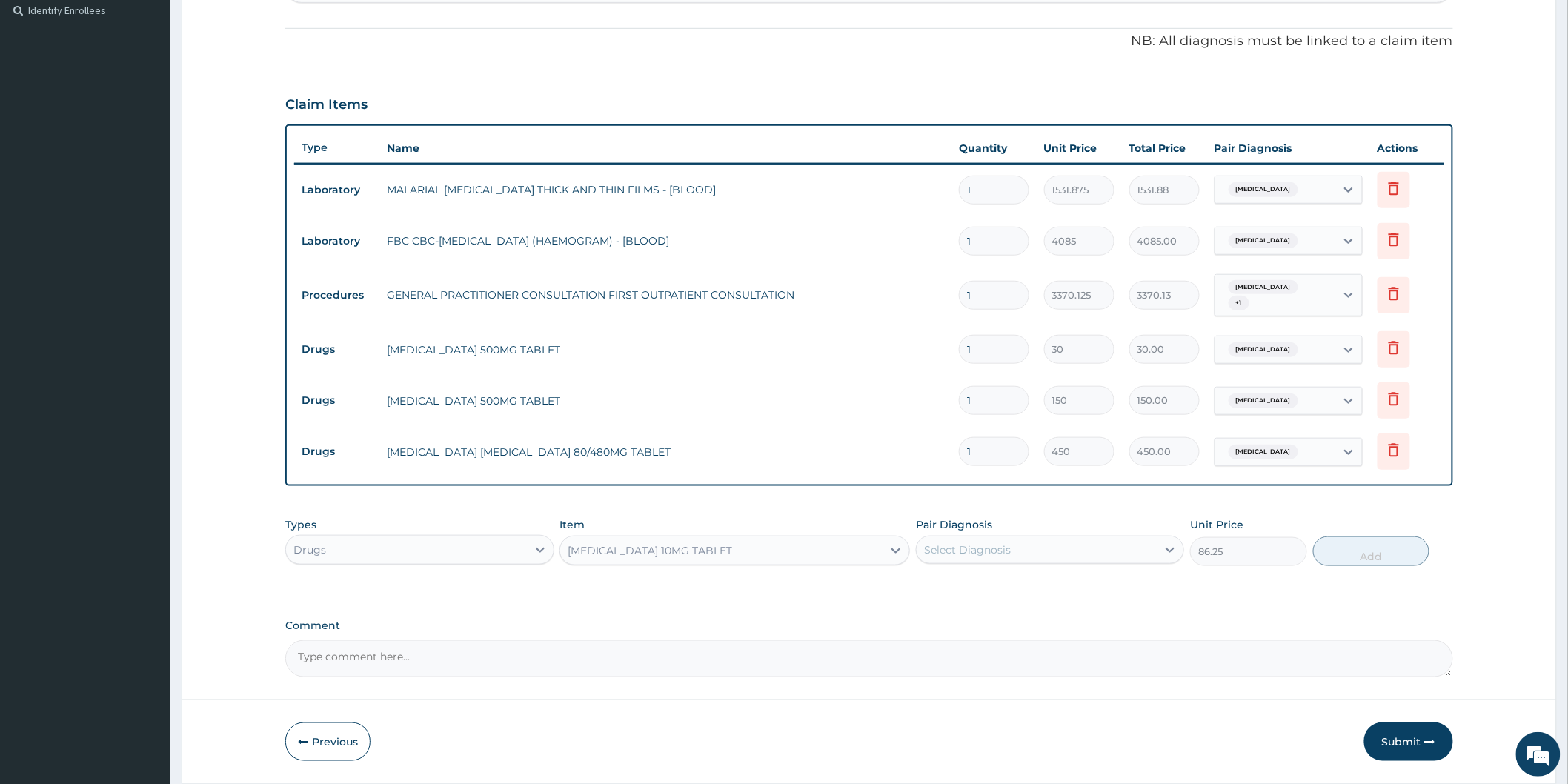
scroll to position [455, 0]
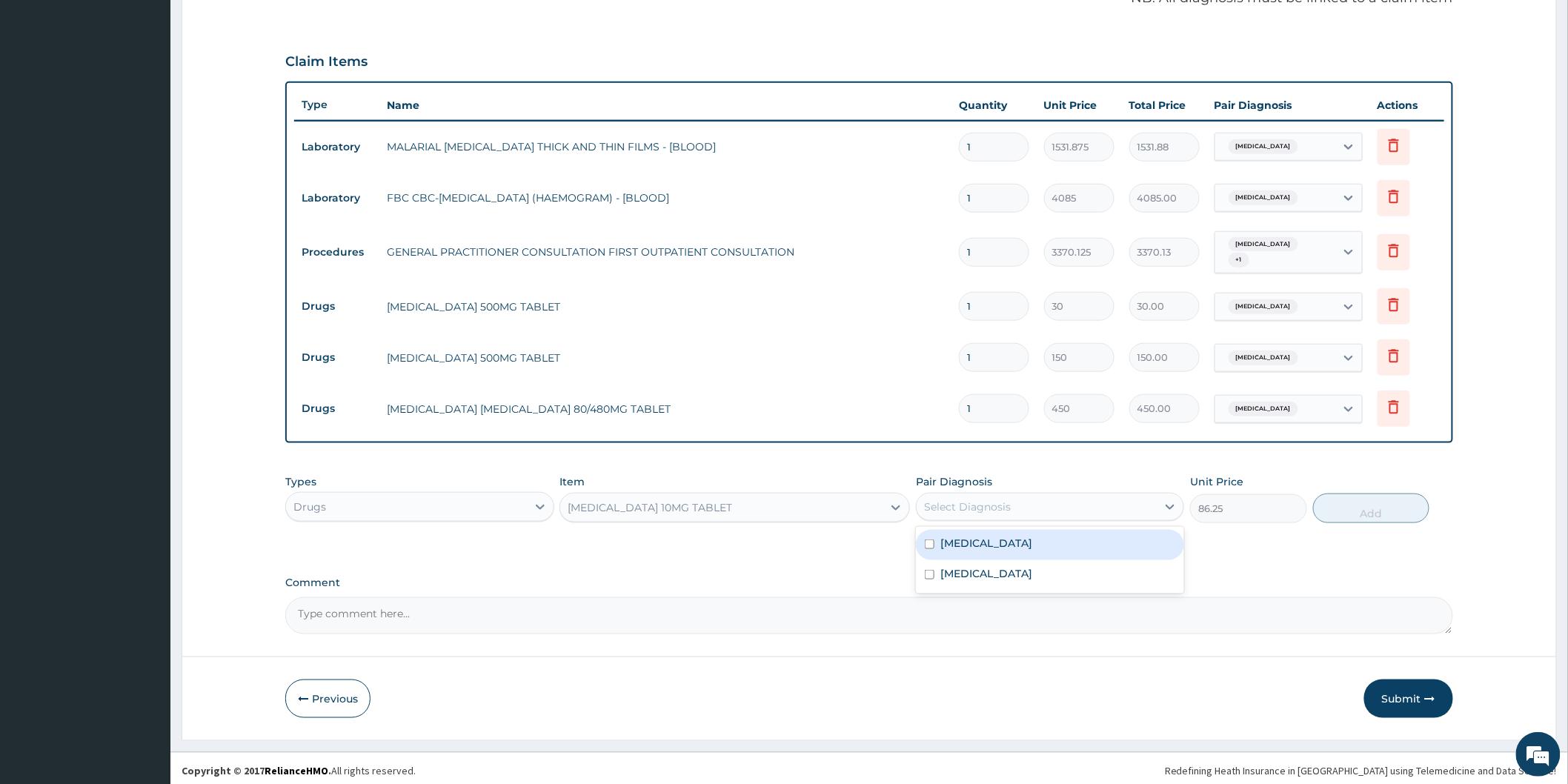
click at [1054, 506] on div "Select Diagnosis" at bounding box center [1036, 506] width 240 height 24
click div "Malaria"
checkbox input "true"
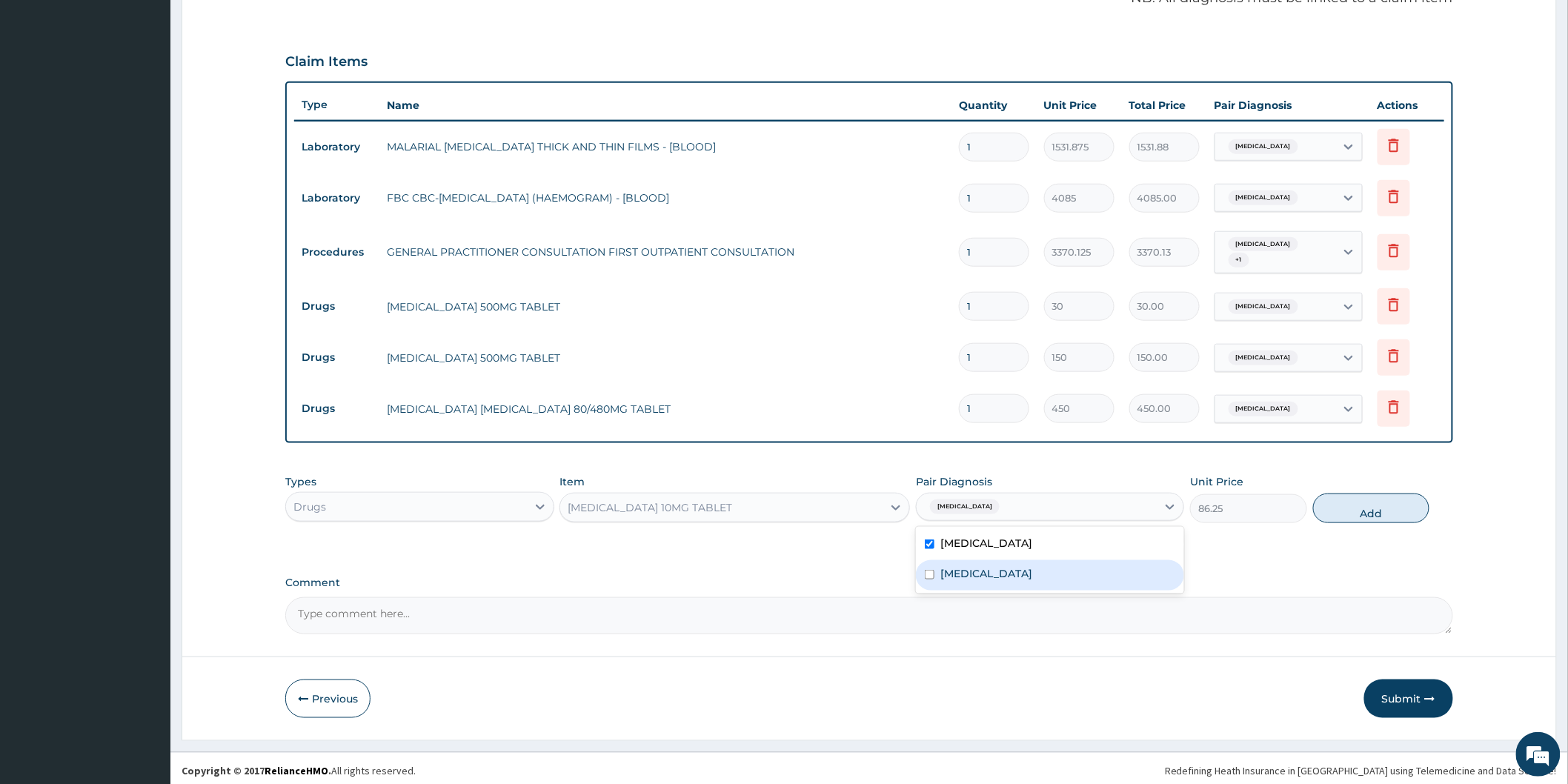
click label "Upper respiratory infection"
checkbox input "true"
click button "Add"
type input "0"
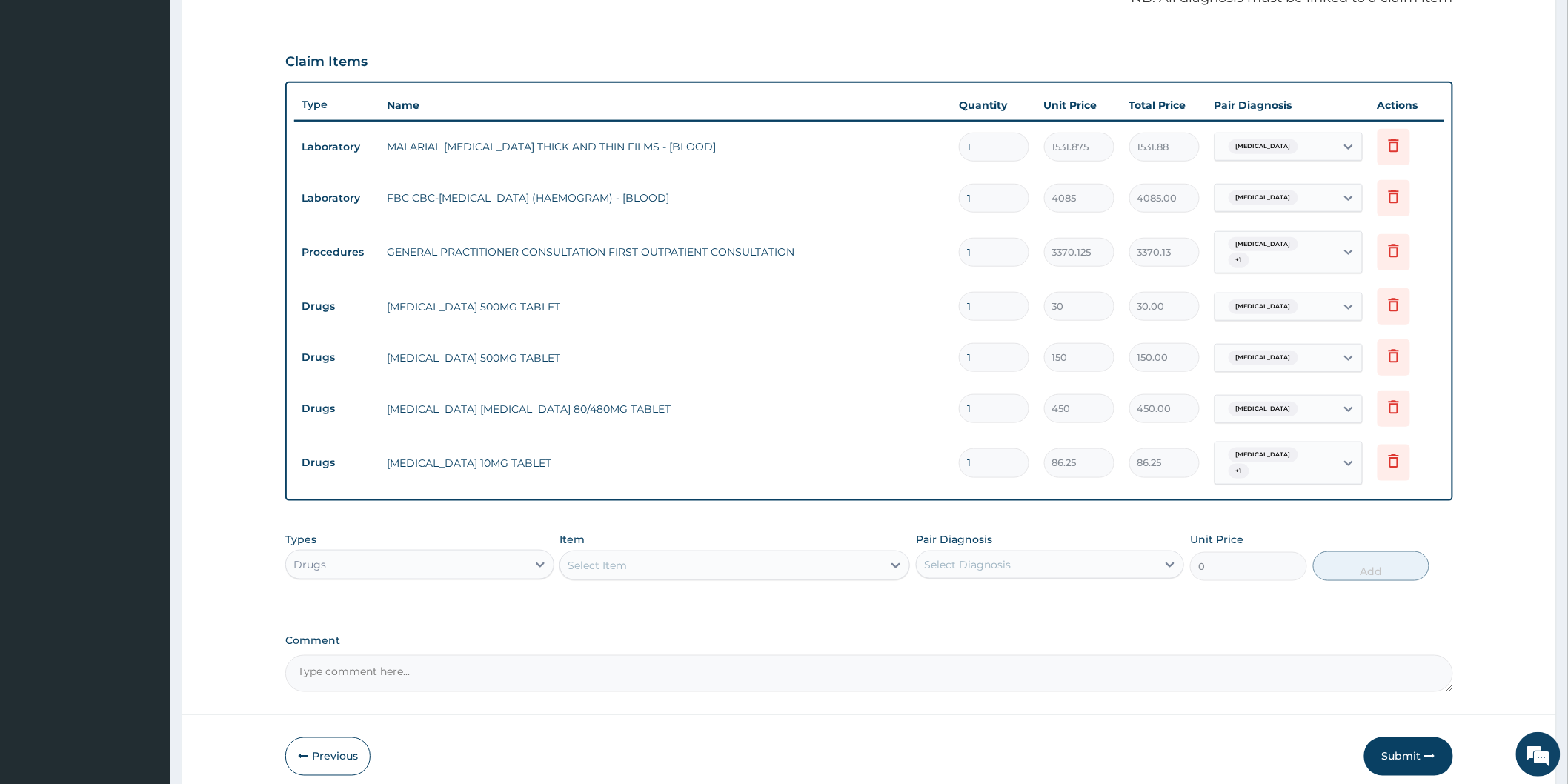
type input "0.00"
type input "5"
type input "431.25"
type input "5"
click input "1"
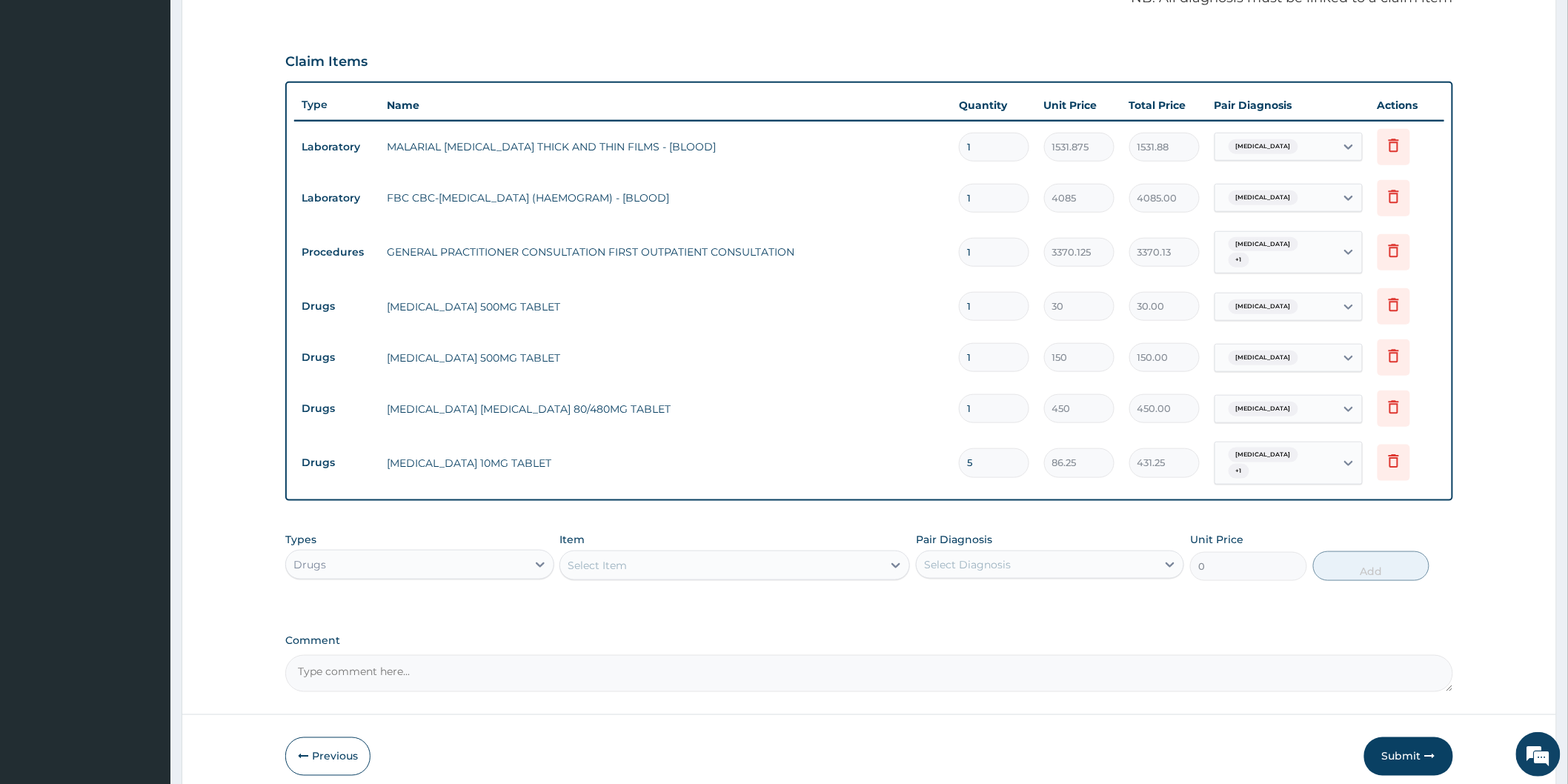
type input "0.00"
type input "6"
type input "2700.00"
type input "6"
click input "1"
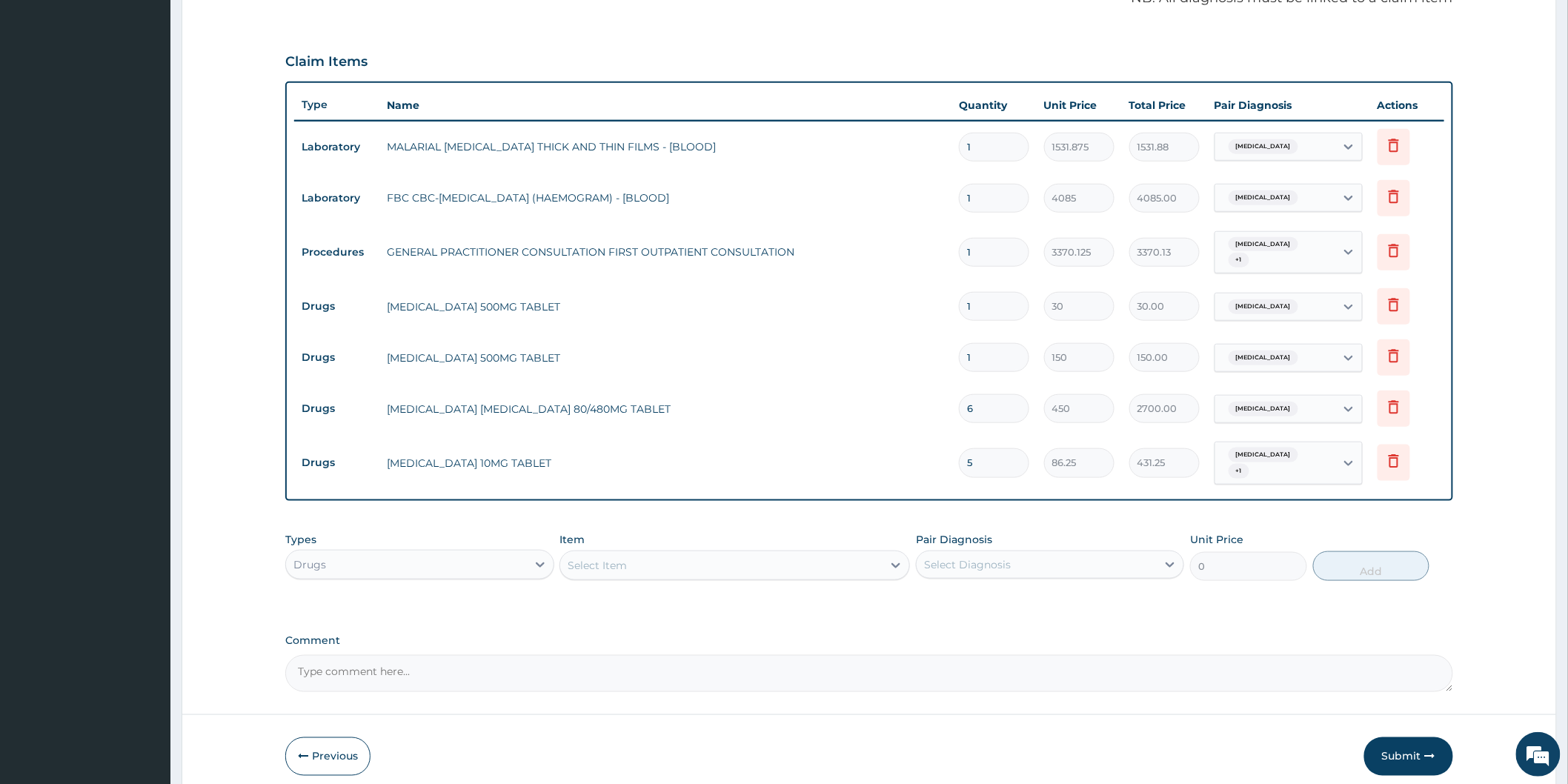
type input "15"
type input "2250.00"
type input "15"
click input "1"
type input "18"
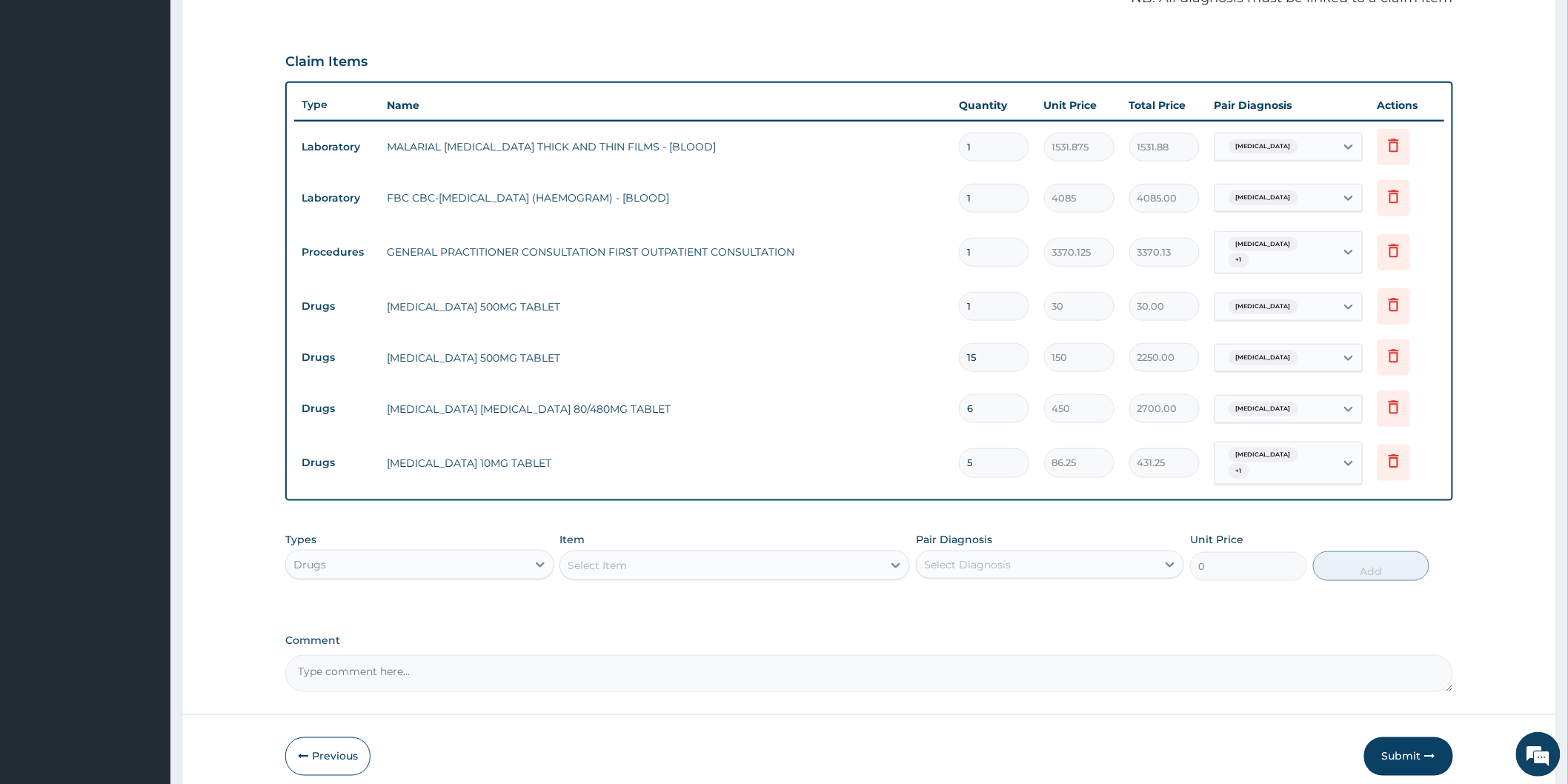
type input "540.00"
type input "18"
click button "Submit"
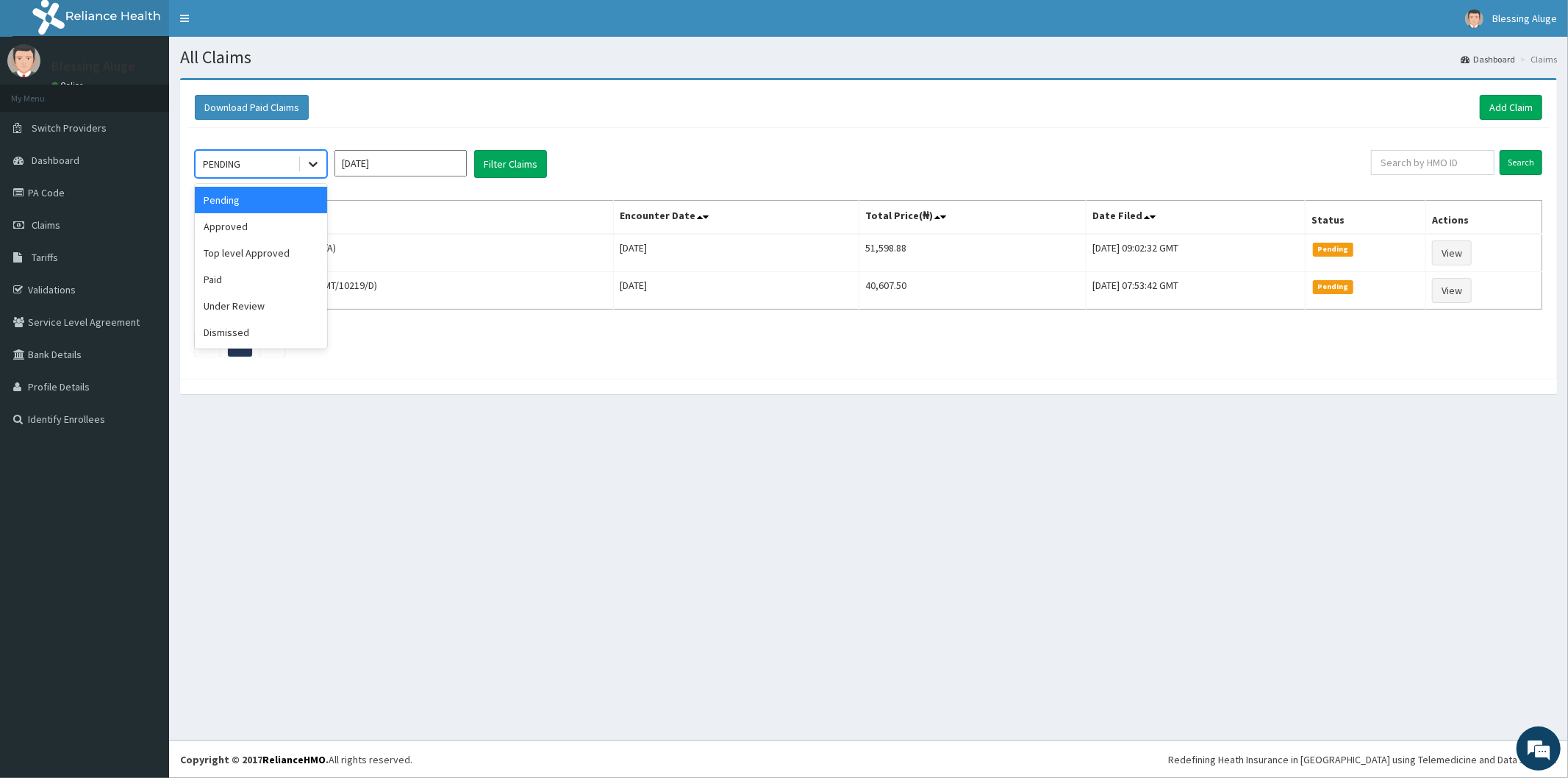
click at [314, 166] on icon at bounding box center [314, 165] width 9 height 5
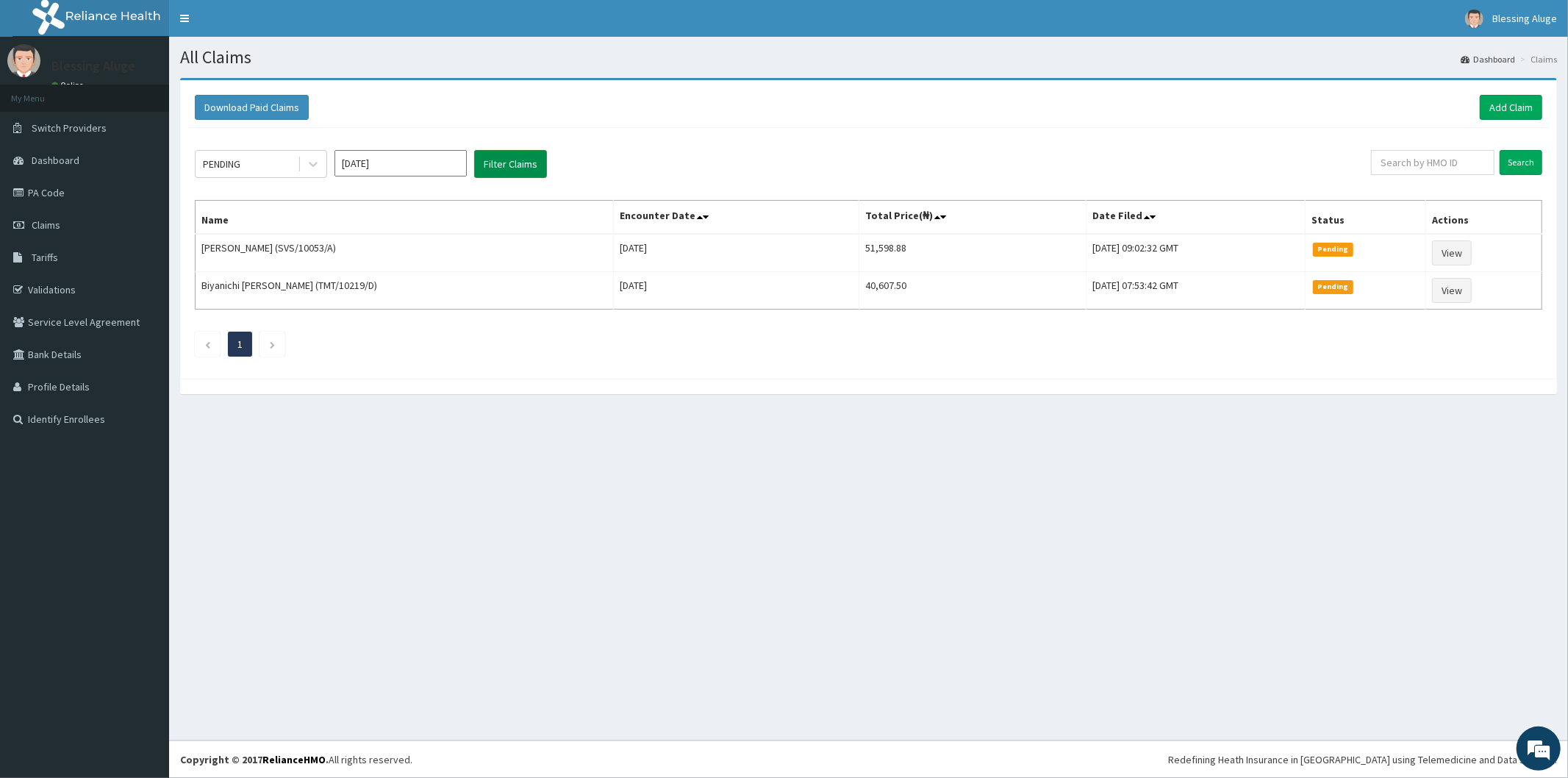
click at [505, 171] on button "Filter Claims" at bounding box center [511, 163] width 73 height 28
click at [517, 169] on button "Filter Claims" at bounding box center [511, 163] width 73 height 28
click at [316, 166] on icon at bounding box center [314, 164] width 15 height 15
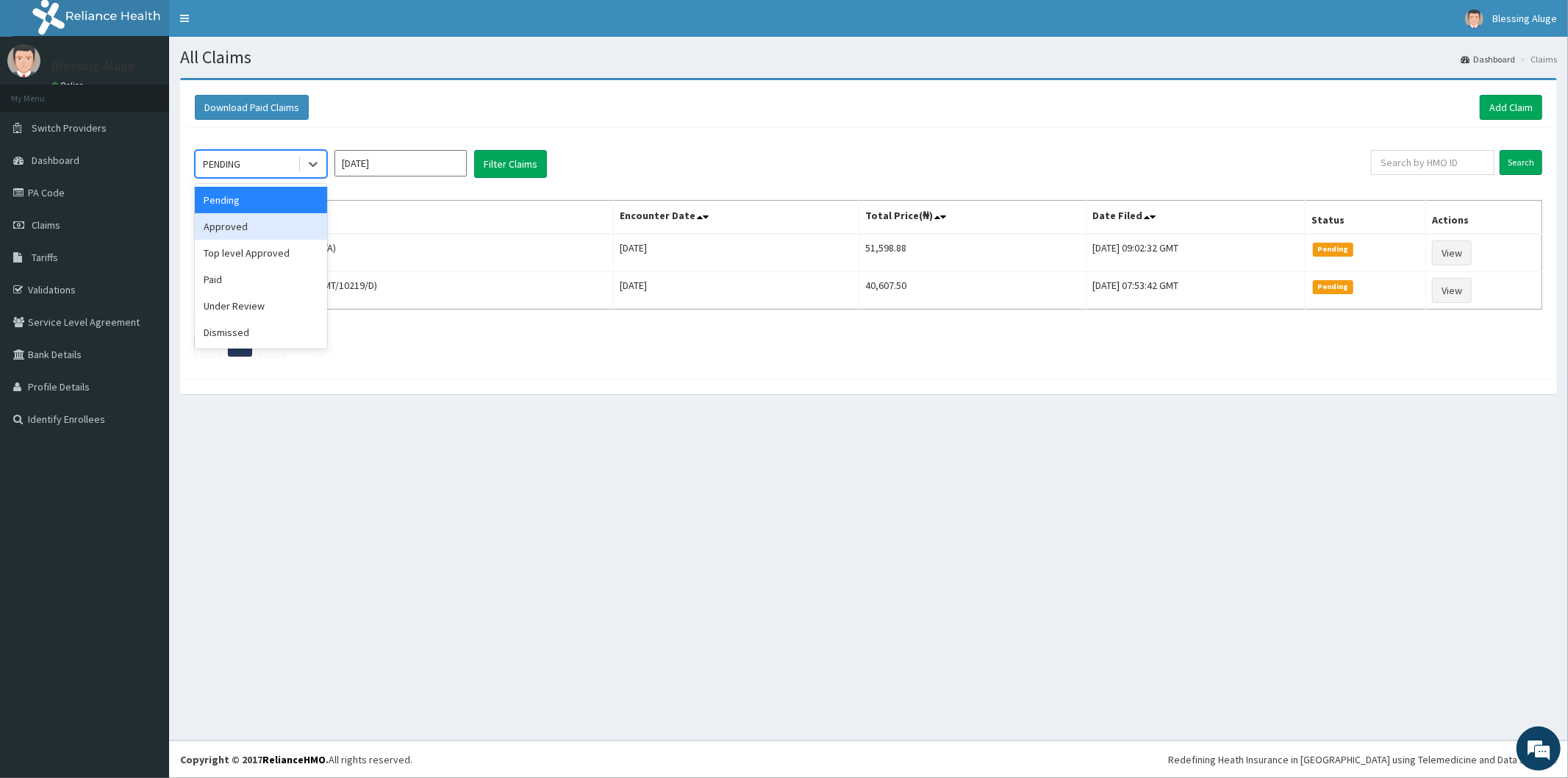
click at [280, 224] on div "Approved" at bounding box center [261, 226] width 132 height 26
click at [1433, 160] on input "text" at bounding box center [1433, 162] width 123 height 25
paste input "REL/10382/A"
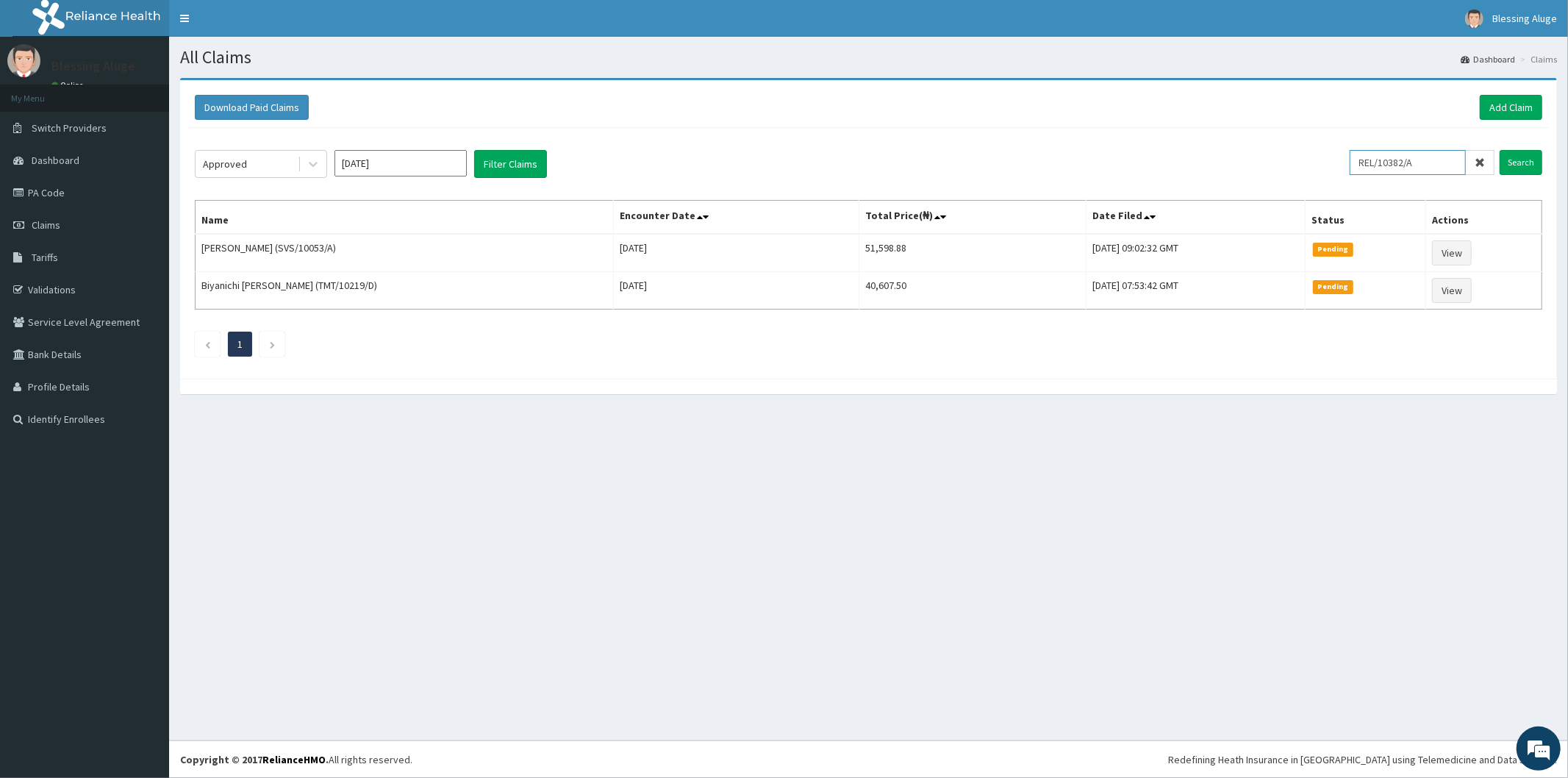
type input "REL/10382/A"
click at [1500, 150] on input "Search" at bounding box center [1521, 162] width 43 height 25
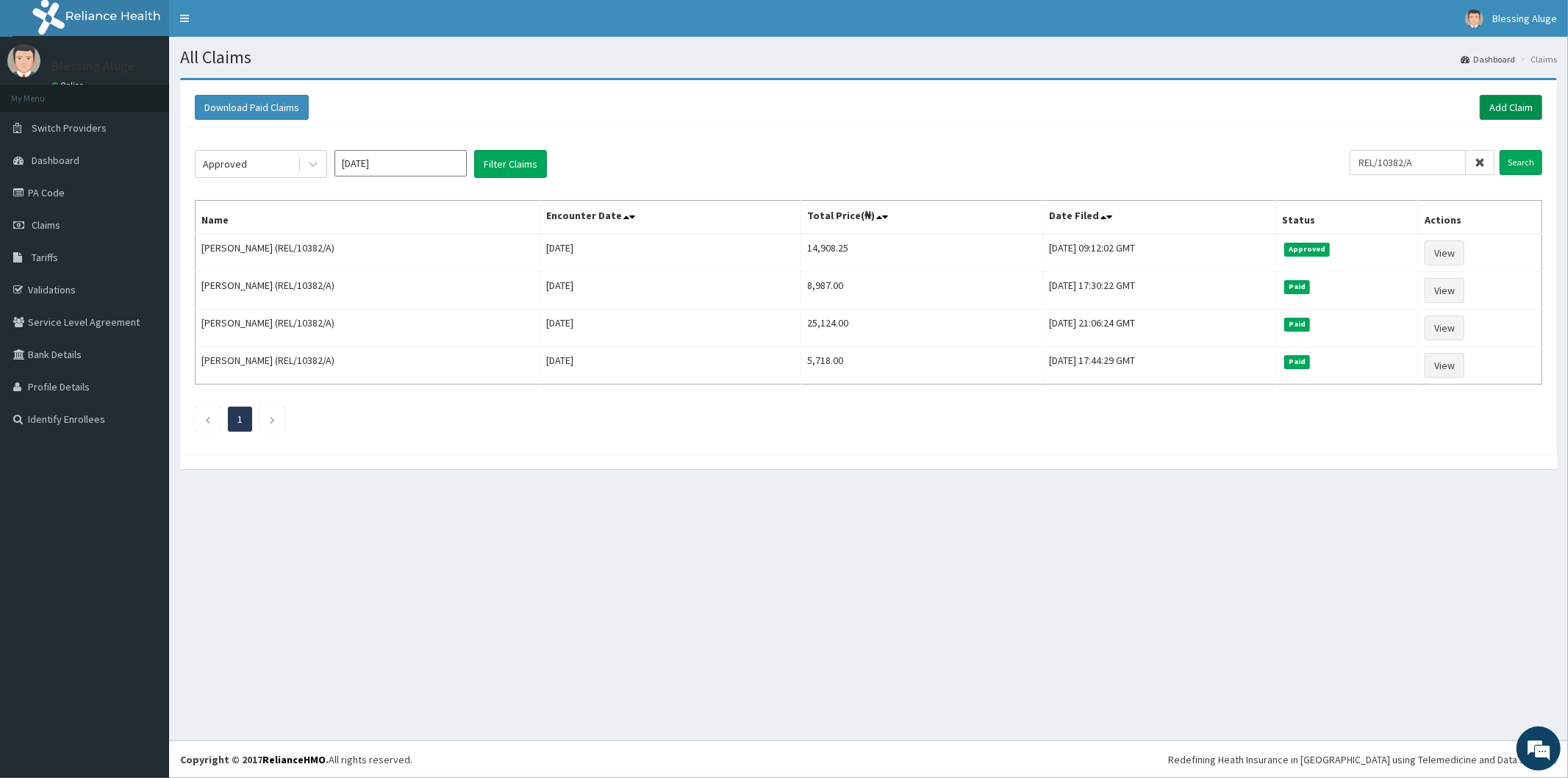
click at [1512, 107] on link "Add Claim" at bounding box center [1511, 107] width 62 height 25
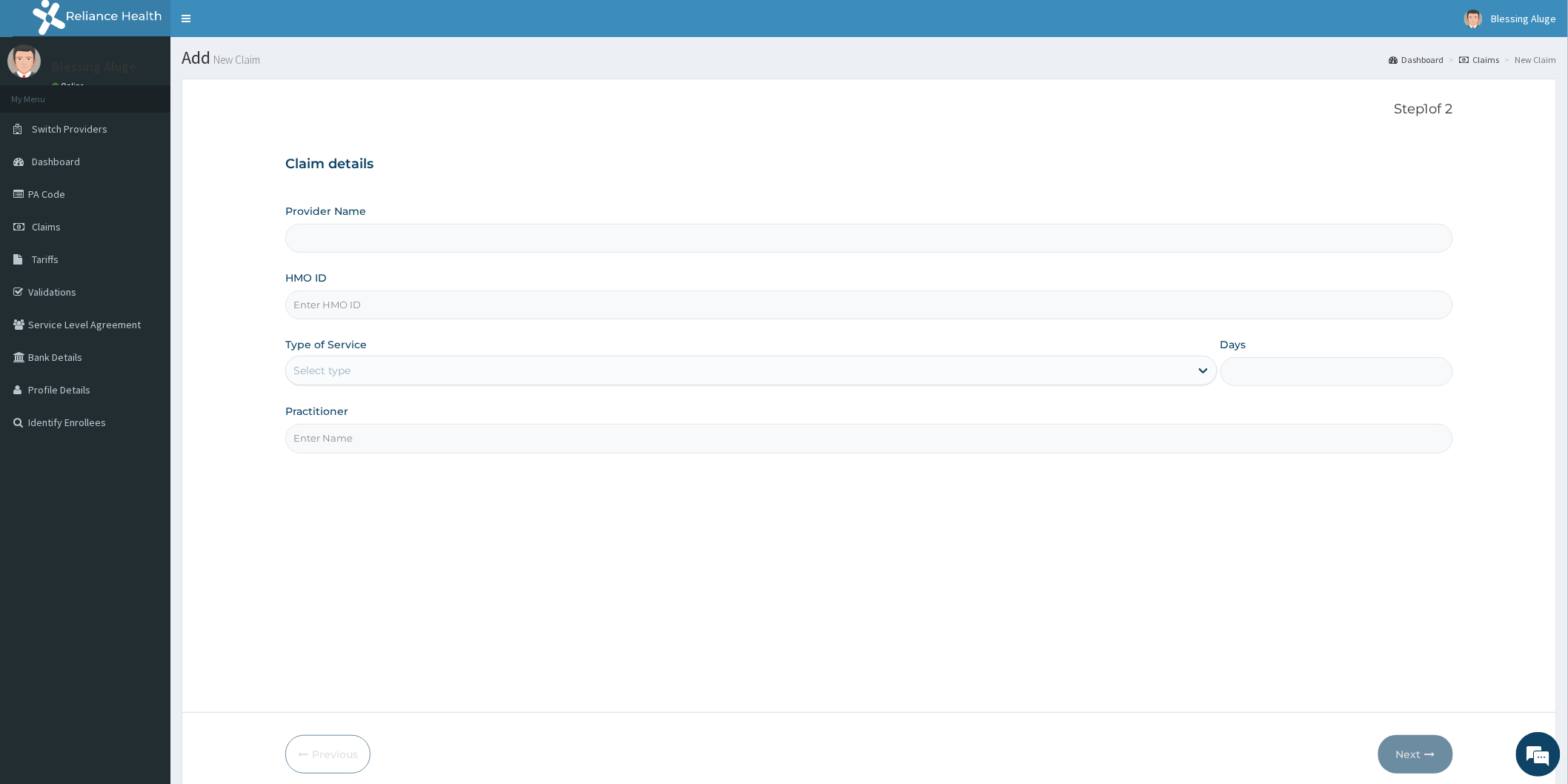
click at [475, 302] on input "HMO ID" at bounding box center [869, 305] width 1168 height 29
type input "Reliance Family Clinics (RFC) - [GEOGRAPHIC_DATA]"
paste input "FUP/10024/E"
type input "FUP/10024/E"
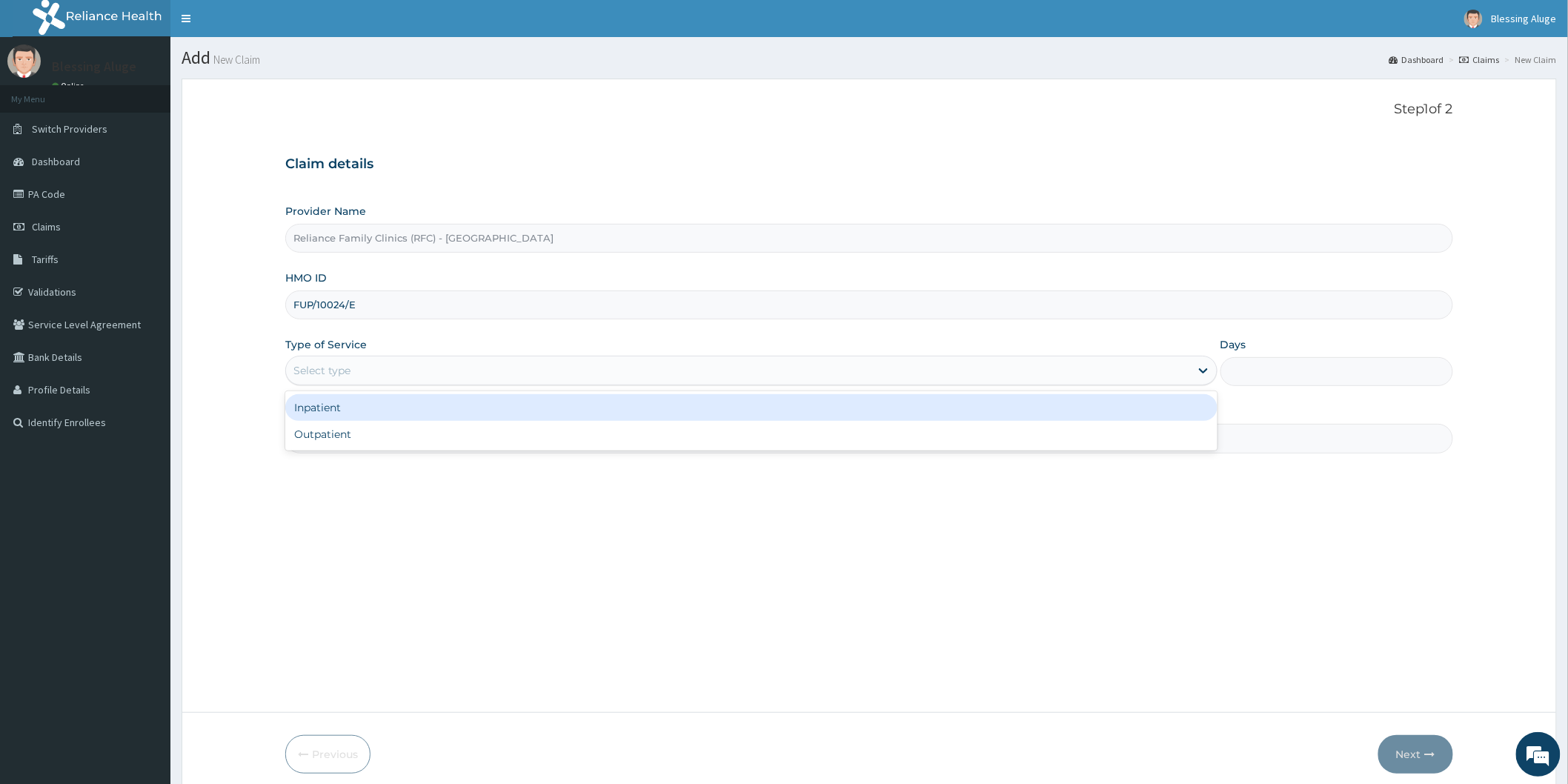
click at [541, 383] on div "Select type" at bounding box center [751, 370] width 932 height 30
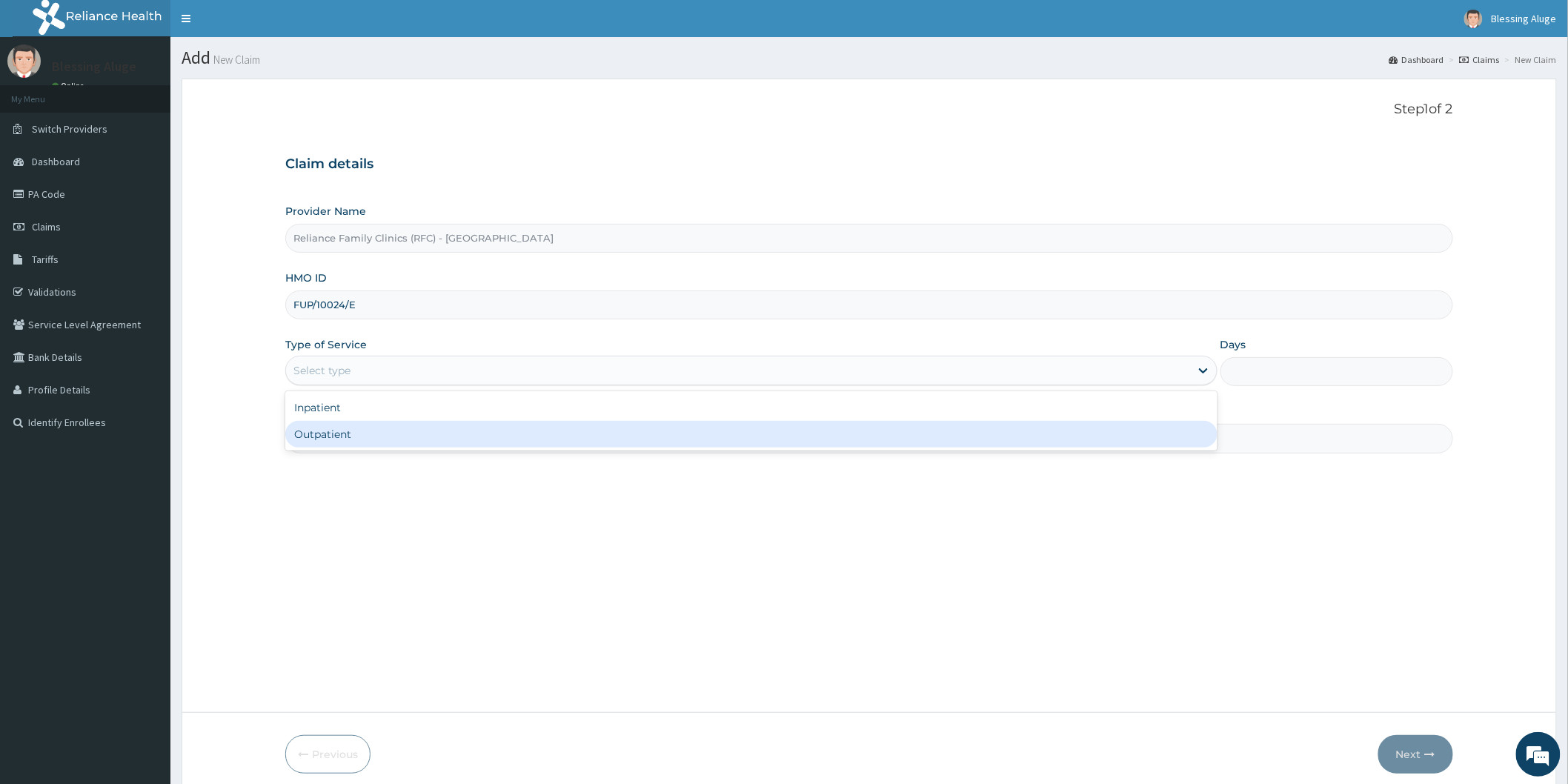
click at [543, 443] on div "Outpatient" at bounding box center [751, 434] width 932 height 27
type input "1"
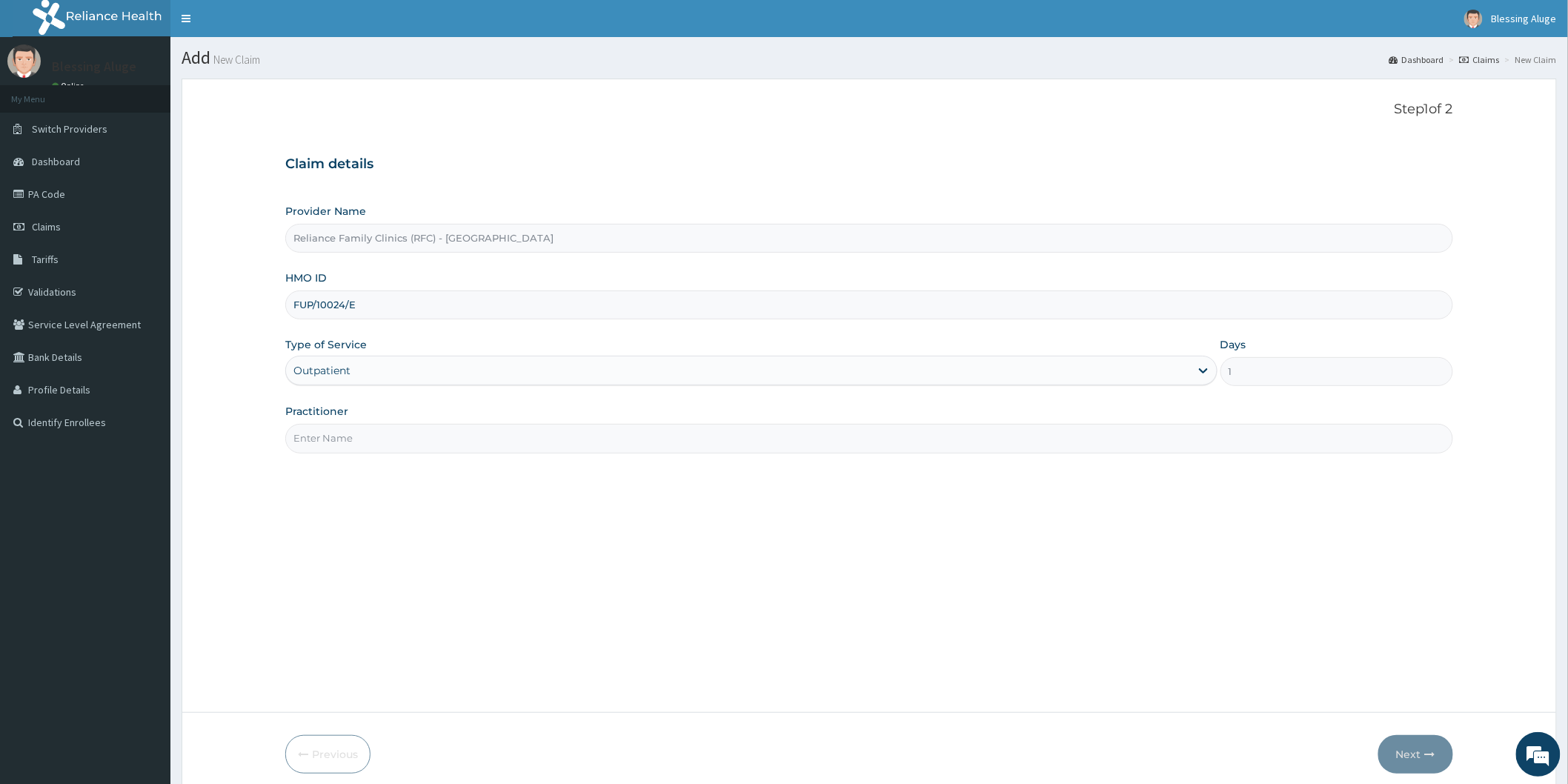
click at [714, 445] on input "Practitioner" at bounding box center [869, 438] width 1168 height 29
type input "Dr Locum"
click at [1403, 751] on button "Next" at bounding box center [1415, 754] width 75 height 39
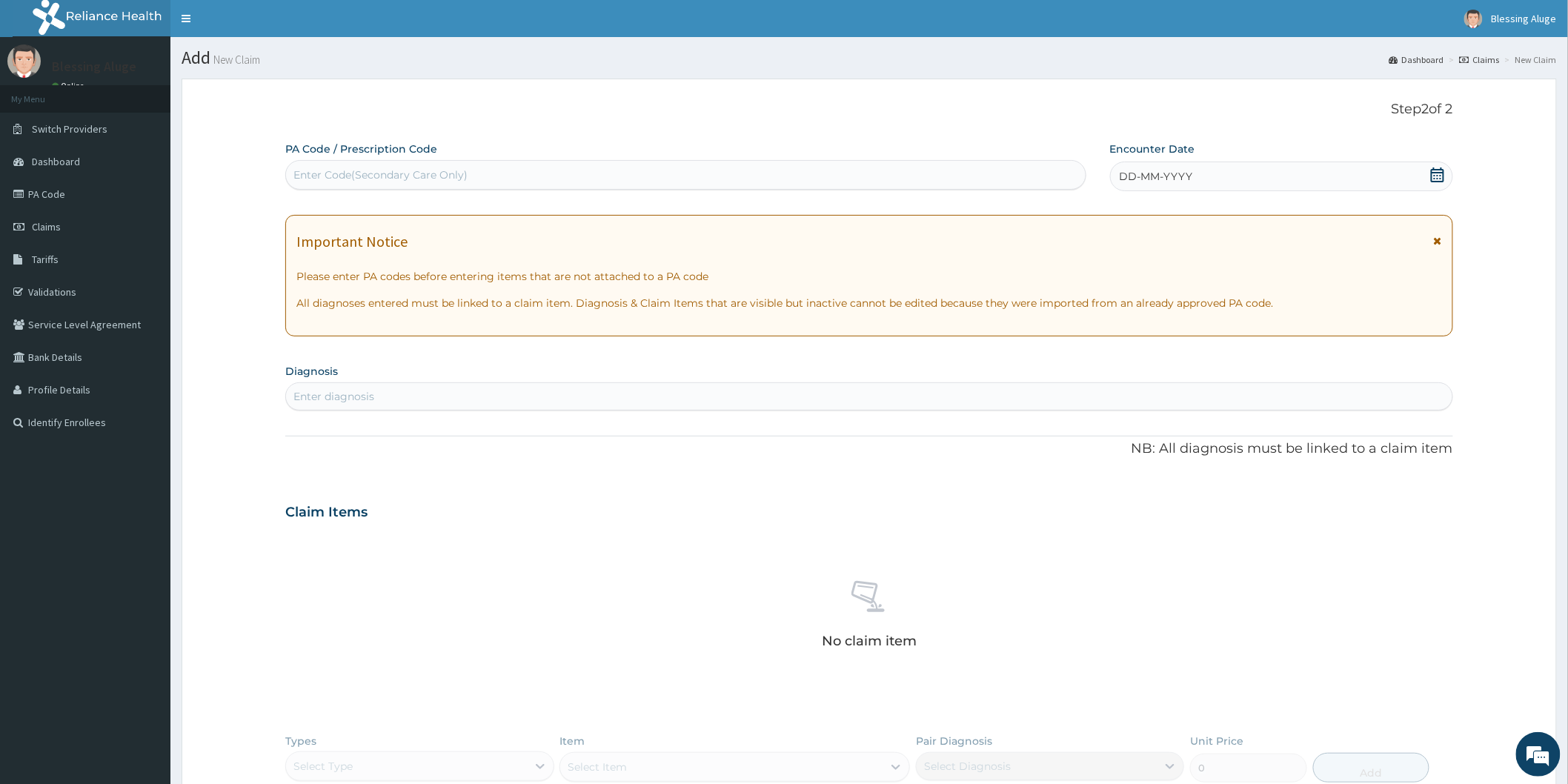
click at [1294, 180] on div "DD-MM-YYYY" at bounding box center [1282, 176] width 343 height 30
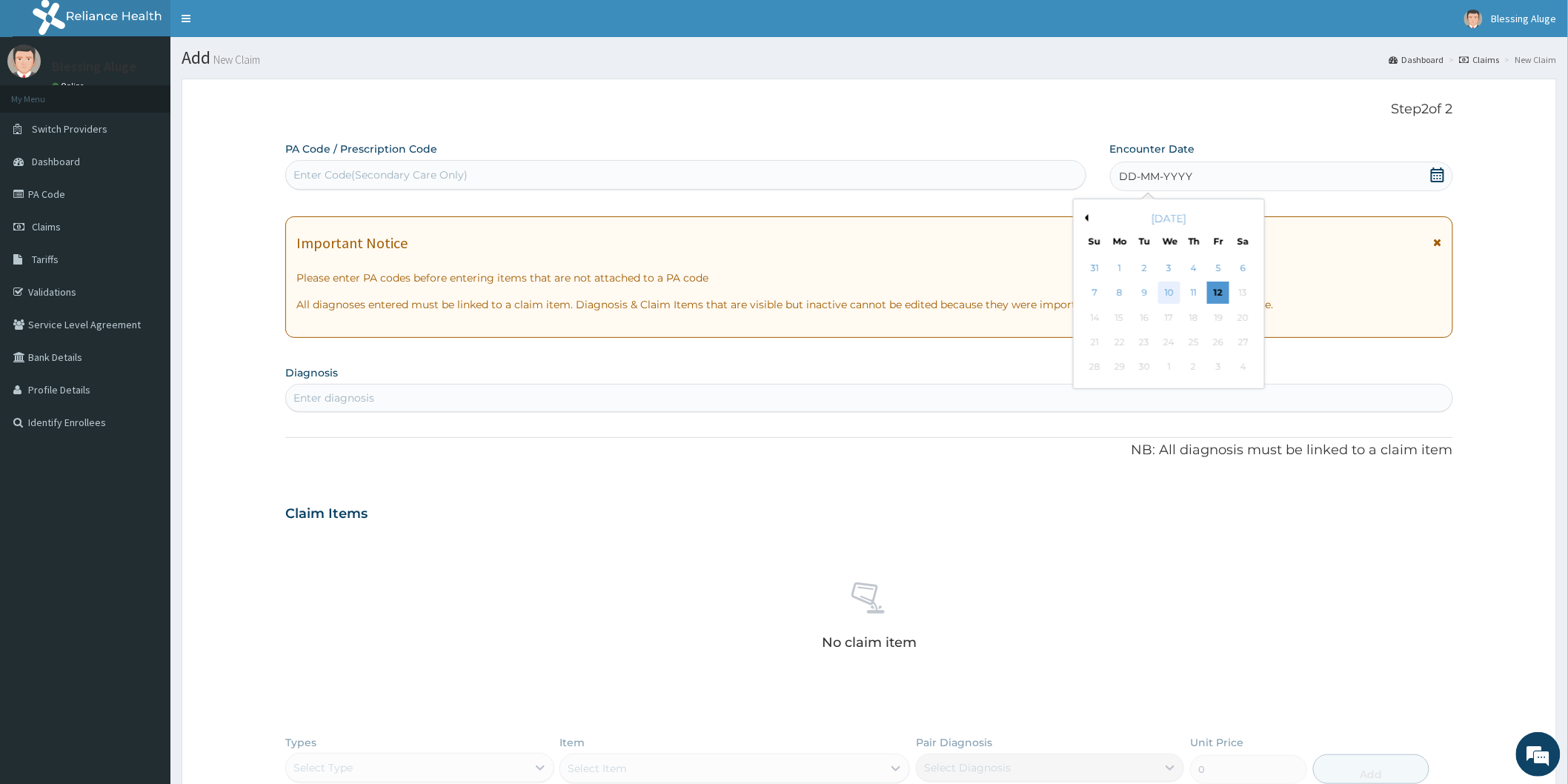
click at [1173, 292] on div "10" at bounding box center [1168, 293] width 22 height 22
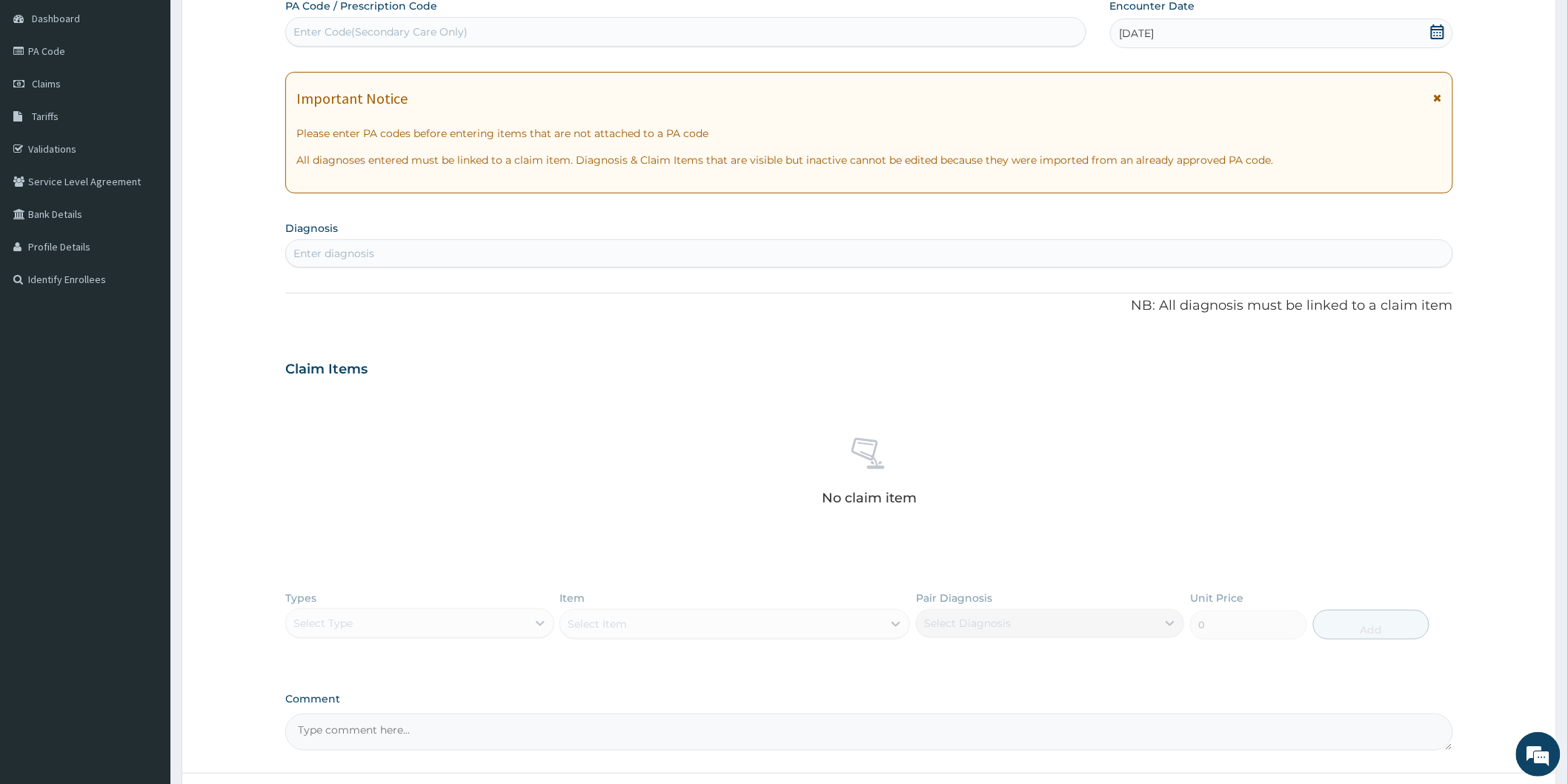
scroll to position [165, 0]
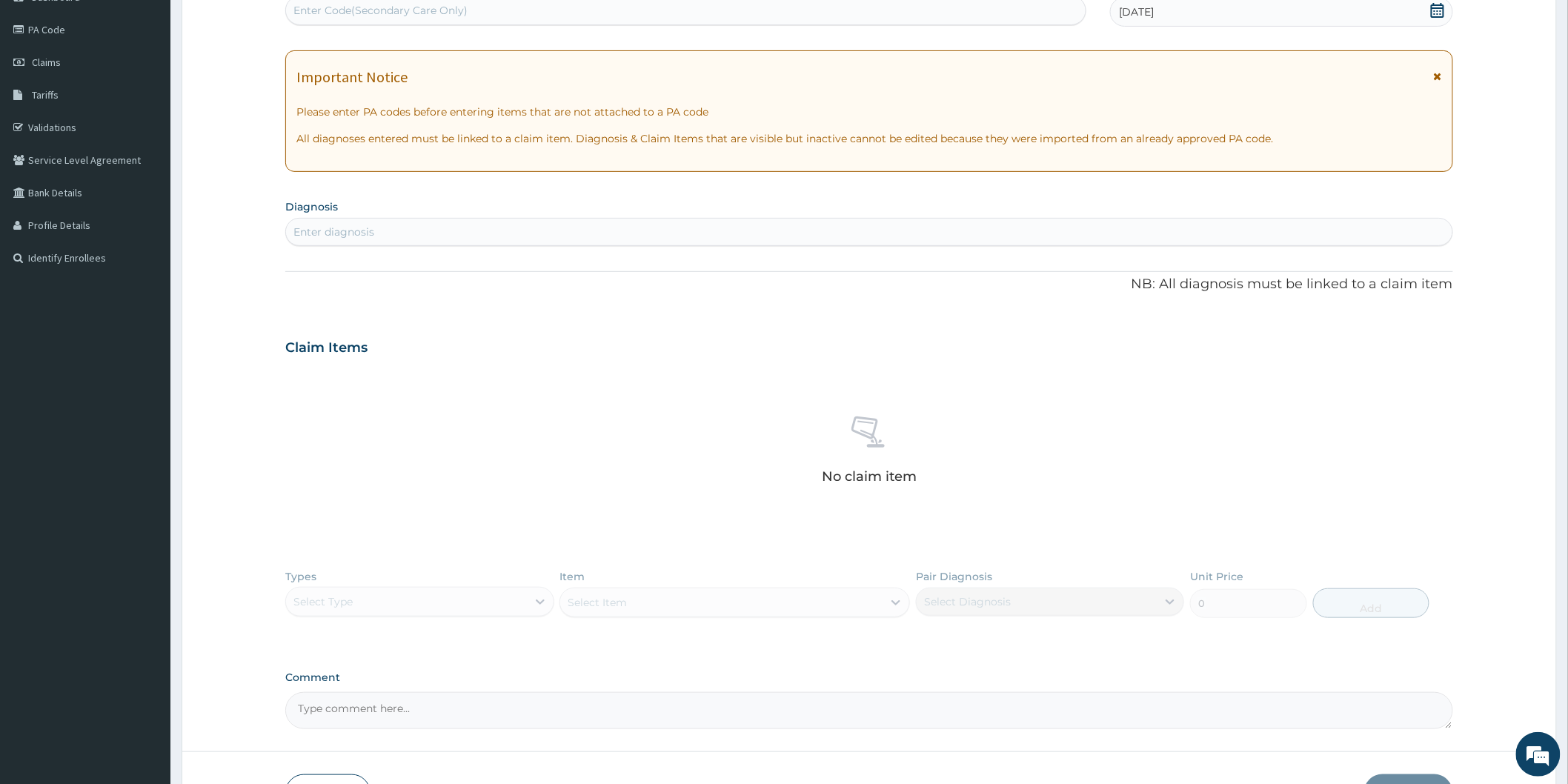
click at [782, 235] on div "Enter diagnosis" at bounding box center [869, 231] width 1166 height 24
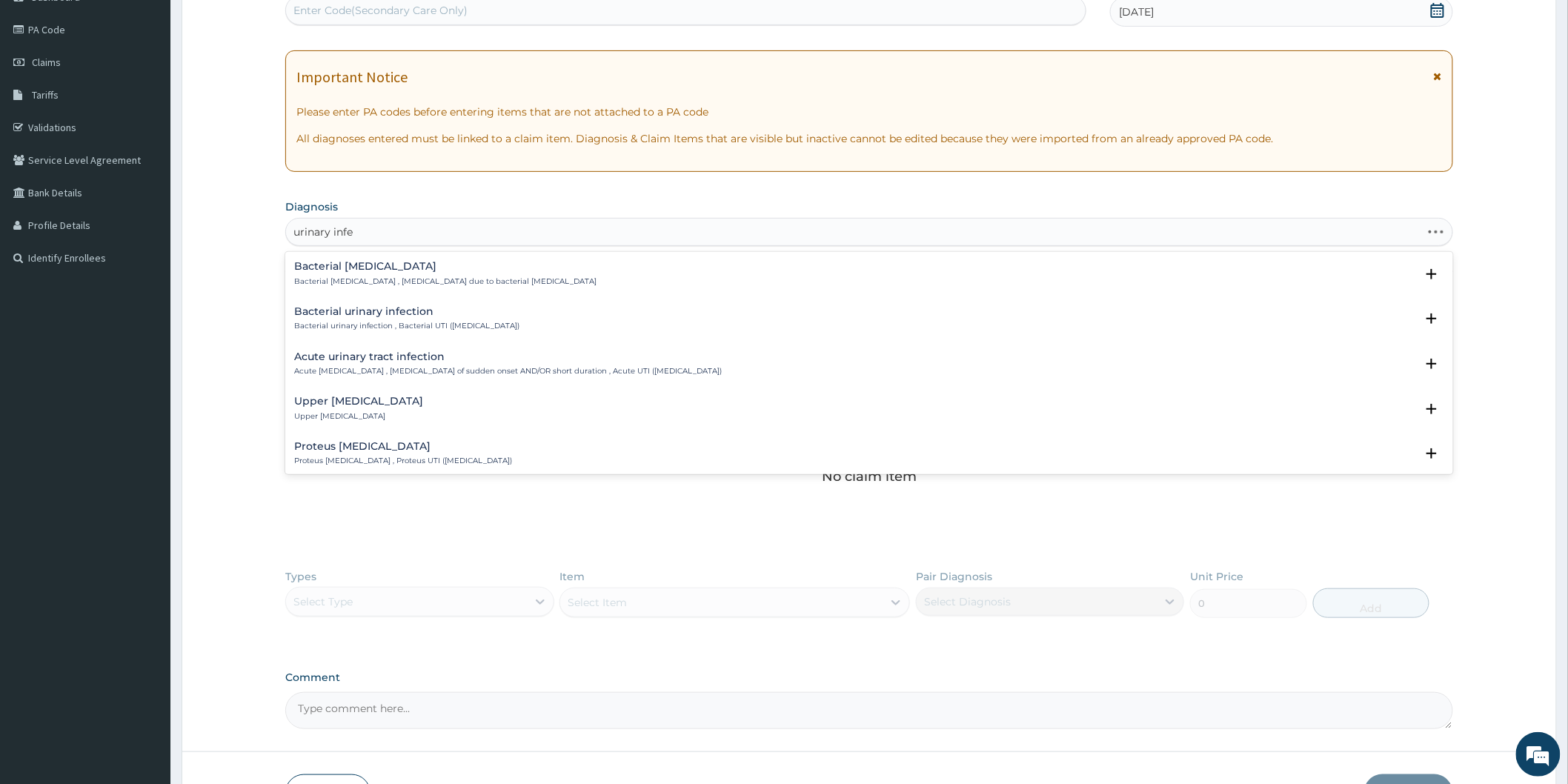
type input "urinary infec"
click at [416, 366] on p "Acute urinary tract infection , Urinary tract infection of sudden onset AND/OR …" at bounding box center [508, 372] width 427 height 11
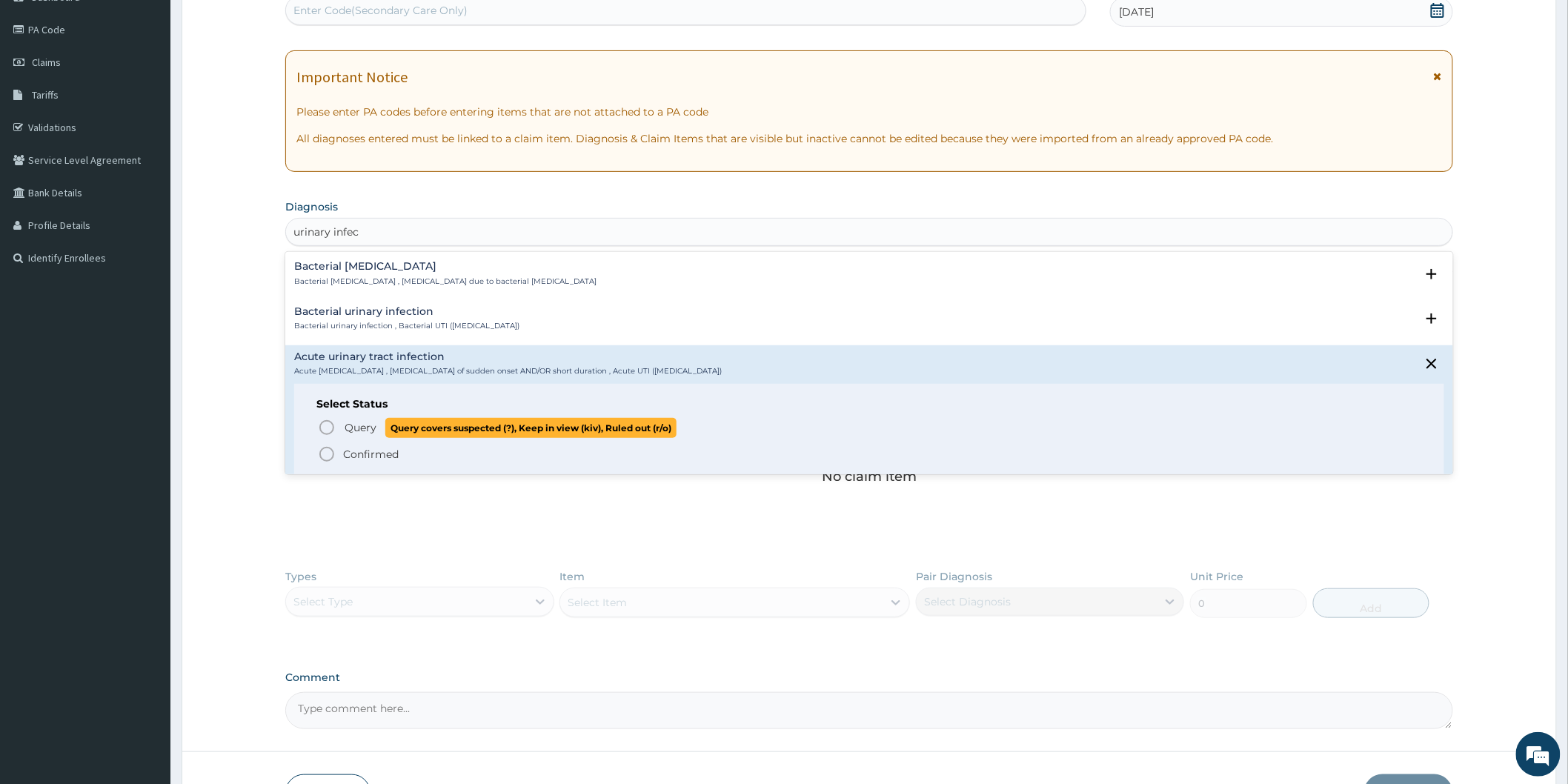
click at [323, 430] on icon "status option query" at bounding box center [326, 427] width 17 height 17
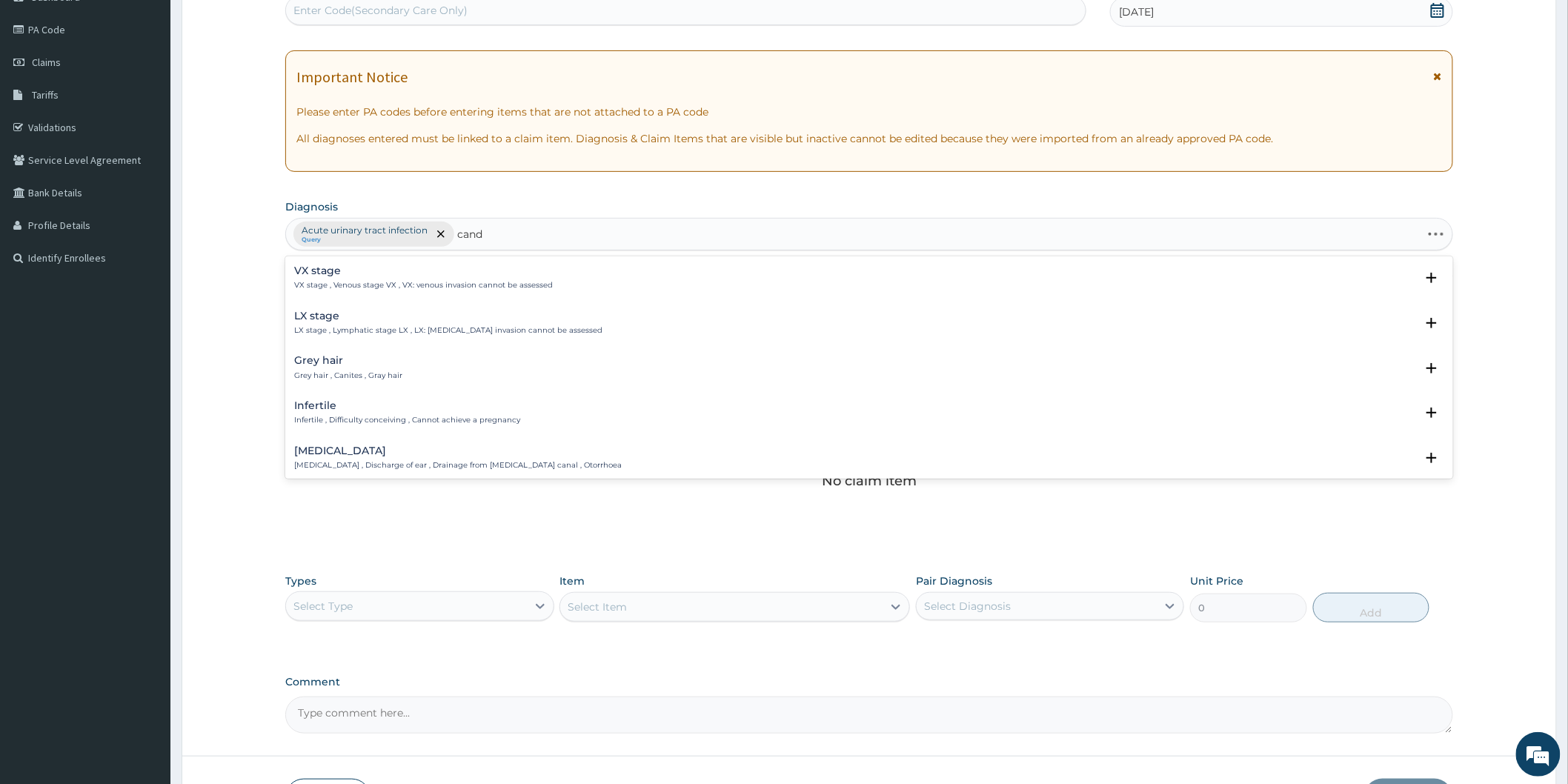
type input "candi"
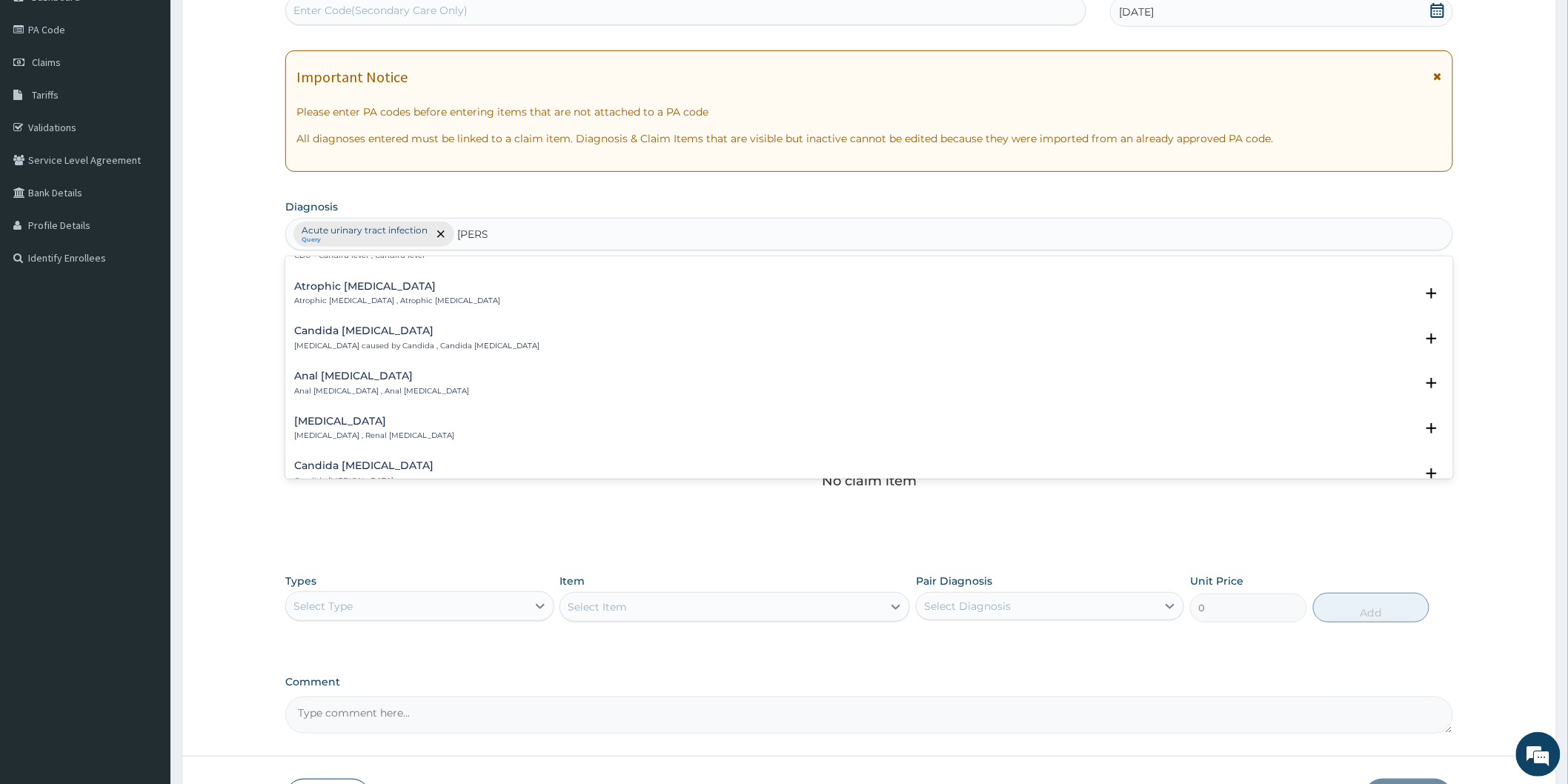
scroll to position [83, 0]
click at [505, 293] on p "Candidiasis , Moniliasis , Candidosis , Monilia infection , Candida infection ,…" at bounding box center [547, 293] width 506 height 11
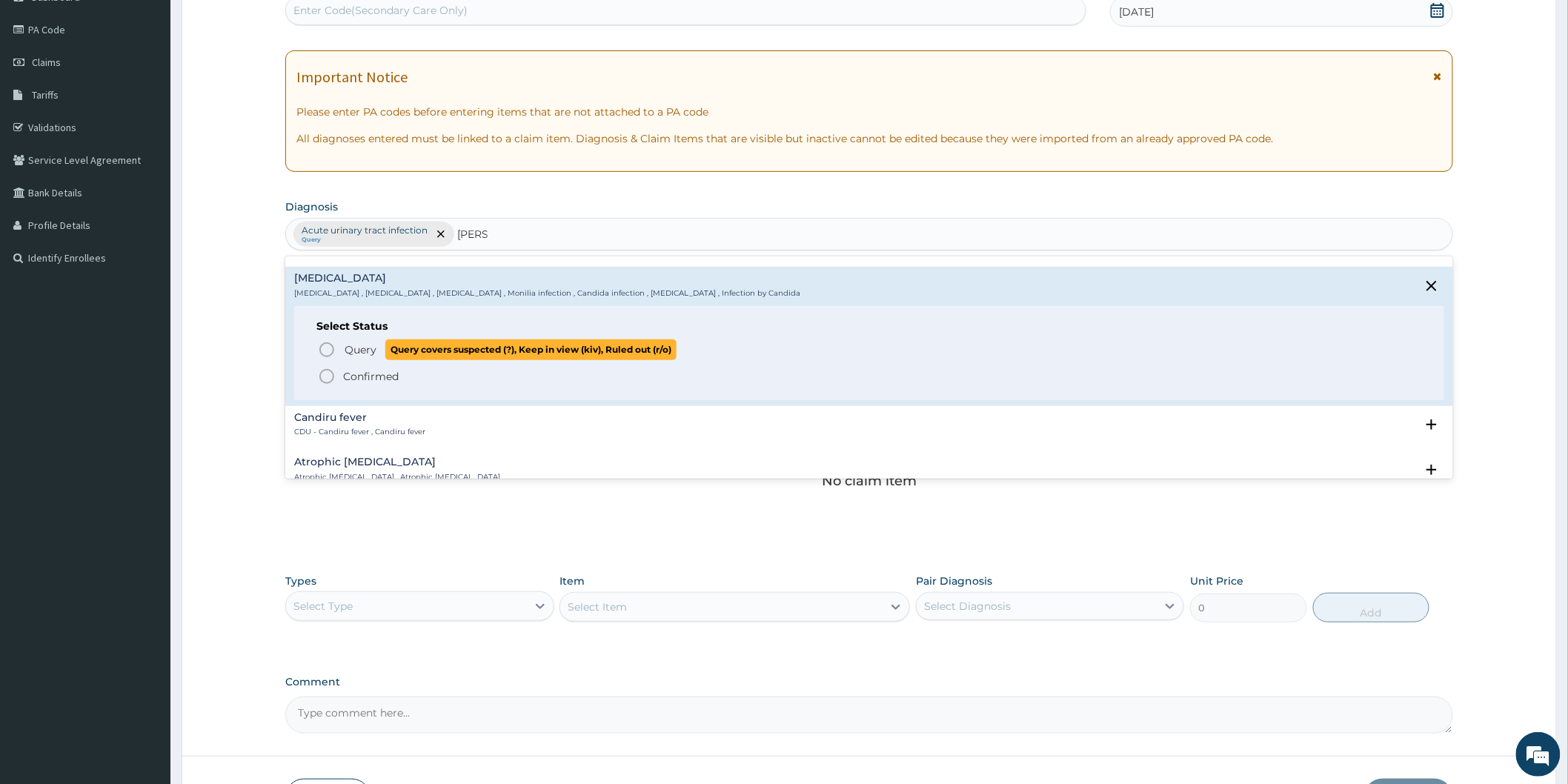
click at [327, 350] on icon "status option query" at bounding box center [326, 350] width 17 height 17
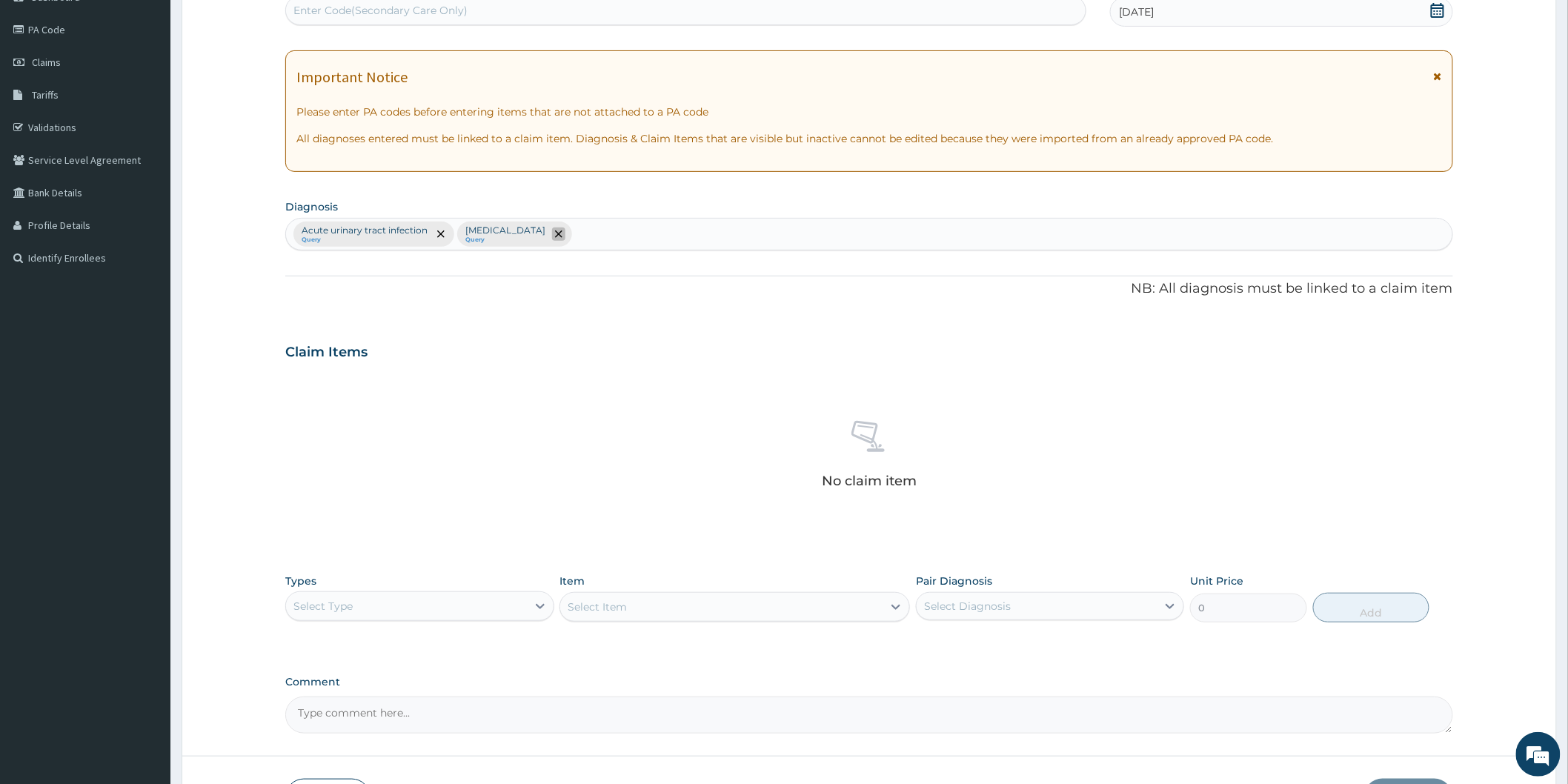
click at [555, 231] on icon "remove selection option" at bounding box center [559, 234] width 8 height 8
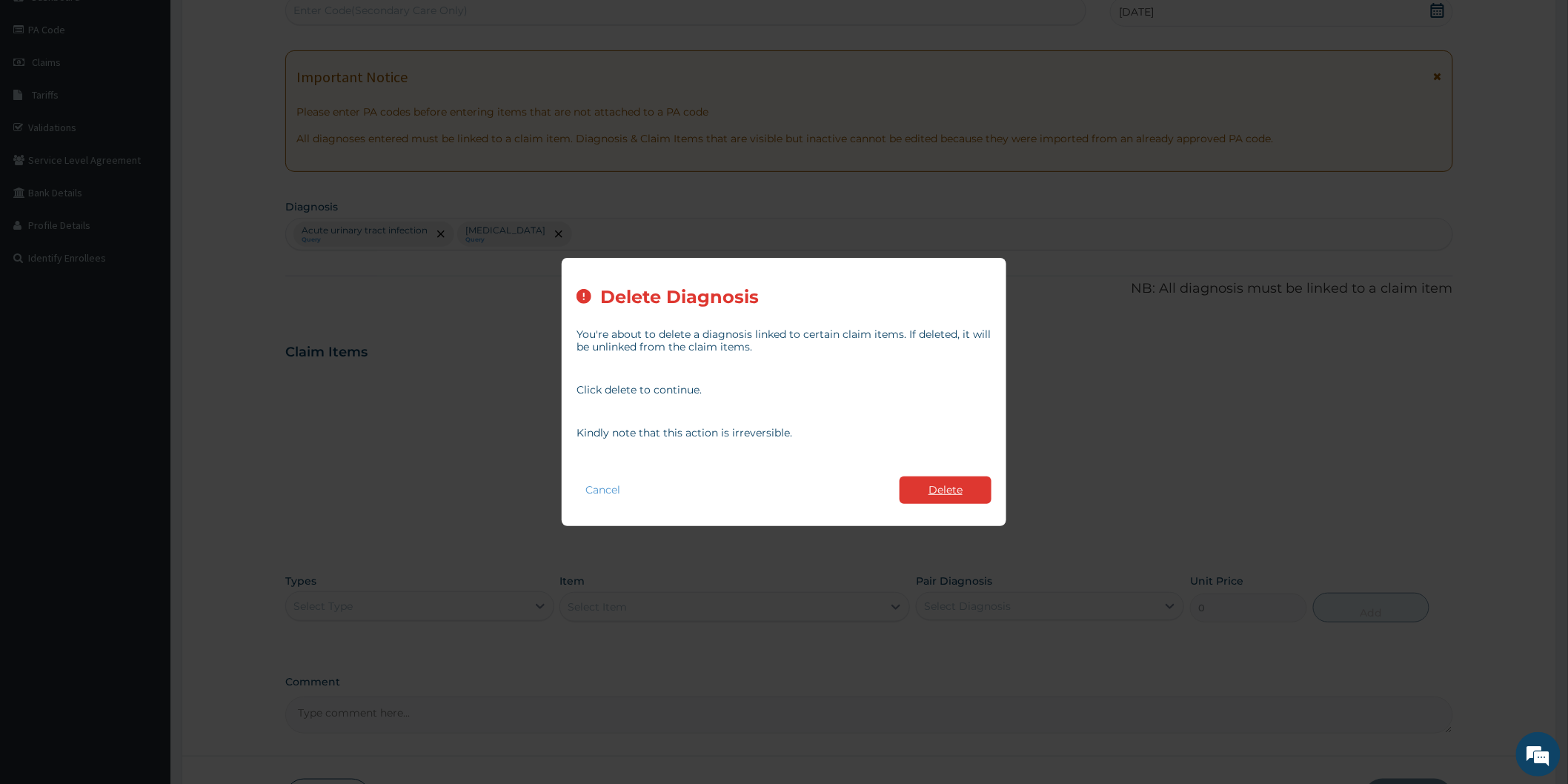
click at [944, 485] on button "Delete" at bounding box center [945, 491] width 92 height 27
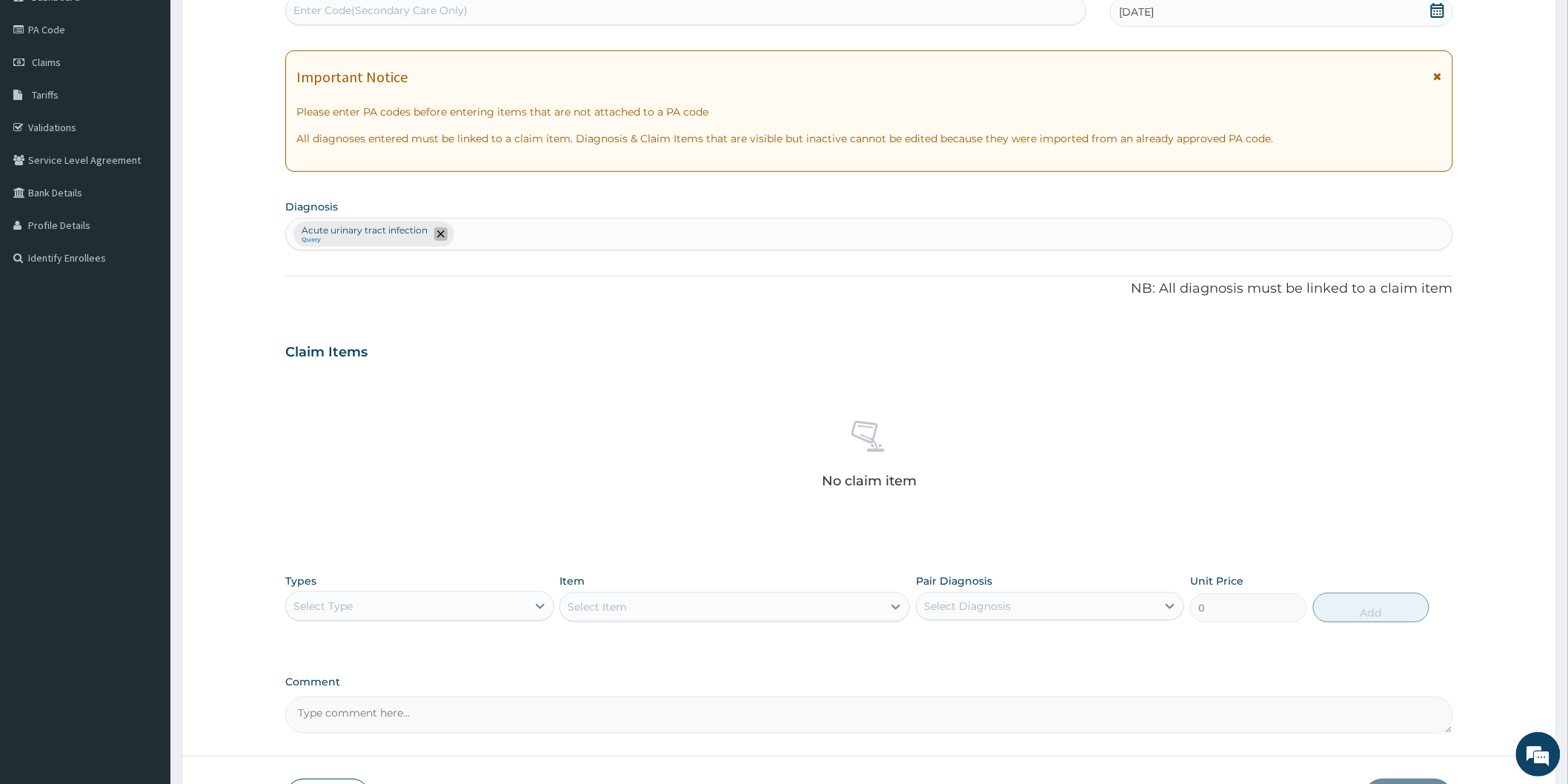
click at [437, 233] on icon "remove selection option" at bounding box center [441, 234] width 8 height 8
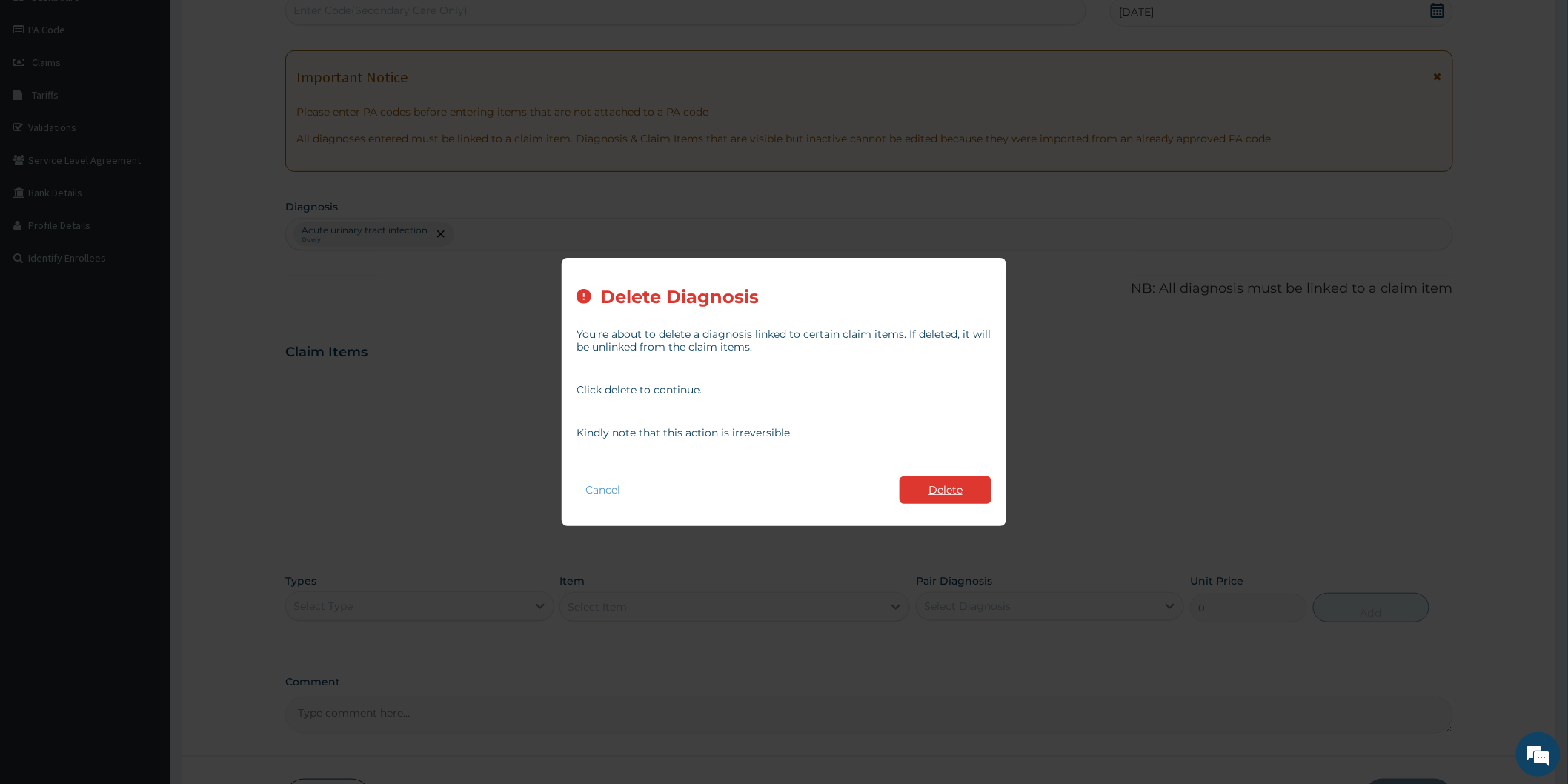
click at [951, 493] on button "Delete" at bounding box center [945, 491] width 92 height 27
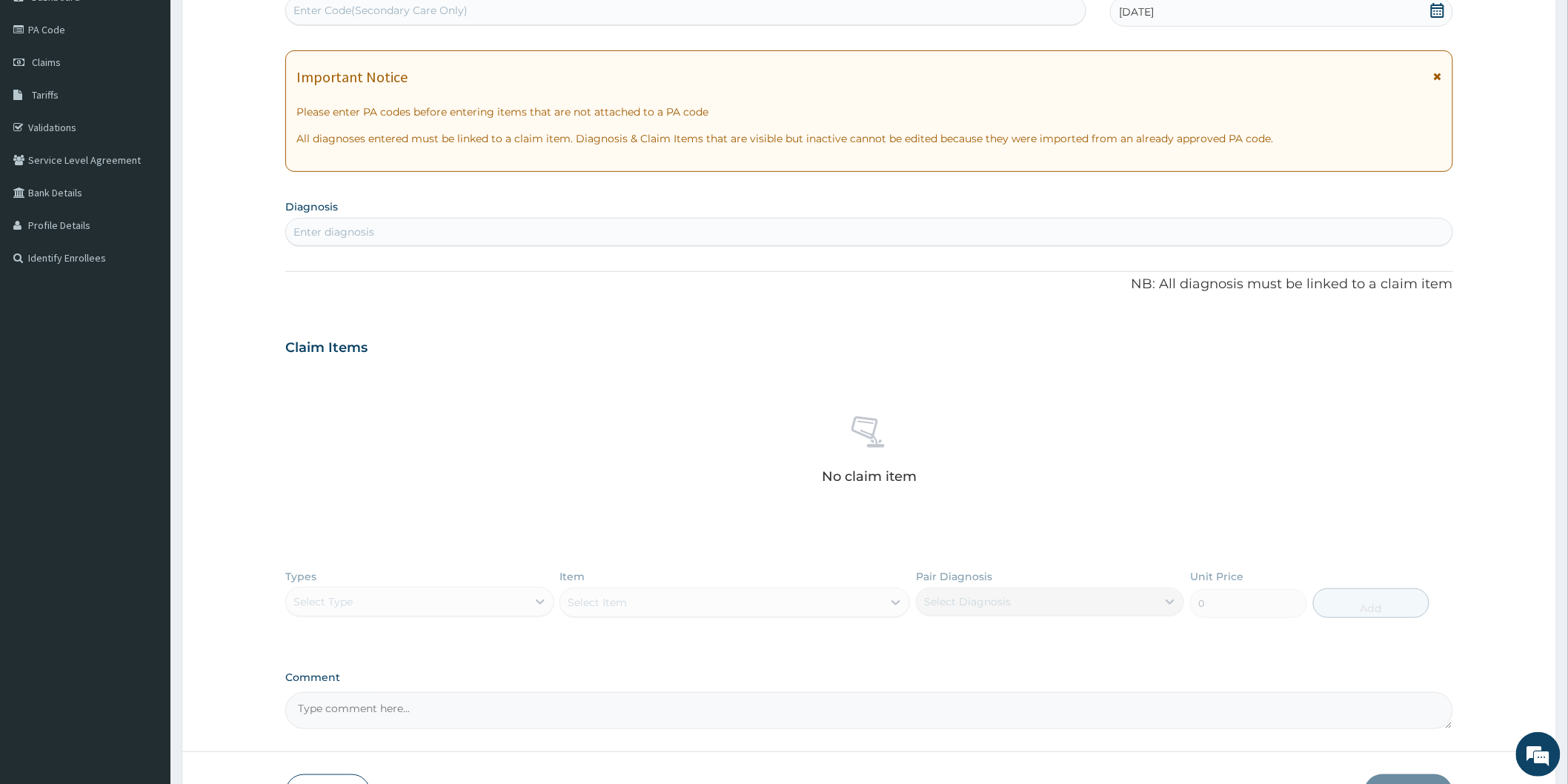
click at [578, 233] on div "Enter diagnosis" at bounding box center [869, 231] width 1166 height 24
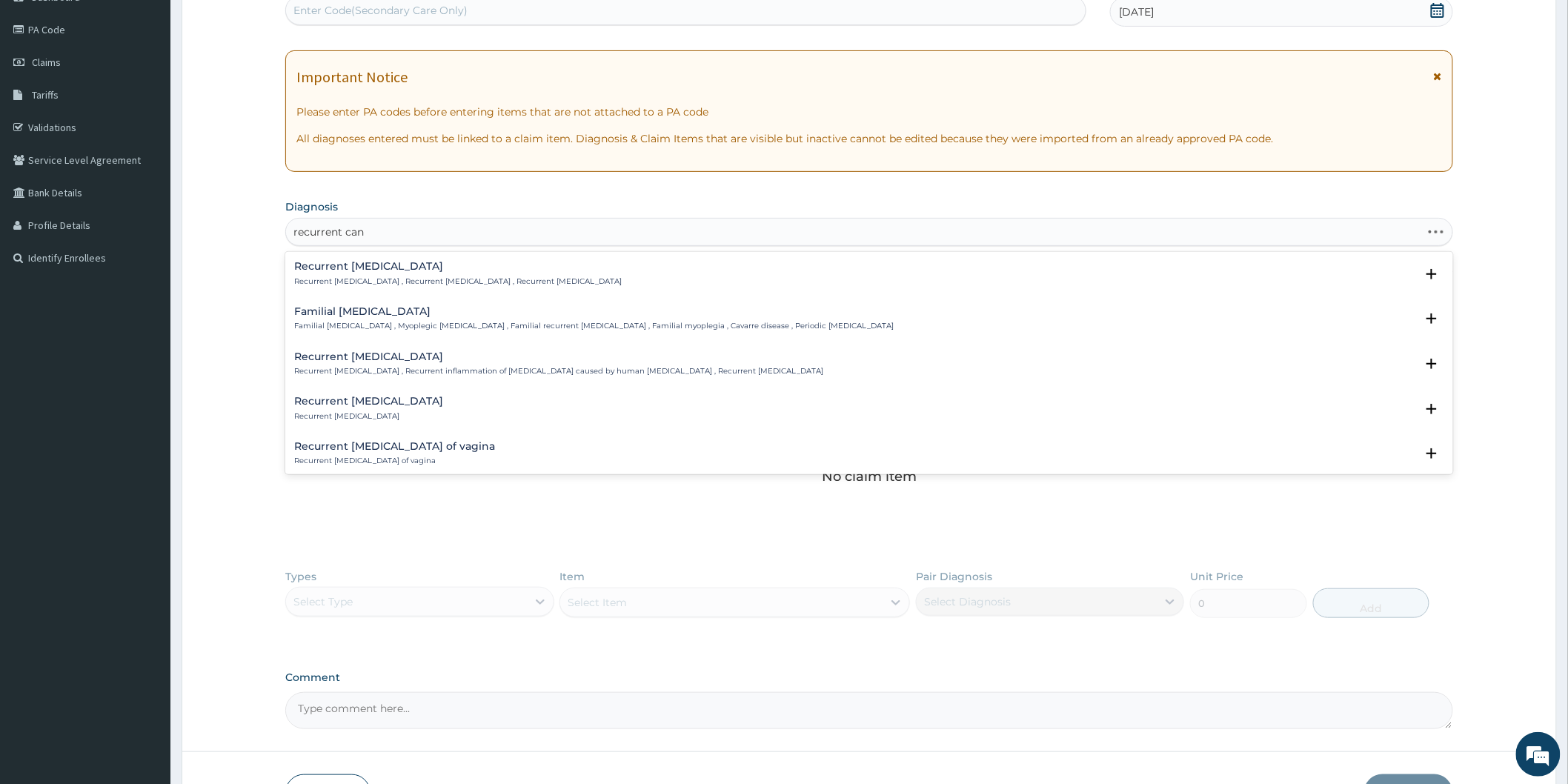
type input "recurrent cand"
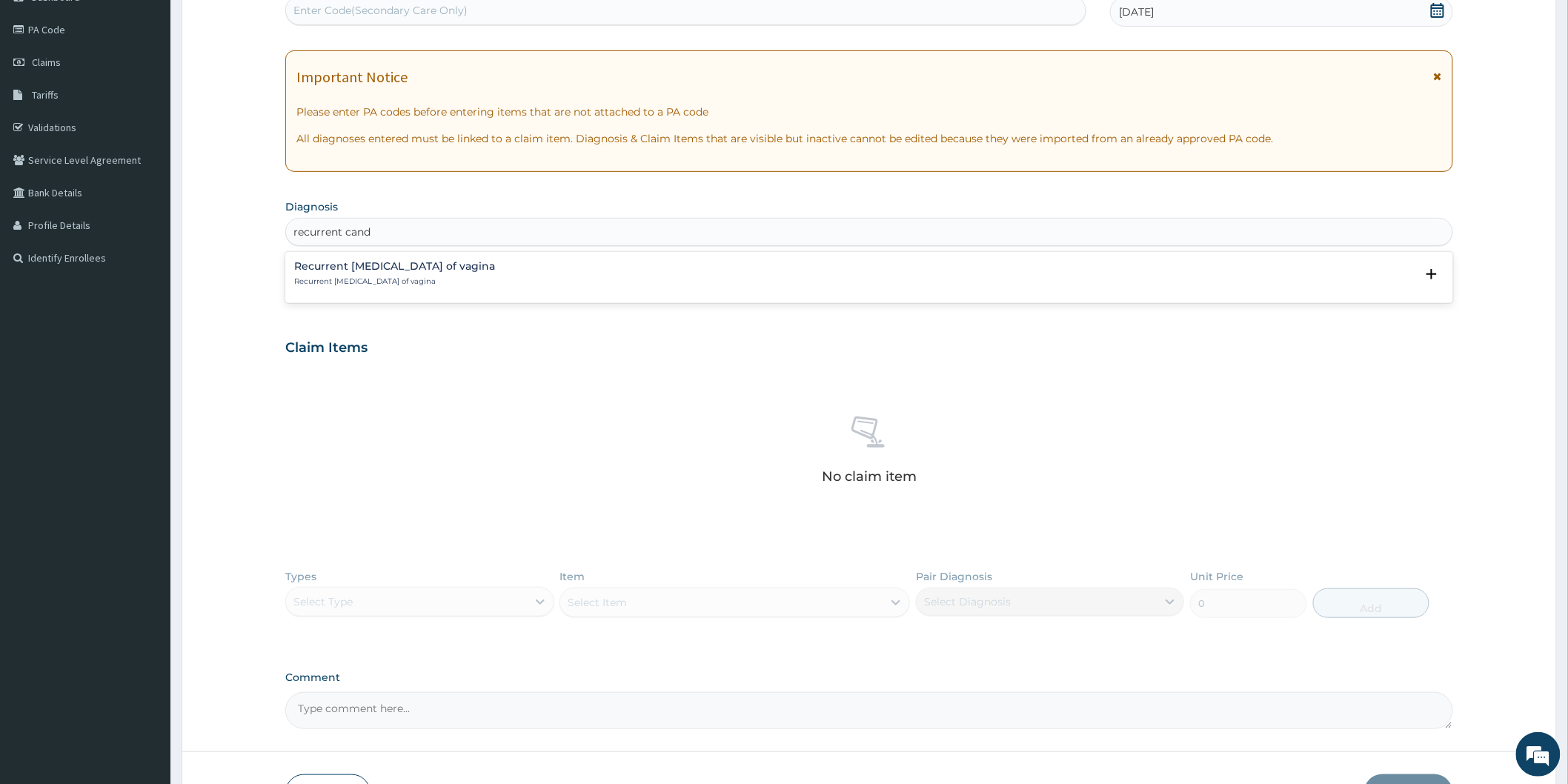
click at [433, 269] on h4 "Recurrent candidiasis of vagina" at bounding box center [394, 266] width 201 height 11
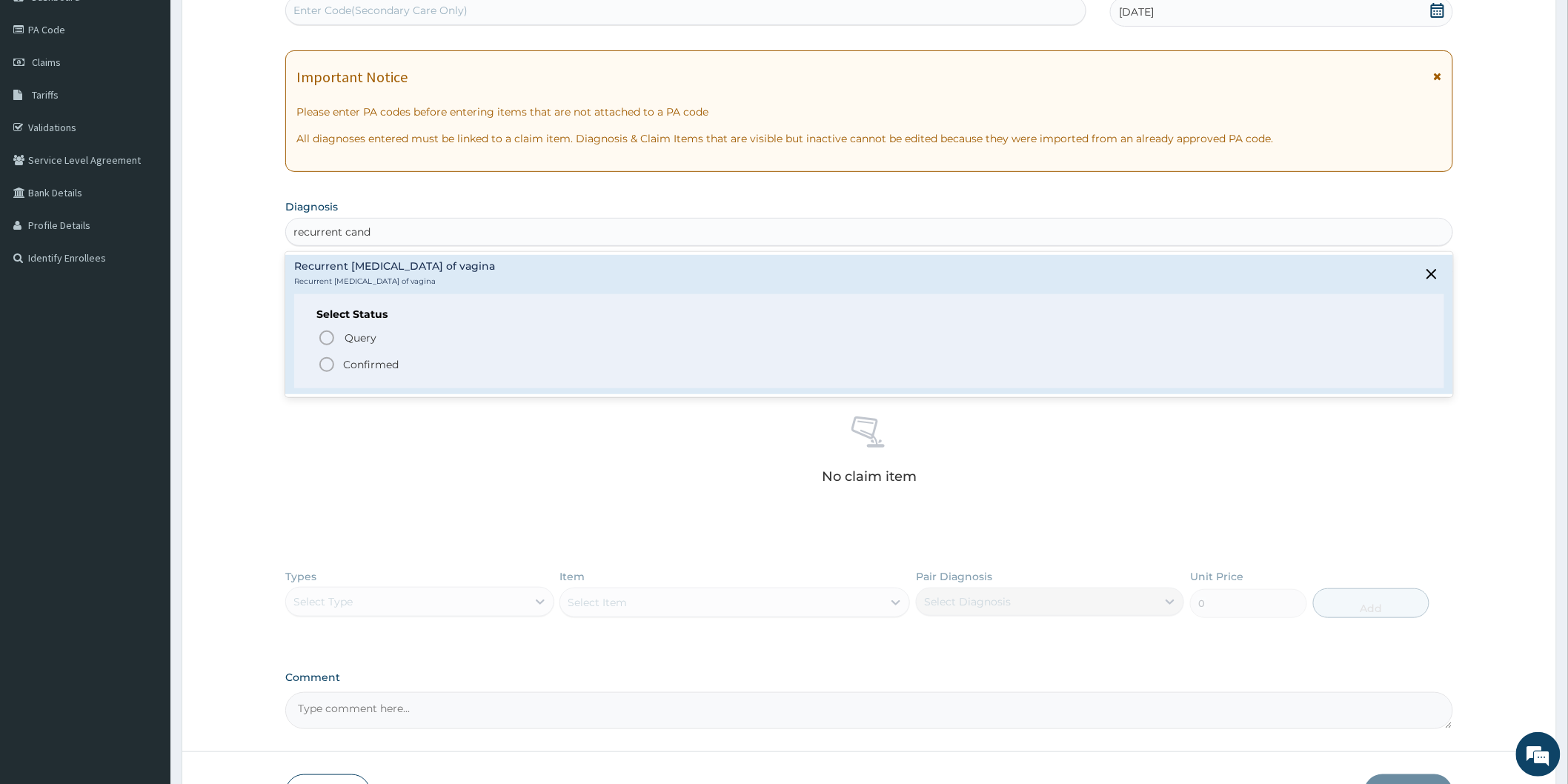
click at [327, 366] on icon "status option filled" at bounding box center [326, 364] width 17 height 17
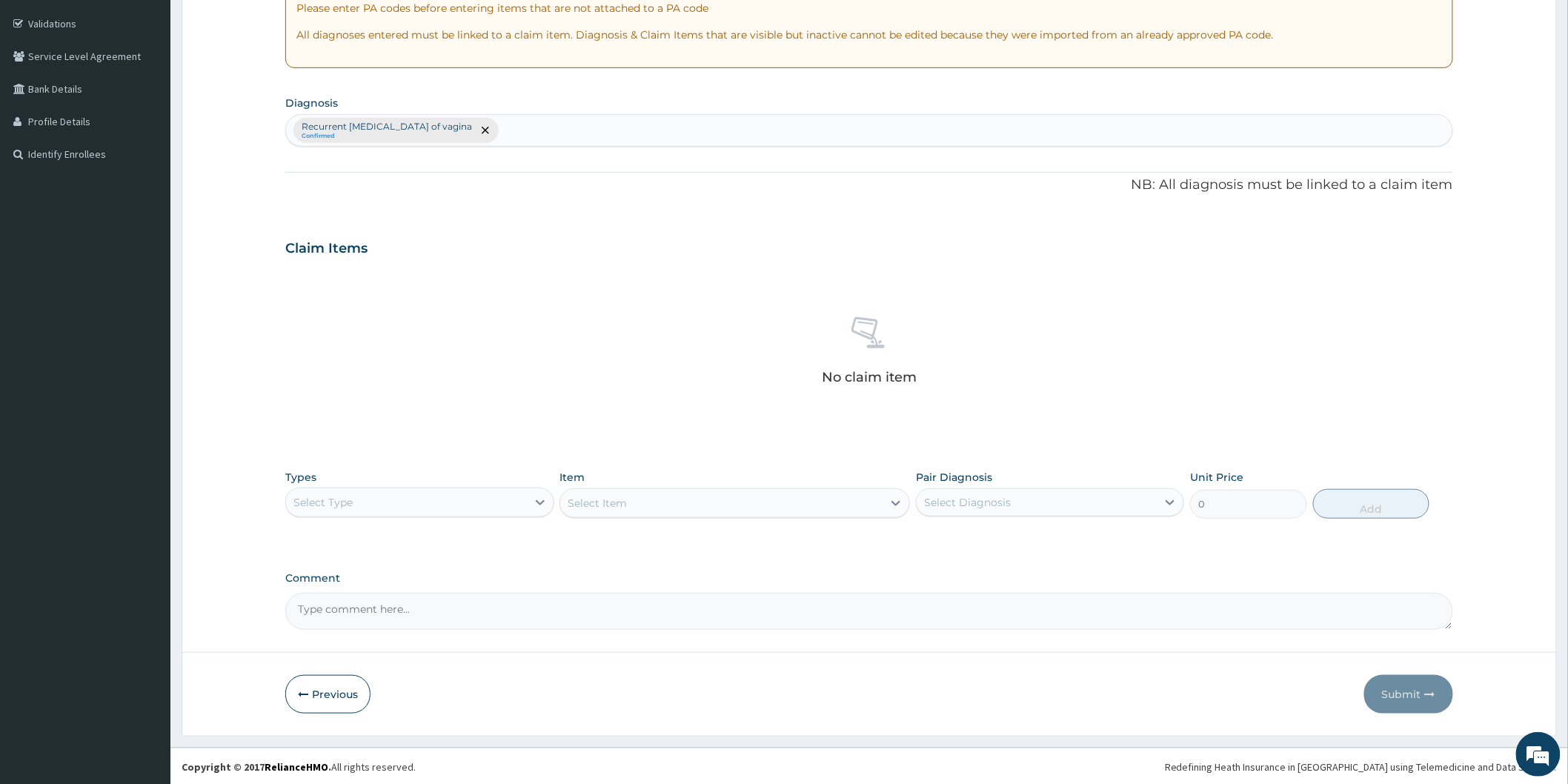
scroll to position [269, 0]
click at [546, 505] on icon at bounding box center [540, 502] width 15 height 15
click at [497, 640] on div "Laboratory" at bounding box center [419, 645] width 268 height 27
click at [617, 510] on div "Select Item" at bounding box center [734, 502] width 350 height 30
click at [950, 500] on div "Select Diagnosis" at bounding box center [967, 502] width 86 height 15
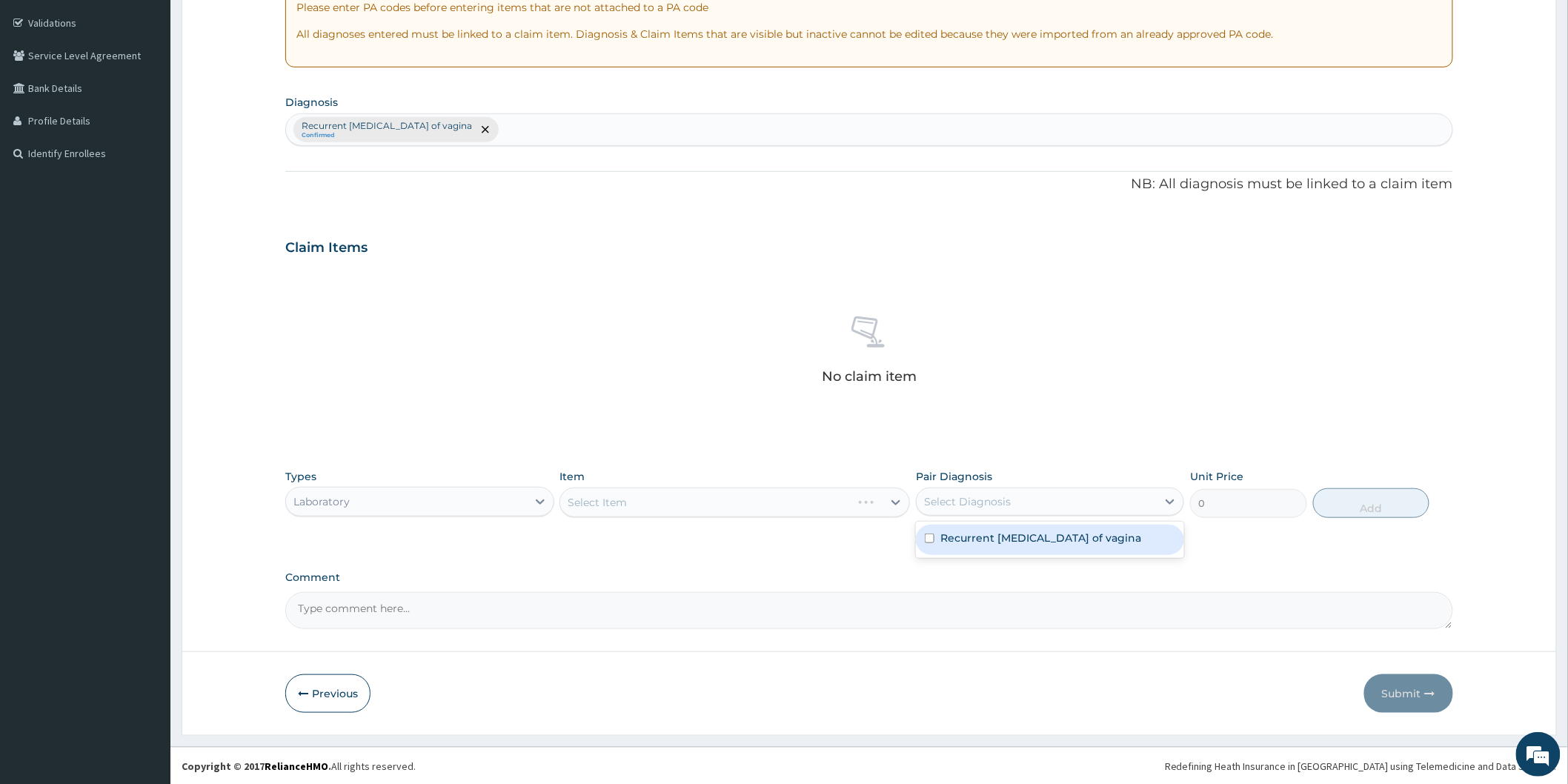
click at [950, 544] on label "Recurrent candidiasis of vagina" at bounding box center [1041, 538] width 201 height 15
checkbox input "true"
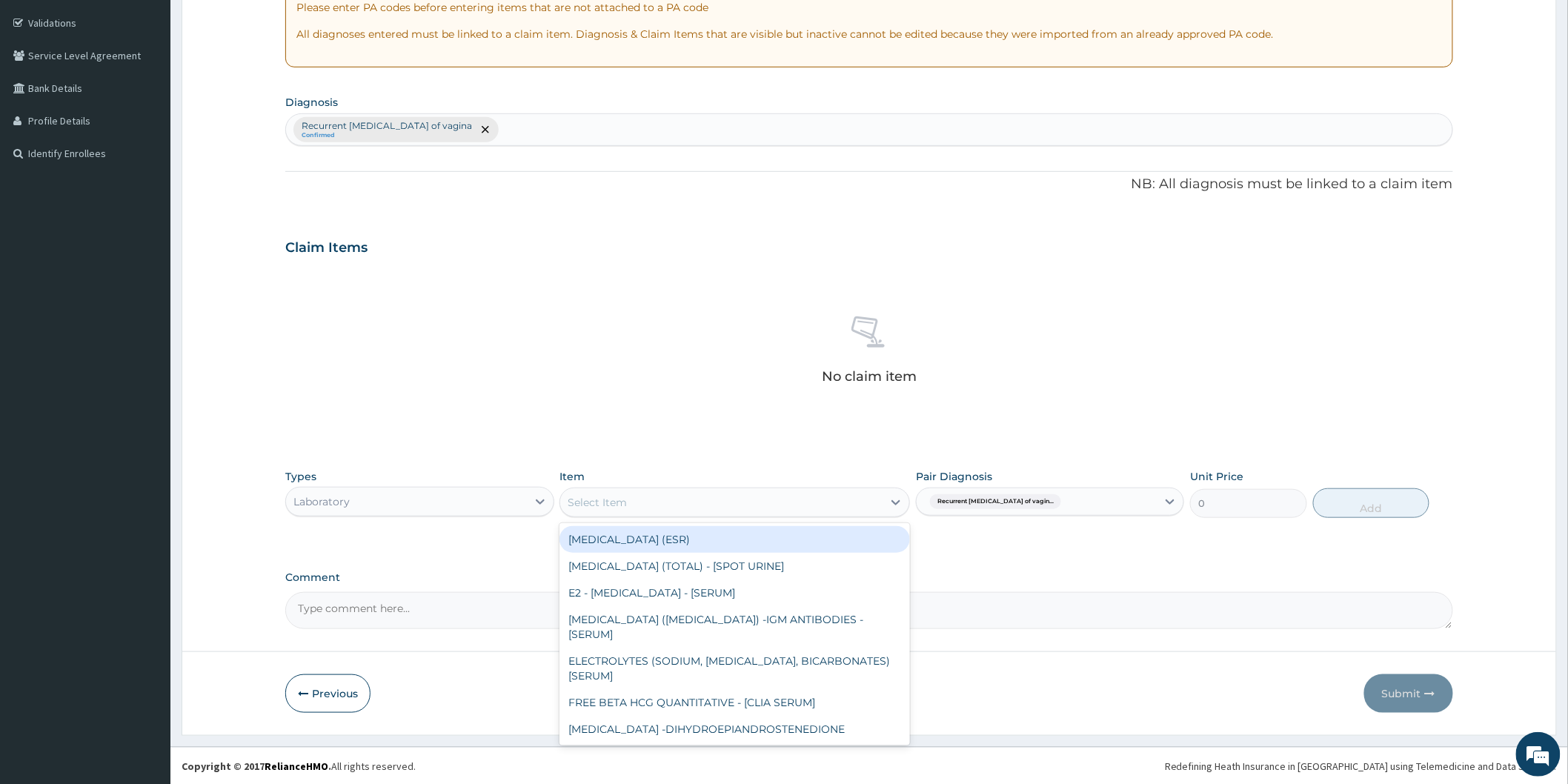
click at [718, 516] on div "Select Item" at bounding box center [734, 502] width 350 height 30
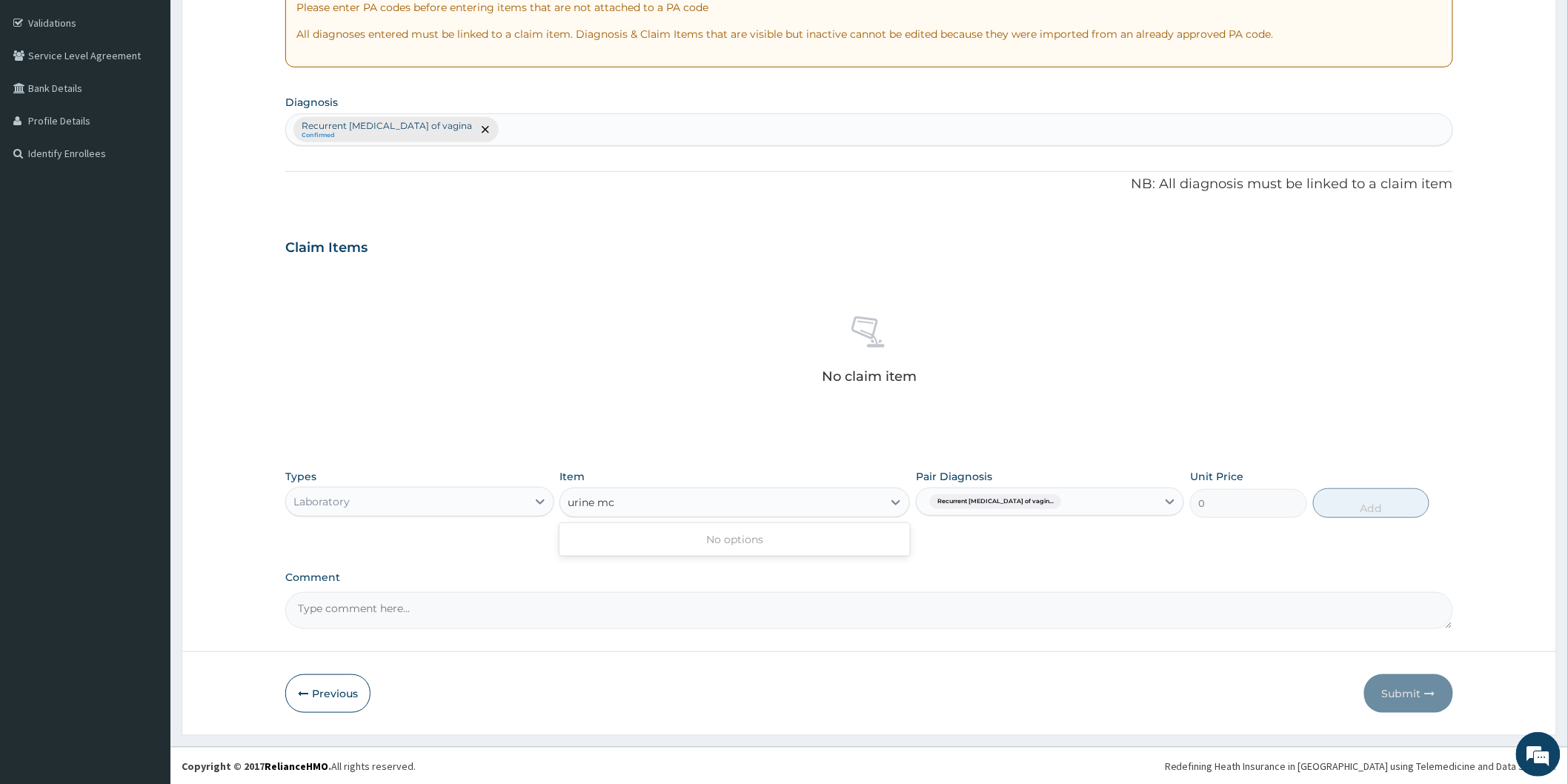
type input "urine m"
click at [690, 542] on div "URINE MICROSCOPY" at bounding box center [734, 539] width 350 height 27
click at [1338, 509] on button "Add" at bounding box center [1371, 503] width 117 height 30
type input "0"
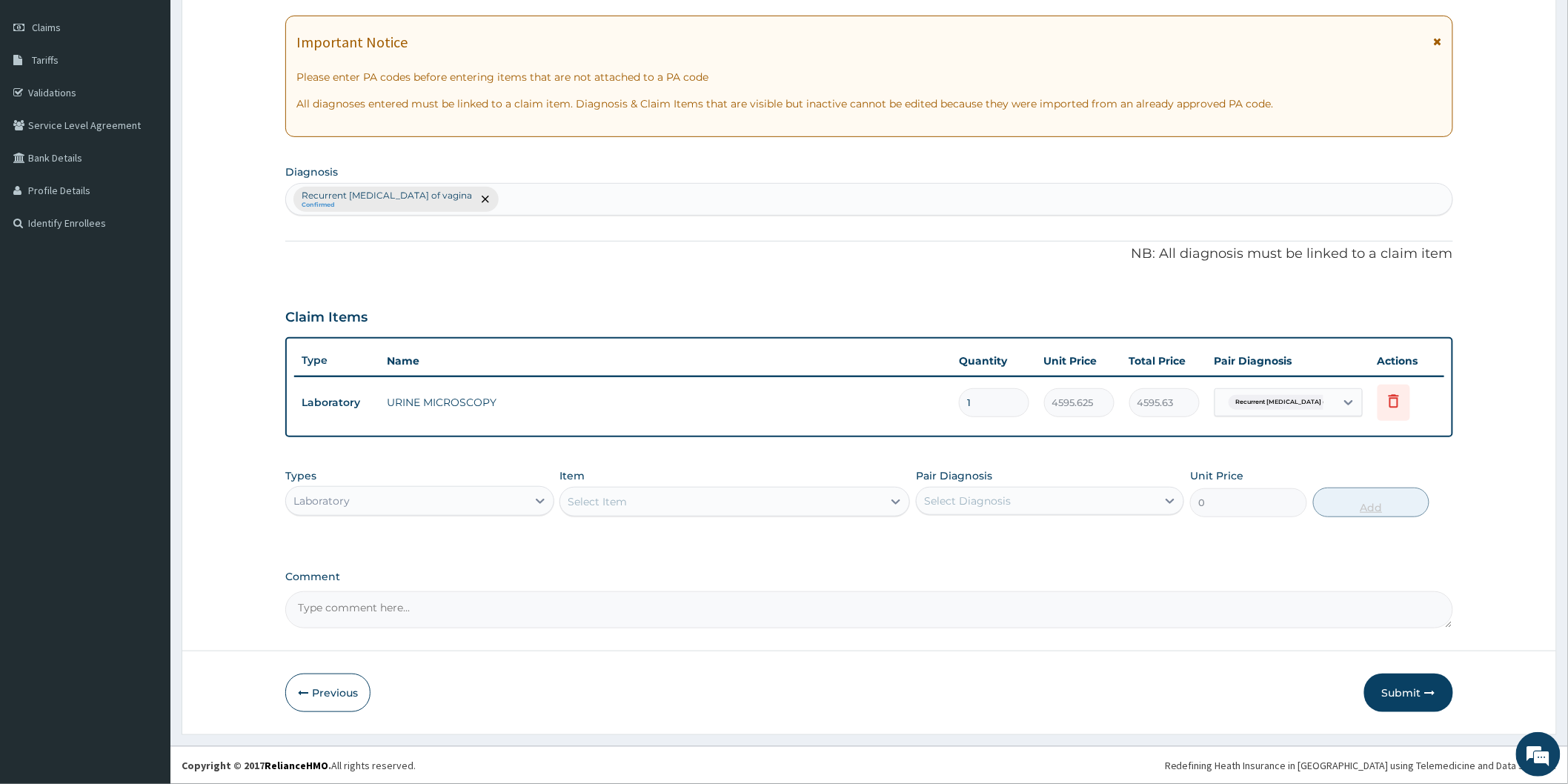
scroll to position [197, 0]
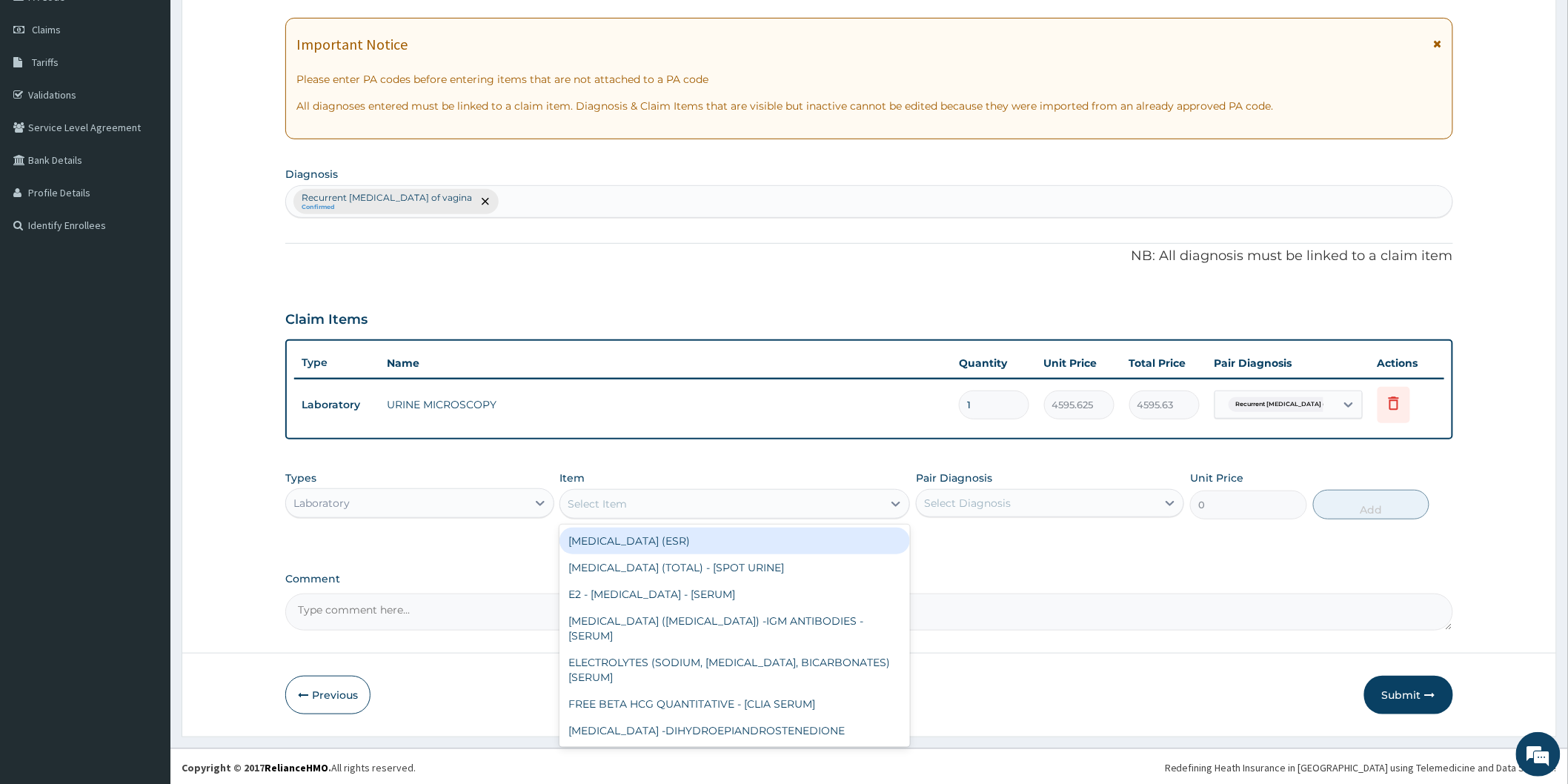
click at [687, 505] on div "Select Item" at bounding box center [721, 503] width 322 height 24
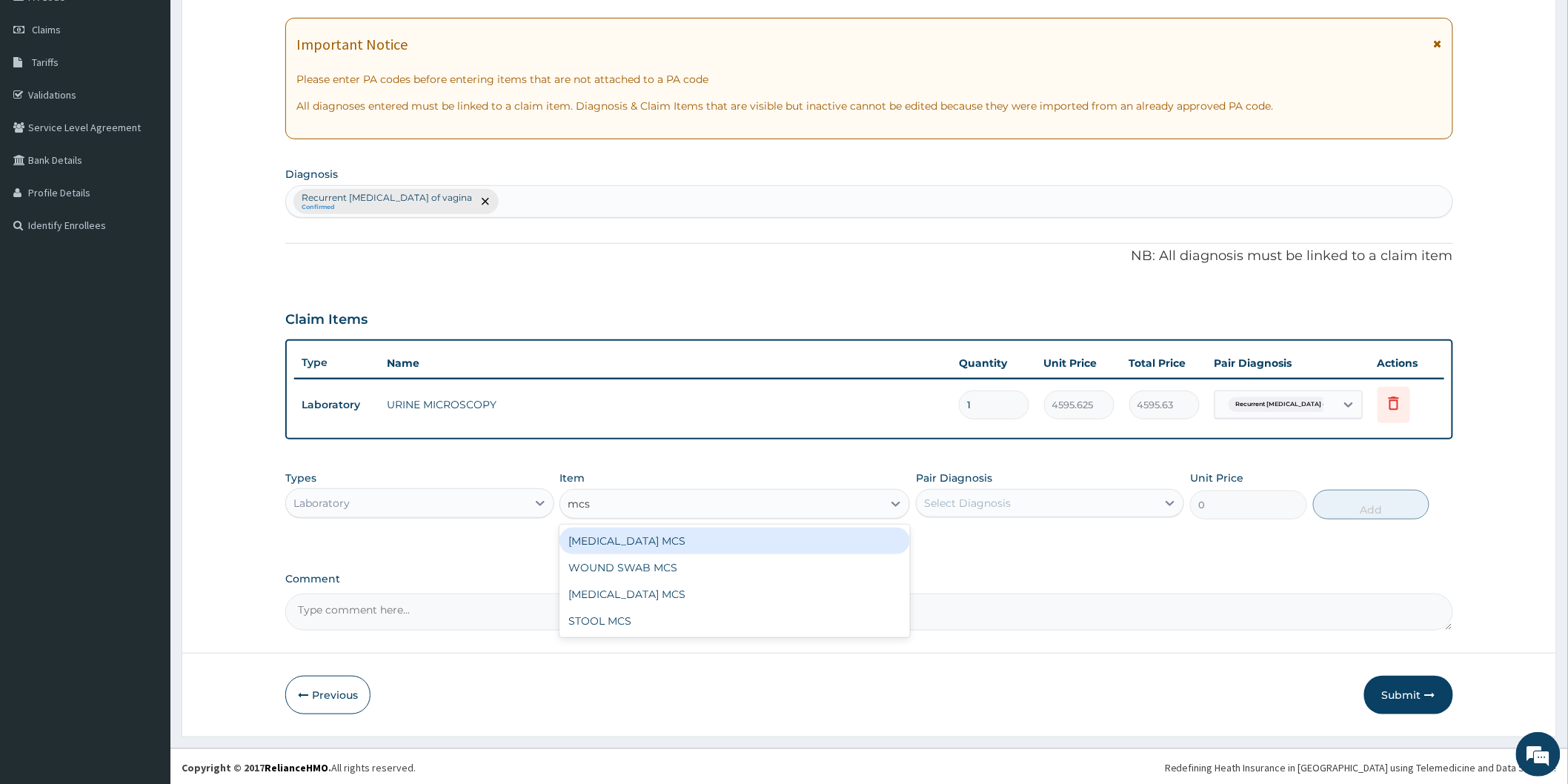
type input "mcs u"
click at [659, 497] on div "mcs u" at bounding box center [721, 503] width 322 height 24
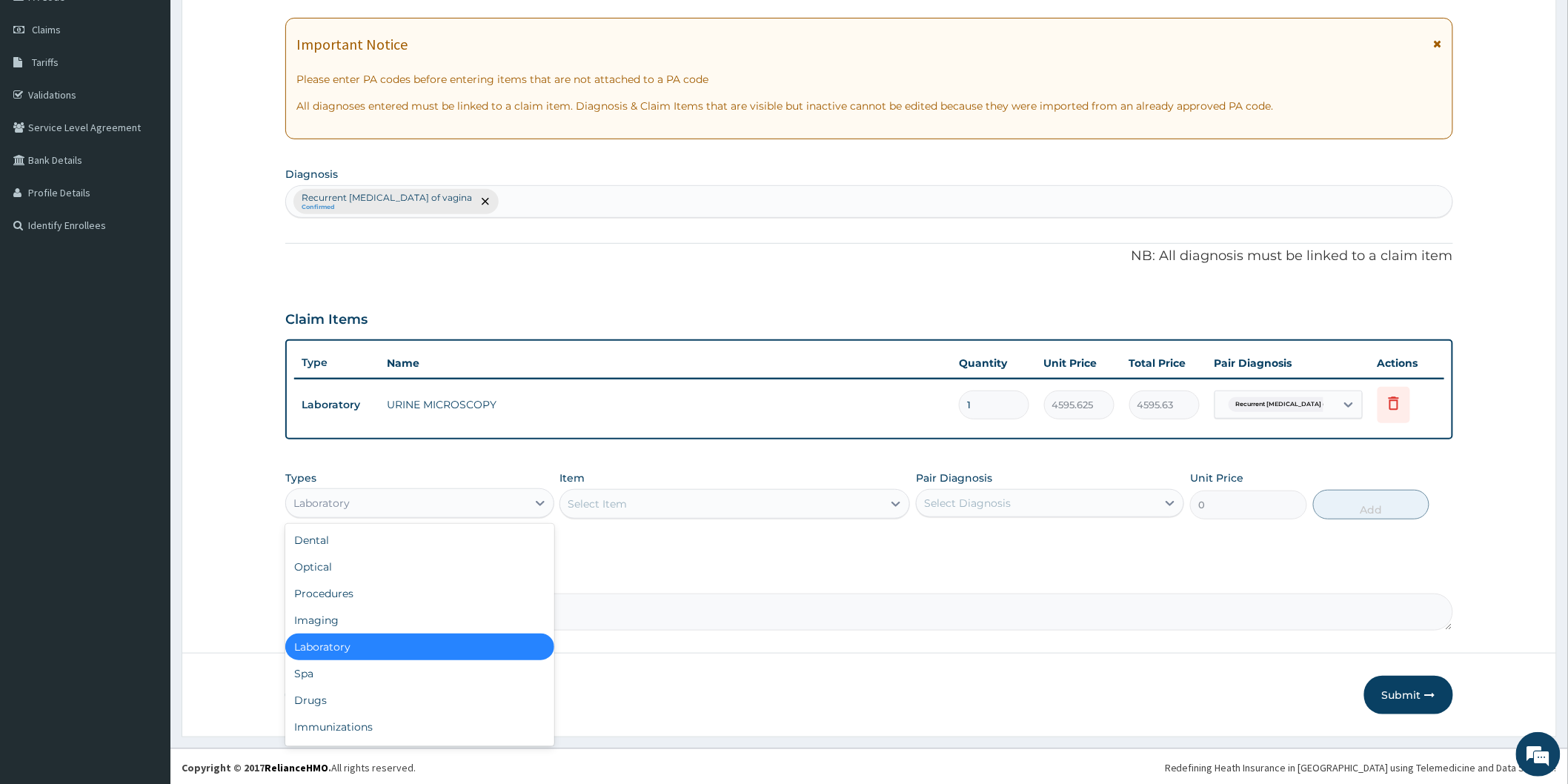
click at [524, 500] on div "Laboratory" at bounding box center [405, 503] width 240 height 24
click at [396, 690] on div "Drugs" at bounding box center [419, 700] width 268 height 27
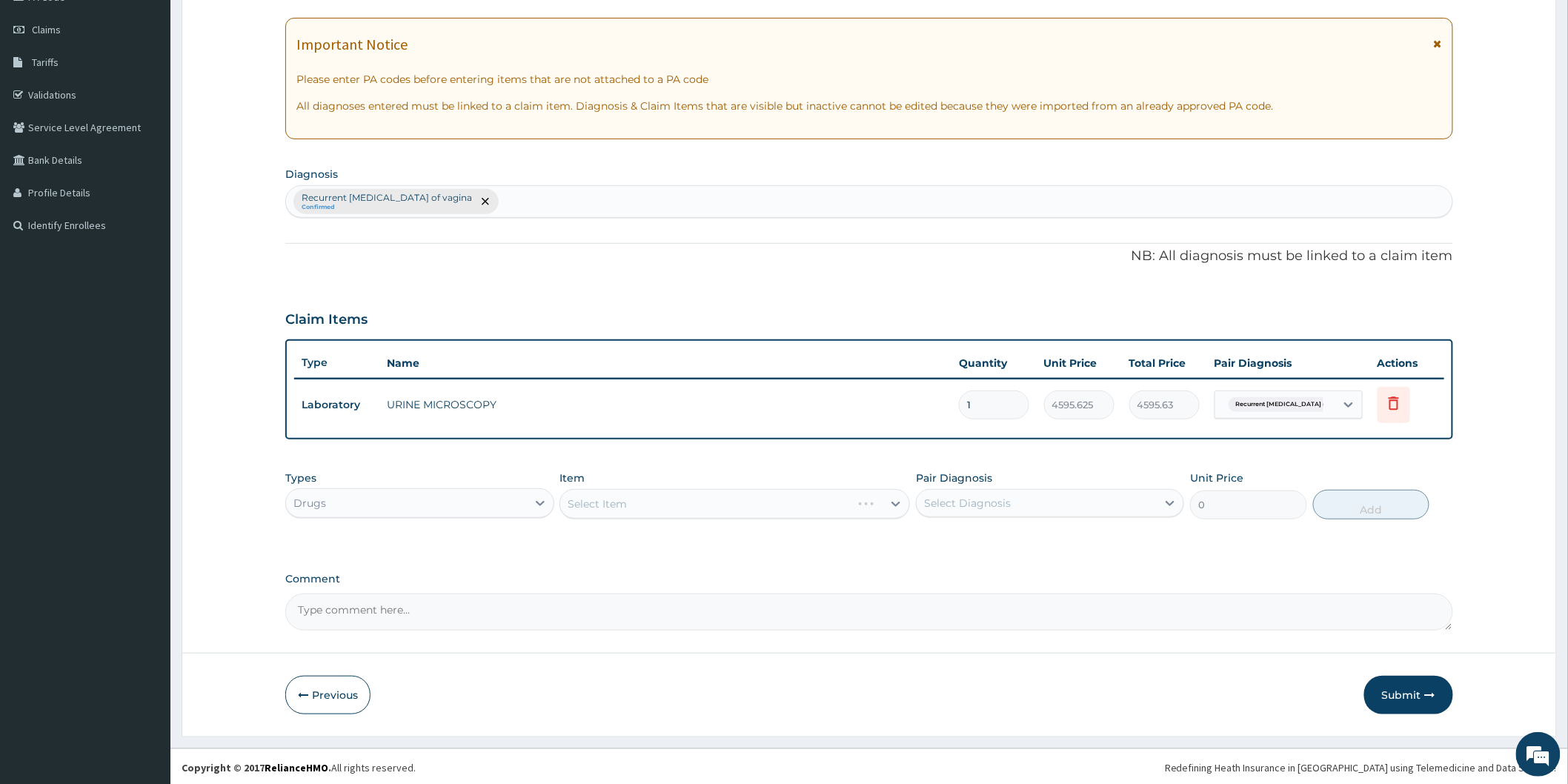
click at [1003, 501] on div "Select Diagnosis" at bounding box center [967, 503] width 86 height 15
click at [987, 532] on label "Recurrent candidiasis of vagina" at bounding box center [1041, 540] width 201 height 15
checkbox input "true"
click at [796, 510] on div "Select Item" at bounding box center [734, 503] width 350 height 30
click at [694, 500] on div "Select Item" at bounding box center [734, 503] width 350 height 30
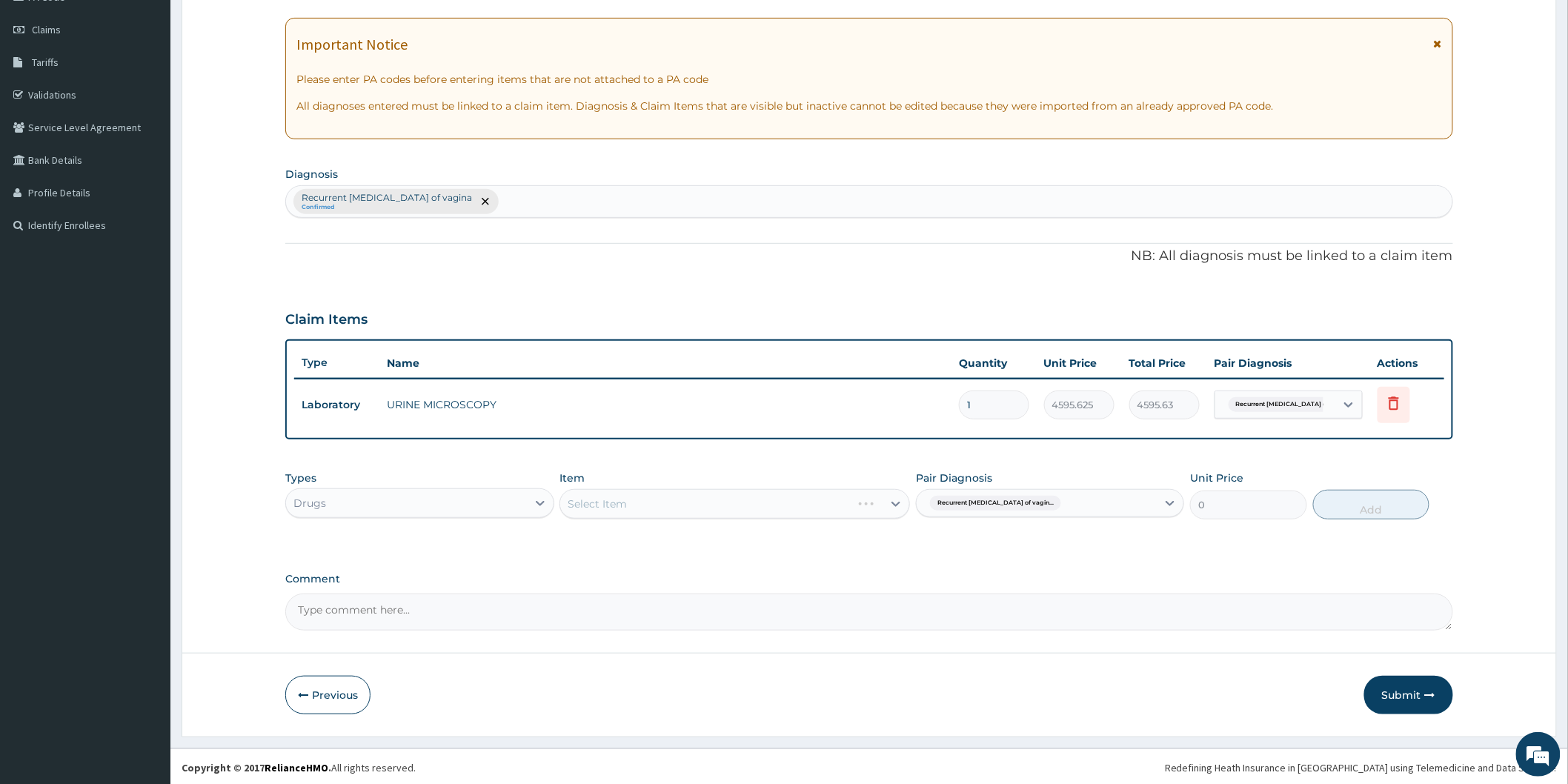
click at [686, 507] on div "Select Item" at bounding box center [734, 503] width 350 height 30
click at [775, 493] on div "Select Item" at bounding box center [734, 503] width 350 height 30
click at [772, 506] on div "Select Item" at bounding box center [734, 503] width 350 height 30
click at [745, 506] on div "Select Item" at bounding box center [734, 503] width 350 height 30
click at [745, 504] on div "Select Item" at bounding box center [734, 503] width 350 height 30
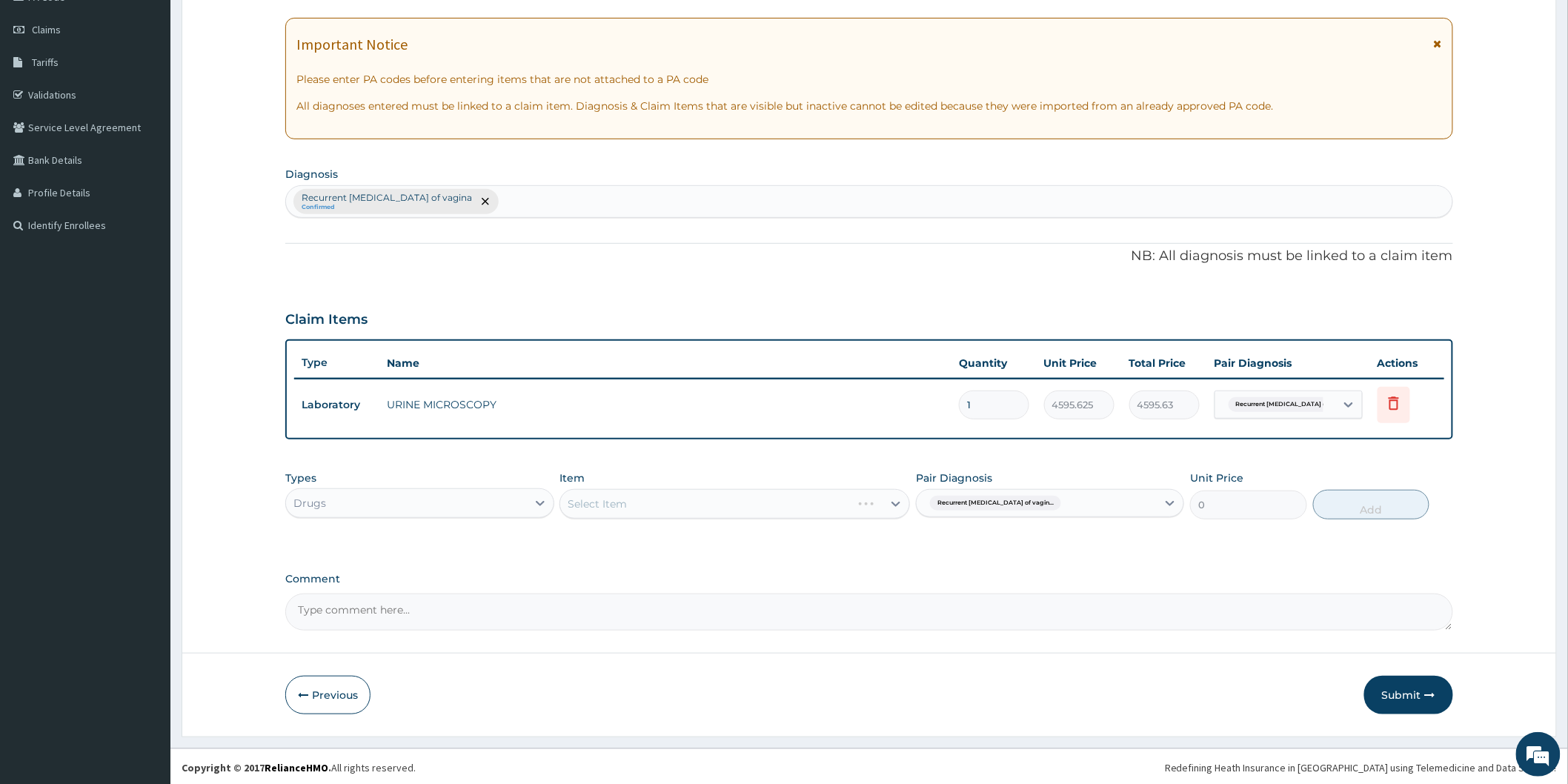
click at [742, 509] on div "Select Item" at bounding box center [734, 503] width 350 height 30
click at [667, 508] on div "Select Item" at bounding box center [734, 503] width 350 height 30
click at [757, 513] on div "Select Item" at bounding box center [734, 503] width 350 height 30
click at [594, 201] on div "Recurrent candidiasis of vagina Confirmed" at bounding box center [869, 201] width 1166 height 31
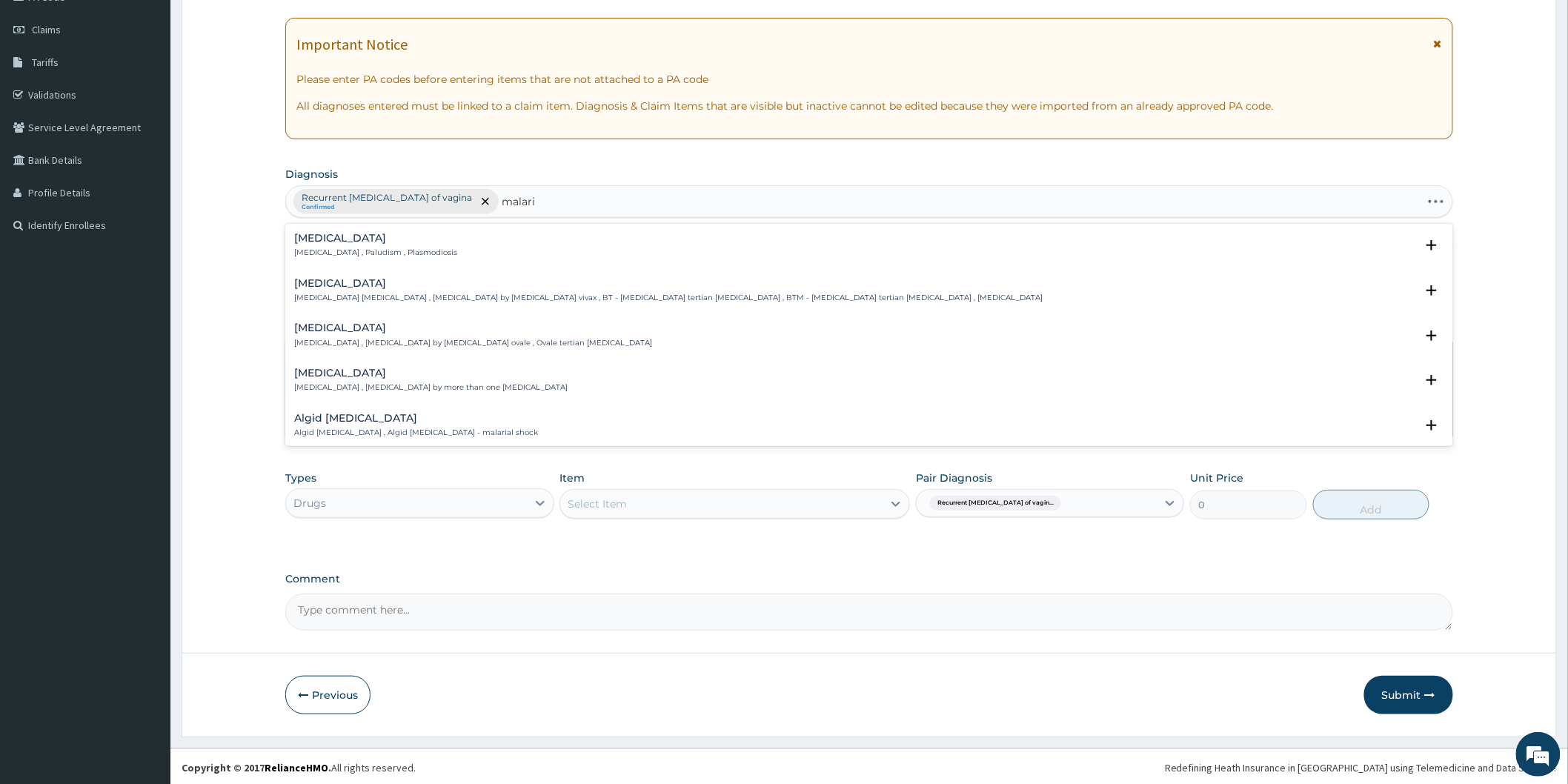
type input "malaria"
click at [590, 249] on div "Malaria Malaria , Paludism , Plasmodiosis" at bounding box center [869, 246] width 1150 height 26
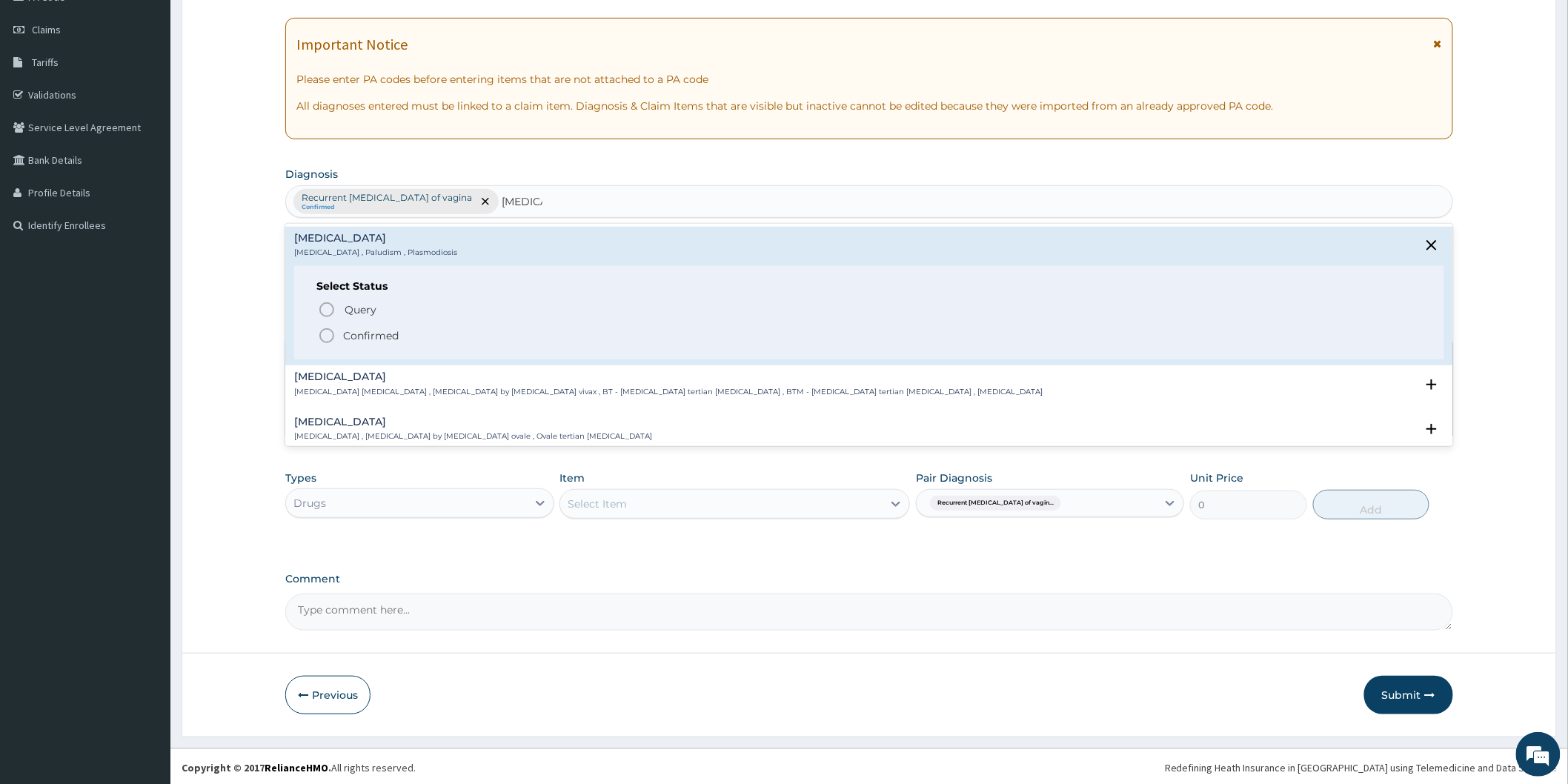
click at [324, 334] on icon "status option filled" at bounding box center [326, 335] width 17 height 17
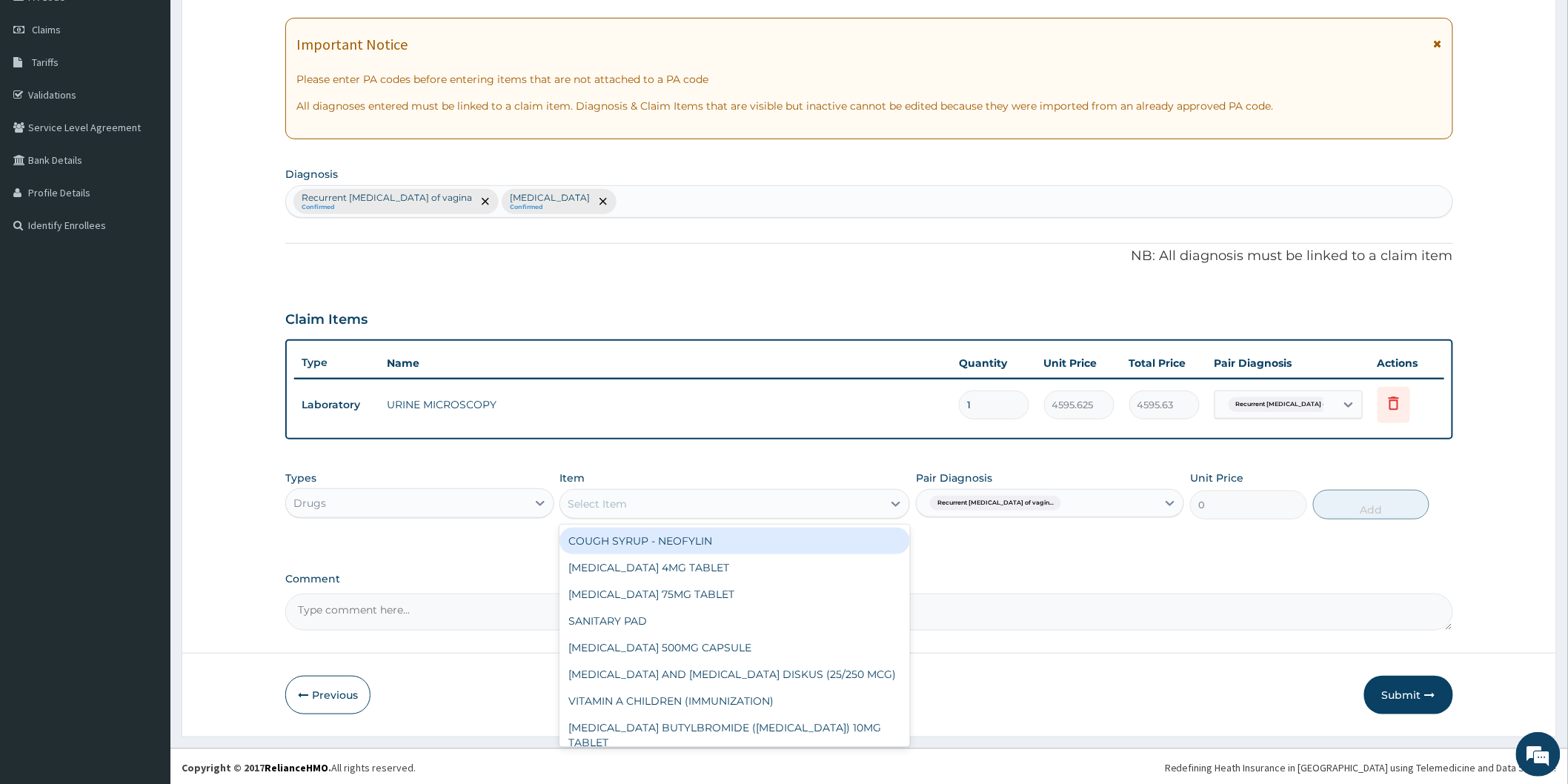
click at [654, 506] on div "Select Item" at bounding box center [721, 503] width 322 height 24
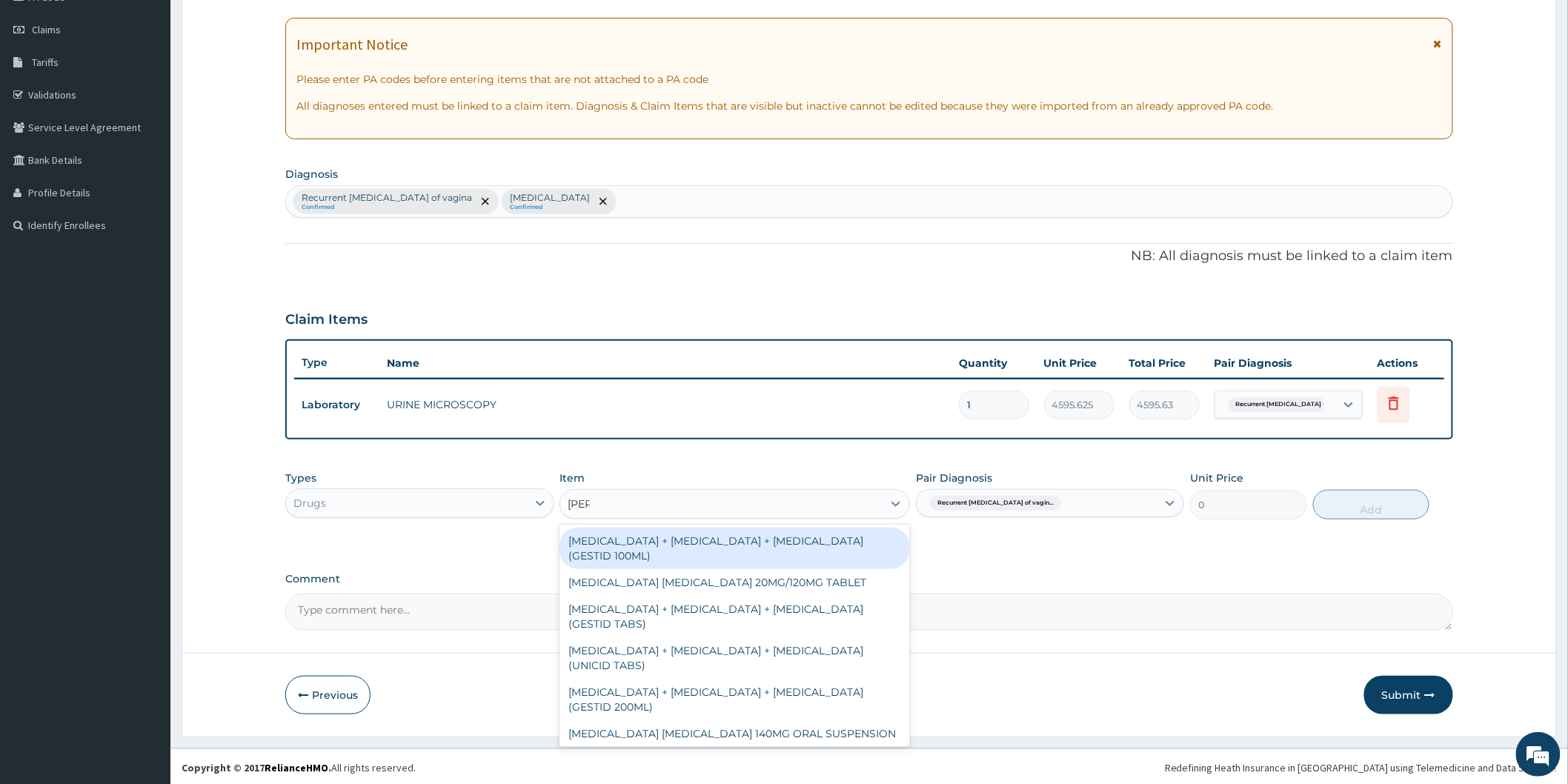
type input "lume"
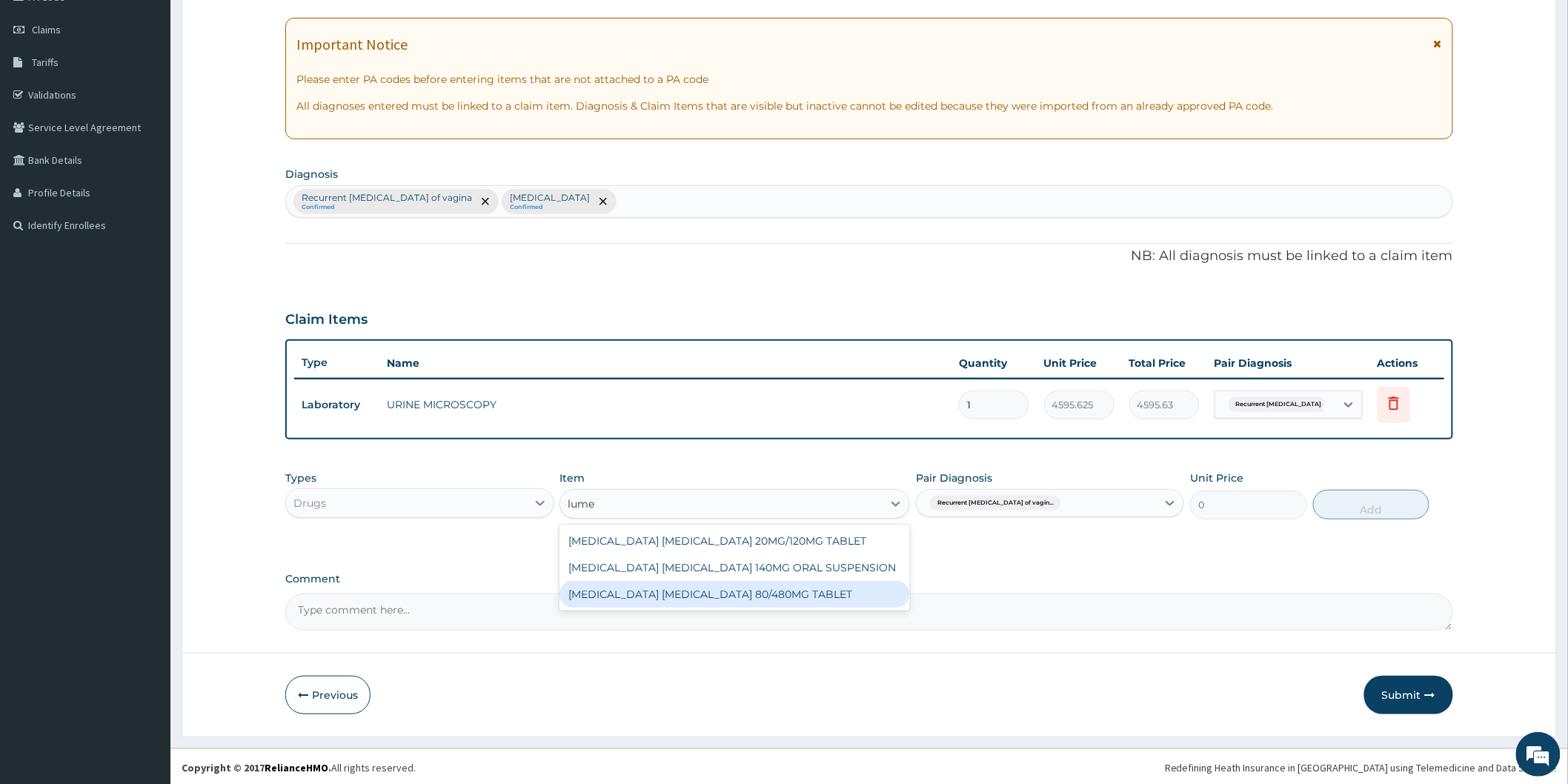
click at [654, 591] on div "ARTEMETHER LUMEFANTRINE 80/480MG TABLET" at bounding box center [734, 594] width 350 height 27
type input "450"
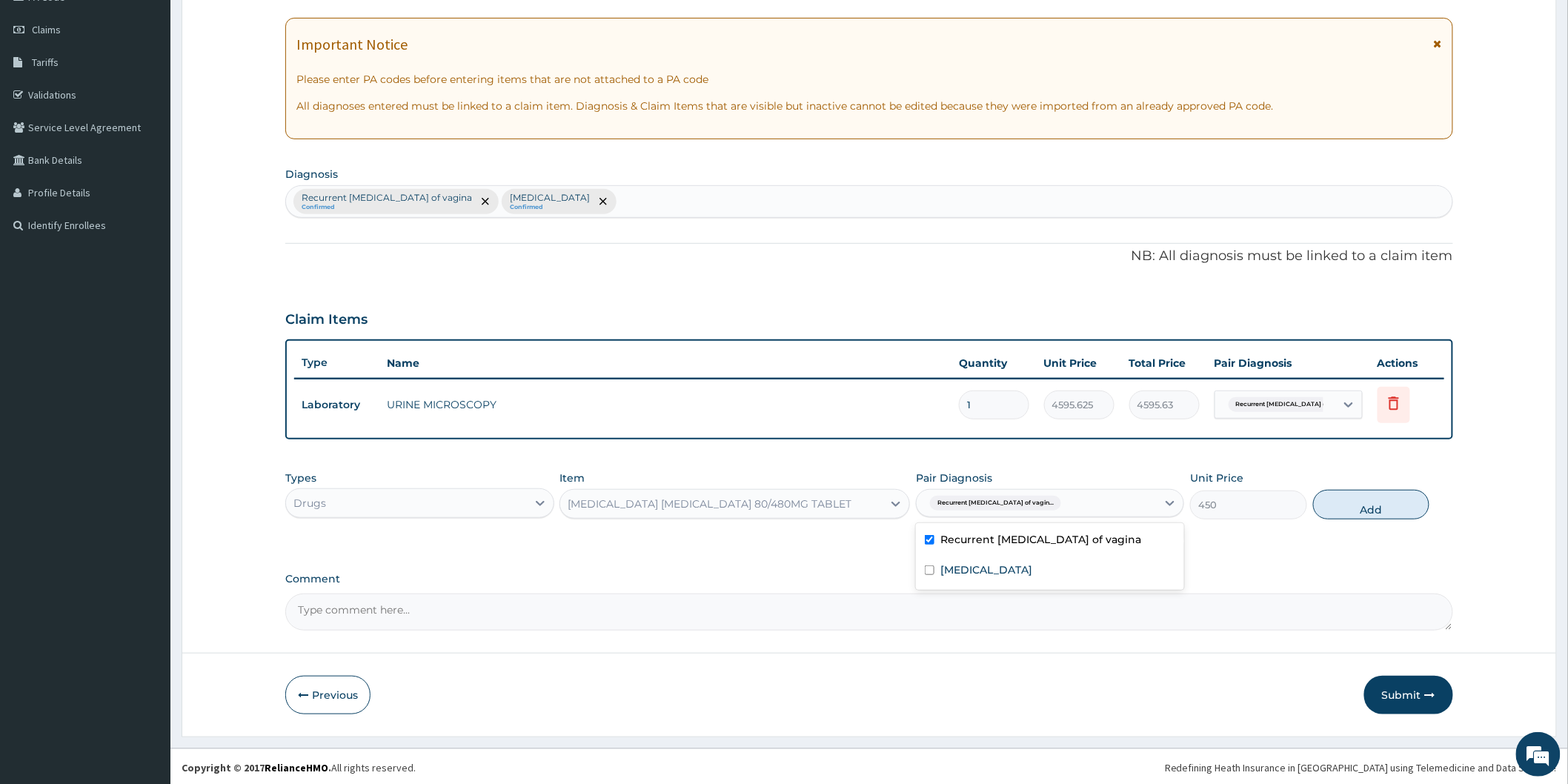
click at [1116, 506] on div "Recurrent candidiasis of vagin..." at bounding box center [1036, 503] width 240 height 25
click at [1098, 572] on div "Malaria" at bounding box center [1050, 572] width 268 height 30
checkbox input "true"
click at [1398, 512] on button "Add" at bounding box center [1371, 504] width 117 height 30
type input "0"
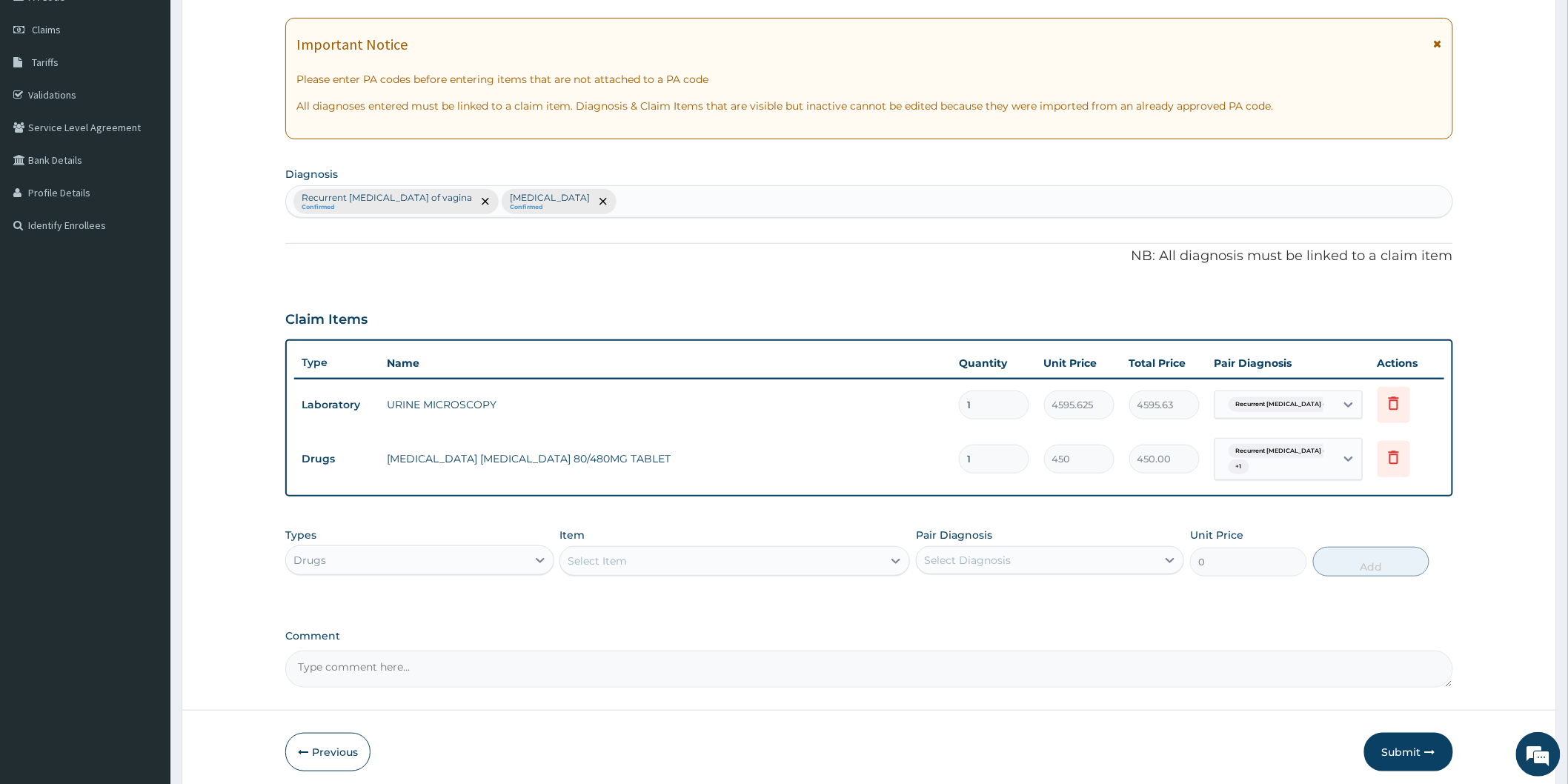
click at [661, 560] on div "Select Item" at bounding box center [721, 560] width 322 height 24
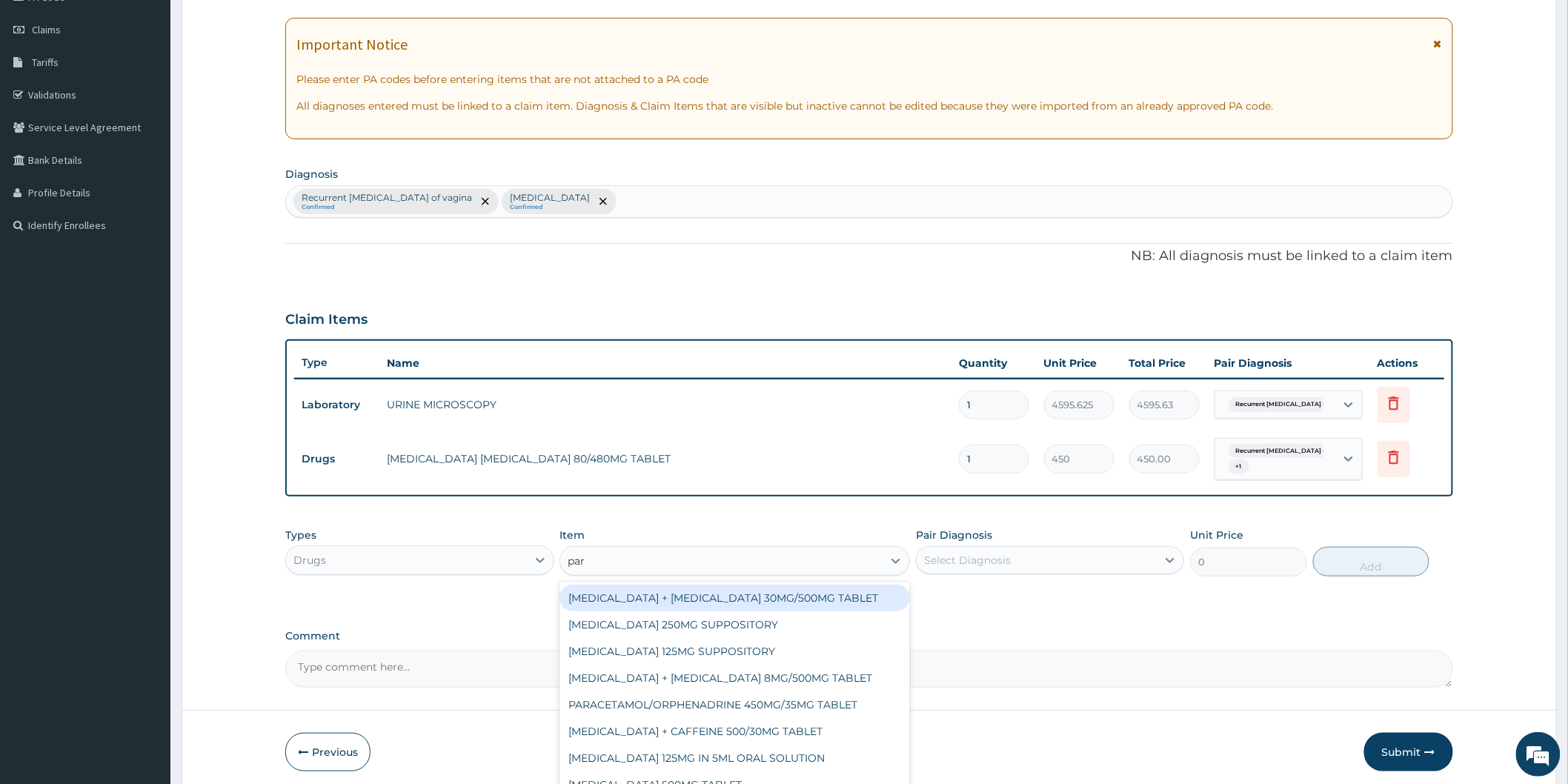
type input "para"
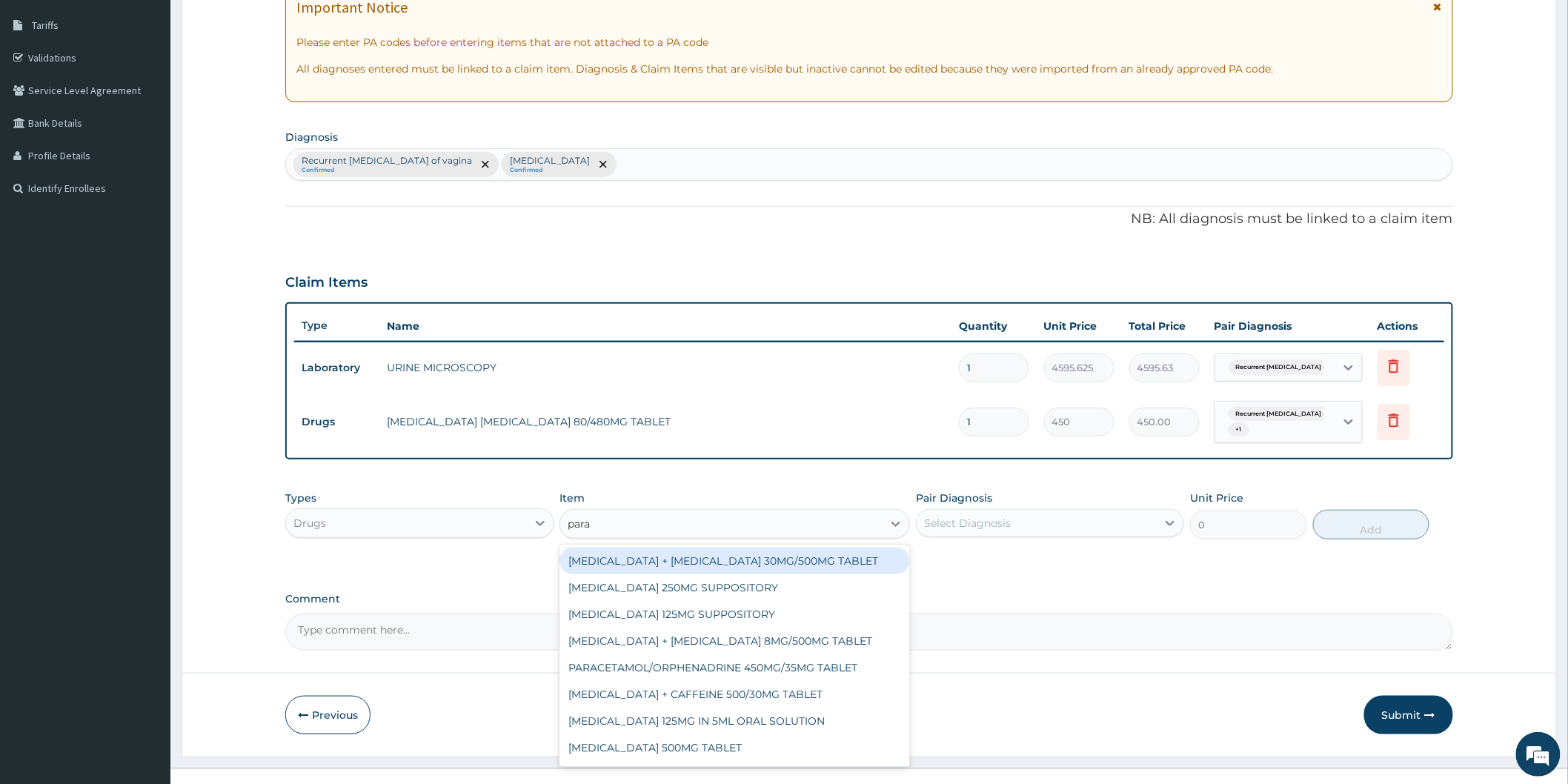
scroll to position [255, 0]
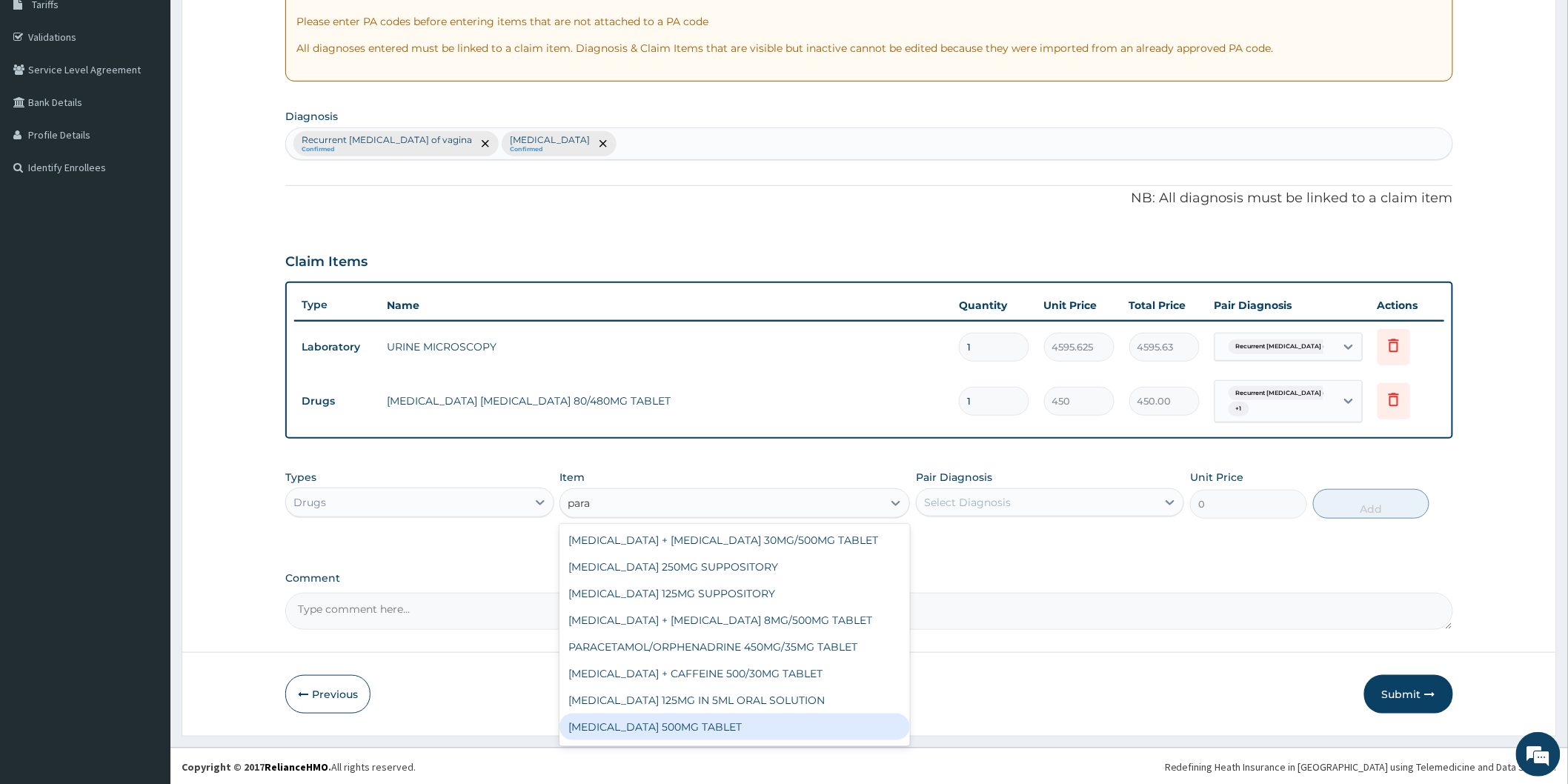
click at [786, 732] on div "PARACETAMOL 500MG TABLET" at bounding box center [734, 727] width 350 height 27
type input "30"
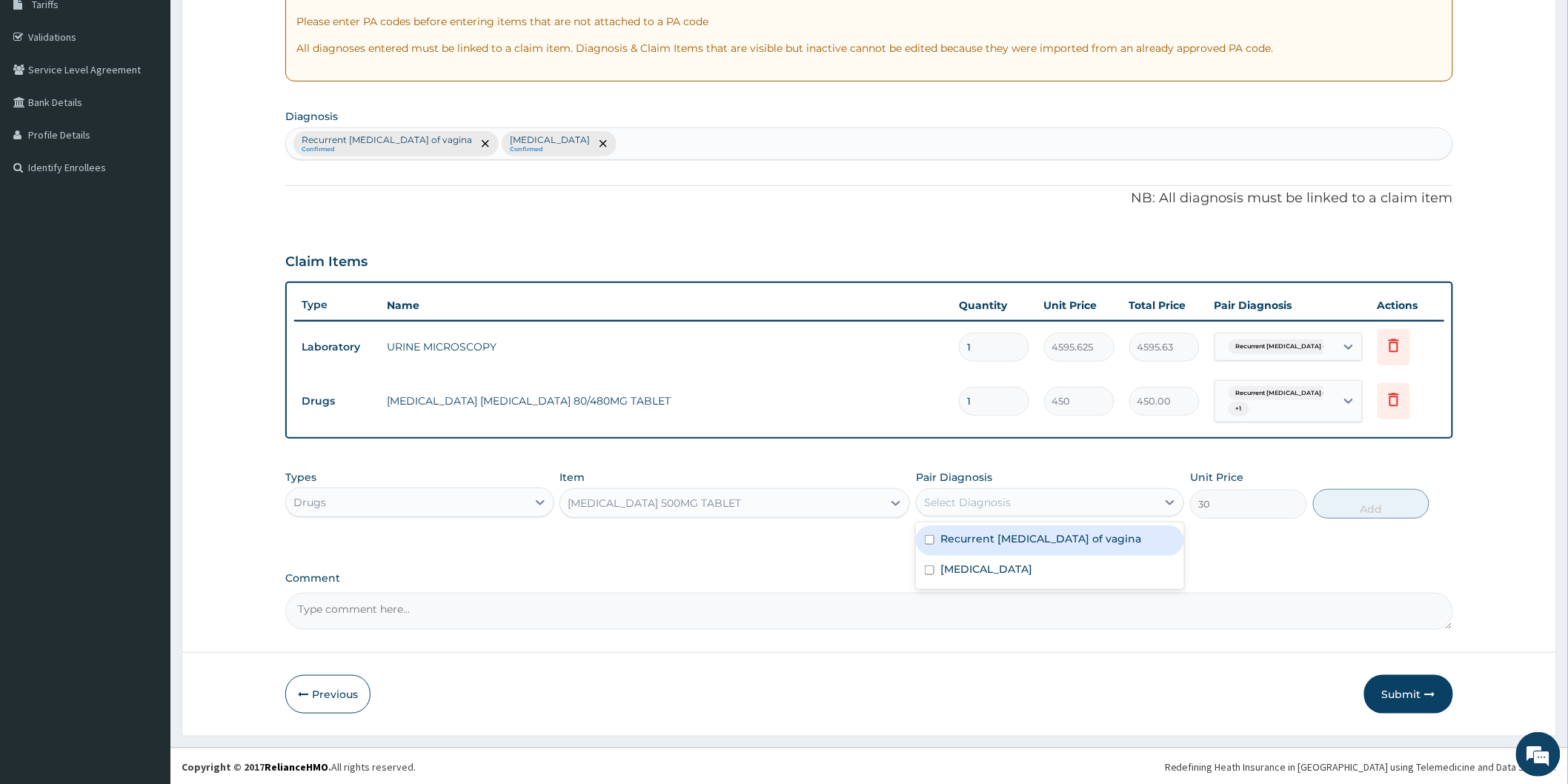
click at [1126, 509] on div "Select Diagnosis" at bounding box center [1036, 502] width 240 height 24
click at [1091, 572] on div "Malaria" at bounding box center [1050, 571] width 268 height 30
checkbox input "true"
click at [1377, 500] on button "Add" at bounding box center [1371, 503] width 117 height 30
type input "0"
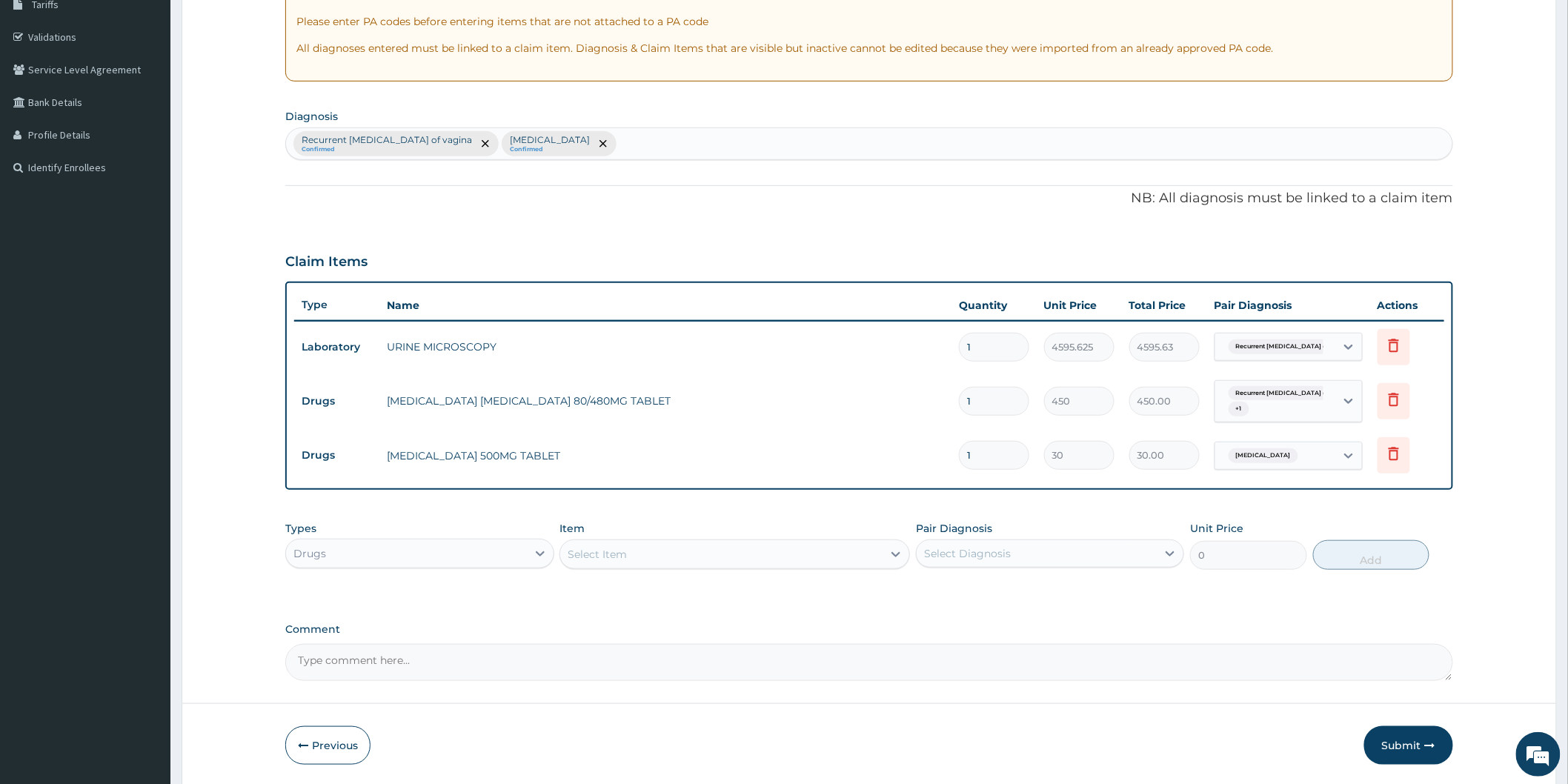
click at [934, 556] on div "Select Diagnosis" at bounding box center [967, 554] width 86 height 15
click at [935, 591] on div "Recurrent candidiasis of vagina" at bounding box center [1050, 592] width 268 height 30
checkbox input "true"
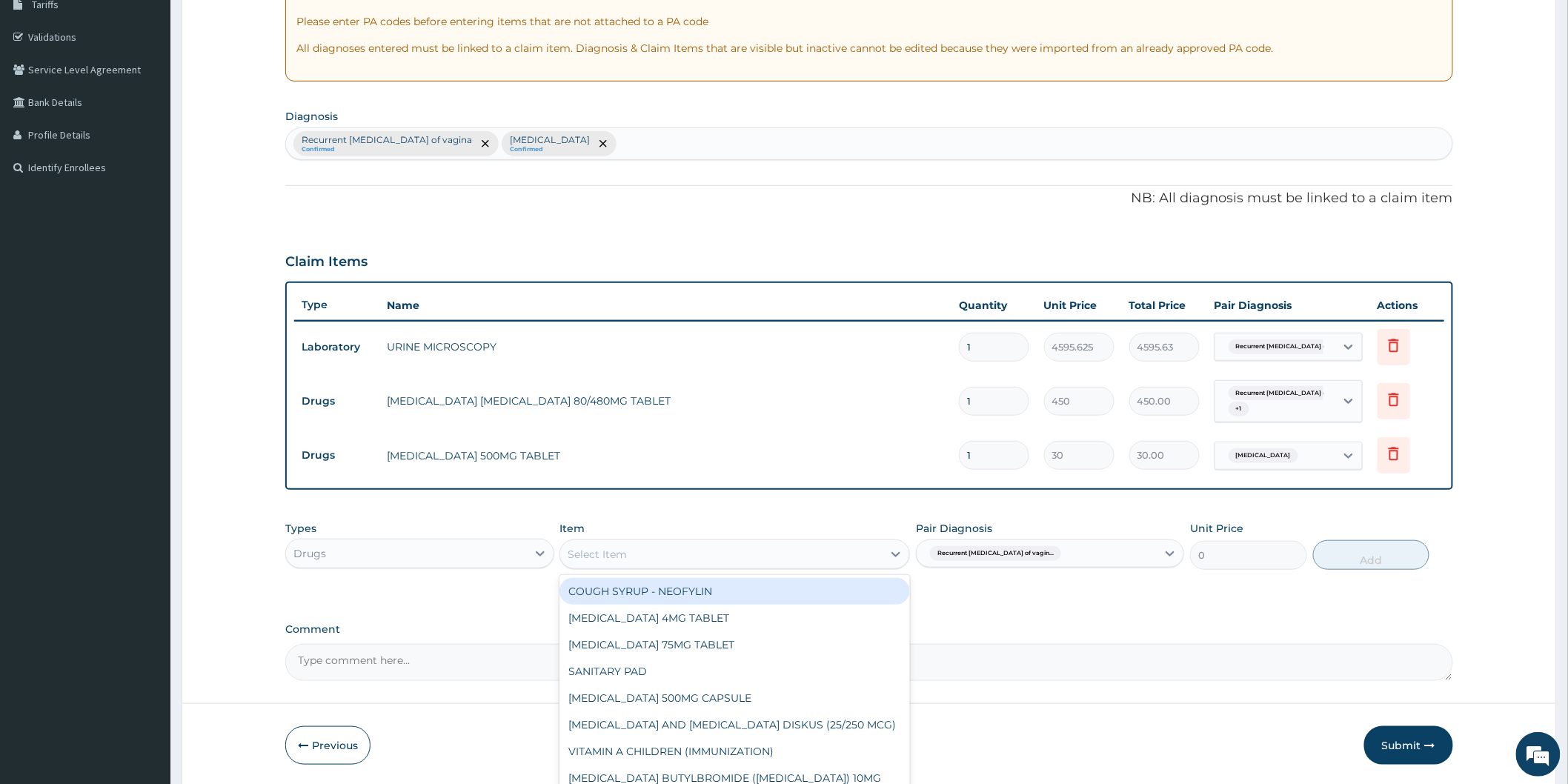
click at [809, 561] on div "Select Item" at bounding box center [721, 554] width 322 height 24
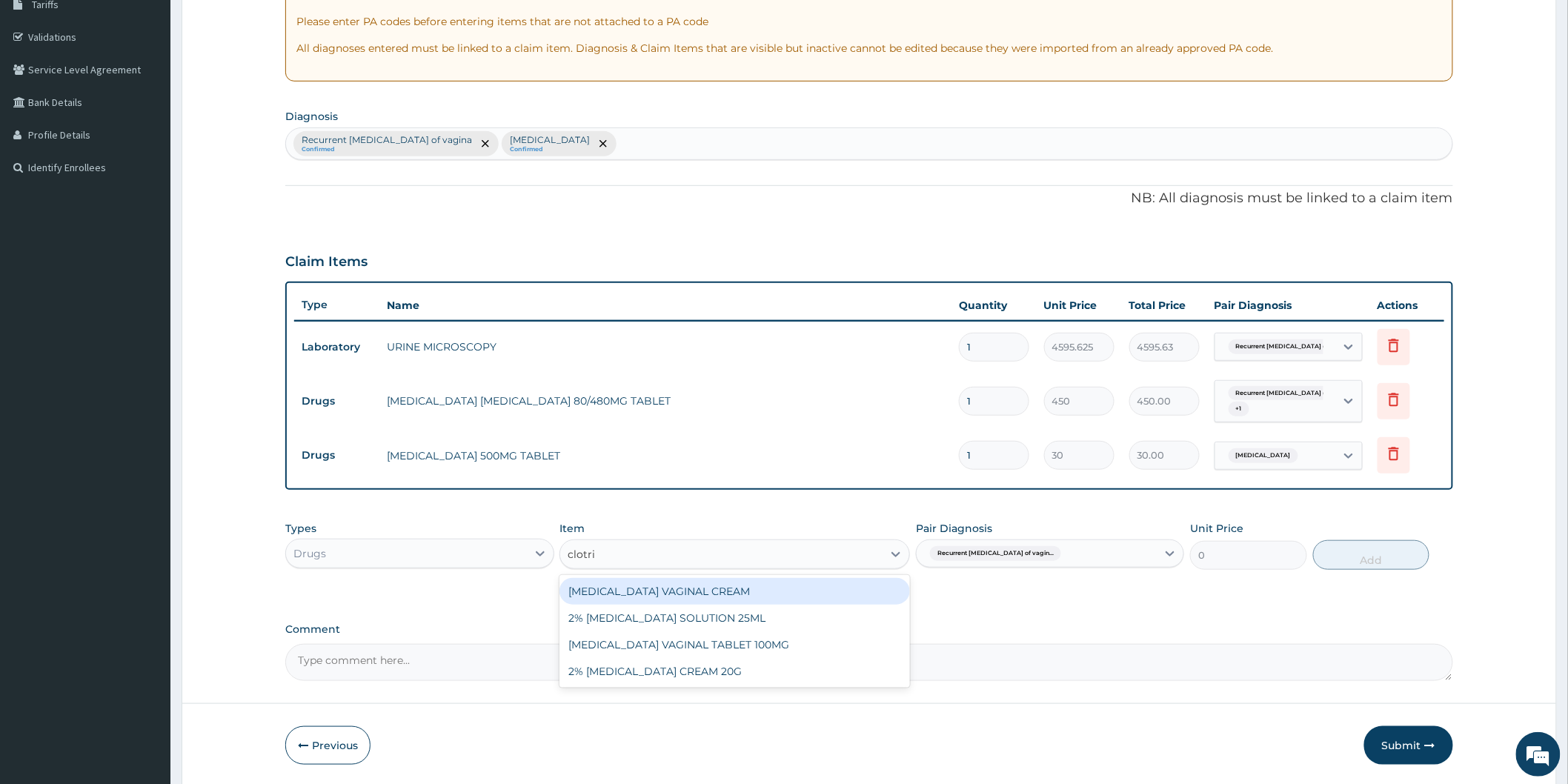
type input "clotrim"
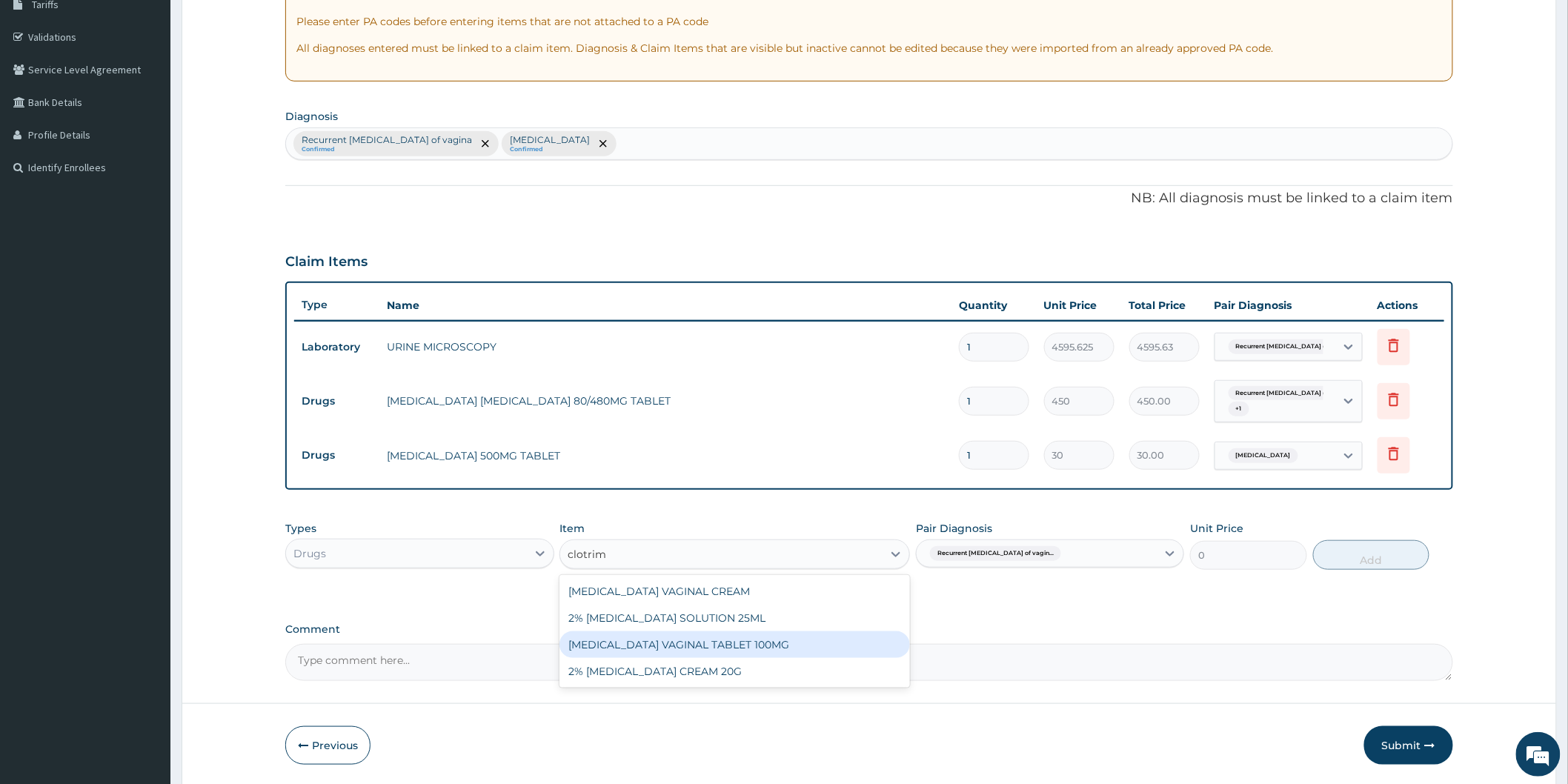
click at [649, 648] on div "CLOTRIMAZOLE VAGINAL TABLET 100MG" at bounding box center [734, 644] width 350 height 27
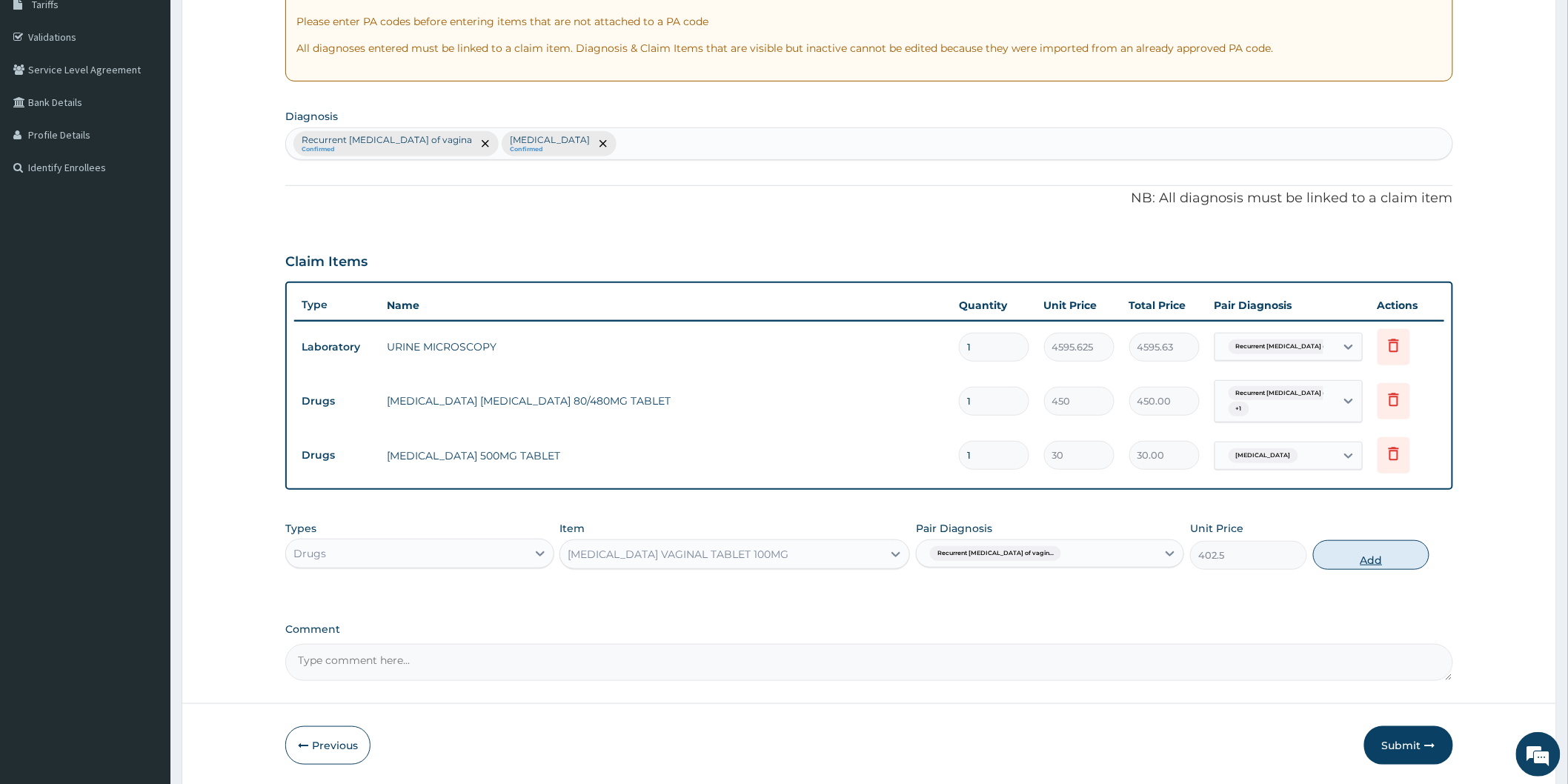
click at [1327, 558] on button "Add" at bounding box center [1371, 555] width 117 height 30
type input "0"
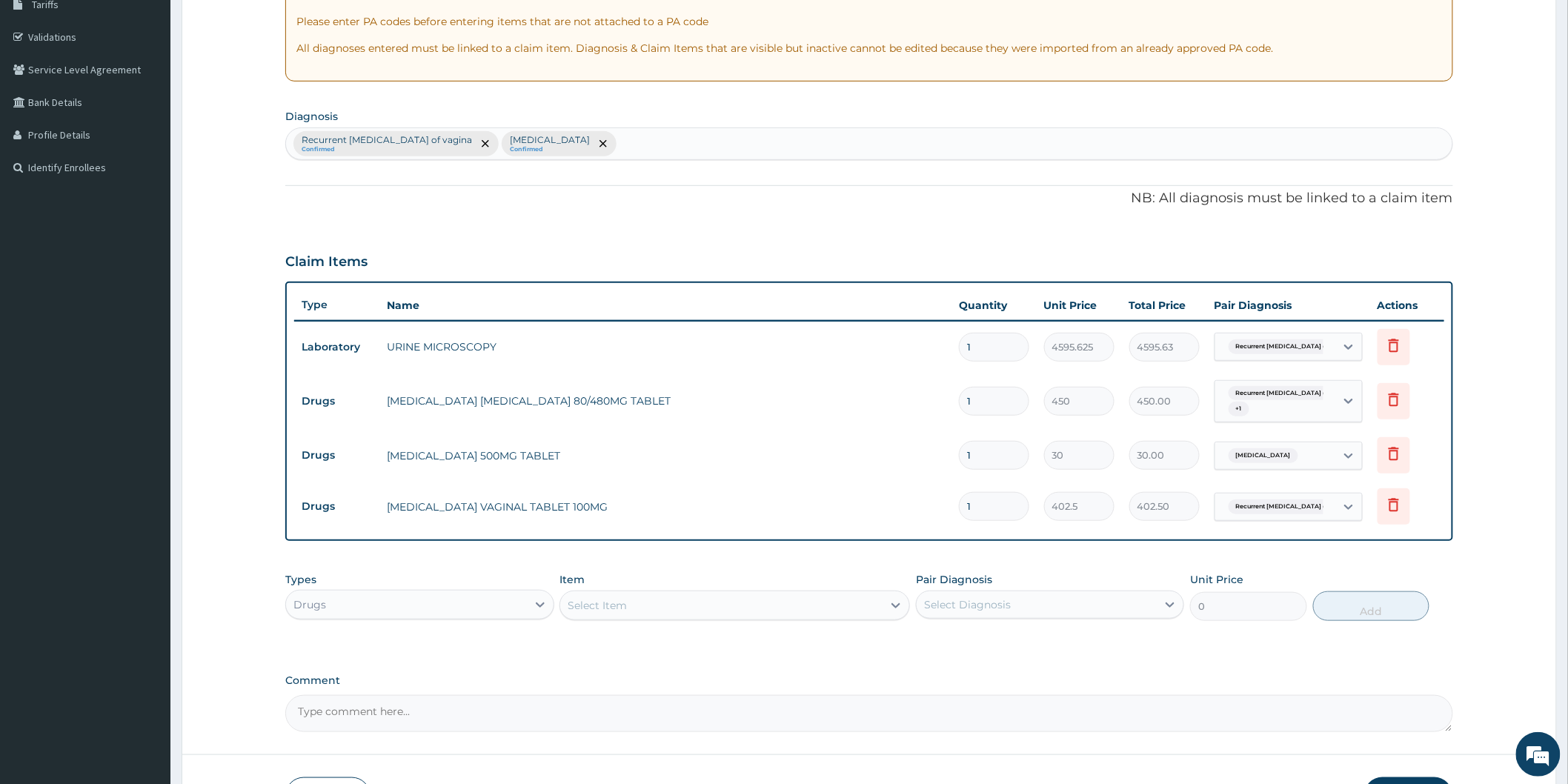
type input "0.00"
type input "6"
type input "2415.00"
type input "6"
click at [990, 456] on input "1" at bounding box center [994, 456] width 70 height 29
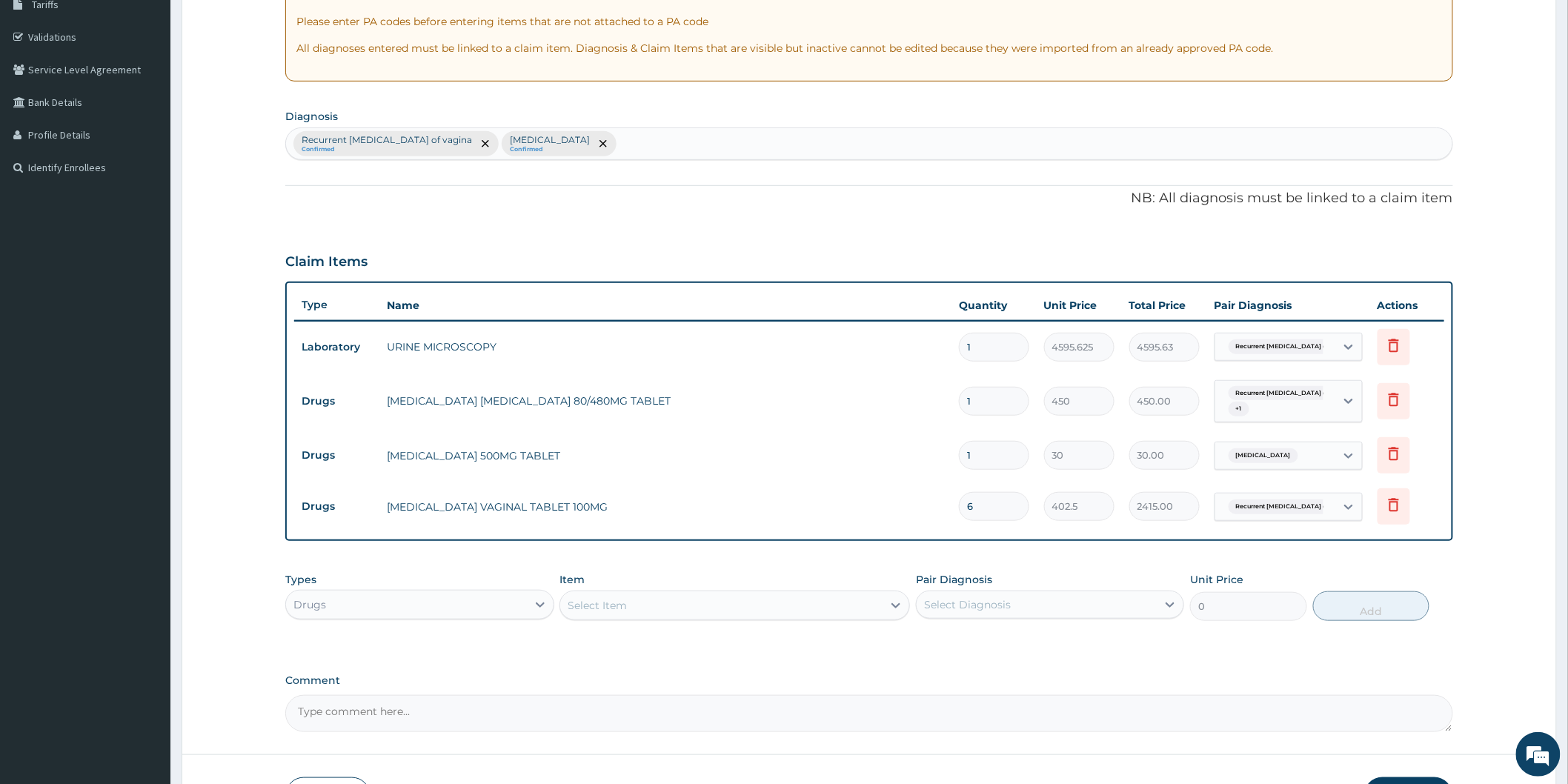
type input "18"
type input "540.00"
type input "18"
click at [993, 406] on input "1" at bounding box center [994, 401] width 70 height 29
type input "0.00"
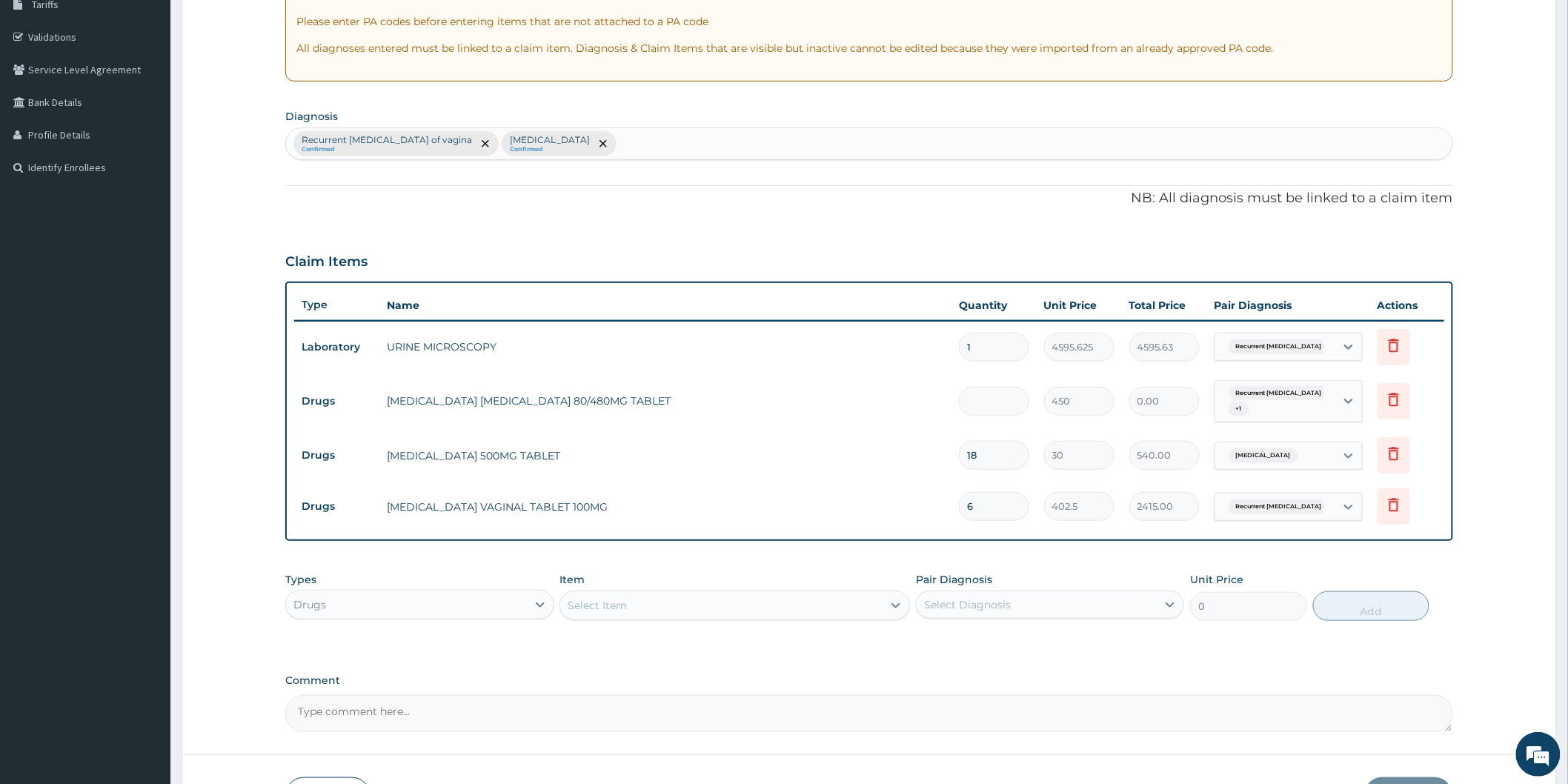
type input "6"
type input "2700.00"
type input "6"
click at [540, 608] on icon at bounding box center [540, 605] width 15 height 15
click at [435, 699] on div "Procedures" at bounding box center [419, 695] width 268 height 27
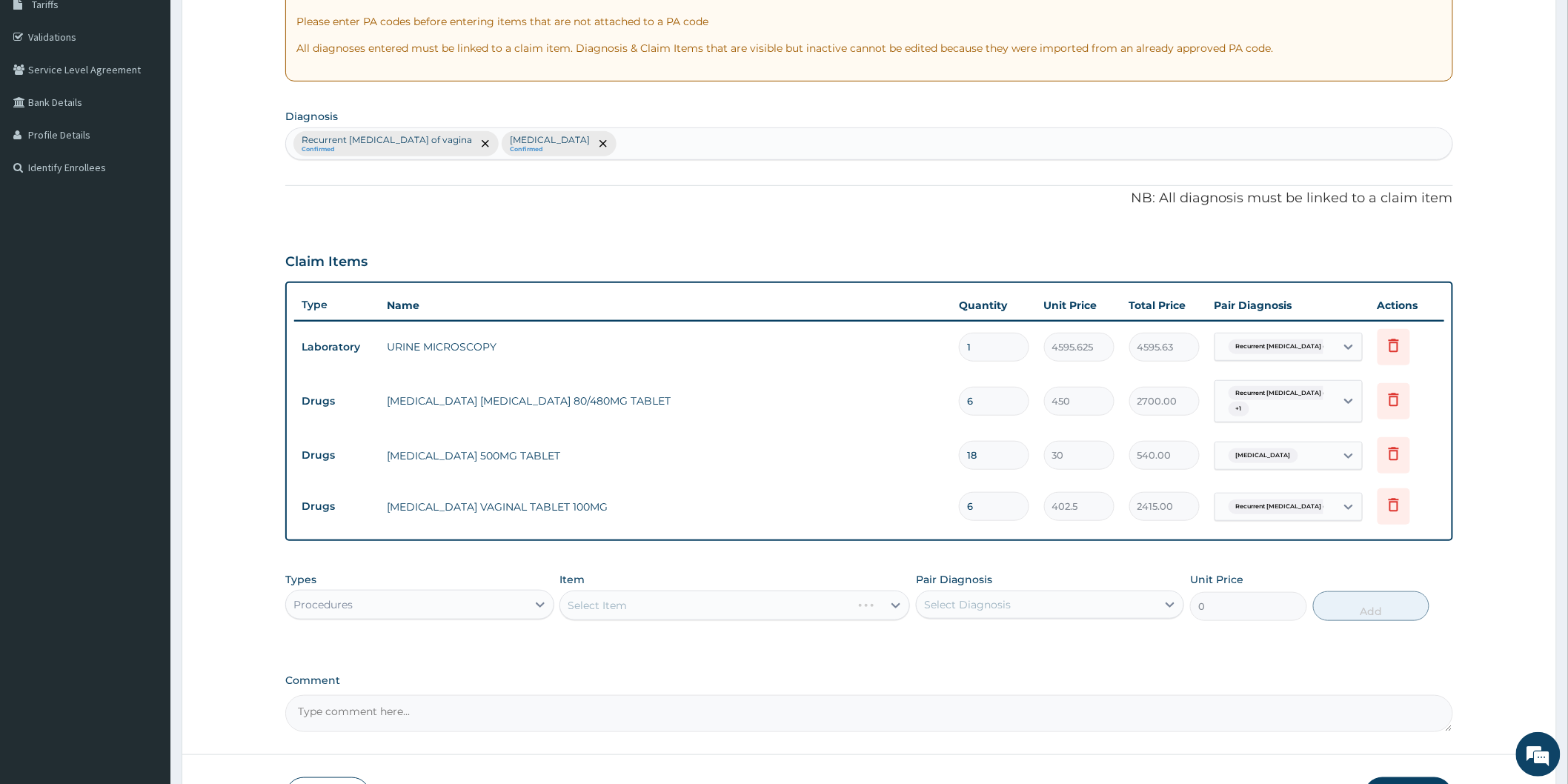
click at [641, 604] on div "Select Item" at bounding box center [734, 605] width 350 height 30
click at [982, 611] on div "Select Diagnosis" at bounding box center [967, 605] width 86 height 15
click at [972, 640] on label "Recurrent [MEDICAL_DATA] of vagina" at bounding box center [1041, 641] width 201 height 15
checkbox input "true"
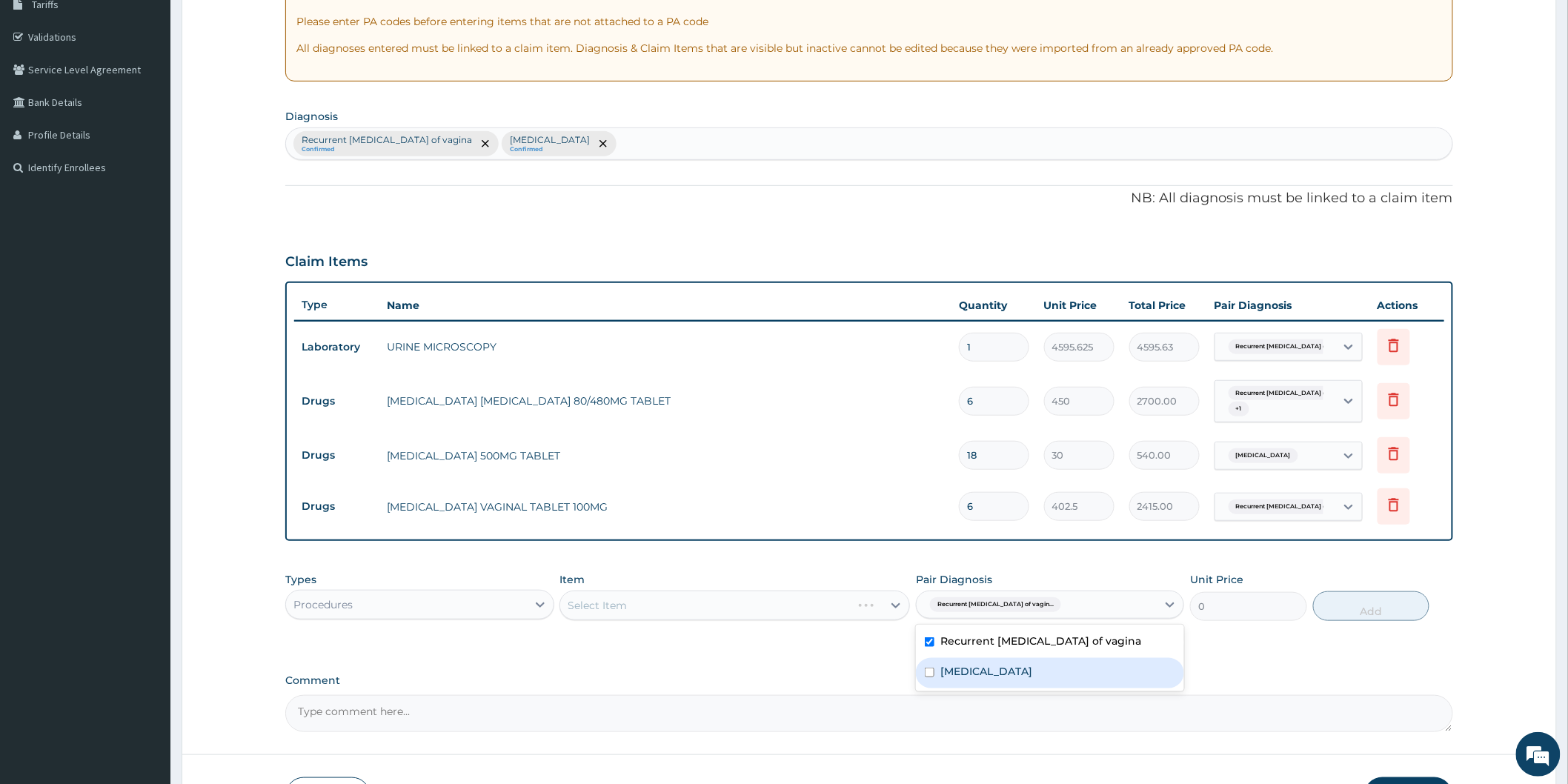
click at [966, 676] on label "Malaria" at bounding box center [986, 672] width 92 height 15
checkbox input "true"
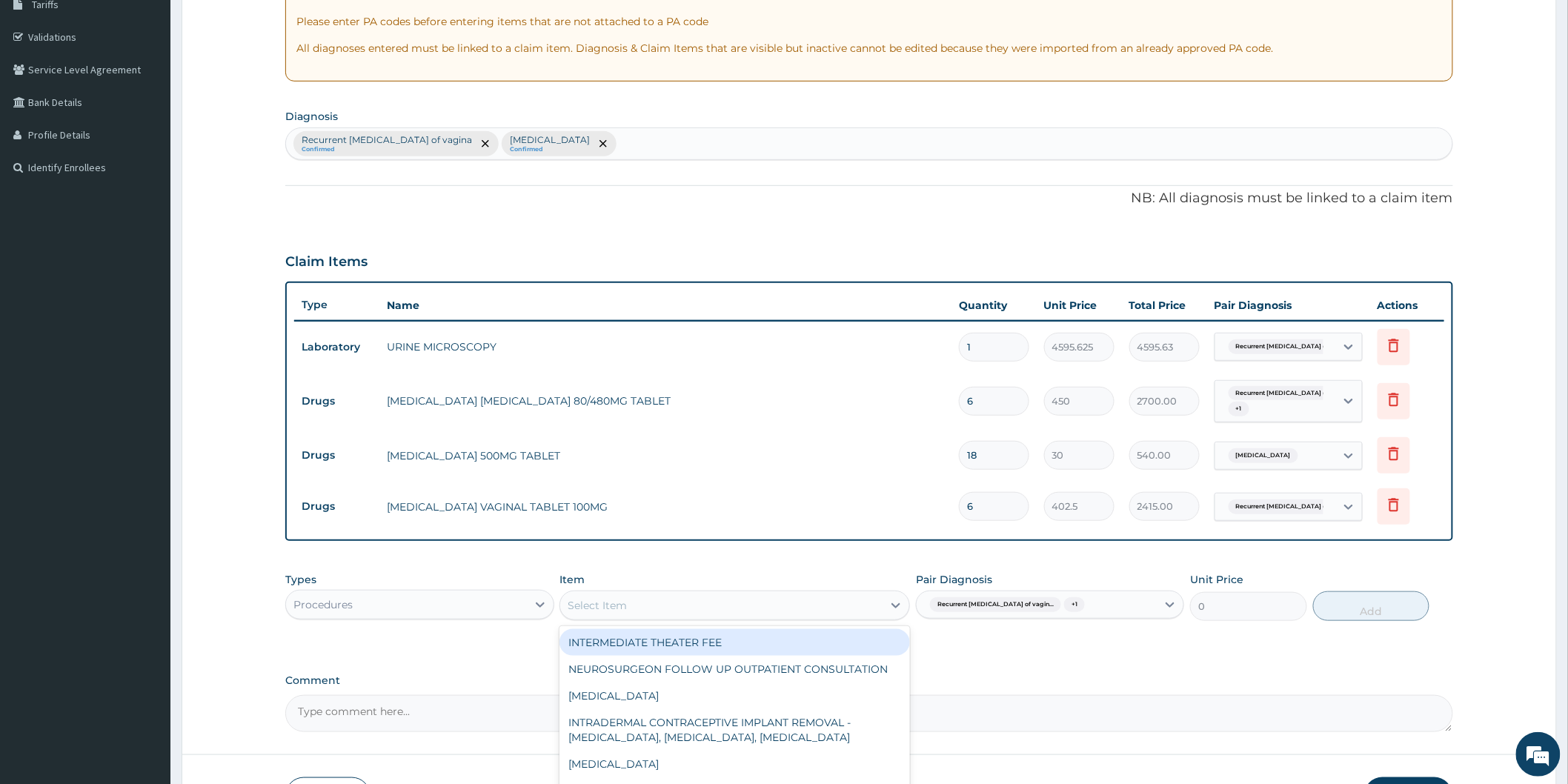
click at [724, 610] on div "Select Item" at bounding box center [721, 605] width 322 height 24
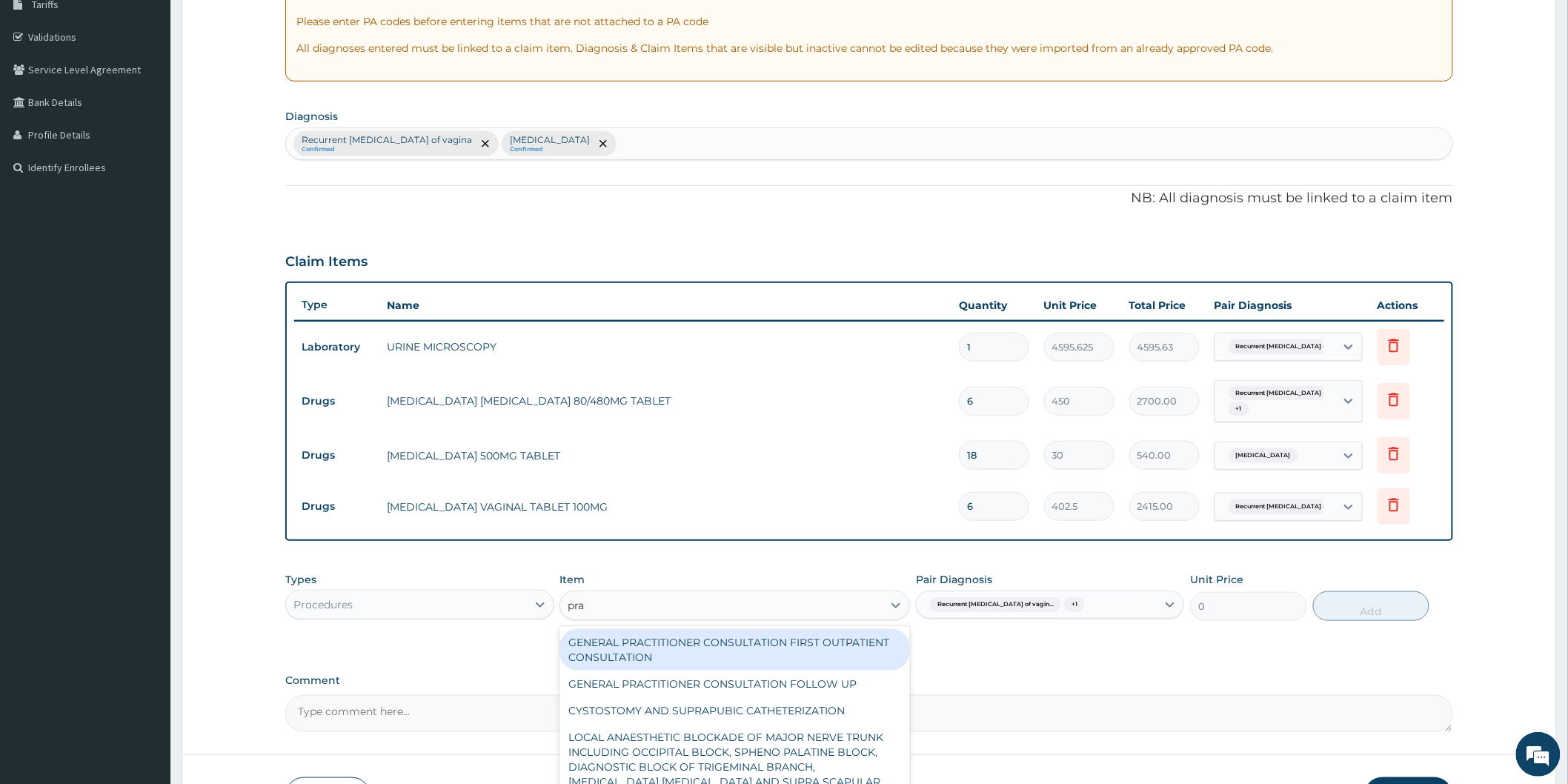
type input "prac"
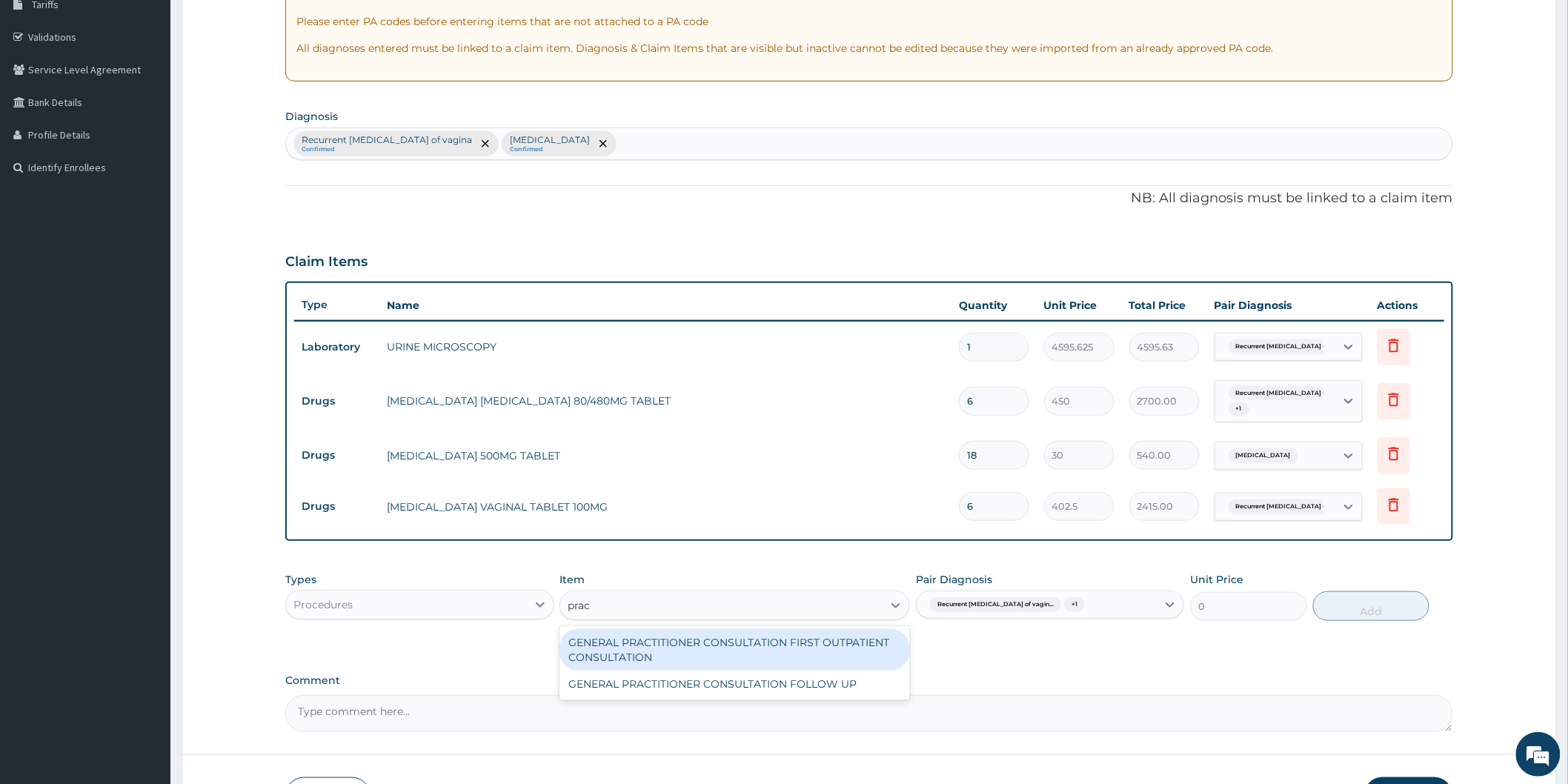
click at [732, 652] on div "GENERAL PRACTITIONER CONSULTATION FIRST OUTPATIENT CONSULTATION" at bounding box center [734, 650] width 350 height 42
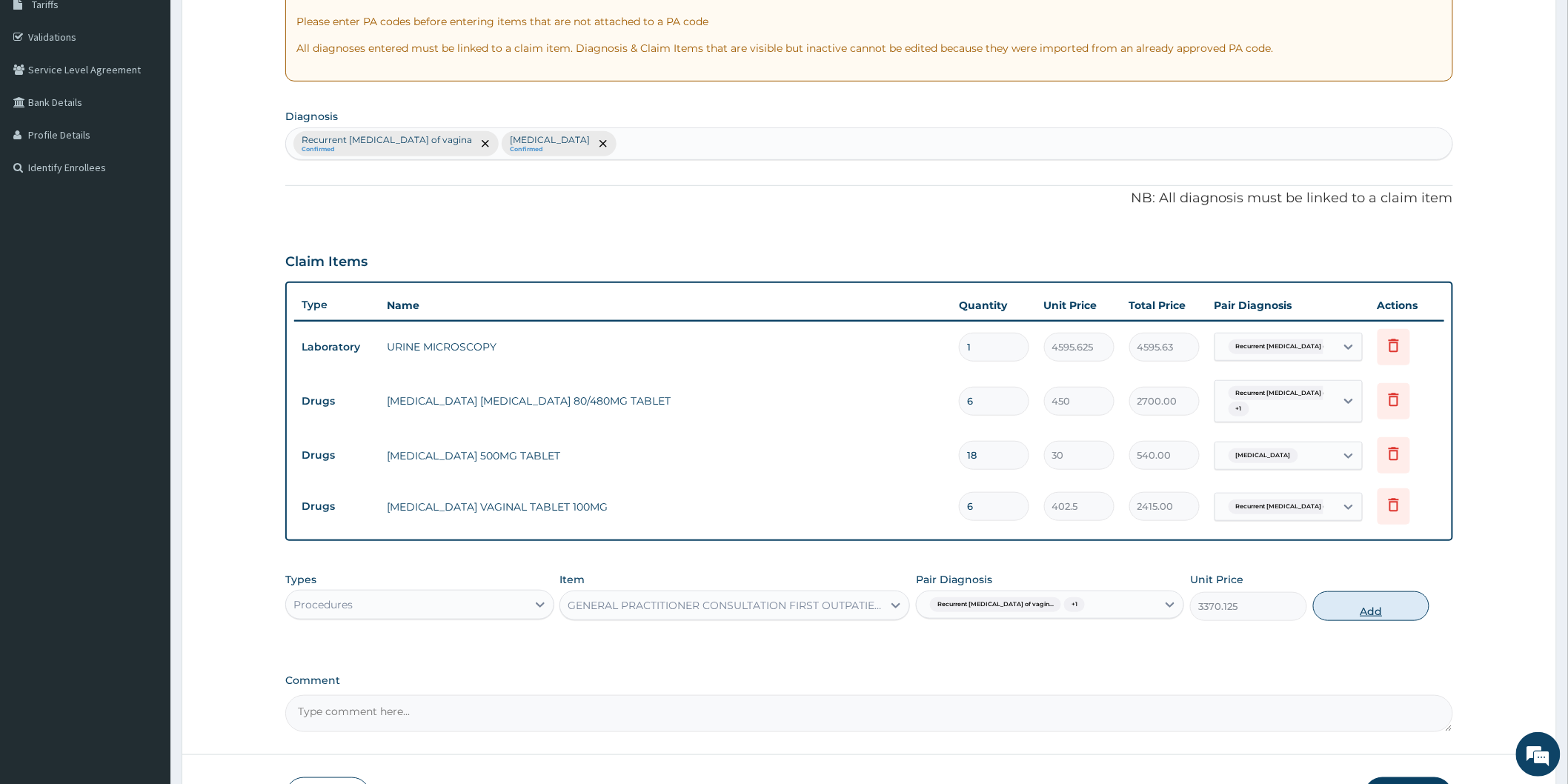
click at [1379, 617] on button "Add" at bounding box center [1371, 606] width 117 height 30
type input "0"
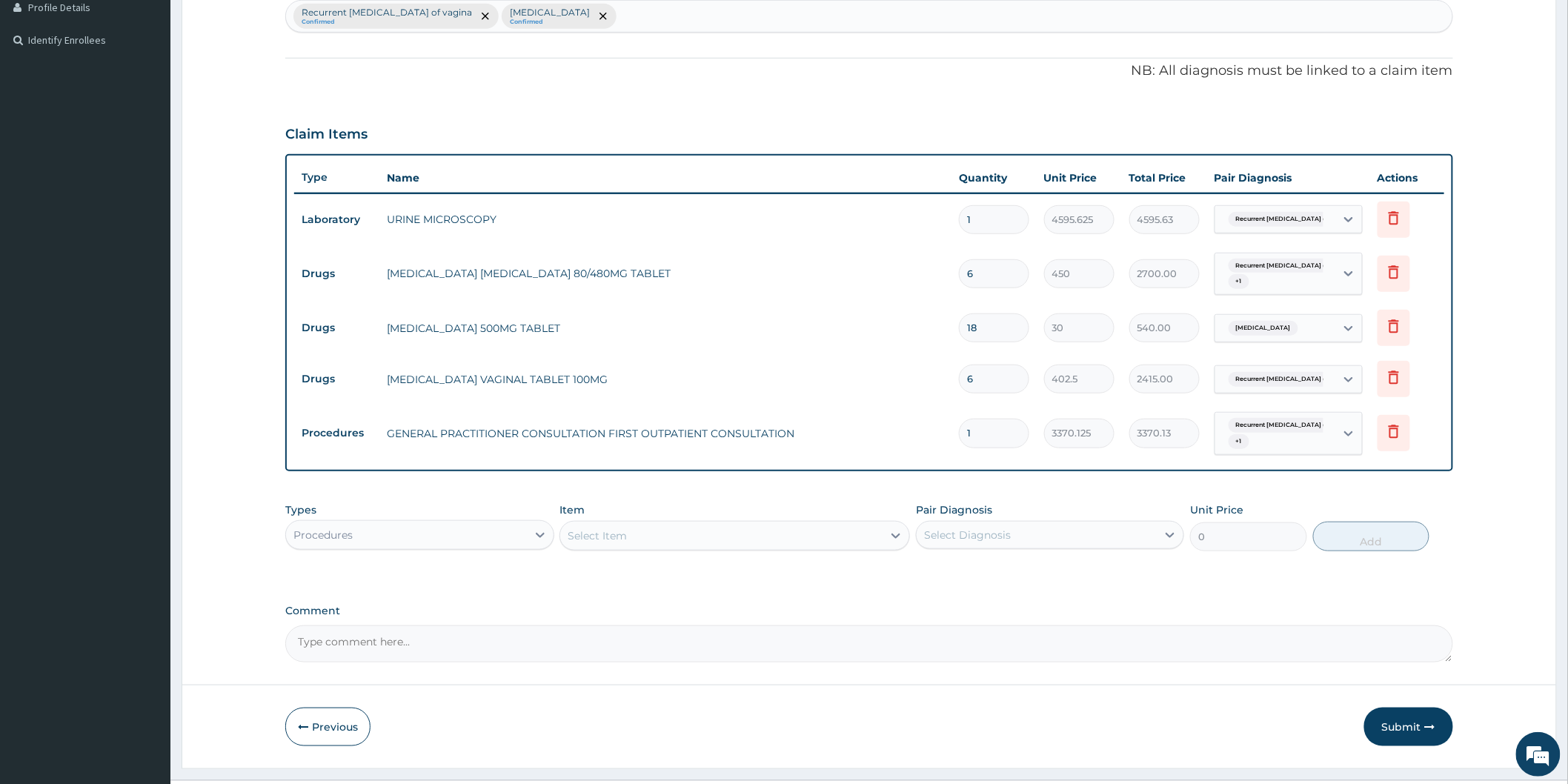
scroll to position [412, 0]
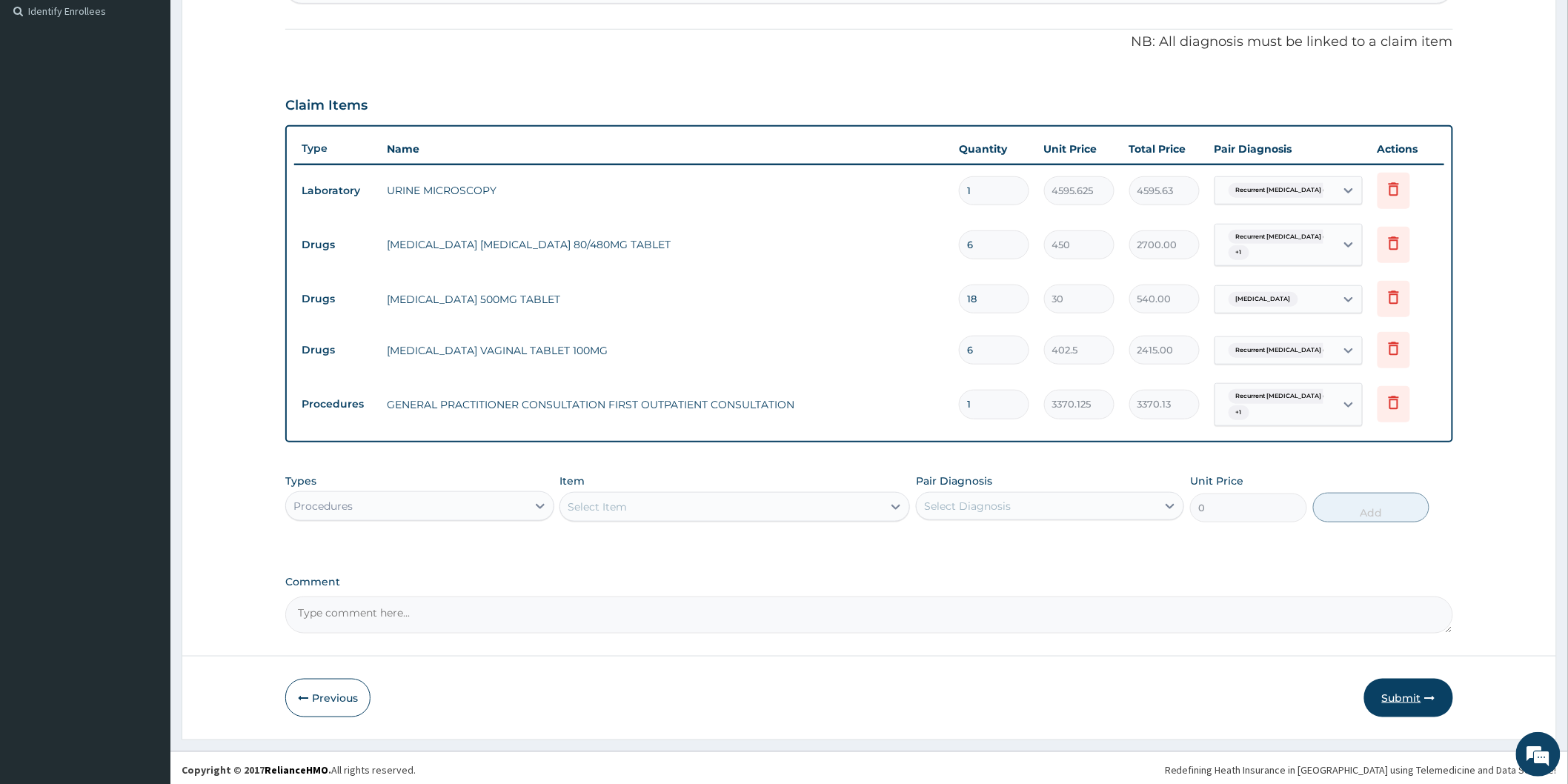
click at [1407, 695] on button "Submit" at bounding box center [1408, 698] width 89 height 39
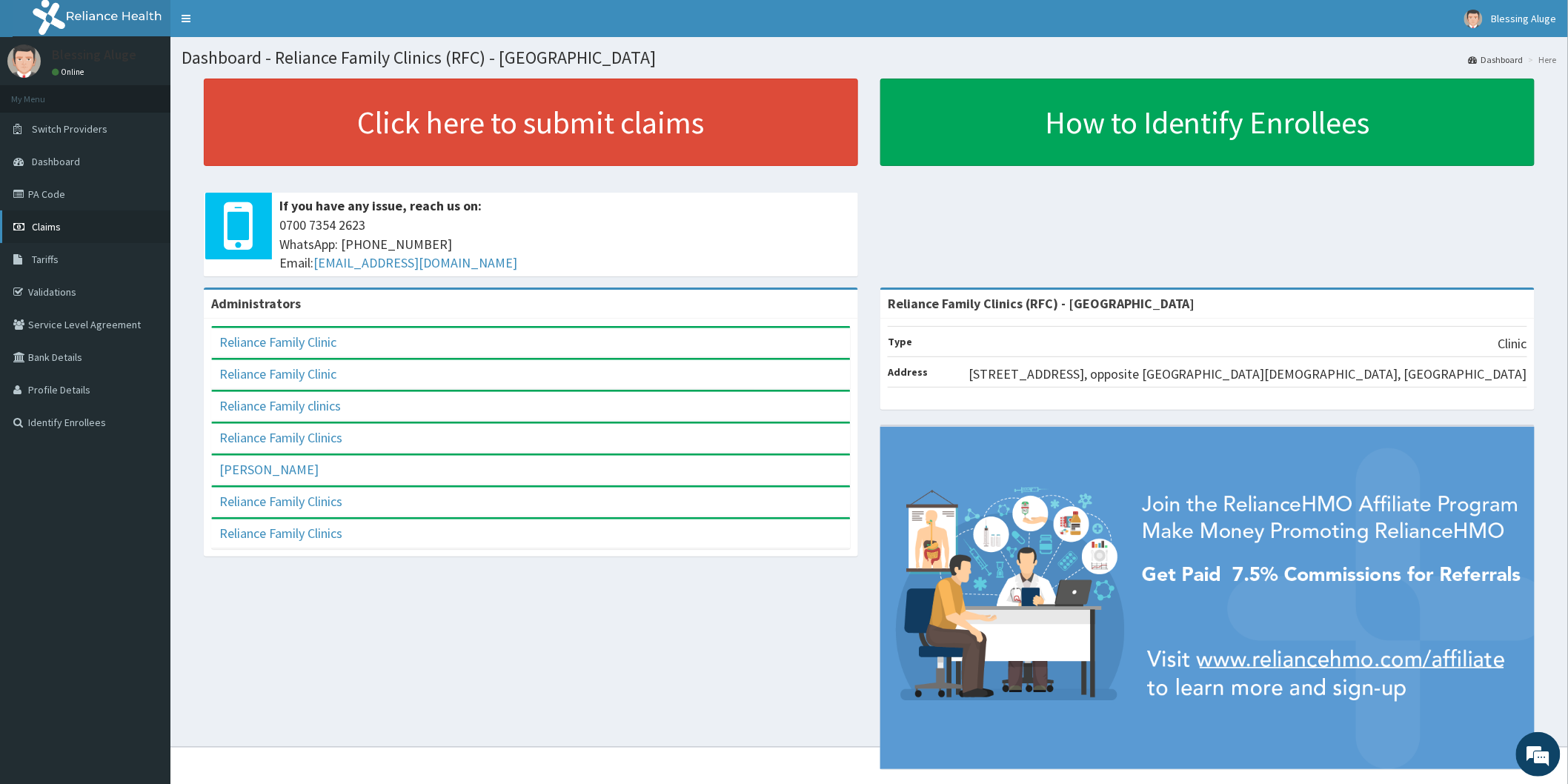
click at [52, 232] on link "Claims" at bounding box center [85, 227] width 171 height 33
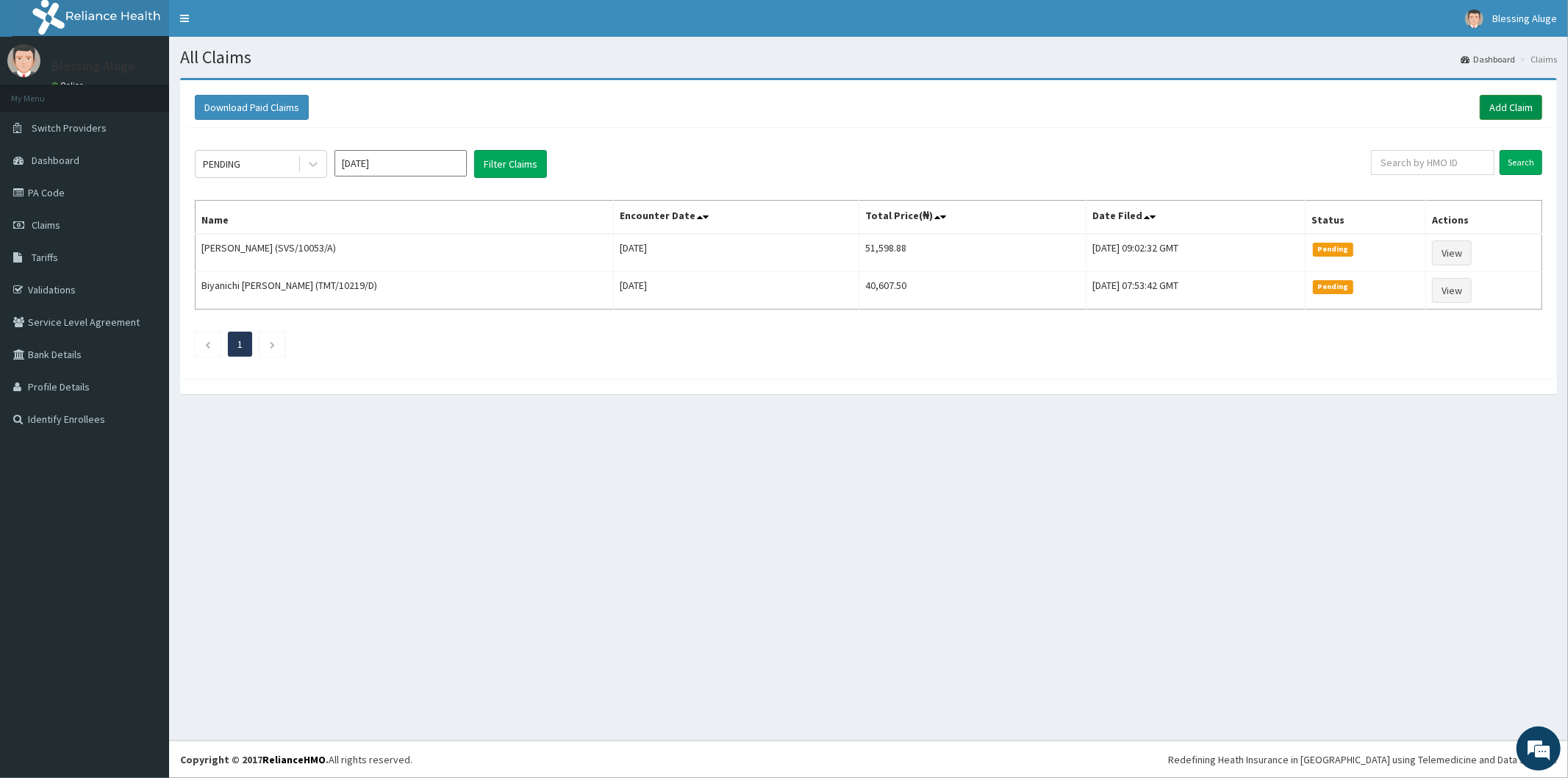
click at [1518, 109] on link "Add Claim" at bounding box center [1511, 107] width 62 height 25
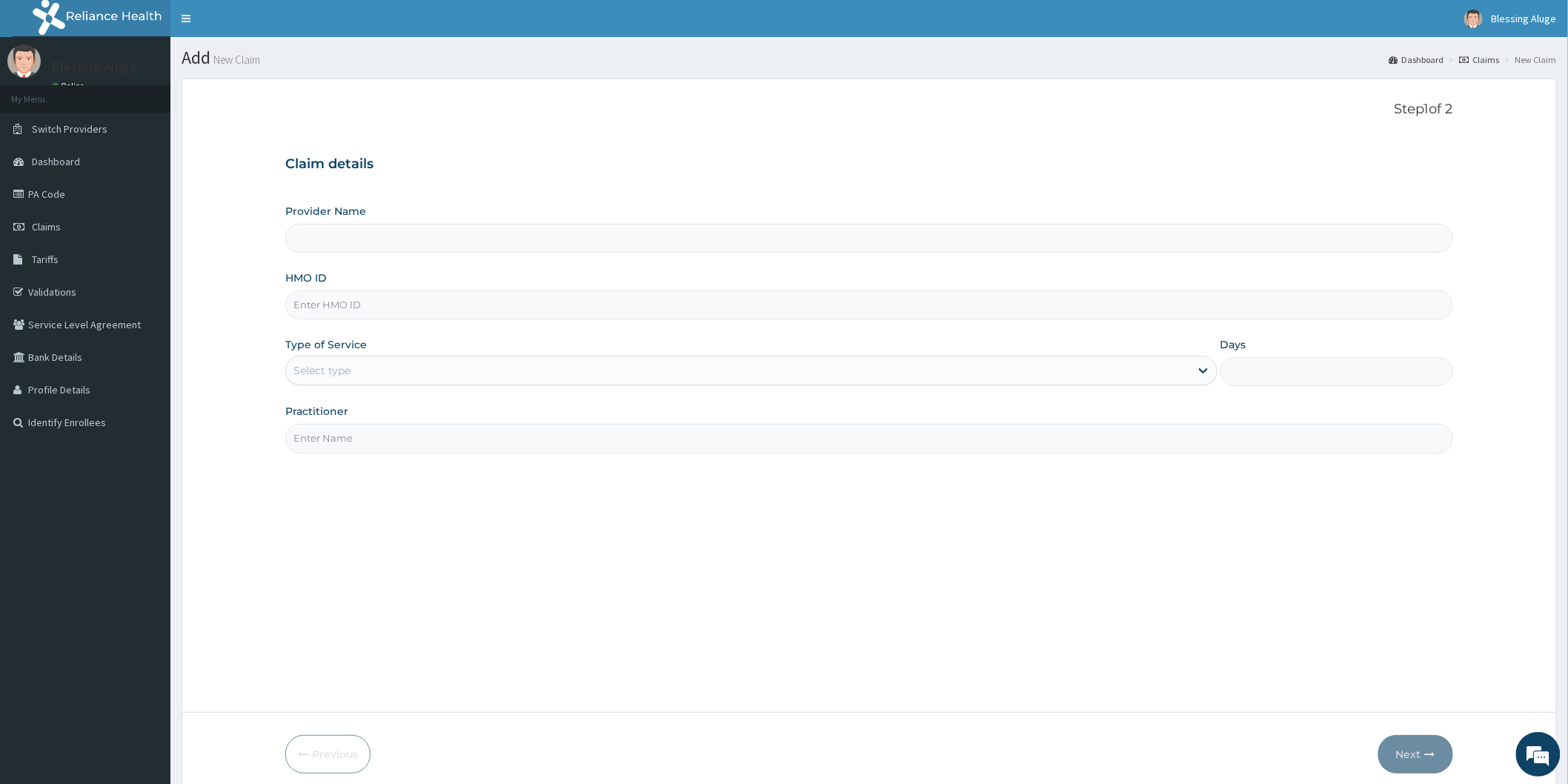
type input "Reliance Family Clinics (RFC) - [GEOGRAPHIC_DATA]"
click at [793, 312] on input "HMO ID" at bounding box center [869, 305] width 1168 height 29
paste input "FUP/10024/E"
type input "FUP/10024/E"
click at [695, 376] on div "Select type" at bounding box center [737, 370] width 904 height 24
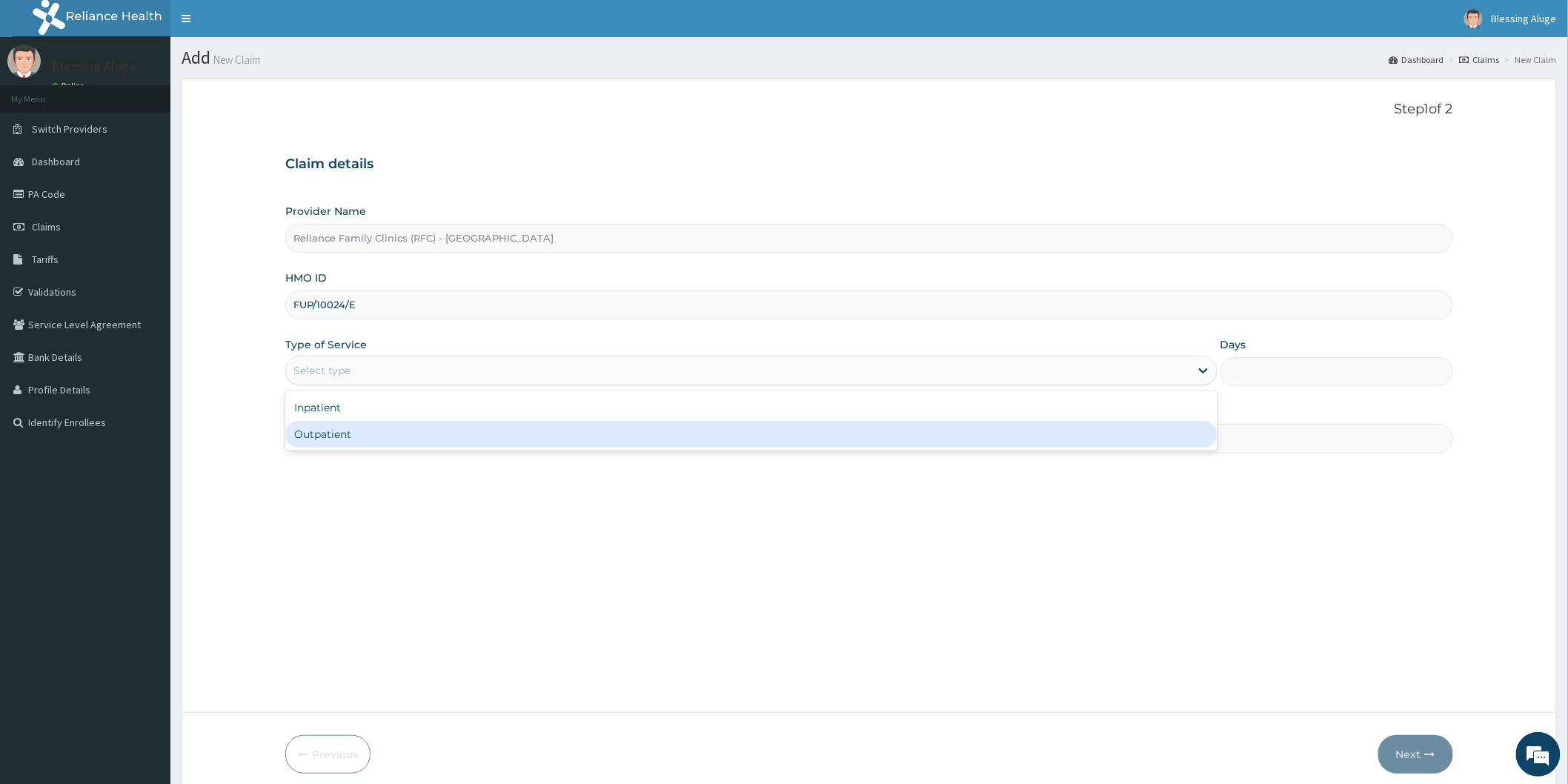
click at [690, 432] on div "Outpatient" at bounding box center [751, 434] width 932 height 27
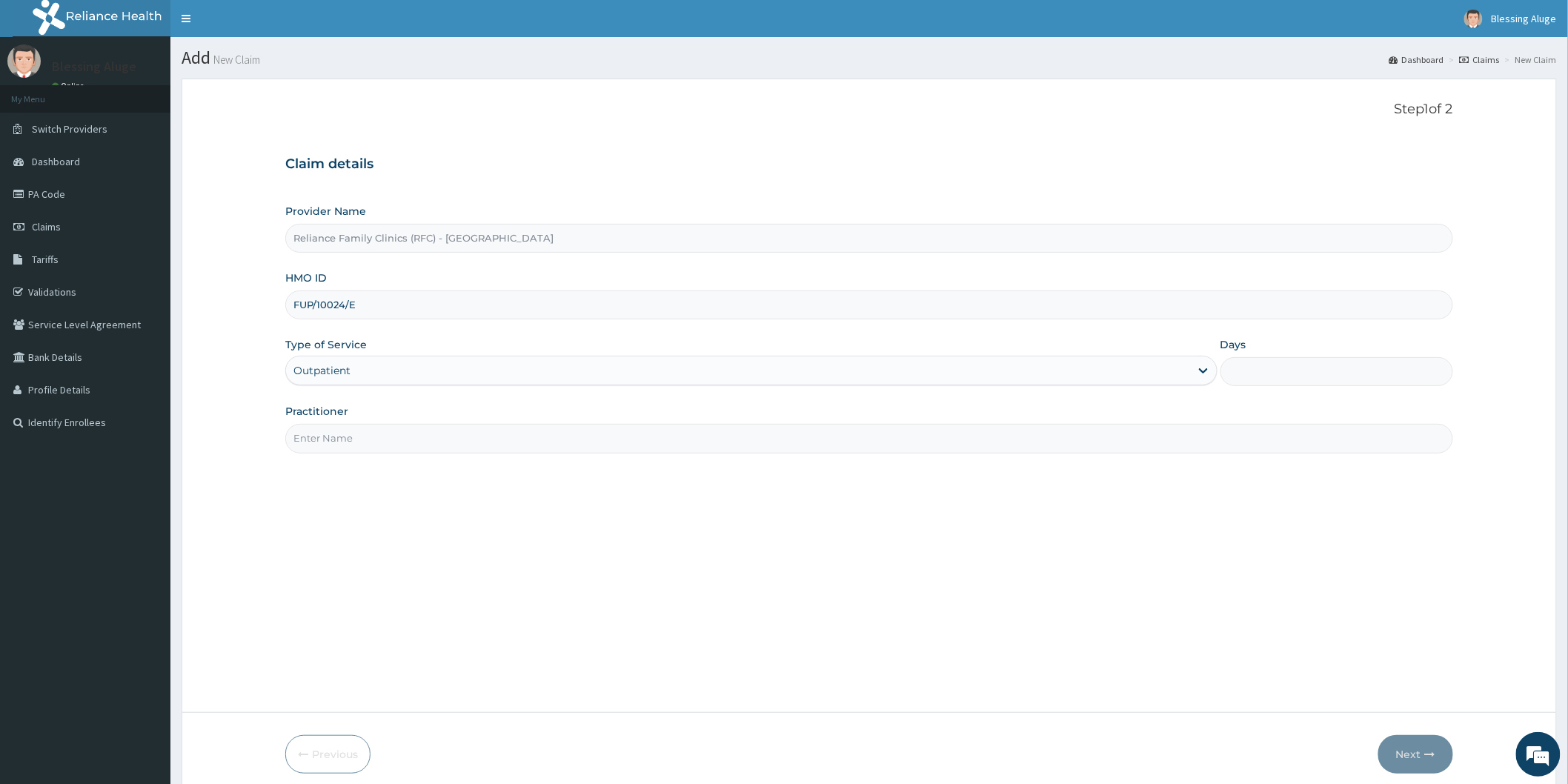
type input "1"
click at [677, 453] on input "Practitioner" at bounding box center [869, 438] width 1168 height 29
type input "Dr [PERSON_NAME]"
click at [1409, 752] on button "Next" at bounding box center [1415, 754] width 75 height 39
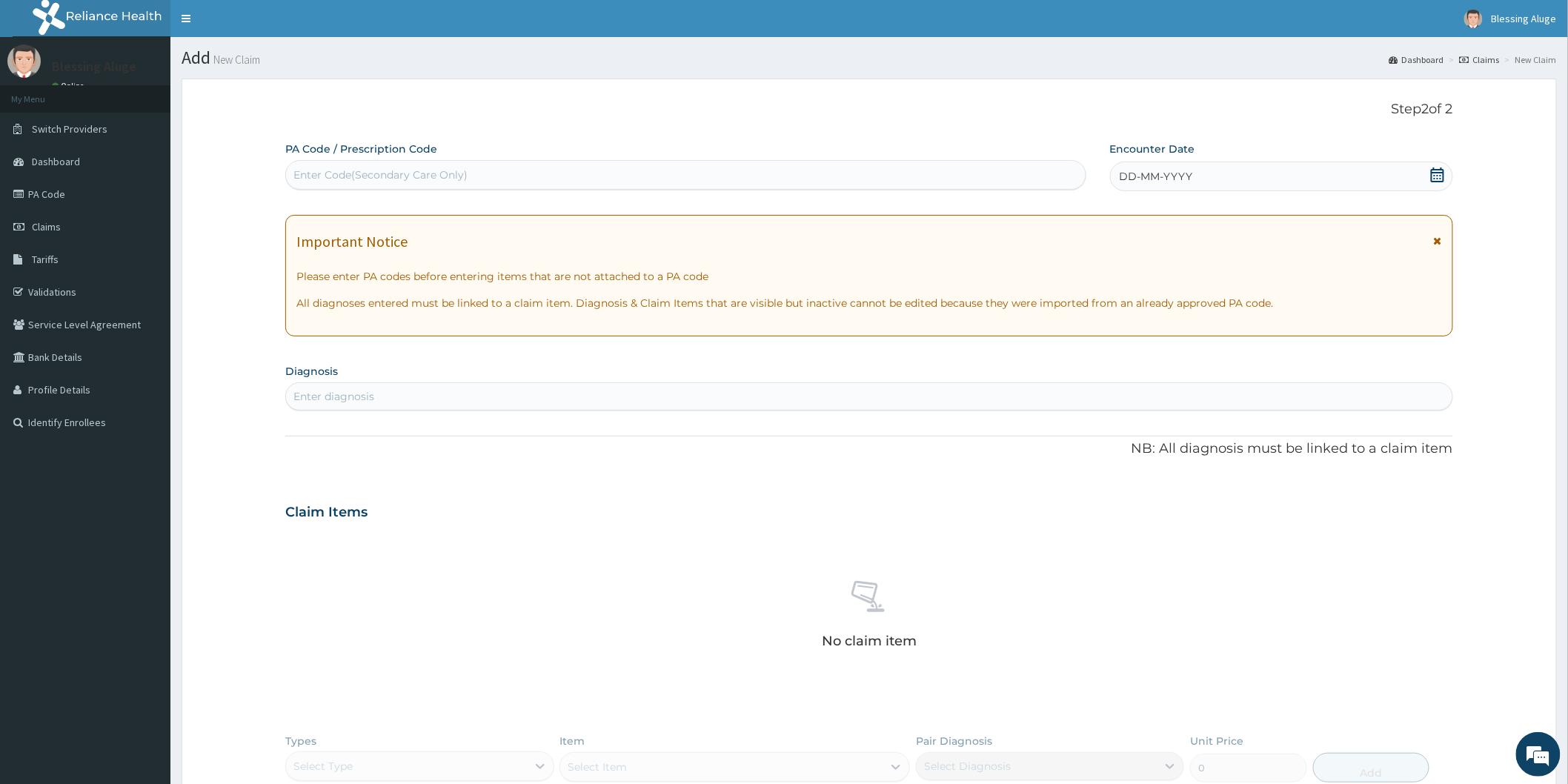
click at [1422, 173] on div "DD-MM-YYYY" at bounding box center [1282, 176] width 343 height 30
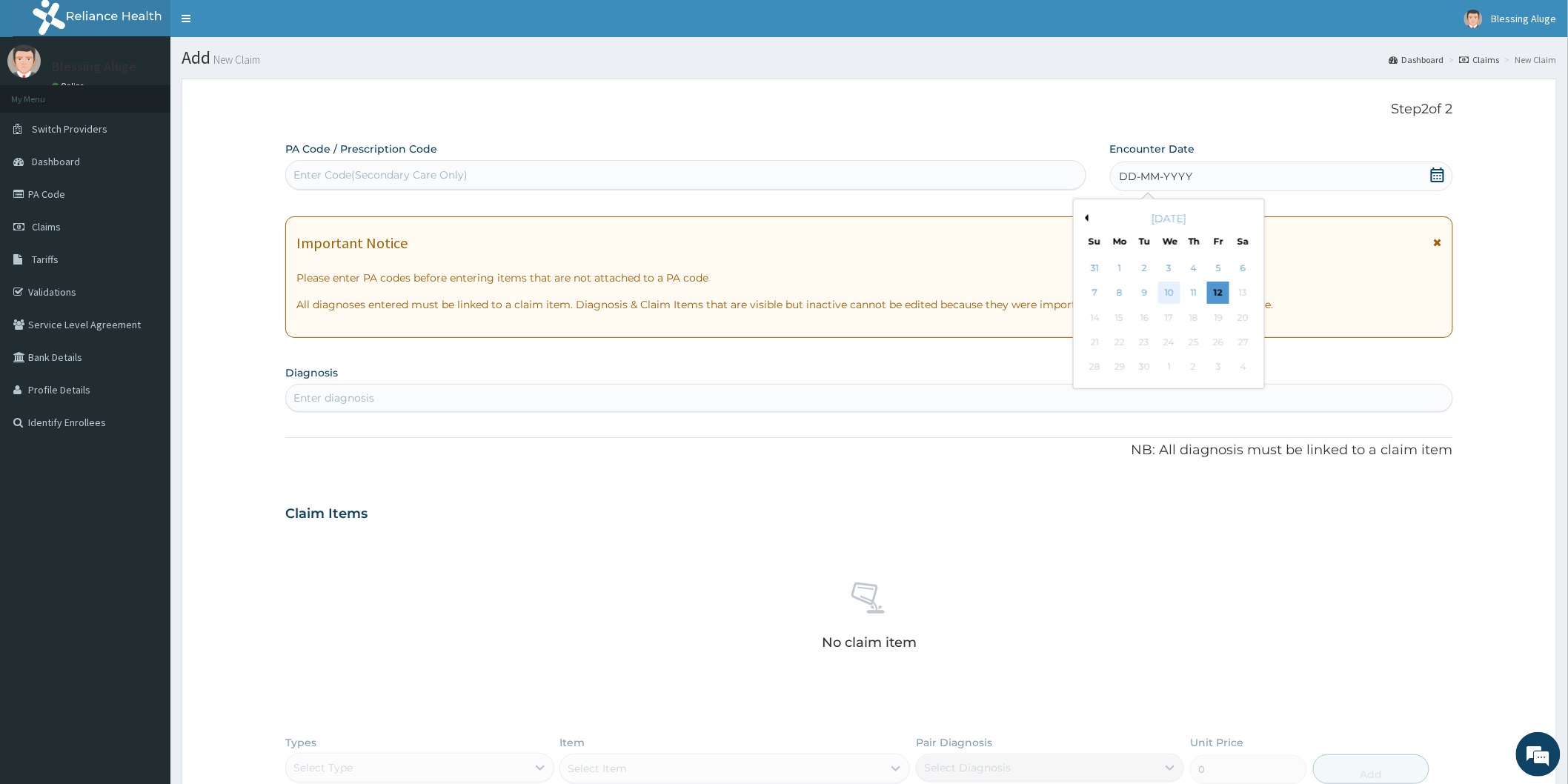
click at [1169, 293] on div "10" at bounding box center [1168, 293] width 22 height 22
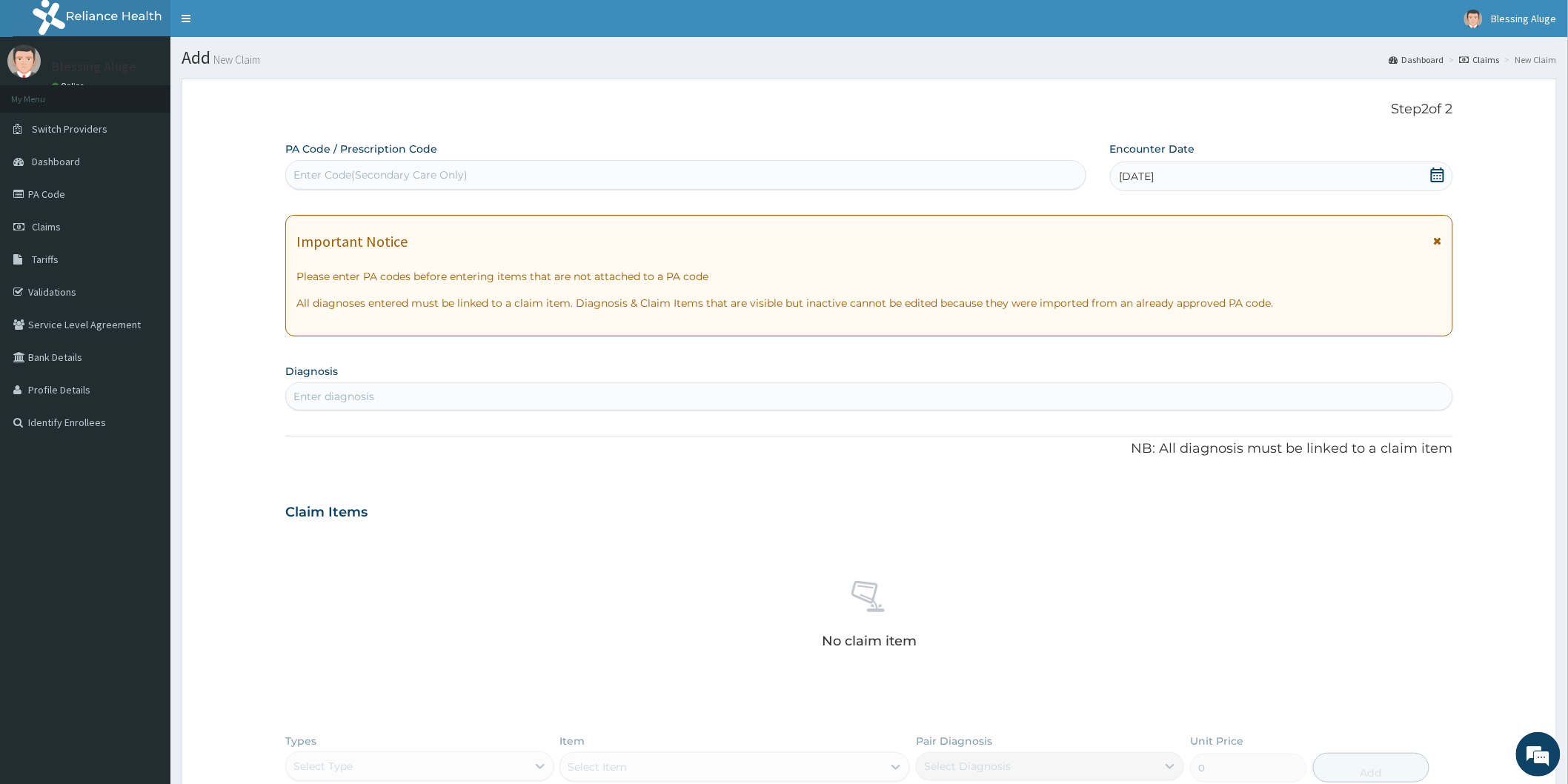
click at [776, 402] on div "Enter diagnosis" at bounding box center [869, 396] width 1166 height 24
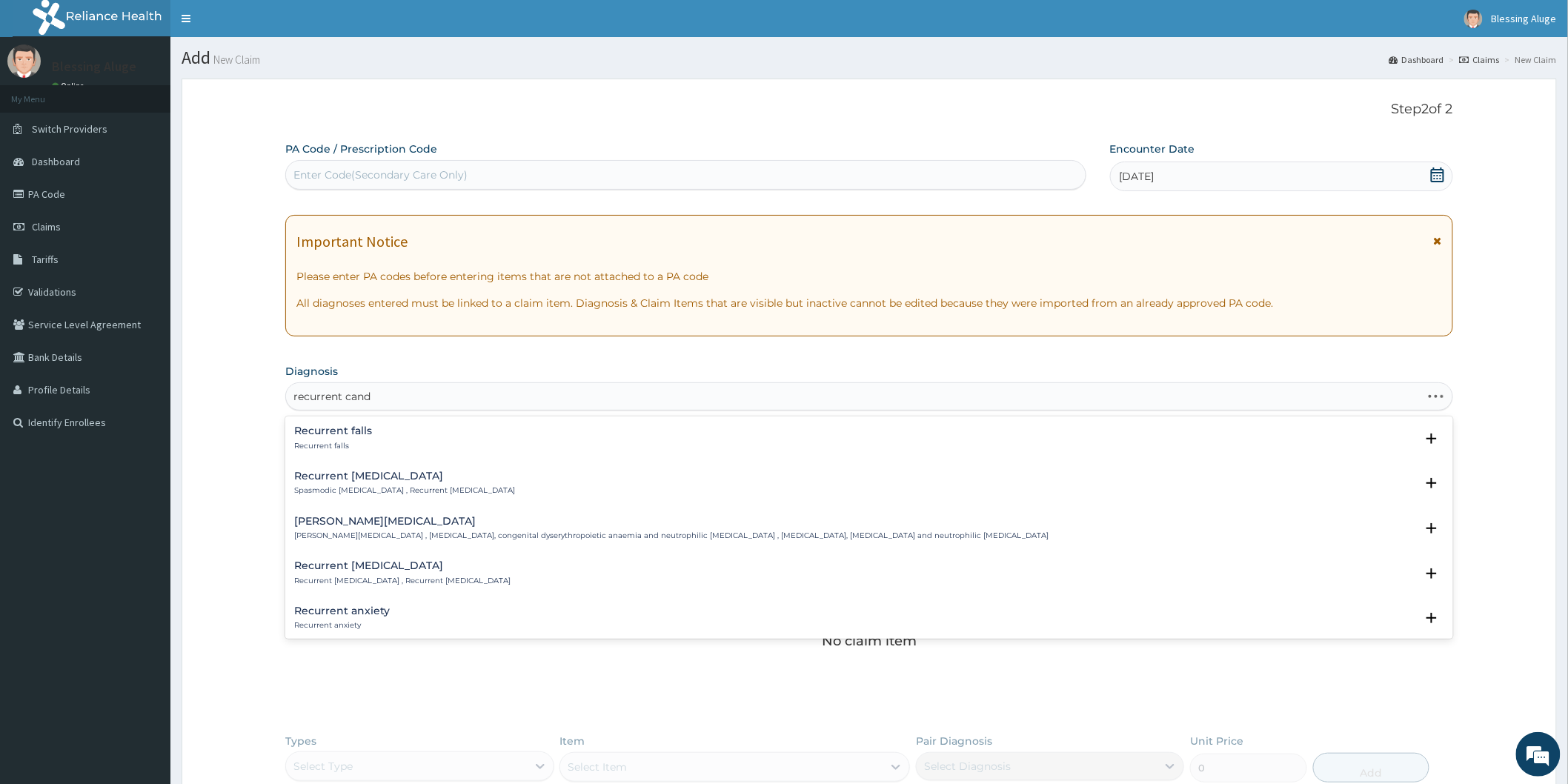
type input "recurrent [PERSON_NAME]"
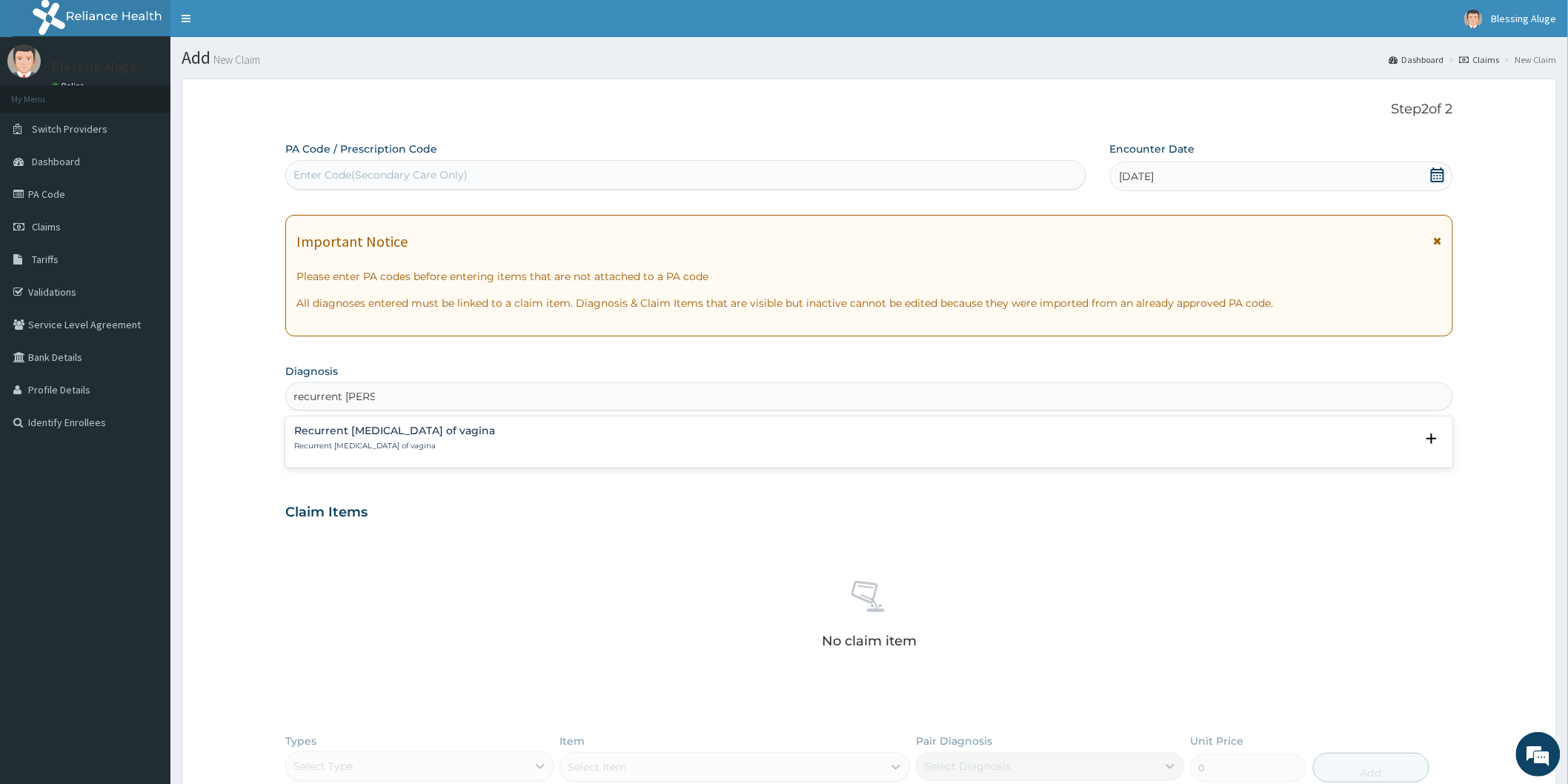
click at [748, 434] on div "Recurrent [MEDICAL_DATA] of vagina Recurrent [MEDICAL_DATA] of vagina" at bounding box center [869, 438] width 1150 height 26
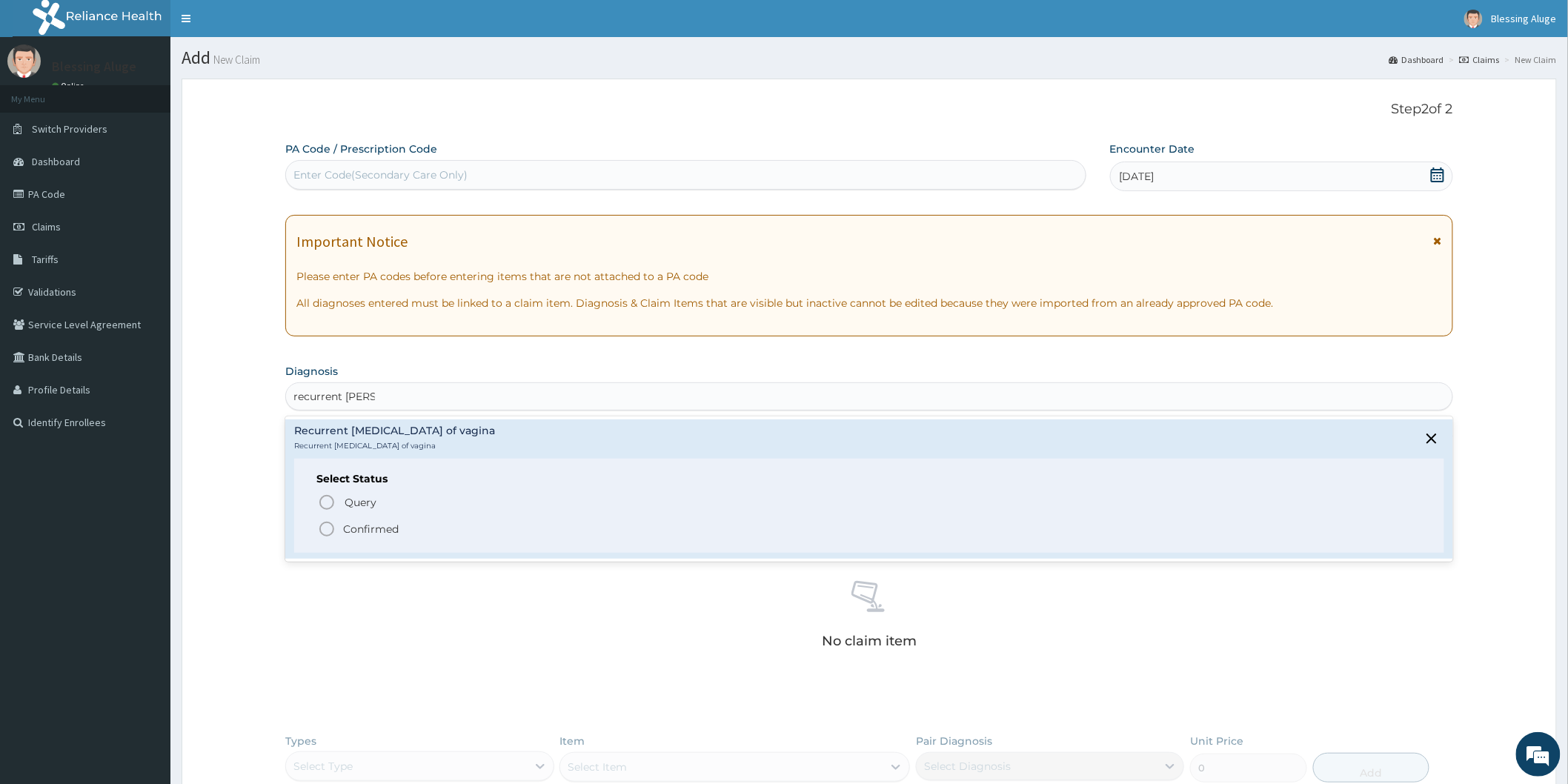
click at [322, 531] on icon "status option filled" at bounding box center [326, 528] width 17 height 17
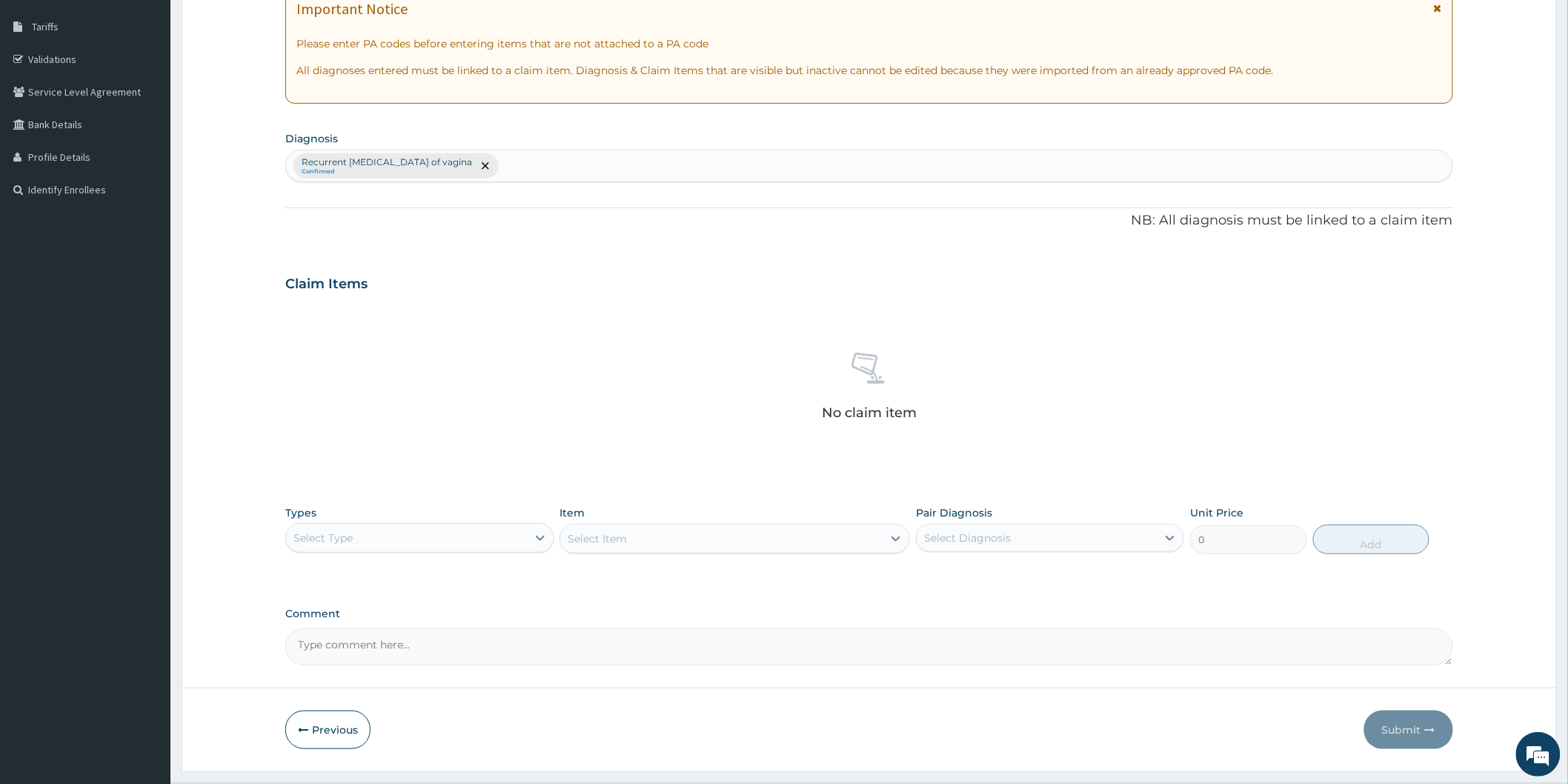
scroll to position [269, 0]
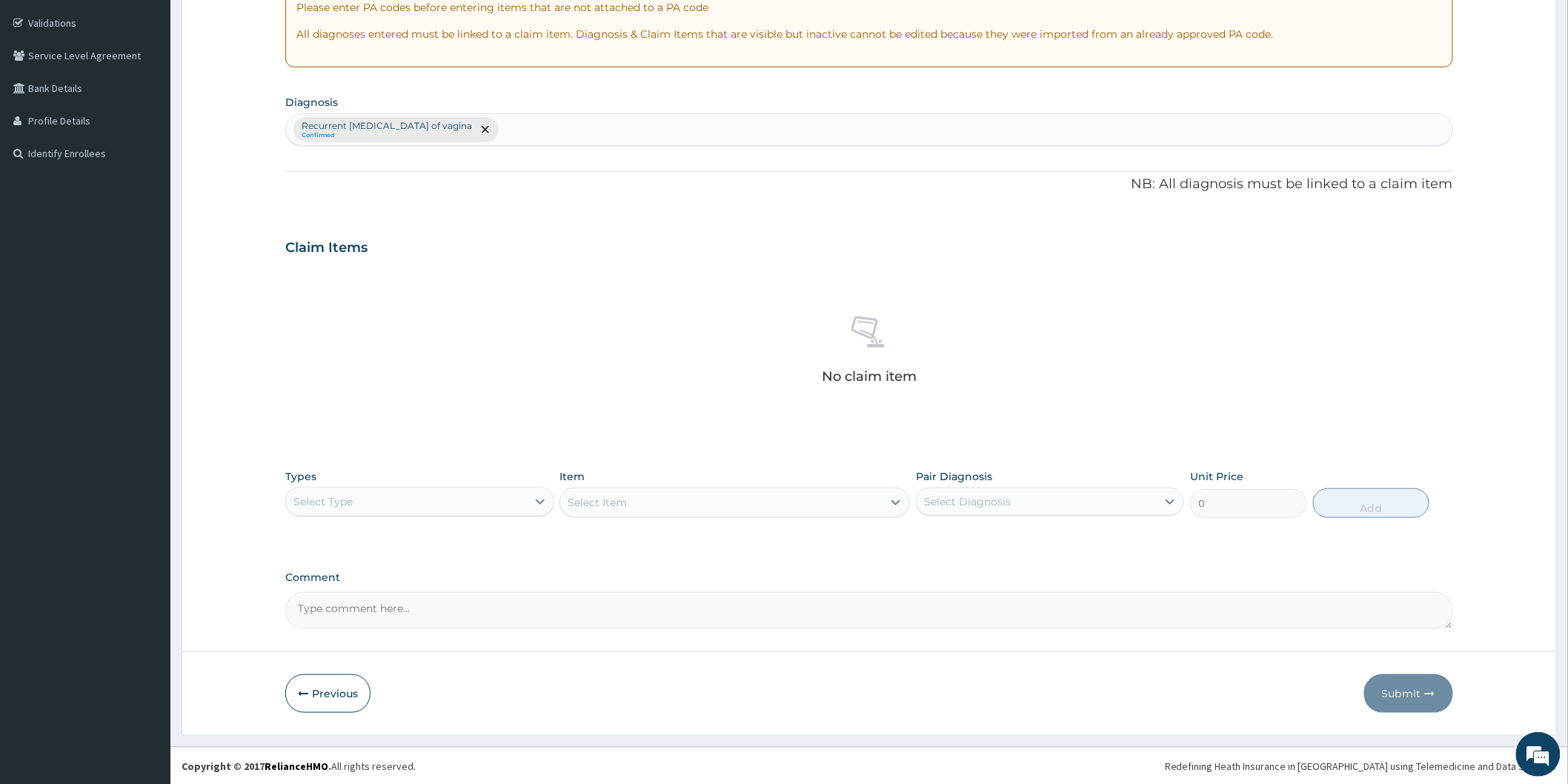
click at [478, 507] on div "Select Type" at bounding box center [405, 501] width 240 height 24
click at [440, 643] on div "Laboratory" at bounding box center [419, 645] width 268 height 27
click at [643, 498] on div "Select Item" at bounding box center [734, 502] width 350 height 30
click at [972, 506] on div "Select Diagnosis" at bounding box center [967, 502] width 86 height 15
click at [966, 547] on div "Recurrent [MEDICAL_DATA] of vagina" at bounding box center [1050, 540] width 268 height 30
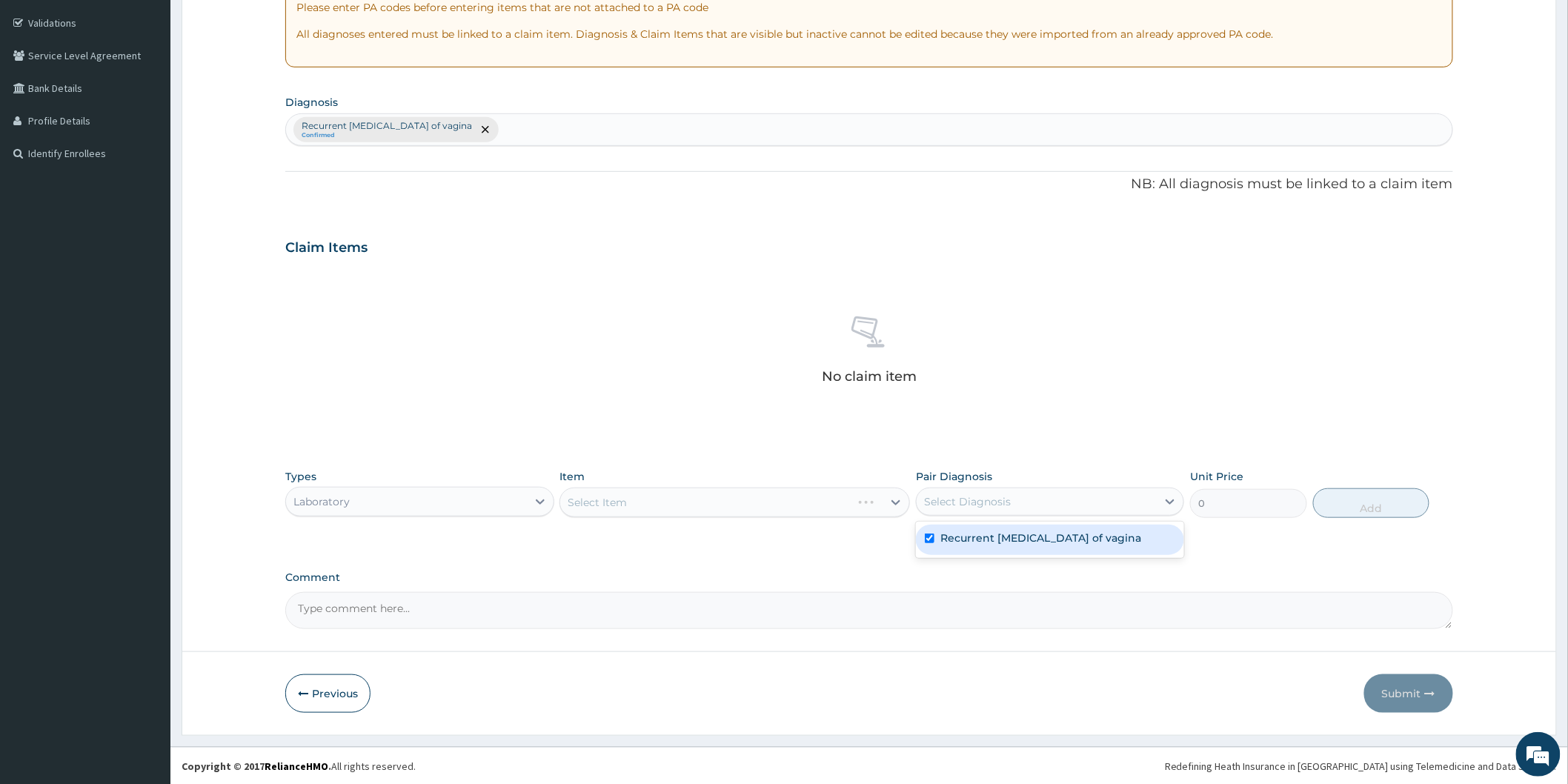
checkbox input "true"
click at [818, 506] on div "Select Item" at bounding box center [734, 502] width 350 height 30
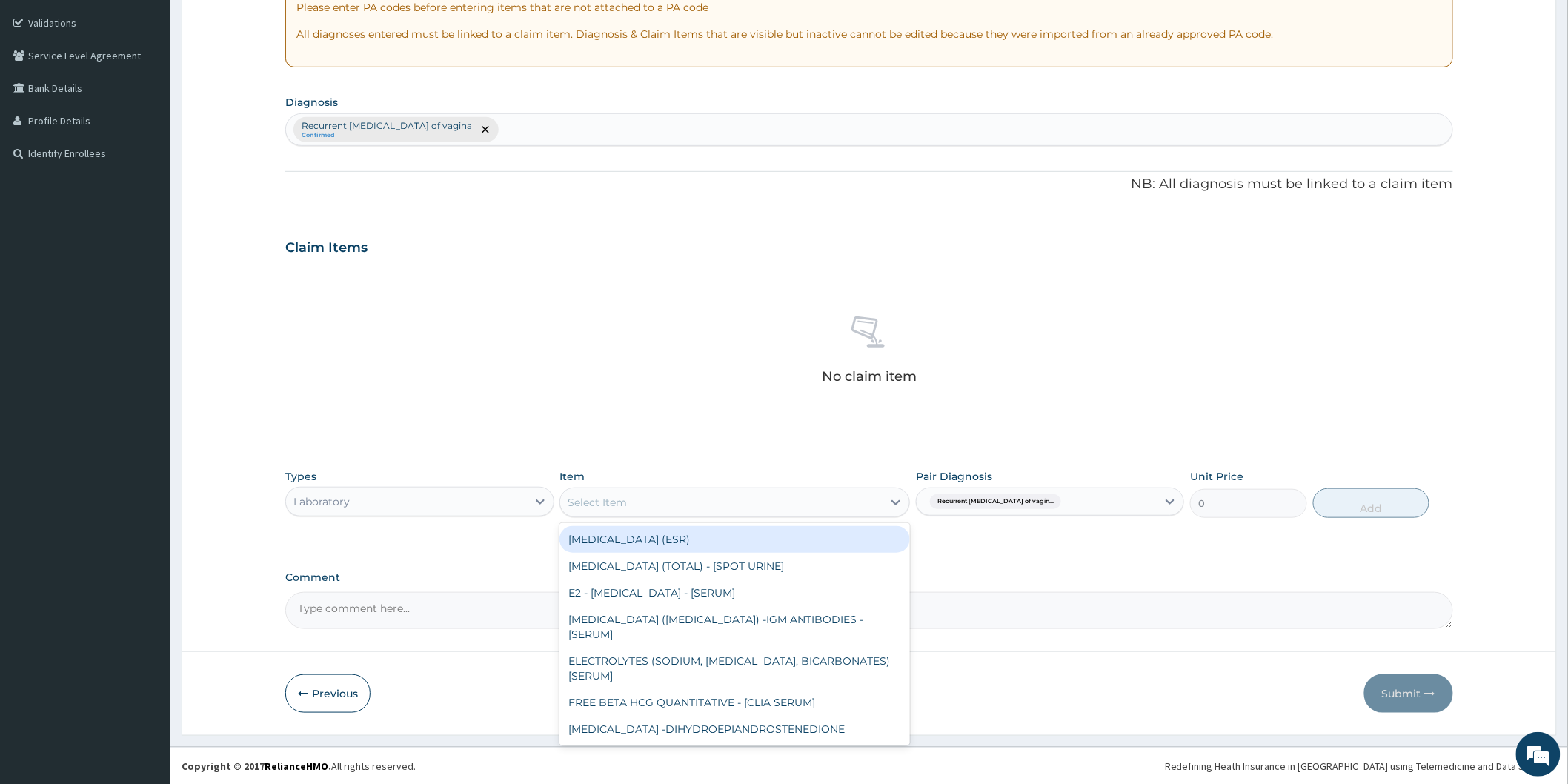
click at [774, 515] on div "Select Item" at bounding box center [734, 502] width 350 height 30
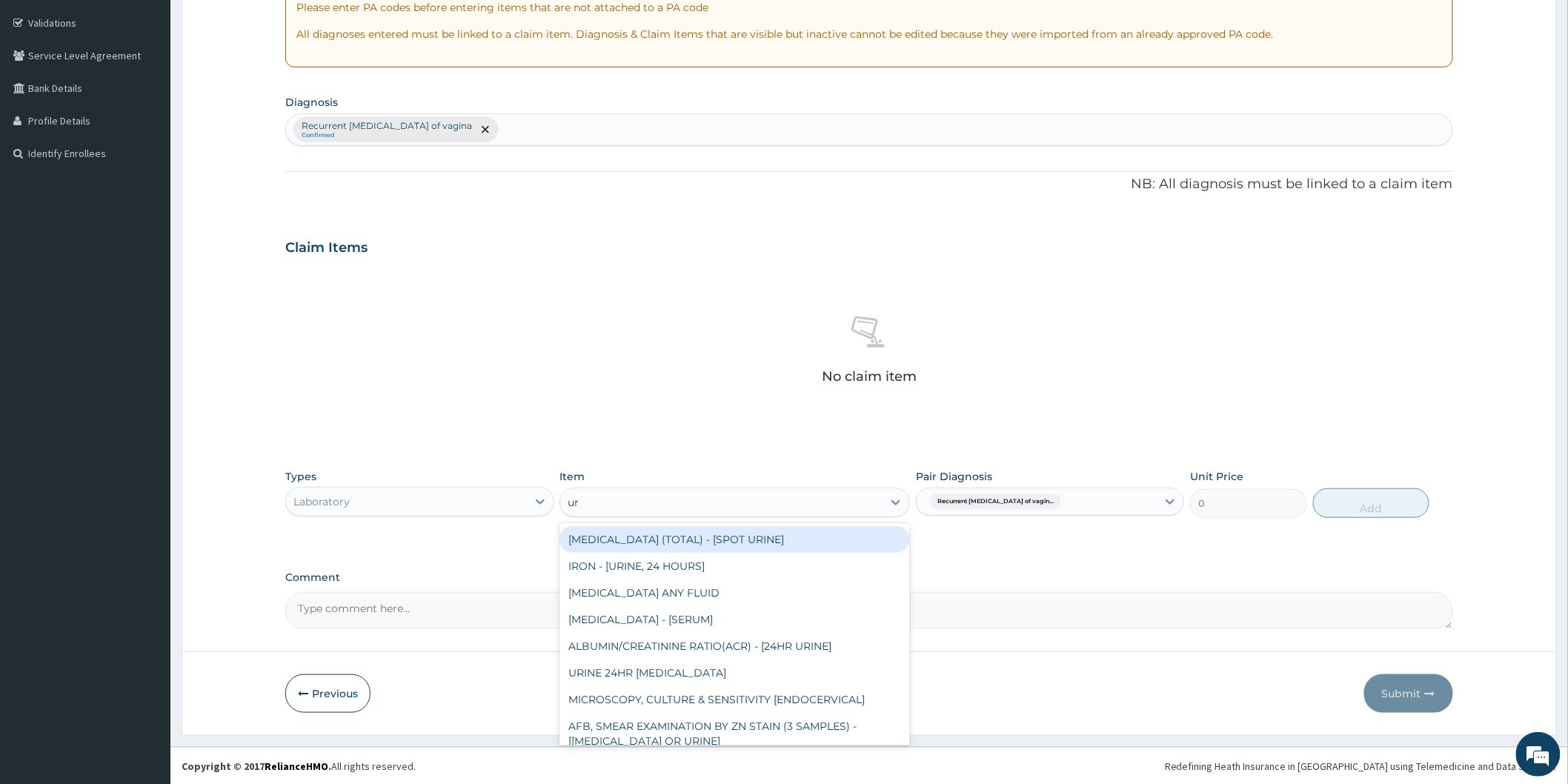
type input "uri"
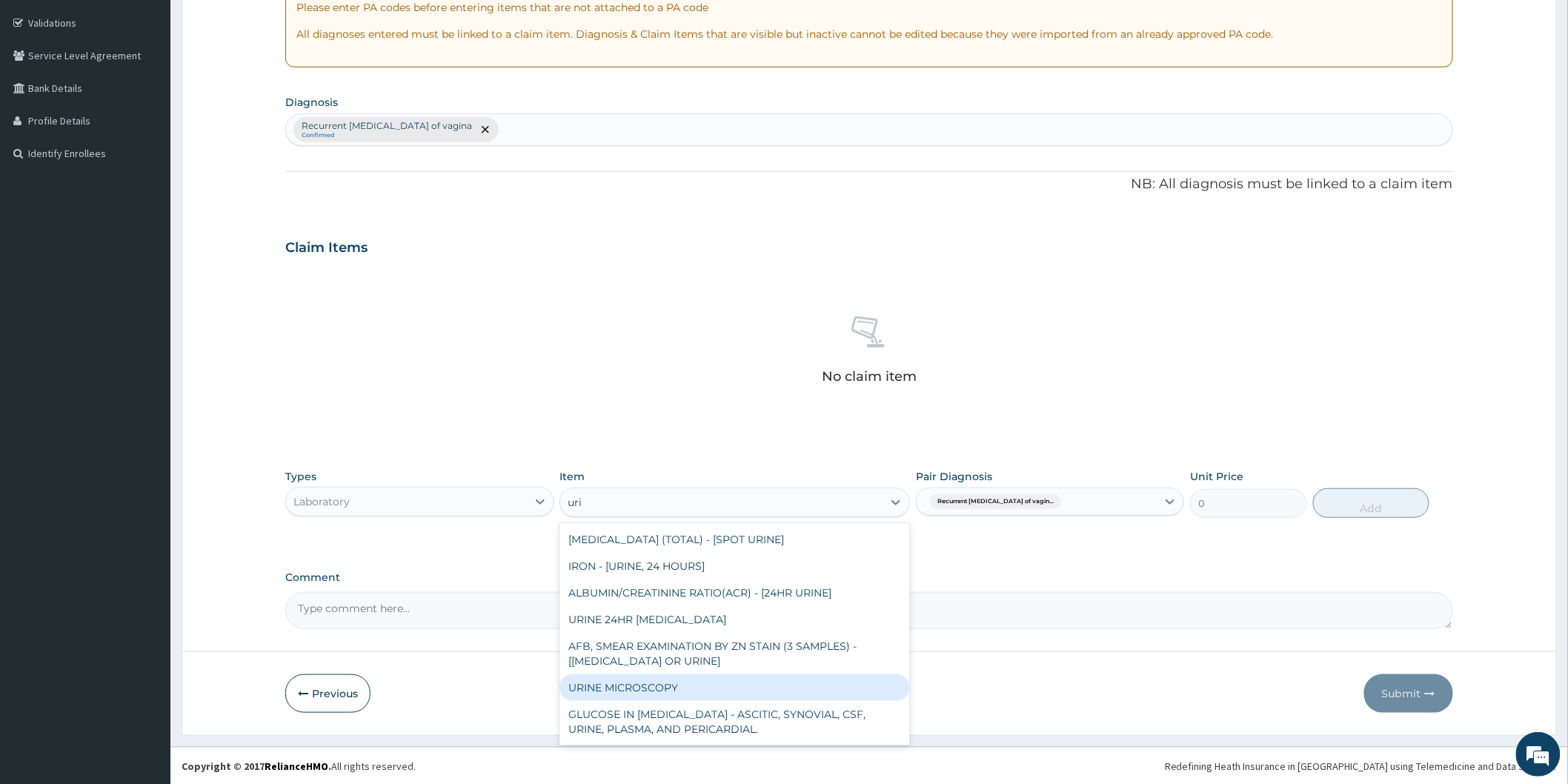
click at [735, 691] on div "URINE MICROSCOPY" at bounding box center [734, 688] width 350 height 27
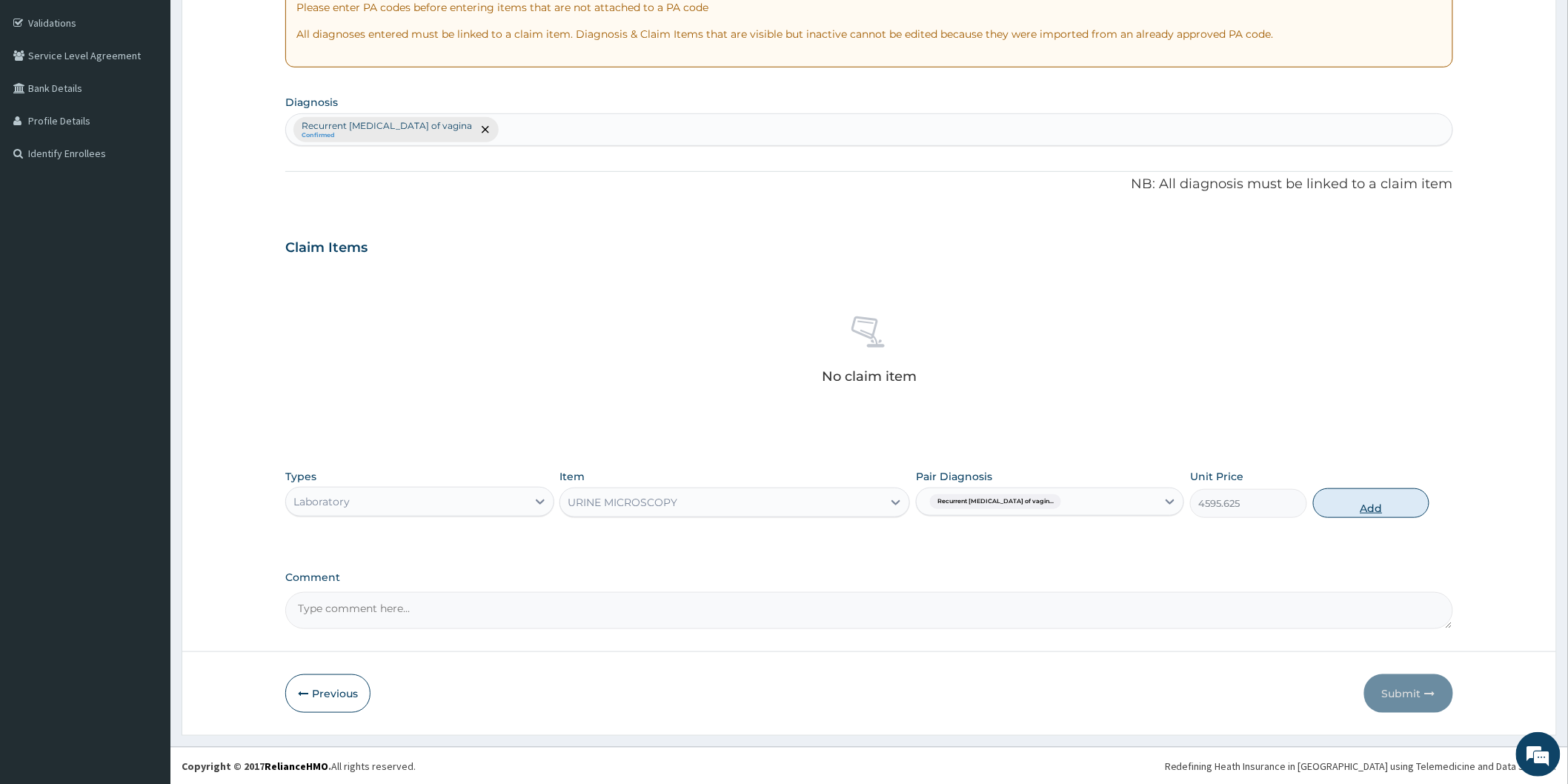
click at [1359, 506] on button "Add" at bounding box center [1371, 503] width 117 height 30
type input "0"
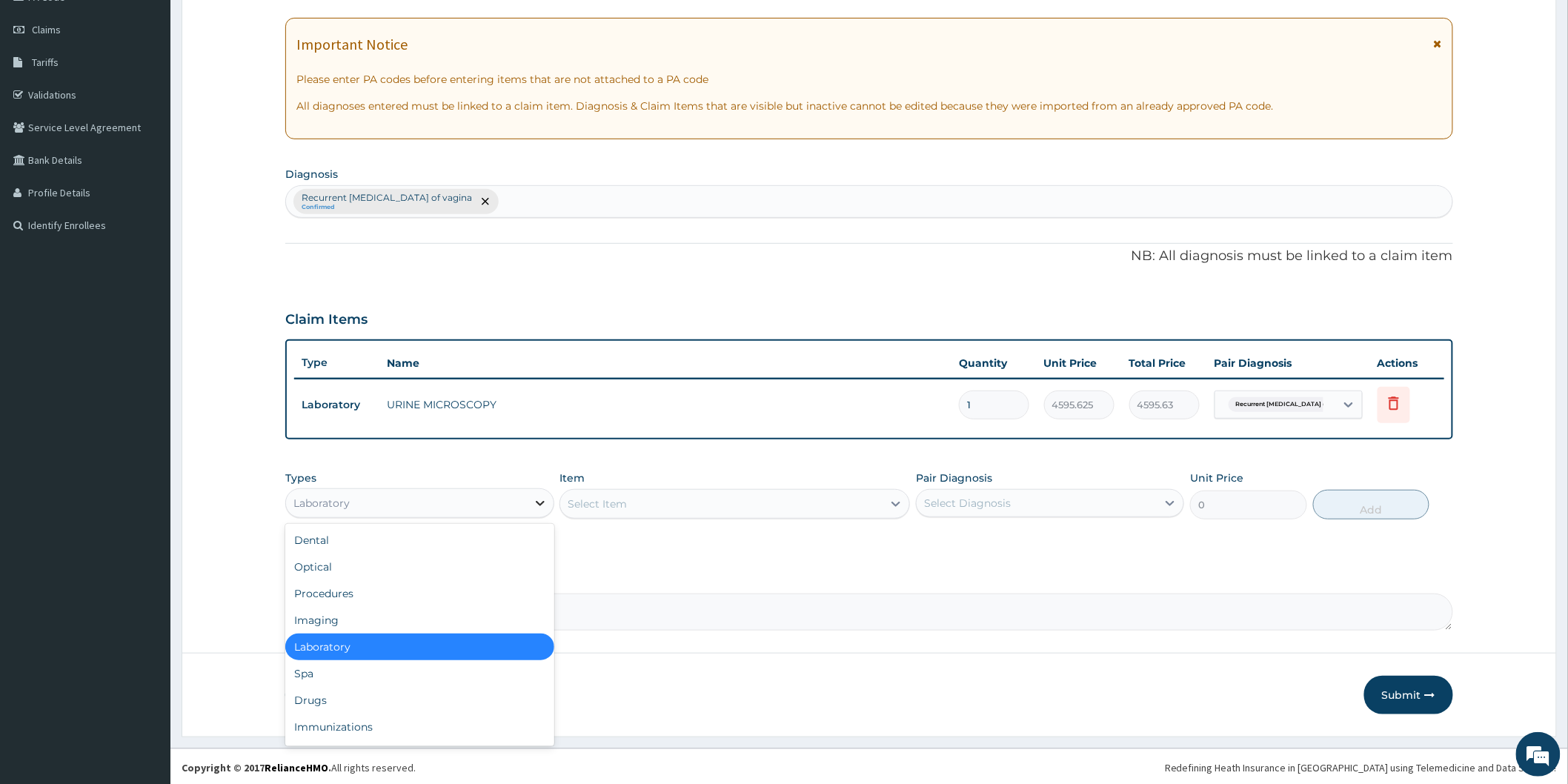
click at [541, 506] on icon at bounding box center [540, 503] width 15 height 15
click at [414, 693] on div "Drugs" at bounding box center [419, 700] width 268 height 27
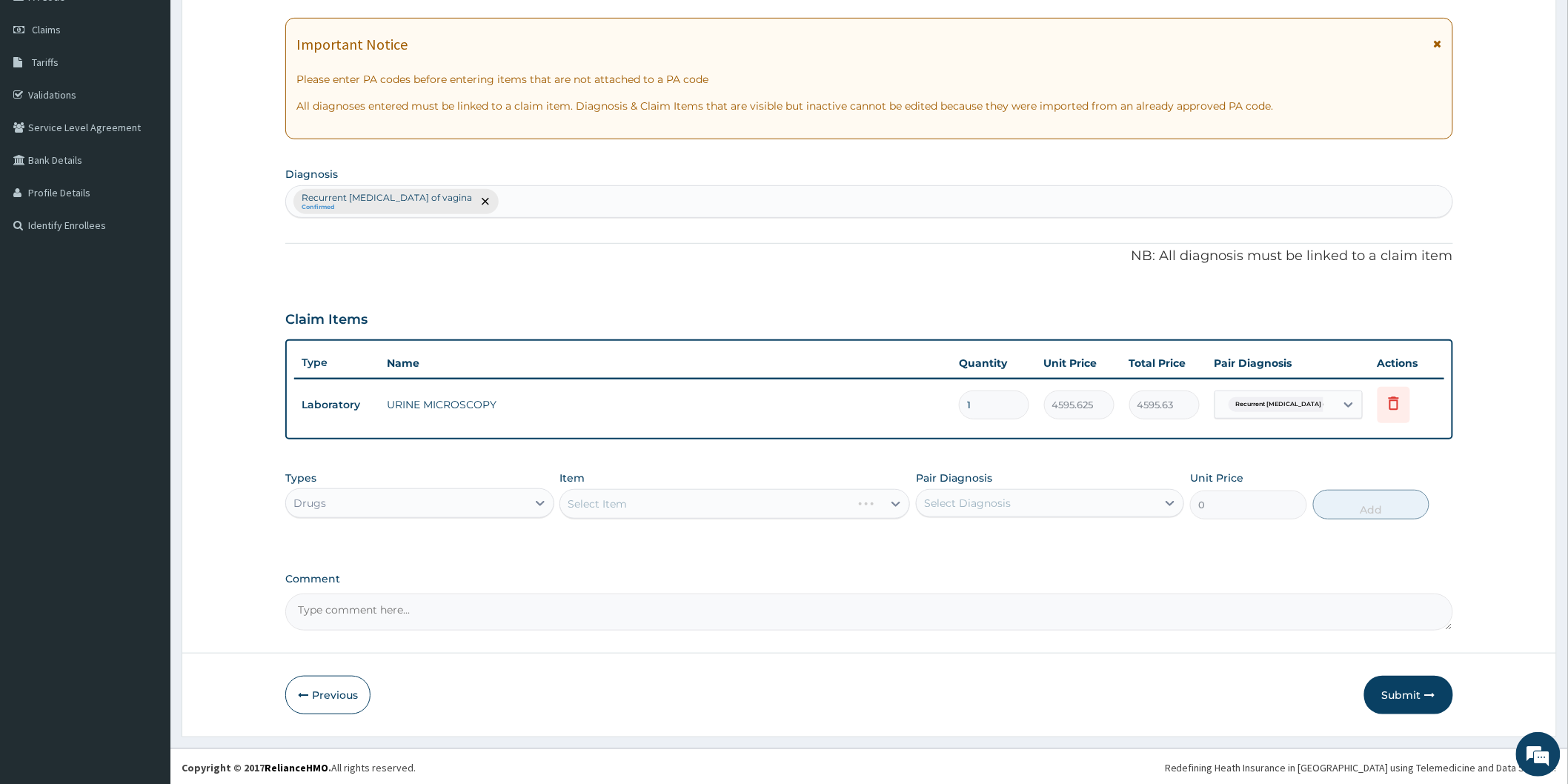
click at [973, 504] on div "Select Diagnosis" at bounding box center [967, 503] width 86 height 15
click at [979, 543] on label "Recurrent candidiasis of vagina" at bounding box center [1041, 540] width 201 height 15
checkbox input "true"
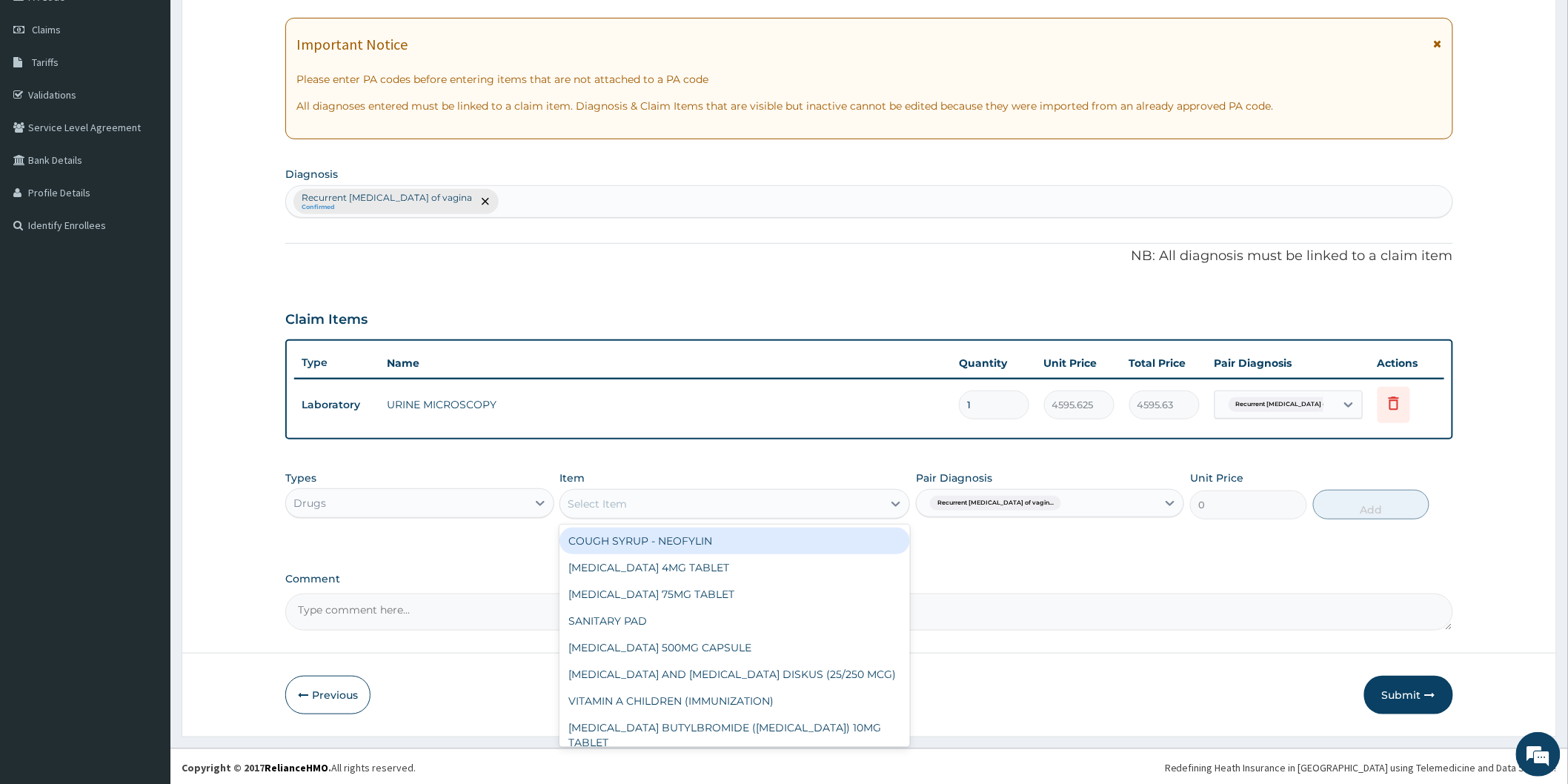
click at [840, 506] on div "Select Item" at bounding box center [721, 503] width 322 height 24
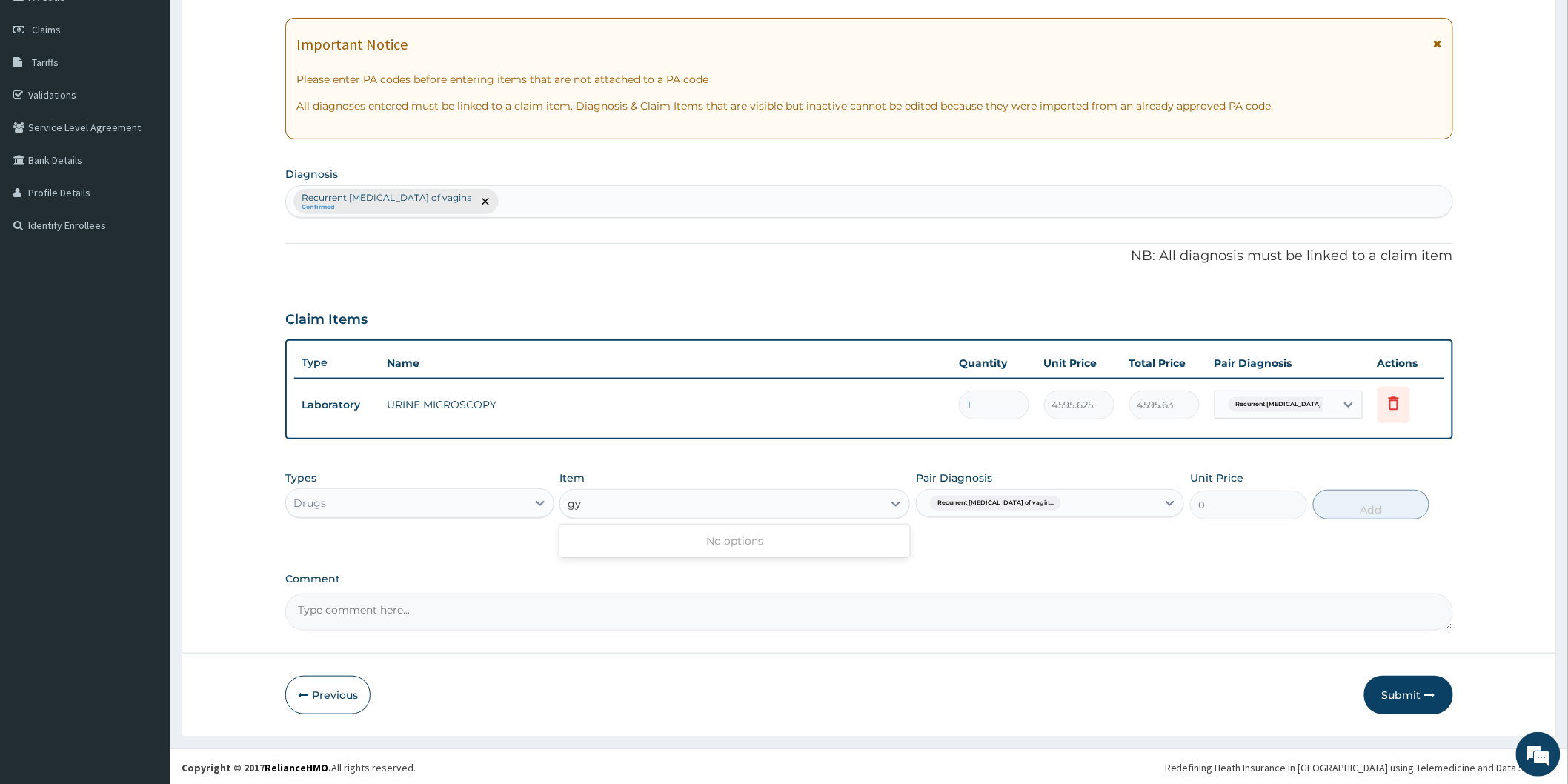
type input "g"
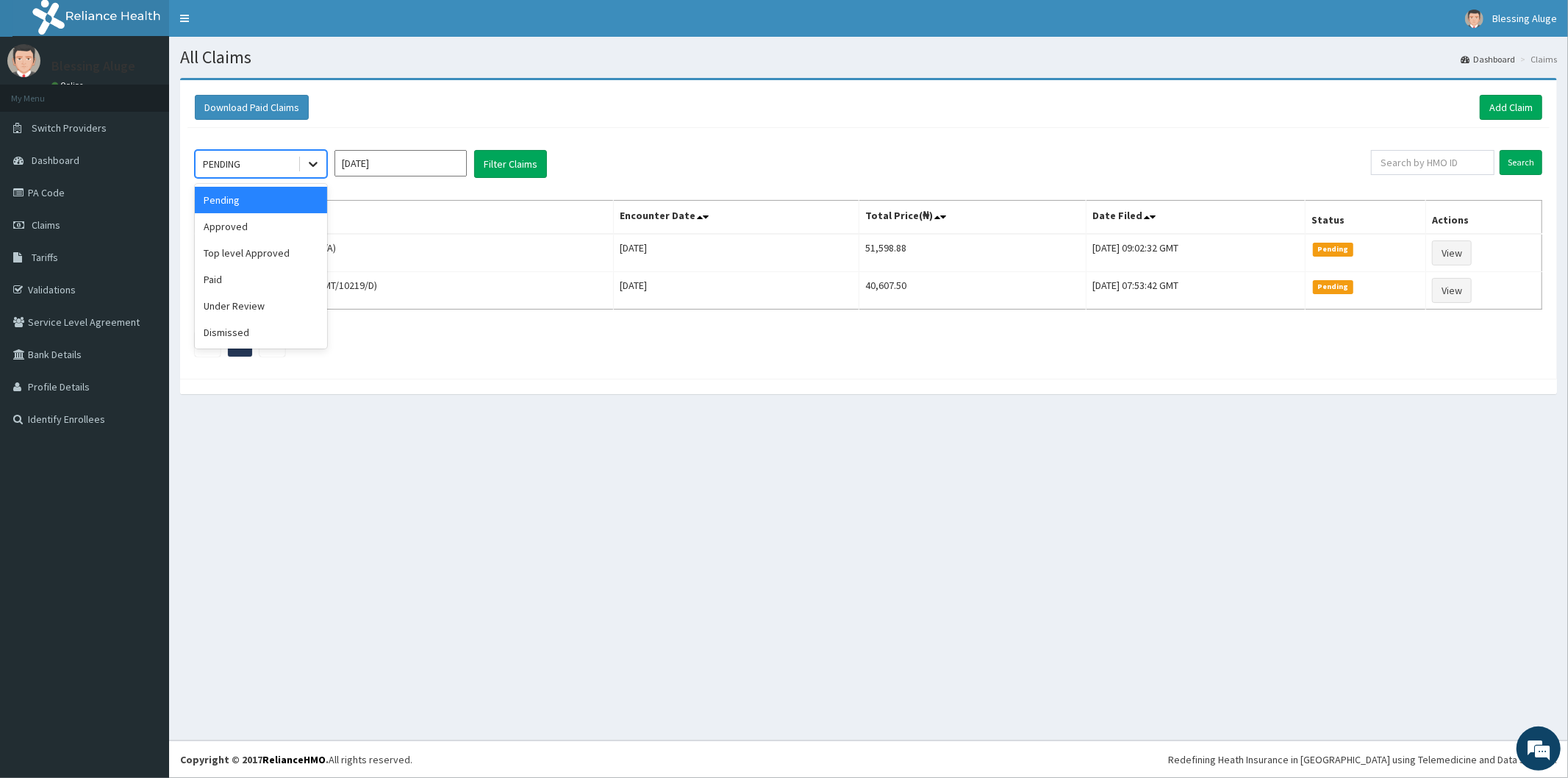
click at [306, 162] on icon at bounding box center [314, 164] width 15 height 15
type input "a"
click at [284, 204] on div "Approved" at bounding box center [261, 199] width 132 height 26
click at [1408, 160] on input "text" at bounding box center [1433, 162] width 123 height 25
paste input "FUP/10024/E"
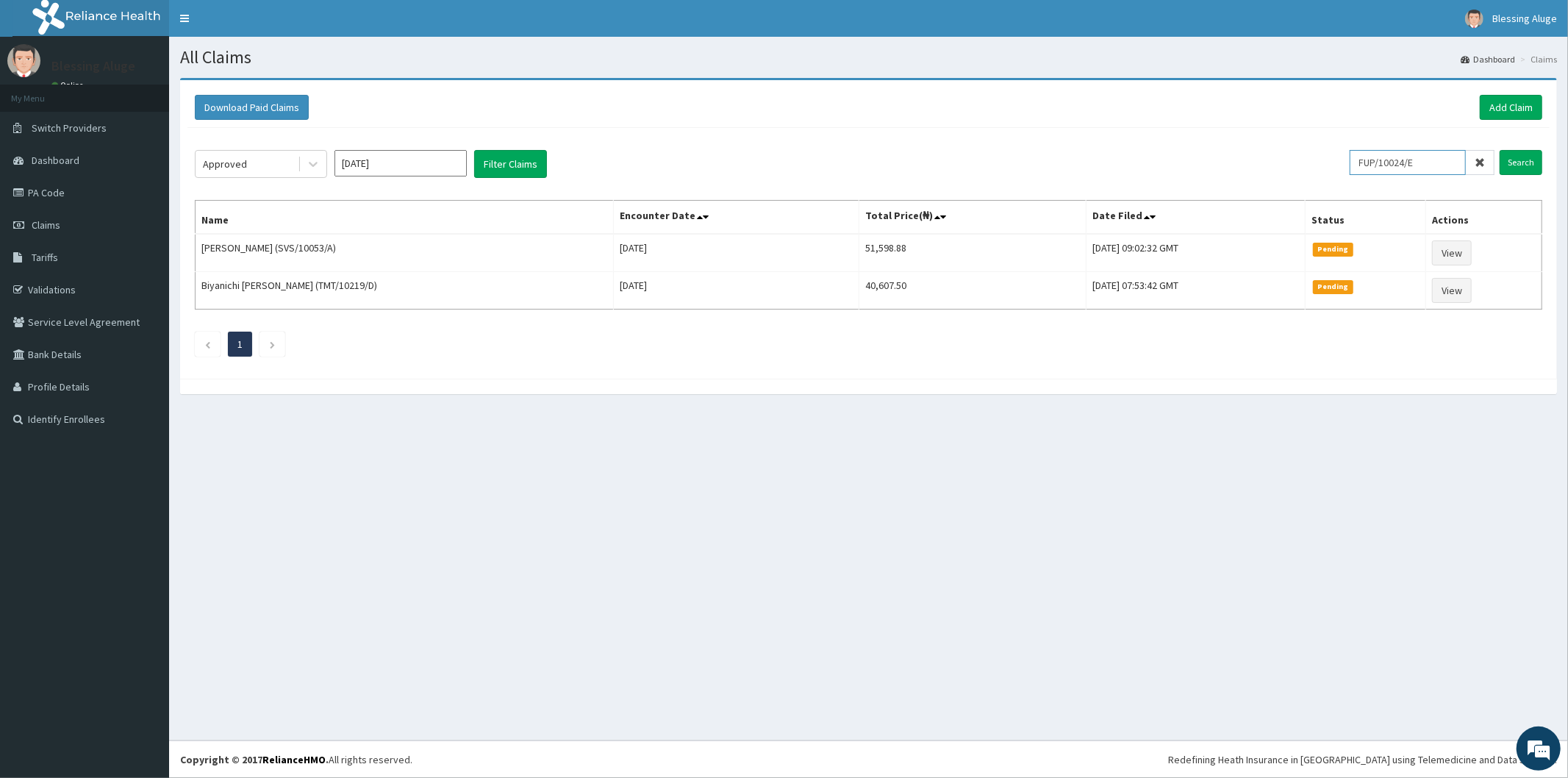
type input "FUP/10024/E"
click at [1500, 150] on input "Search" at bounding box center [1521, 162] width 43 height 25
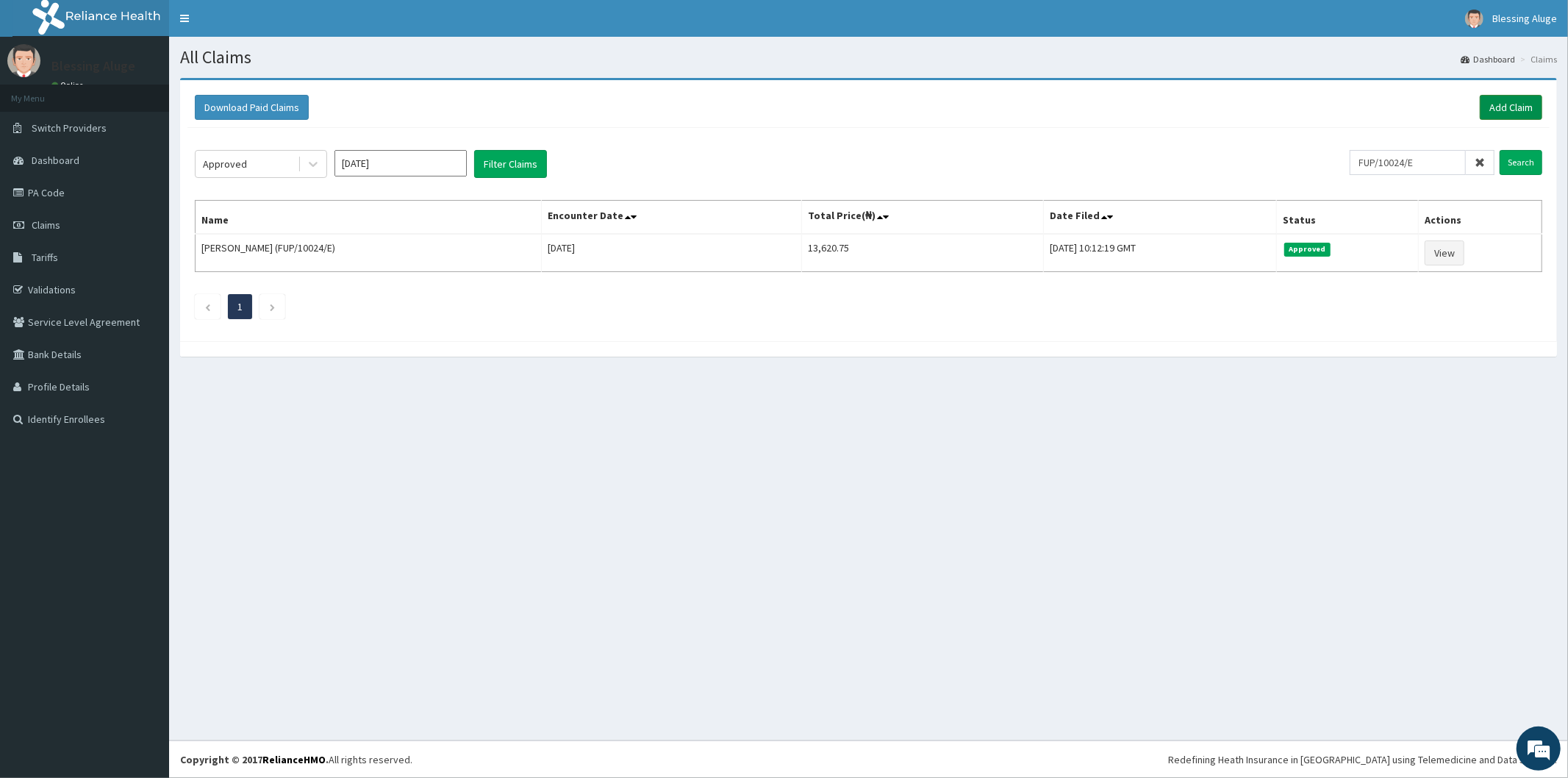
click at [1501, 105] on link "Add Claim" at bounding box center [1511, 107] width 62 height 25
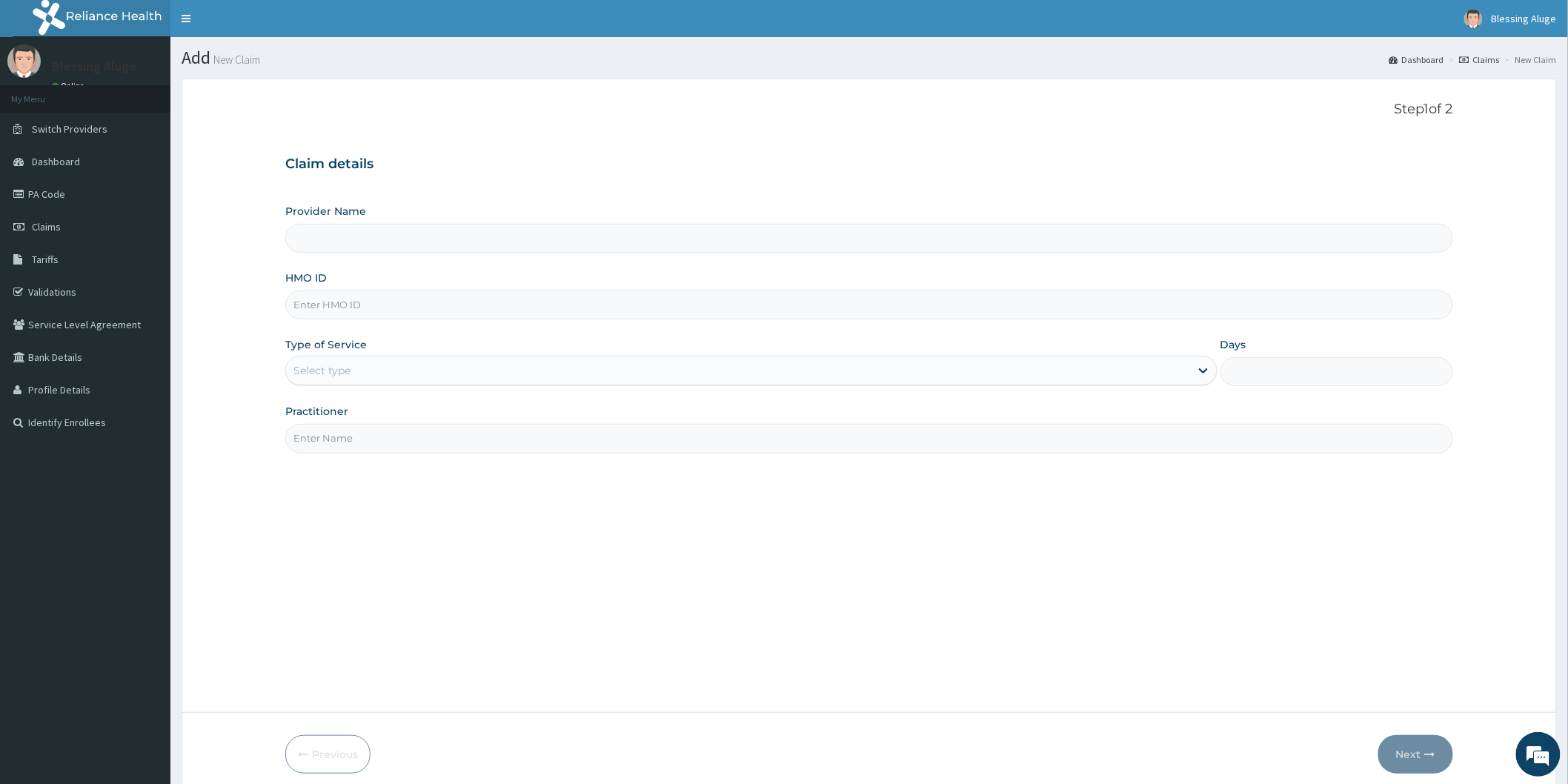
click at [616, 306] on input "HMO ID" at bounding box center [869, 305] width 1168 height 29
type input "Reliance Family Clinics (RFC) - [GEOGRAPHIC_DATA]"
paste input "FUP/10024/F"
type input "FUP/10024/F"
click at [941, 380] on div "Select type" at bounding box center [737, 370] width 904 height 24
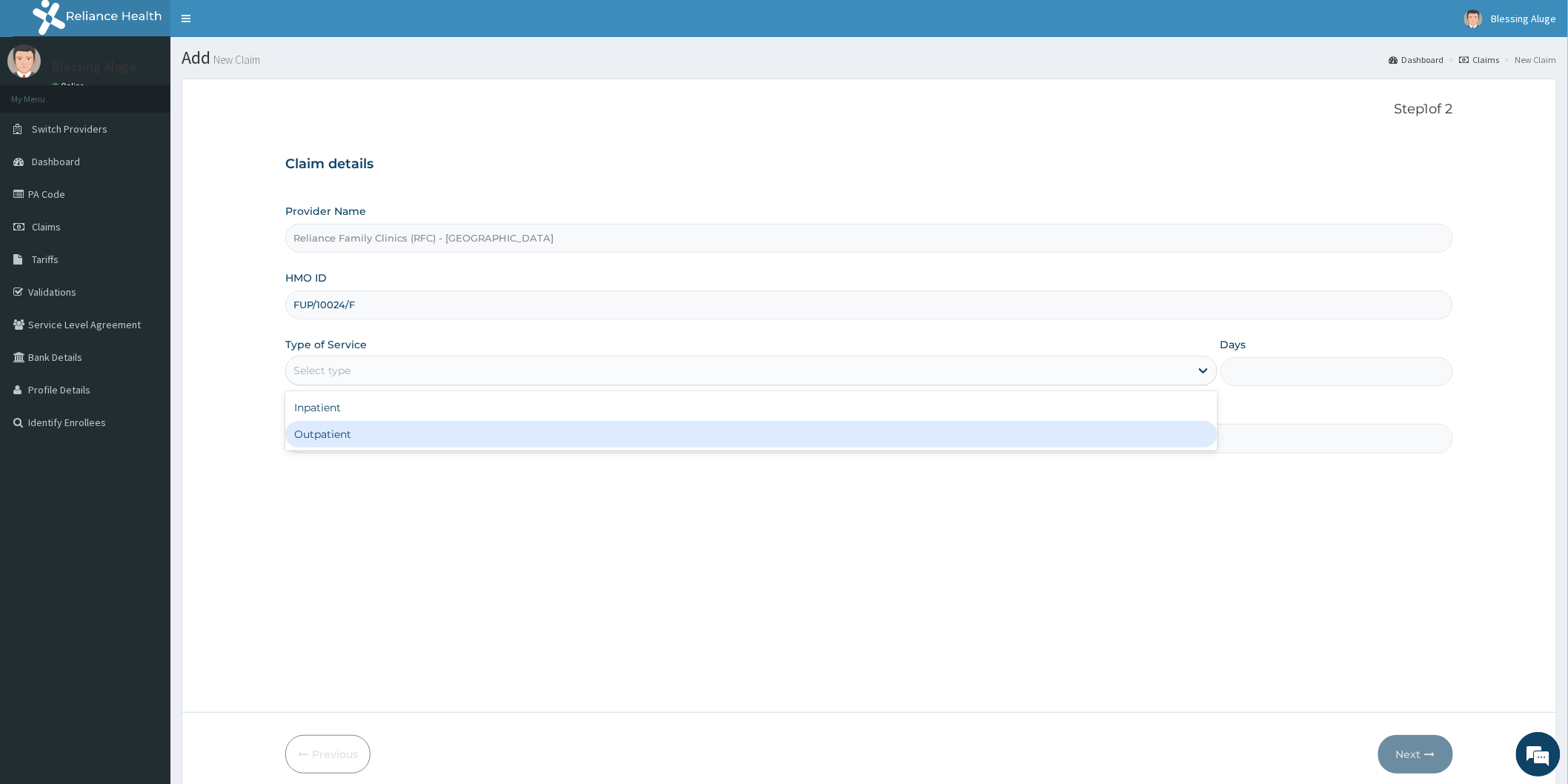
click at [968, 448] on div "Outpatient" at bounding box center [751, 434] width 932 height 27
type input "1"
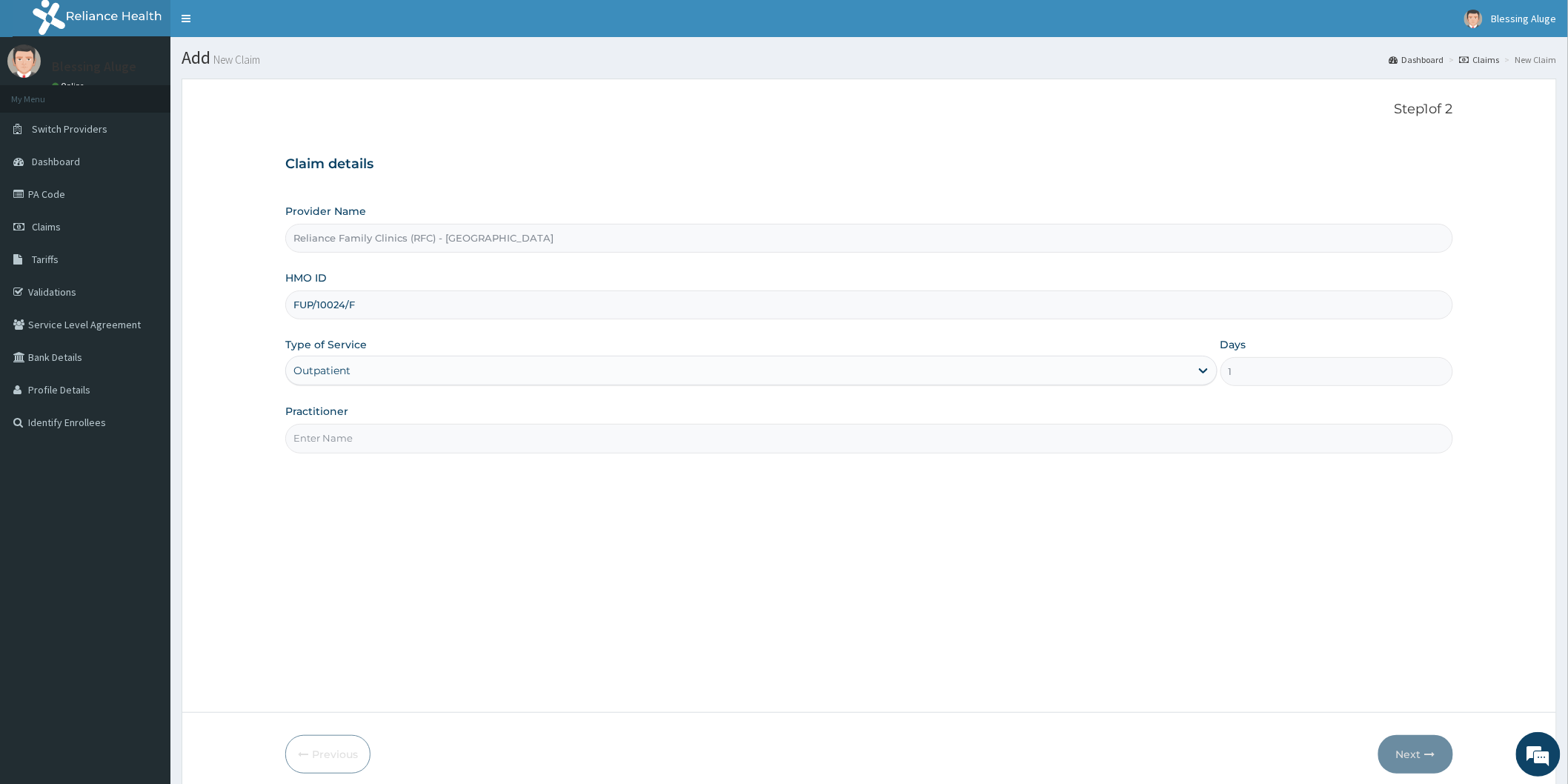
click at [932, 450] on input "Practitioner" at bounding box center [869, 438] width 1168 height 29
type input "l"
type input "Dr [PERSON_NAME]"
click at [725, 468] on div "Step 1 of 2 Claim details Provider Name Reliance Family Clinics (RFC) - [GEOGRA…" at bounding box center [869, 396] width 1168 height 588
click at [1416, 754] on button "Next" at bounding box center [1415, 754] width 75 height 39
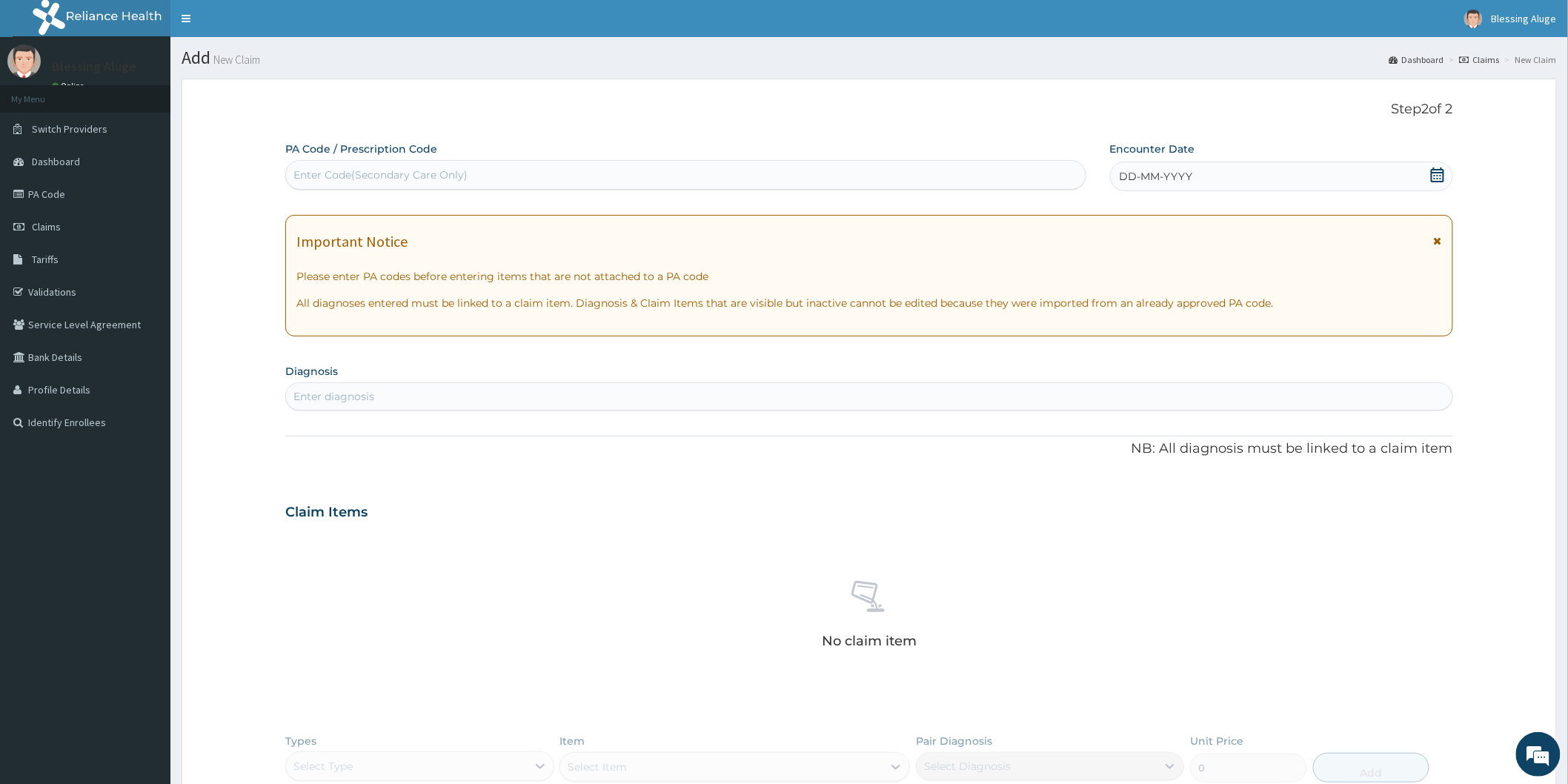
click at [1280, 178] on div "DD-MM-YYYY" at bounding box center [1282, 176] width 343 height 30
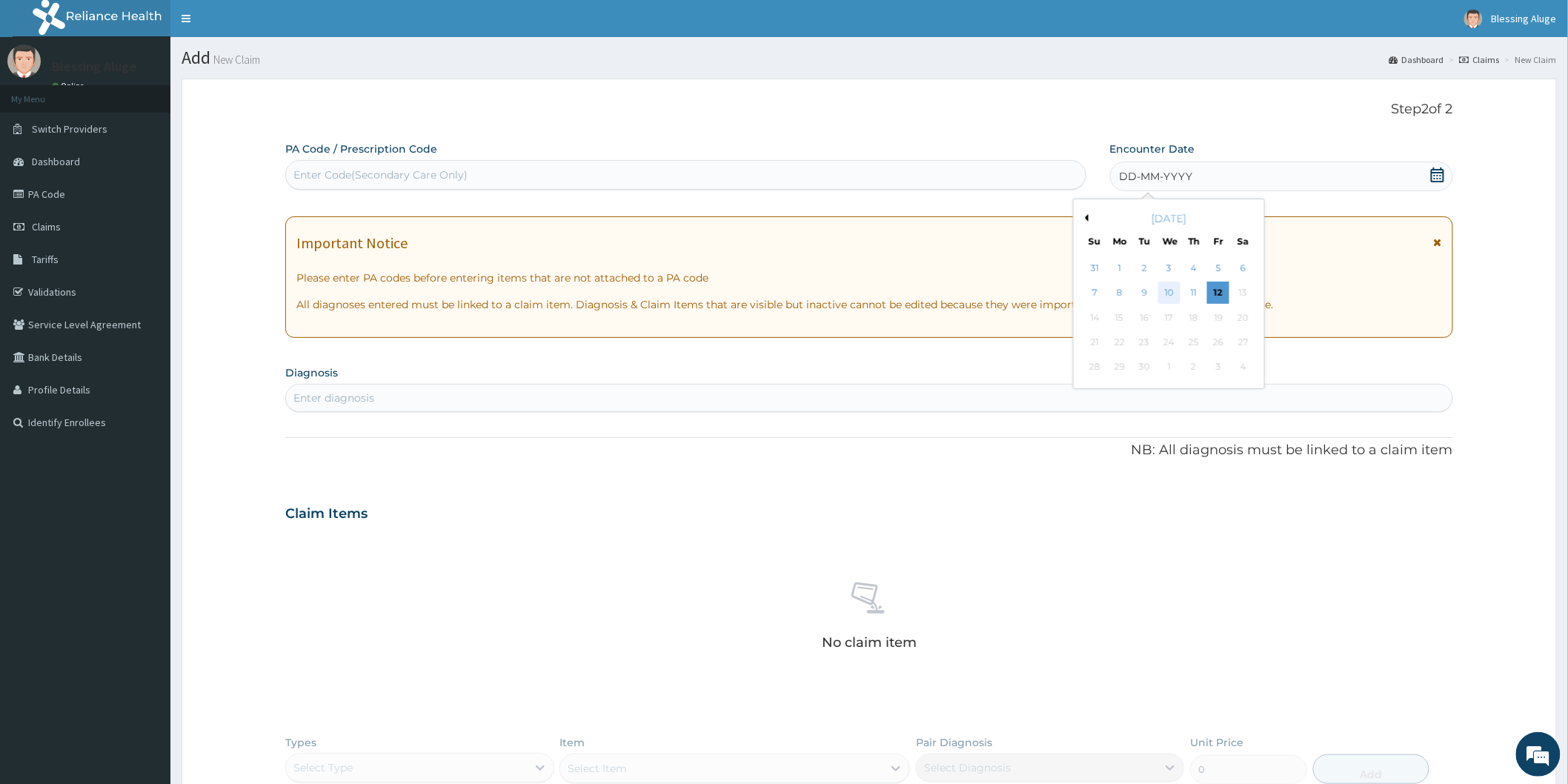
click at [1161, 297] on div "10" at bounding box center [1168, 293] width 22 height 22
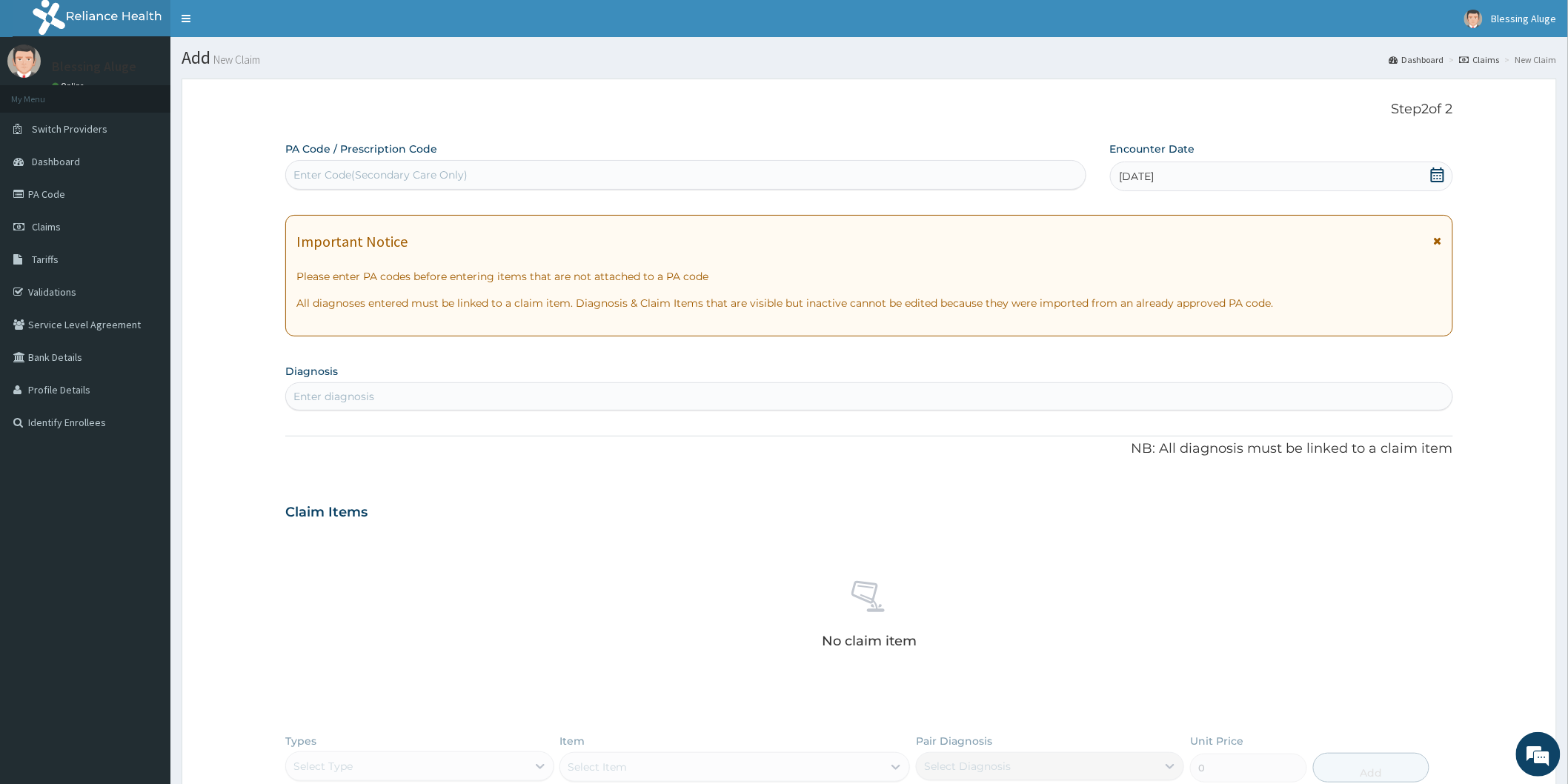
click at [423, 394] on div "Enter diagnosis" at bounding box center [869, 396] width 1166 height 24
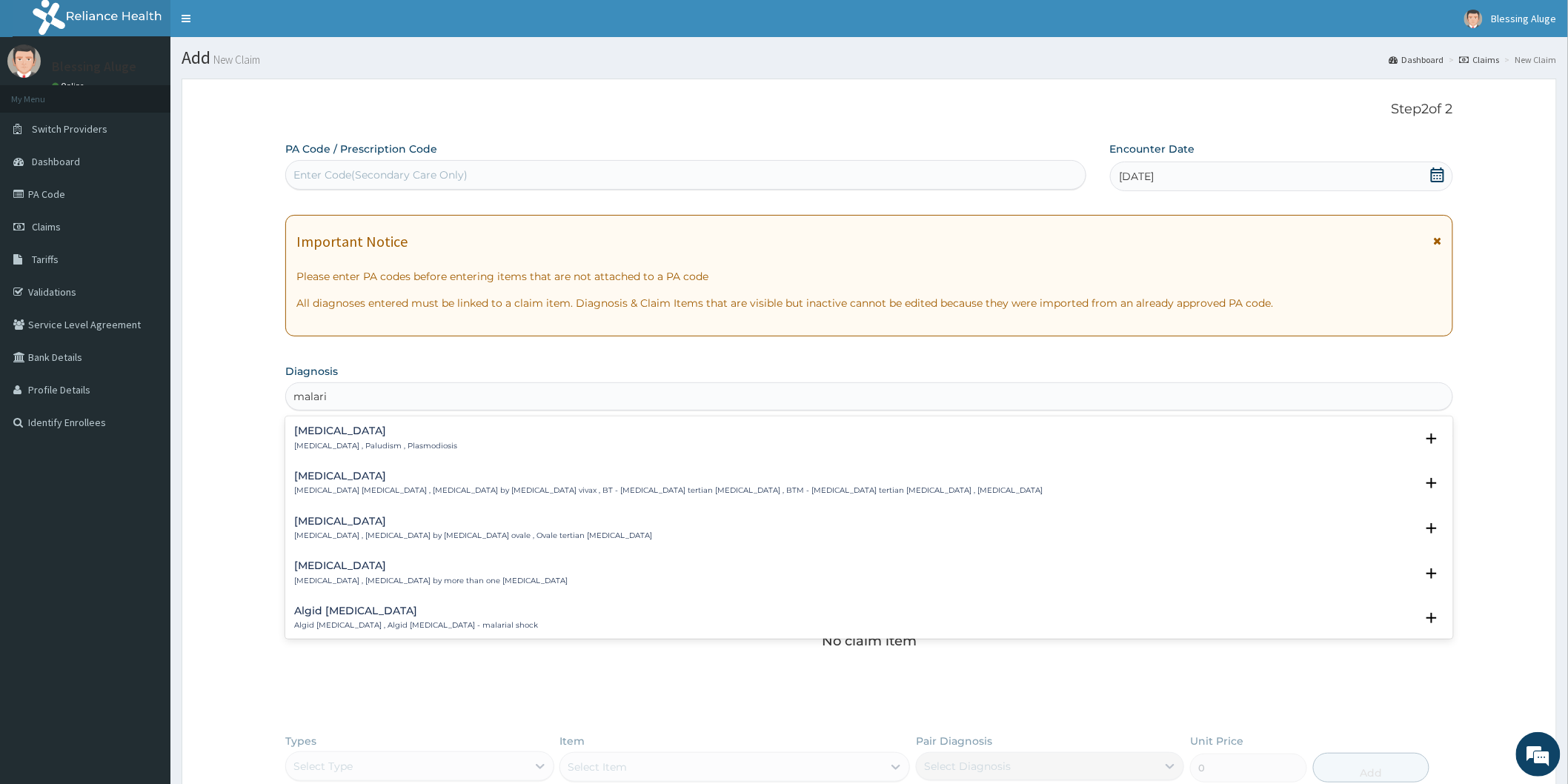
type input "[MEDICAL_DATA]"
click at [395, 442] on p "[MEDICAL_DATA] , Paludism , Plasmodiosis" at bounding box center [375, 447] width 163 height 11
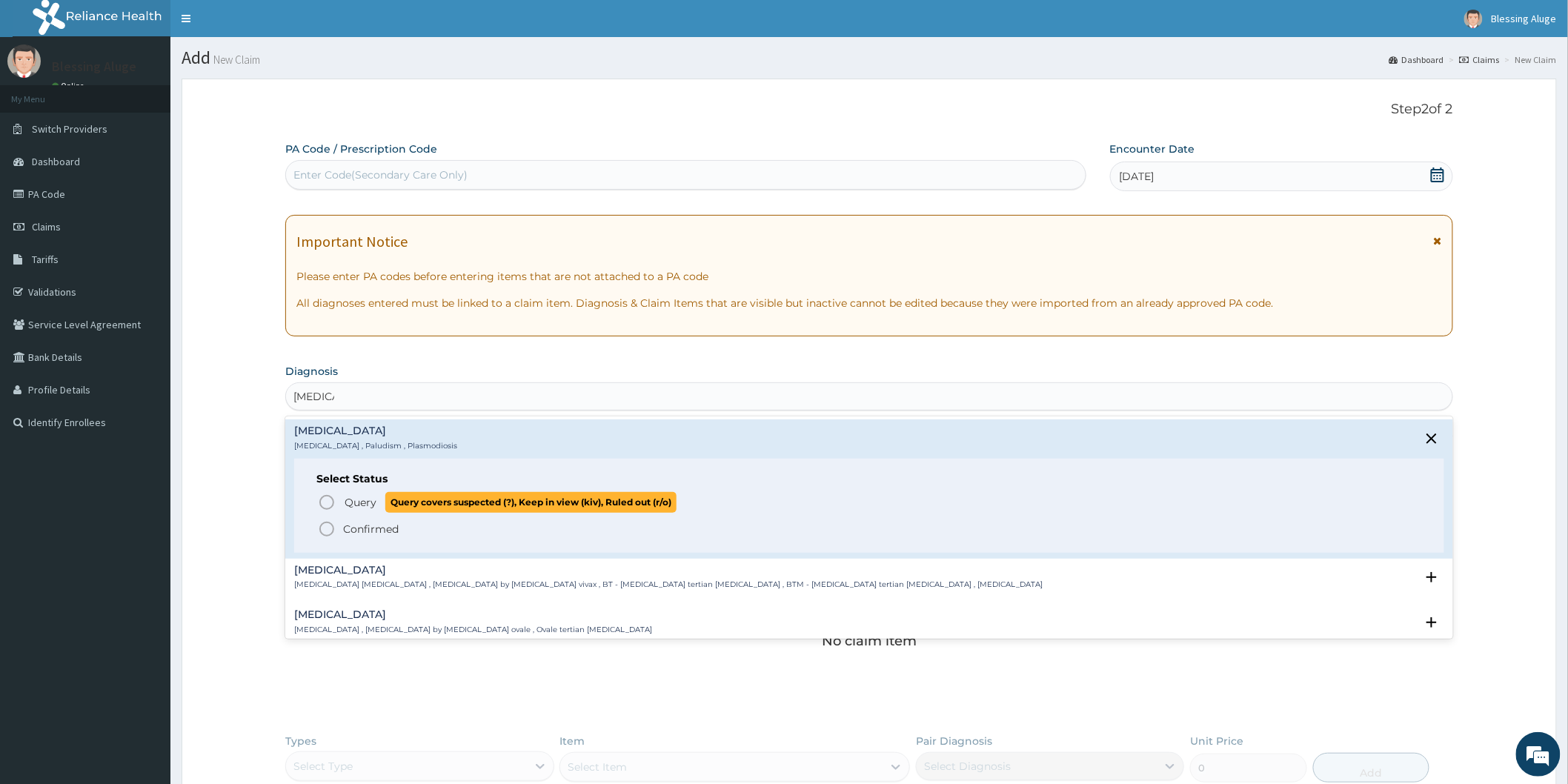
click at [324, 501] on icon "status option query" at bounding box center [326, 502] width 17 height 17
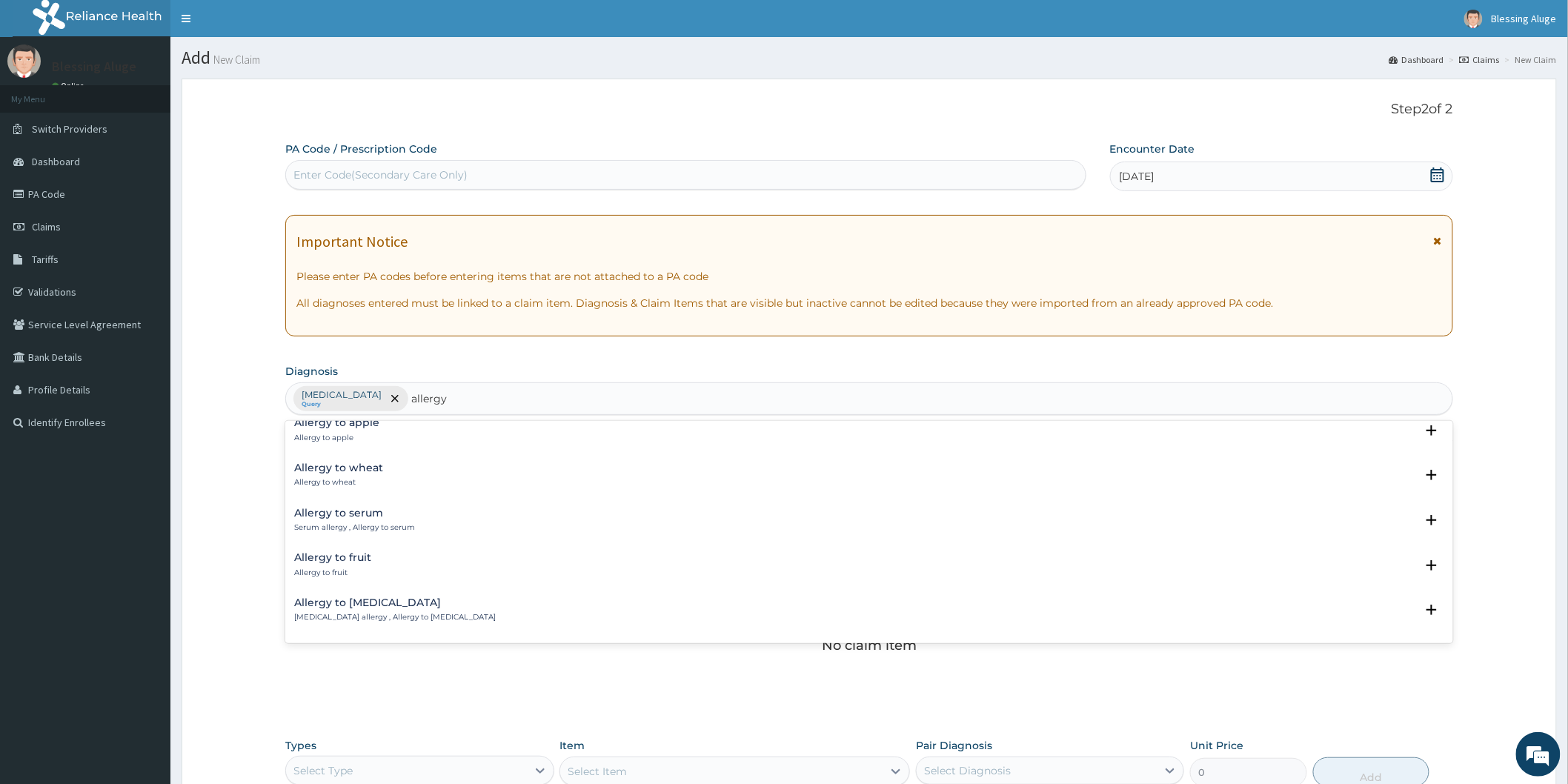
scroll to position [988, 0]
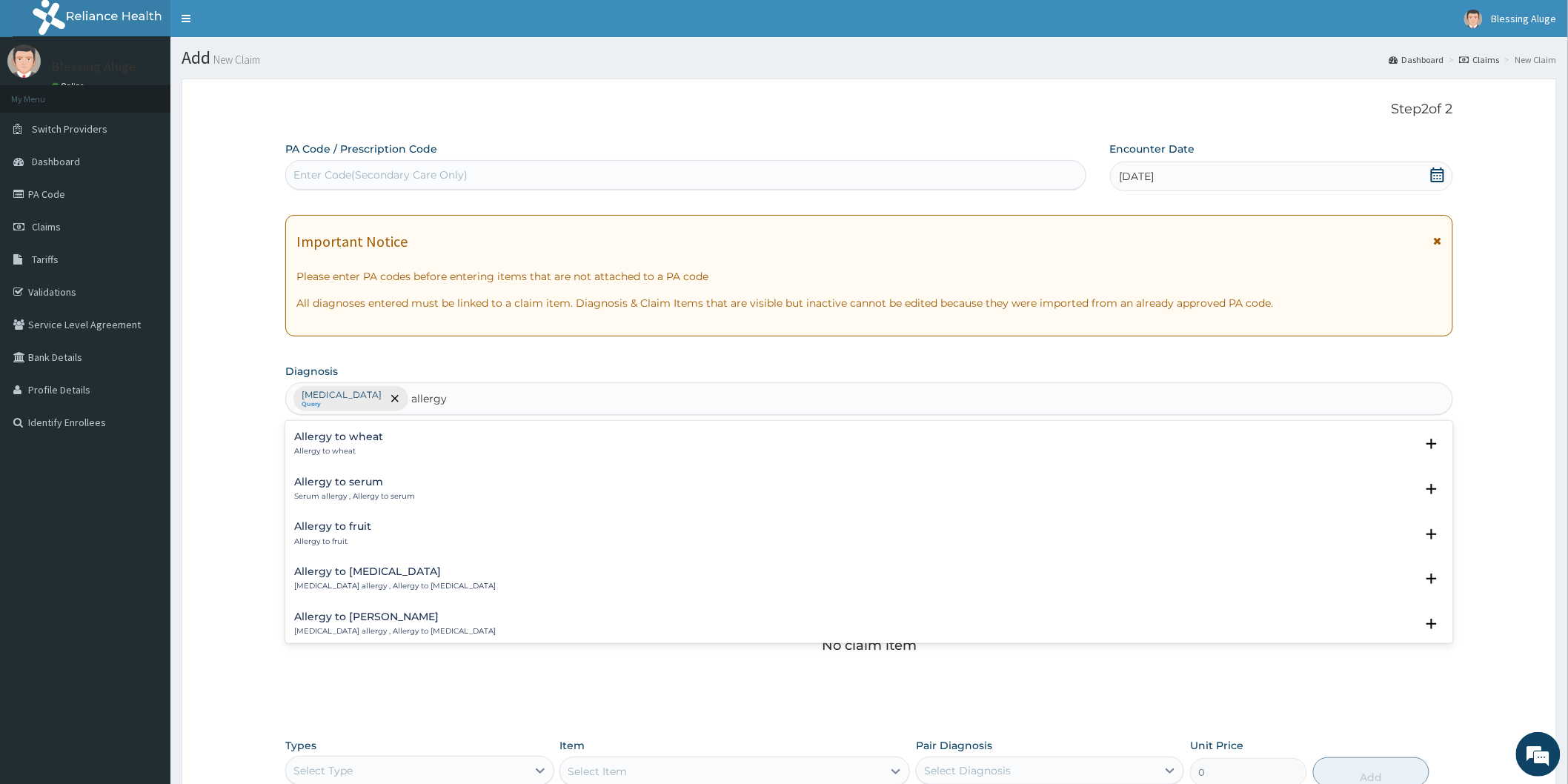
type input "allergy"
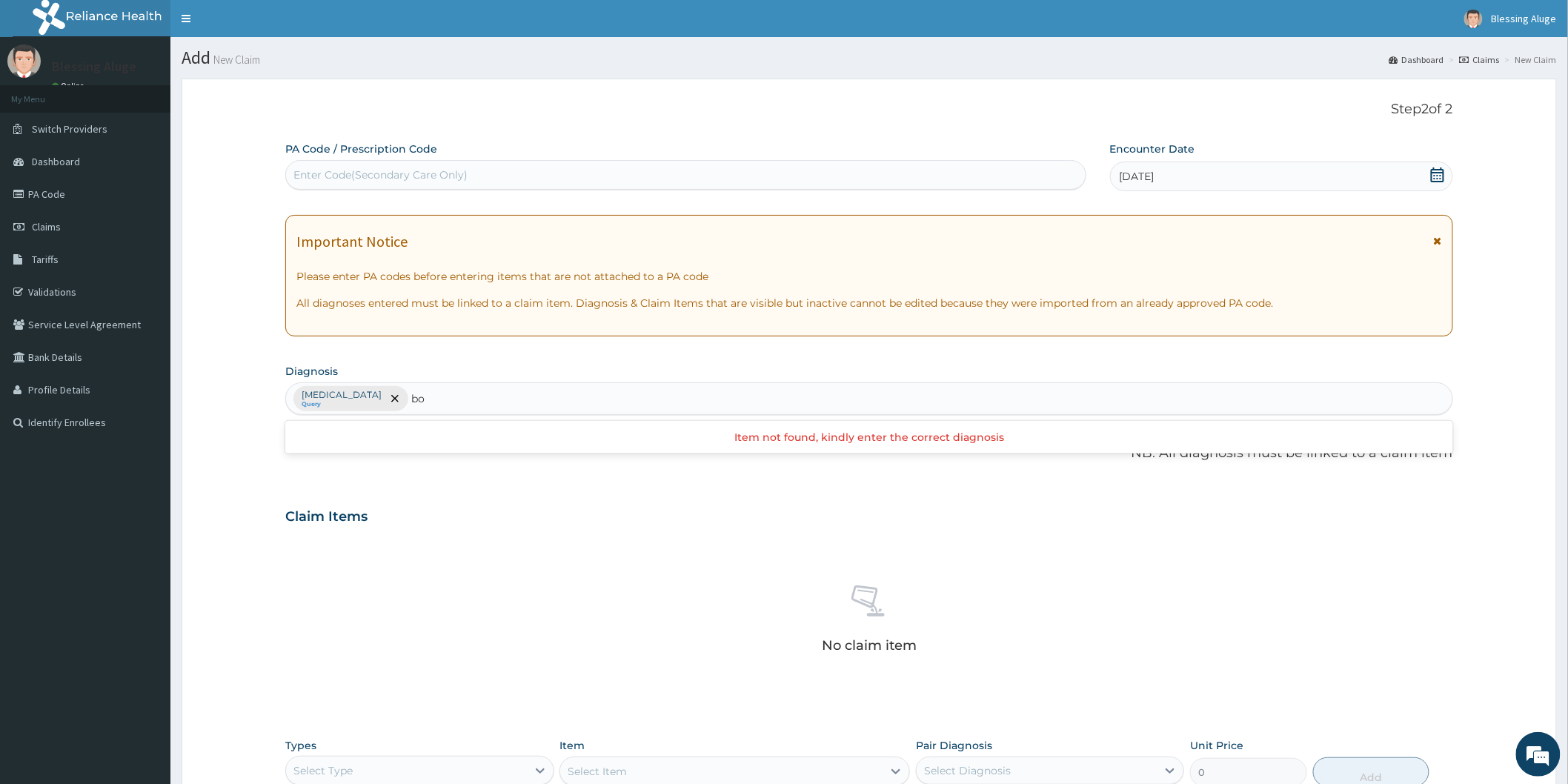
type input "b"
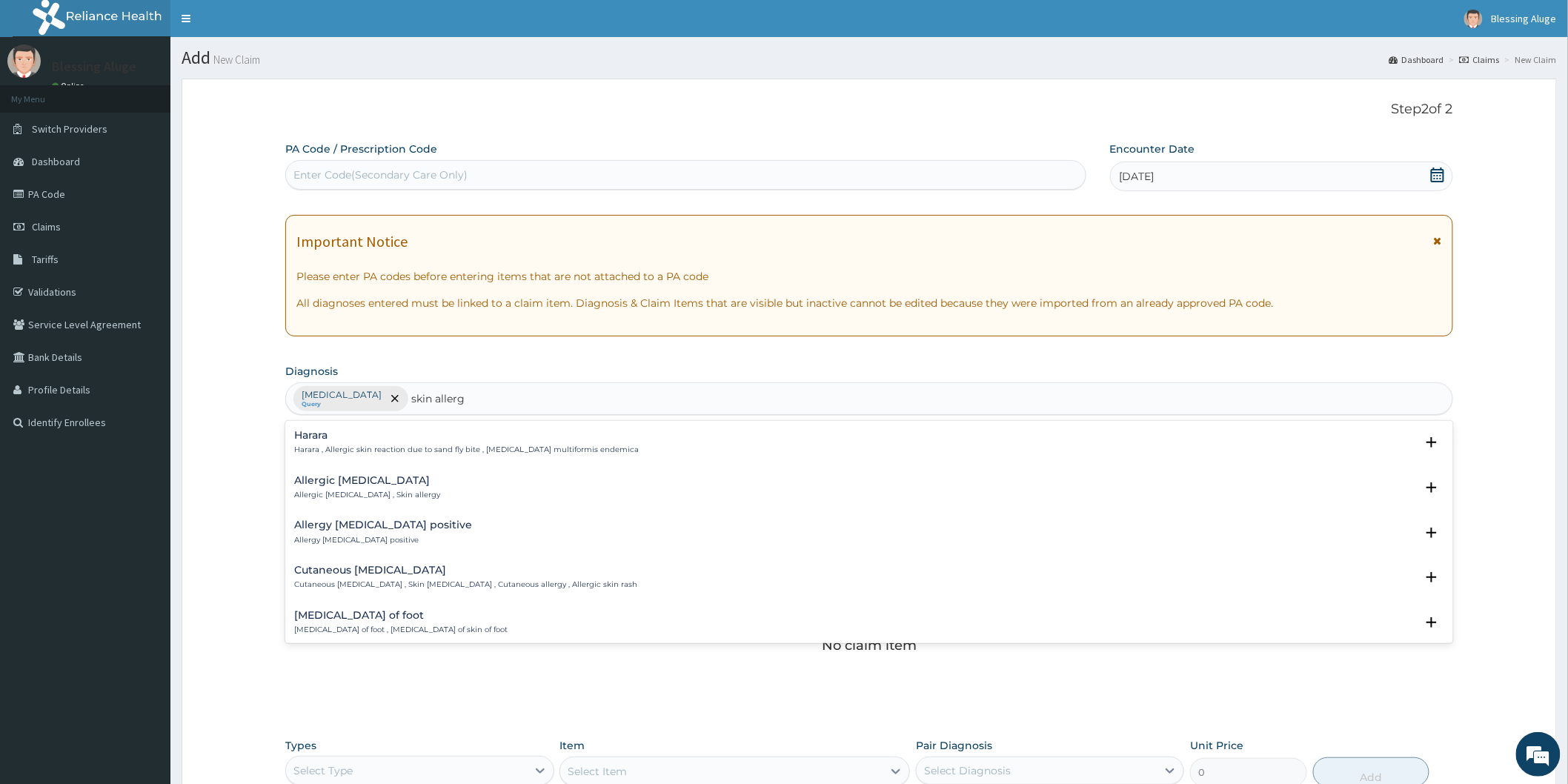
type input "skin allergy"
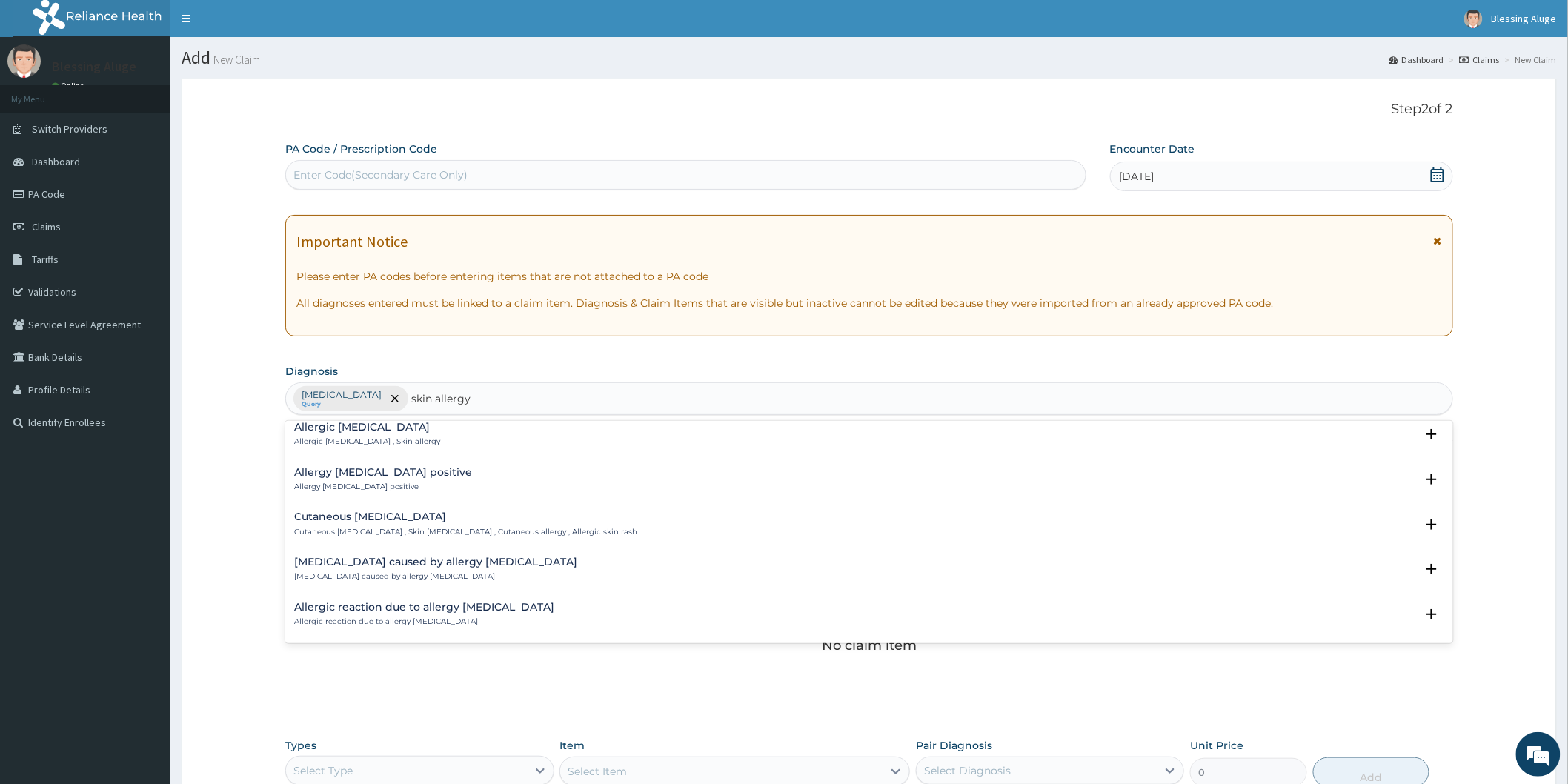
scroll to position [0, 0]
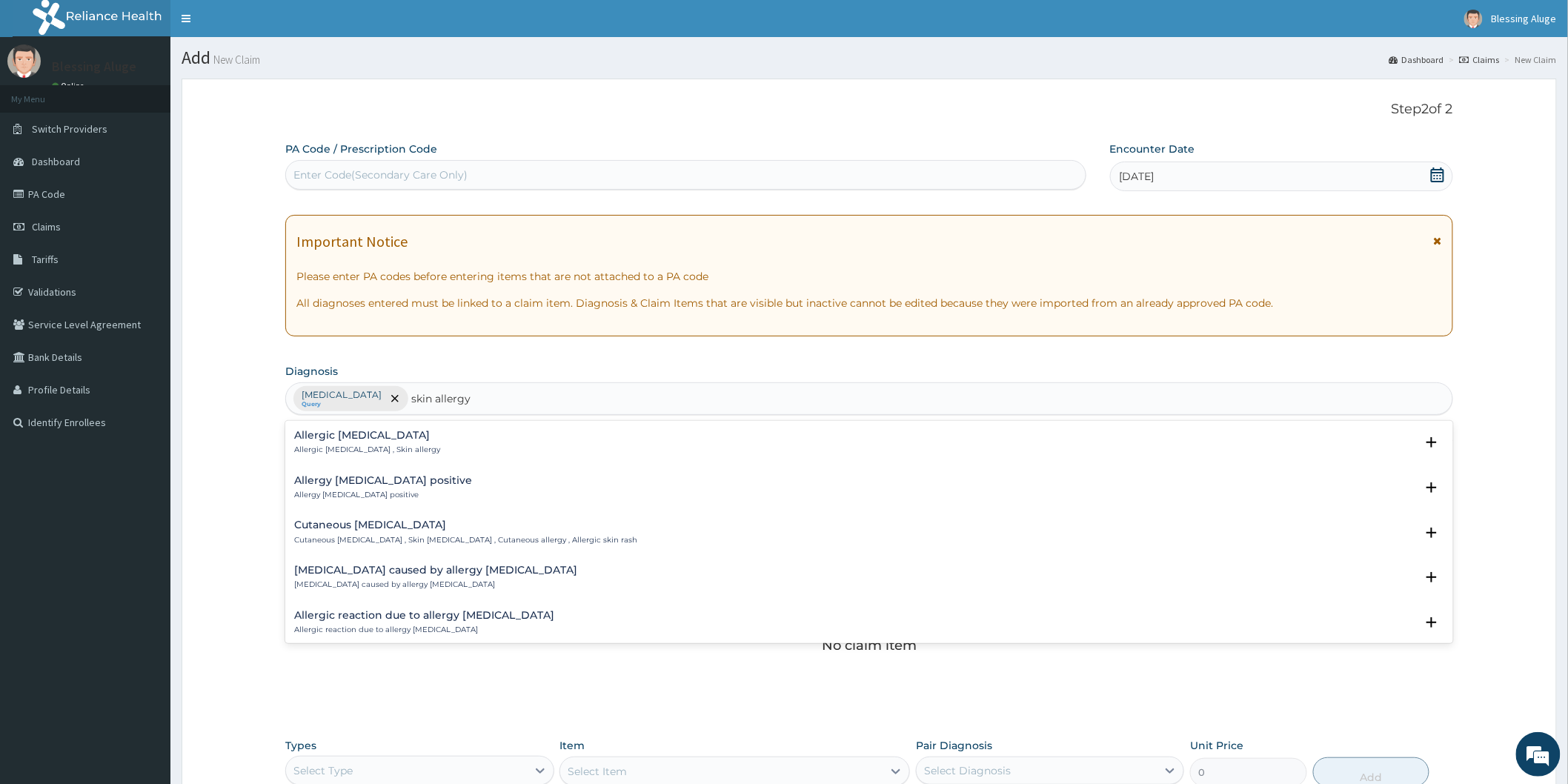
click at [381, 534] on div "Cutaneous [MEDICAL_DATA] Cutaneous [MEDICAL_DATA] , Skin [MEDICAL_DATA] , Cutan…" at bounding box center [465, 532] width 343 height 26
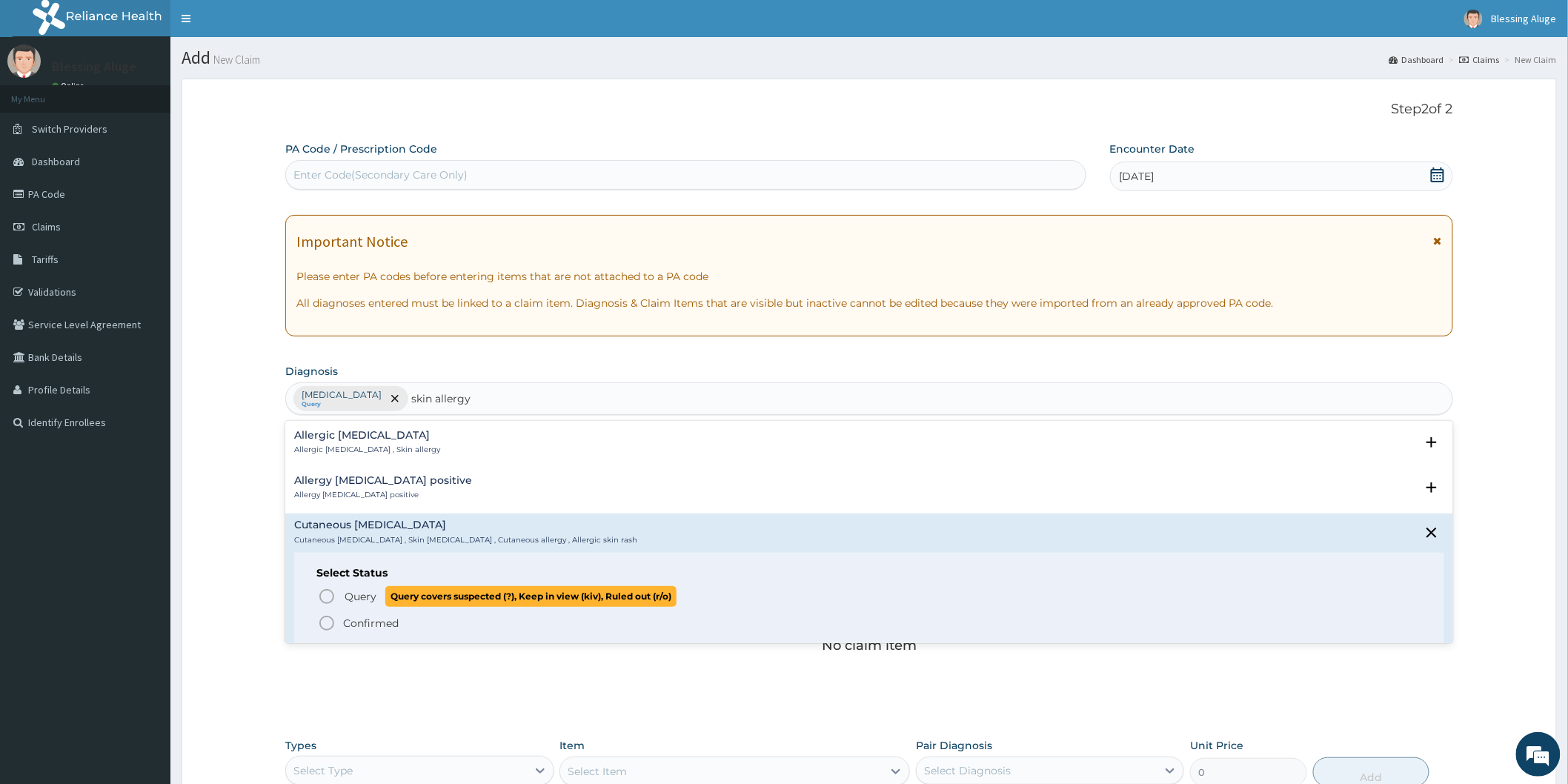
click at [327, 601] on icon "status option query" at bounding box center [326, 596] width 17 height 17
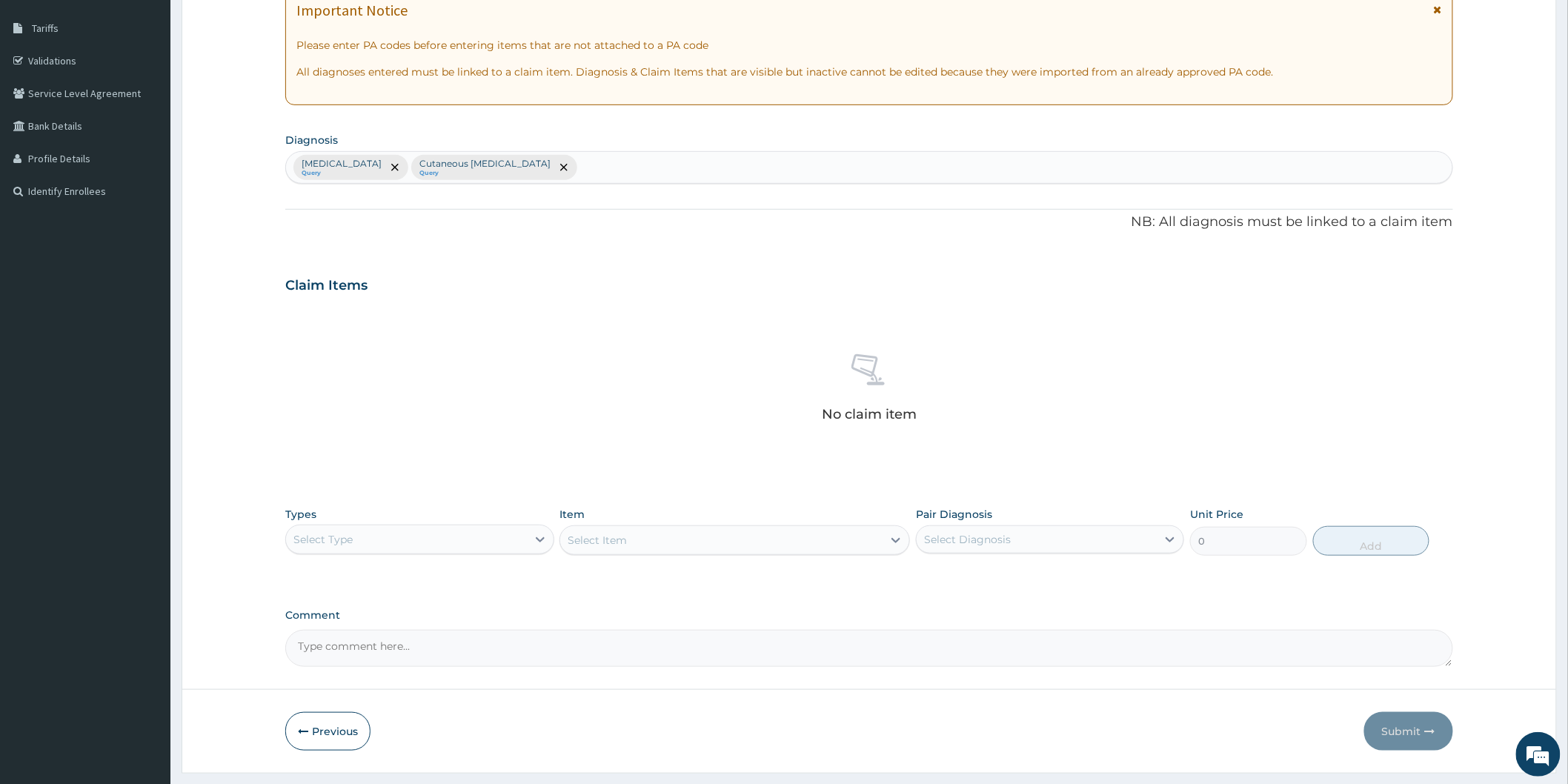
scroll to position [269, 0]
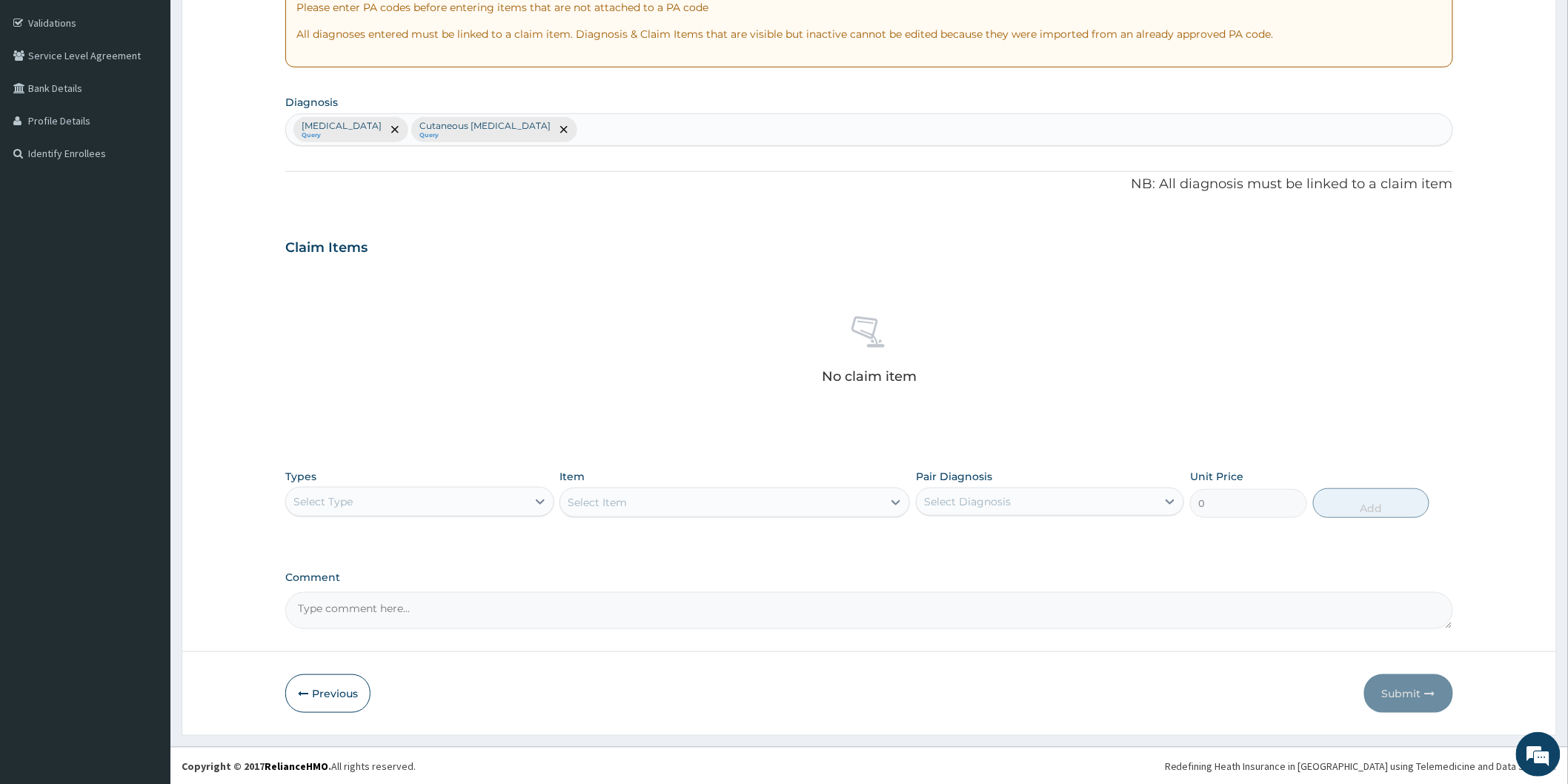
click at [490, 503] on div "Select Type" at bounding box center [405, 501] width 240 height 24
click at [446, 642] on div "Laboratory" at bounding box center [419, 645] width 268 height 27
click at [984, 504] on div "Select Diagnosis" at bounding box center [967, 502] width 86 height 15
click at [989, 541] on div "[MEDICAL_DATA]" at bounding box center [1050, 540] width 268 height 30
checkbox input "true"
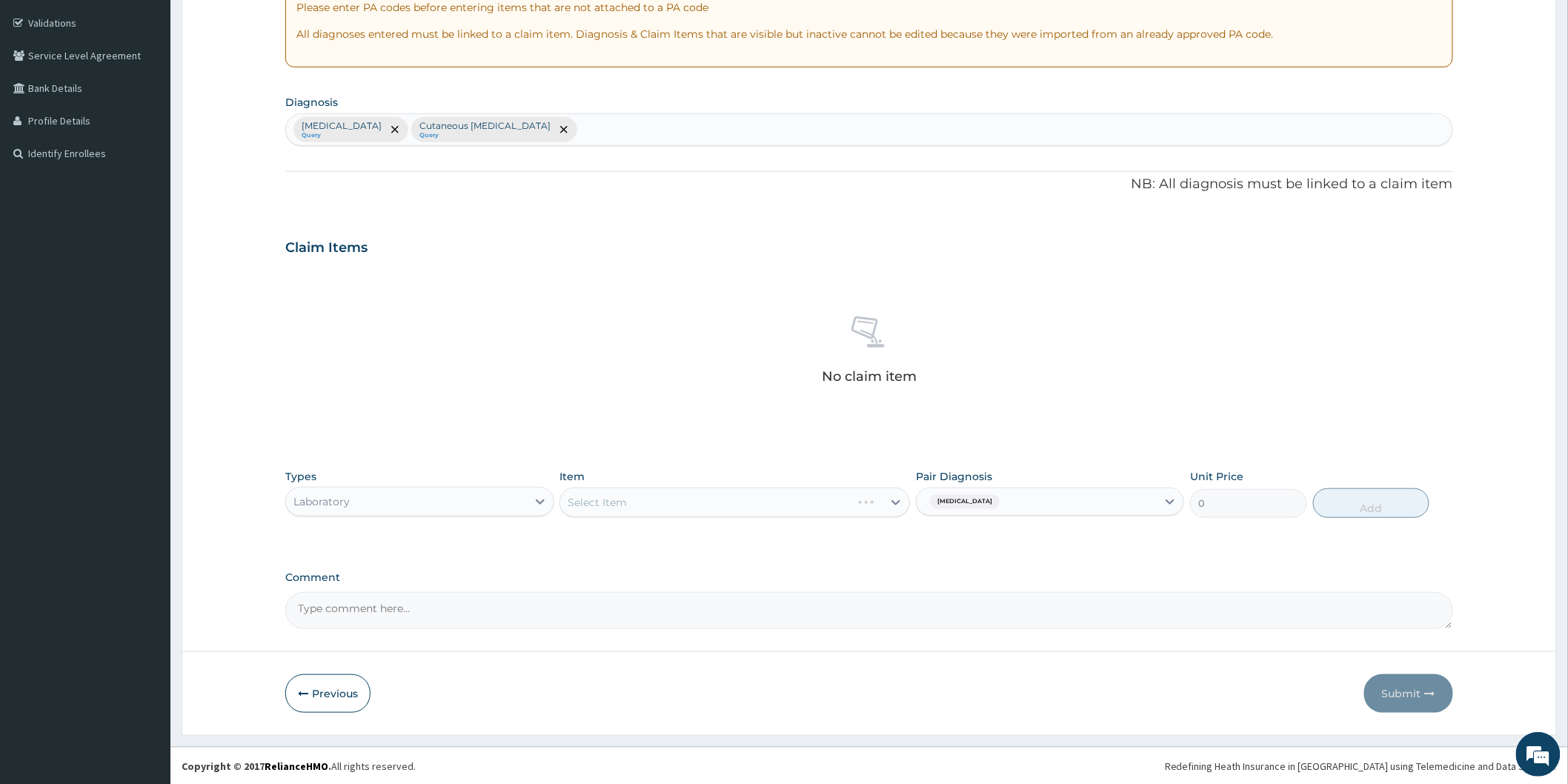
click at [863, 500] on div "Select Item" at bounding box center [734, 502] width 350 height 30
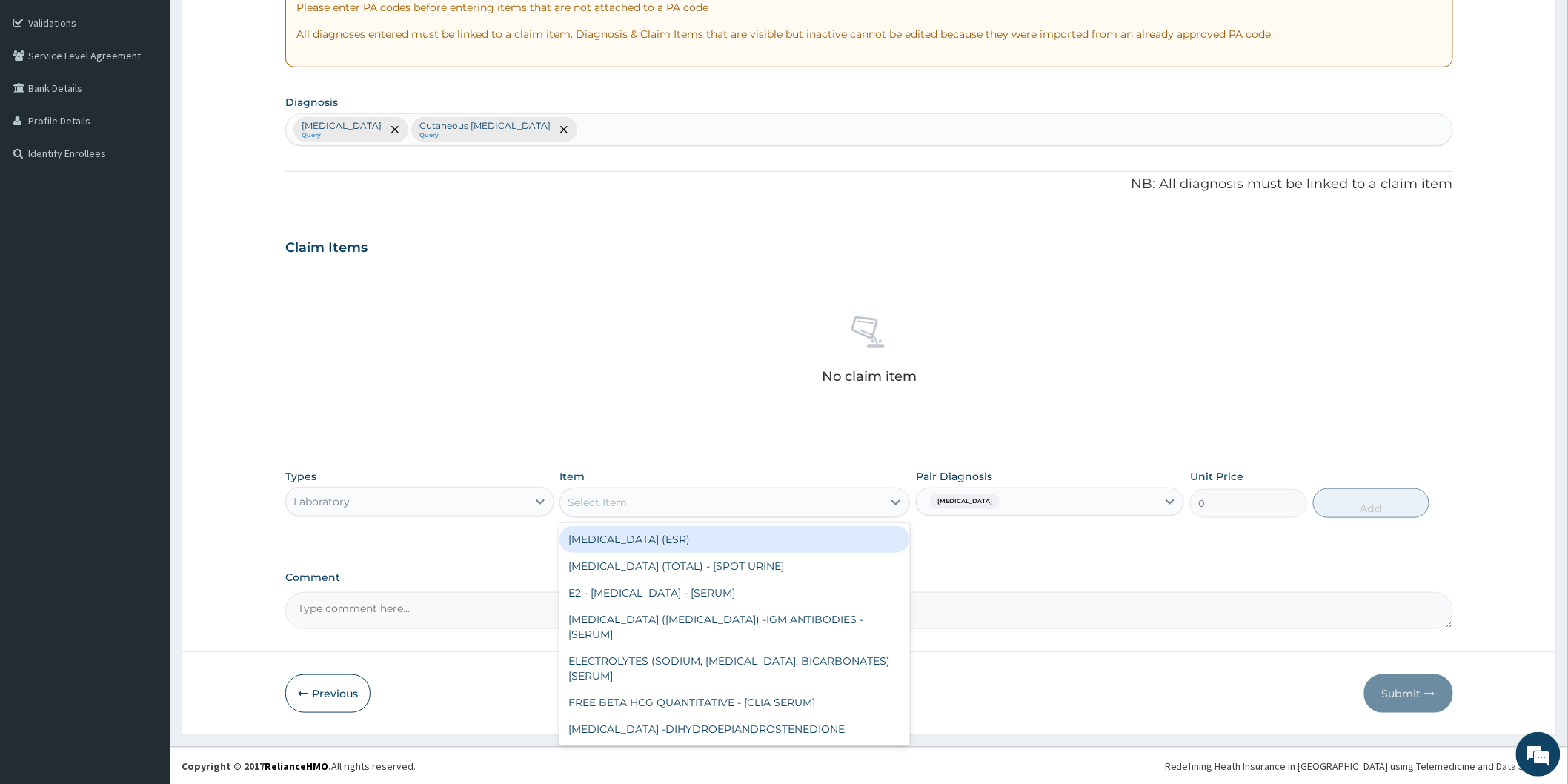
click at [780, 501] on div "Select Item" at bounding box center [721, 502] width 322 height 24
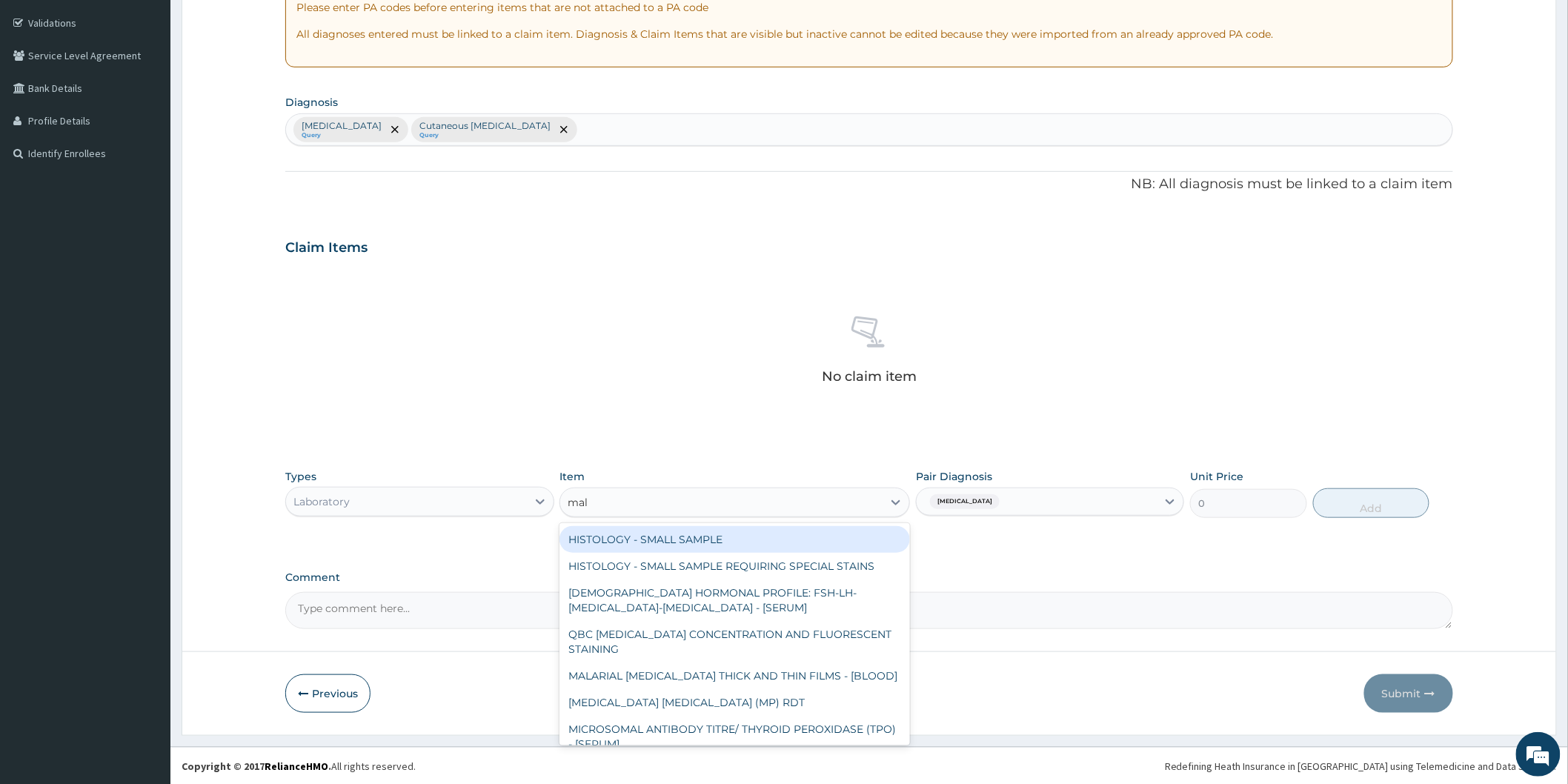
type input "mala"
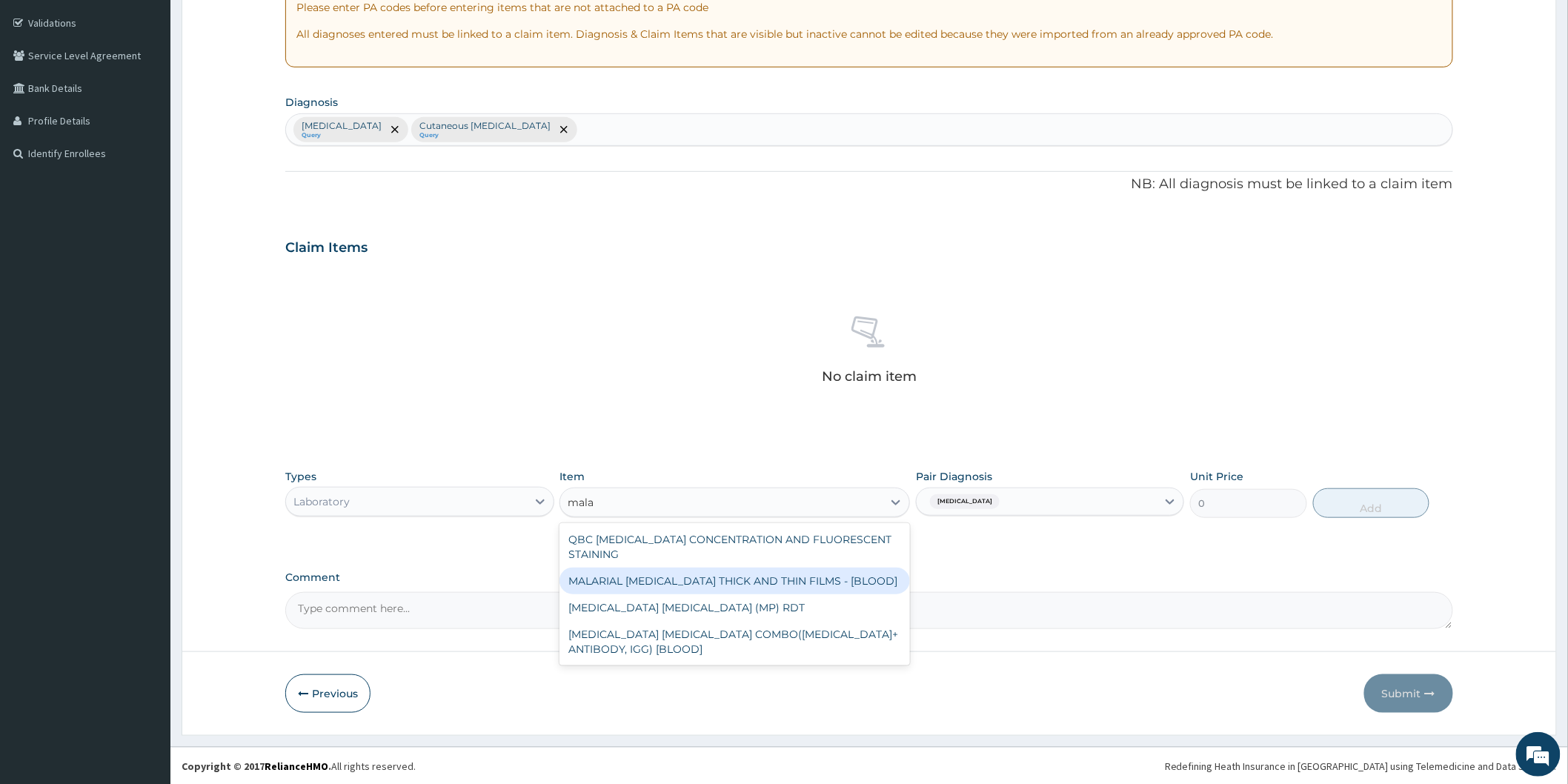
click at [746, 583] on div "MALARIAL [MEDICAL_DATA] THICK AND THIN FILMS - [BLOOD]" at bounding box center [734, 581] width 350 height 27
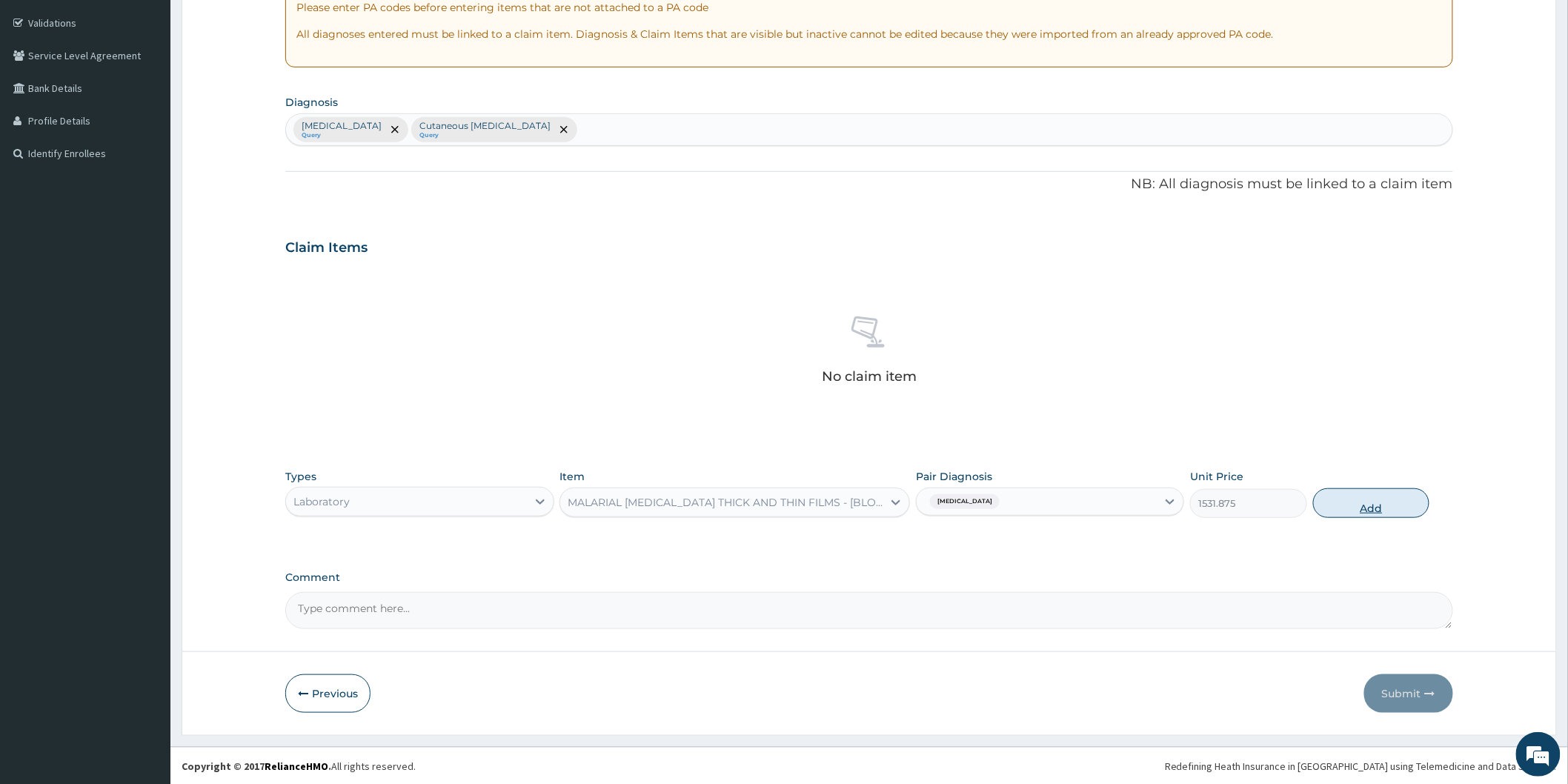
click at [1350, 510] on button "Add" at bounding box center [1371, 503] width 117 height 30
type input "0"
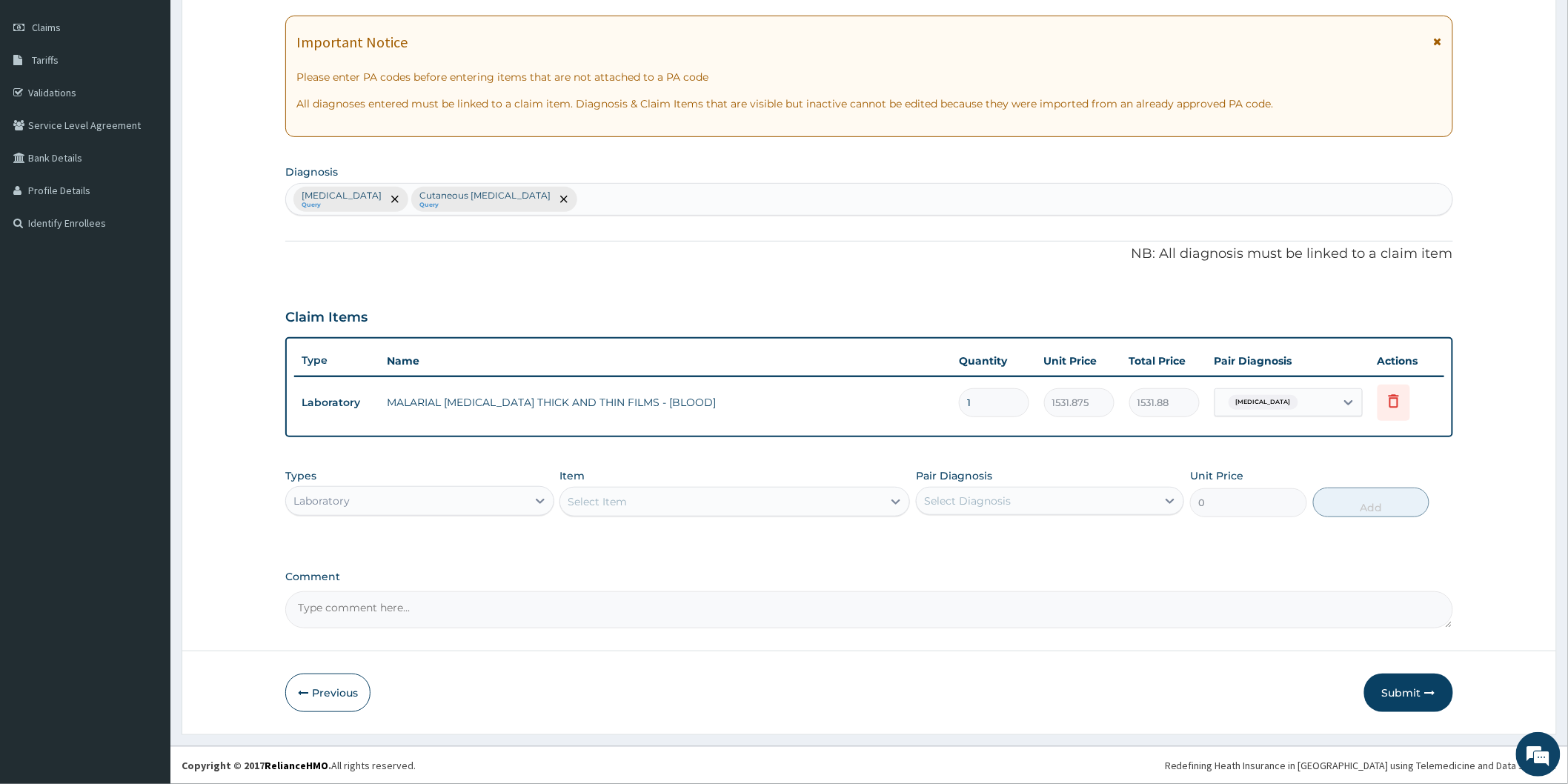
scroll to position [197, 0]
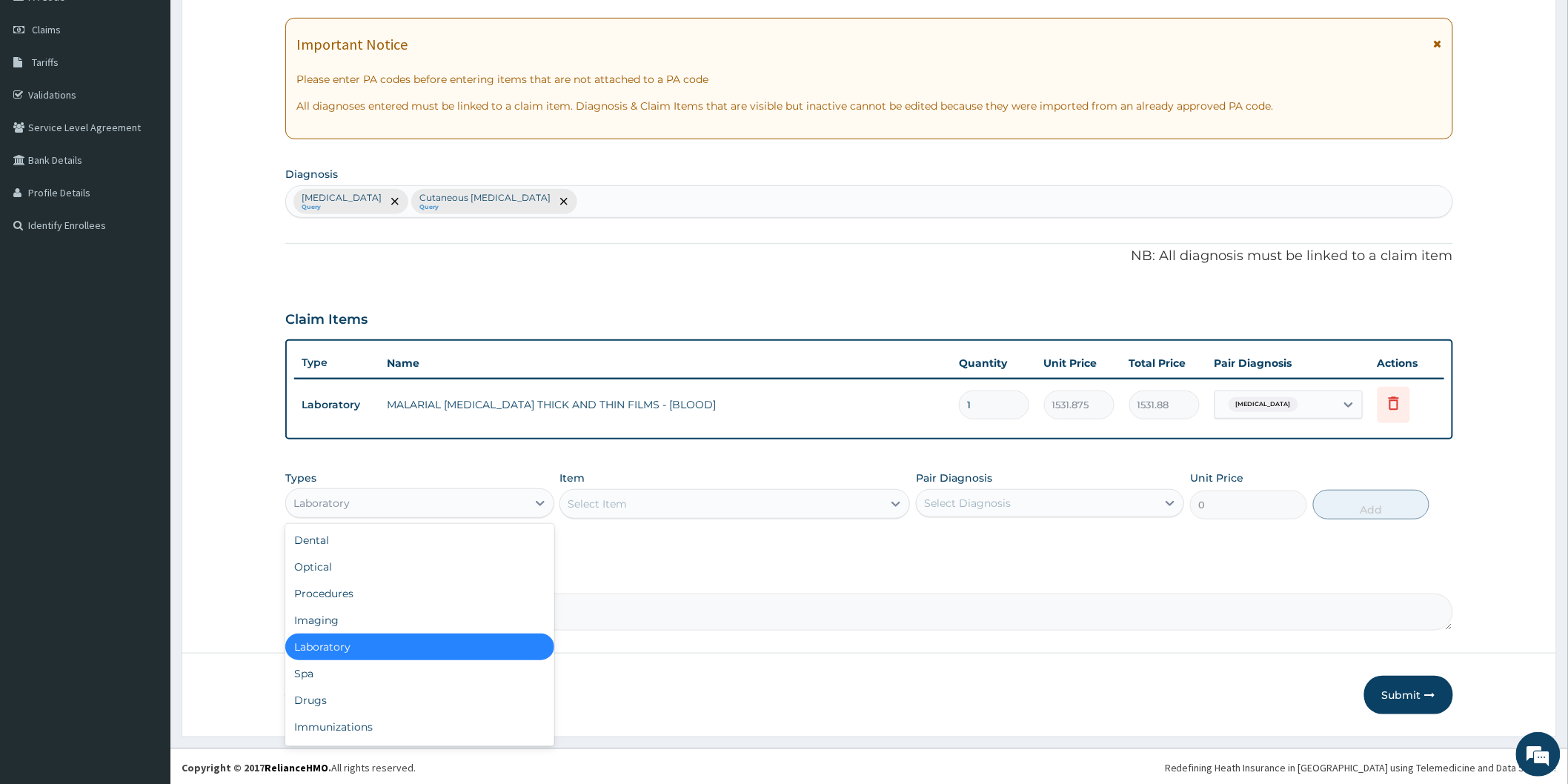
click at [493, 493] on div "Laboratory" at bounding box center [405, 503] width 240 height 24
click at [474, 593] on div "Procedures" at bounding box center [419, 594] width 268 height 27
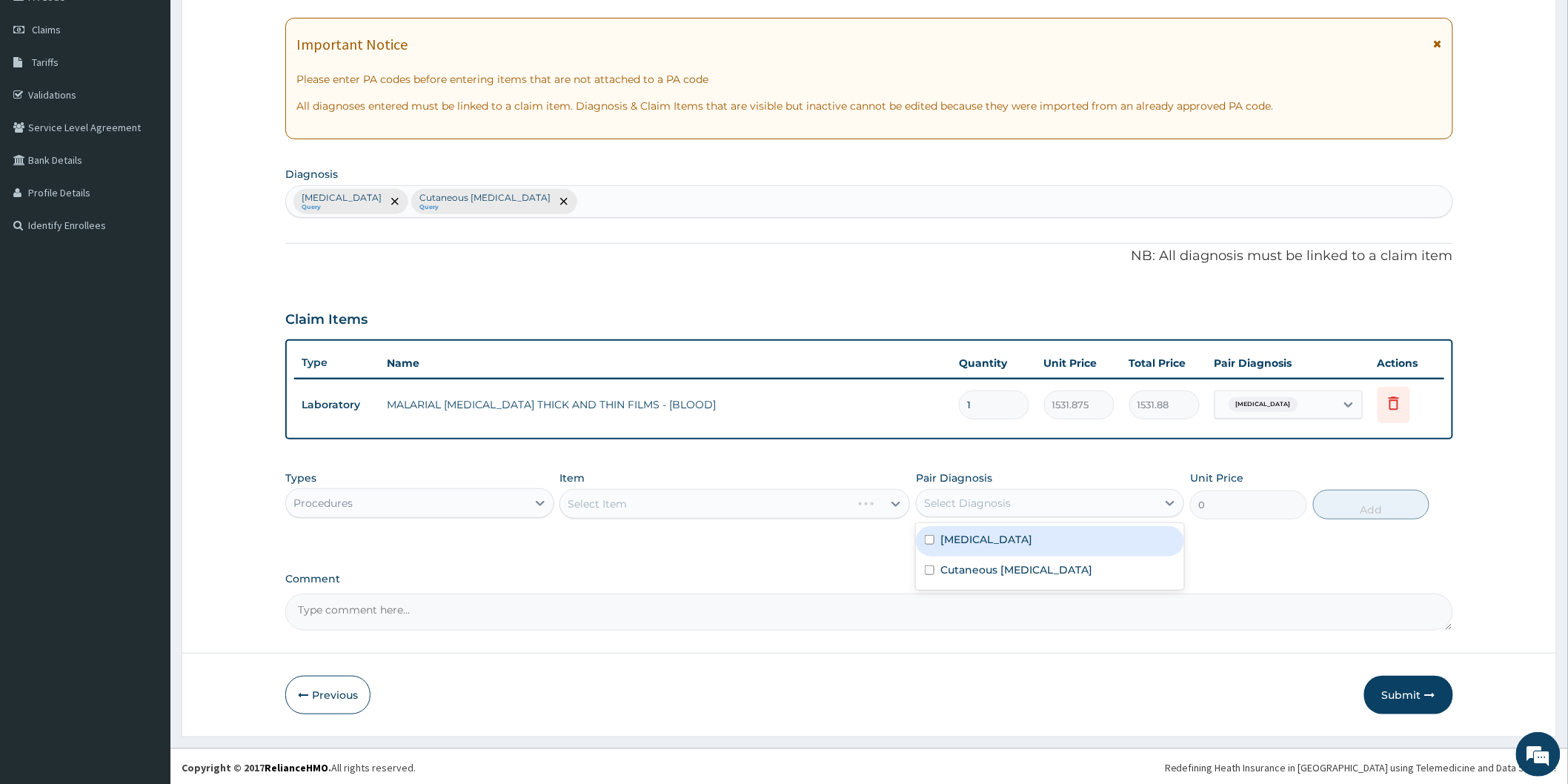
click at [1022, 500] on div "Select Diagnosis" at bounding box center [1036, 503] width 240 height 24
click at [1012, 538] on div "[MEDICAL_DATA]" at bounding box center [1050, 541] width 268 height 30
checkbox input "true"
click at [965, 573] on label "Cutaneous [MEDICAL_DATA]" at bounding box center [1016, 570] width 152 height 15
checkbox input "true"
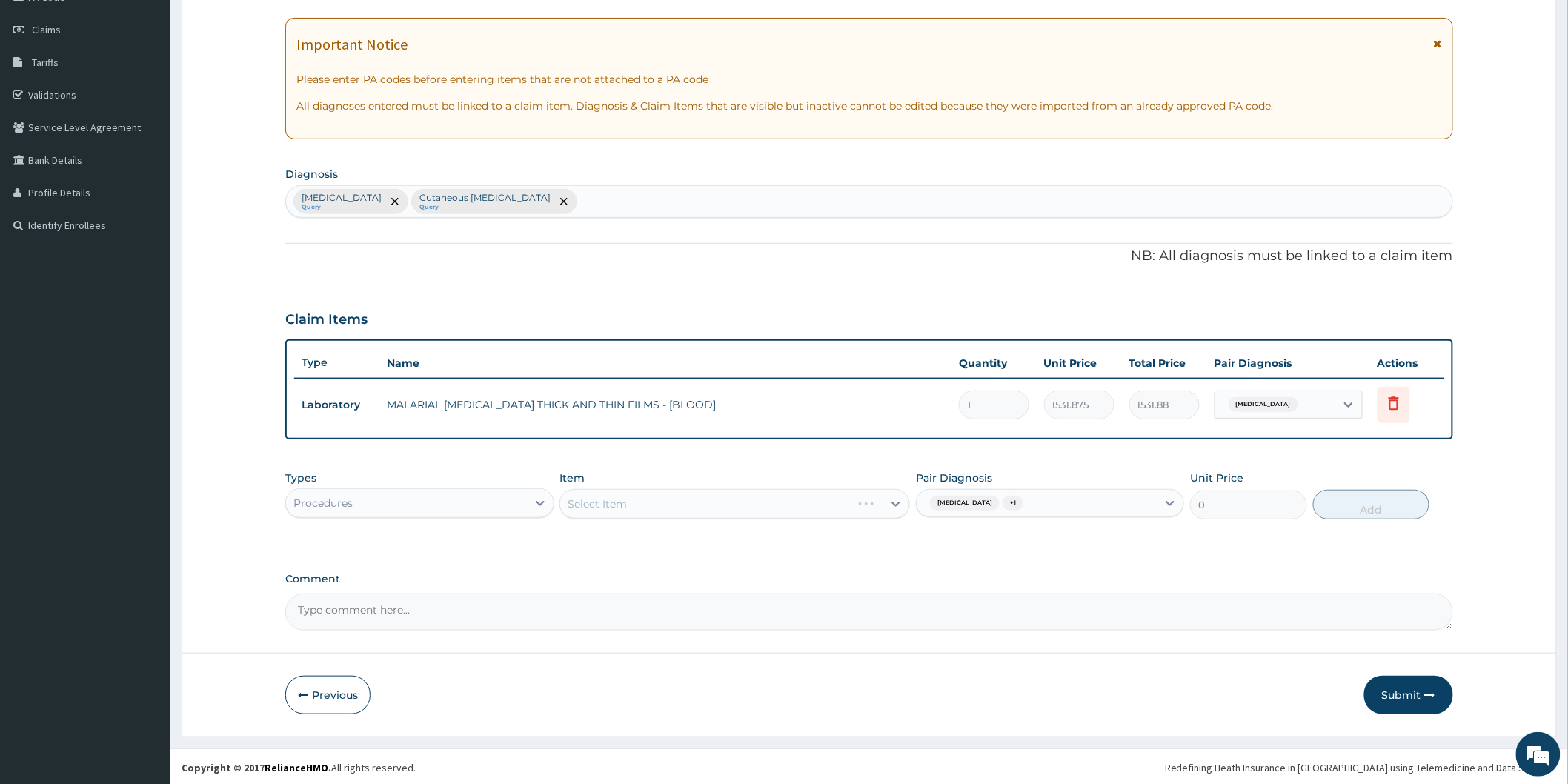
click at [738, 500] on div "Select Item" at bounding box center [734, 503] width 350 height 30
click at [756, 515] on div "Select Item" at bounding box center [734, 503] width 350 height 30
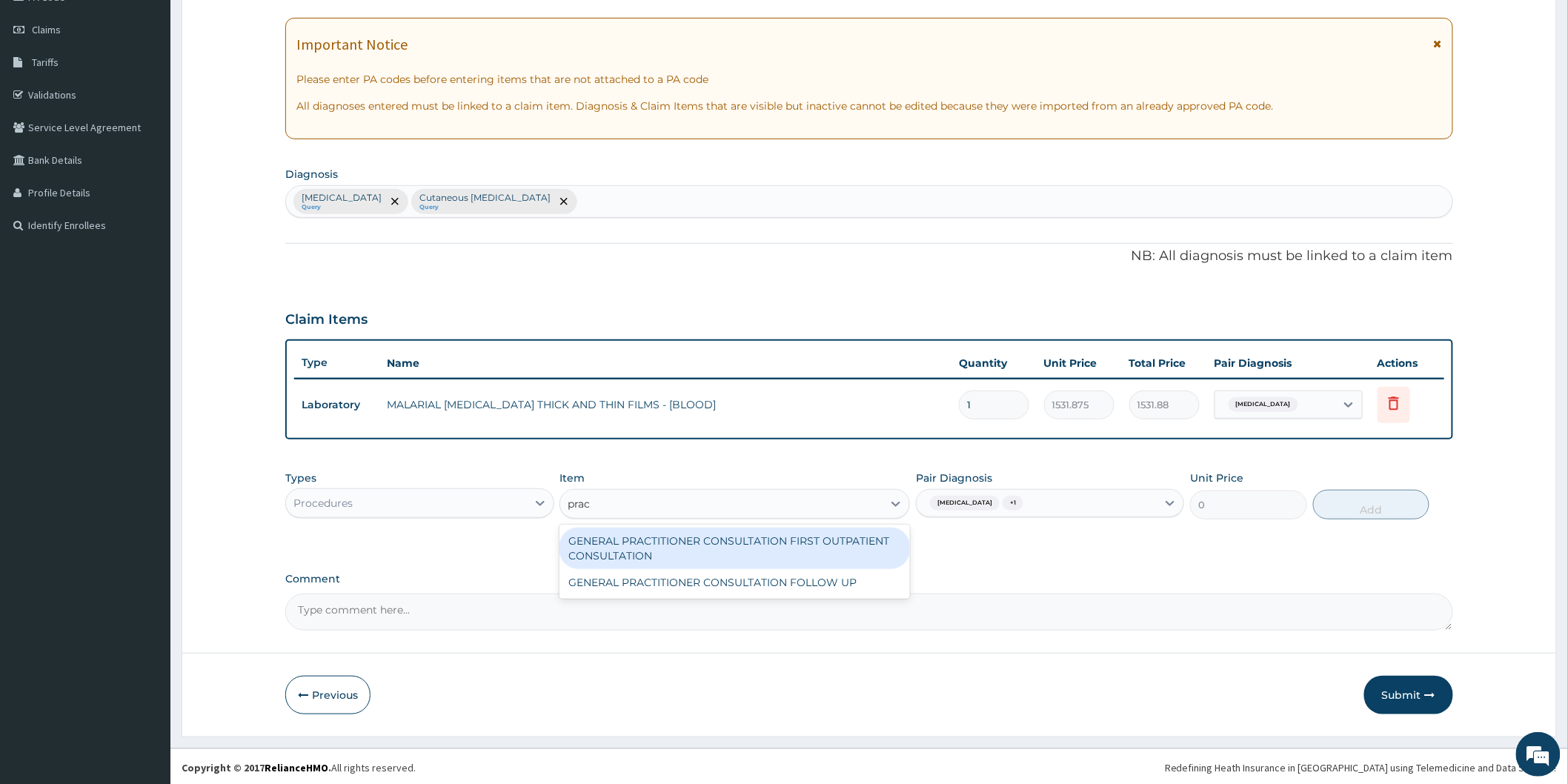
type input "pract"
click at [765, 539] on div "GENERAL PRACTITIONER CONSULTATION FIRST OUTPATIENT CONSULTATION" at bounding box center [734, 548] width 350 height 42
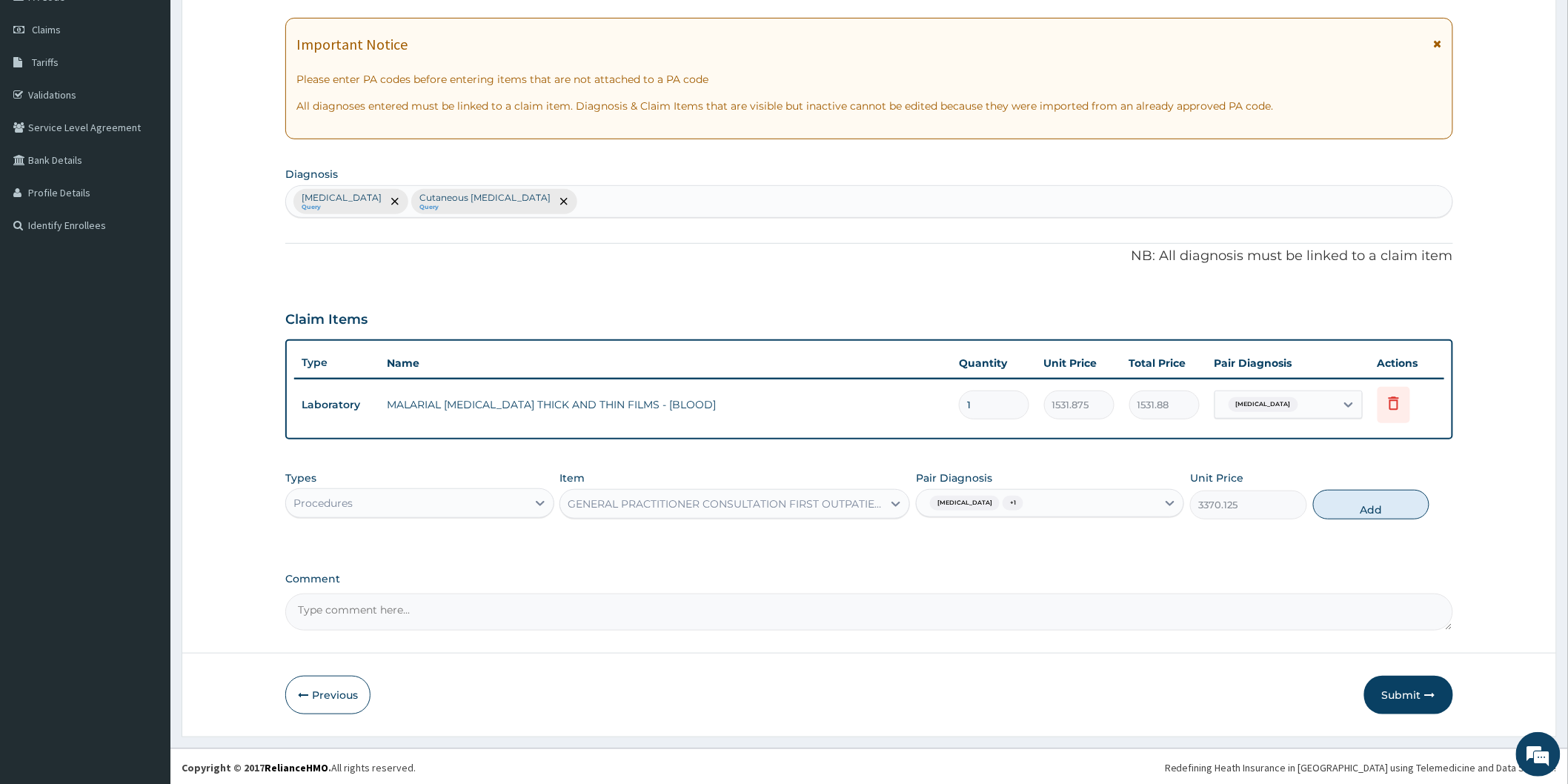
click at [1343, 497] on button "Add" at bounding box center [1371, 504] width 117 height 30
type input "0"
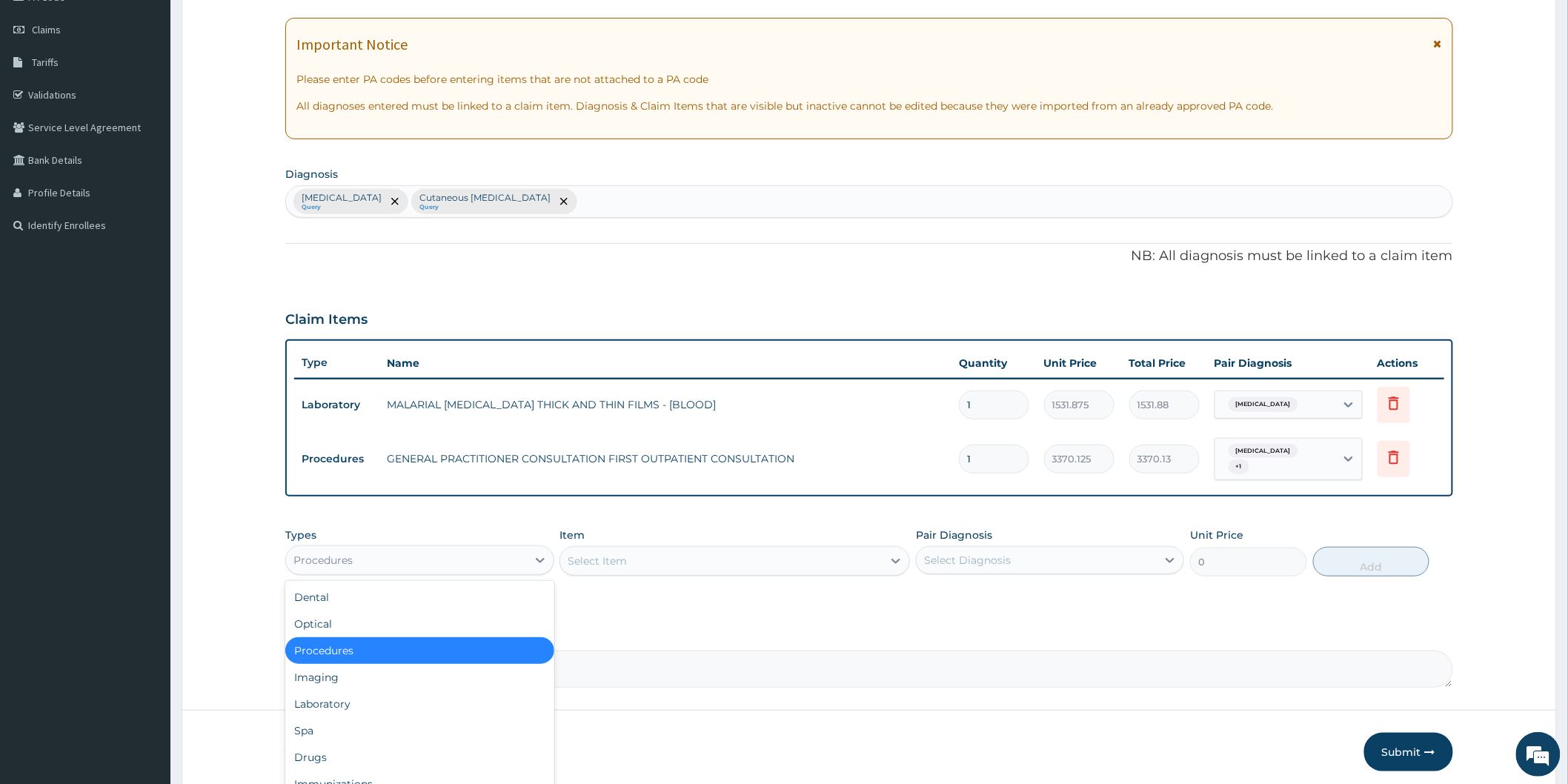
click at [513, 559] on div "Procedures" at bounding box center [405, 560] width 240 height 24
click at [452, 745] on div "Drugs" at bounding box center [419, 757] width 268 height 27
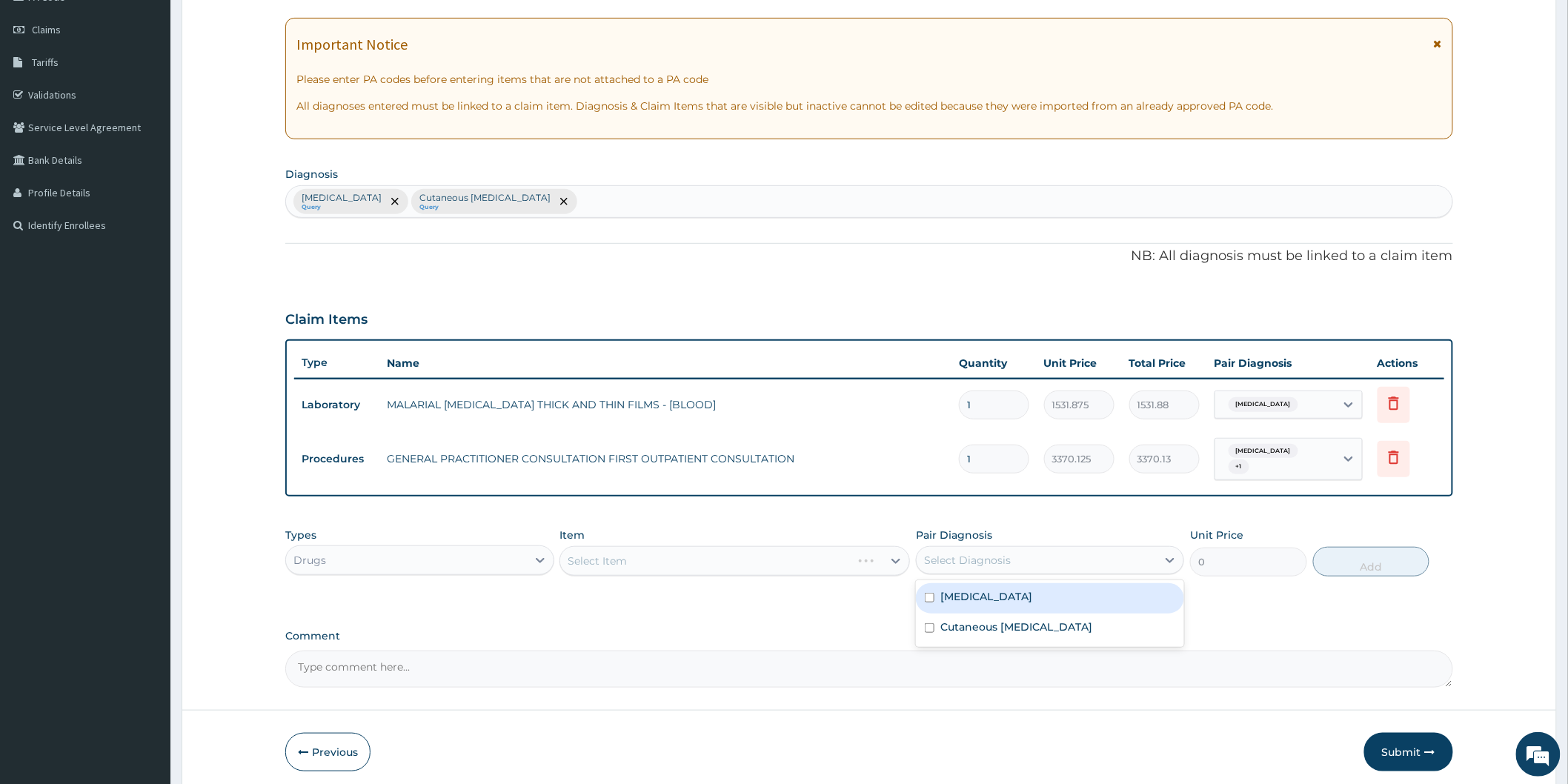
click at [1035, 557] on div "Select Diagnosis" at bounding box center [1036, 560] width 240 height 24
click at [1020, 619] on label "Cutaneous [MEDICAL_DATA]" at bounding box center [1016, 627] width 152 height 15
checkbox input "true"
click at [800, 551] on div "Select Item" at bounding box center [734, 561] width 350 height 30
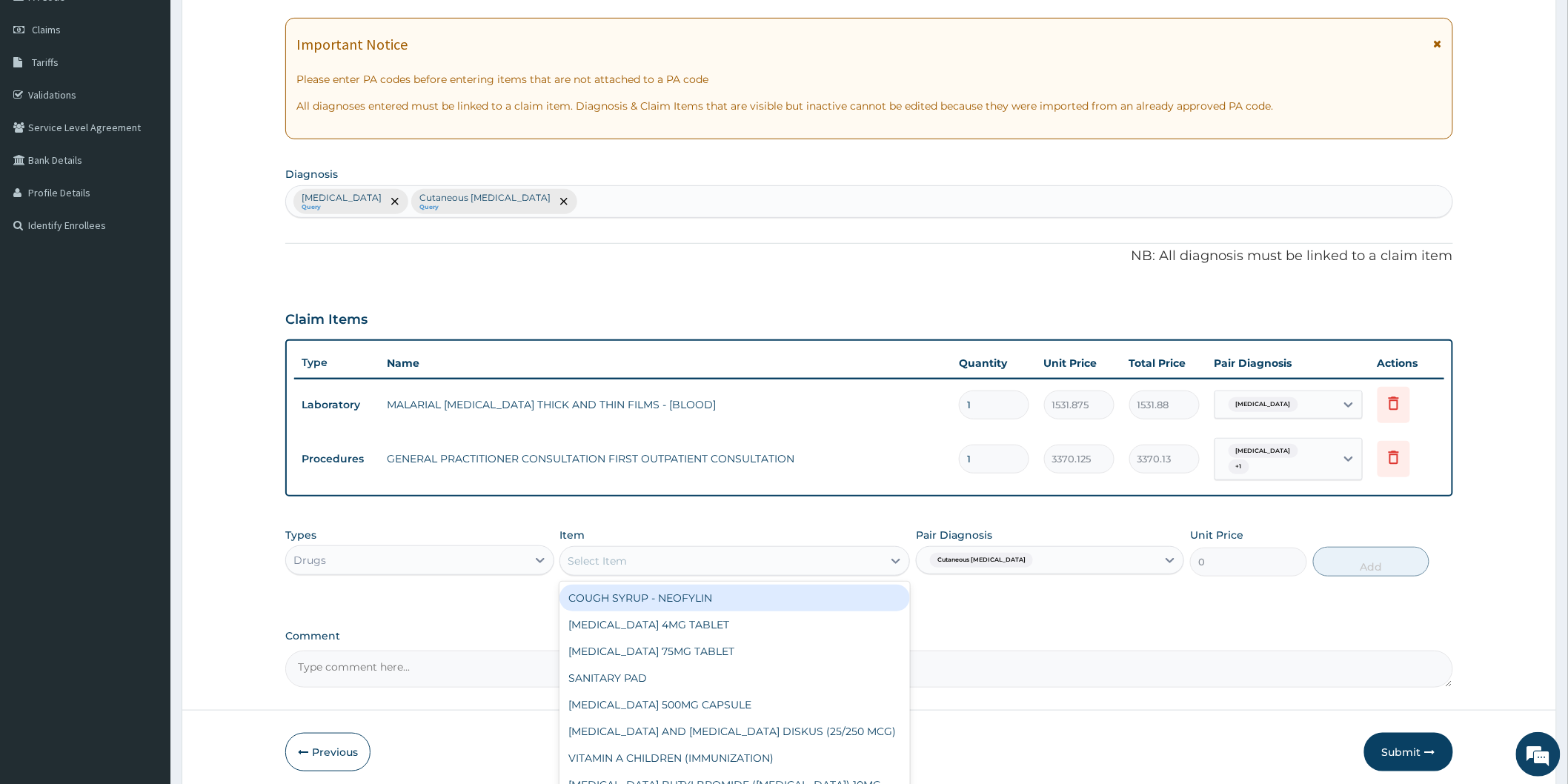
click at [810, 563] on div "Select Item" at bounding box center [721, 560] width 322 height 24
type input "lorat"
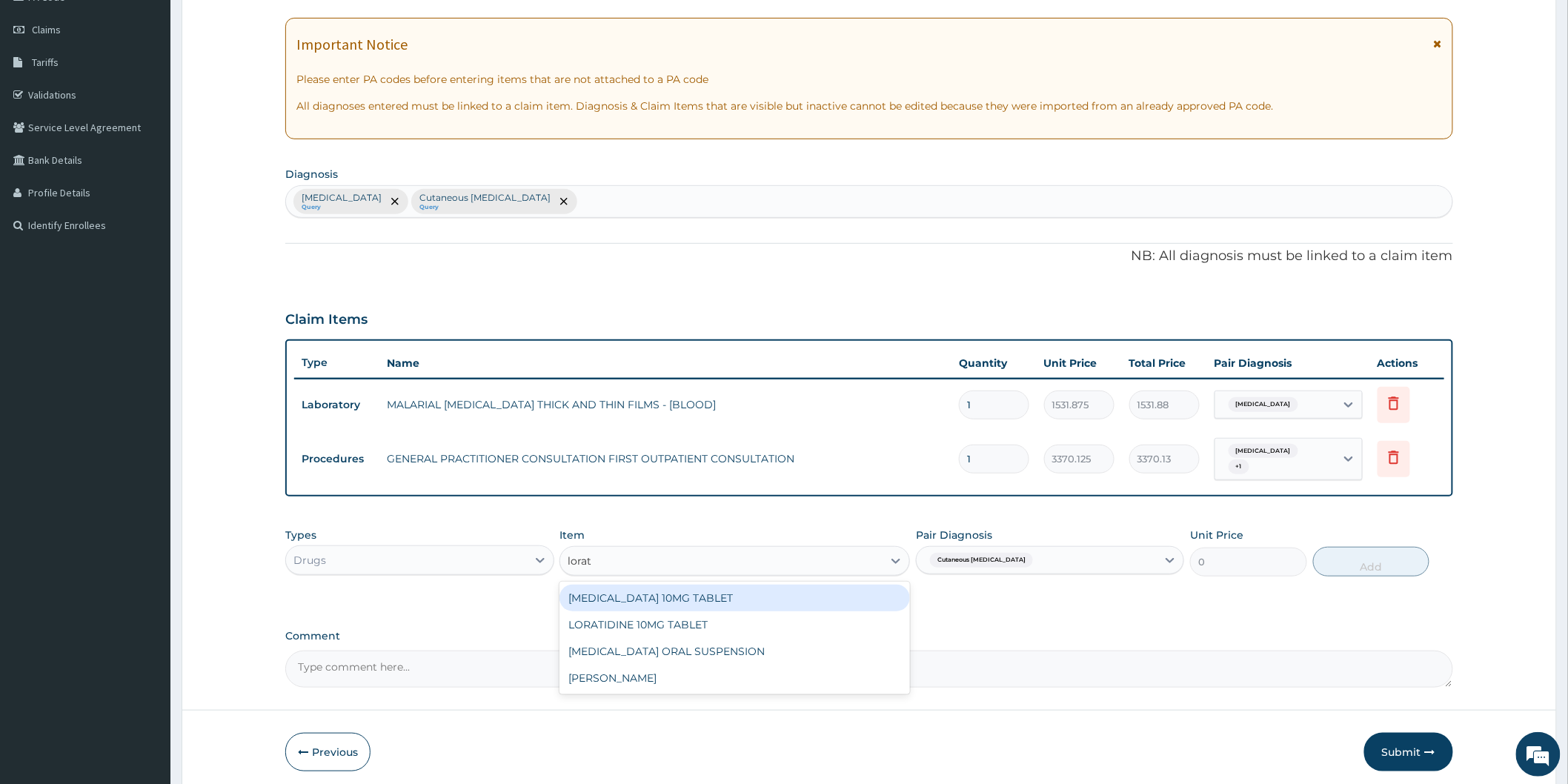
click at [805, 585] on div "[MEDICAL_DATA] 10MG TABLET" at bounding box center [734, 597] width 350 height 27
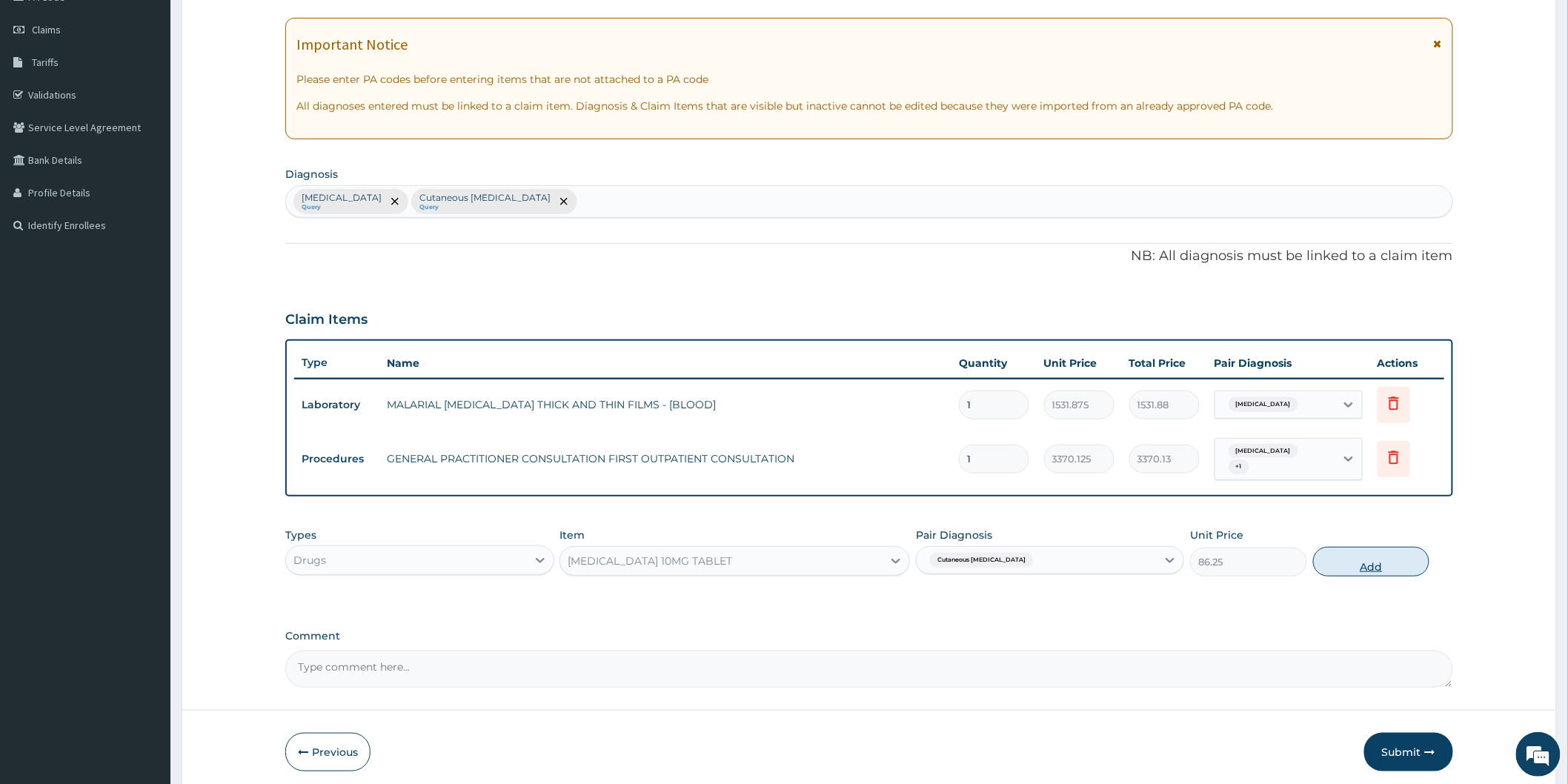
click at [1354, 554] on button "Add" at bounding box center [1371, 562] width 117 height 30
type input "0"
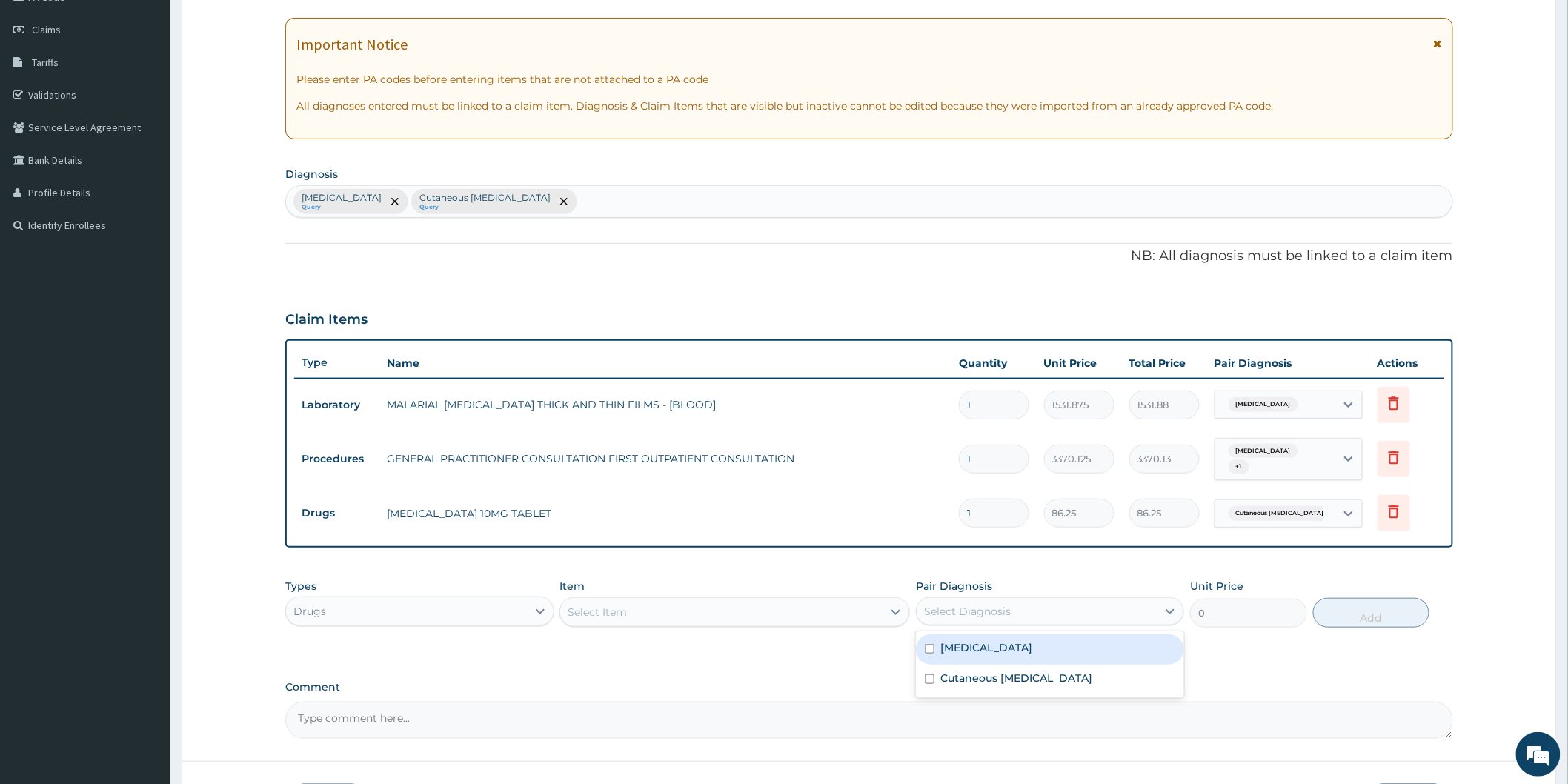
click at [983, 608] on div "Select Diagnosis" at bounding box center [967, 612] width 86 height 15
drag, startPoint x: 988, startPoint y: 677, endPoint x: 766, endPoint y: 604, distance: 233.7
click at [987, 676] on label "Cutaneous [MEDICAL_DATA]" at bounding box center [1016, 679] width 152 height 15
checkbox input "true"
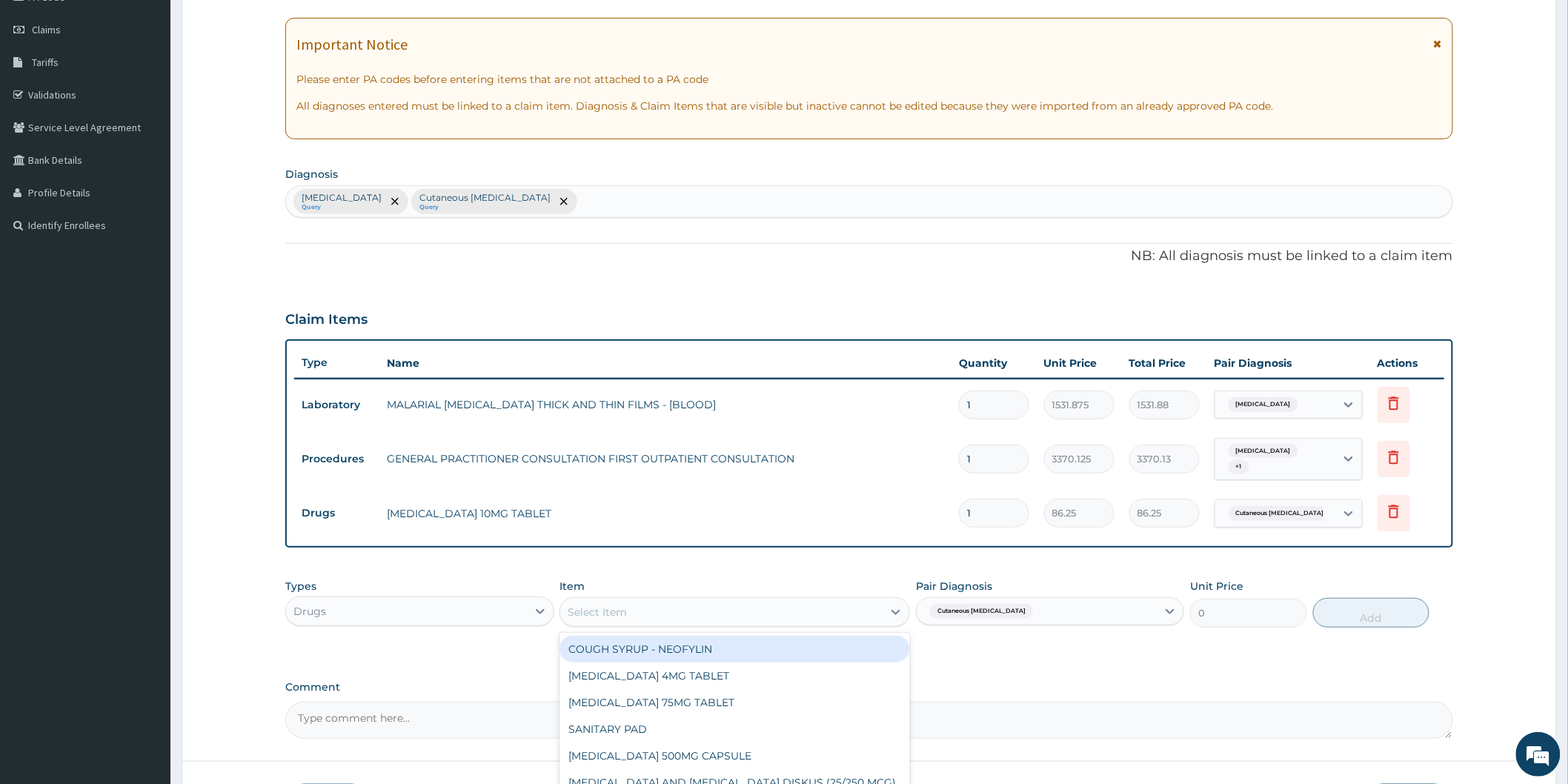
click at [774, 607] on div "Select Item" at bounding box center [721, 612] width 322 height 24
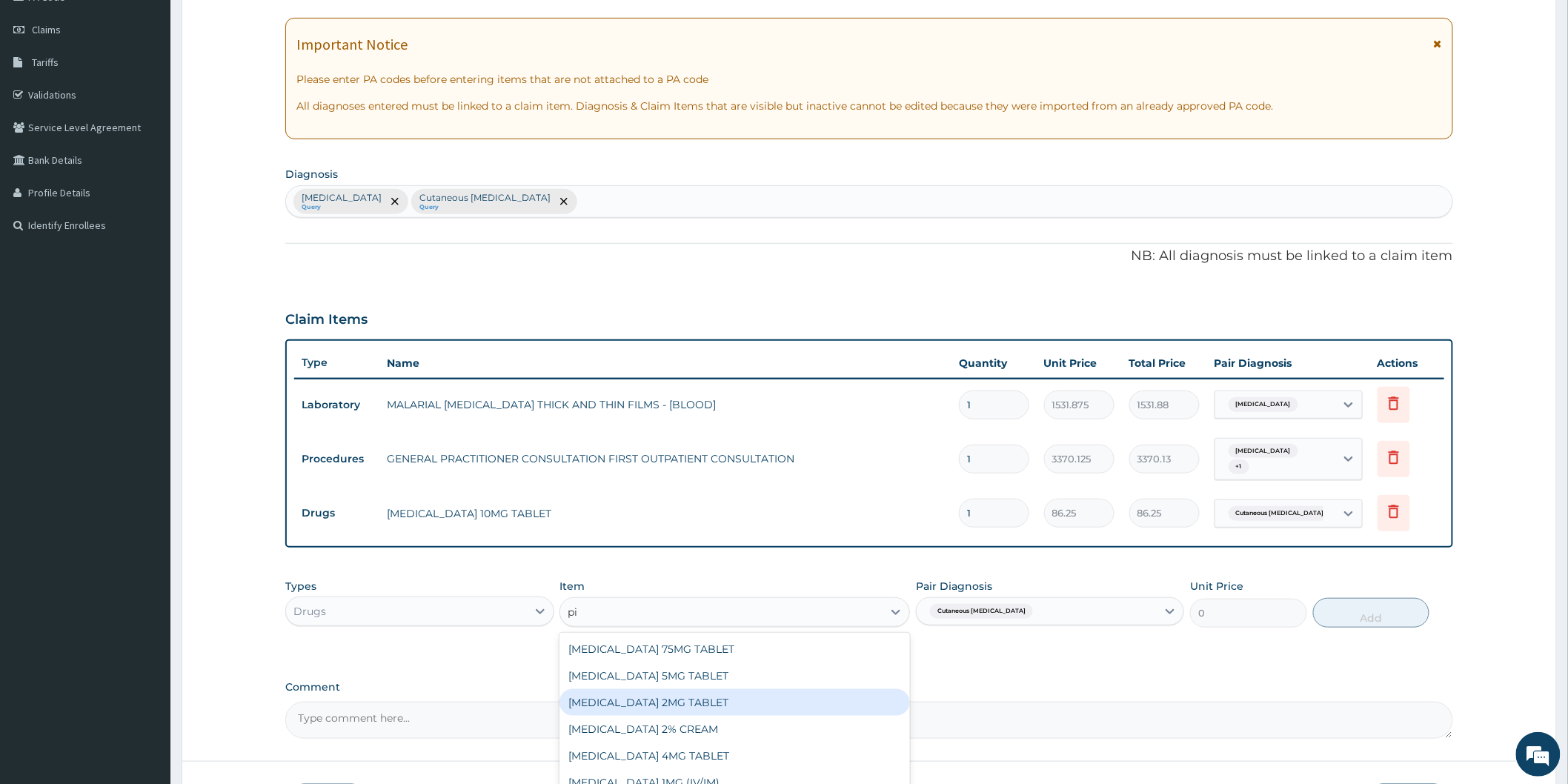
type input "p"
type input "ch"
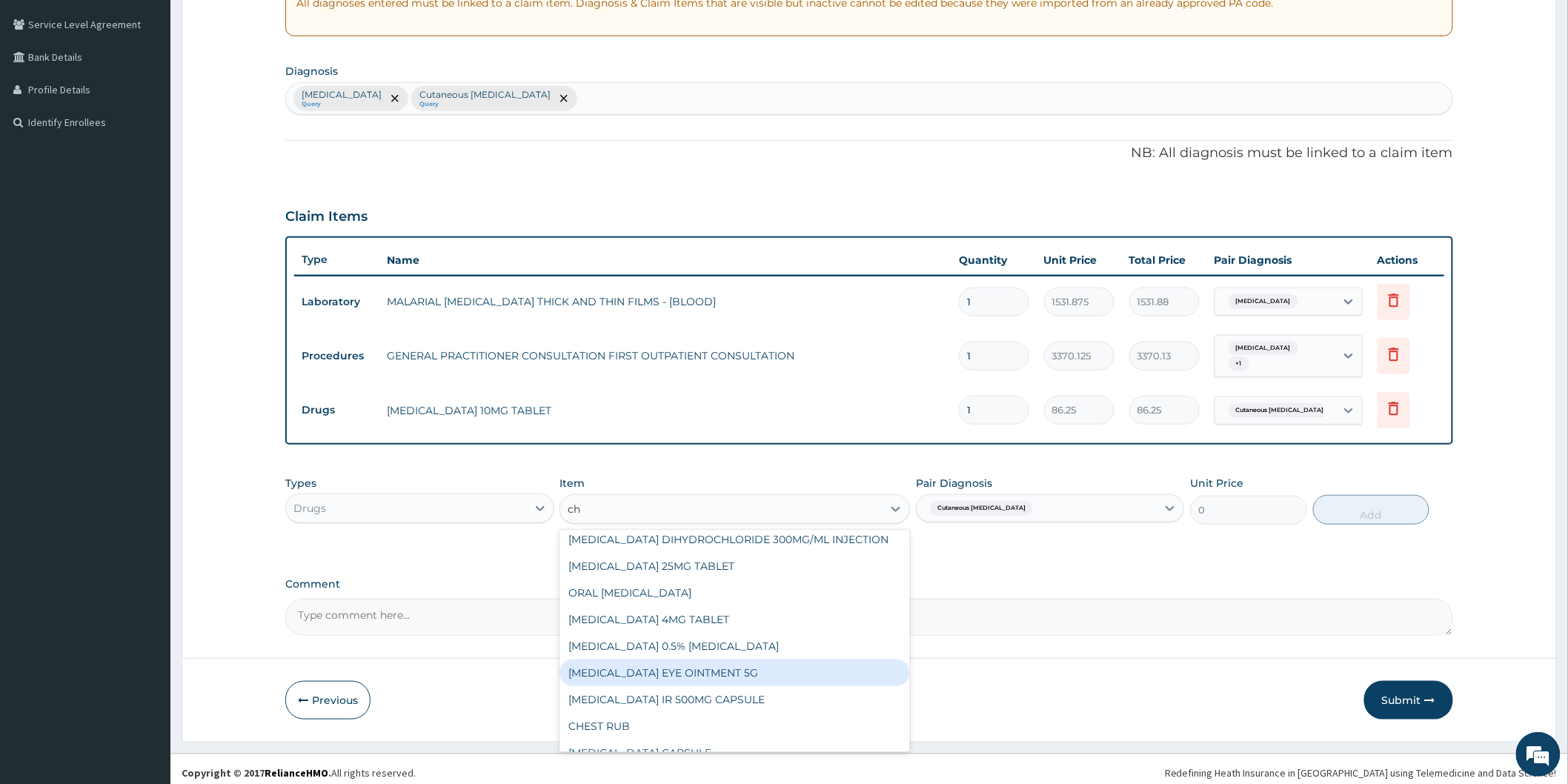
scroll to position [329, 0]
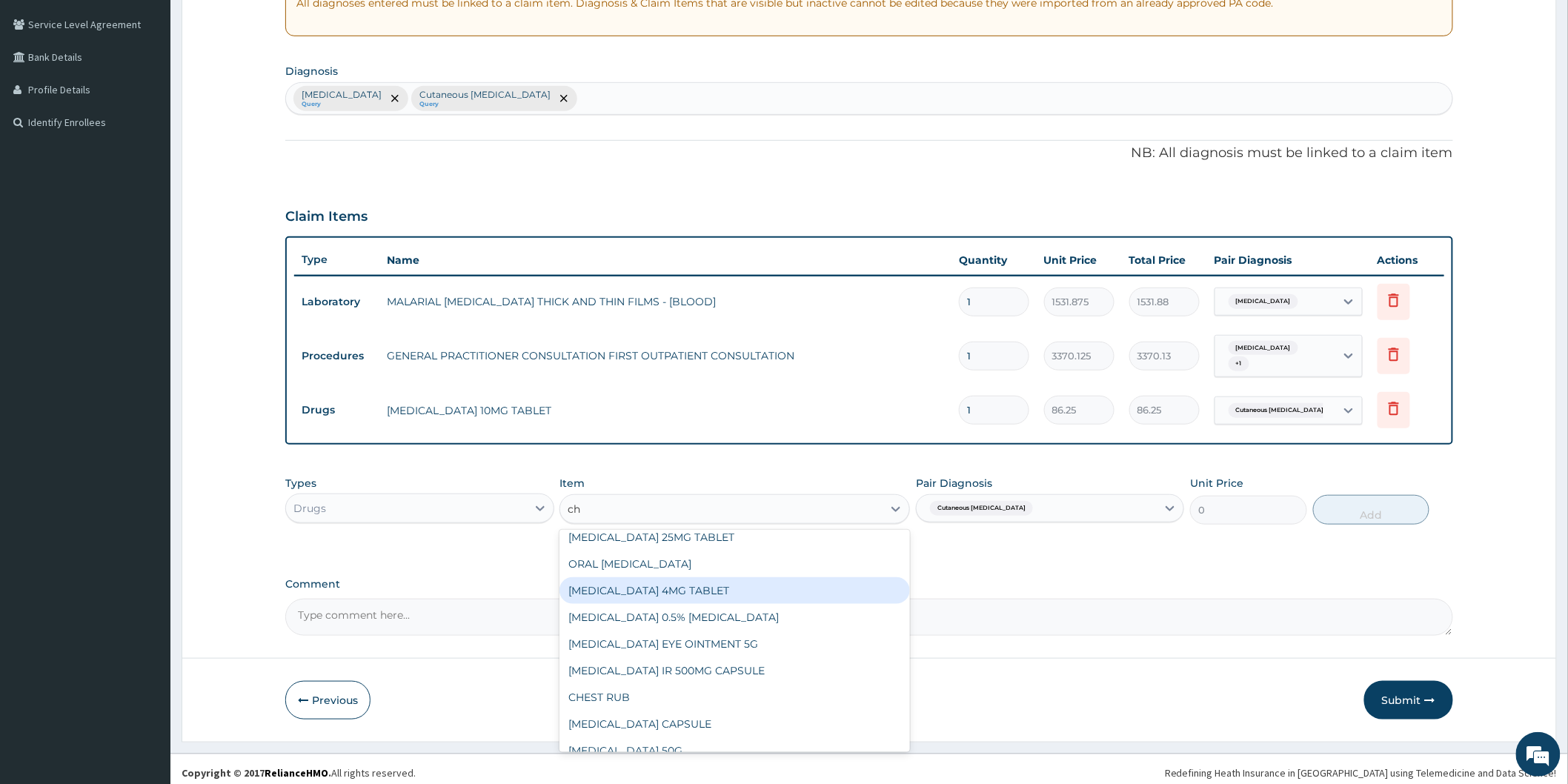
click at [771, 581] on div "[MEDICAL_DATA] 4MG TABLET" at bounding box center [734, 591] width 350 height 27
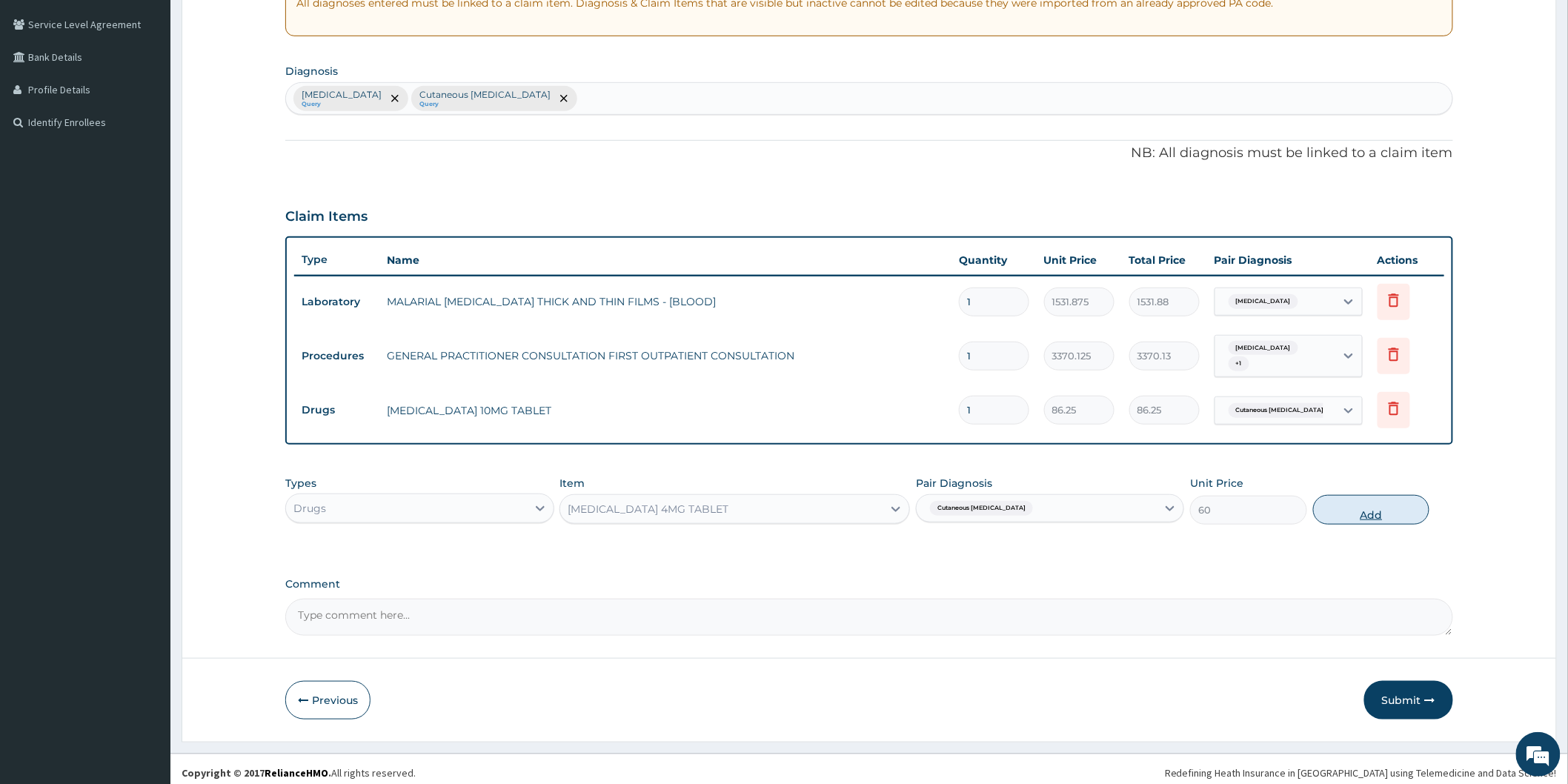
click at [1352, 502] on button "Add" at bounding box center [1371, 510] width 117 height 30
type input "0"
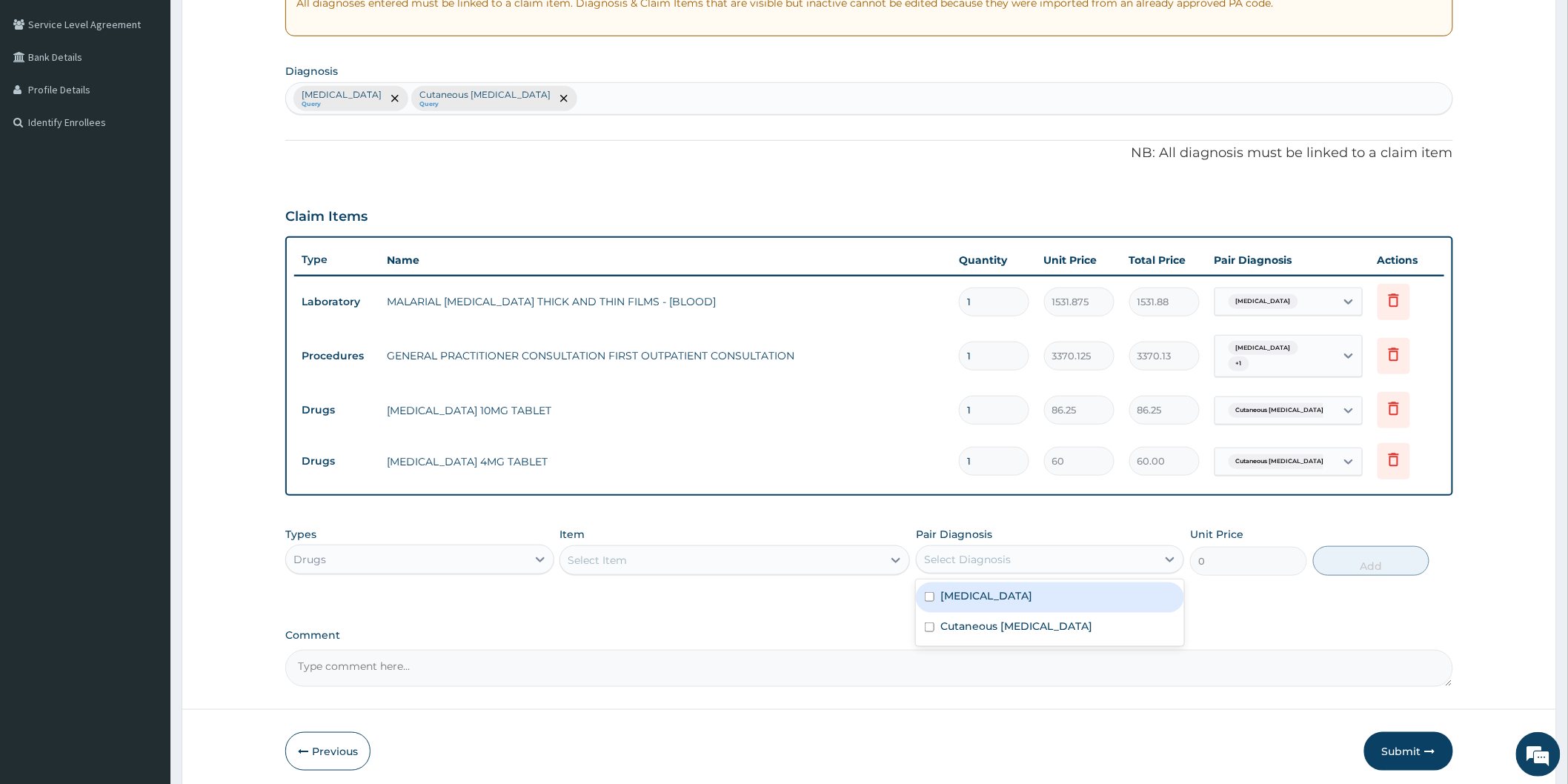
click at [953, 554] on div "Select Diagnosis" at bounding box center [967, 560] width 86 height 15
click at [957, 624] on label "Cutaneous [MEDICAL_DATA]" at bounding box center [1016, 626] width 152 height 15
checkbox input "true"
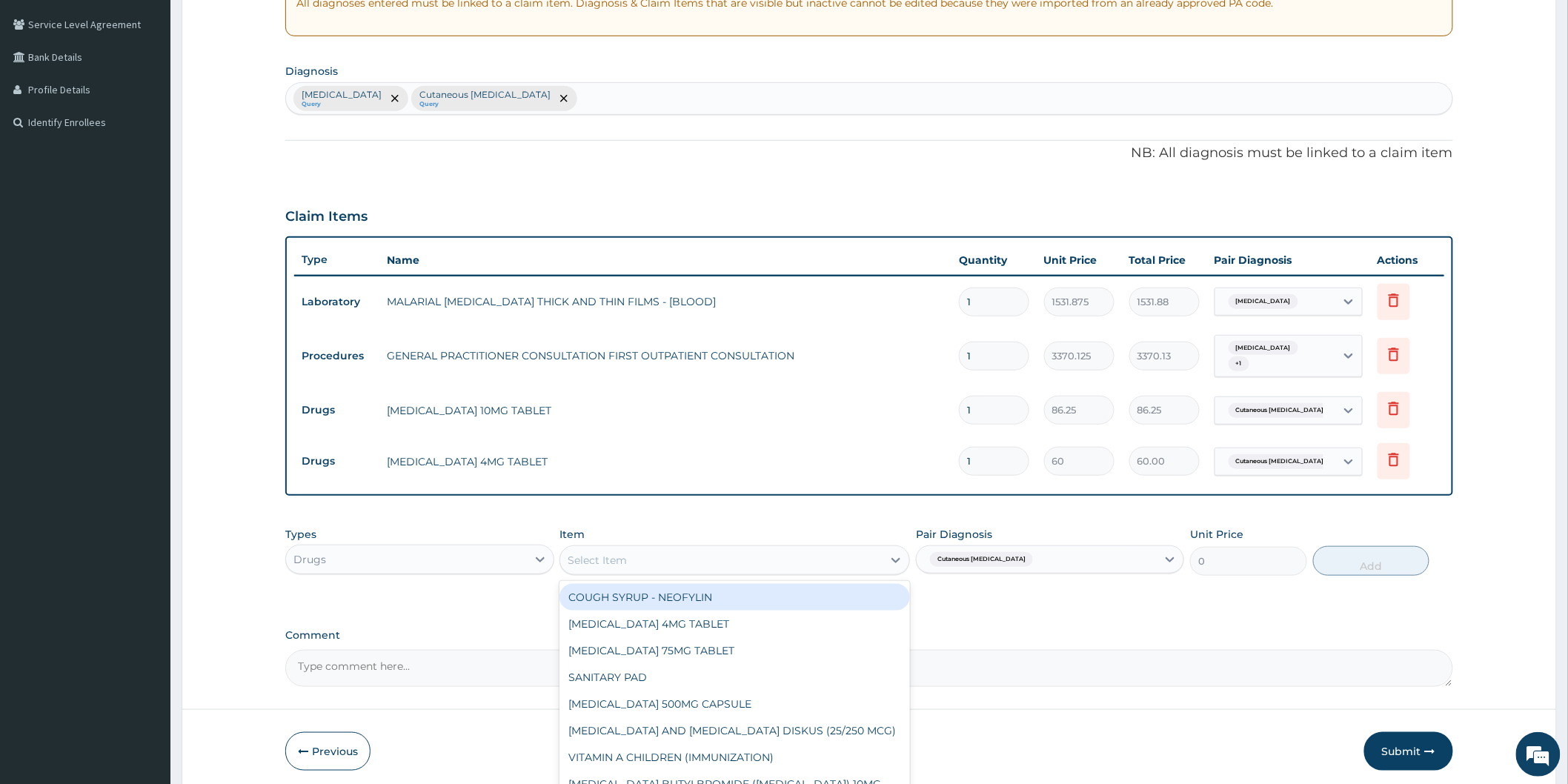
click at [712, 554] on div "Select Item" at bounding box center [721, 560] width 322 height 24
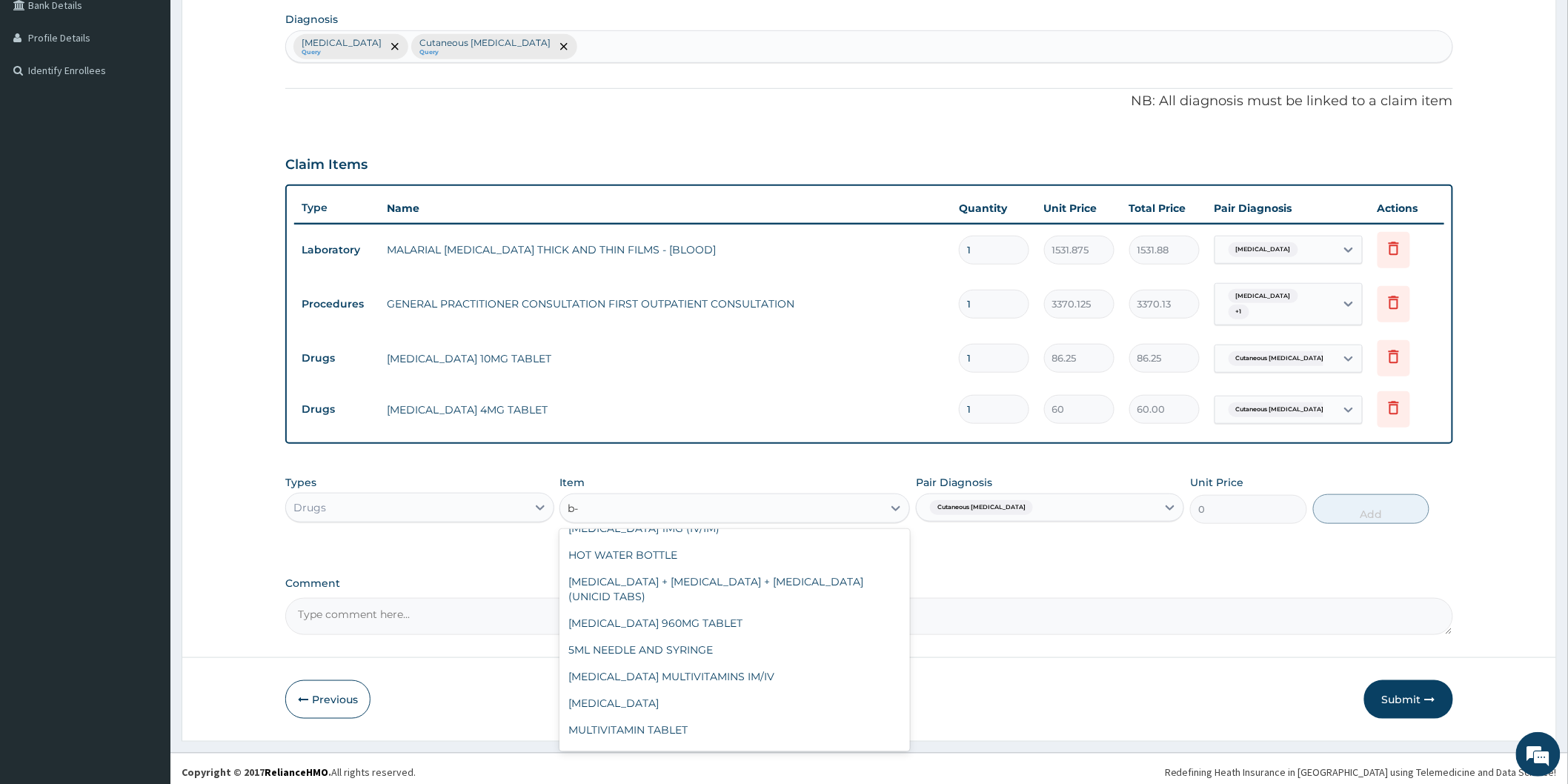
scroll to position [247, 0]
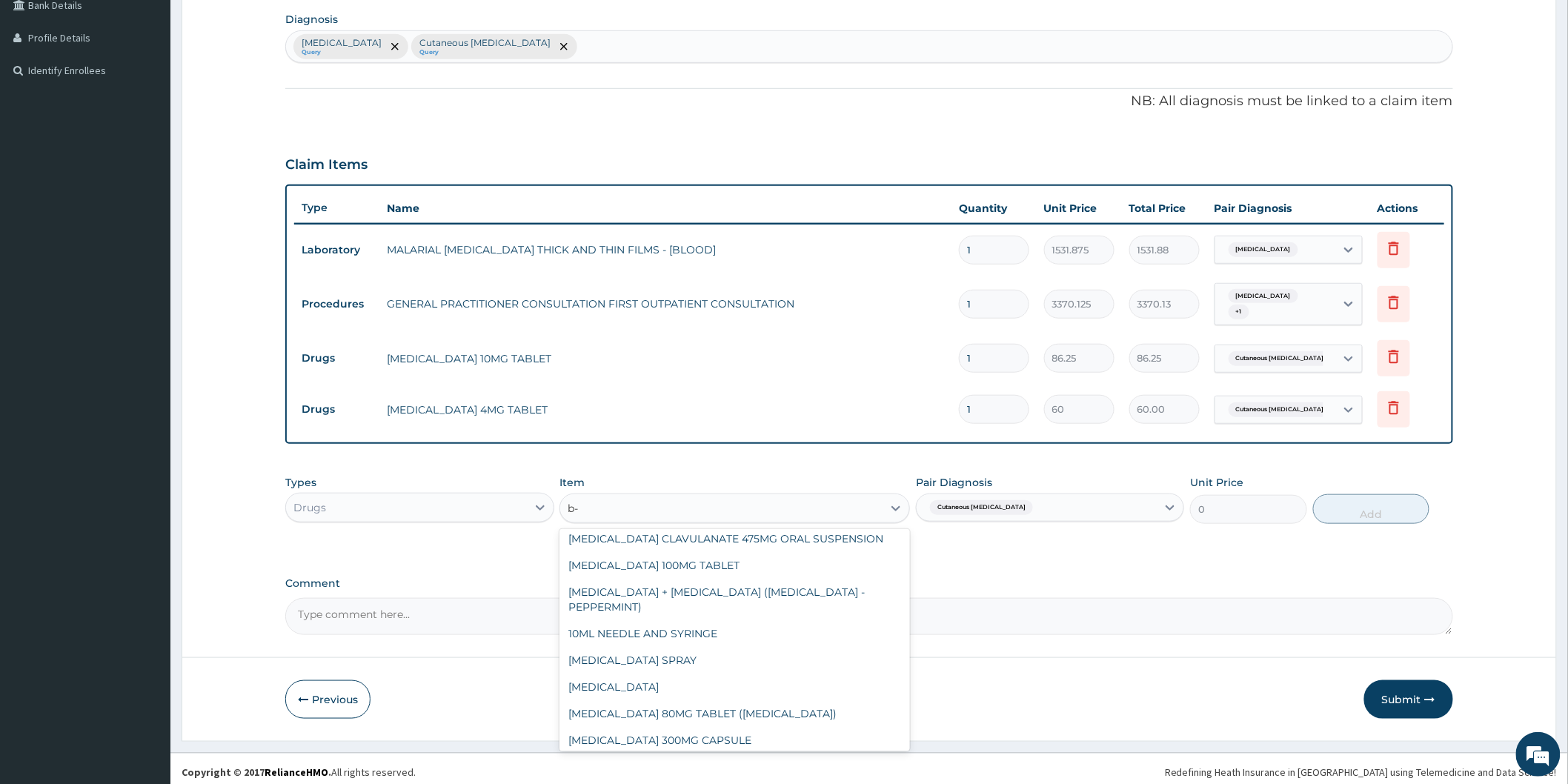
type input "b-c"
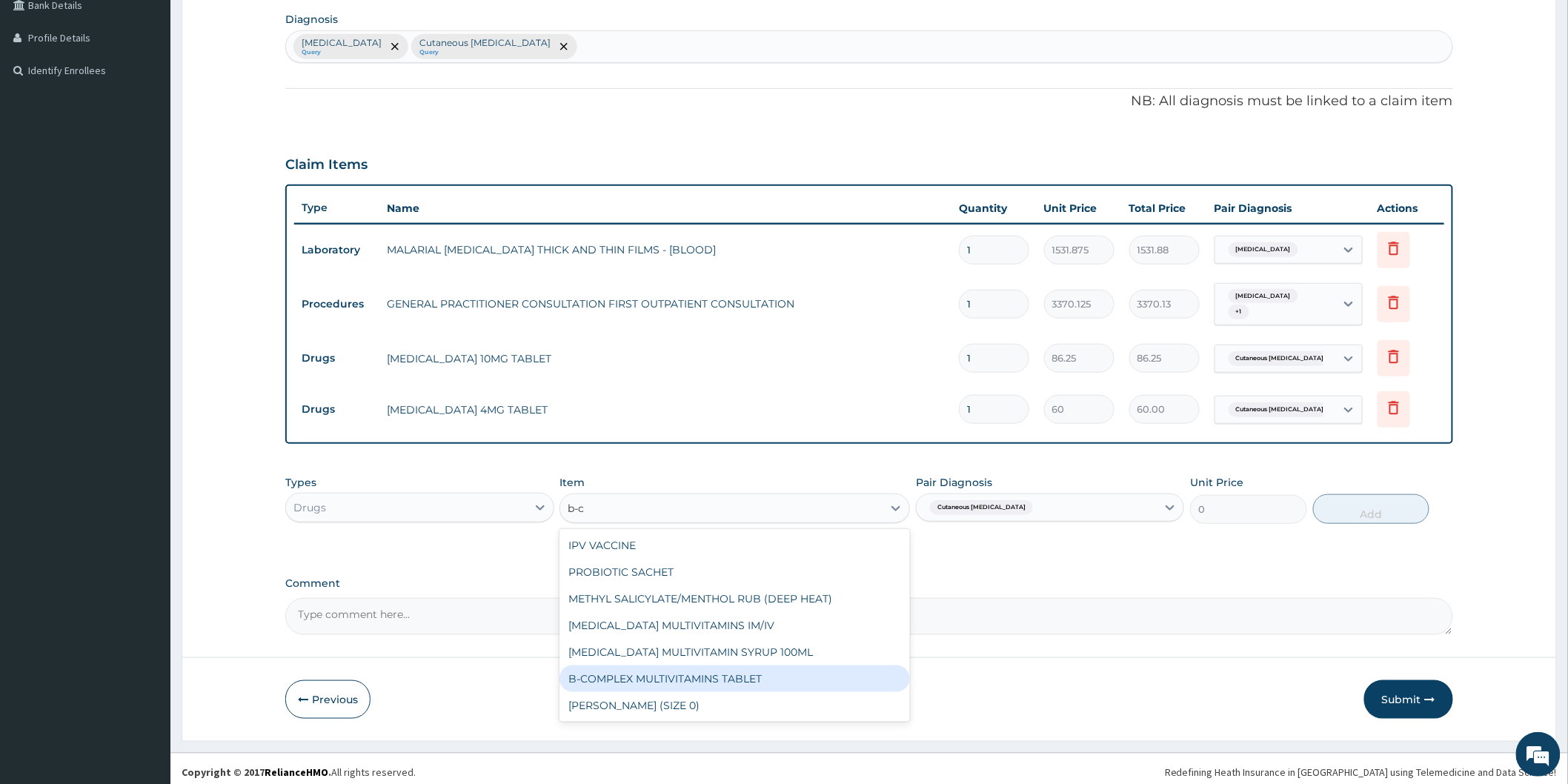
click at [694, 671] on div "B-COMPLEX MULTIVITAMINS TABLET" at bounding box center [734, 679] width 350 height 27
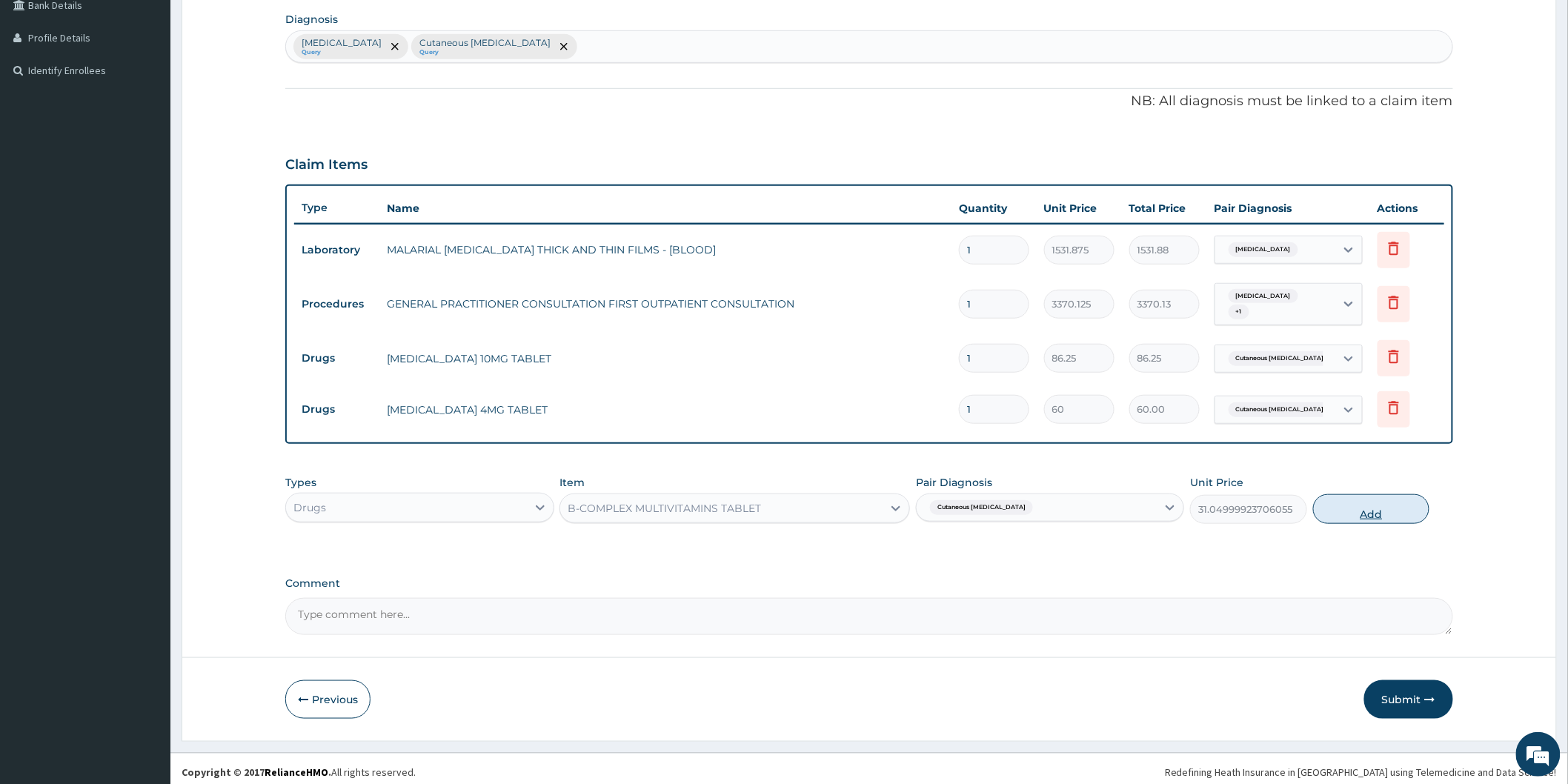
click at [1394, 502] on button "Add" at bounding box center [1371, 509] width 117 height 30
type input "0"
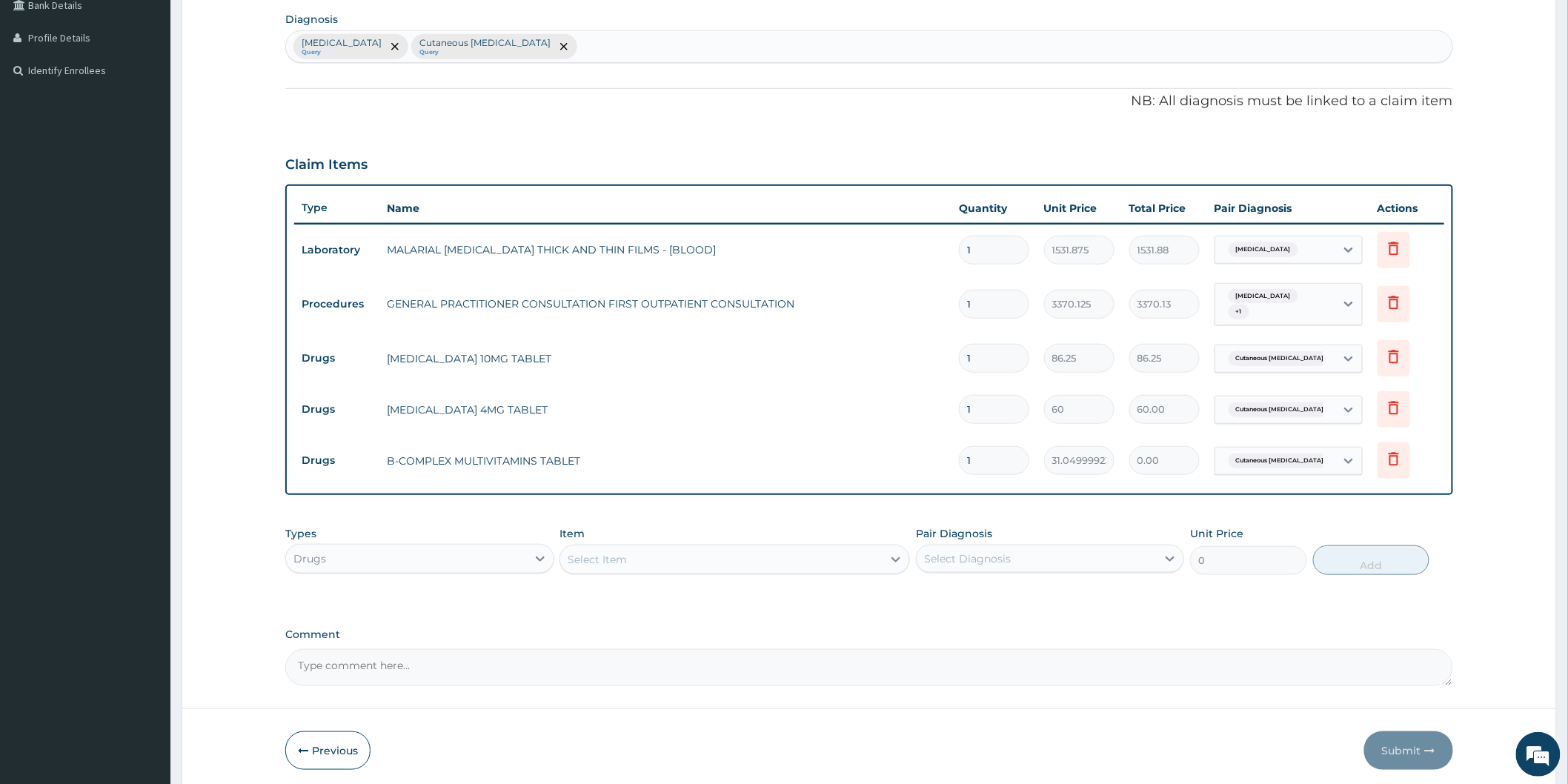
type input "0.00"
type input "2"
type input "62.10"
type input "20"
type input "621.00"
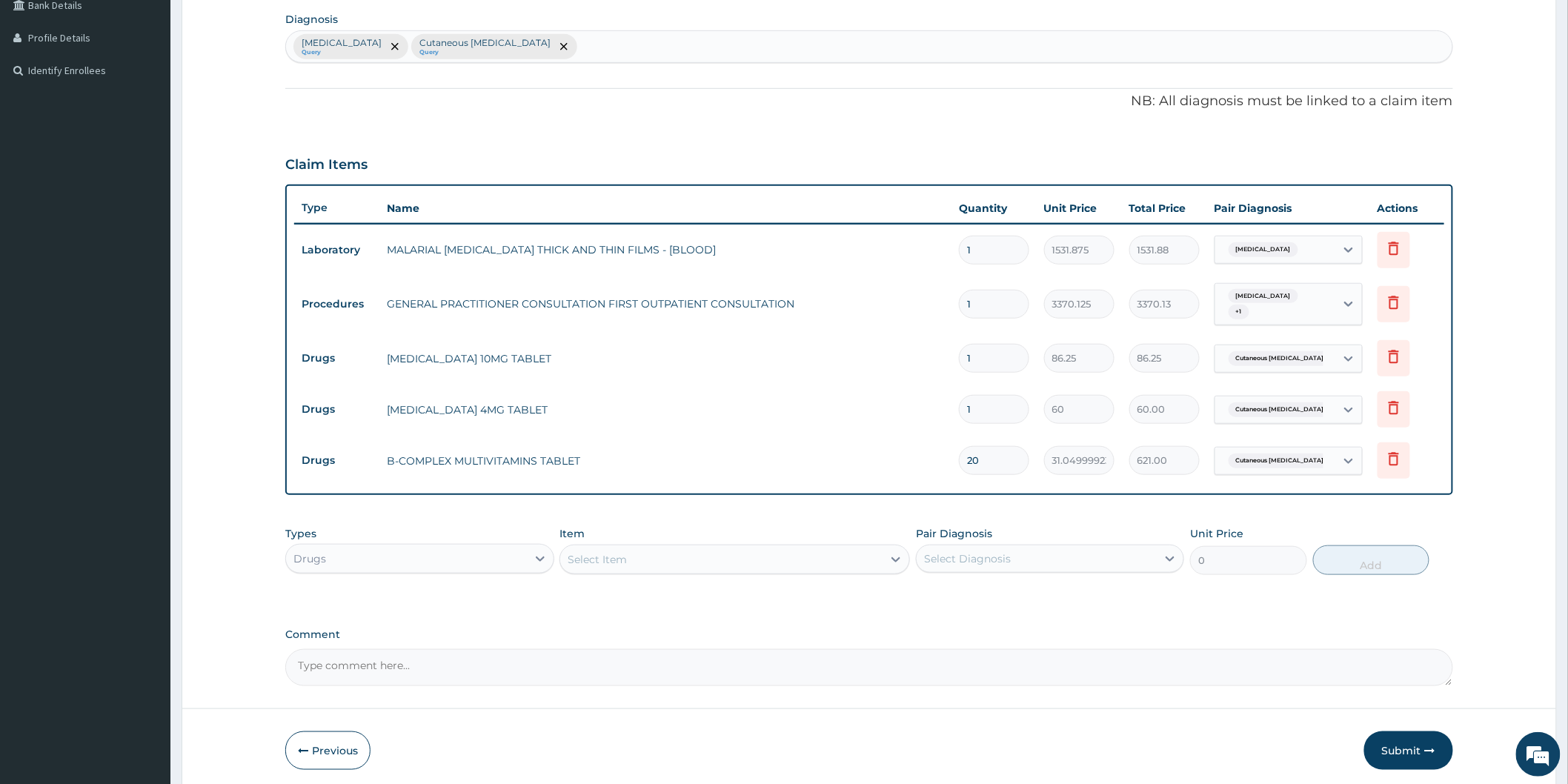
type input "20"
click at [991, 403] on input "1" at bounding box center [994, 409] width 70 height 29
type input "0.00"
type input "4"
type input "240.00"
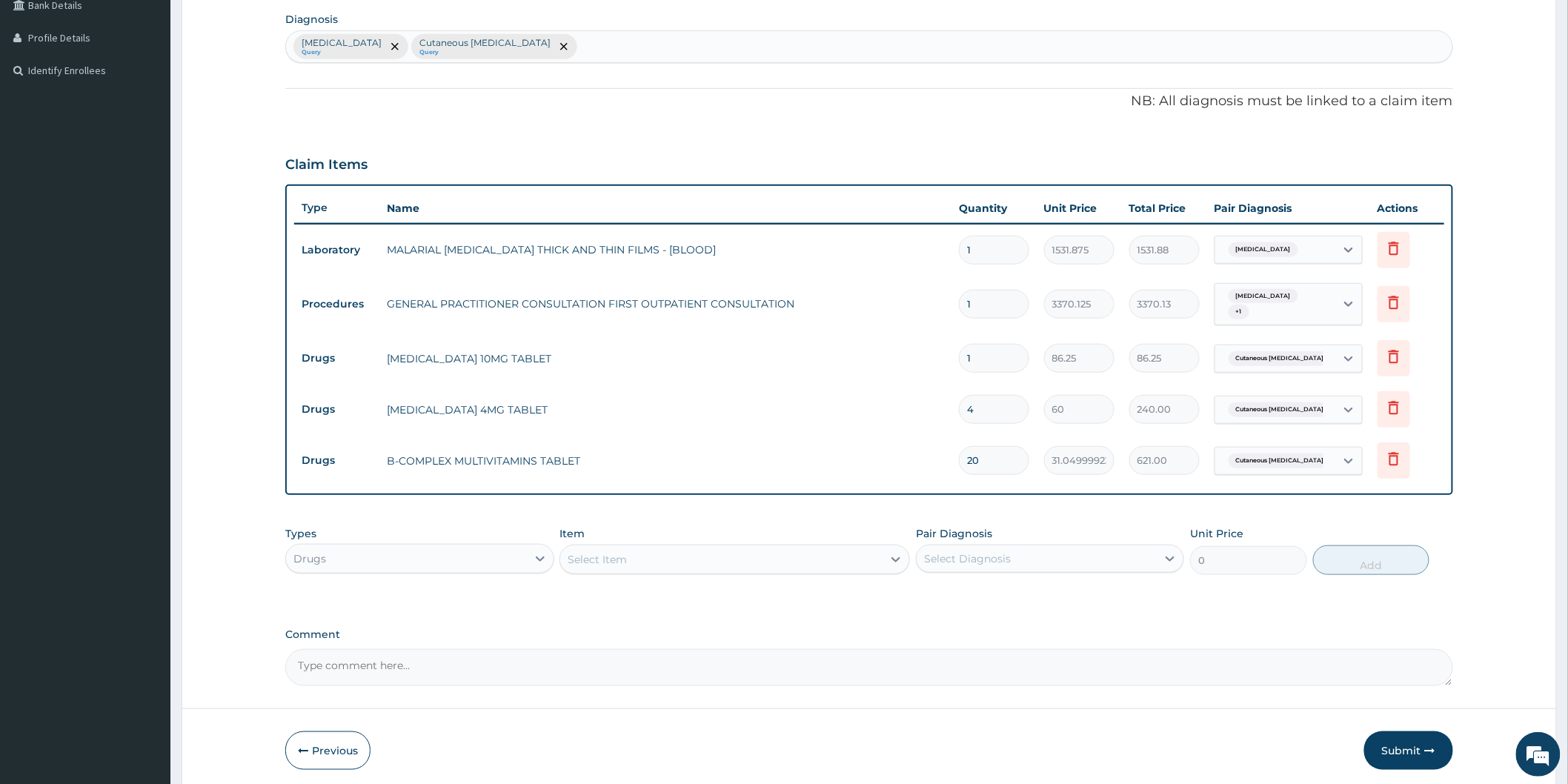
type input "4"
click at [973, 349] on input "1" at bounding box center [994, 359] width 70 height 29
type input "0.00"
type input "5"
type input "431.25"
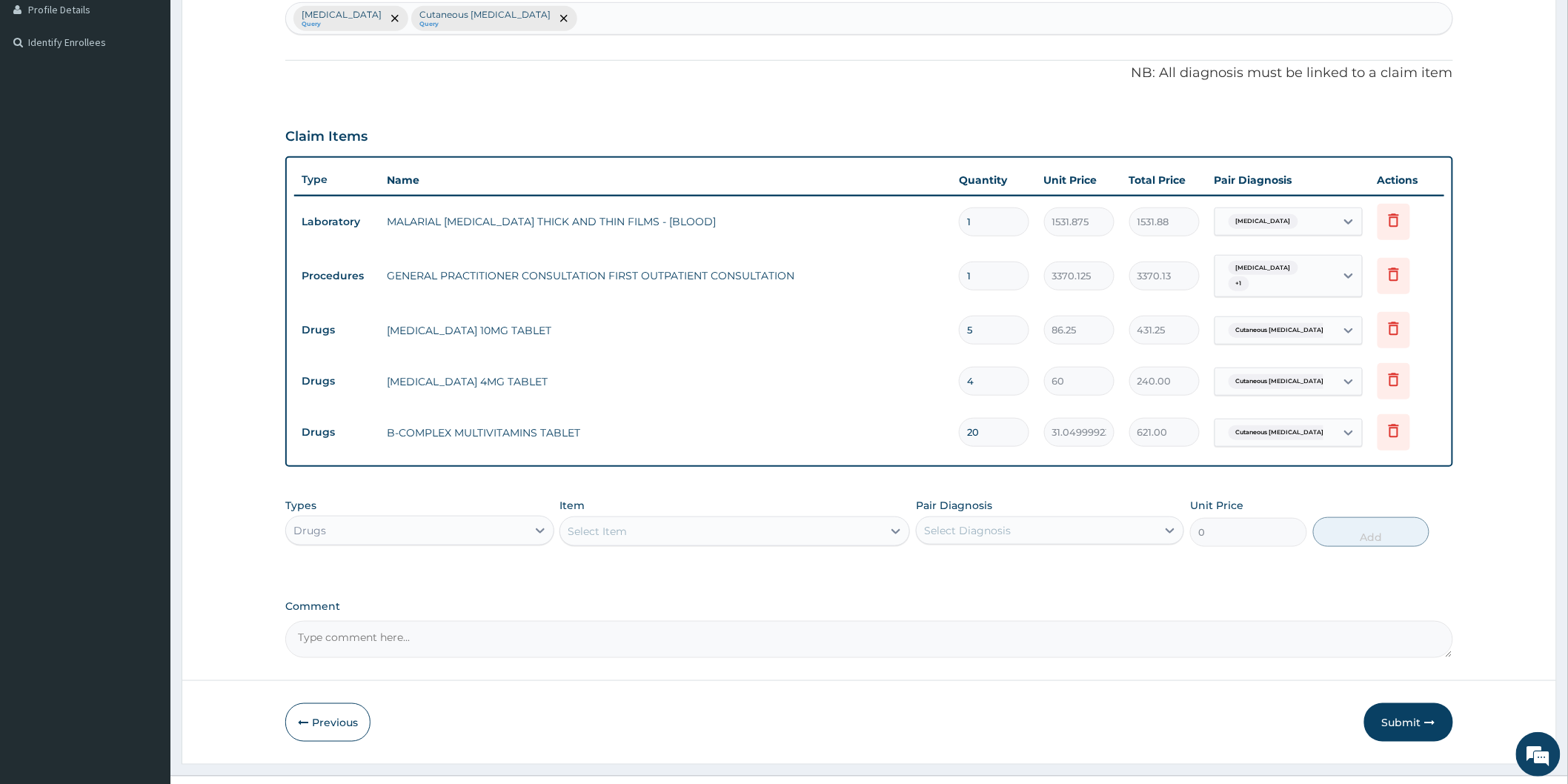
scroll to position [403, 0]
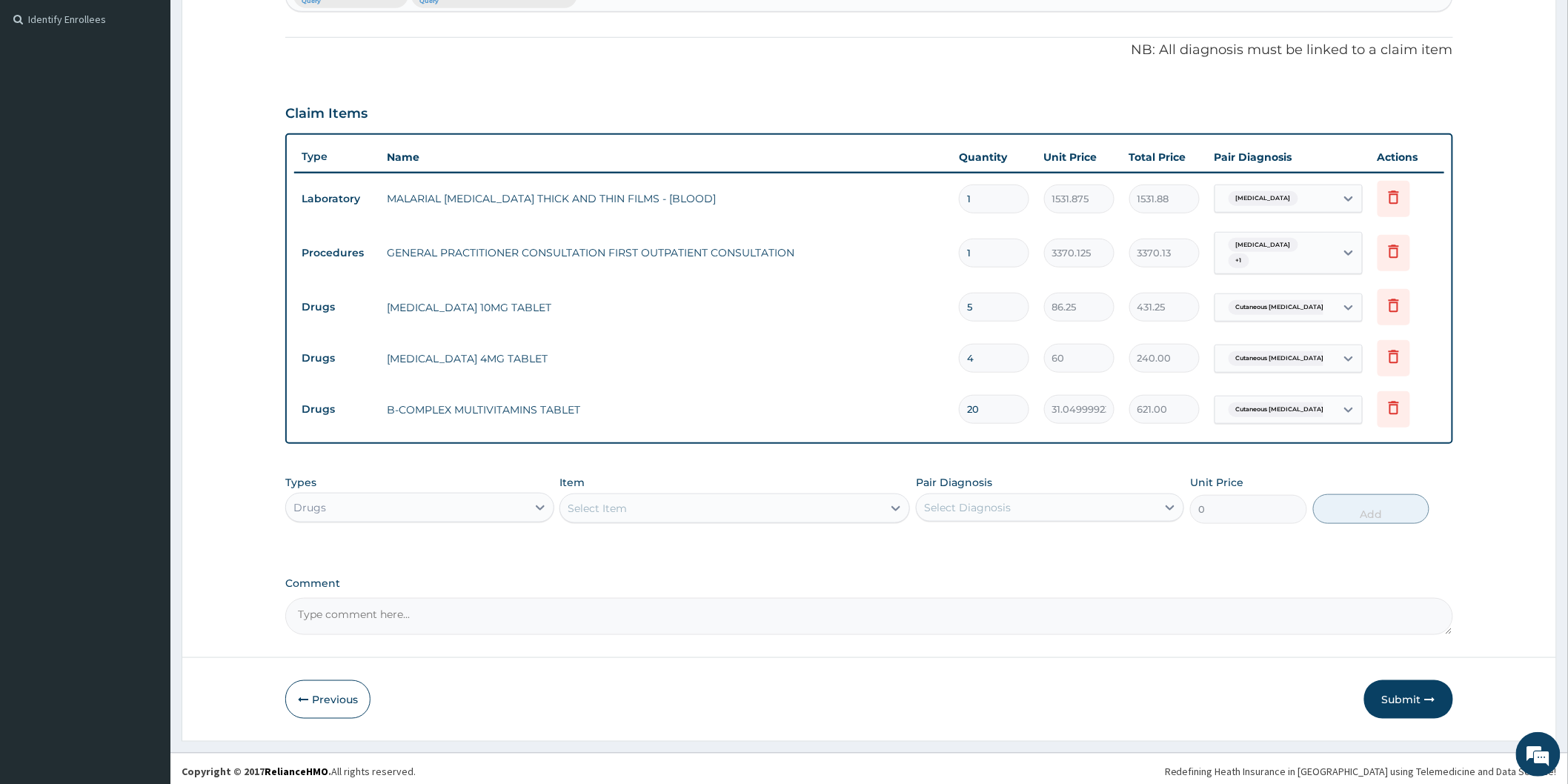
type input "5"
click at [1387, 693] on button "Submit" at bounding box center [1408, 700] width 89 height 39
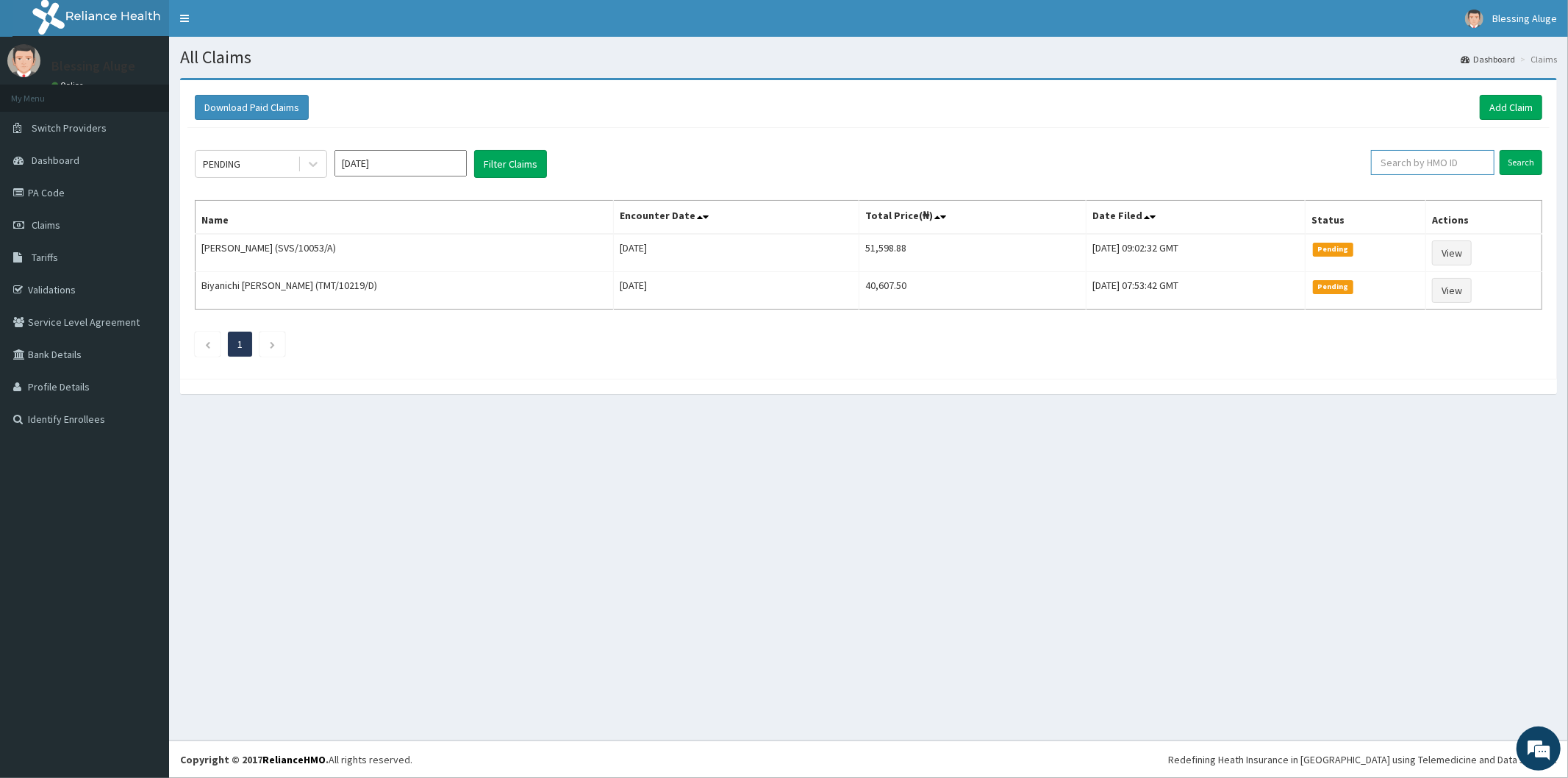
click at [1433, 163] on input "text" at bounding box center [1433, 162] width 123 height 25
paste input "FUP/10024/F"
type input "FUP/10024/F"
click at [1500, 150] on input "Search" at bounding box center [1521, 162] width 43 height 25
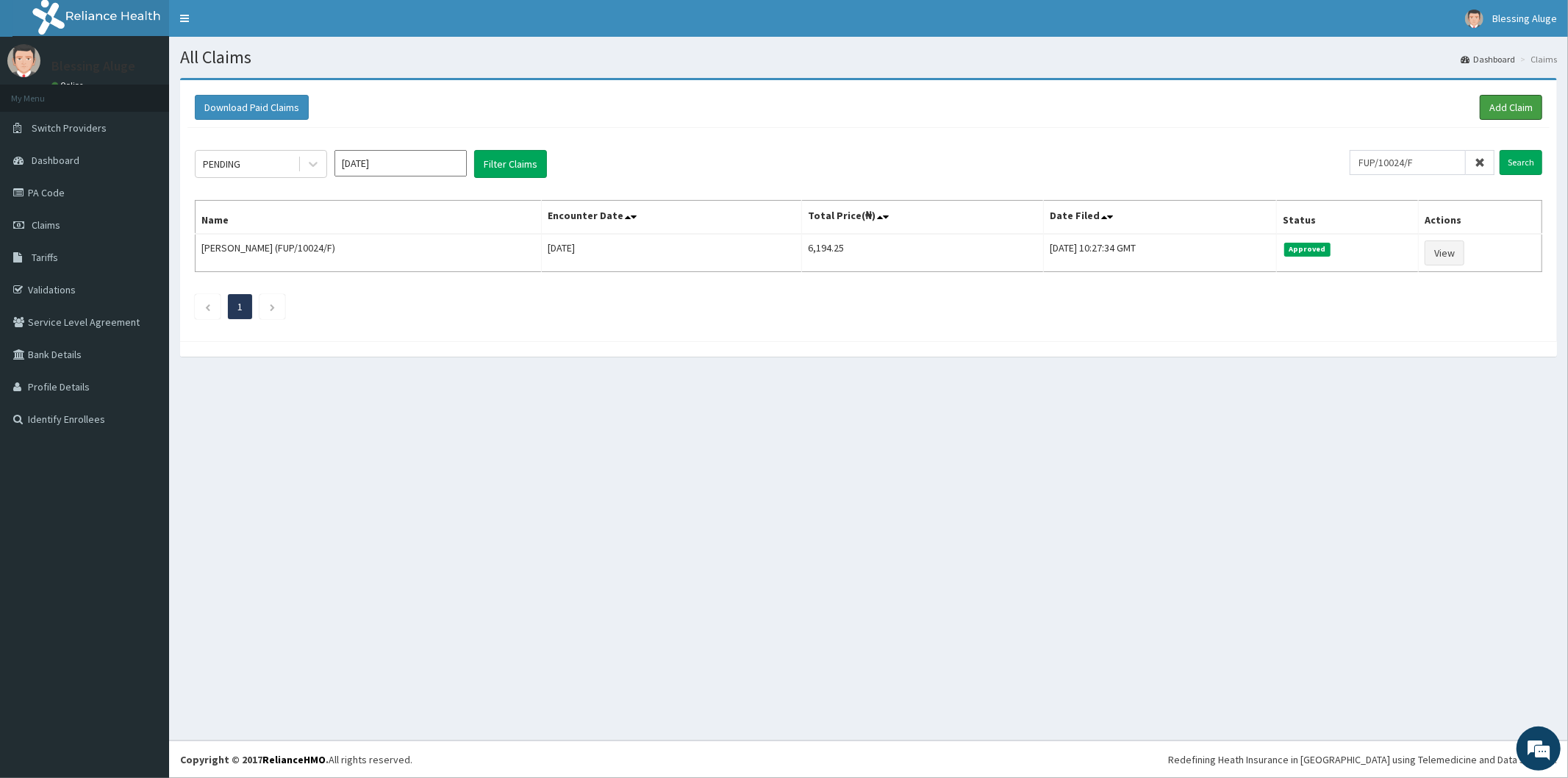
drag, startPoint x: 1520, startPoint y: 107, endPoint x: 1507, endPoint y: 136, distance: 31.8
click at [1519, 108] on link "Add Claim" at bounding box center [1511, 107] width 62 height 25
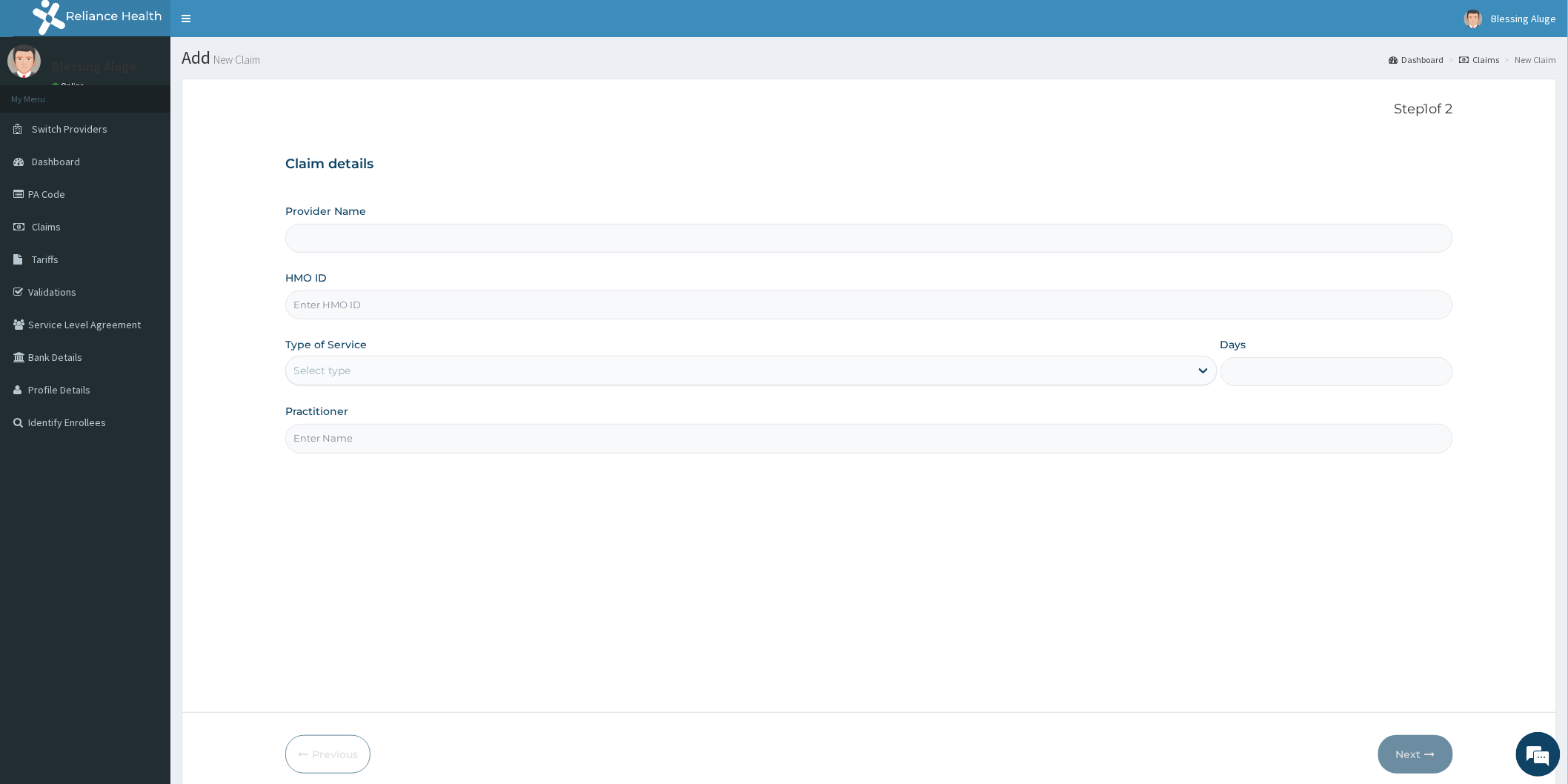
type input "Reliance Family Clinics (RFC) - [GEOGRAPHIC_DATA]"
click at [522, 312] on input "HMO ID" at bounding box center [869, 305] width 1168 height 29
paste input "DPD/10029/A"
type input "DPD/10029/A"
click at [465, 375] on div "Select type" at bounding box center [737, 370] width 904 height 24
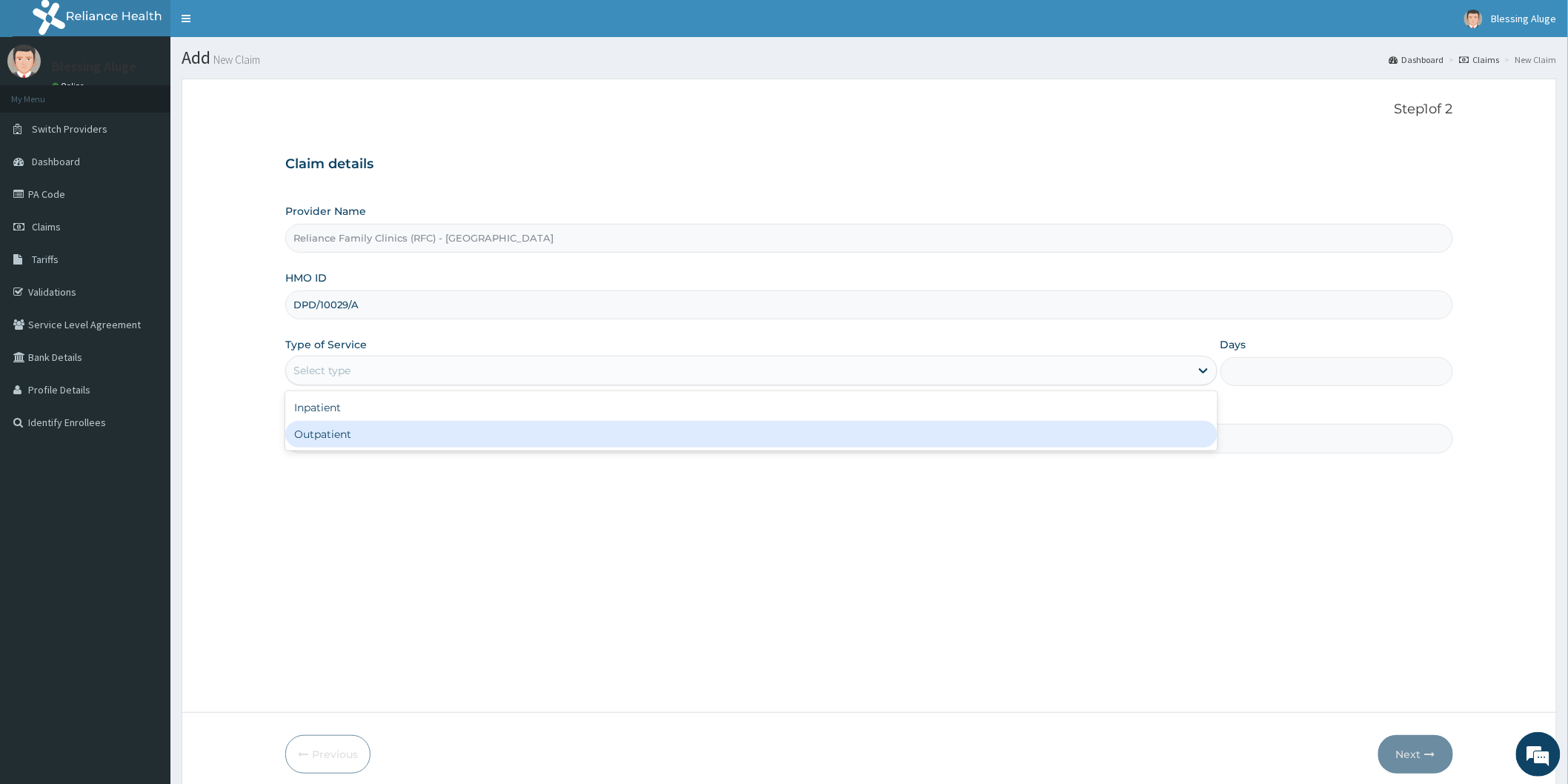
click at [477, 439] on div "Outpatient" at bounding box center [751, 434] width 932 height 27
type input "1"
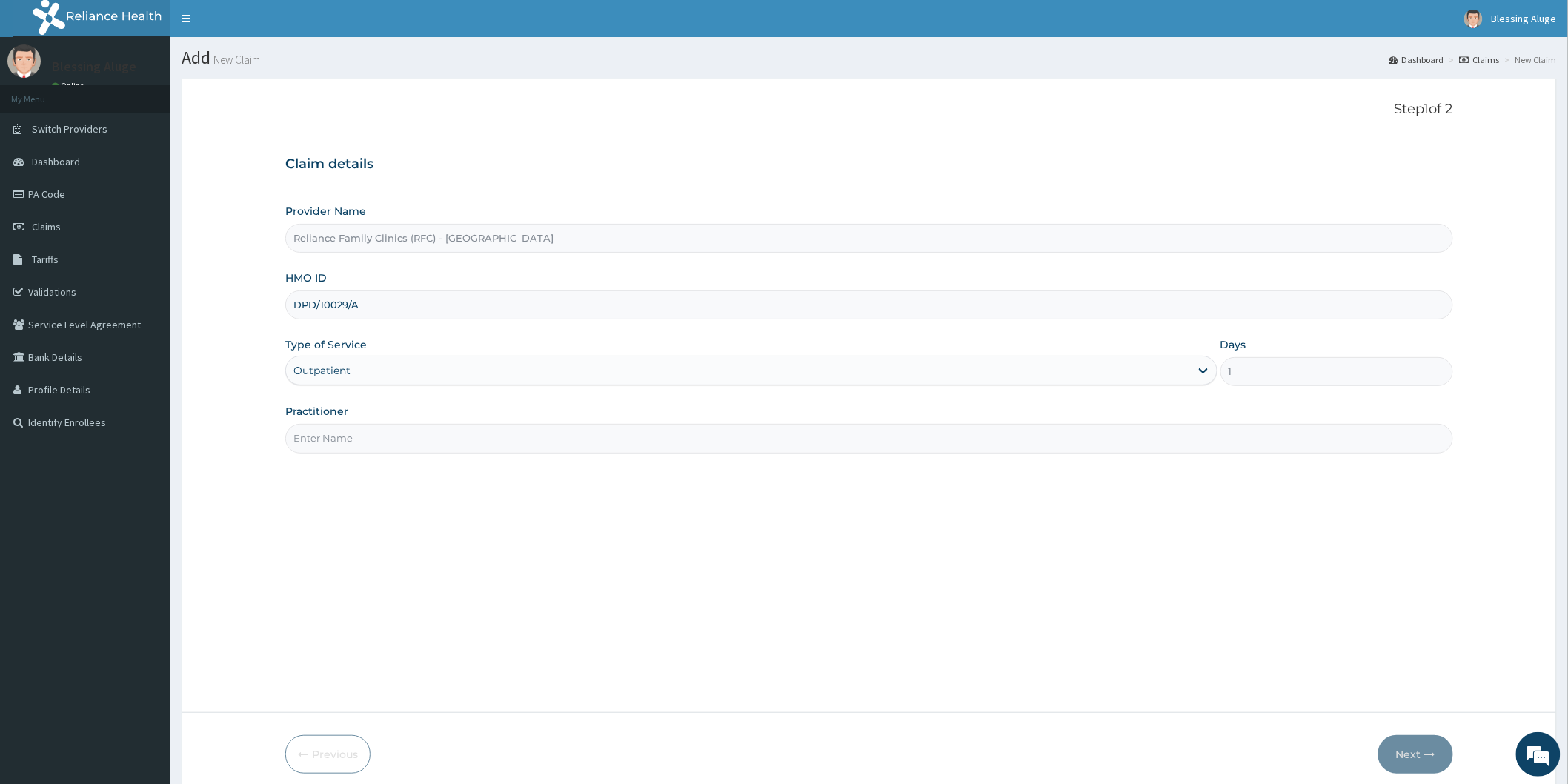
click at [492, 450] on input "Practitioner" at bounding box center [869, 438] width 1168 height 29
type input "[PERSON_NAME] (Physiotherapist)"
